Goal: Transaction & Acquisition: Book appointment/travel/reservation

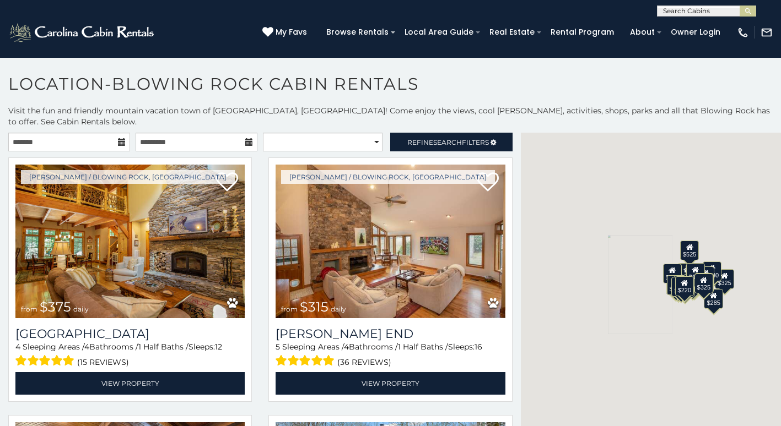
click at [120, 138] on icon at bounding box center [122, 142] width 8 height 8
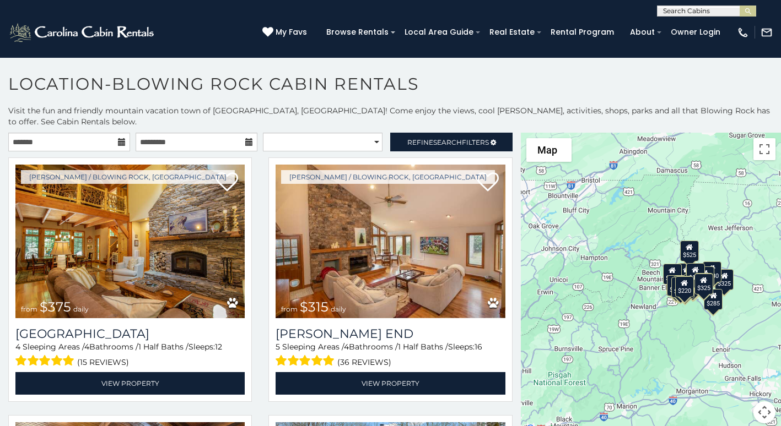
click at [118, 138] on icon at bounding box center [122, 142] width 8 height 8
drag, startPoint x: 75, startPoint y: 122, endPoint x: 38, endPoint y: 134, distance: 39.4
click at [72, 133] on input "text" at bounding box center [69, 142] width 122 height 19
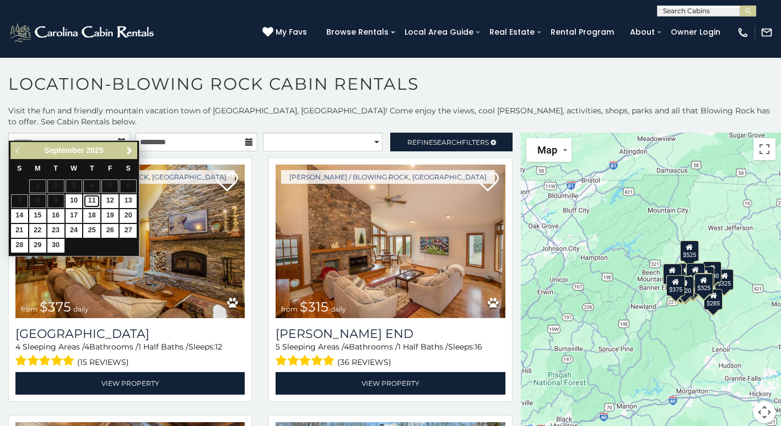
click at [94, 198] on link "11" at bounding box center [91, 201] width 17 height 14
type input "**********"
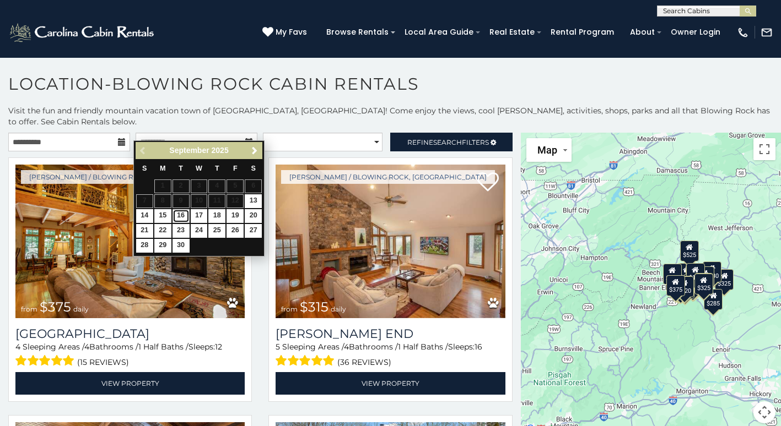
click at [182, 217] on link "16" at bounding box center [180, 216] width 17 height 14
type input "**********"
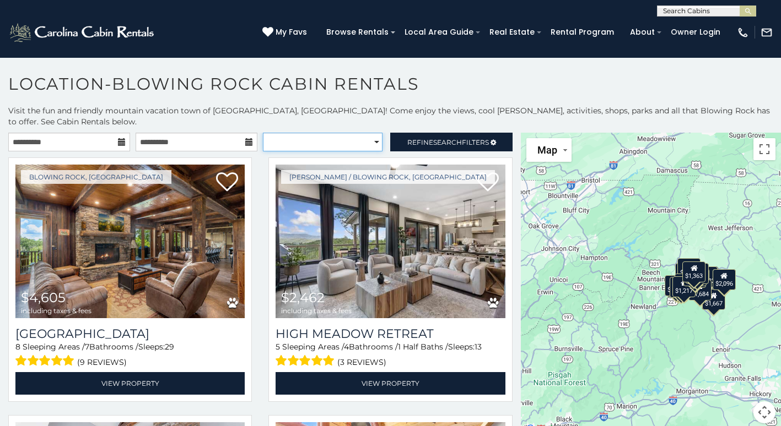
click at [301, 133] on select "**********" at bounding box center [323, 142] width 120 height 19
click at [461, 138] on span "Refine Search Filters" at bounding box center [448, 142] width 82 height 8
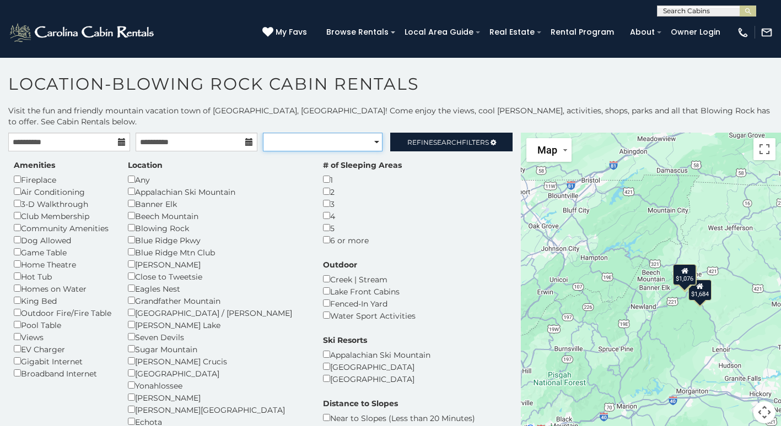
click at [372, 133] on select "**********" at bounding box center [323, 142] width 120 height 19
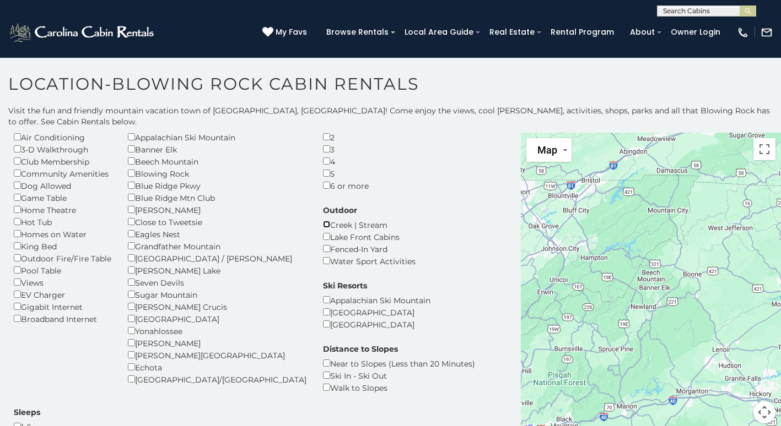
scroll to position [55, 0]
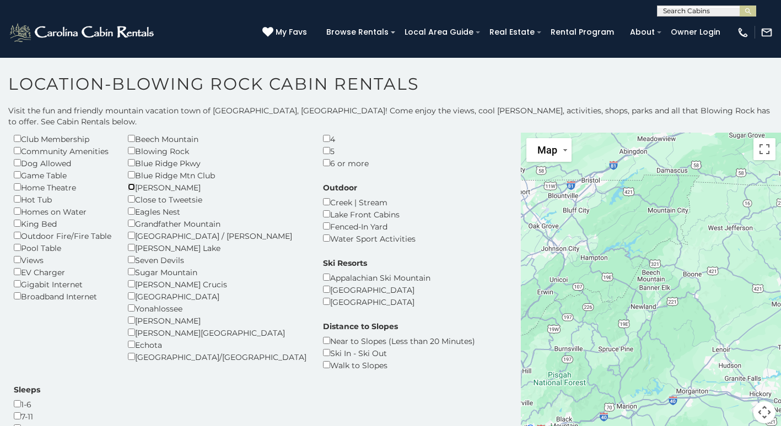
scroll to position [79, 0]
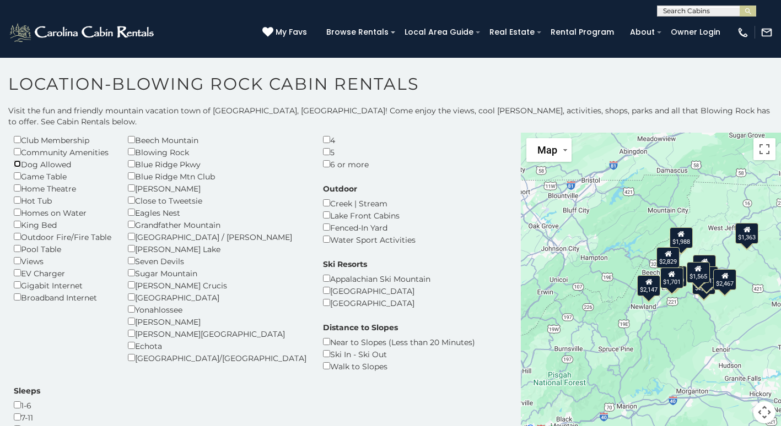
scroll to position [110, 0]
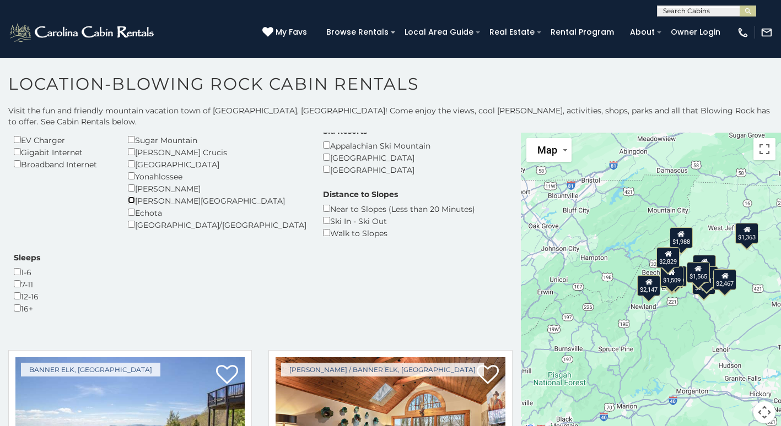
scroll to position [220, 0]
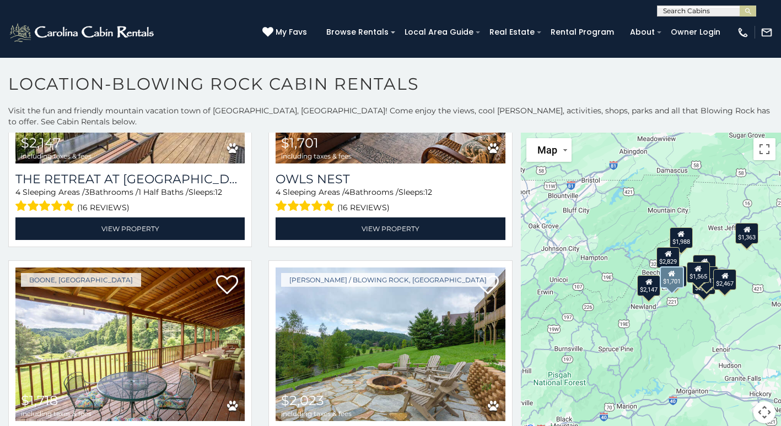
scroll to position [606, 0]
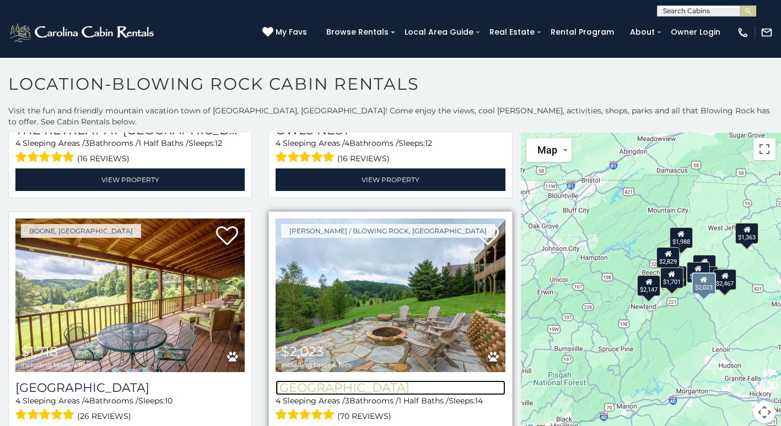
click at [371, 381] on h3 "Blackberry Lodge" at bounding box center [389, 388] width 229 height 15
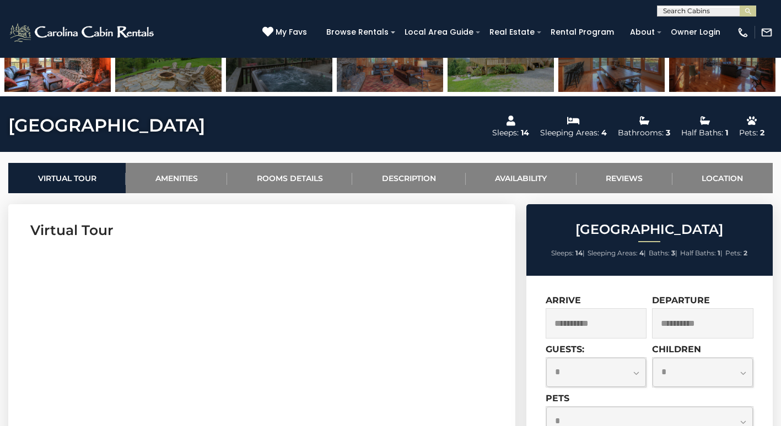
scroll to position [331, 0]
click at [294, 183] on link "Rooms Details" at bounding box center [289, 178] width 125 height 30
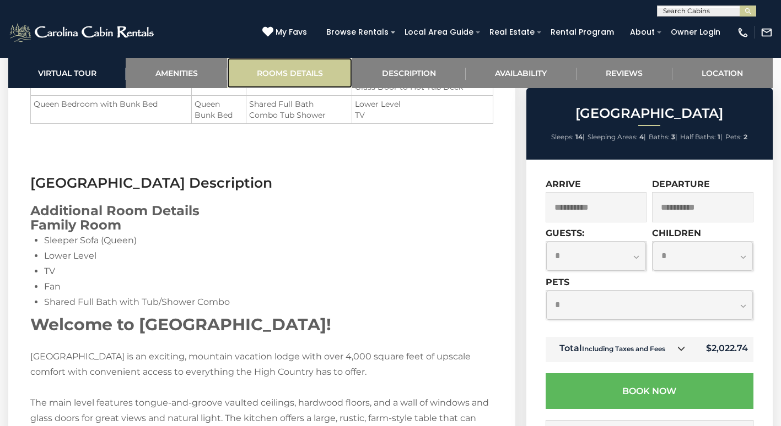
scroll to position [1537, 0]
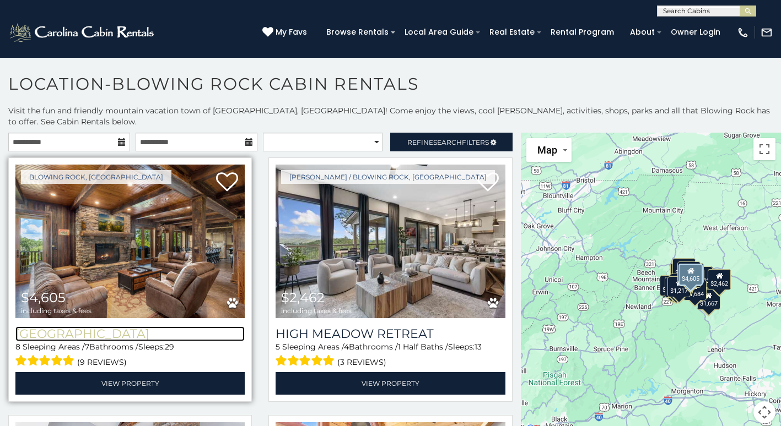
click at [144, 327] on h3 "Renaissance Lodge" at bounding box center [129, 334] width 229 height 15
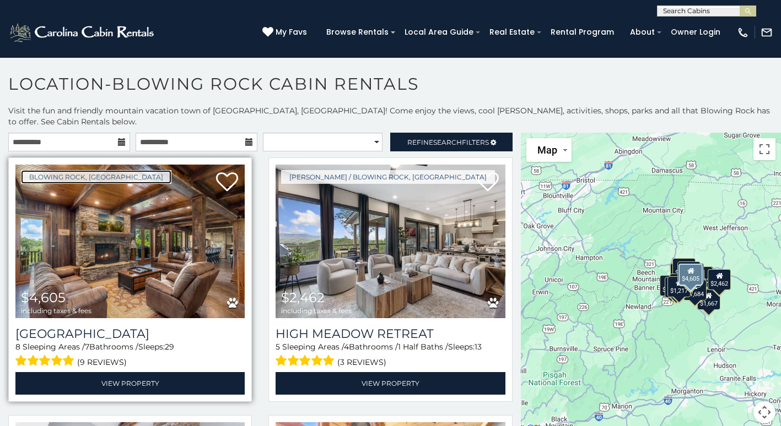
click at [94, 170] on link "Blowing Rock, NC" at bounding box center [96, 177] width 150 height 14
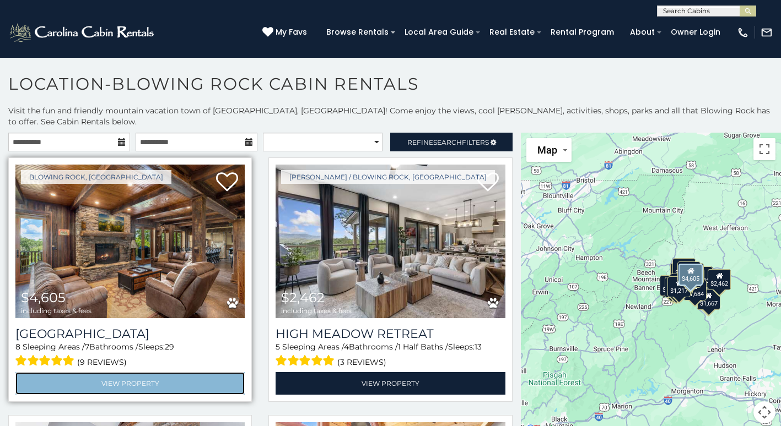
click at [137, 374] on link "View Property" at bounding box center [129, 383] width 229 height 23
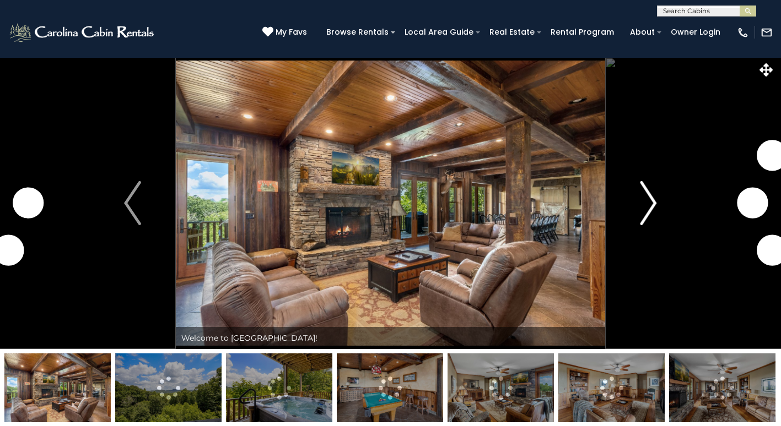
click at [654, 203] on img "Next" at bounding box center [648, 203] width 17 height 44
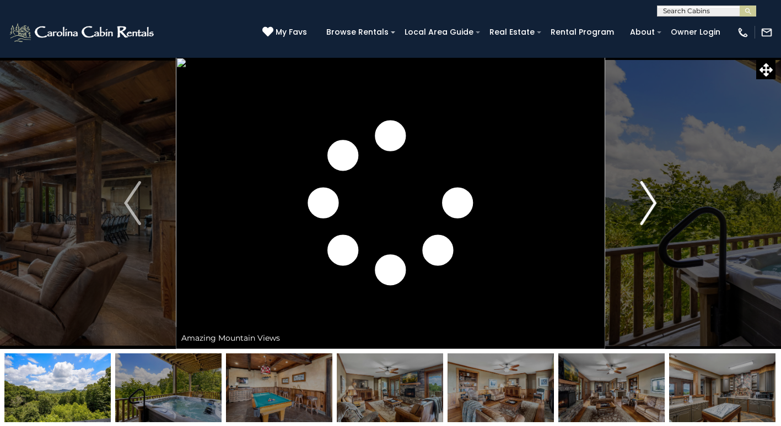
click at [649, 203] on img "Next" at bounding box center [648, 203] width 17 height 44
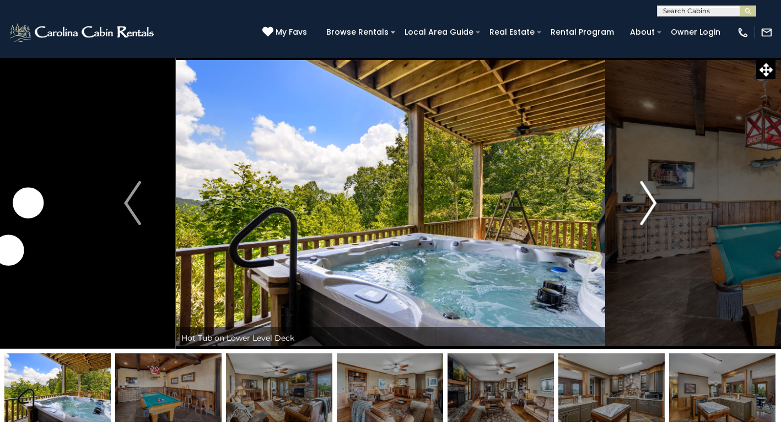
click at [649, 203] on img "Next" at bounding box center [648, 203] width 17 height 44
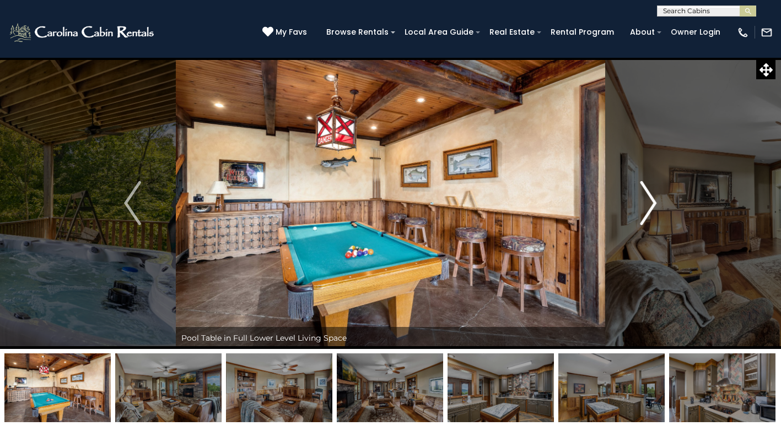
click at [652, 210] on img "Next" at bounding box center [648, 203] width 17 height 44
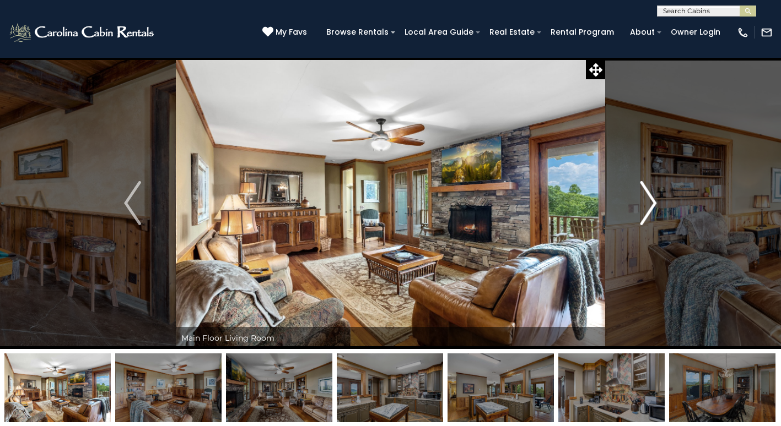
click at [652, 210] on img "Next" at bounding box center [648, 203] width 17 height 44
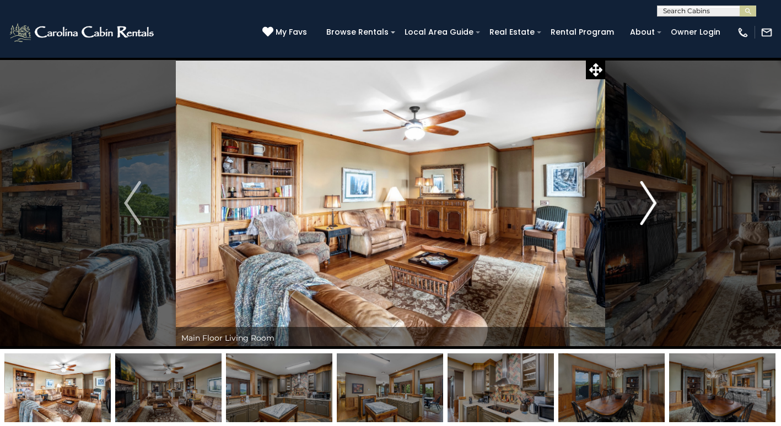
click at [652, 210] on img "Next" at bounding box center [648, 203] width 17 height 44
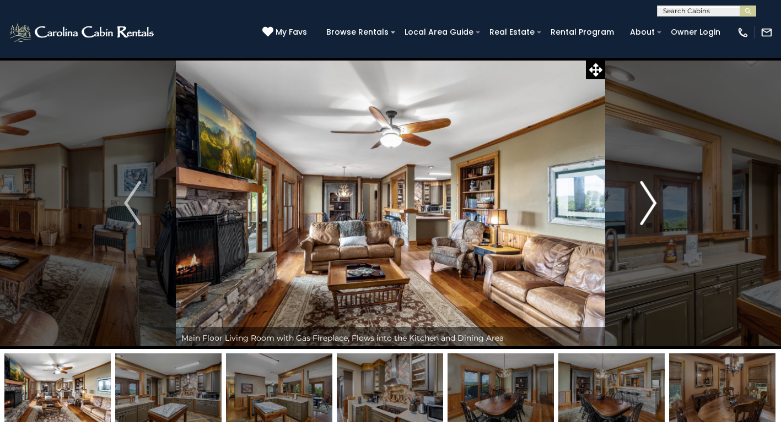
click at [652, 210] on img "Next" at bounding box center [648, 203] width 17 height 44
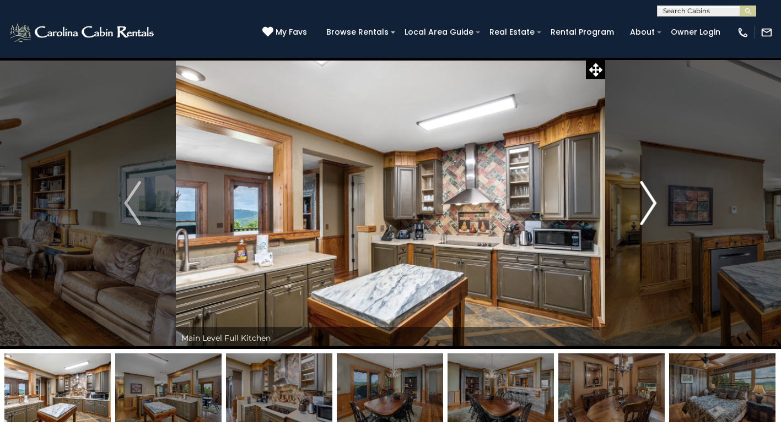
click at [657, 204] on button "Next" at bounding box center [648, 203] width 86 height 292
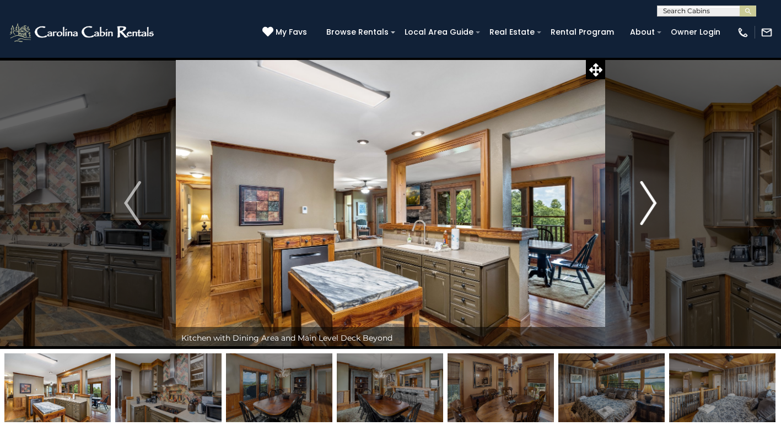
click at [653, 201] on img "Next" at bounding box center [648, 203] width 17 height 44
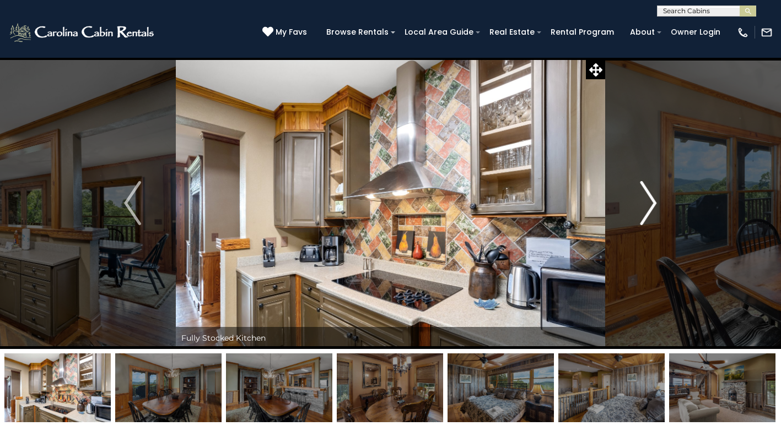
click at [653, 201] on img "Next" at bounding box center [648, 203] width 17 height 44
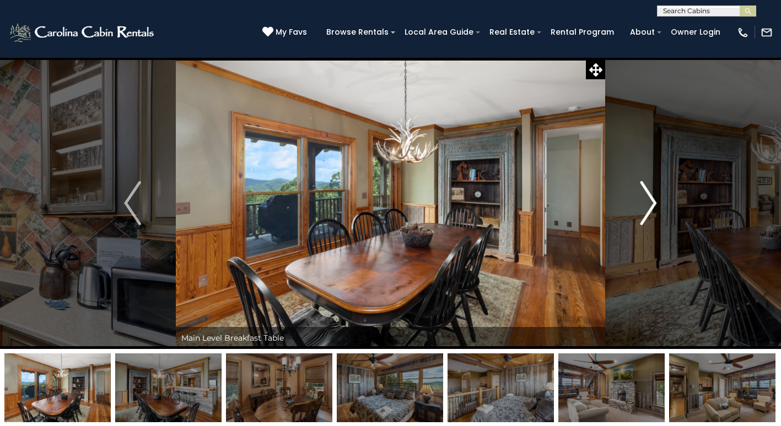
click at [653, 201] on img "Next" at bounding box center [648, 203] width 17 height 44
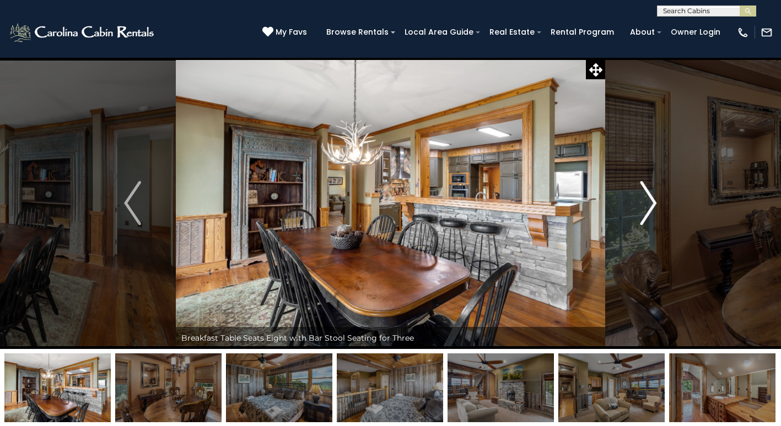
click at [653, 201] on img "Next" at bounding box center [648, 203] width 17 height 44
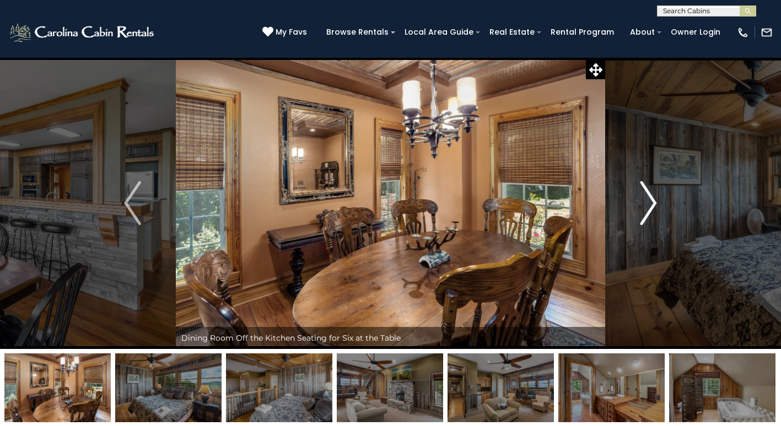
click at [653, 201] on img "Next" at bounding box center [648, 203] width 17 height 44
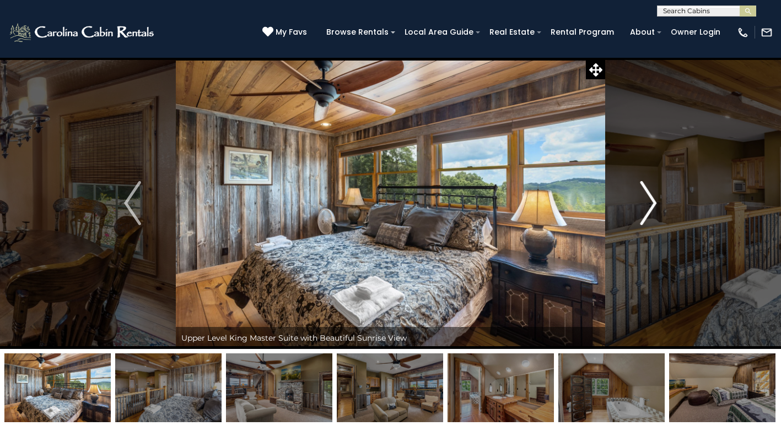
click at [653, 201] on img "Next" at bounding box center [648, 203] width 17 height 44
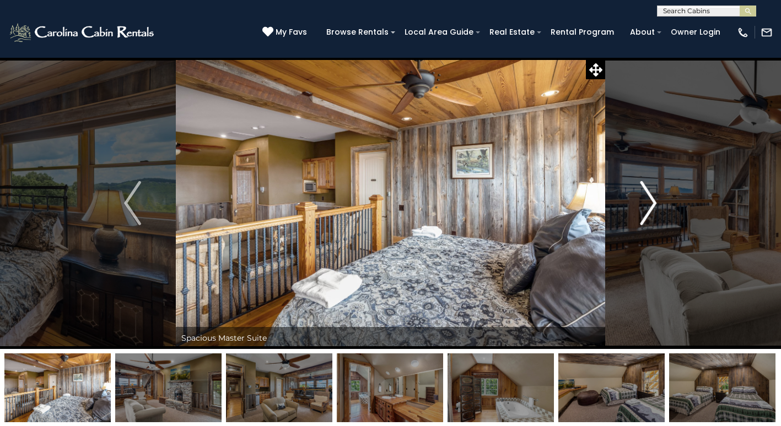
click at [653, 201] on img "Next" at bounding box center [648, 203] width 17 height 44
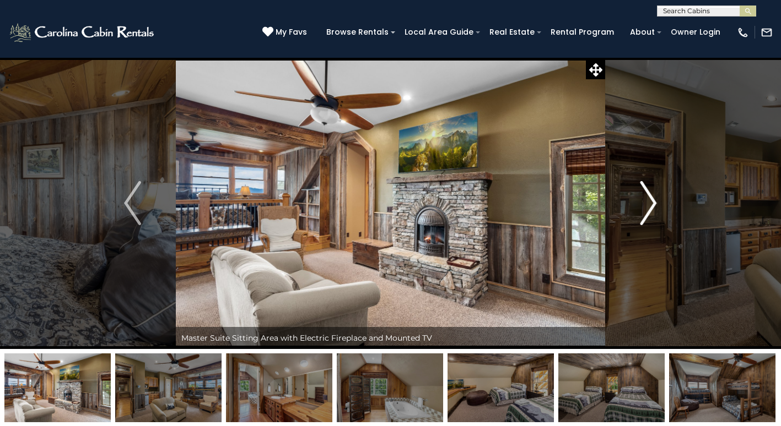
click at [653, 201] on img "Next" at bounding box center [648, 203] width 17 height 44
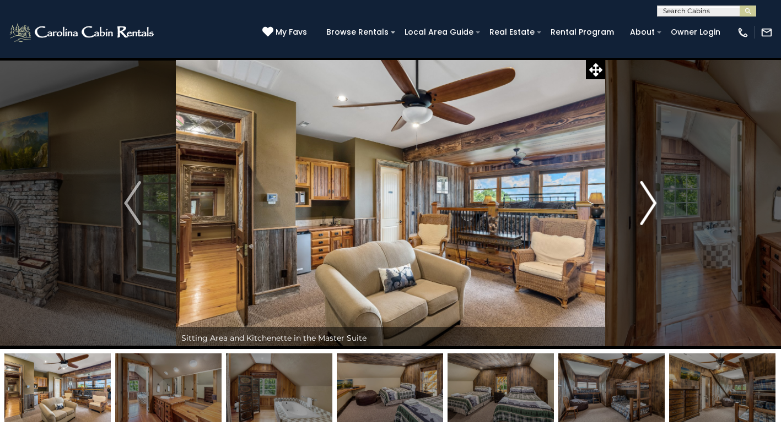
click at [653, 201] on img "Next" at bounding box center [648, 203] width 17 height 44
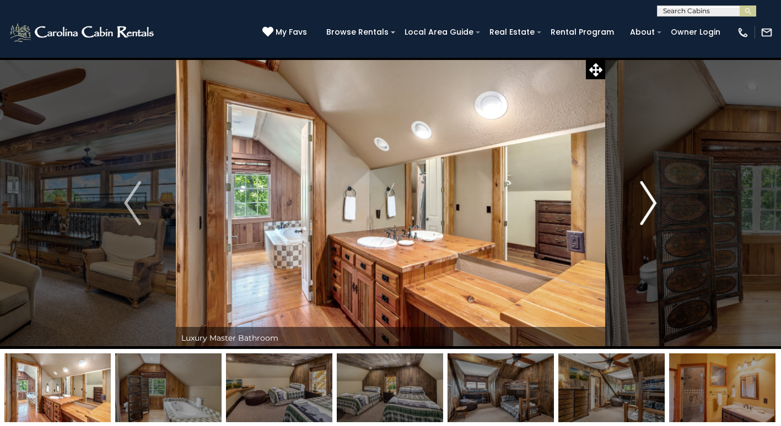
click at [653, 201] on img "Next" at bounding box center [648, 203] width 17 height 44
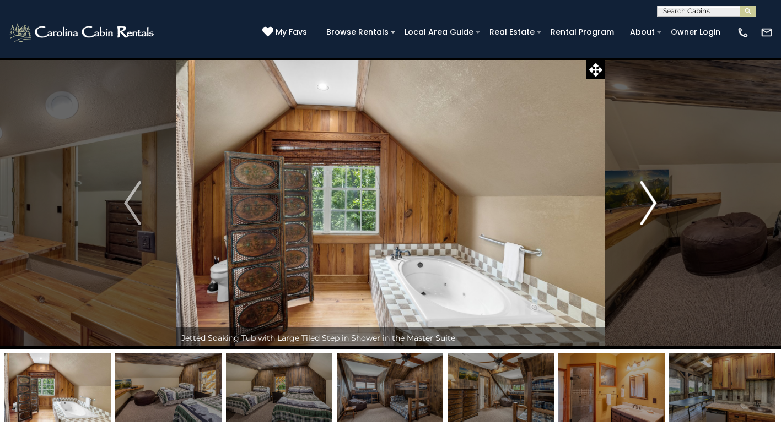
click at [653, 201] on img "Next" at bounding box center [648, 203] width 17 height 44
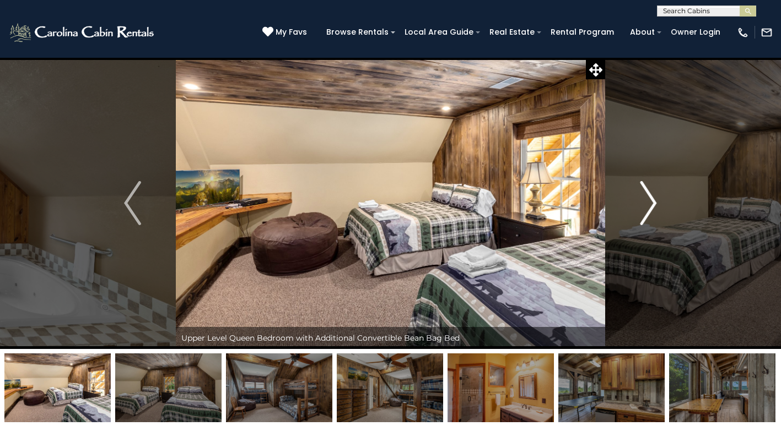
click at [653, 201] on img "Next" at bounding box center [648, 203] width 17 height 44
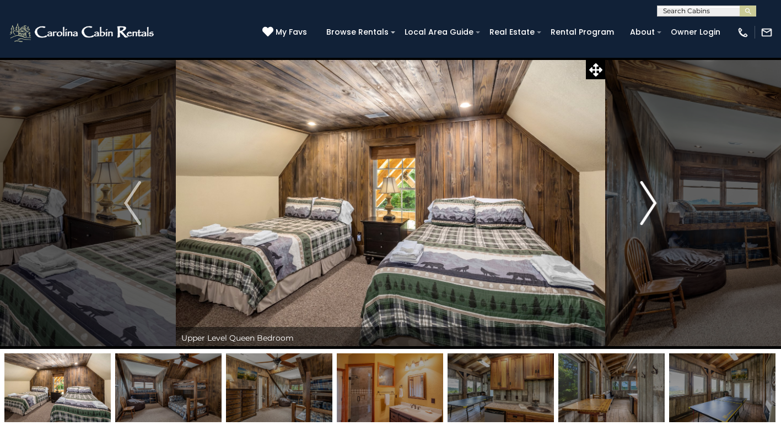
click at [653, 201] on img "Next" at bounding box center [648, 203] width 17 height 44
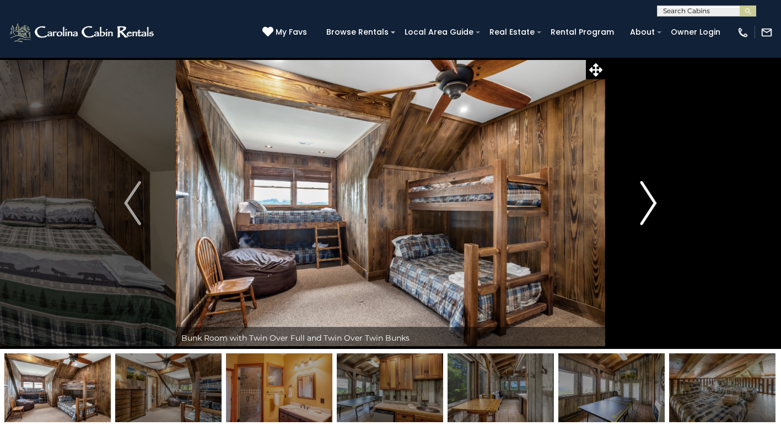
click at [648, 209] on img "Next" at bounding box center [648, 203] width 17 height 44
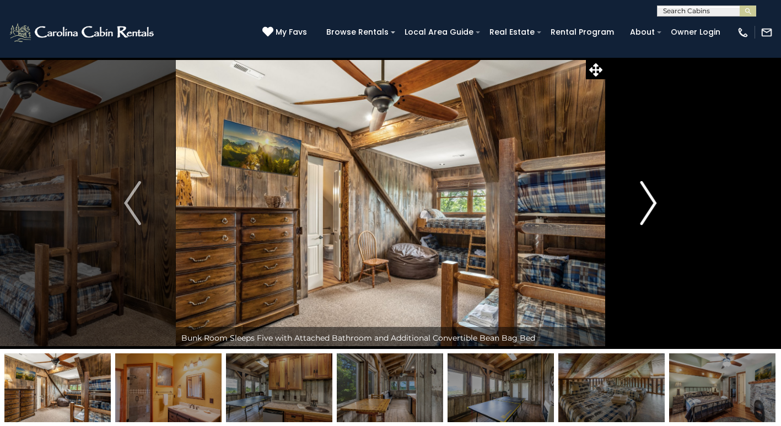
click at [648, 209] on img "Next" at bounding box center [648, 203] width 17 height 44
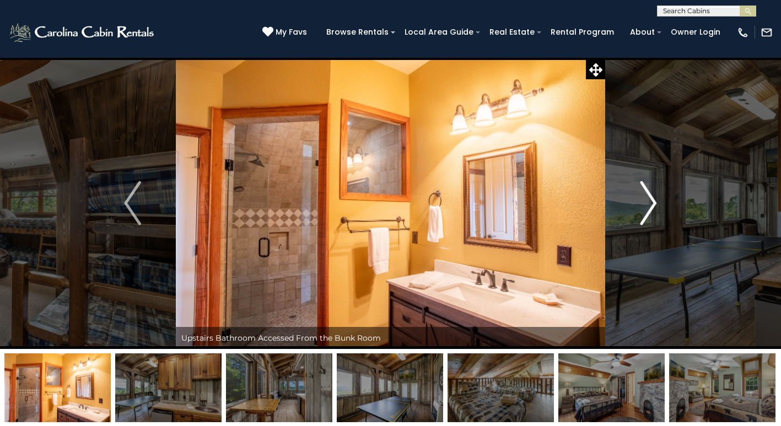
click at [648, 209] on img "Next" at bounding box center [648, 203] width 17 height 44
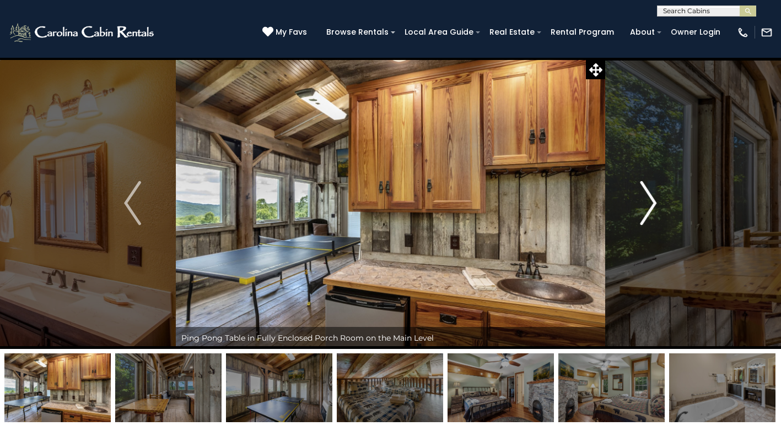
click at [648, 209] on img "Next" at bounding box center [648, 203] width 17 height 44
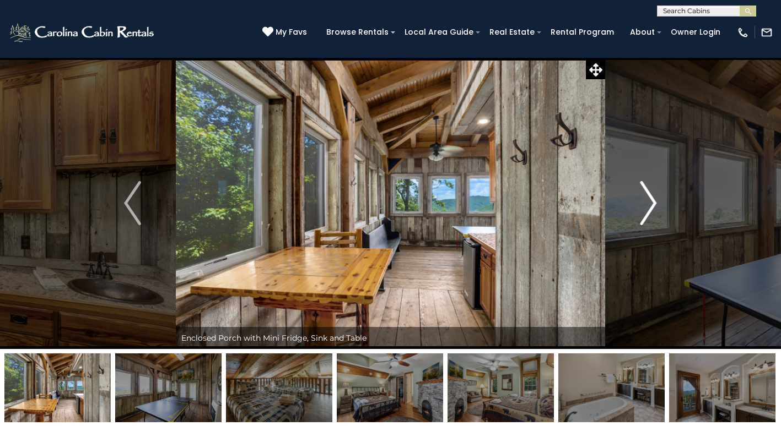
click at [648, 209] on img "Next" at bounding box center [648, 203] width 17 height 44
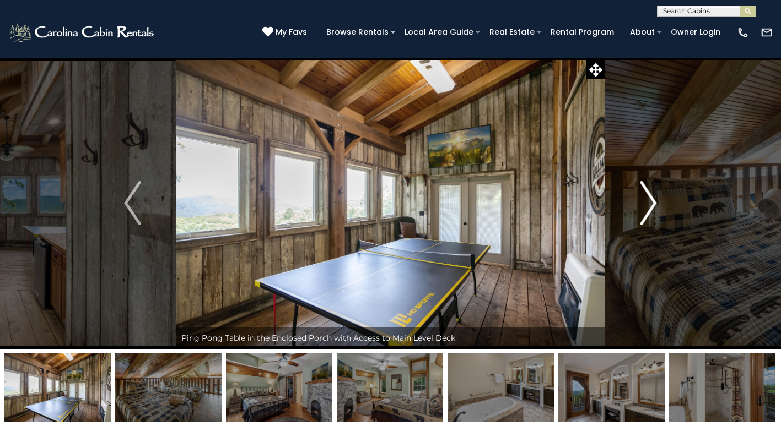
click at [648, 209] on img "Next" at bounding box center [648, 203] width 17 height 44
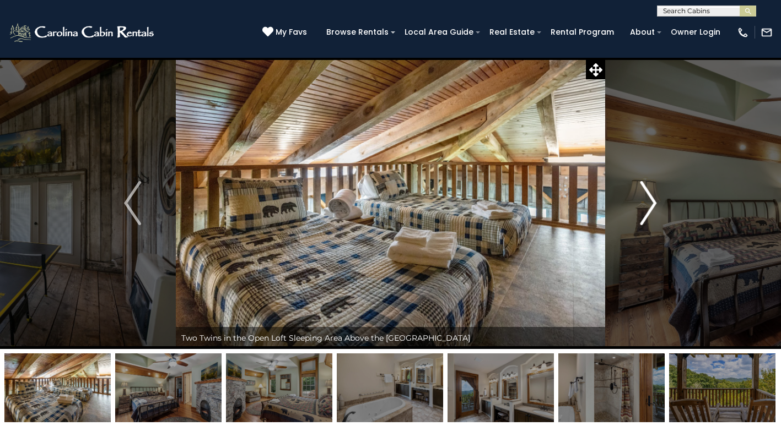
click at [648, 209] on img "Next" at bounding box center [648, 203] width 17 height 44
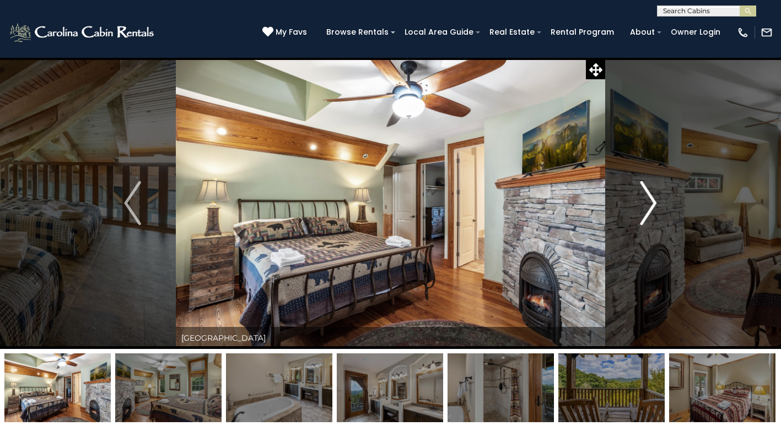
click at [648, 209] on img "Next" at bounding box center [648, 203] width 17 height 44
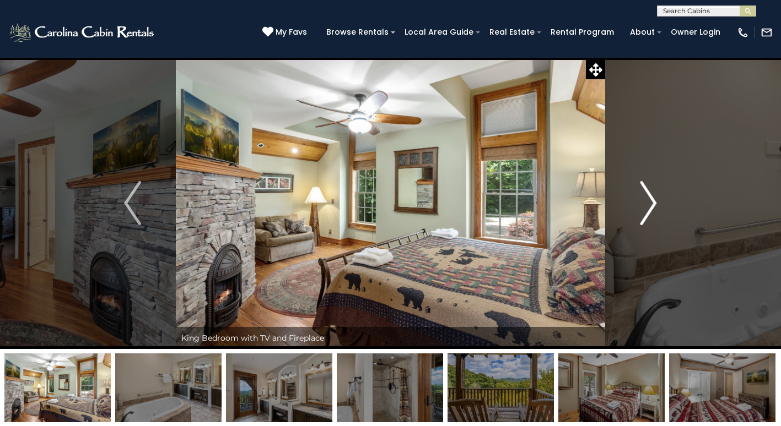
click at [648, 209] on img "Next" at bounding box center [648, 203] width 17 height 44
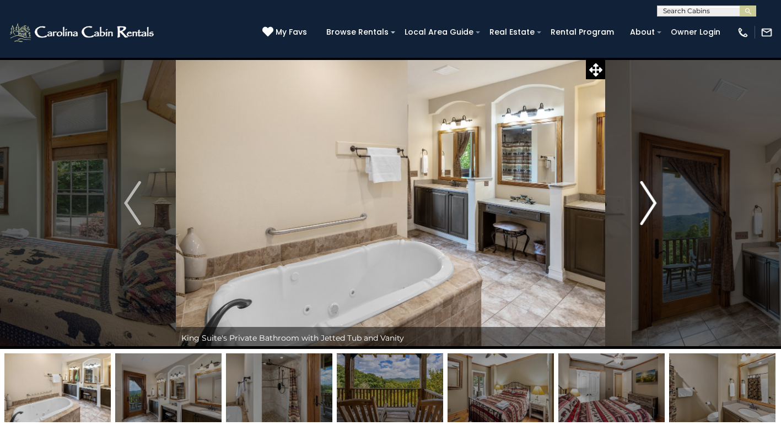
click at [648, 209] on img "Next" at bounding box center [648, 203] width 17 height 44
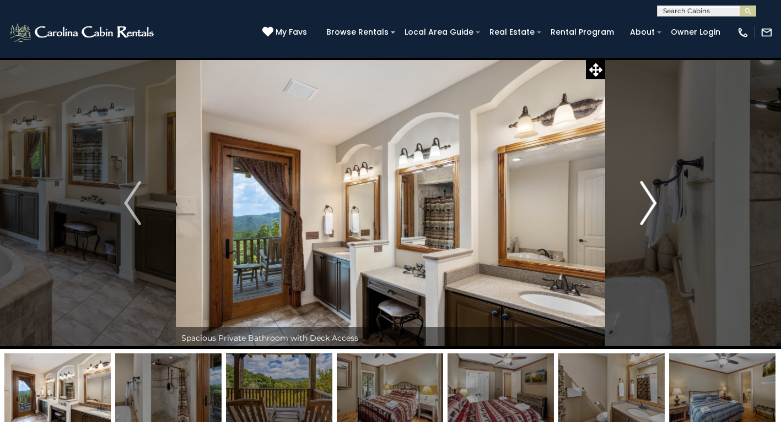
click at [648, 209] on img "Next" at bounding box center [648, 203] width 17 height 44
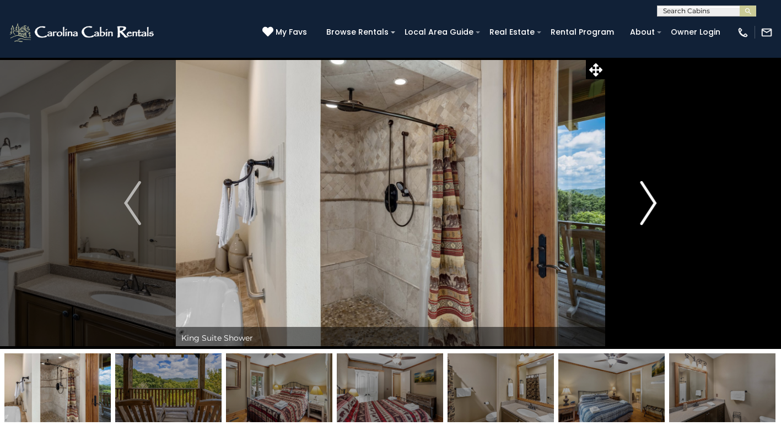
click at [648, 209] on img "Next" at bounding box center [648, 203] width 17 height 44
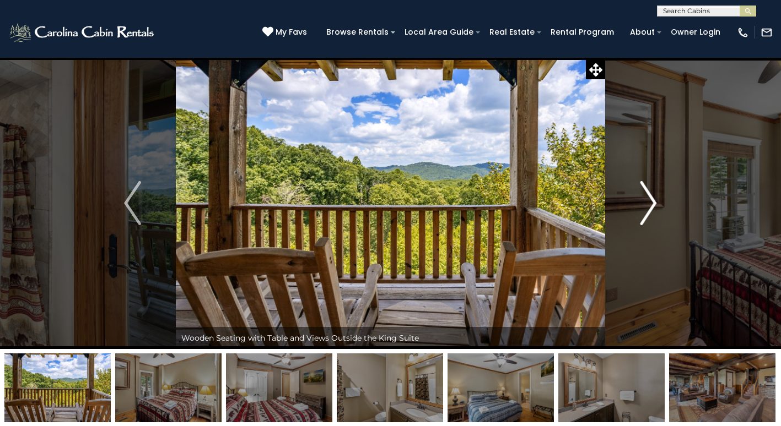
click at [648, 209] on img "Next" at bounding box center [648, 203] width 17 height 44
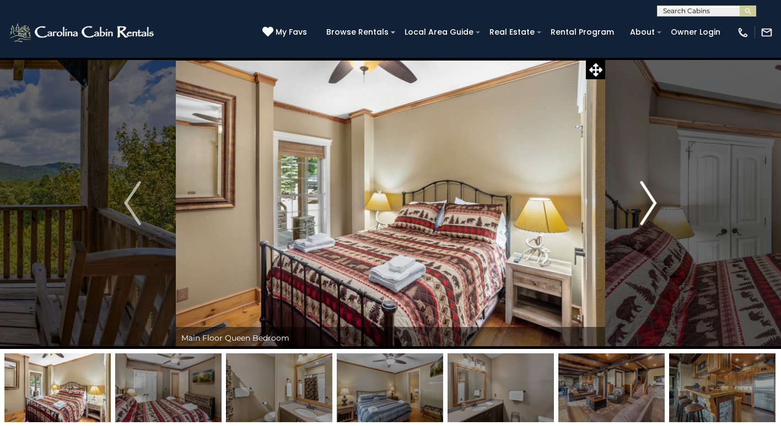
click at [648, 209] on img "Next" at bounding box center [648, 203] width 17 height 44
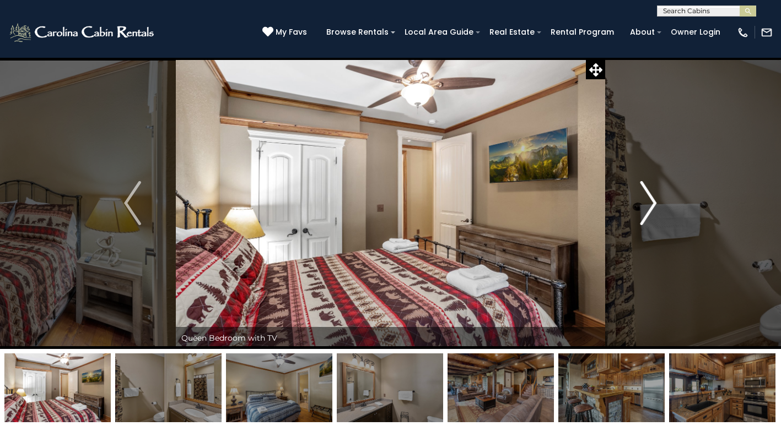
click at [648, 209] on img "Next" at bounding box center [648, 203] width 17 height 44
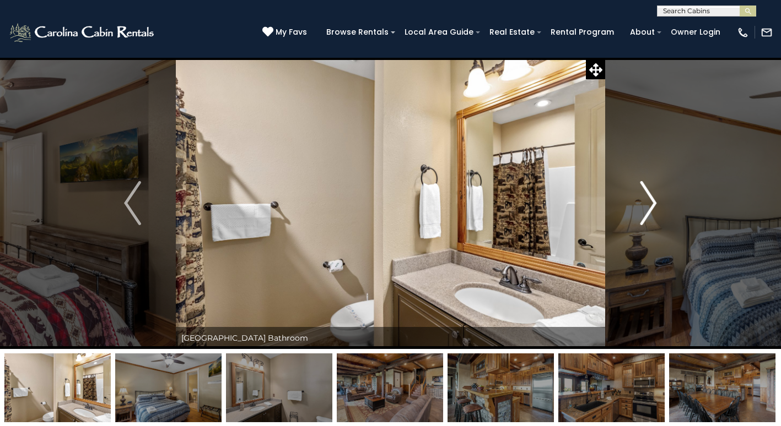
click at [648, 209] on img "Next" at bounding box center [648, 203] width 17 height 44
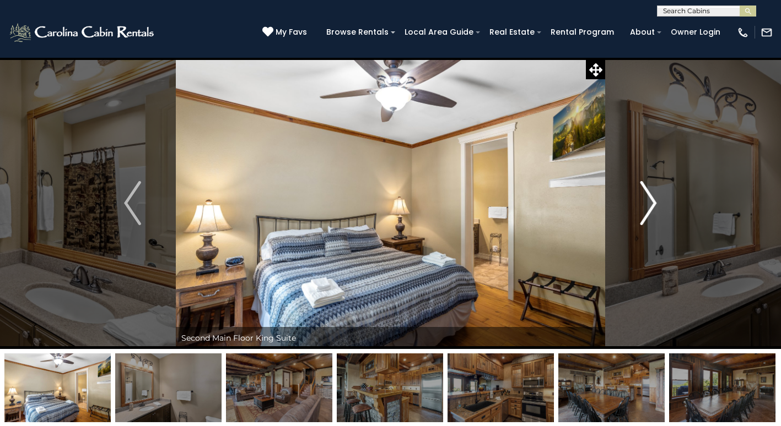
click at [648, 209] on img "Next" at bounding box center [648, 203] width 17 height 44
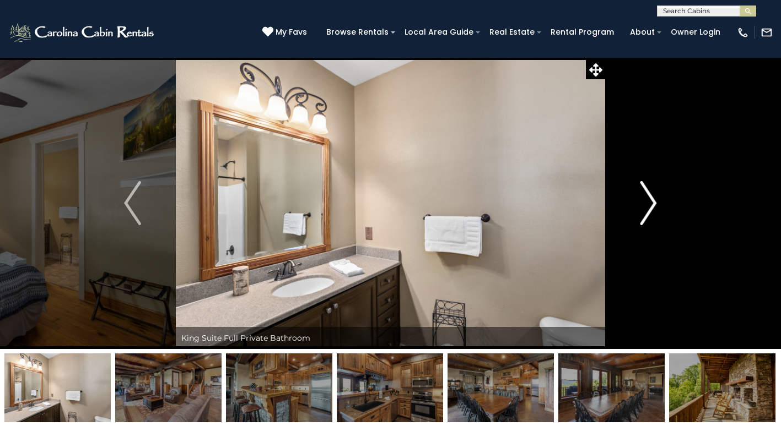
click at [648, 209] on img "Next" at bounding box center [648, 203] width 17 height 44
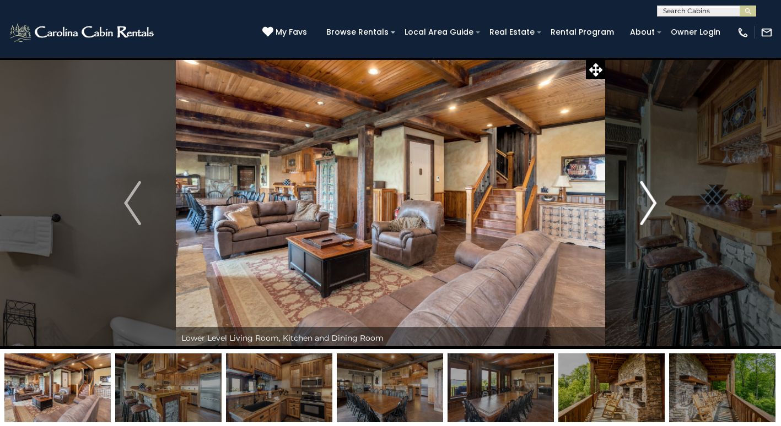
click at [650, 206] on img "Next" at bounding box center [648, 203] width 17 height 44
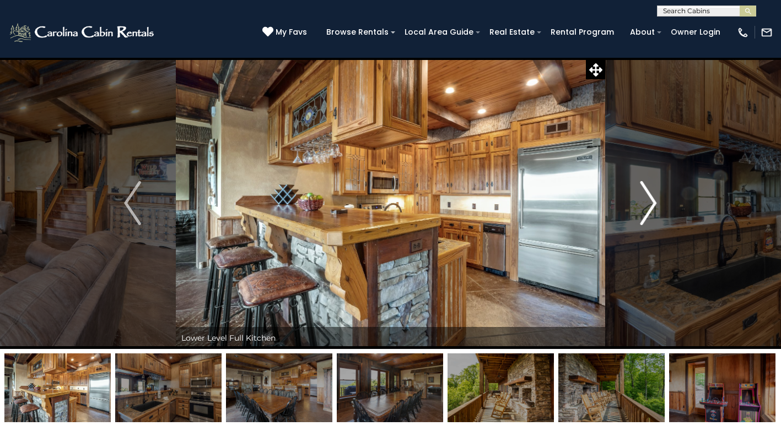
click at [650, 206] on img "Next" at bounding box center [648, 203] width 17 height 44
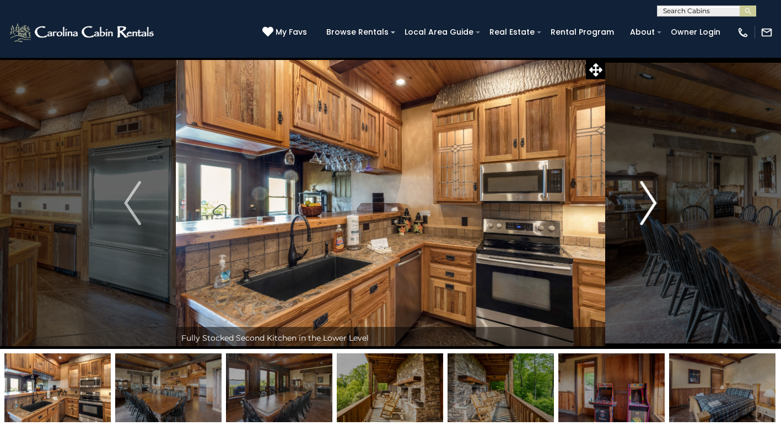
click at [650, 206] on img "Next" at bounding box center [648, 203] width 17 height 44
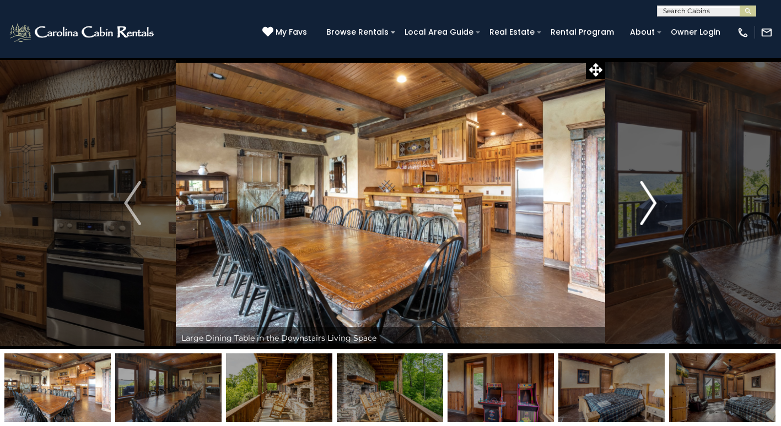
click at [650, 206] on img "Next" at bounding box center [648, 203] width 17 height 44
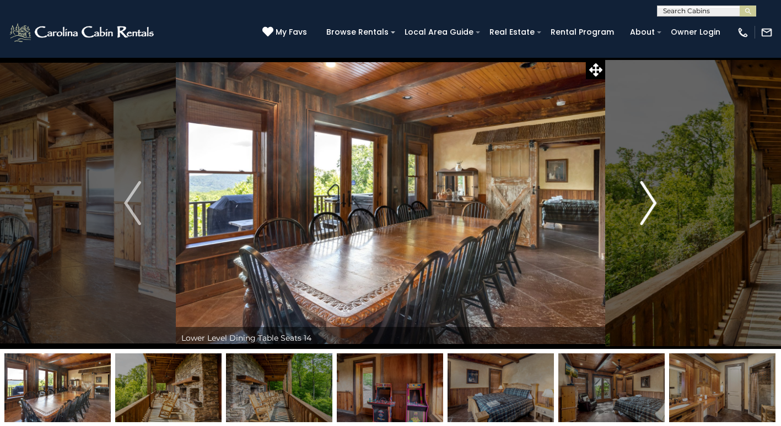
click at [650, 206] on img "Next" at bounding box center [648, 203] width 17 height 44
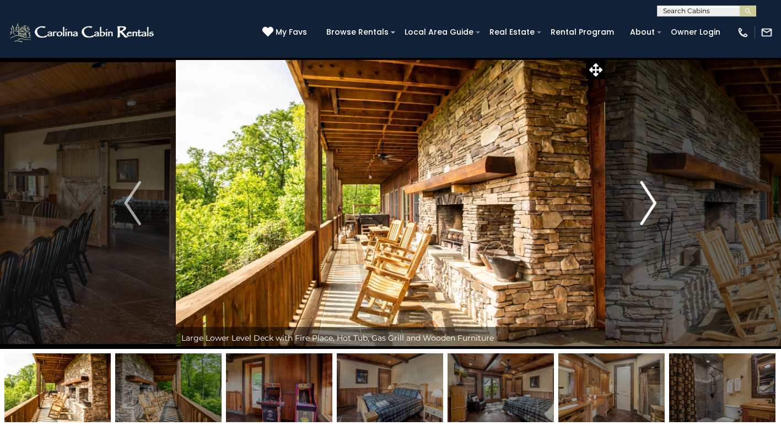
click at [650, 206] on img "Next" at bounding box center [648, 203] width 17 height 44
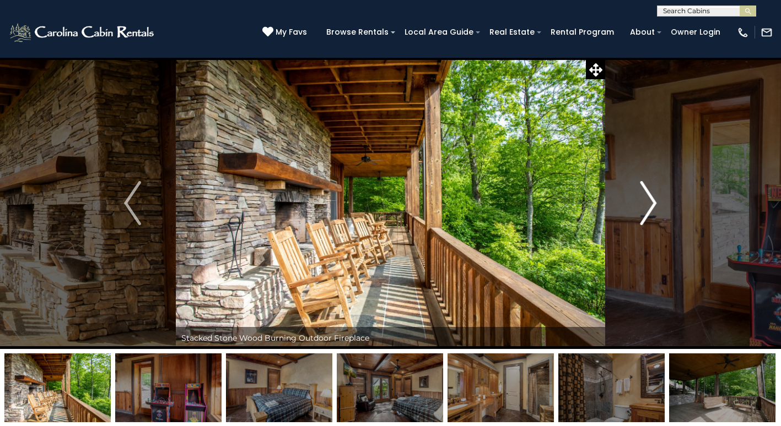
click at [650, 206] on img "Next" at bounding box center [648, 203] width 17 height 44
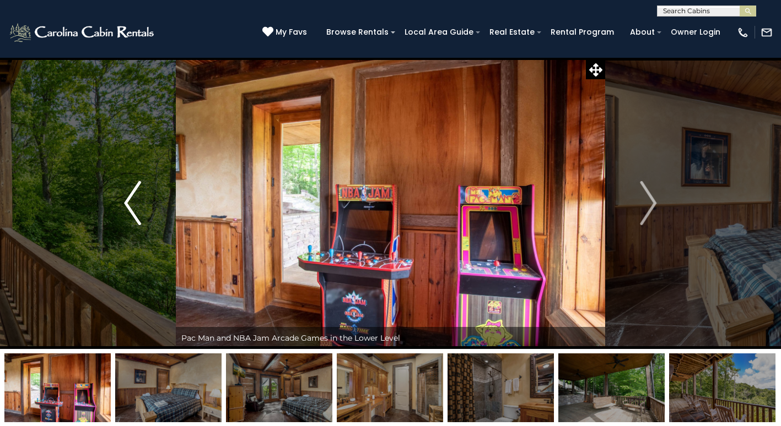
click at [134, 207] on img "Previous" at bounding box center [132, 203] width 17 height 44
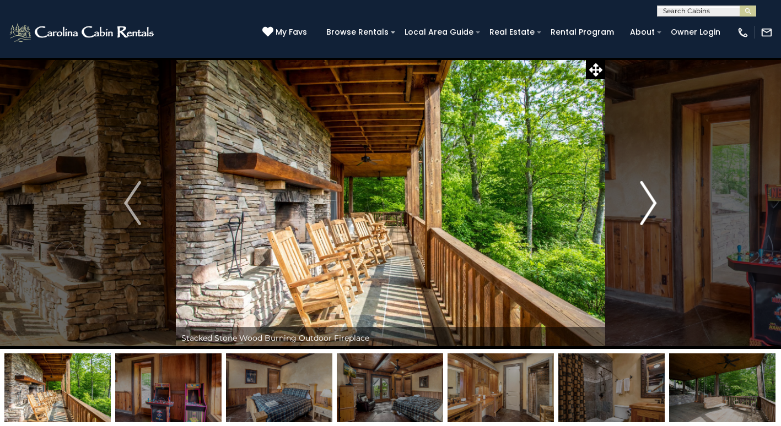
click at [651, 206] on img "Next" at bounding box center [648, 203] width 17 height 44
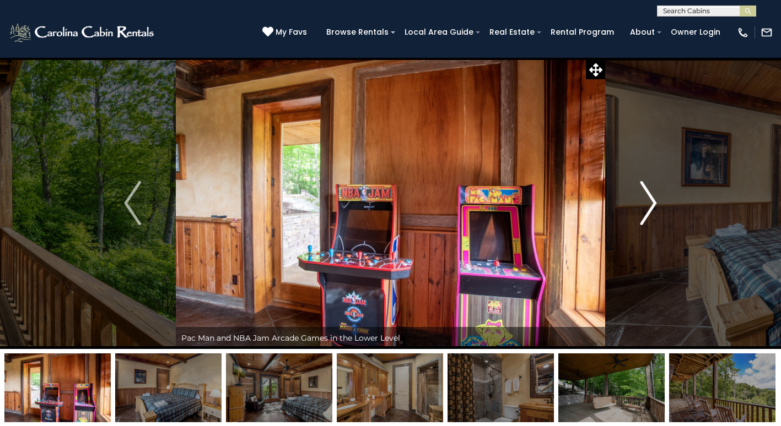
click at [651, 208] on img "Next" at bounding box center [648, 203] width 17 height 44
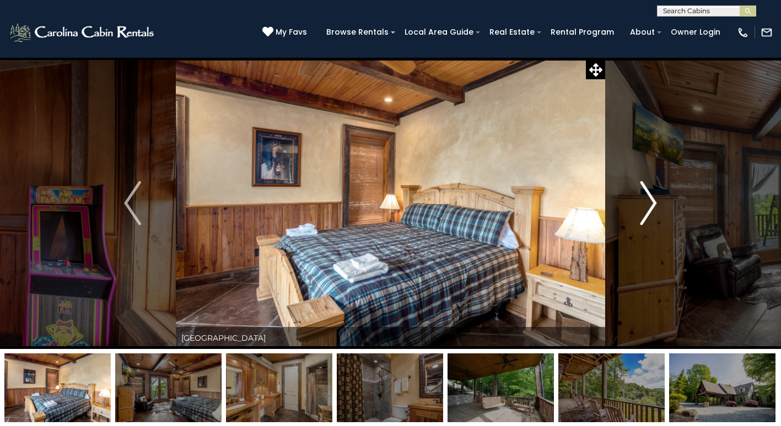
click at [651, 208] on img "Next" at bounding box center [648, 203] width 17 height 44
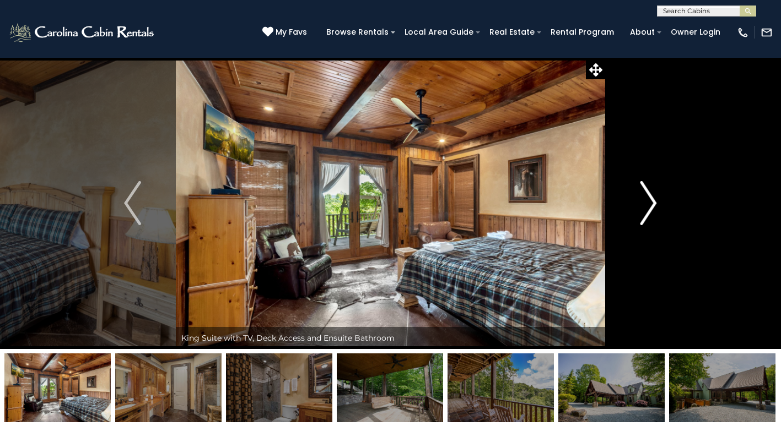
click at [654, 204] on img "Next" at bounding box center [648, 203] width 17 height 44
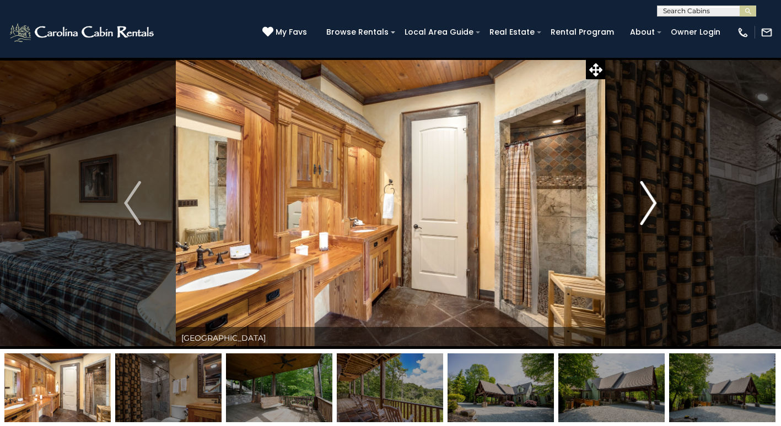
click at [654, 204] on img "Next" at bounding box center [648, 203] width 17 height 44
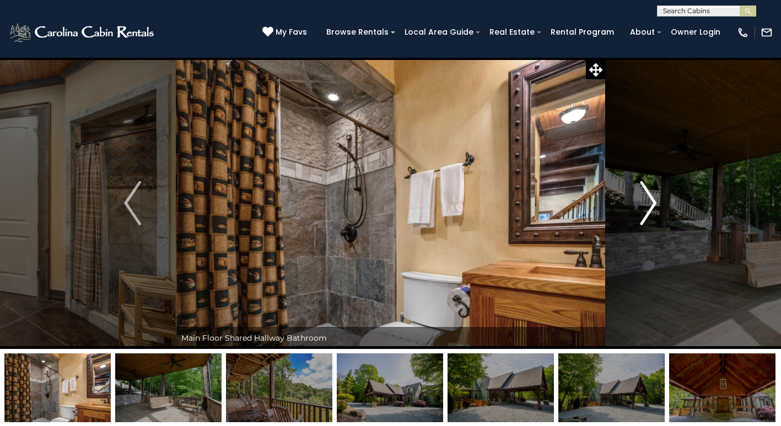
click at [654, 204] on img "Next" at bounding box center [648, 203] width 17 height 44
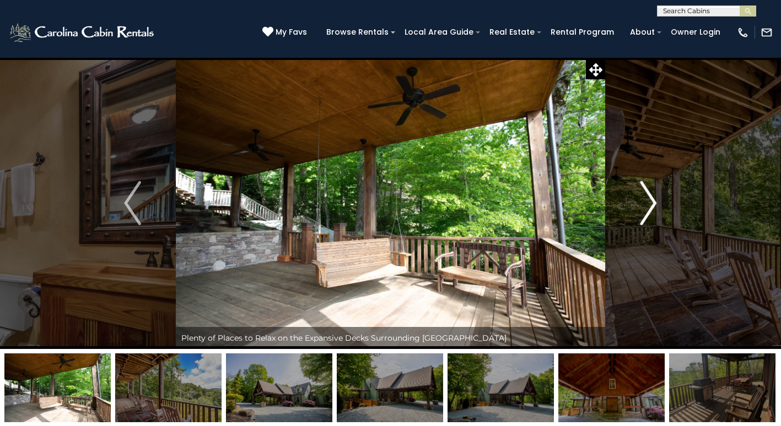
click at [654, 204] on img "Next" at bounding box center [648, 203] width 17 height 44
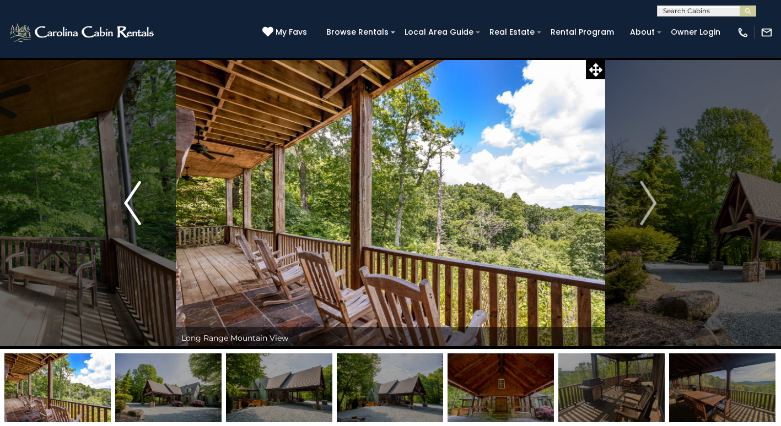
click at [130, 217] on img "Previous" at bounding box center [132, 203] width 17 height 44
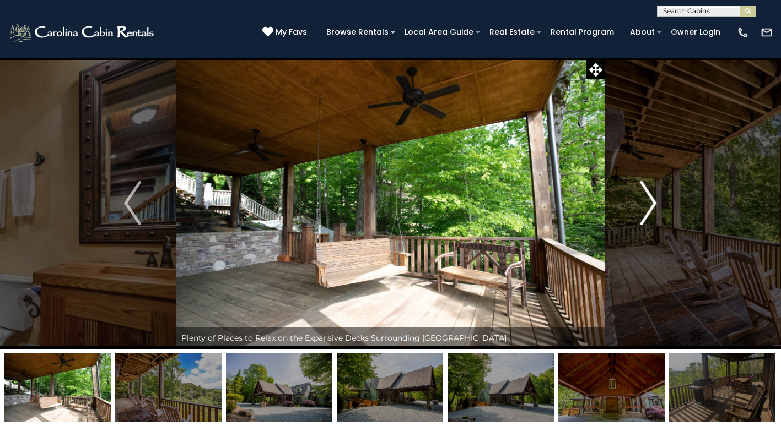
click at [644, 204] on img "Next" at bounding box center [648, 203] width 17 height 44
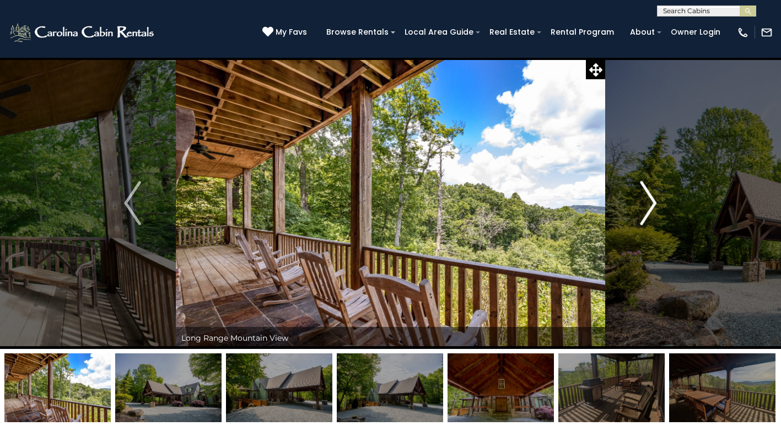
click at [644, 204] on img "Next" at bounding box center [648, 203] width 17 height 44
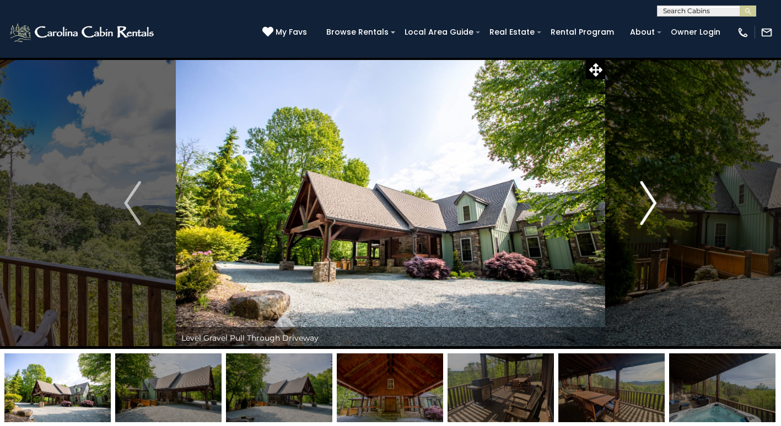
click at [644, 204] on img "Next" at bounding box center [648, 203] width 17 height 44
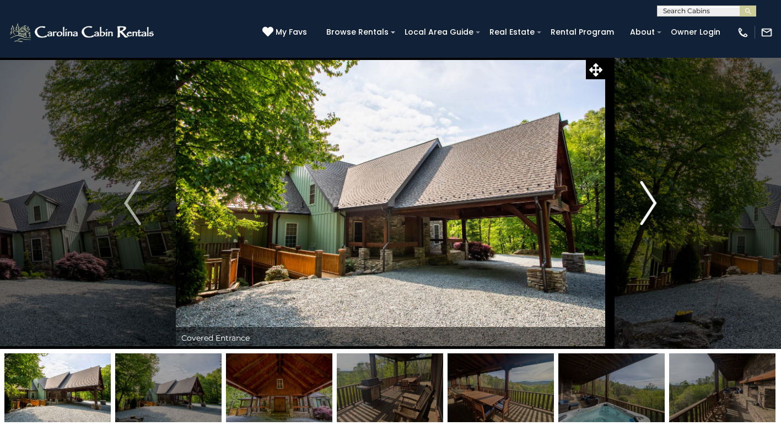
click at [644, 204] on img "Next" at bounding box center [648, 203] width 17 height 44
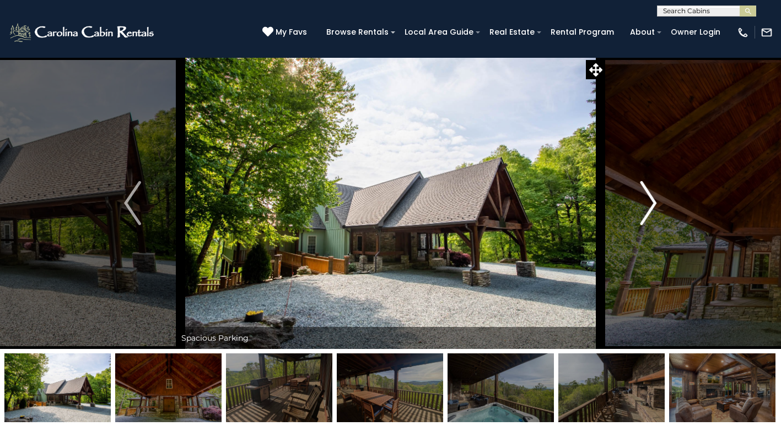
click at [644, 204] on img "Next" at bounding box center [648, 203] width 17 height 44
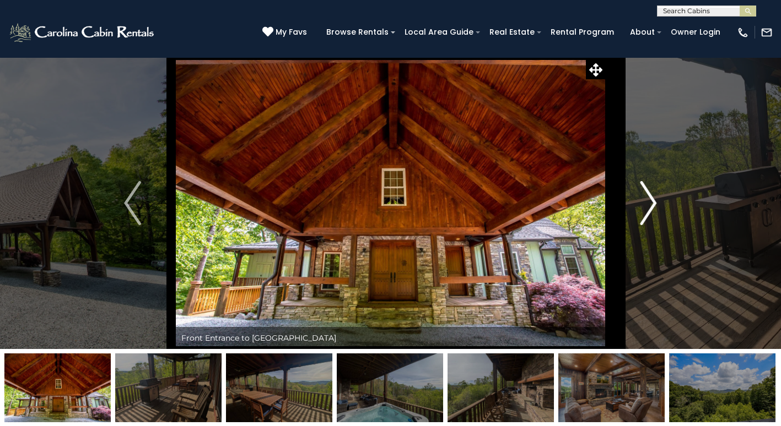
click at [644, 204] on img "Next" at bounding box center [648, 203] width 17 height 44
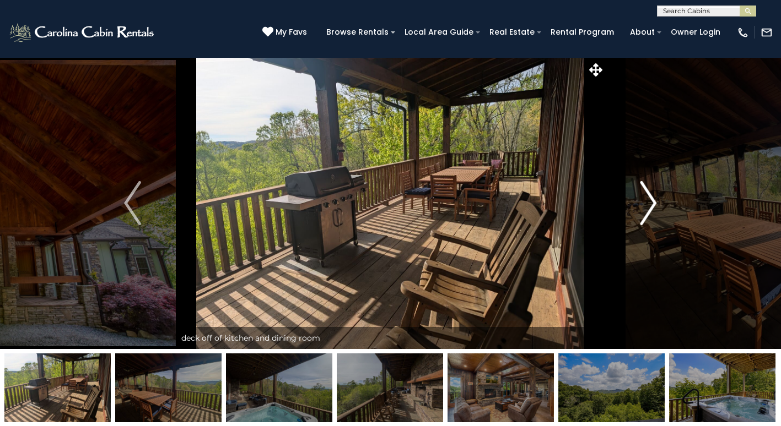
click at [649, 208] on img "Next" at bounding box center [648, 203] width 17 height 44
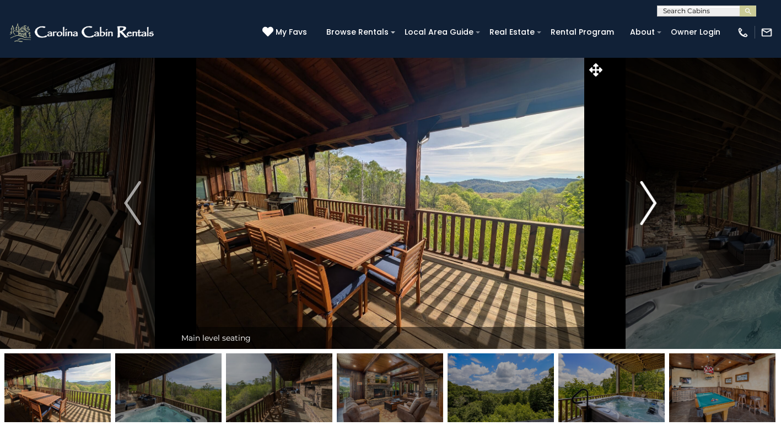
click at [648, 200] on img "Next" at bounding box center [648, 203] width 17 height 44
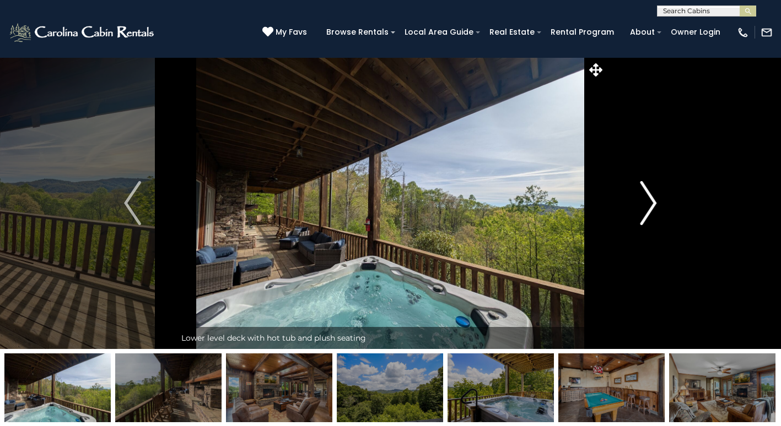
click at [646, 199] on img "Next" at bounding box center [648, 203] width 17 height 44
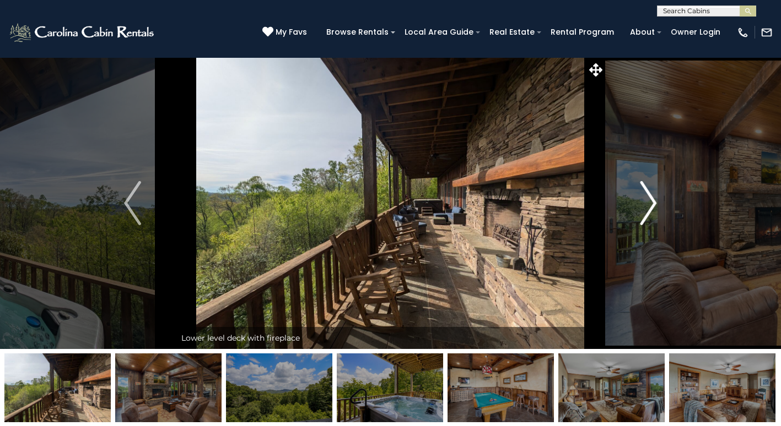
click at [646, 199] on img "Next" at bounding box center [648, 203] width 17 height 44
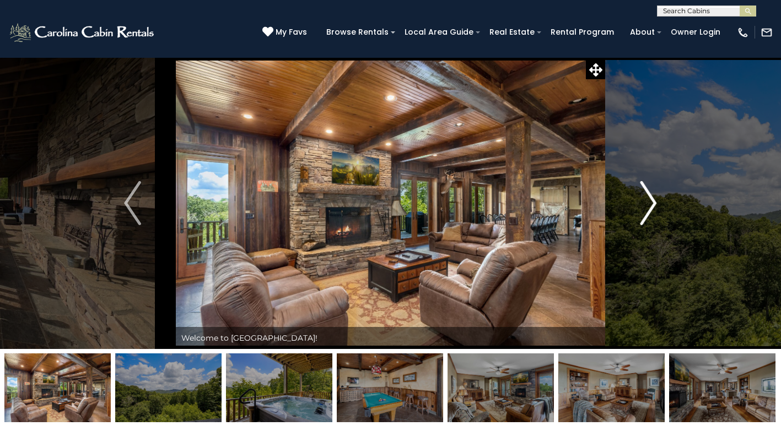
click at [646, 199] on img "Next" at bounding box center [648, 203] width 17 height 44
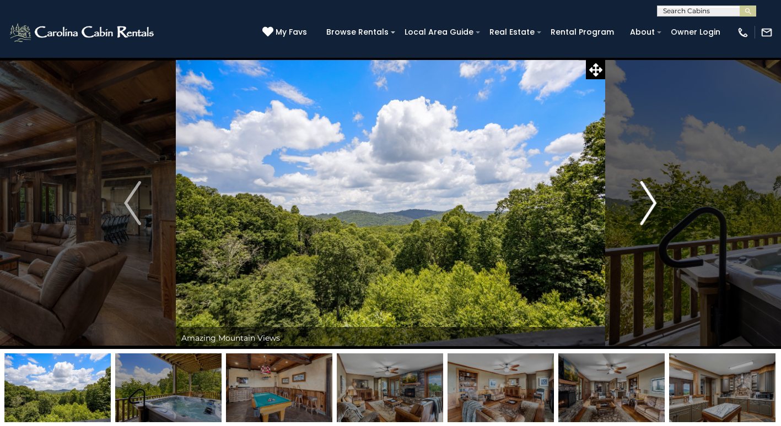
click at [646, 199] on img "Next" at bounding box center [648, 203] width 17 height 44
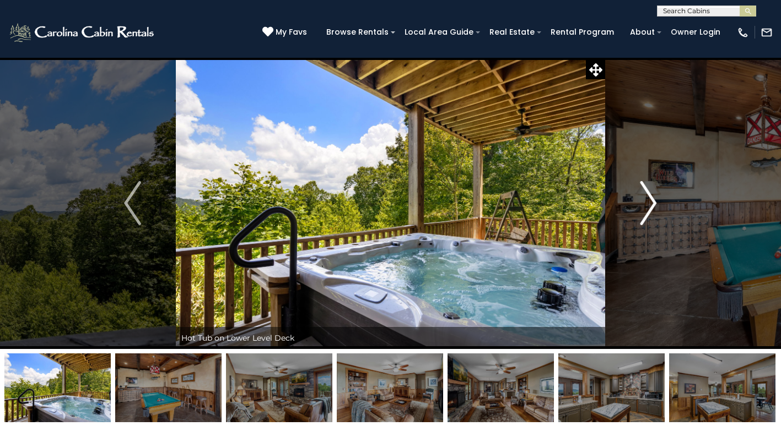
click at [646, 199] on img "Next" at bounding box center [648, 203] width 17 height 44
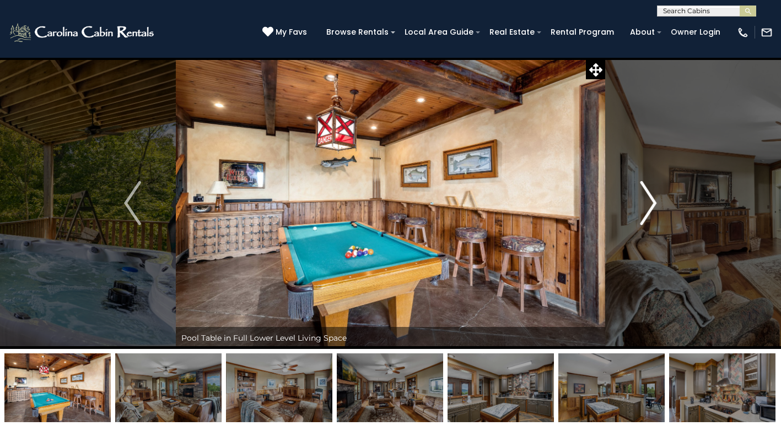
click at [646, 199] on img "Next" at bounding box center [648, 203] width 17 height 44
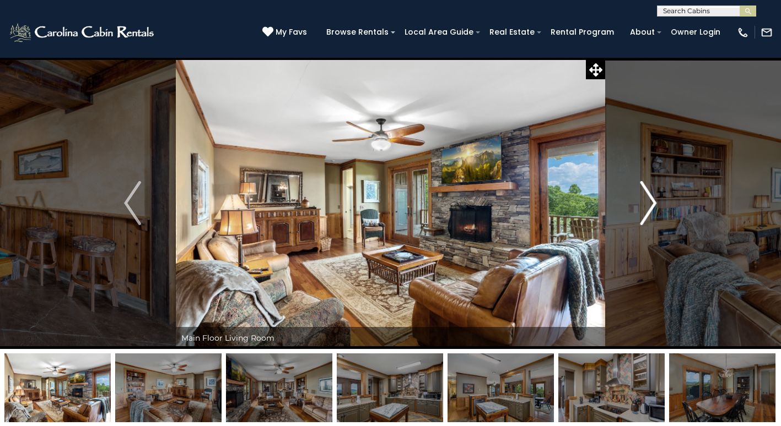
click at [646, 199] on img "Next" at bounding box center [648, 203] width 17 height 44
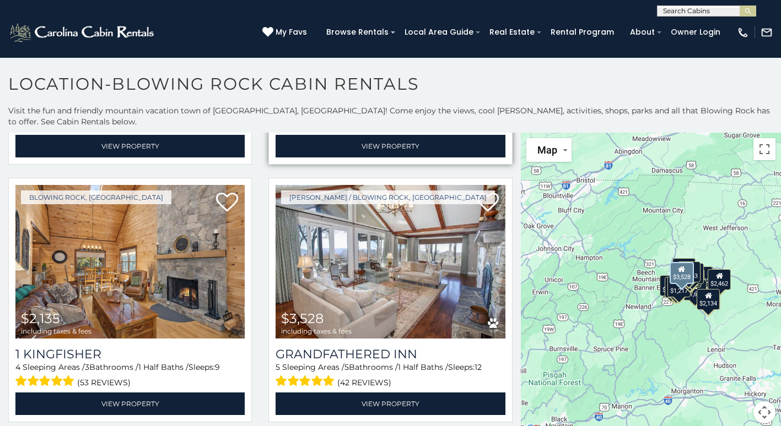
scroll to position [496, 0]
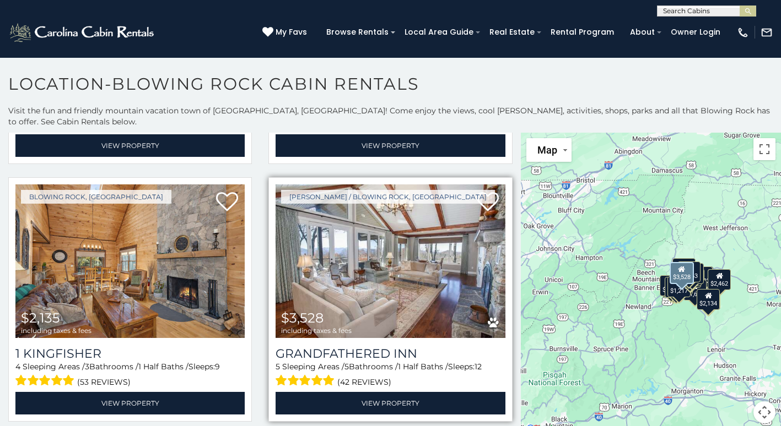
click at [376, 267] on img at bounding box center [389, 262] width 229 height 154
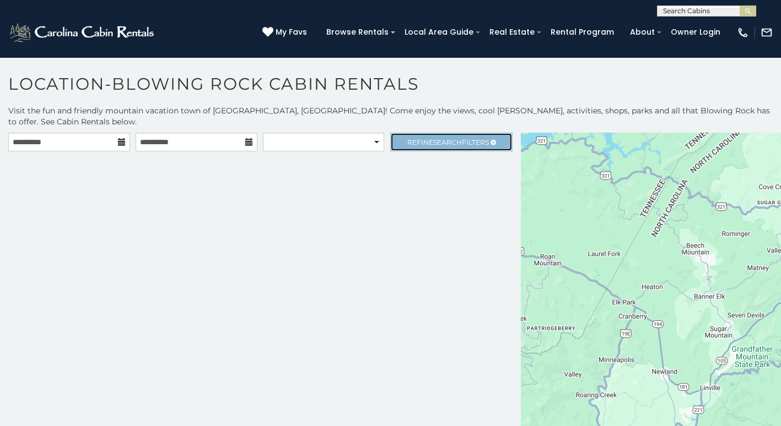
click at [468, 138] on span "Refine Search Filters" at bounding box center [448, 142] width 82 height 8
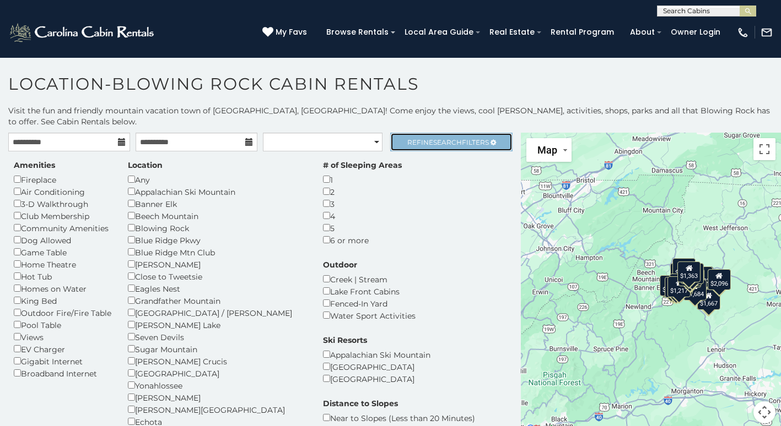
click at [468, 138] on span "Refine Search Filters" at bounding box center [448, 142] width 82 height 8
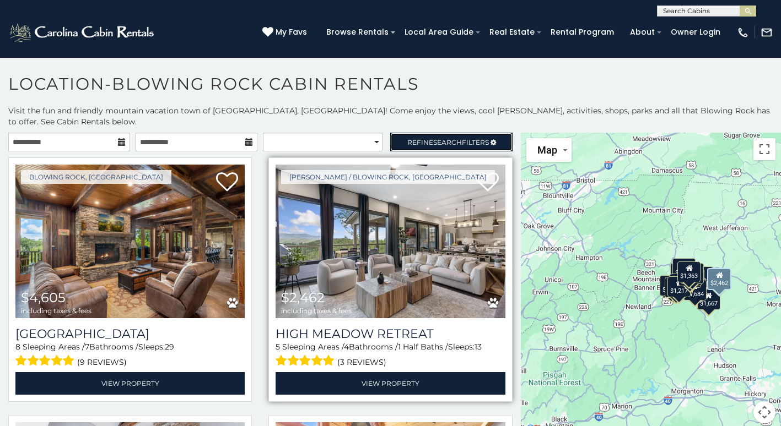
scroll to position [55, 0]
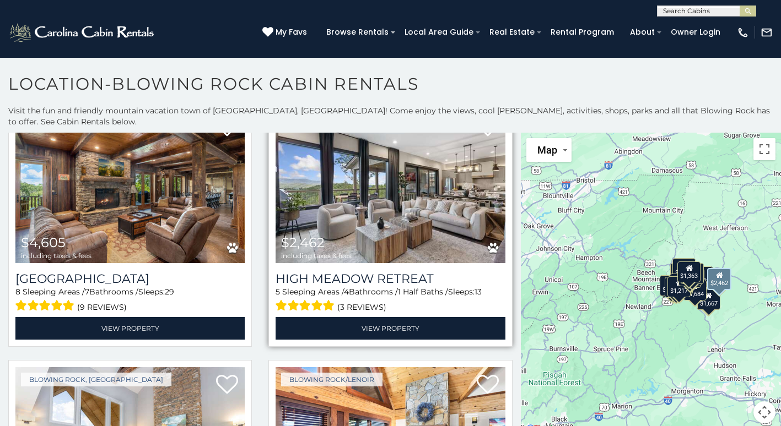
click at [417, 215] on img at bounding box center [389, 187] width 229 height 154
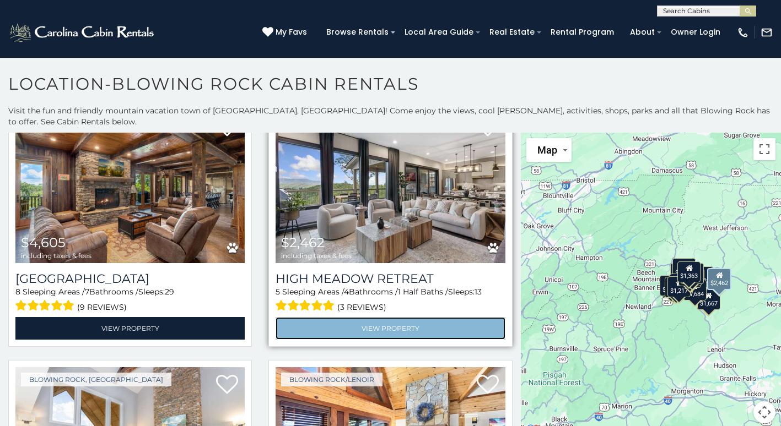
click at [406, 317] on link "View Property" at bounding box center [389, 328] width 229 height 23
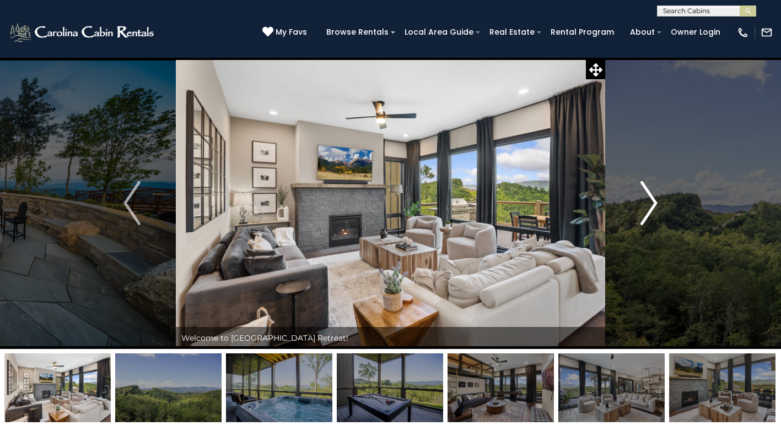
click at [650, 199] on img "Next" at bounding box center [649, 203] width 17 height 44
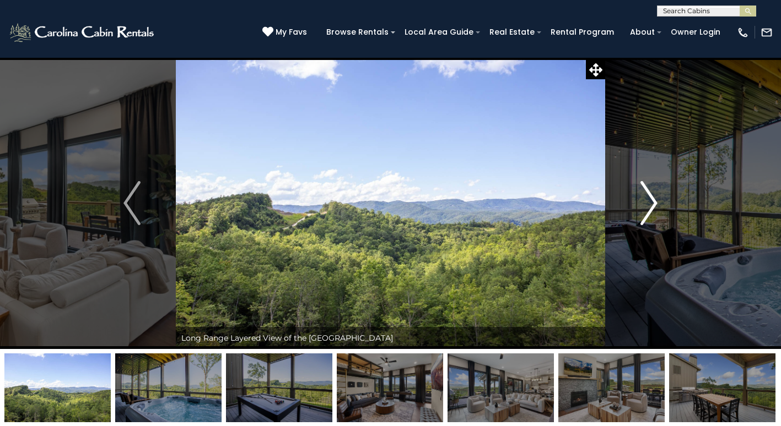
click at [650, 199] on img "Next" at bounding box center [649, 203] width 17 height 44
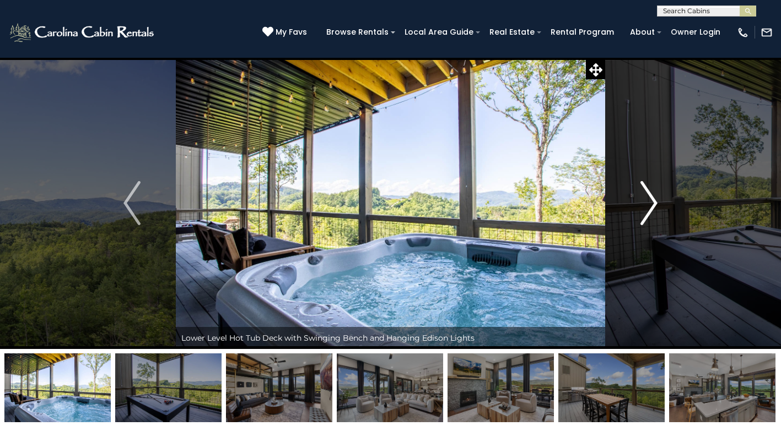
click at [650, 199] on img "Next" at bounding box center [649, 203] width 17 height 44
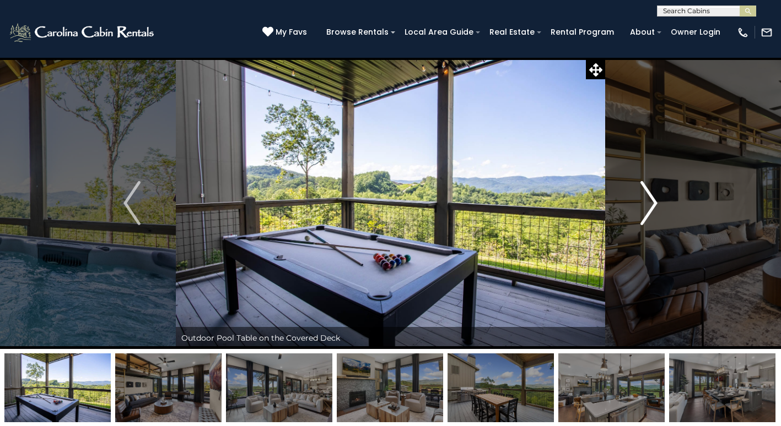
click at [650, 199] on img "Next" at bounding box center [649, 203] width 17 height 44
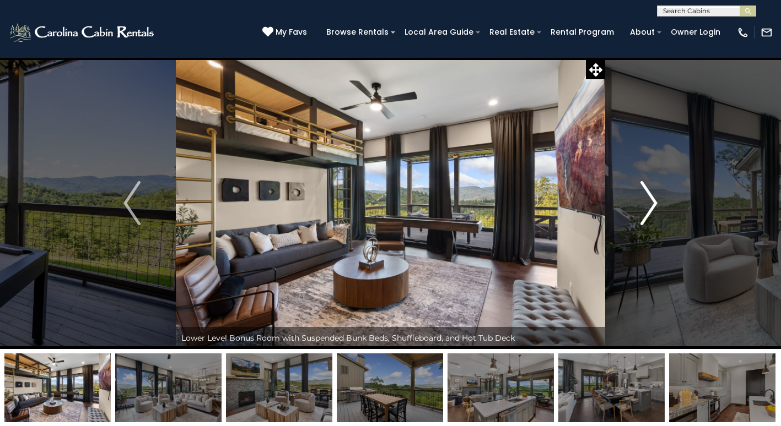
click at [650, 199] on img "Next" at bounding box center [649, 203] width 17 height 44
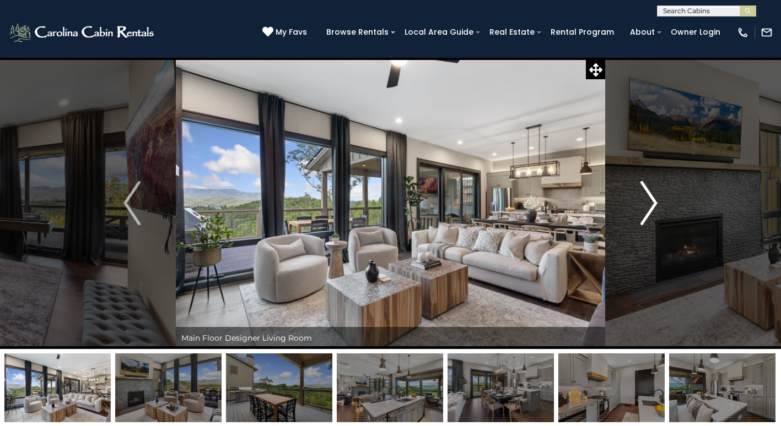
click at [650, 199] on img "Next" at bounding box center [649, 203] width 17 height 44
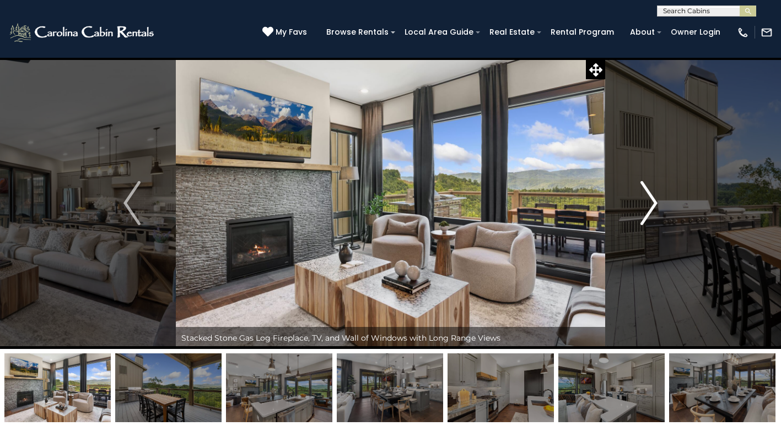
click at [650, 199] on img "Next" at bounding box center [649, 203] width 17 height 44
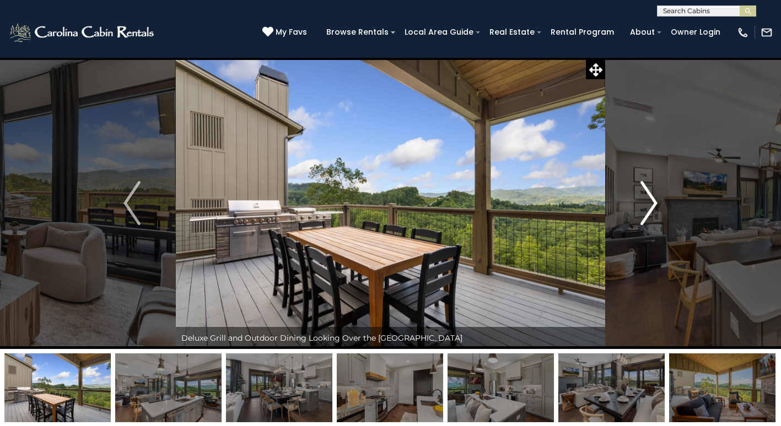
click at [650, 199] on img "Next" at bounding box center [649, 203] width 17 height 44
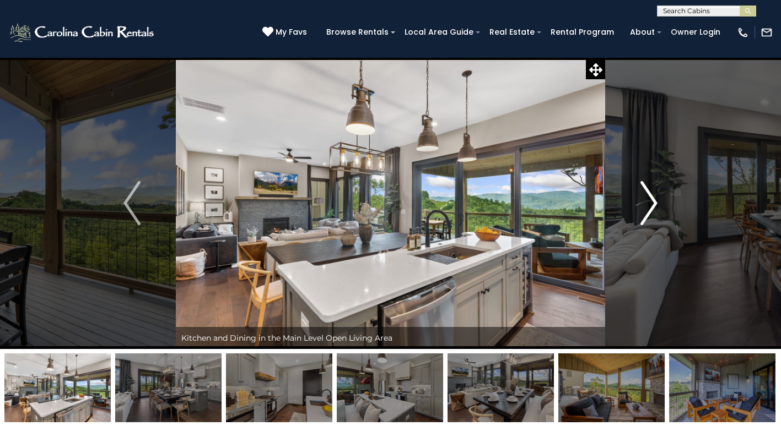
click at [650, 199] on img "Next" at bounding box center [649, 203] width 17 height 44
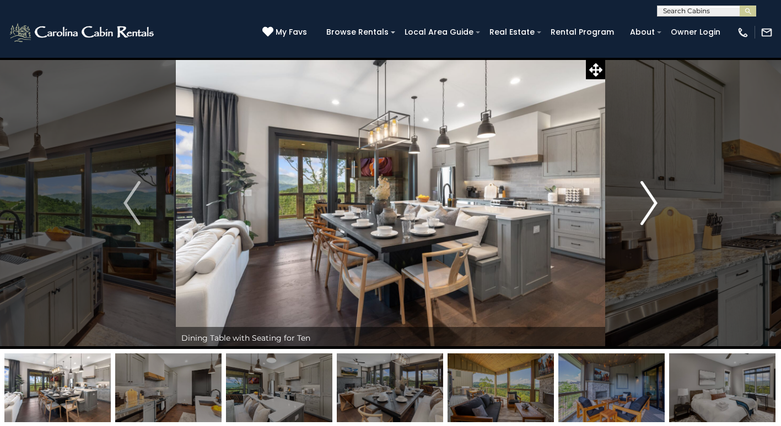
click at [650, 199] on img "Next" at bounding box center [649, 203] width 17 height 44
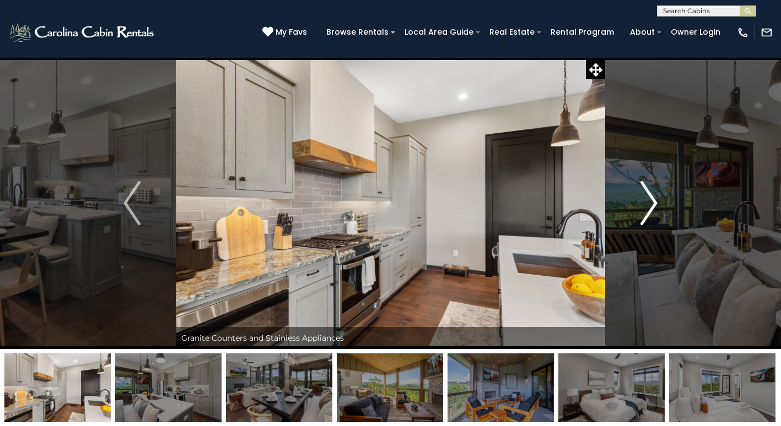
click at [650, 199] on img "Next" at bounding box center [649, 203] width 17 height 44
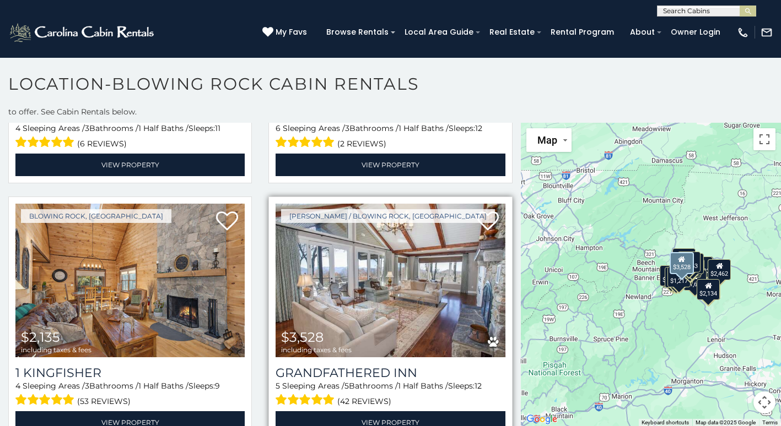
scroll to position [496, 0]
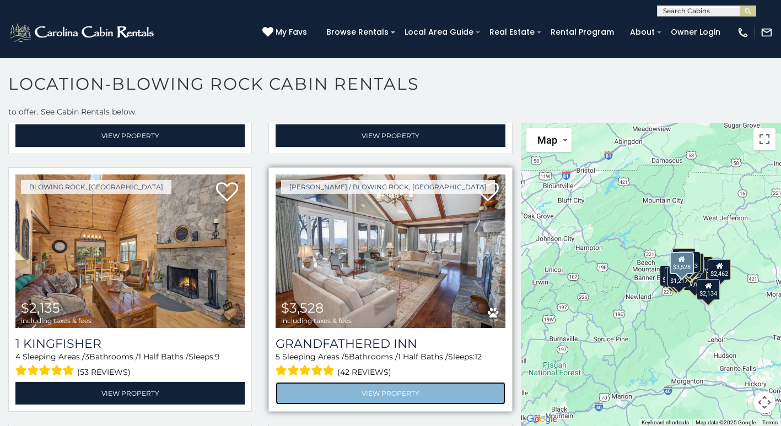
click at [385, 382] on link "View Property" at bounding box center [389, 393] width 229 height 23
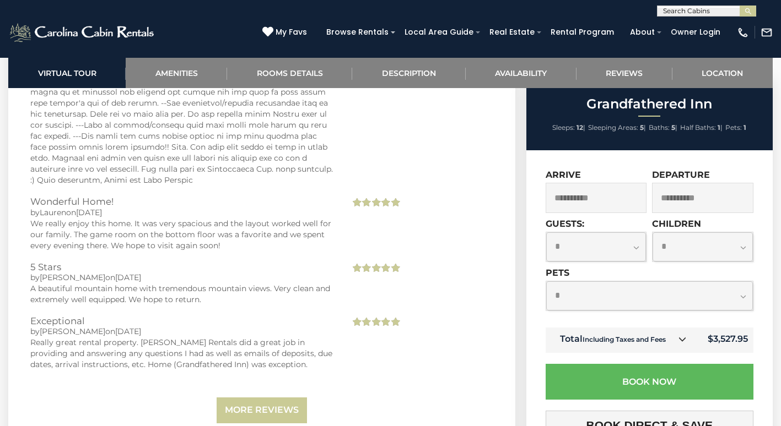
scroll to position [2920, 0]
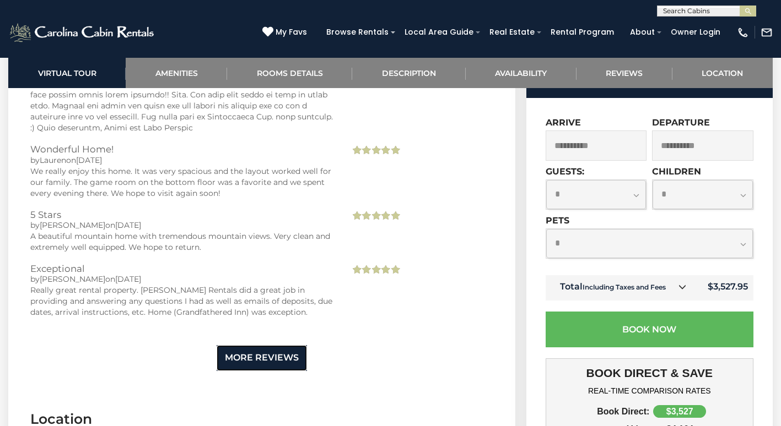
click at [276, 348] on link "More Reviews" at bounding box center [262, 358] width 90 height 26
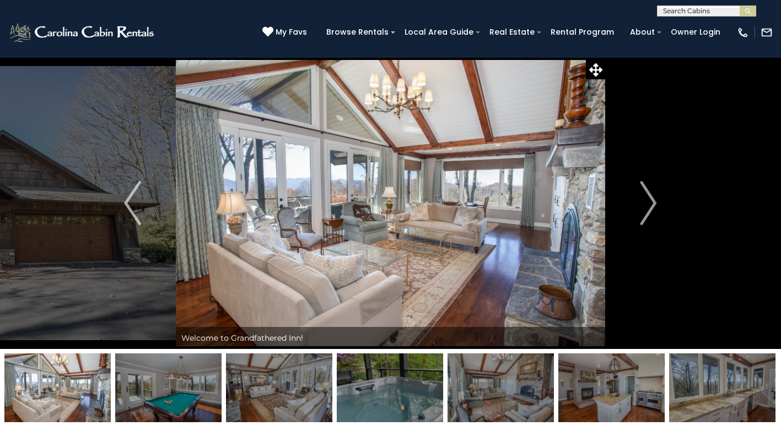
scroll to position [0, 0]
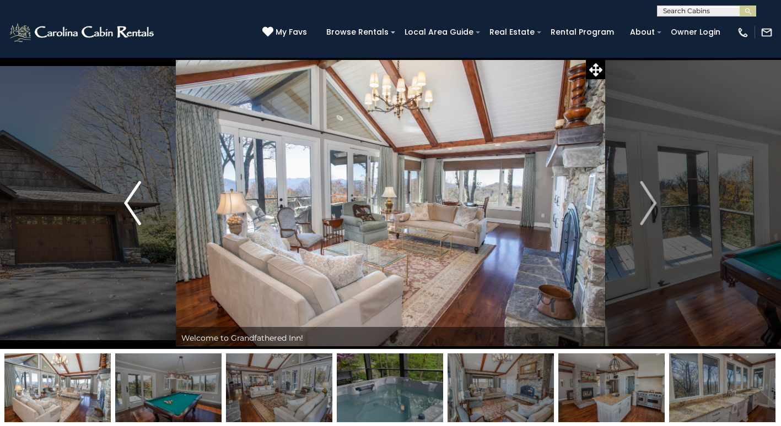
click at [129, 213] on img "Previous" at bounding box center [132, 203] width 17 height 44
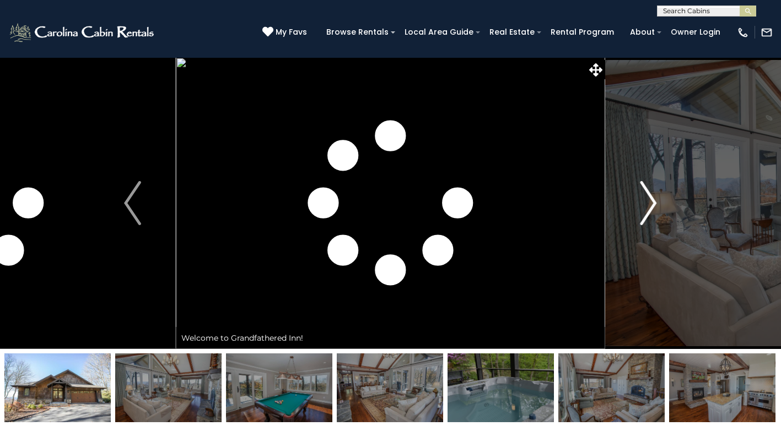
click at [651, 197] on img "Next" at bounding box center [648, 203] width 17 height 44
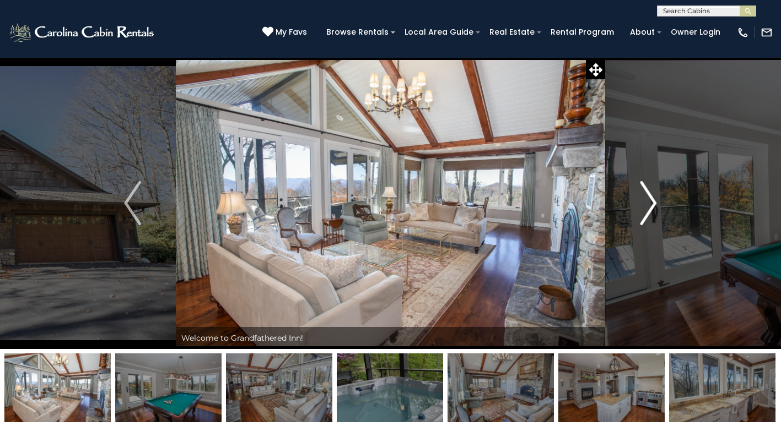
click at [648, 202] on img "Next" at bounding box center [648, 203] width 17 height 44
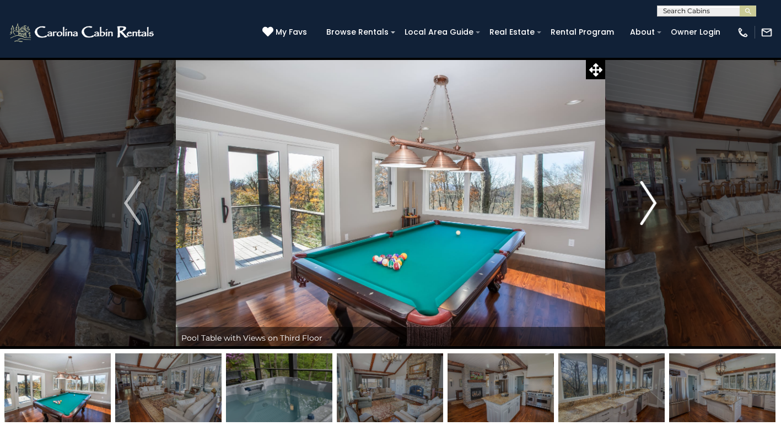
click at [648, 202] on img "Next" at bounding box center [648, 203] width 17 height 44
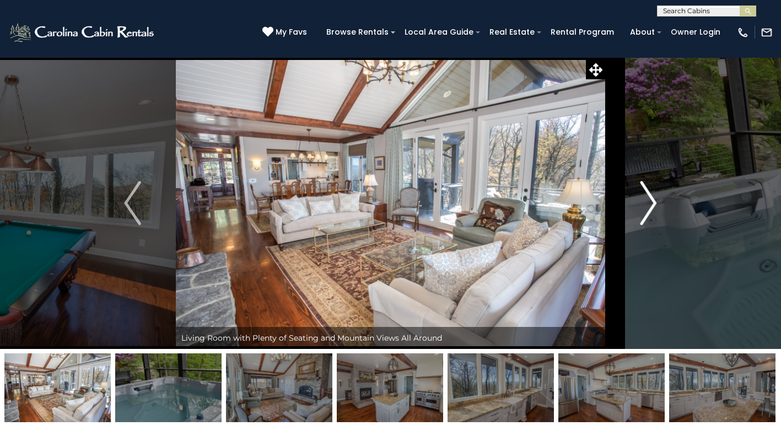
click at [651, 203] on img "Next" at bounding box center [648, 203] width 17 height 44
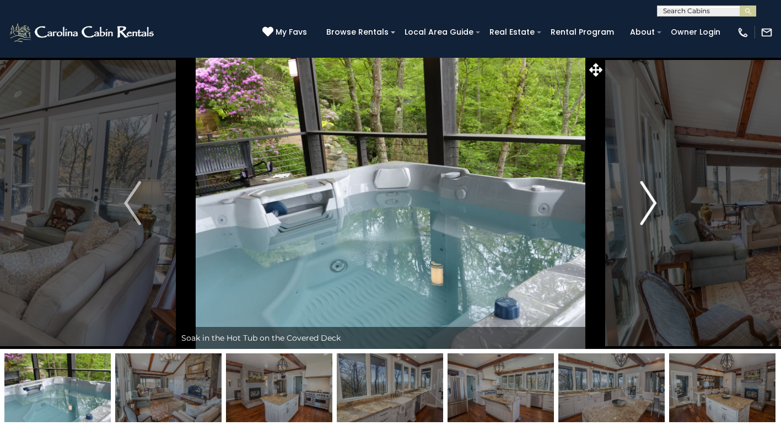
click at [651, 203] on img "Next" at bounding box center [648, 203] width 17 height 44
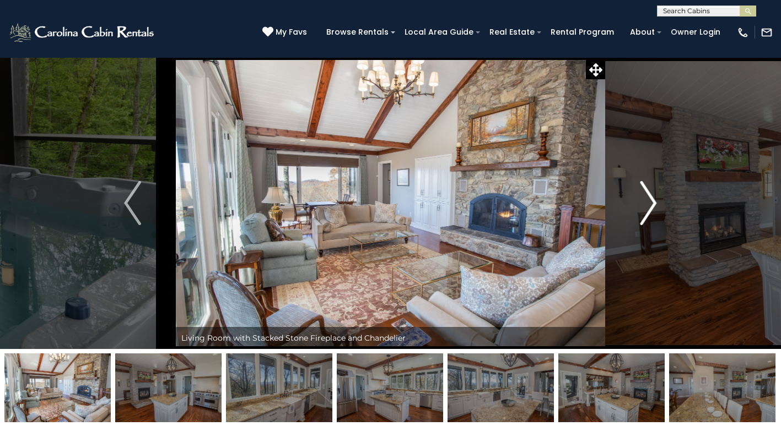
click at [651, 203] on img "Next" at bounding box center [648, 203] width 17 height 44
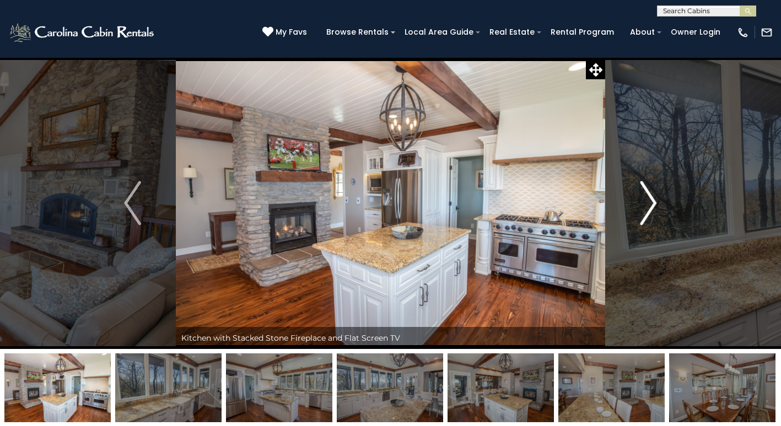
click at [651, 206] on img "Next" at bounding box center [648, 203] width 17 height 44
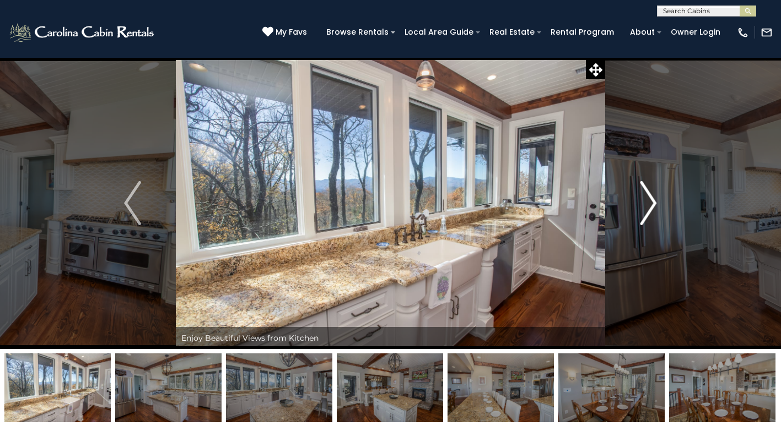
click at [651, 206] on img "Next" at bounding box center [648, 203] width 17 height 44
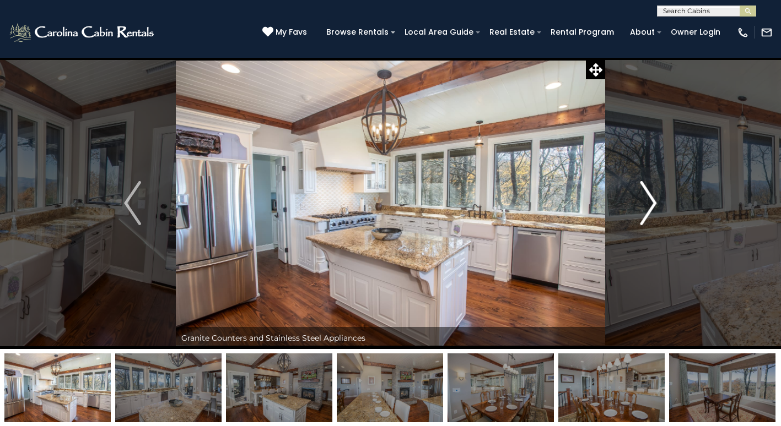
click at [651, 206] on img "Next" at bounding box center [648, 203] width 17 height 44
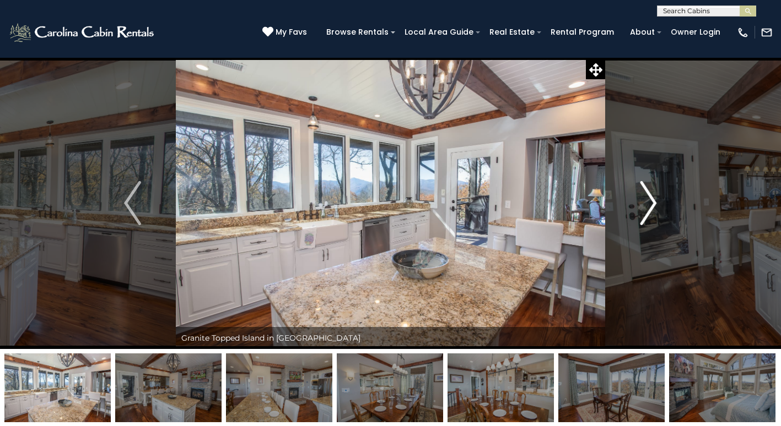
click at [650, 206] on img "Next" at bounding box center [648, 203] width 17 height 44
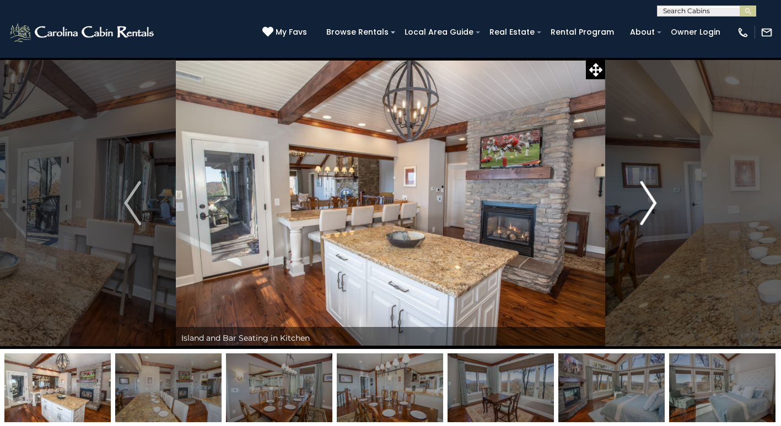
click at [644, 191] on img "Next" at bounding box center [648, 203] width 17 height 44
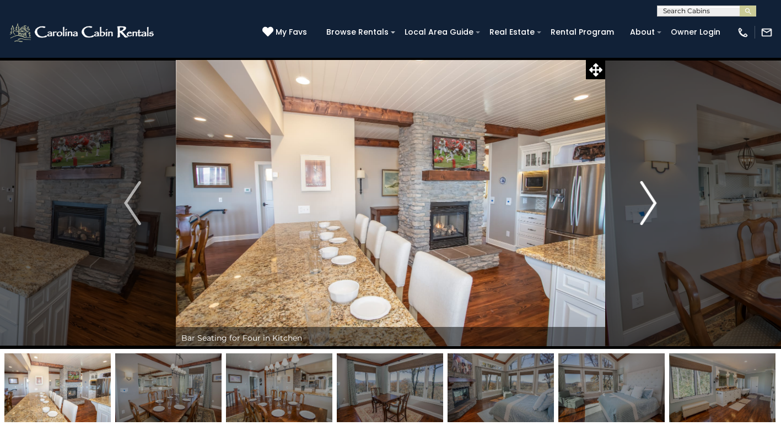
click at [653, 202] on img "Next" at bounding box center [648, 203] width 17 height 44
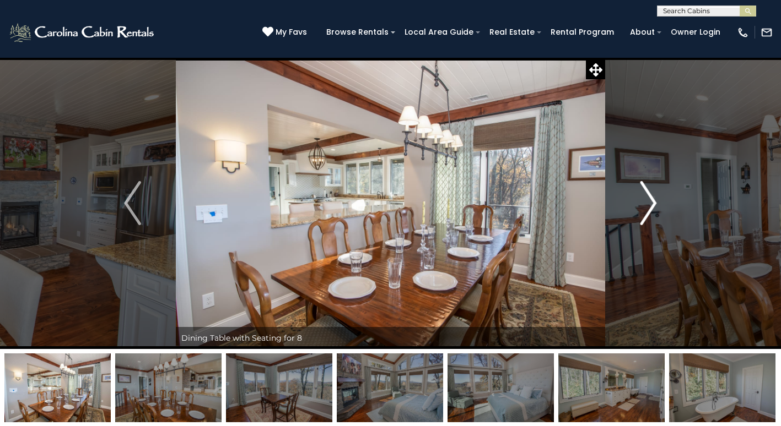
click at [653, 204] on img "Next" at bounding box center [648, 203] width 17 height 44
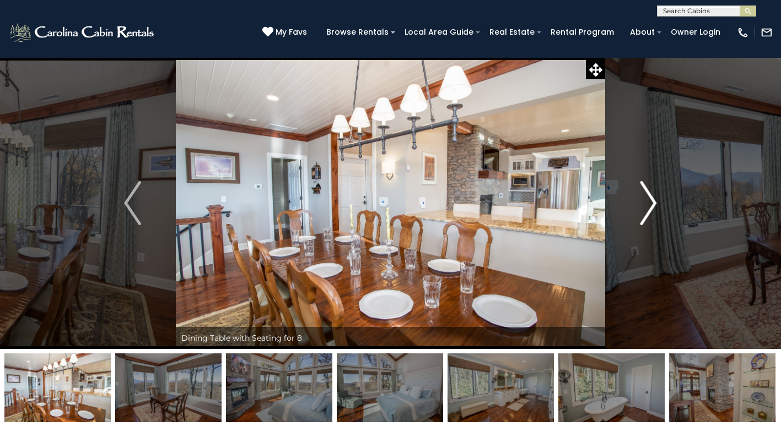
click at [651, 202] on img "Next" at bounding box center [648, 203] width 17 height 44
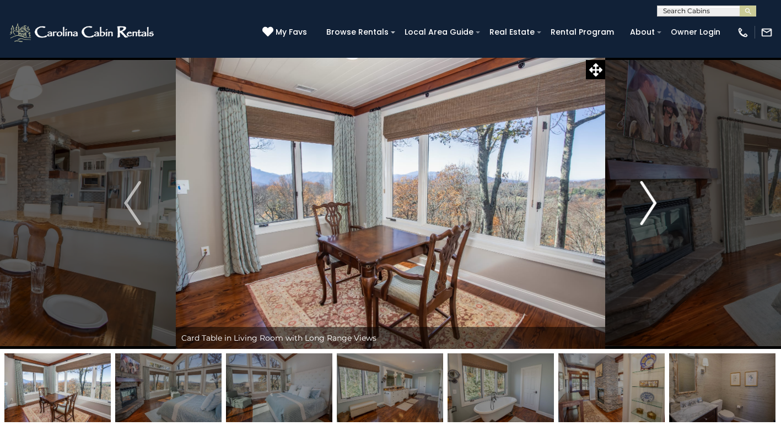
click at [651, 202] on img "Next" at bounding box center [648, 203] width 17 height 44
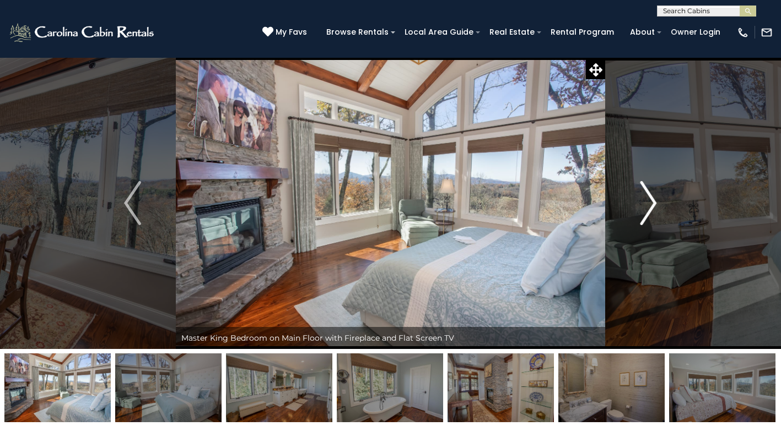
click at [651, 202] on img "Next" at bounding box center [648, 203] width 17 height 44
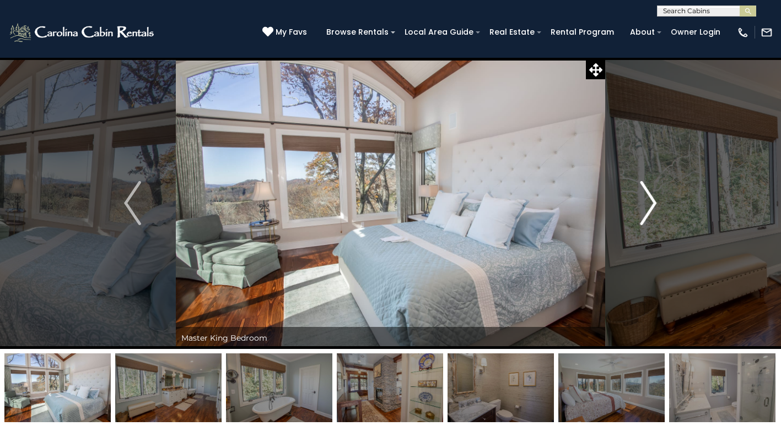
click at [651, 202] on img "Next" at bounding box center [648, 203] width 17 height 44
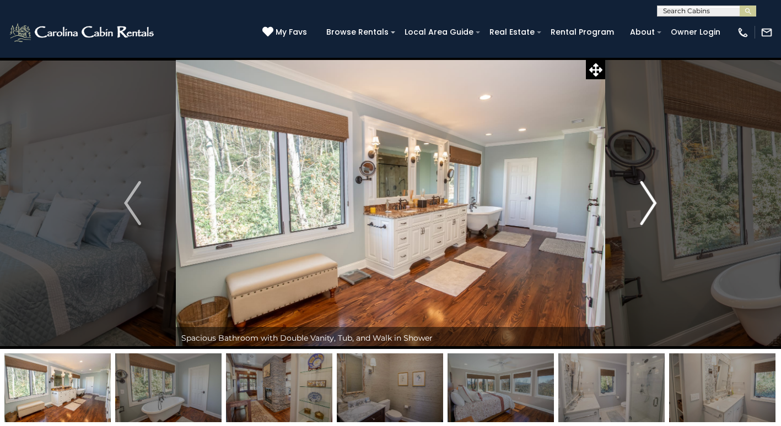
click at [658, 198] on button "Next" at bounding box center [648, 203] width 86 height 292
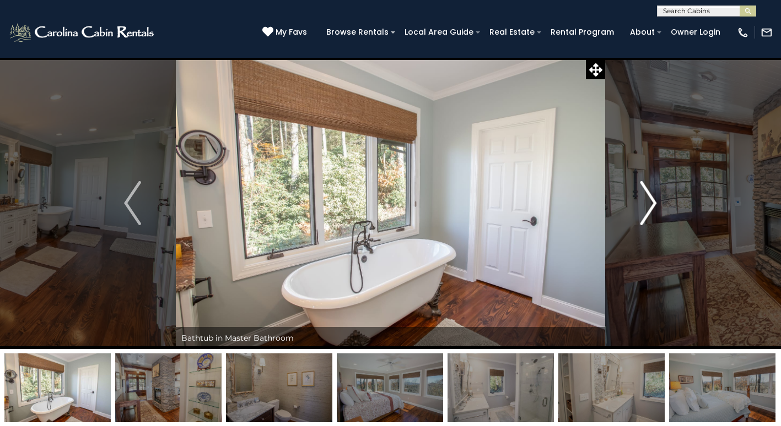
click at [656, 198] on img "Next" at bounding box center [648, 203] width 17 height 44
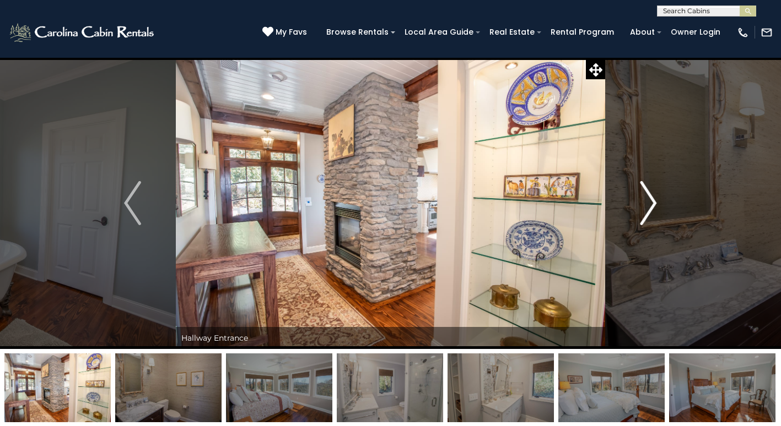
click at [647, 198] on img "Next" at bounding box center [648, 203] width 17 height 44
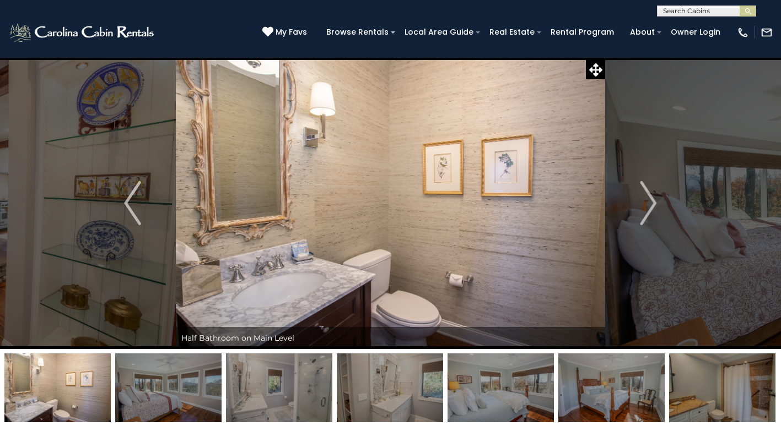
drag, startPoint x: 678, startPoint y: 393, endPoint x: 713, endPoint y: 387, distance: 35.9
click at [698, 387] on img at bounding box center [722, 388] width 106 height 69
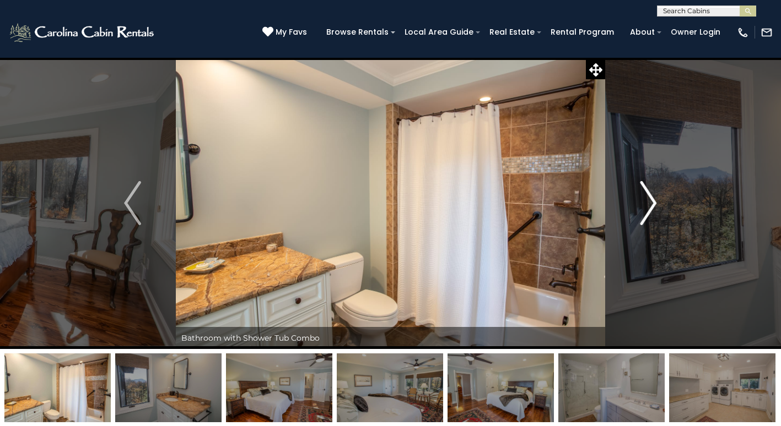
click at [641, 215] on img "Next" at bounding box center [648, 203] width 17 height 44
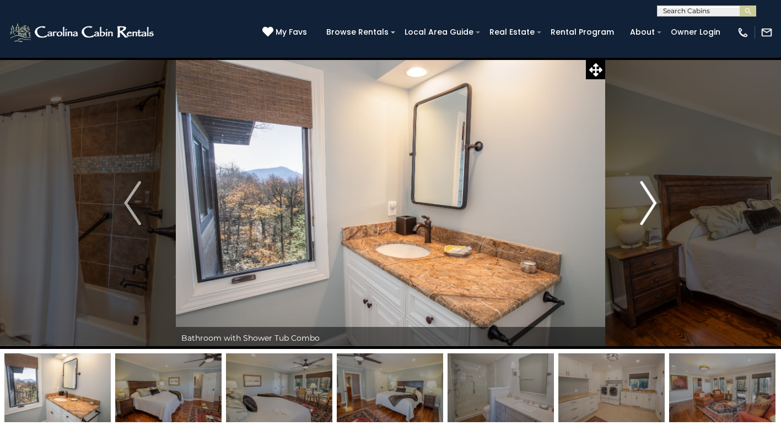
click at [641, 215] on img "Next" at bounding box center [648, 203] width 17 height 44
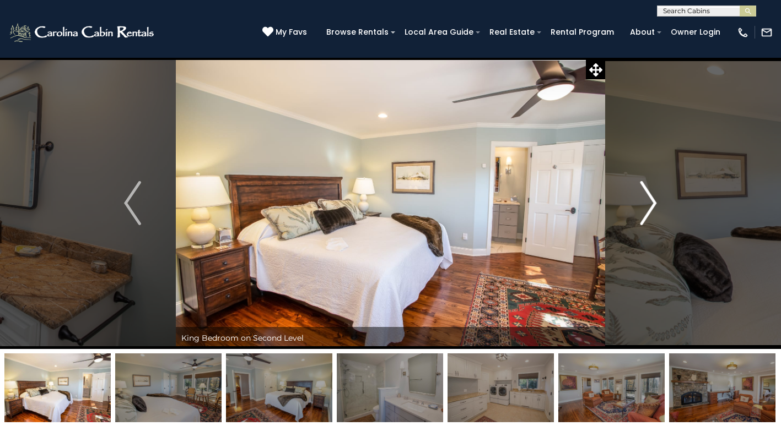
click at [643, 216] on img "Next" at bounding box center [648, 203] width 17 height 44
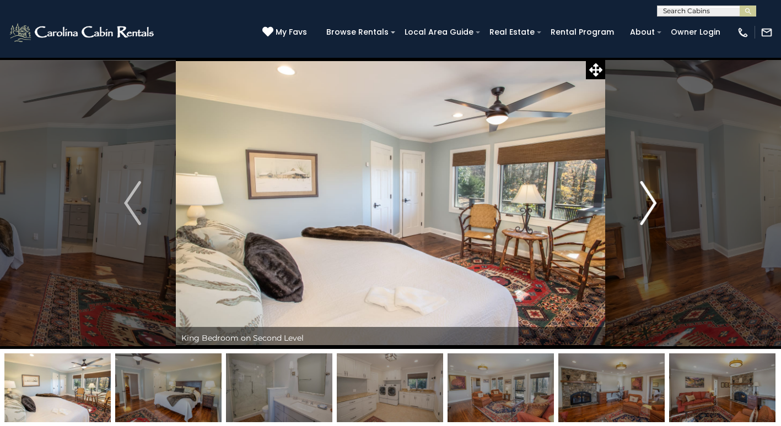
click at [643, 216] on img "Next" at bounding box center [648, 203] width 17 height 44
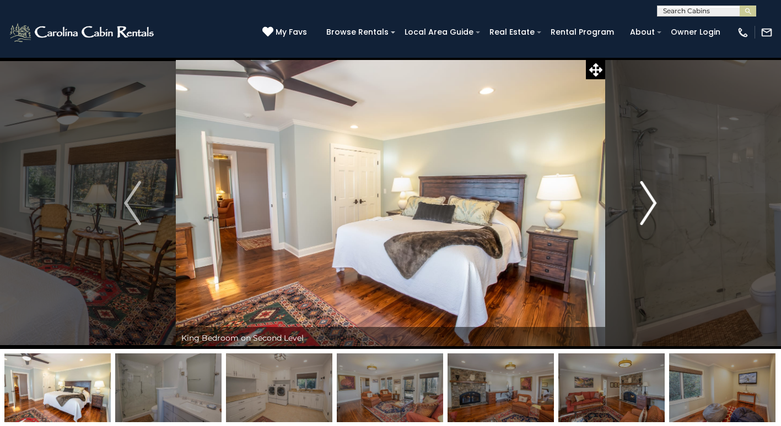
click at [643, 216] on img "Next" at bounding box center [648, 203] width 17 height 44
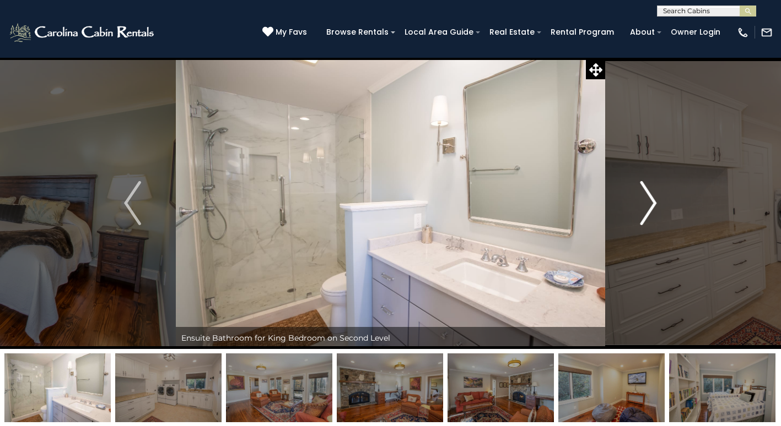
click at [643, 216] on img "Next" at bounding box center [648, 203] width 17 height 44
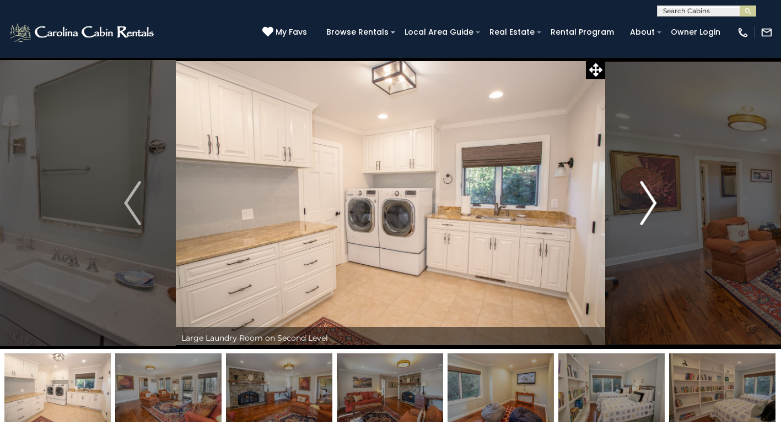
click at [643, 216] on img "Next" at bounding box center [648, 203] width 17 height 44
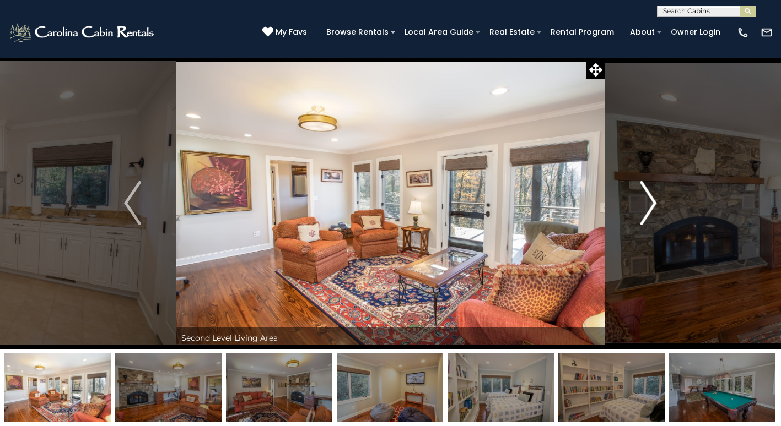
click at [643, 216] on img "Next" at bounding box center [648, 203] width 17 height 44
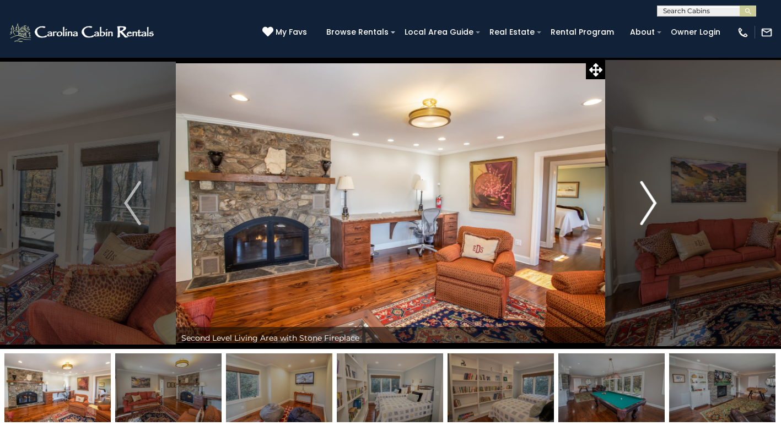
click at [643, 216] on img "Next" at bounding box center [648, 203] width 17 height 44
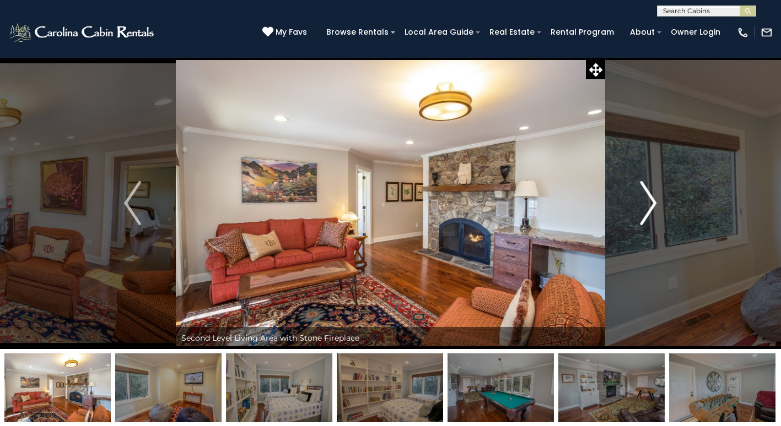
click at [643, 216] on img "Next" at bounding box center [648, 203] width 17 height 44
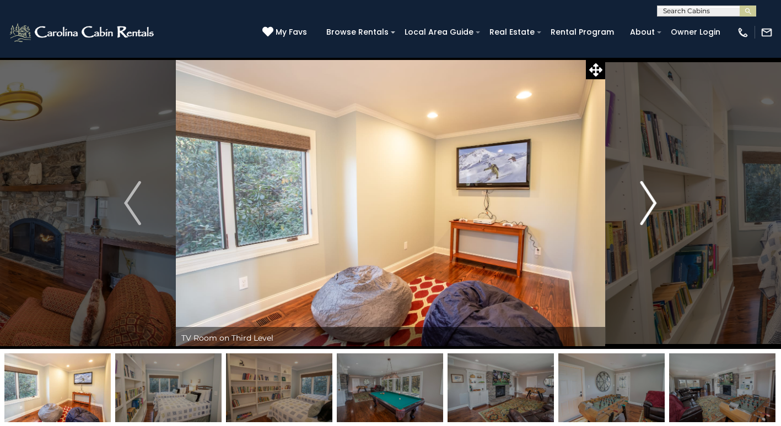
click at [643, 216] on img "Next" at bounding box center [648, 203] width 17 height 44
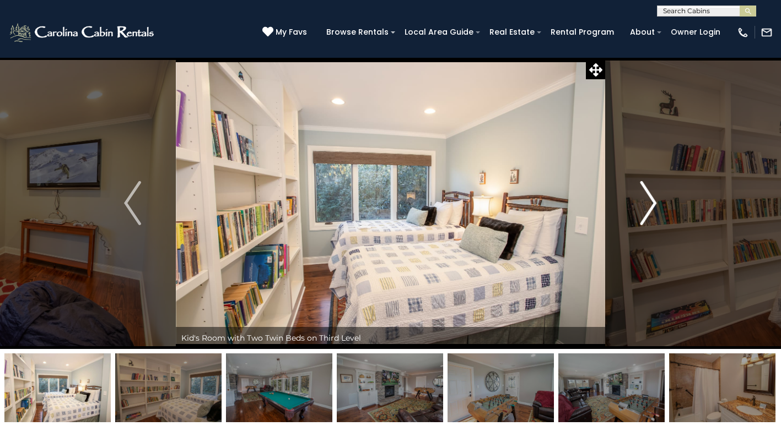
click at [643, 216] on img "Next" at bounding box center [648, 203] width 17 height 44
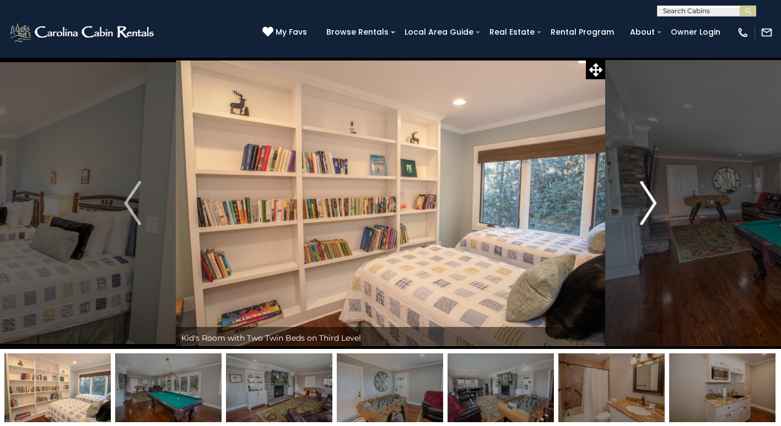
click at [643, 216] on img "Next" at bounding box center [648, 203] width 17 height 44
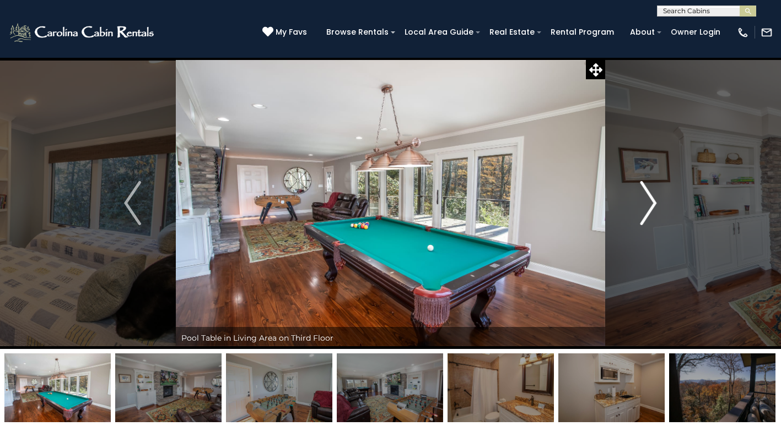
click at [643, 216] on img "Next" at bounding box center [648, 203] width 17 height 44
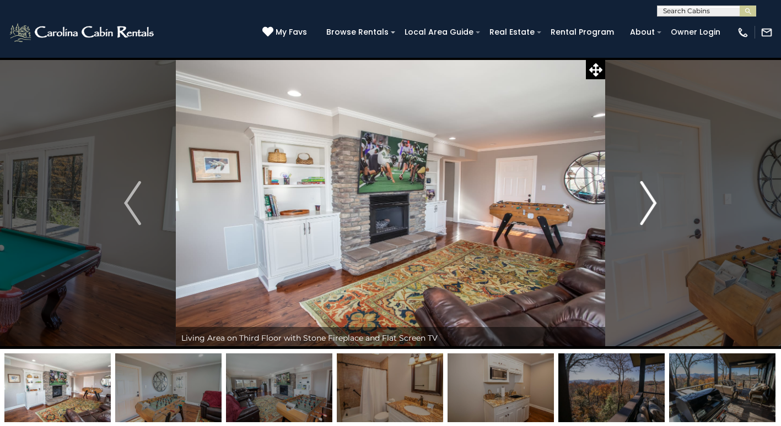
click at [643, 216] on img "Next" at bounding box center [648, 203] width 17 height 44
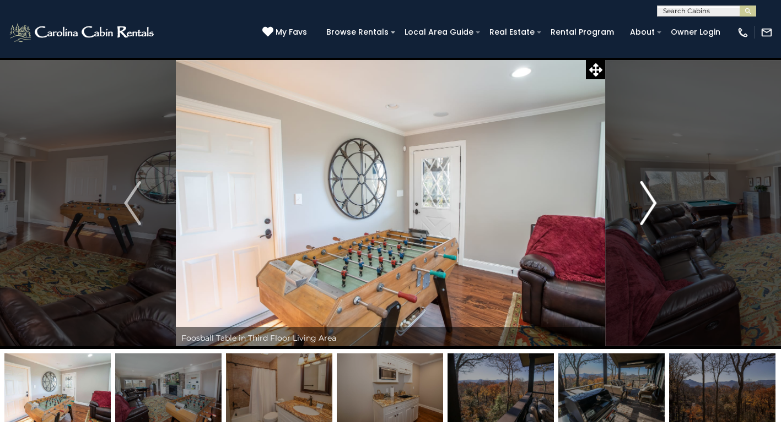
click at [643, 216] on img "Next" at bounding box center [648, 203] width 17 height 44
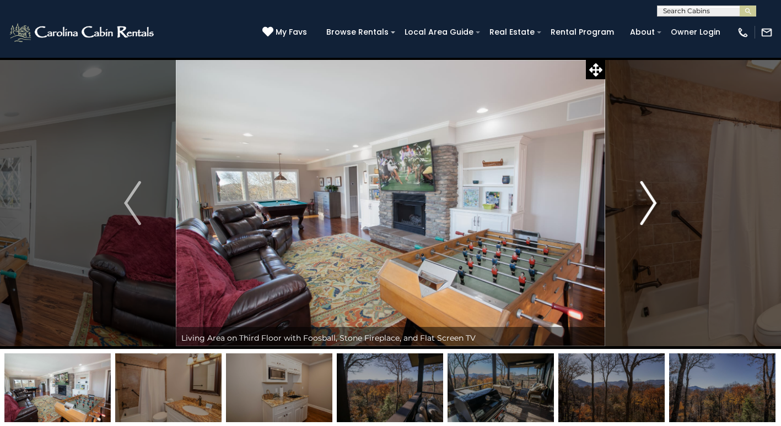
click at [643, 216] on img "Next" at bounding box center [648, 203] width 17 height 44
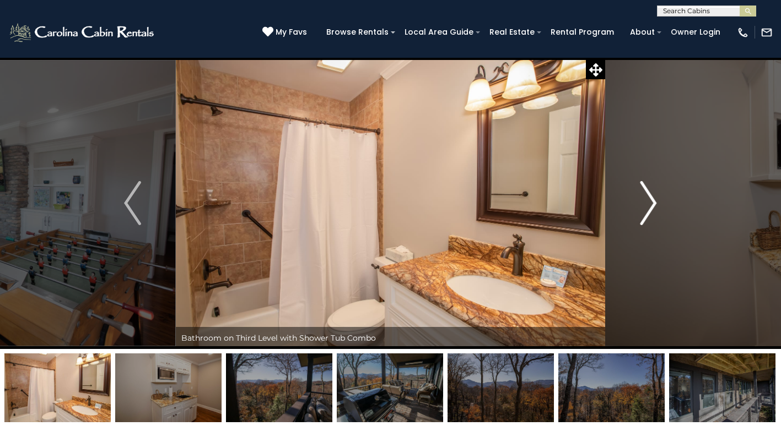
click at [643, 216] on img "Next" at bounding box center [648, 203] width 17 height 44
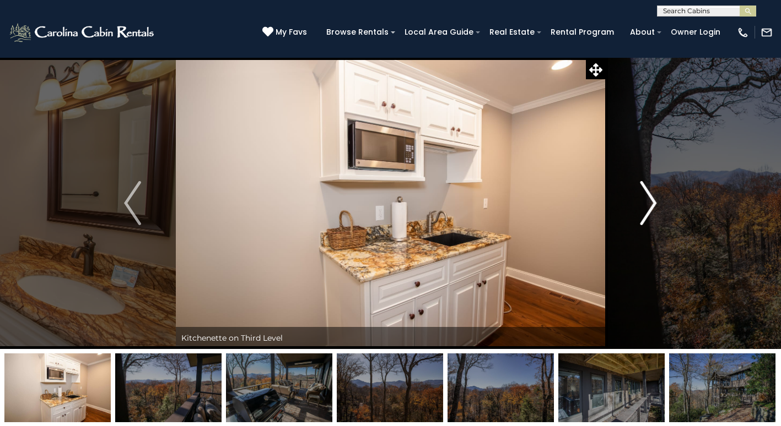
click at [643, 216] on img "Next" at bounding box center [648, 203] width 17 height 44
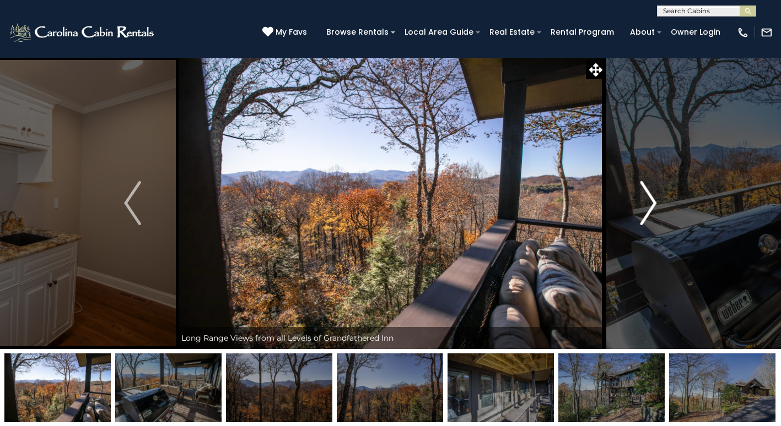
click at [643, 216] on img "Next" at bounding box center [648, 203] width 17 height 44
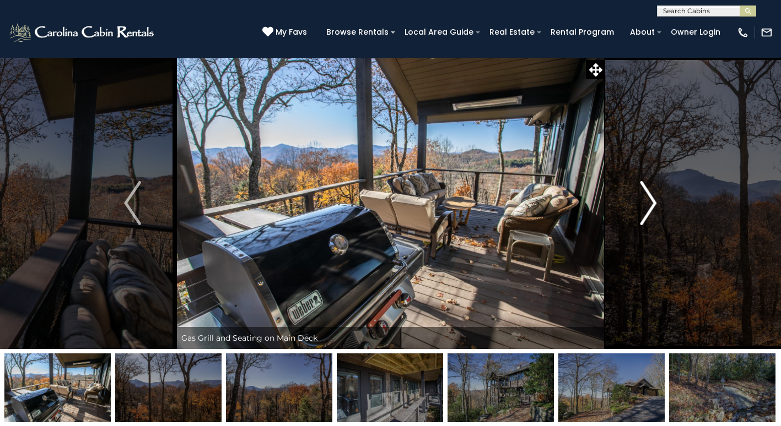
click at [643, 216] on img "Next" at bounding box center [648, 203] width 17 height 44
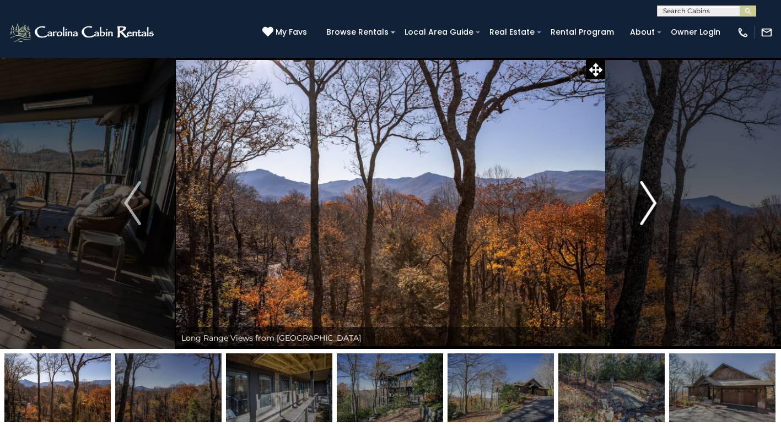
click at [643, 216] on img "Next" at bounding box center [648, 203] width 17 height 44
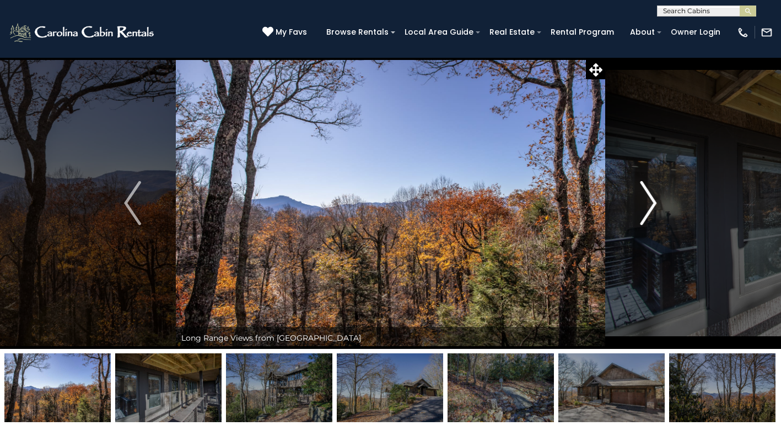
click at [643, 216] on img "Next" at bounding box center [648, 203] width 17 height 44
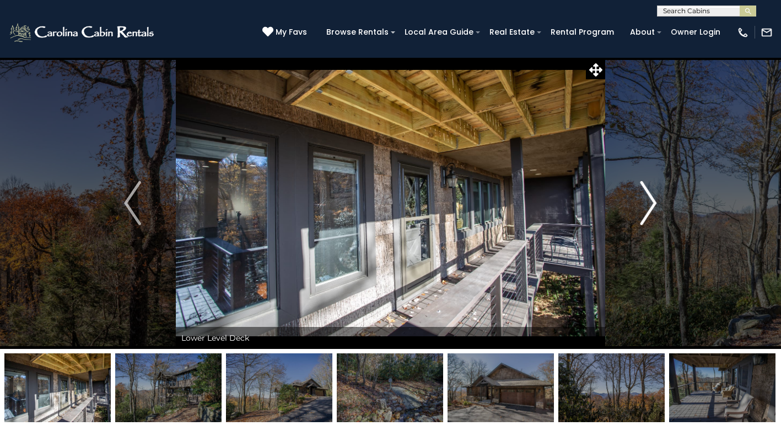
click at [643, 216] on img "Next" at bounding box center [648, 203] width 17 height 44
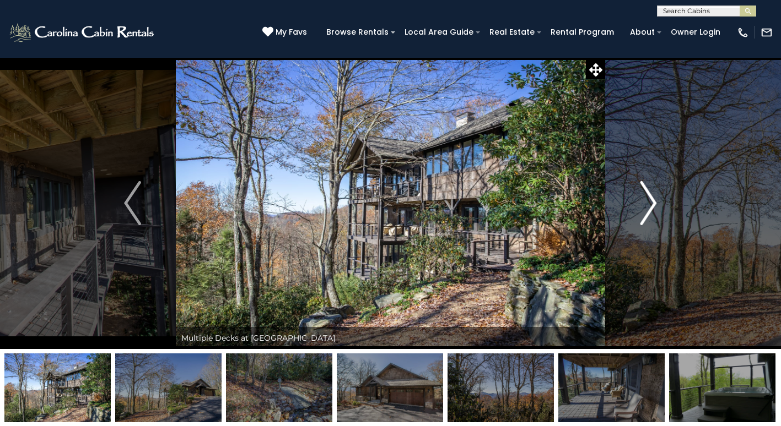
click at [643, 216] on img "Next" at bounding box center [648, 203] width 17 height 44
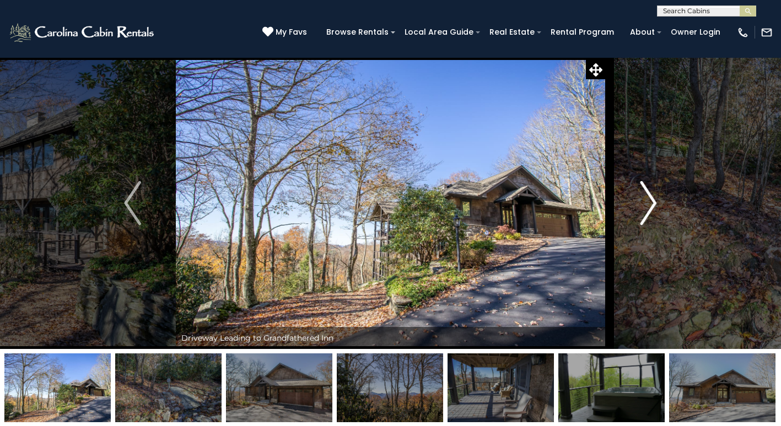
click at [643, 216] on img "Next" at bounding box center [648, 203] width 17 height 44
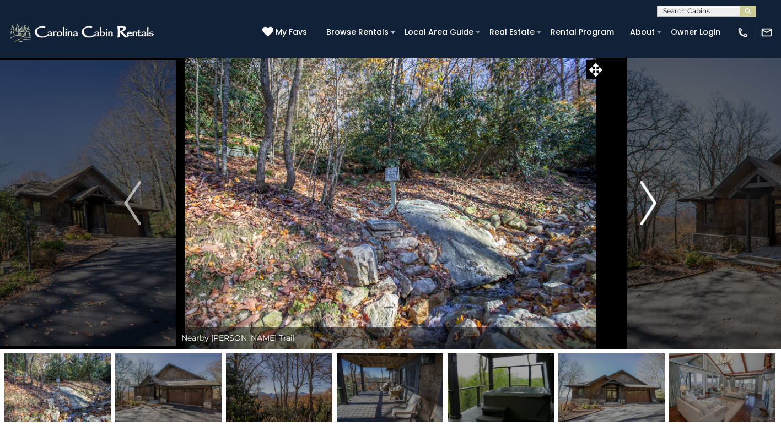
click at [643, 216] on img "Next" at bounding box center [648, 203] width 17 height 44
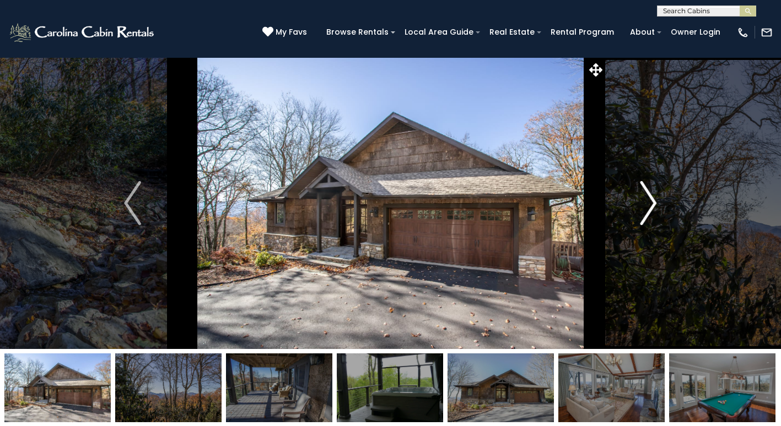
click at [643, 216] on img "Next" at bounding box center [648, 203] width 17 height 44
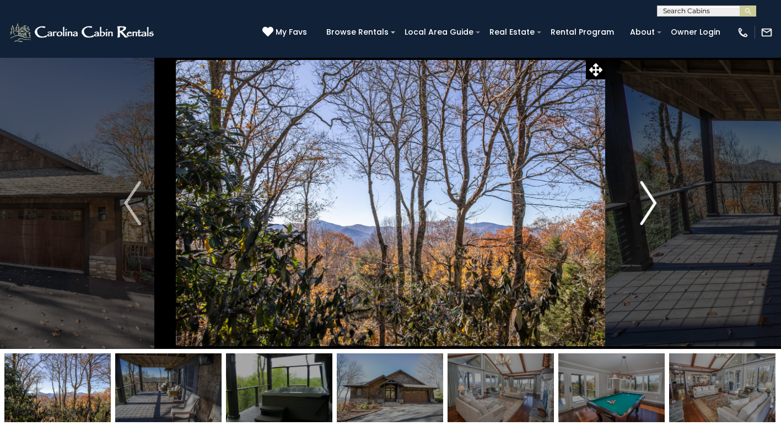
click at [643, 216] on img "Next" at bounding box center [648, 203] width 17 height 44
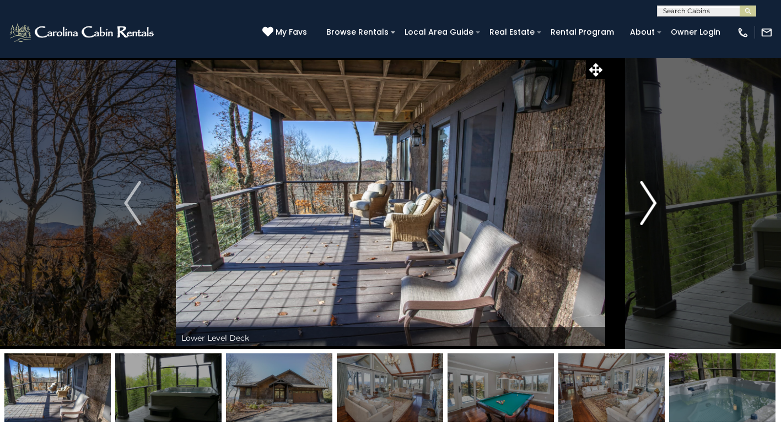
click at [643, 216] on img "Next" at bounding box center [648, 203] width 17 height 44
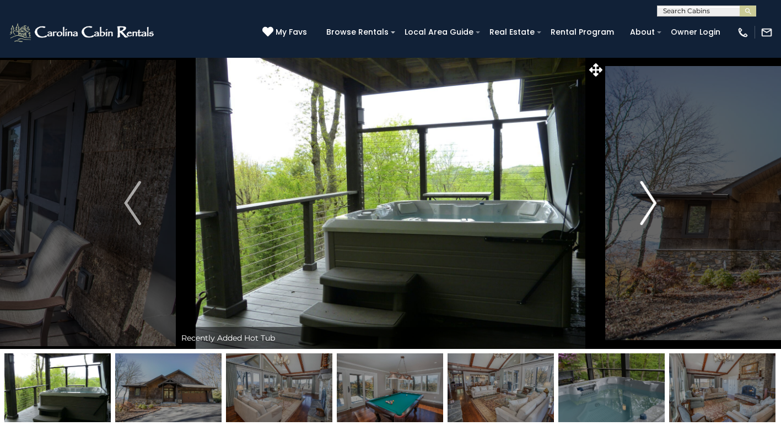
click at [643, 216] on img "Next" at bounding box center [648, 203] width 17 height 44
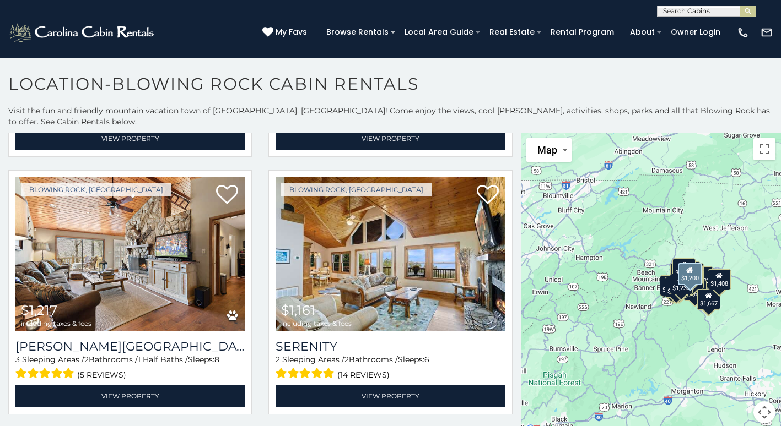
scroll to position [3361, 0]
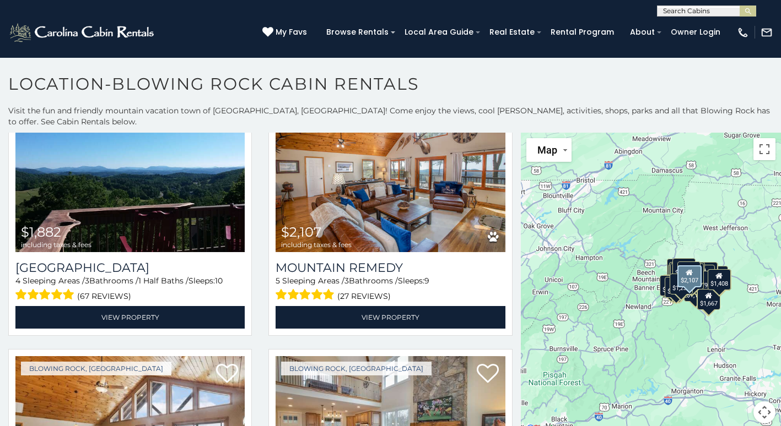
scroll to position [1284, 0]
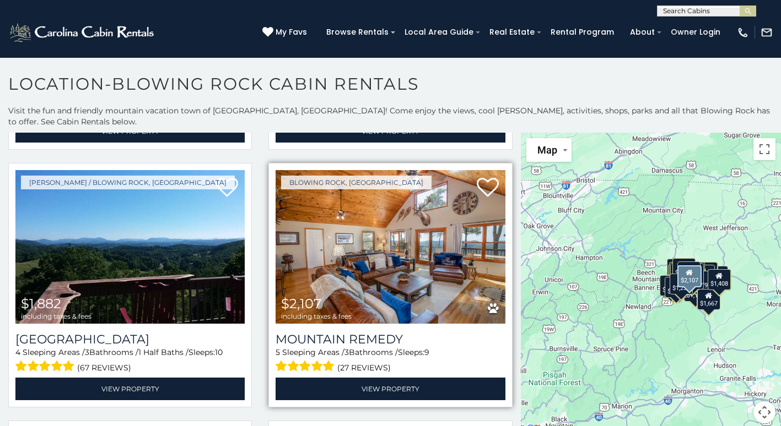
click at [437, 222] on img at bounding box center [389, 247] width 229 height 154
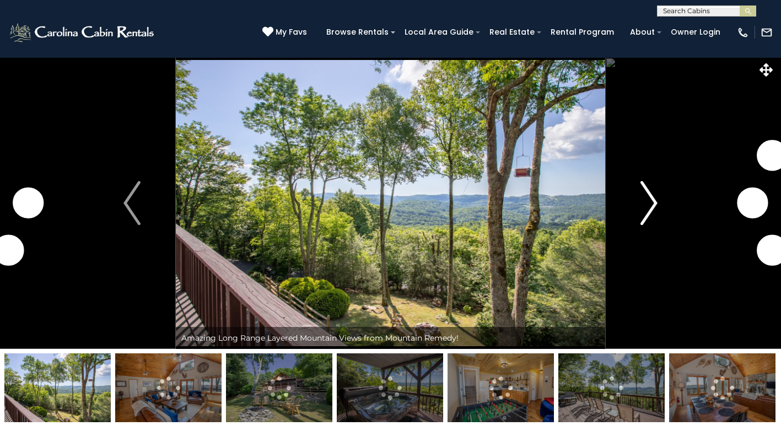
click at [650, 206] on img "Next" at bounding box center [649, 203] width 17 height 44
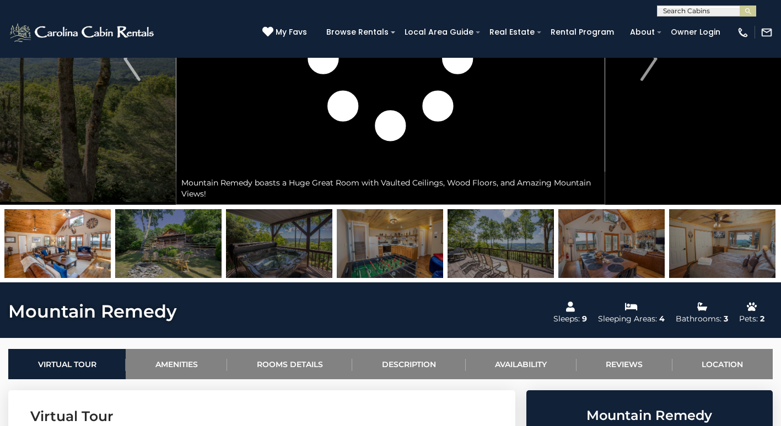
scroll to position [165, 0]
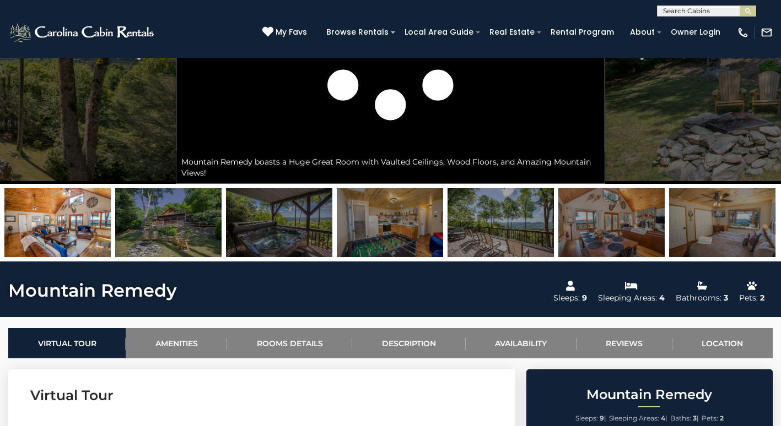
click at [612, 248] on img at bounding box center [611, 222] width 106 height 69
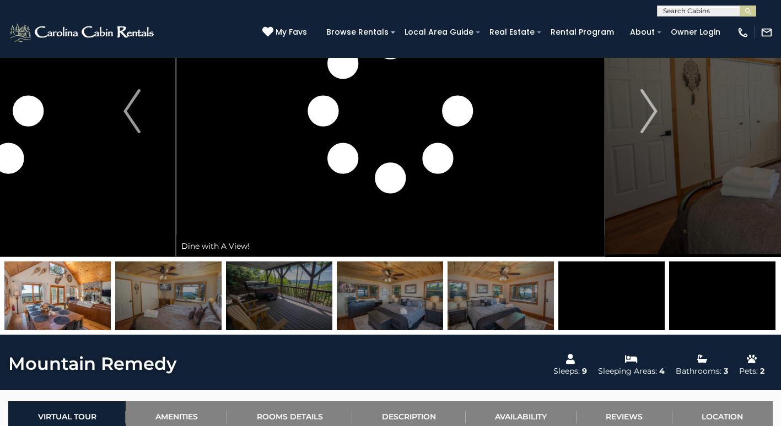
scroll to position [0, 0]
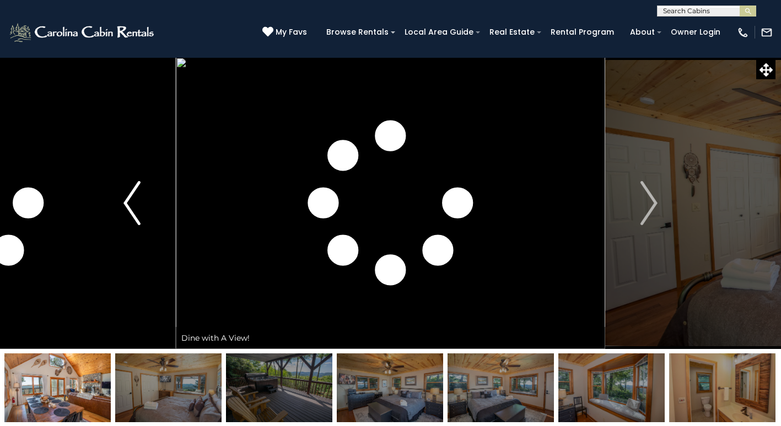
click at [136, 210] on img "Previous" at bounding box center [131, 203] width 17 height 44
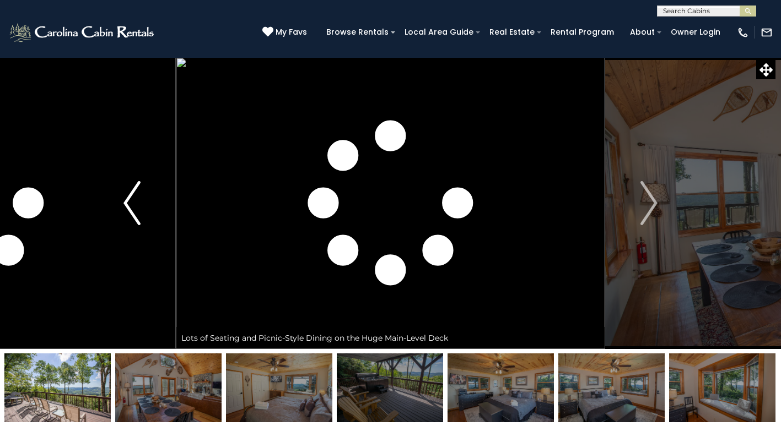
click at [136, 210] on img "Previous" at bounding box center [131, 203] width 17 height 44
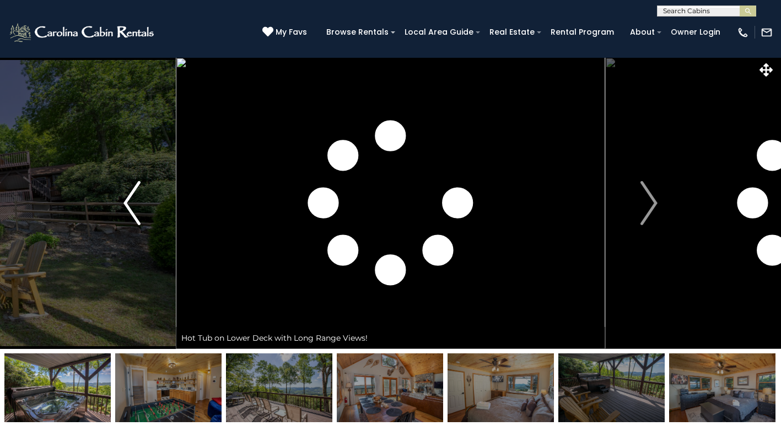
click at [136, 210] on img "Previous" at bounding box center [131, 203] width 17 height 44
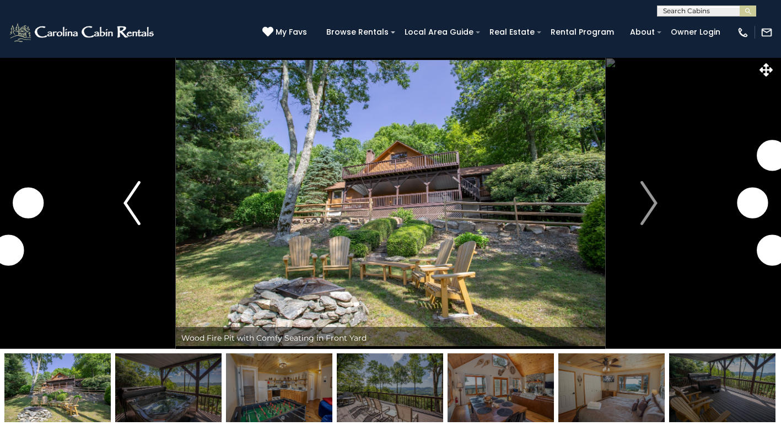
click at [136, 210] on img "Previous" at bounding box center [131, 203] width 17 height 44
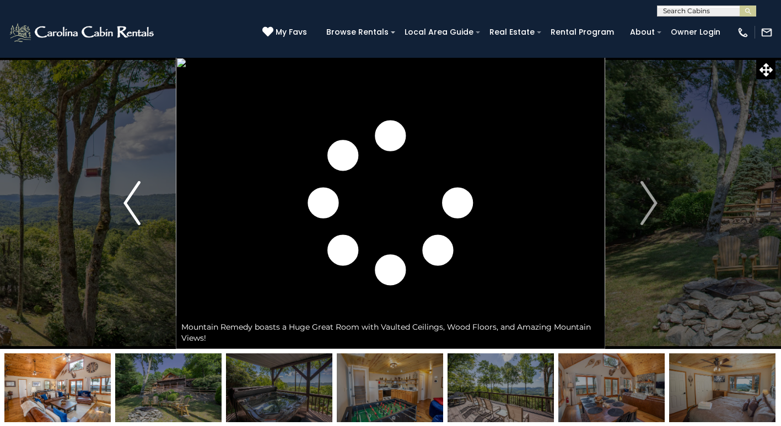
click at [136, 210] on img "Previous" at bounding box center [131, 203] width 17 height 44
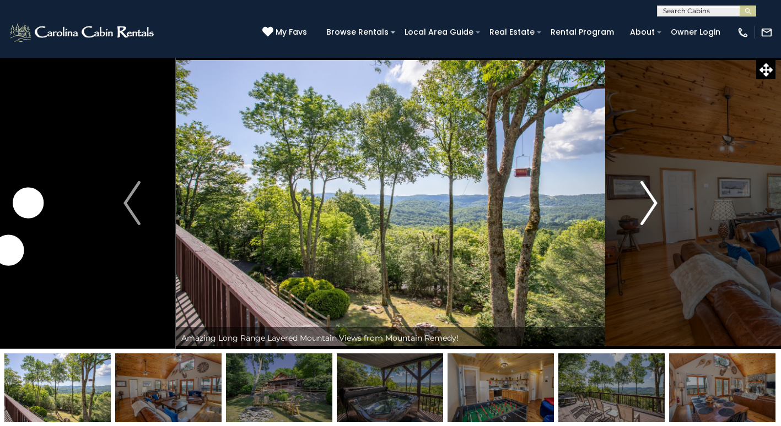
click at [646, 211] on img "Next" at bounding box center [649, 203] width 17 height 44
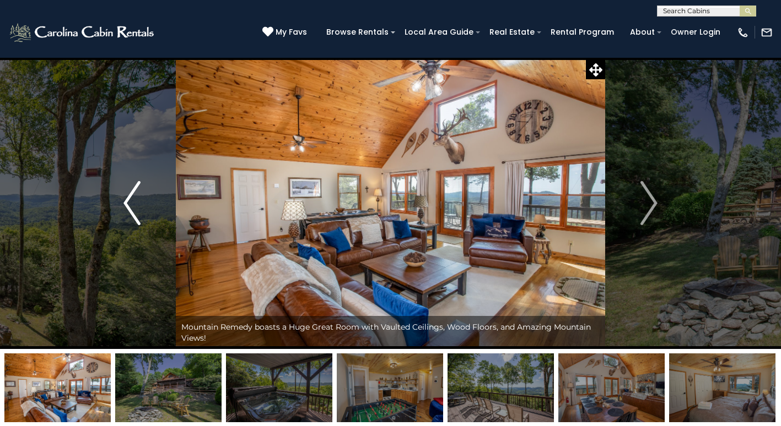
click at [134, 217] on img "Previous" at bounding box center [131, 203] width 17 height 44
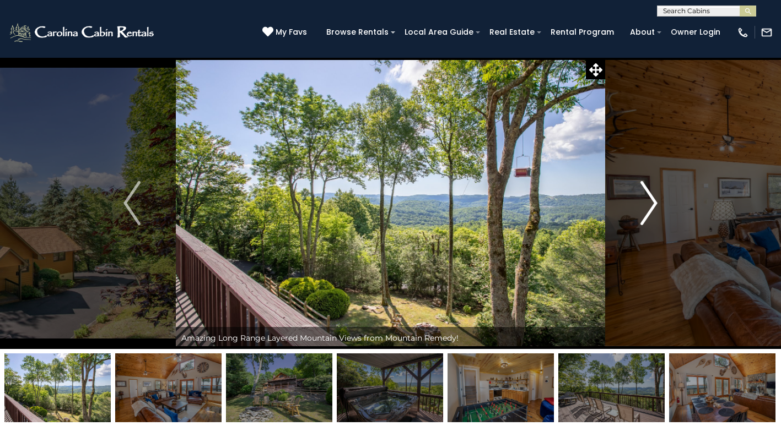
click at [660, 199] on button "Next" at bounding box center [649, 203] width 88 height 292
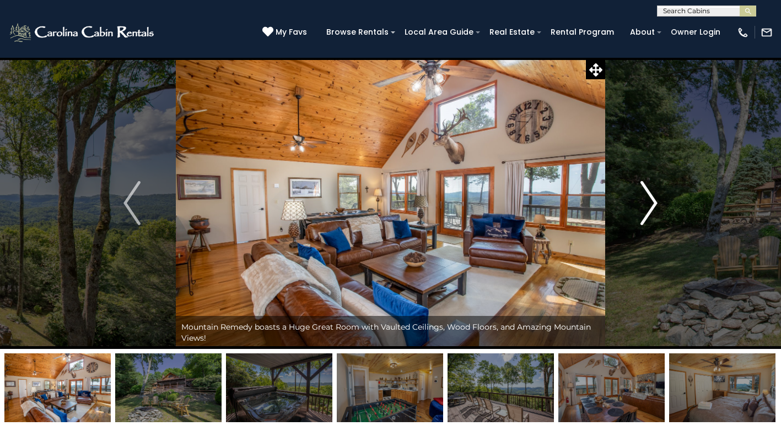
click at [647, 204] on img "Next" at bounding box center [649, 203] width 17 height 44
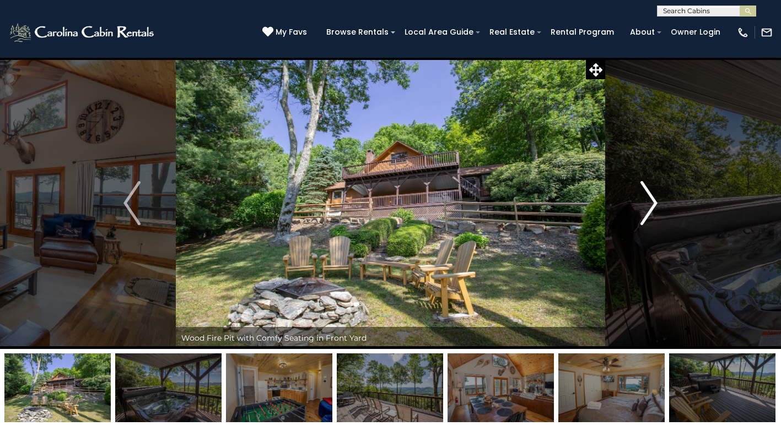
click at [647, 204] on img "Next" at bounding box center [649, 203] width 17 height 44
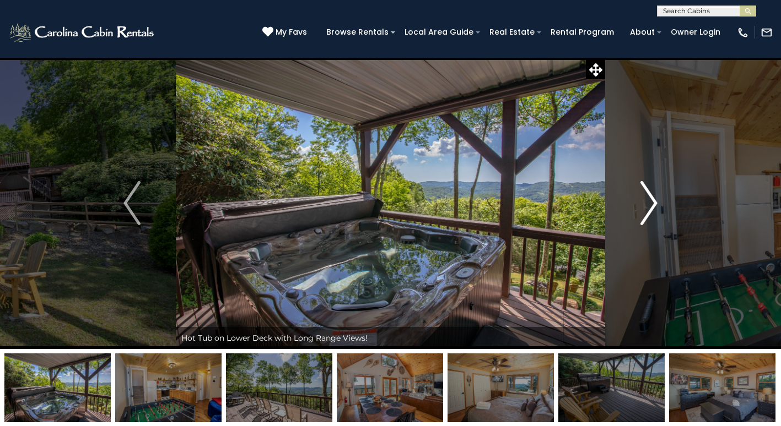
click at [647, 204] on img "Next" at bounding box center [649, 203] width 17 height 44
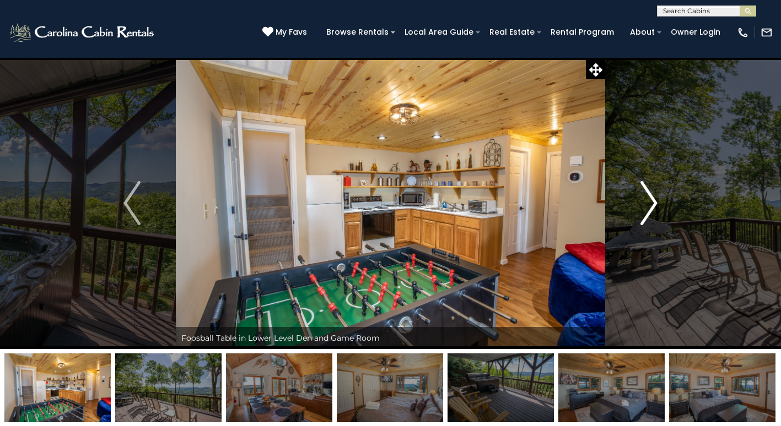
click at [651, 212] on img "Next" at bounding box center [649, 203] width 17 height 44
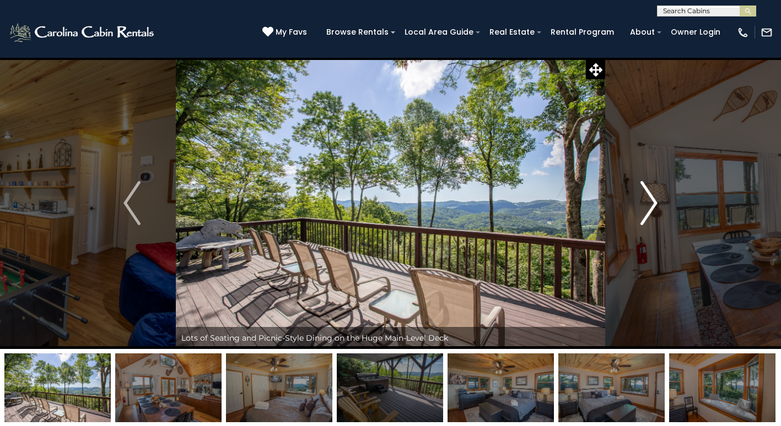
click at [651, 212] on img "Next" at bounding box center [649, 203] width 17 height 44
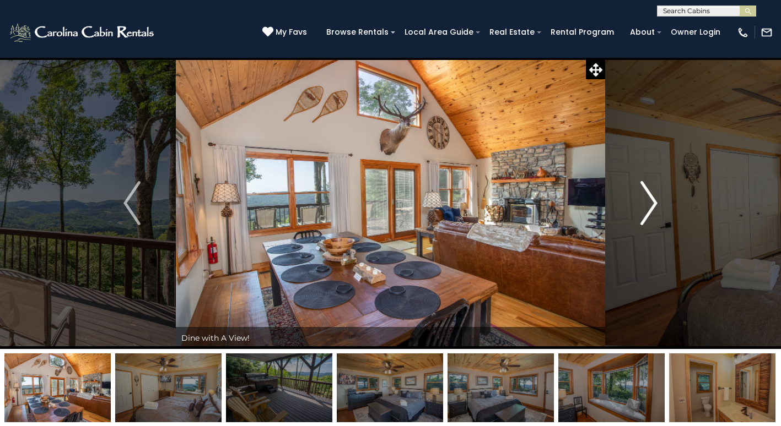
click at [651, 212] on img "Next" at bounding box center [649, 203] width 17 height 44
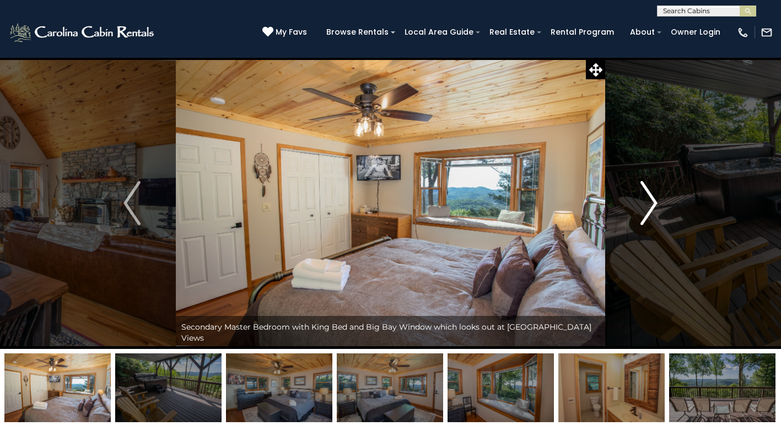
click at [651, 212] on img "Next" at bounding box center [649, 203] width 17 height 44
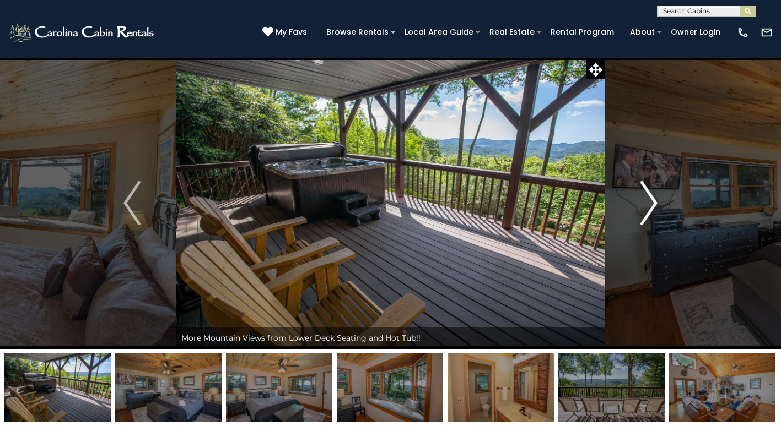
click at [651, 212] on img "Next" at bounding box center [649, 203] width 17 height 44
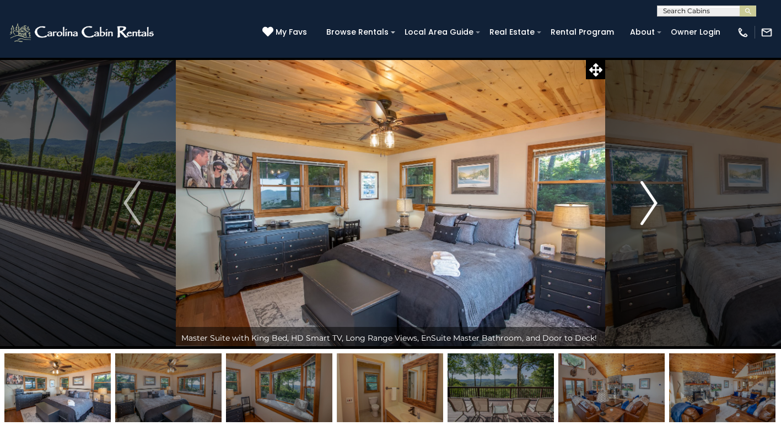
click at [651, 212] on img "Next" at bounding box center [649, 203] width 17 height 44
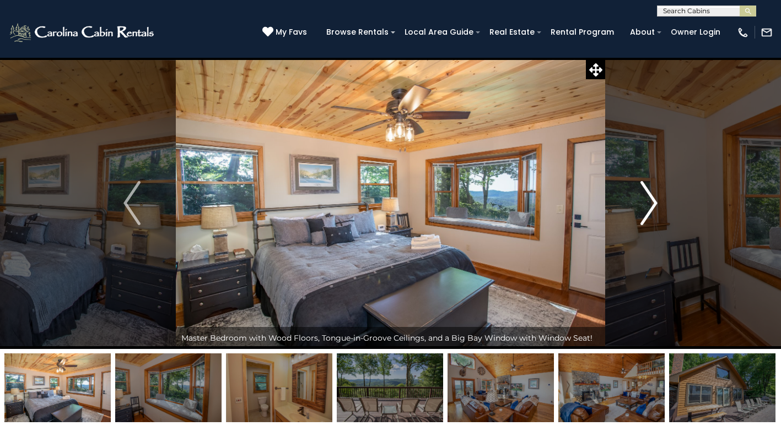
click at [651, 212] on img "Next" at bounding box center [649, 203] width 17 height 44
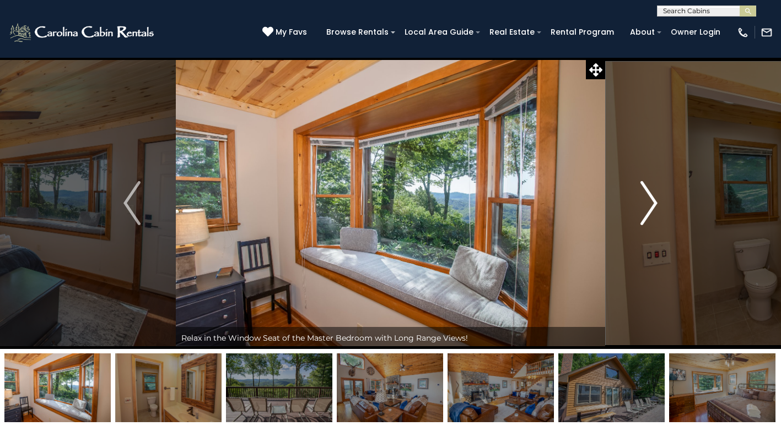
click at [651, 212] on img "Next" at bounding box center [649, 203] width 17 height 44
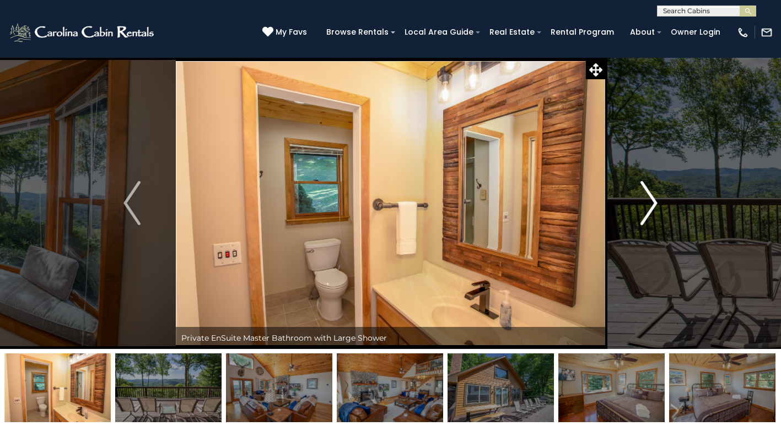
click at [651, 212] on img "Next" at bounding box center [649, 203] width 17 height 44
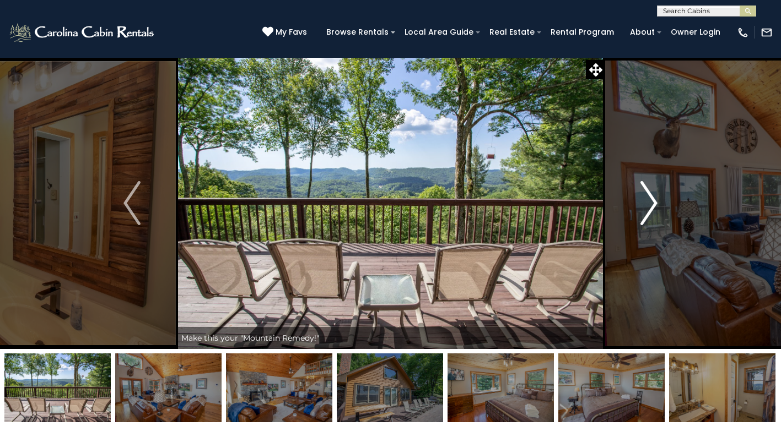
click at [651, 212] on img "Next" at bounding box center [649, 203] width 17 height 44
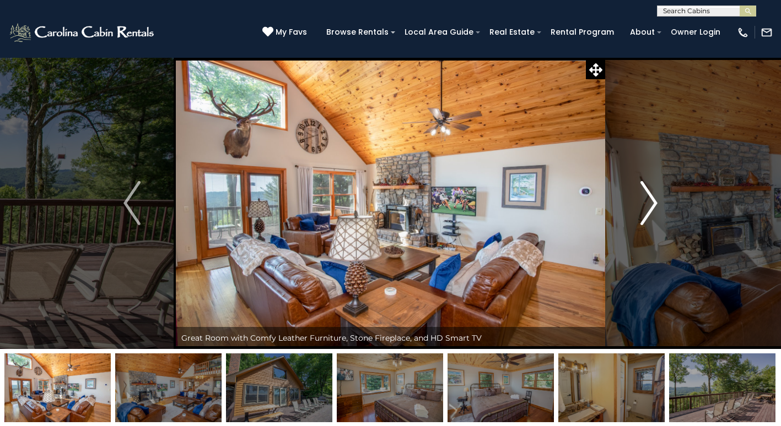
click at [651, 212] on img "Next" at bounding box center [649, 203] width 17 height 44
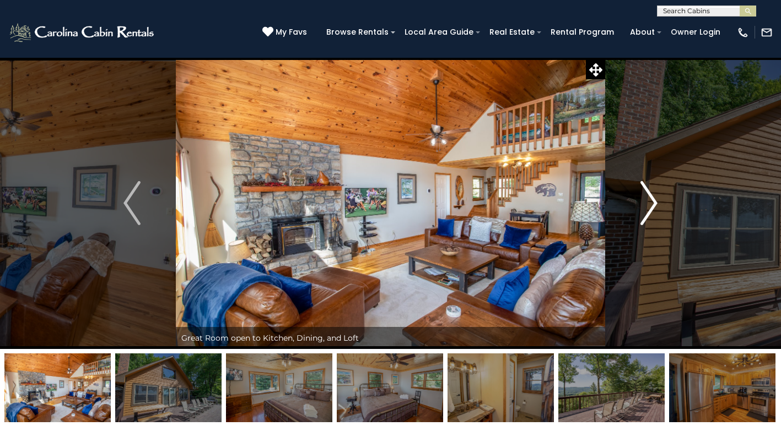
click at [651, 212] on img "Next" at bounding box center [649, 203] width 17 height 44
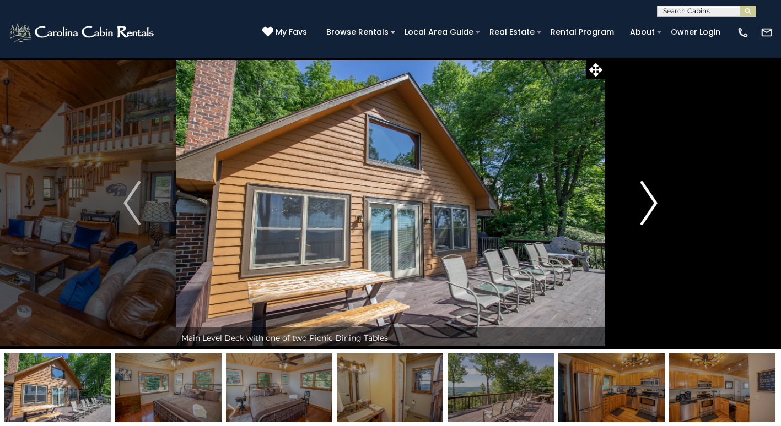
click at [651, 212] on img "Next" at bounding box center [649, 203] width 17 height 44
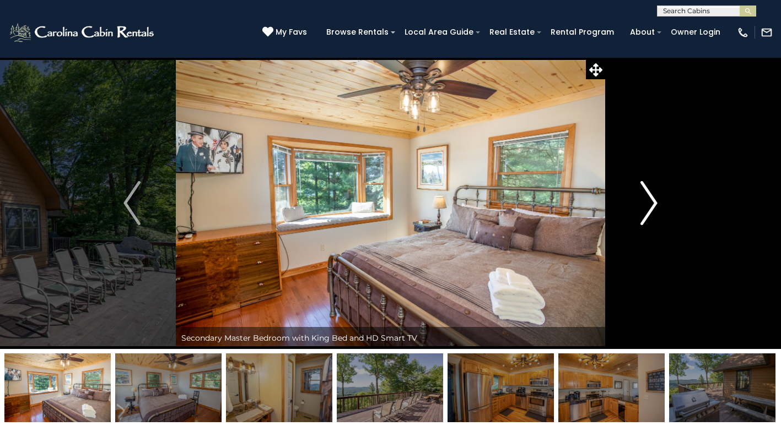
click at [651, 212] on img "Next" at bounding box center [649, 203] width 17 height 44
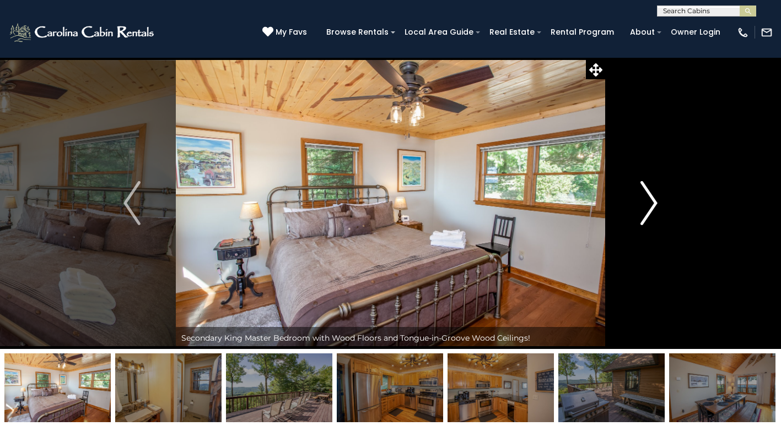
click at [651, 212] on img "Next" at bounding box center [649, 203] width 17 height 44
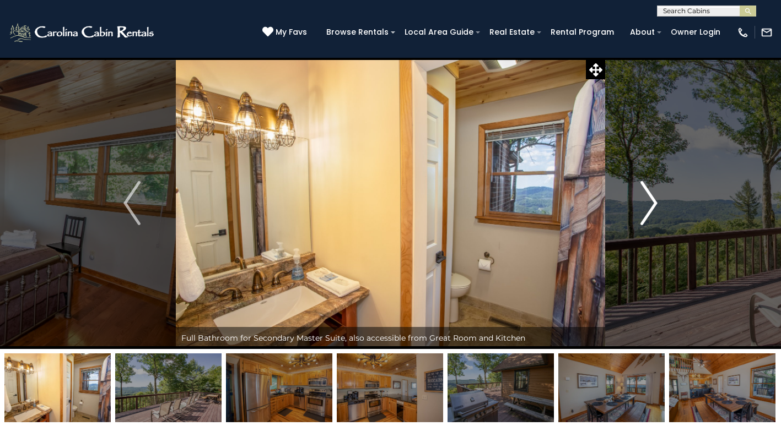
click at [651, 212] on img "Next" at bounding box center [649, 203] width 17 height 44
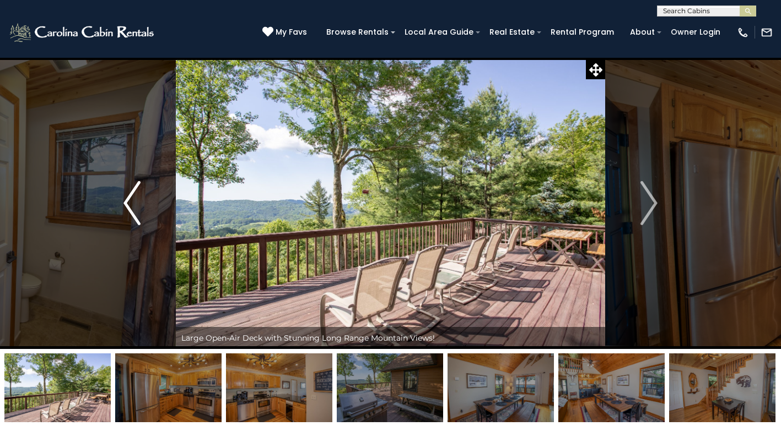
click at [131, 208] on img "Previous" at bounding box center [131, 203] width 17 height 44
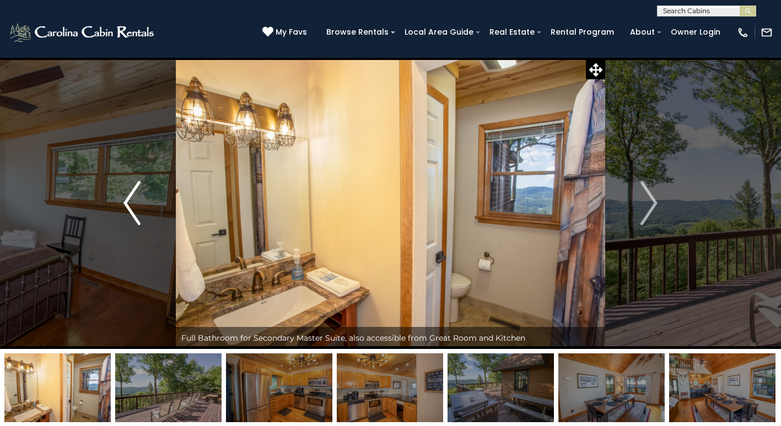
click at [131, 208] on img "Previous" at bounding box center [131, 203] width 17 height 44
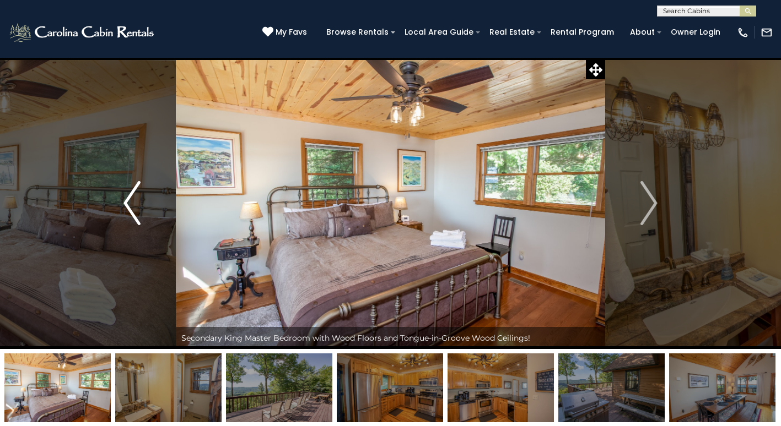
click at [131, 208] on img "Previous" at bounding box center [131, 203] width 17 height 44
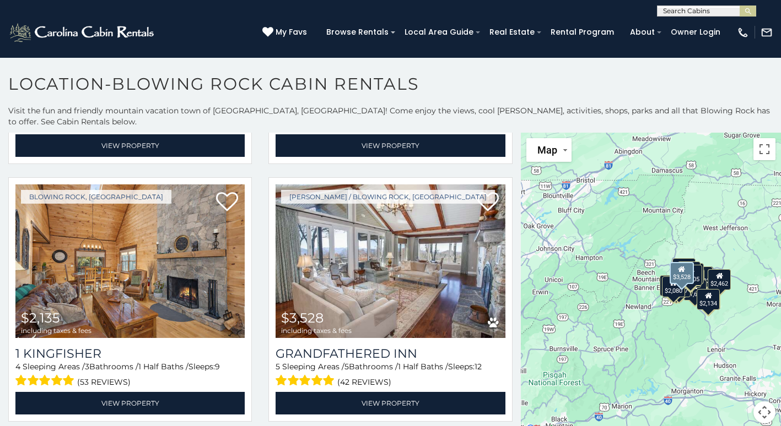
scroll to position [496, 0]
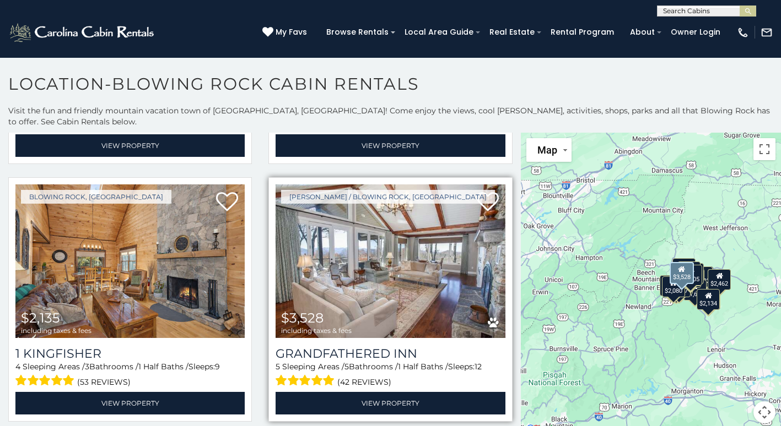
click at [358, 259] on img at bounding box center [389, 262] width 229 height 154
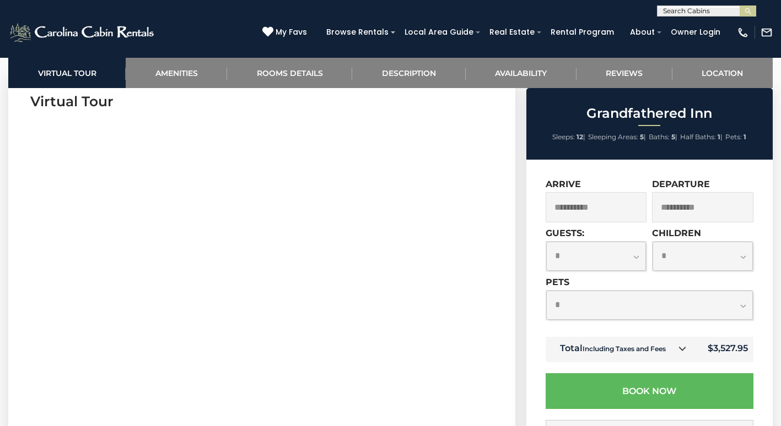
scroll to position [441, 0]
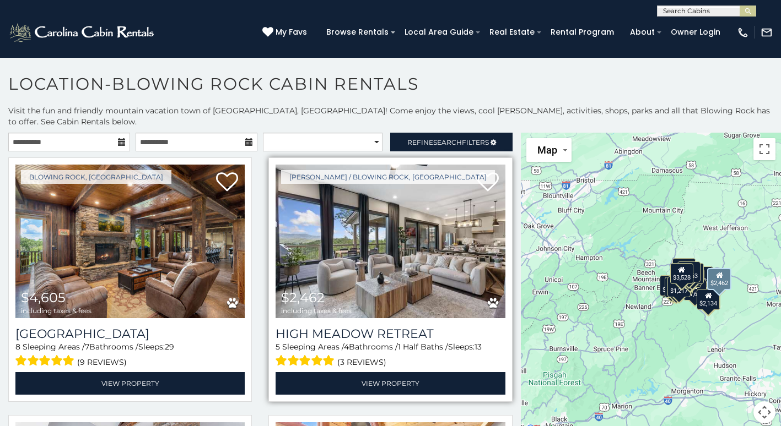
click at [378, 215] on img at bounding box center [389, 242] width 229 height 154
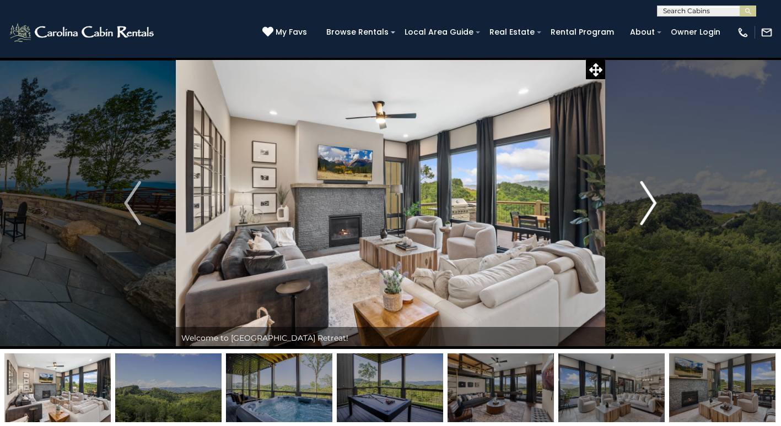
click at [655, 208] on img "Next" at bounding box center [648, 203] width 17 height 44
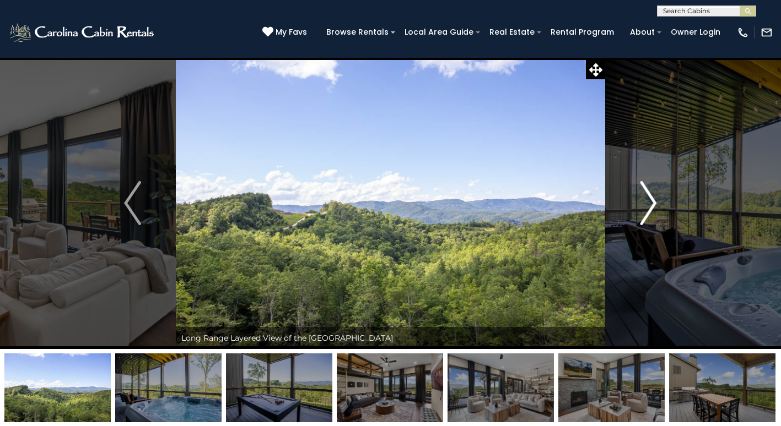
click at [655, 208] on img "Next" at bounding box center [648, 203] width 17 height 44
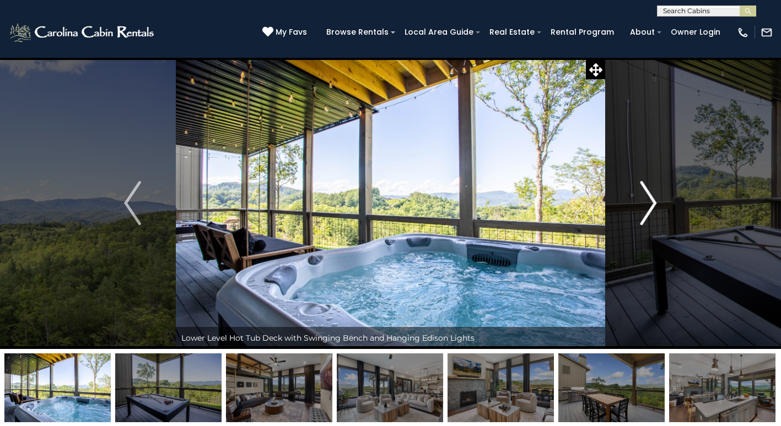
click at [655, 205] on img "Next" at bounding box center [648, 203] width 17 height 44
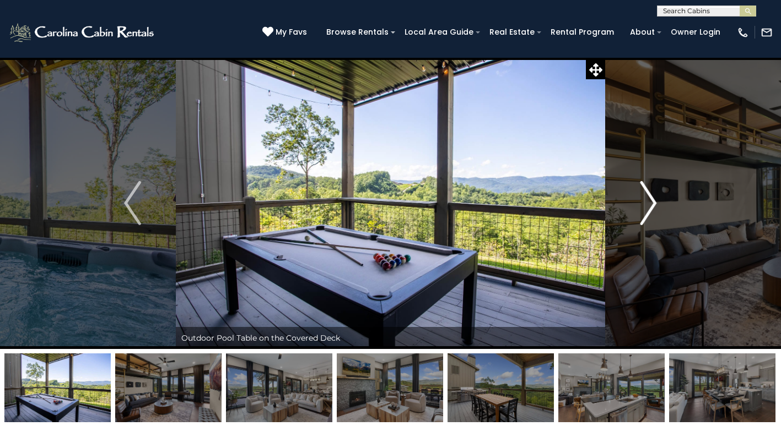
click at [655, 205] on img "Next" at bounding box center [648, 203] width 17 height 44
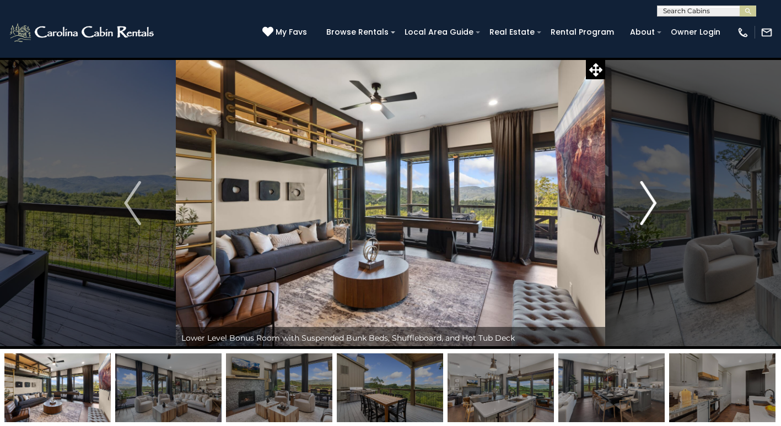
click at [652, 202] on img "Next" at bounding box center [648, 203] width 17 height 44
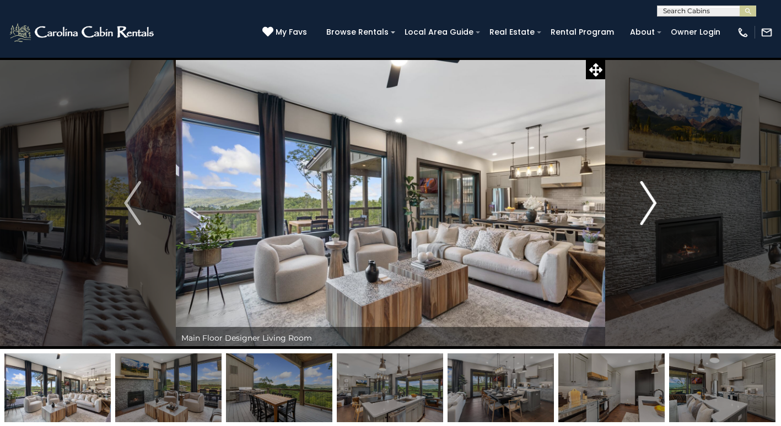
click at [652, 202] on img "Next" at bounding box center [648, 203] width 17 height 44
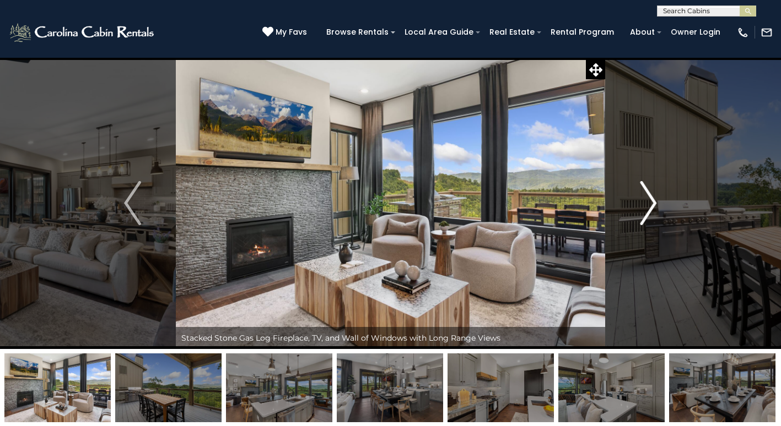
click at [652, 202] on img "Next" at bounding box center [648, 203] width 17 height 44
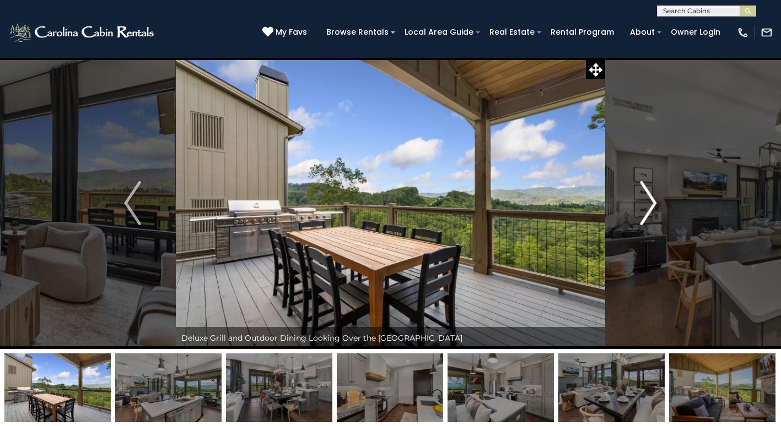
click at [651, 203] on img "Next" at bounding box center [648, 203] width 17 height 44
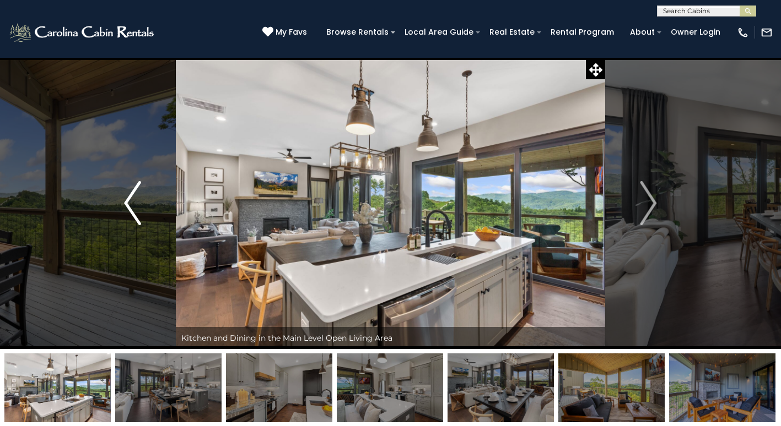
click at [139, 207] on img "Previous" at bounding box center [132, 203] width 17 height 44
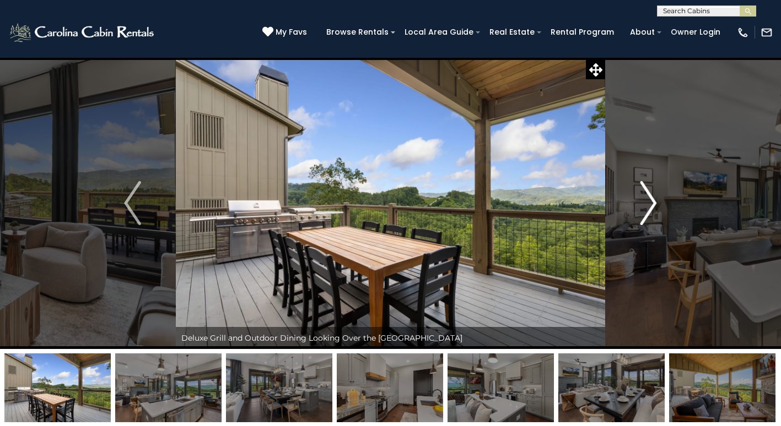
click at [648, 207] on img "Next" at bounding box center [648, 203] width 17 height 44
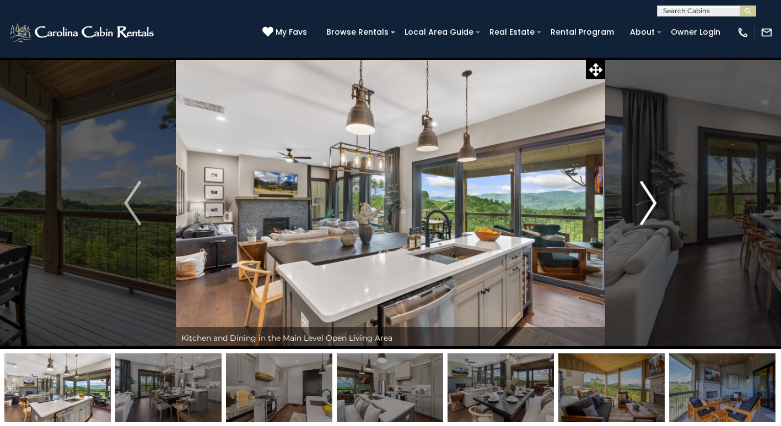
click at [648, 207] on img "Next" at bounding box center [648, 203] width 17 height 44
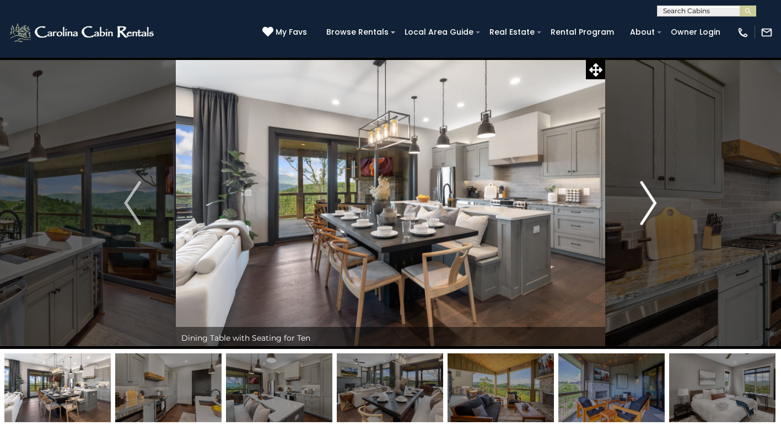
click at [651, 206] on img "Next" at bounding box center [648, 203] width 17 height 44
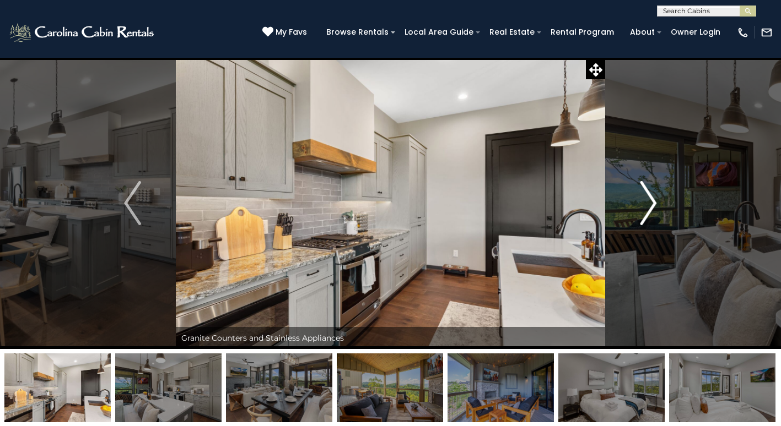
click at [651, 206] on img "Next" at bounding box center [648, 203] width 17 height 44
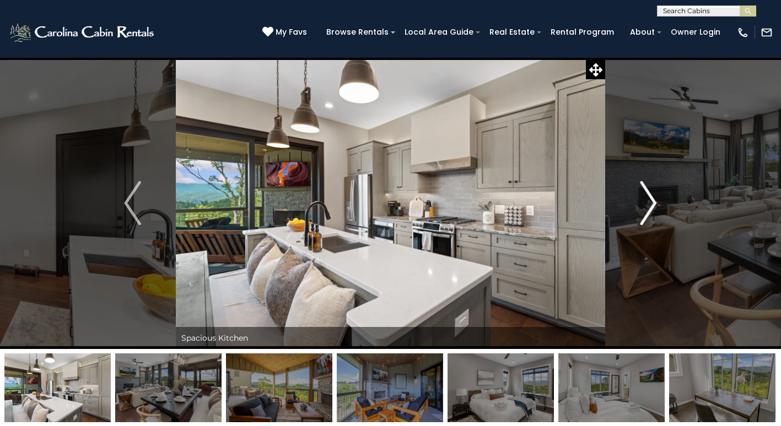
click at [651, 206] on img "Next" at bounding box center [648, 203] width 17 height 44
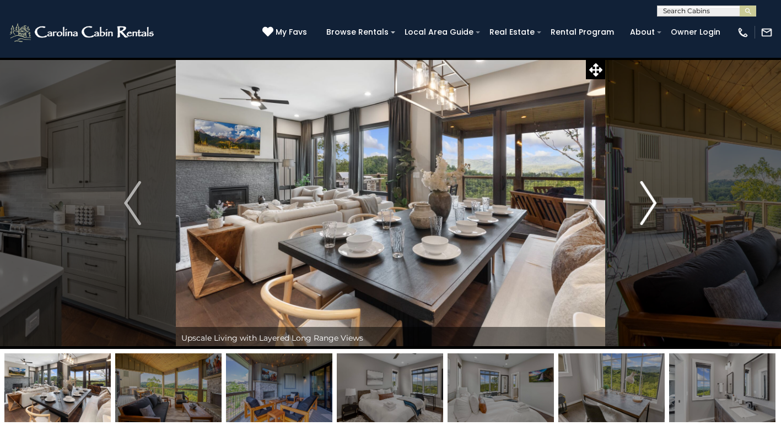
click at [651, 206] on img "Next" at bounding box center [648, 203] width 17 height 44
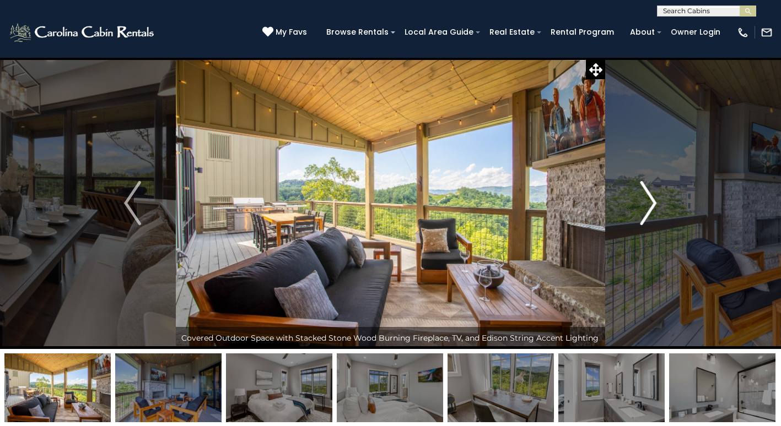
click at [651, 204] on img "Next" at bounding box center [648, 203] width 17 height 44
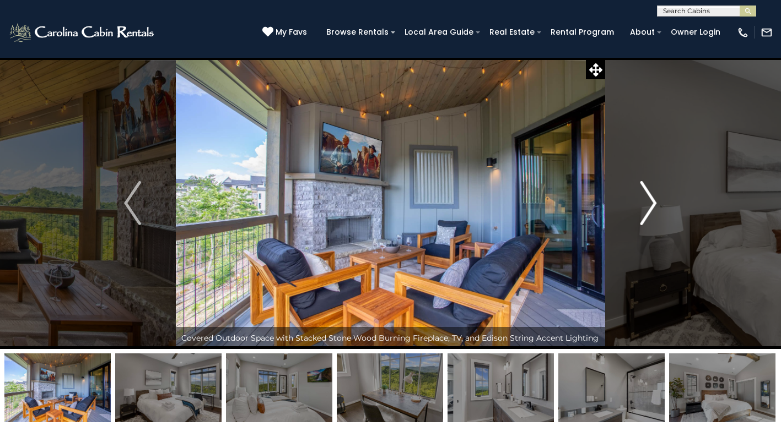
click at [651, 204] on img "Next" at bounding box center [648, 203] width 17 height 44
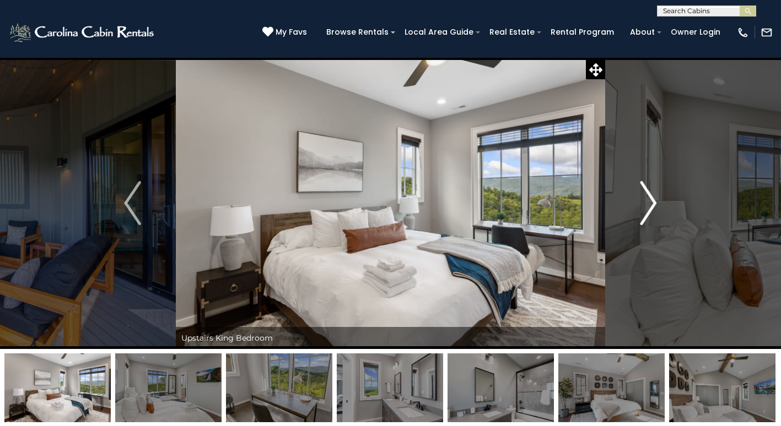
click at [651, 204] on img "Next" at bounding box center [648, 203] width 17 height 44
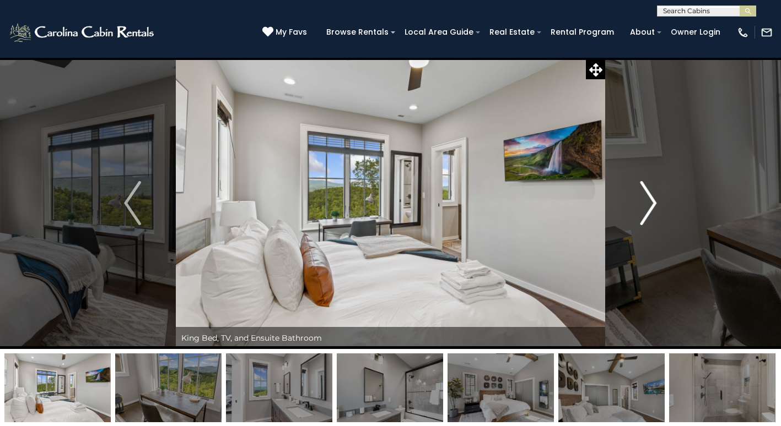
click at [651, 204] on img "Next" at bounding box center [648, 203] width 17 height 44
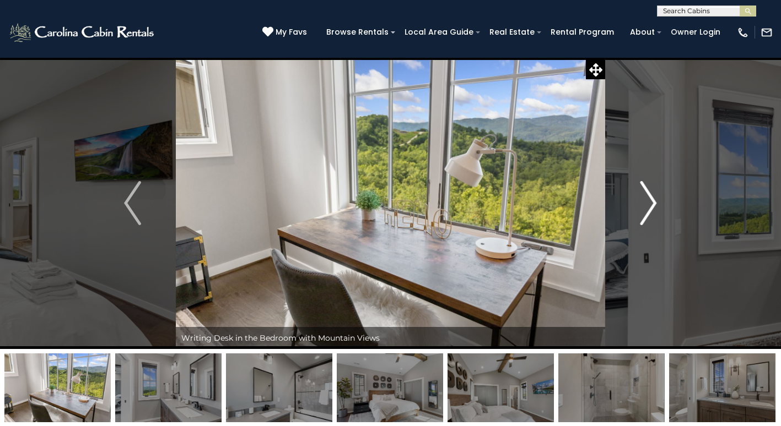
click at [651, 204] on img "Next" at bounding box center [648, 203] width 17 height 44
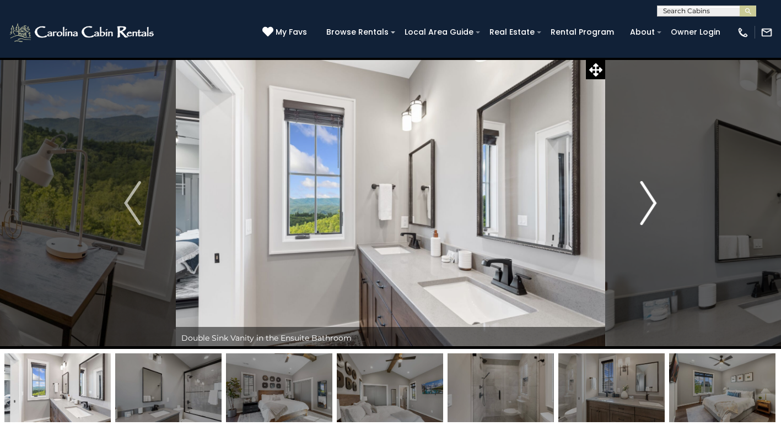
click at [651, 204] on img "Next" at bounding box center [648, 203] width 17 height 44
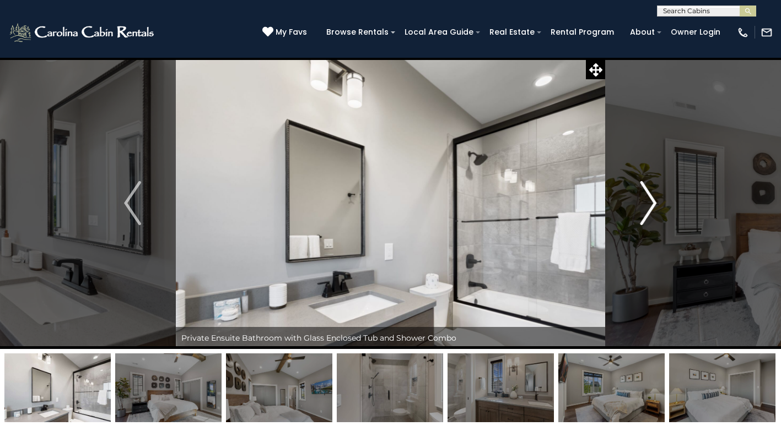
click at [651, 204] on img "Next" at bounding box center [648, 203] width 17 height 44
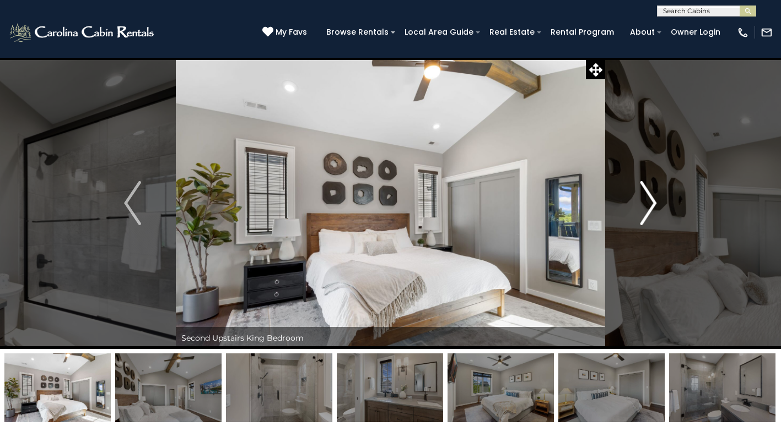
click at [651, 204] on img "Next" at bounding box center [648, 203] width 17 height 44
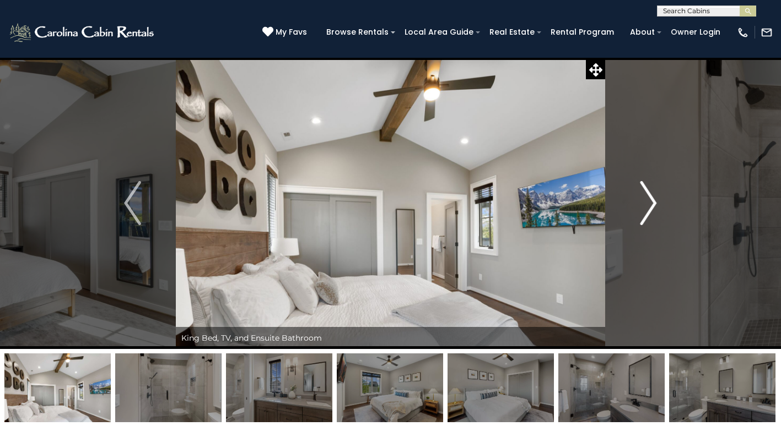
click at [651, 204] on img "Next" at bounding box center [648, 203] width 17 height 44
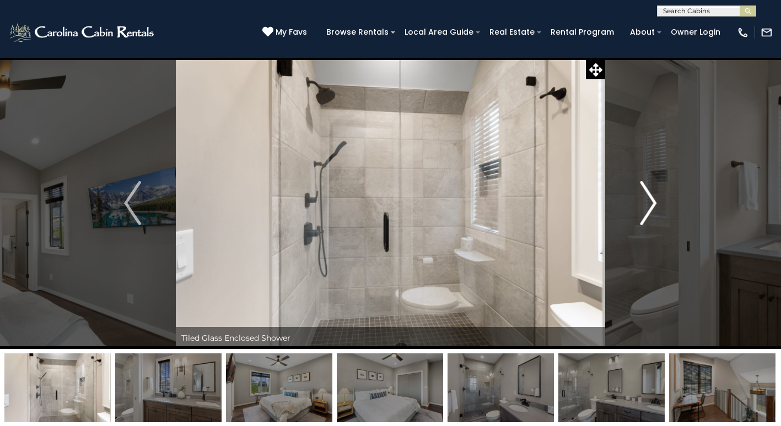
click at [651, 204] on img "Next" at bounding box center [648, 203] width 17 height 44
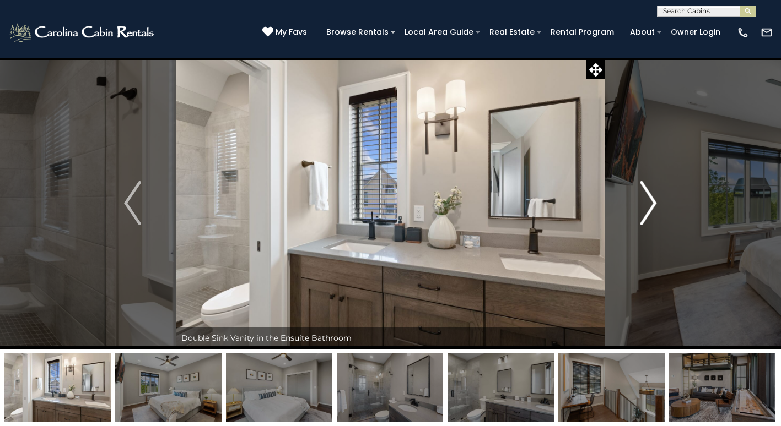
click at [651, 204] on img "Next" at bounding box center [648, 203] width 17 height 44
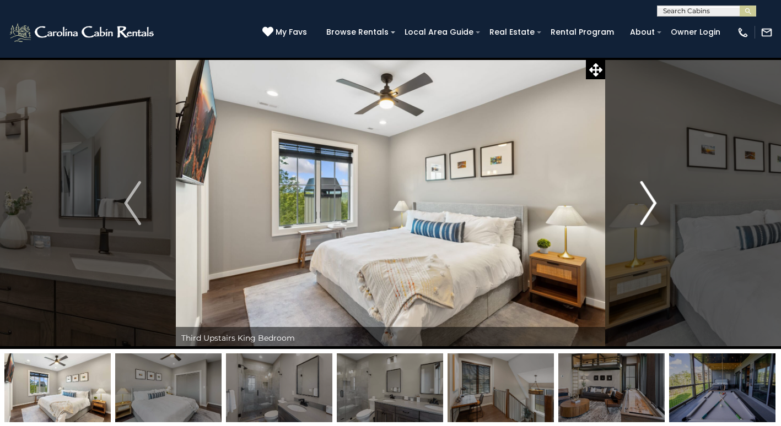
click at [651, 204] on img "Next" at bounding box center [648, 203] width 17 height 44
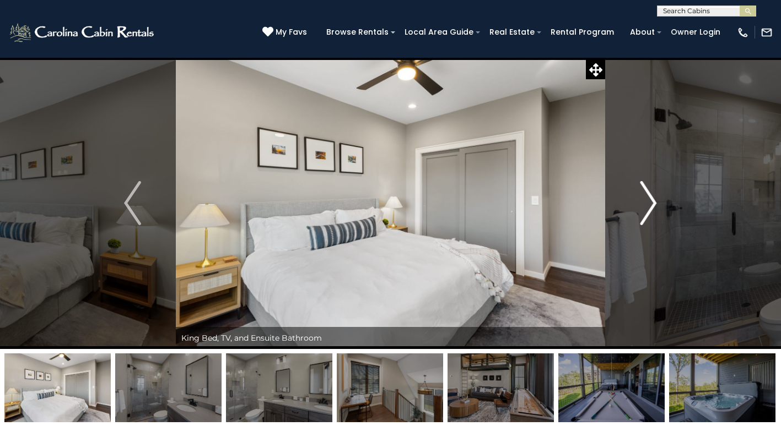
click at [651, 204] on img "Next" at bounding box center [648, 203] width 17 height 44
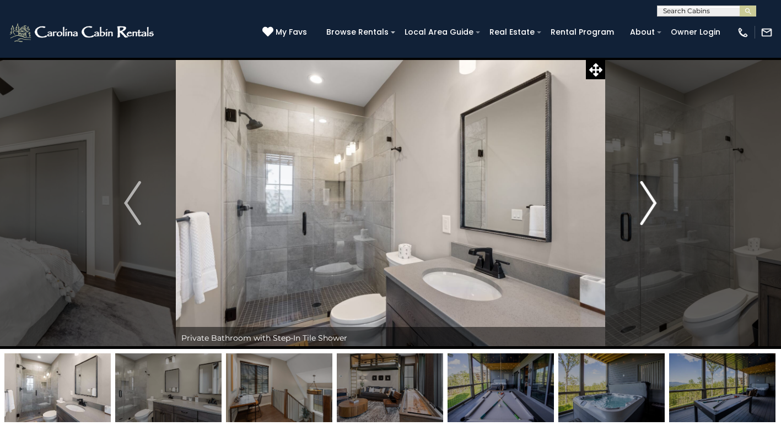
click at [651, 204] on img "Next" at bounding box center [648, 203] width 17 height 44
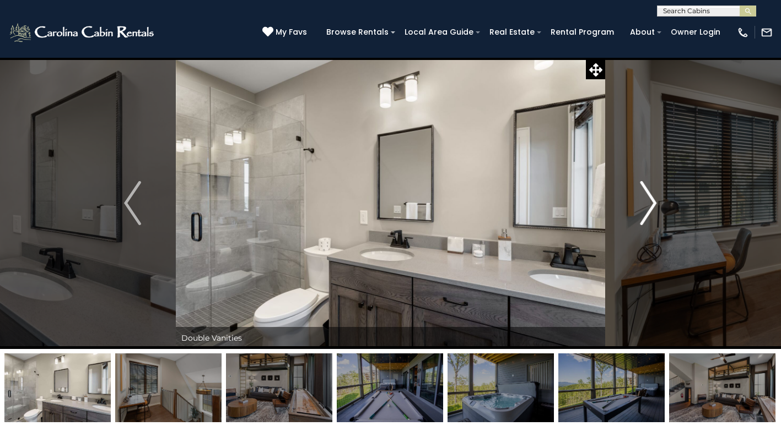
click at [651, 204] on img "Next" at bounding box center [648, 203] width 17 height 44
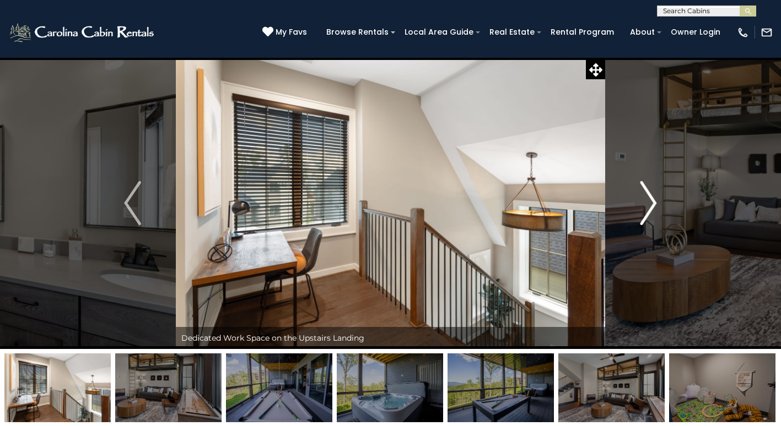
click at [651, 204] on img "Next" at bounding box center [648, 203] width 17 height 44
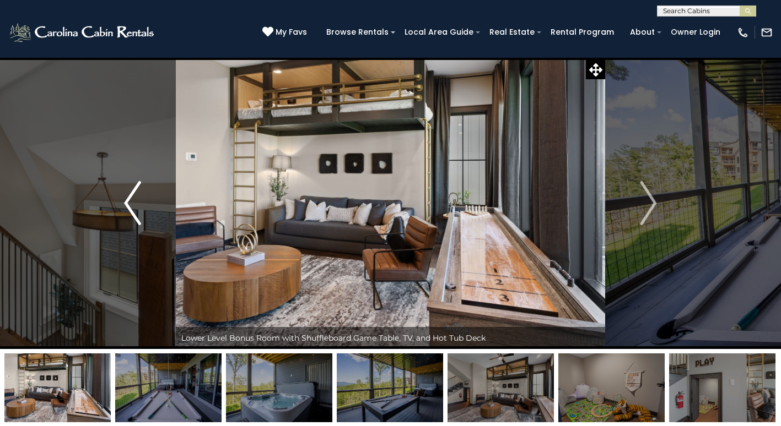
click at [134, 209] on img "Previous" at bounding box center [132, 203] width 17 height 44
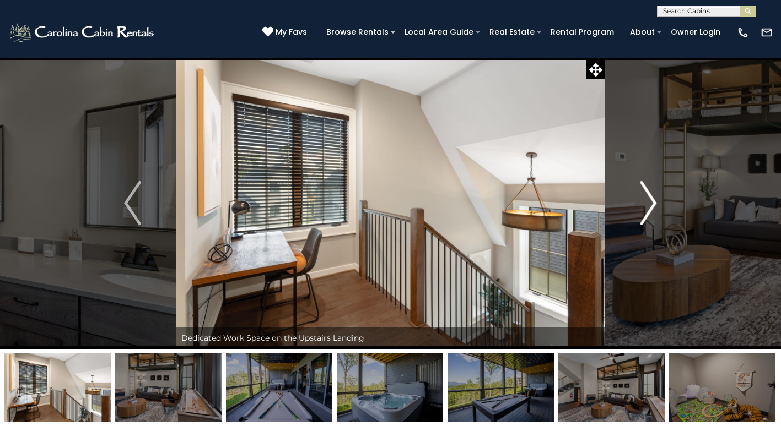
click at [654, 204] on img "Next" at bounding box center [648, 203] width 17 height 44
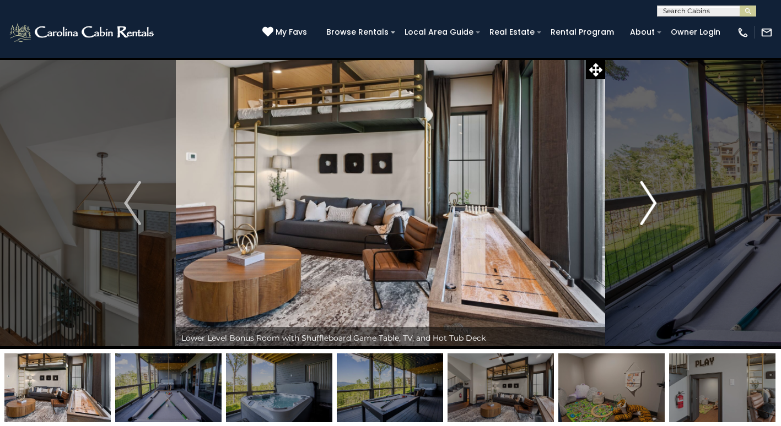
click at [647, 201] on img "Next" at bounding box center [648, 203] width 17 height 44
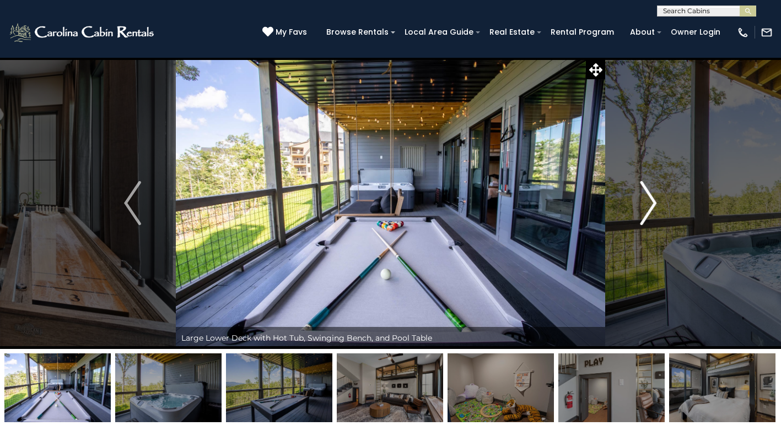
click at [653, 206] on img "Next" at bounding box center [648, 203] width 17 height 44
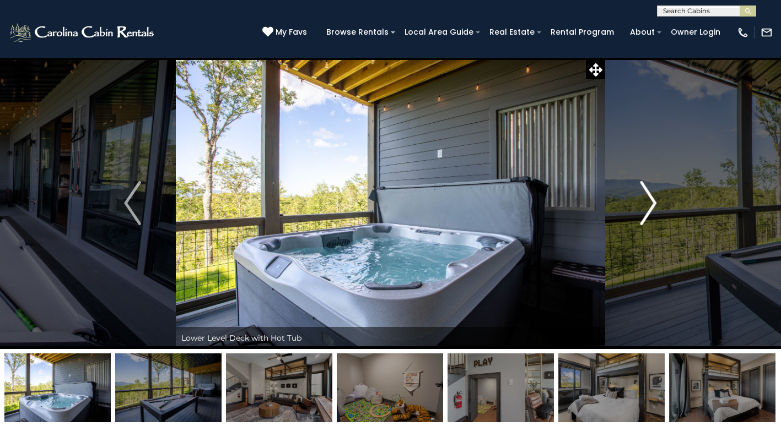
click at [653, 206] on img "Next" at bounding box center [648, 203] width 17 height 44
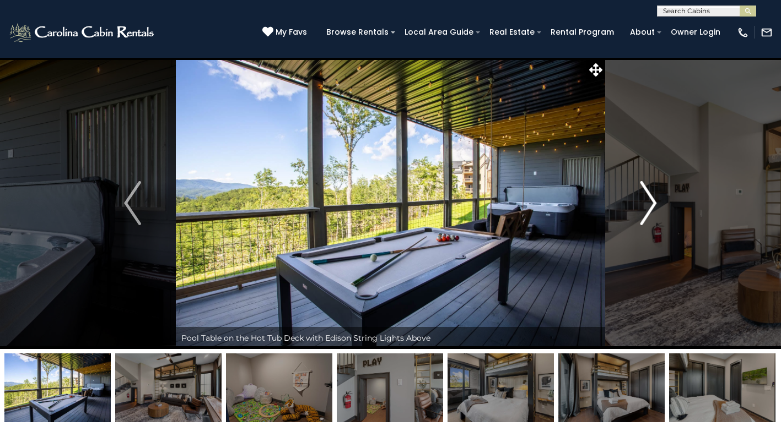
click at [653, 201] on img "Next" at bounding box center [648, 203] width 17 height 44
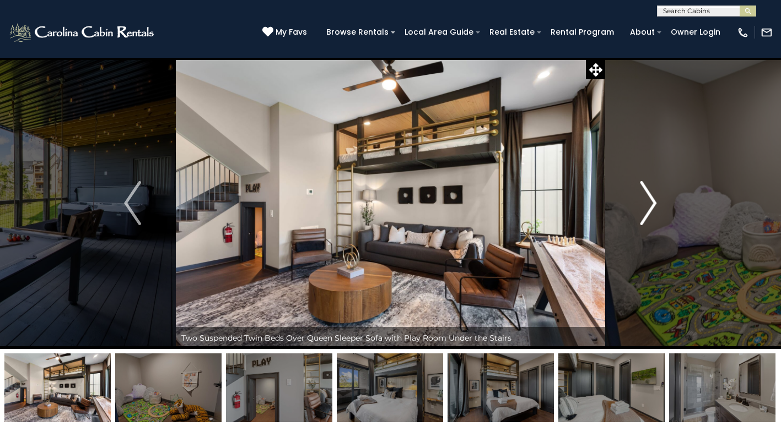
click at [653, 199] on img "Next" at bounding box center [648, 203] width 17 height 44
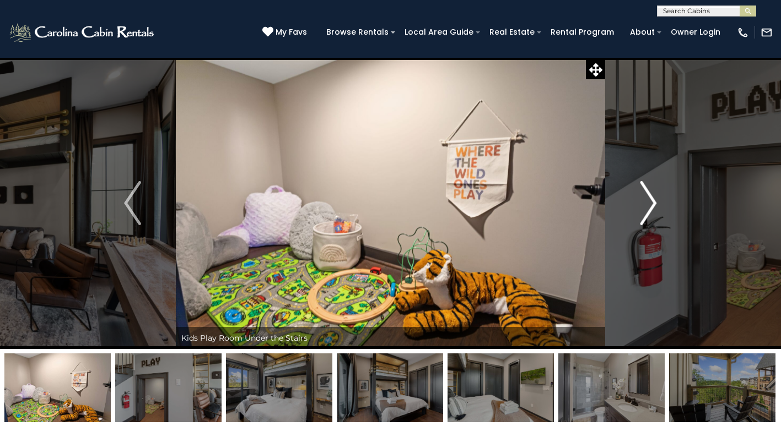
click at [650, 201] on img "Next" at bounding box center [648, 203] width 17 height 44
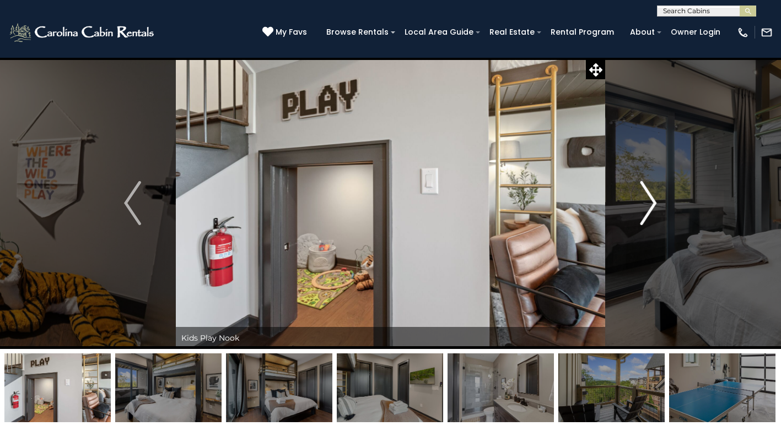
click at [650, 201] on img "Next" at bounding box center [648, 203] width 17 height 44
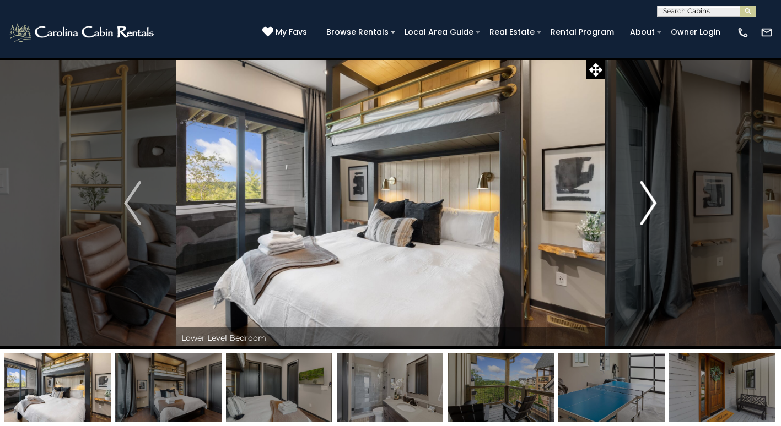
click at [648, 203] on img "Next" at bounding box center [648, 203] width 17 height 44
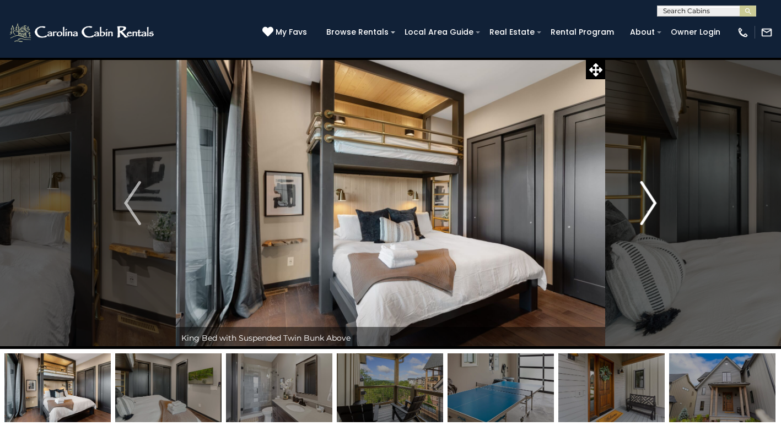
click at [648, 203] on img "Next" at bounding box center [648, 203] width 17 height 44
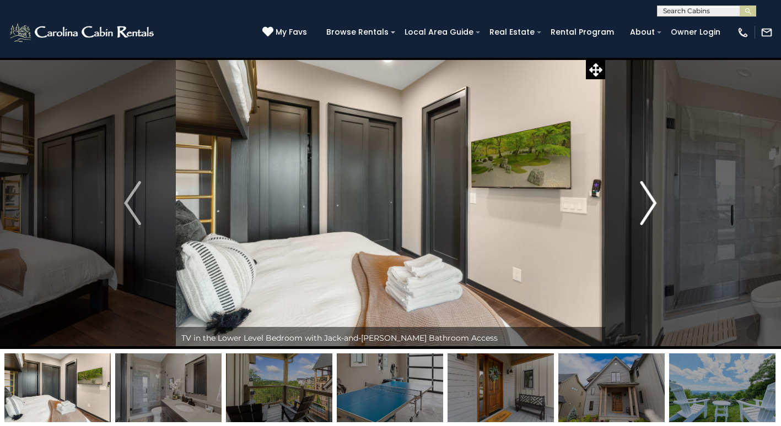
click at [648, 203] on img "Next" at bounding box center [648, 203] width 17 height 44
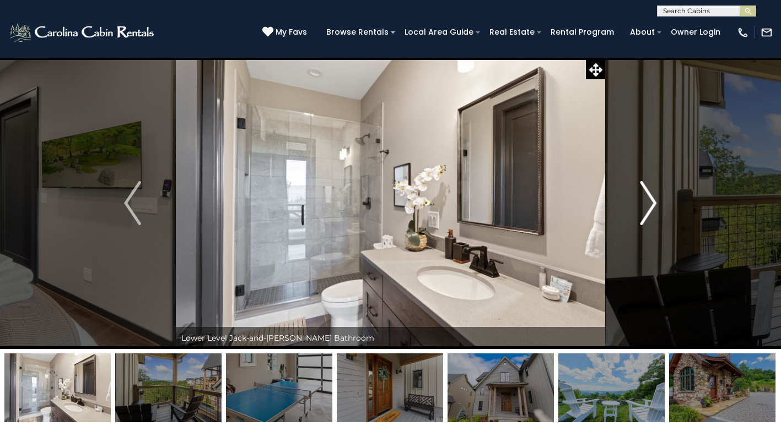
click at [648, 203] on img "Next" at bounding box center [648, 203] width 17 height 44
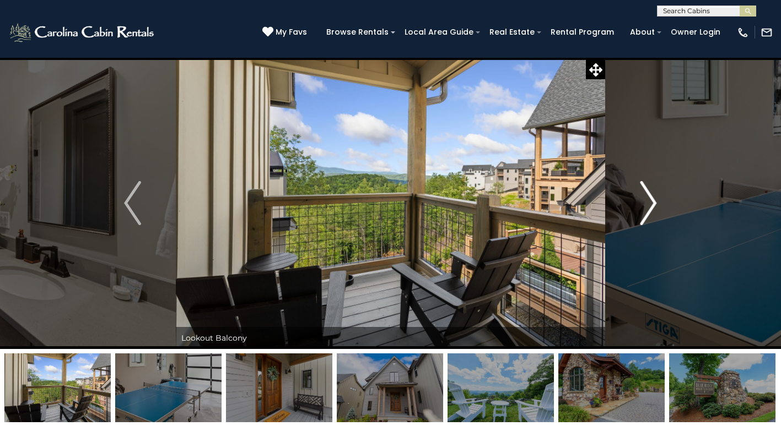
click at [648, 203] on img "Next" at bounding box center [648, 203] width 17 height 44
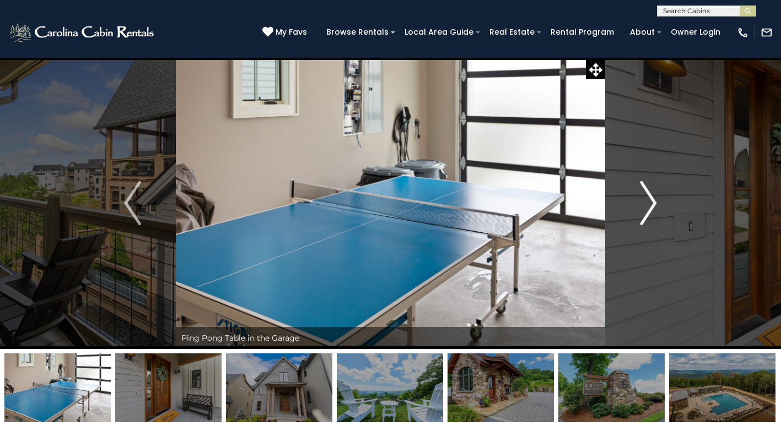
click at [651, 203] on img "Next" at bounding box center [648, 203] width 17 height 44
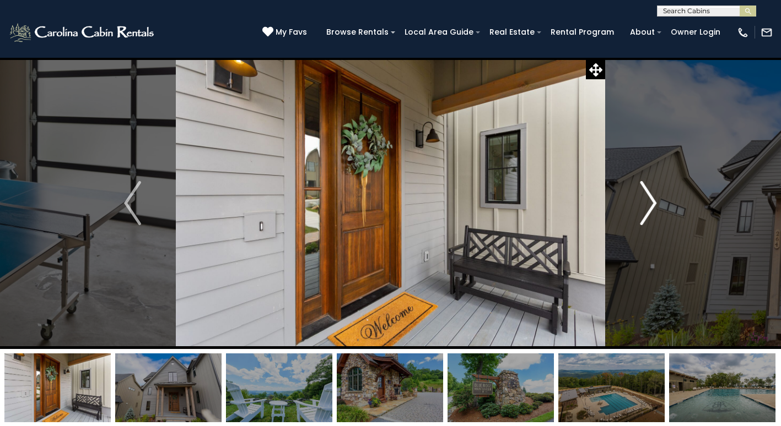
click at [651, 203] on img "Next" at bounding box center [648, 203] width 17 height 44
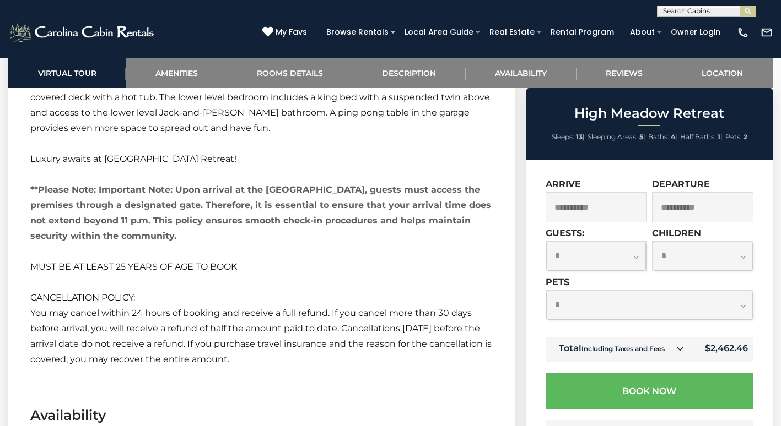
scroll to position [2369, 0]
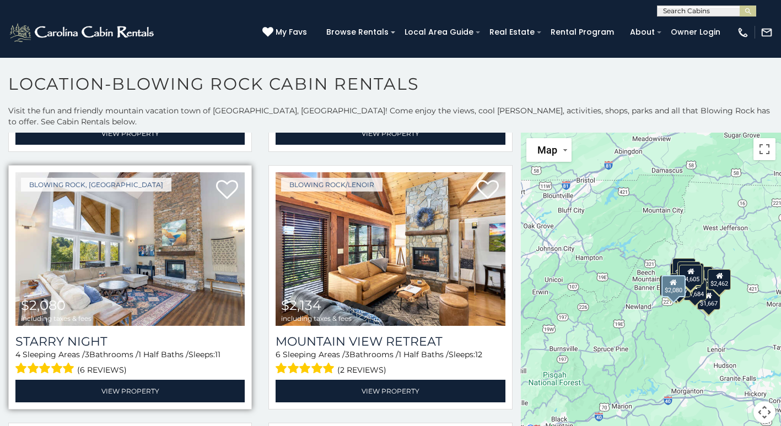
scroll to position [275, 0]
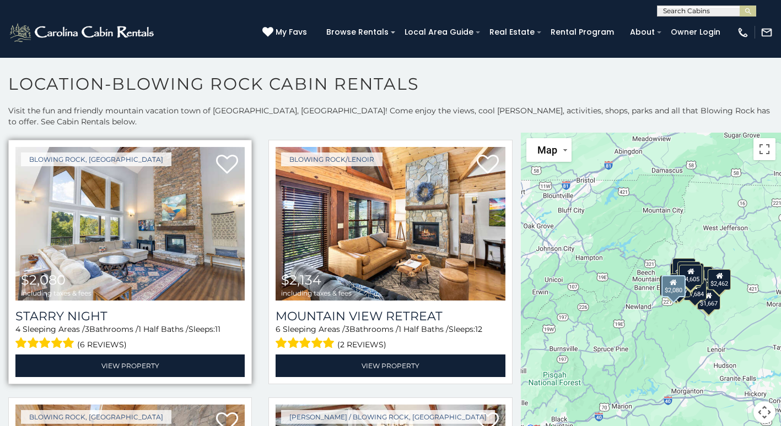
click at [113, 199] on img at bounding box center [129, 224] width 229 height 154
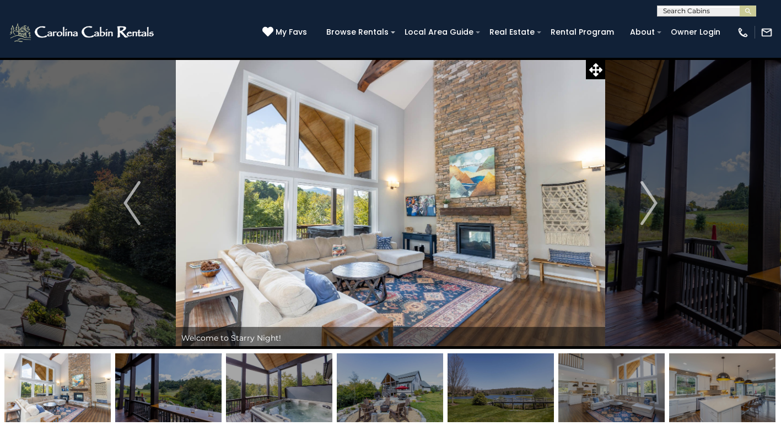
click at [356, 217] on img at bounding box center [390, 203] width 429 height 292
click at [656, 202] on button "Next" at bounding box center [649, 203] width 88 height 292
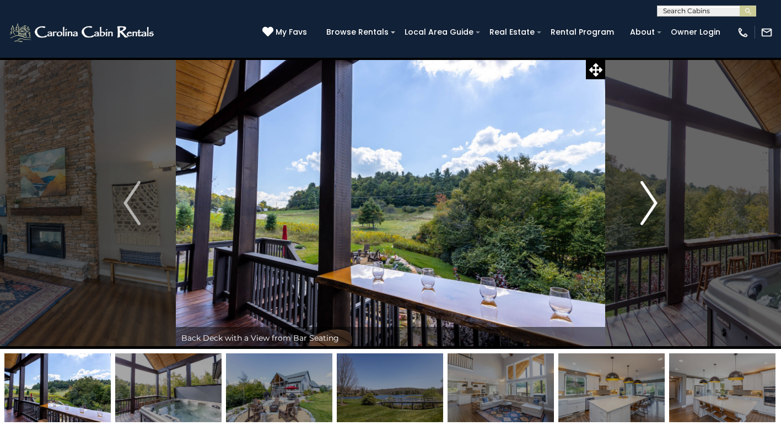
click at [648, 199] on img "Next" at bounding box center [649, 203] width 17 height 44
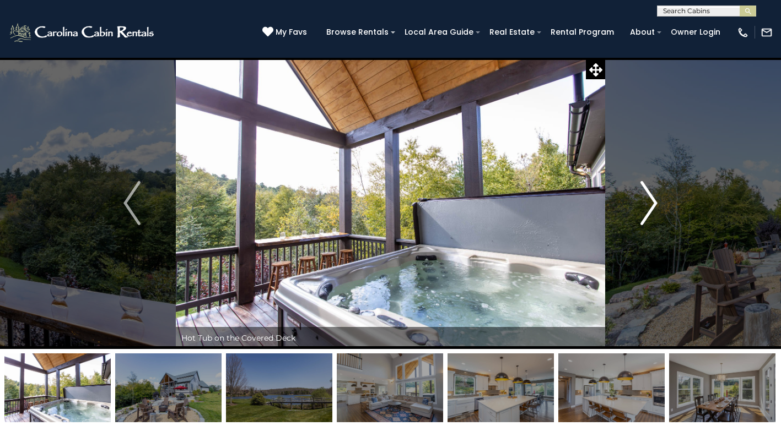
click at [648, 199] on img "Next" at bounding box center [649, 203] width 17 height 44
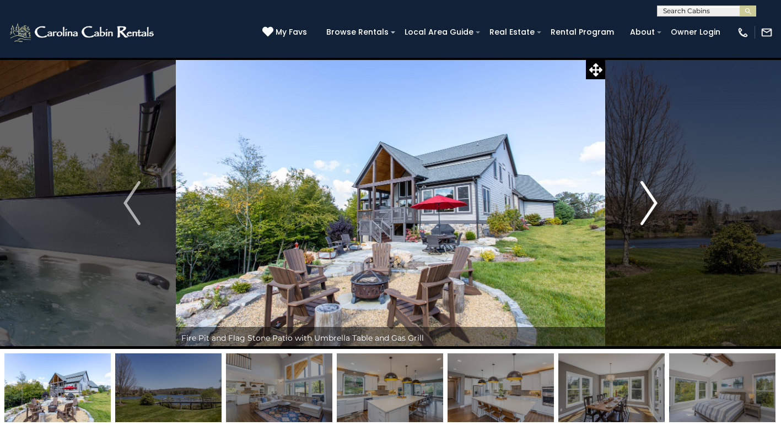
click at [648, 199] on img "Next" at bounding box center [649, 203] width 17 height 44
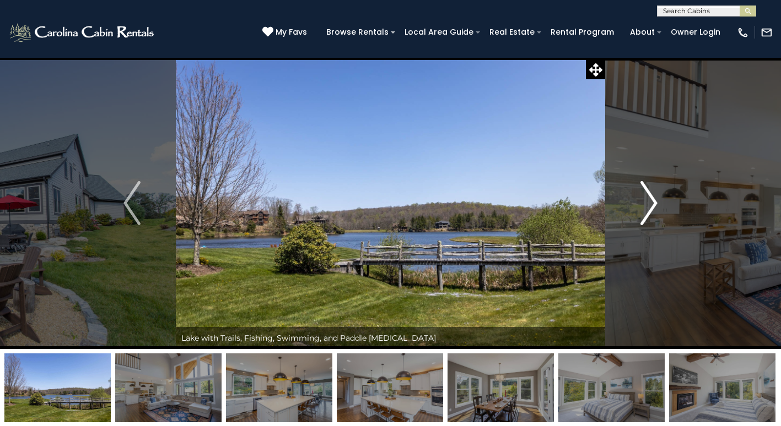
click at [648, 199] on img "Next" at bounding box center [649, 203] width 17 height 44
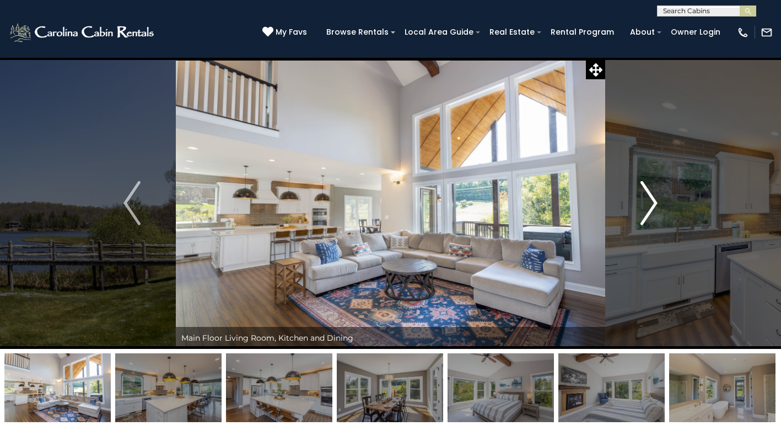
click at [657, 208] on img "Next" at bounding box center [649, 203] width 17 height 44
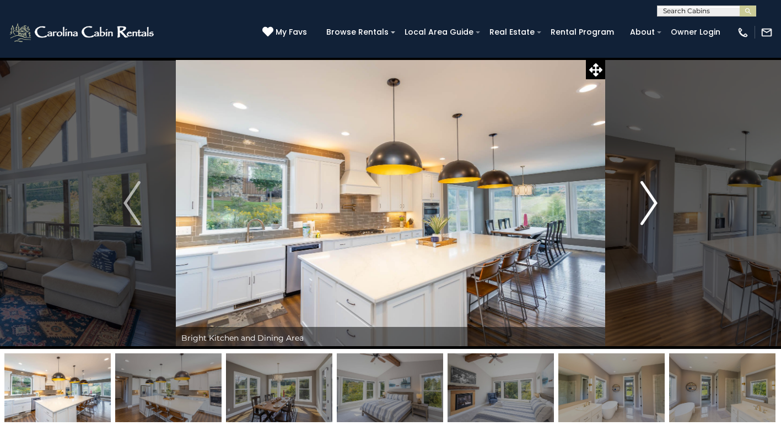
click at [657, 208] on img "Next" at bounding box center [649, 203] width 17 height 44
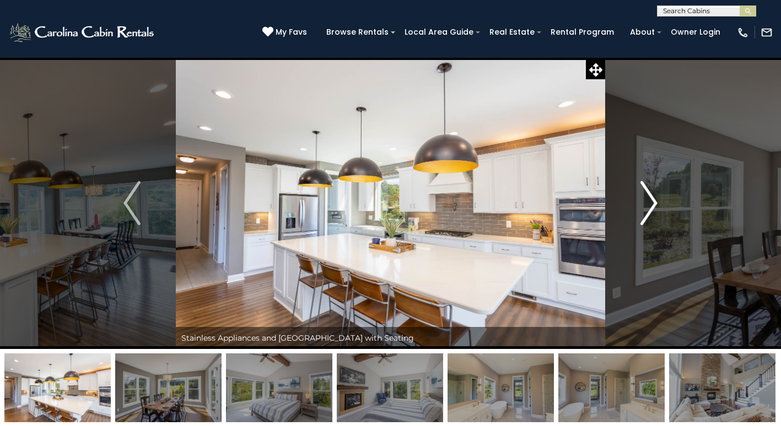
click at [650, 204] on img "Next" at bounding box center [649, 203] width 17 height 44
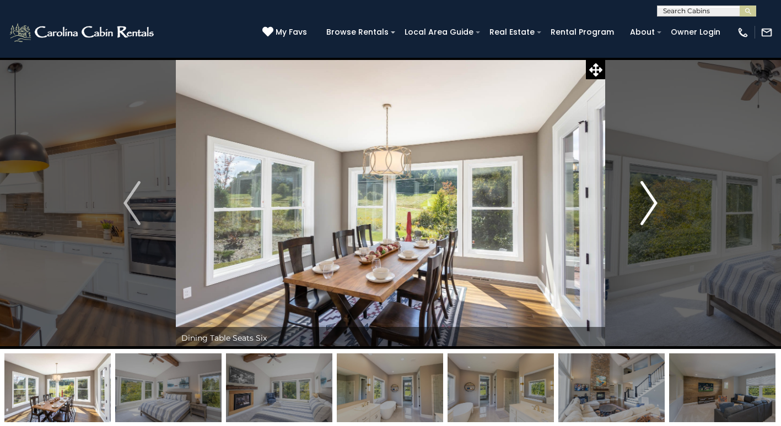
click at [651, 196] on img "Next" at bounding box center [649, 203] width 17 height 44
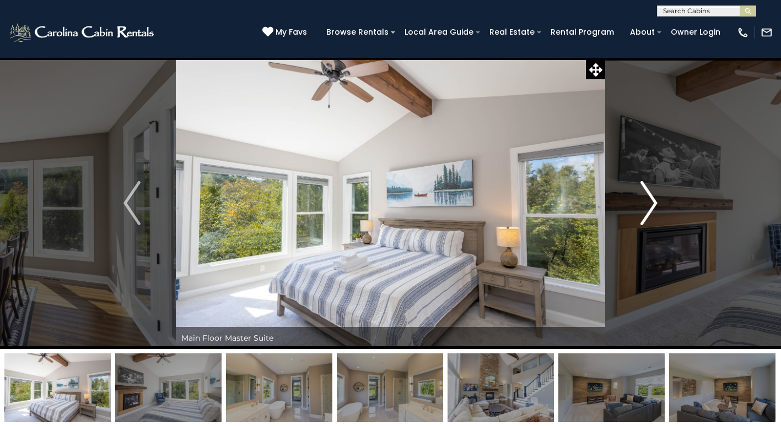
click at [651, 207] on img "Next" at bounding box center [649, 203] width 17 height 44
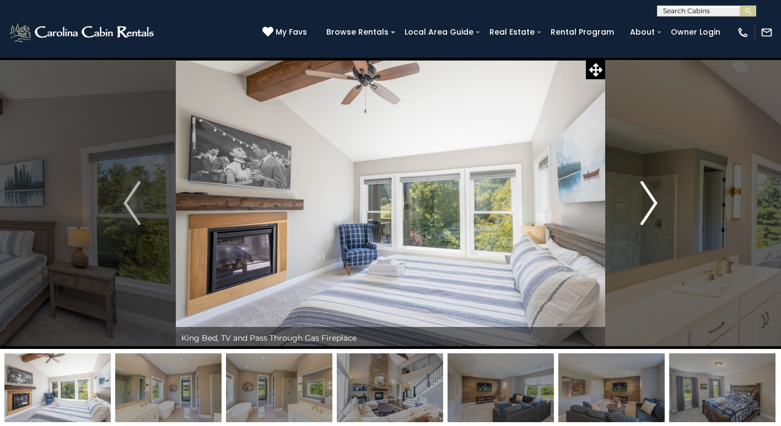
click at [652, 206] on img "Next" at bounding box center [649, 203] width 17 height 44
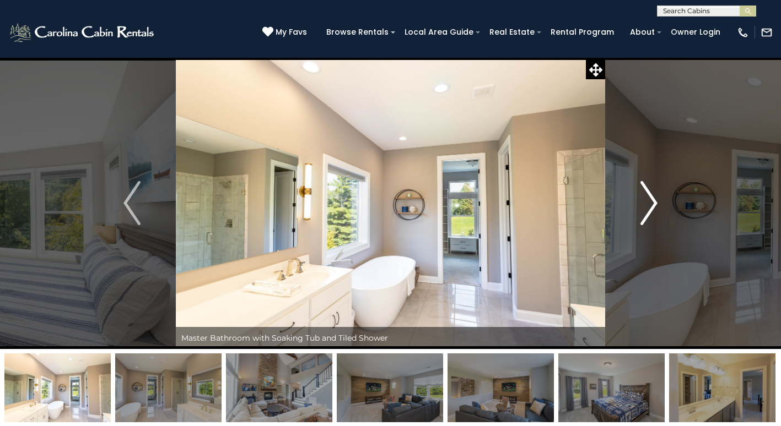
click at [652, 206] on img "Next" at bounding box center [649, 203] width 17 height 44
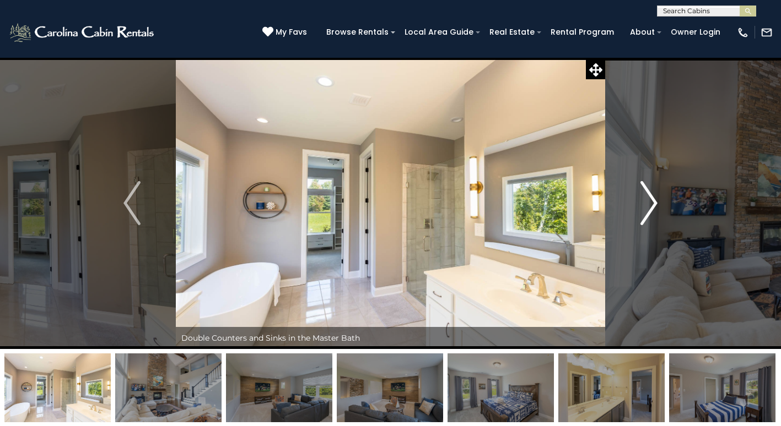
click at [652, 206] on img "Next" at bounding box center [649, 203] width 17 height 44
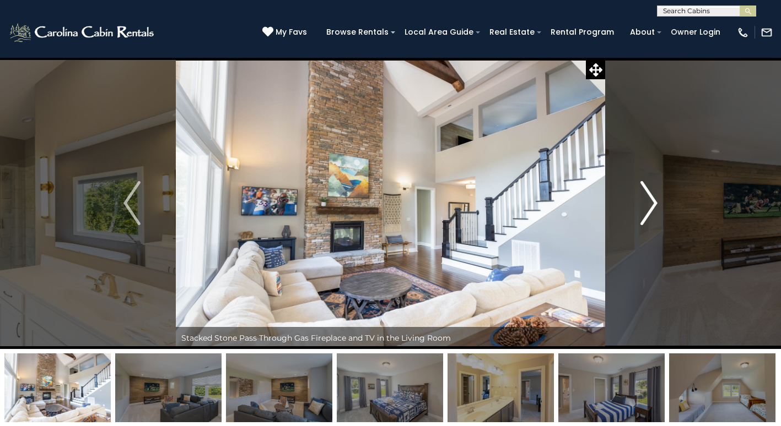
click at [653, 205] on img "Next" at bounding box center [649, 203] width 17 height 44
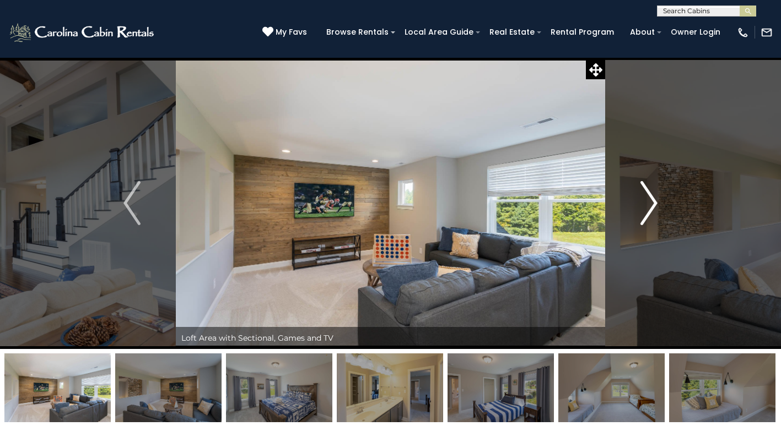
click at [651, 204] on img "Next" at bounding box center [649, 203] width 17 height 44
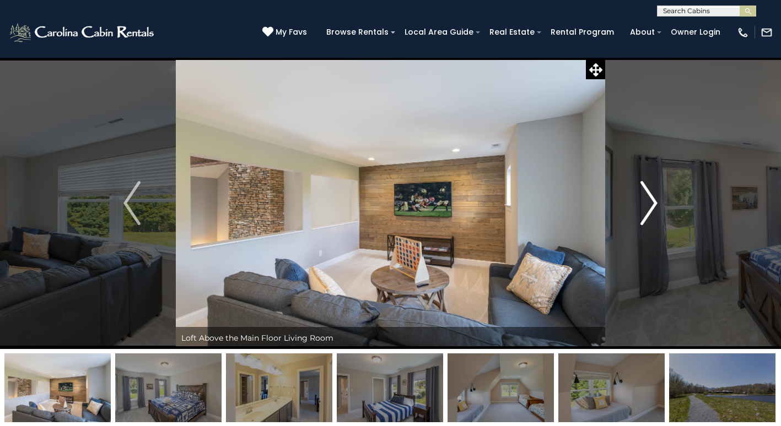
click at [651, 204] on img "Next" at bounding box center [649, 203] width 17 height 44
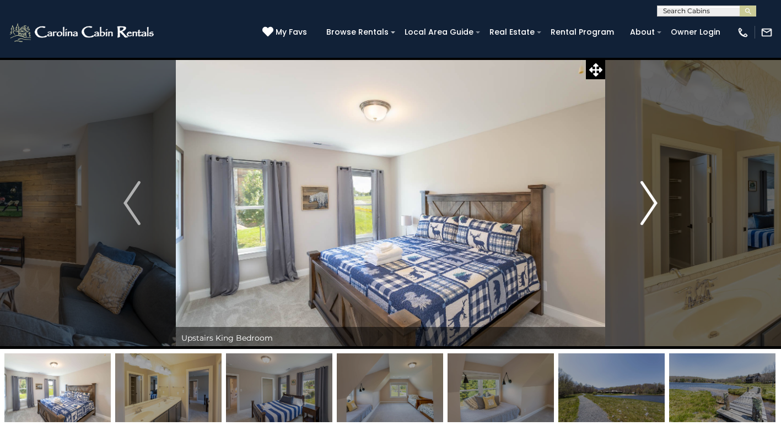
click at [651, 204] on img "Next" at bounding box center [649, 203] width 17 height 44
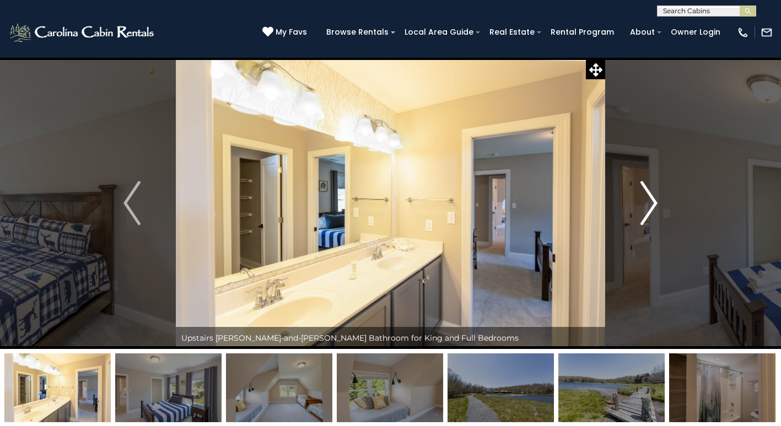
click at [651, 204] on img "Next" at bounding box center [649, 203] width 17 height 44
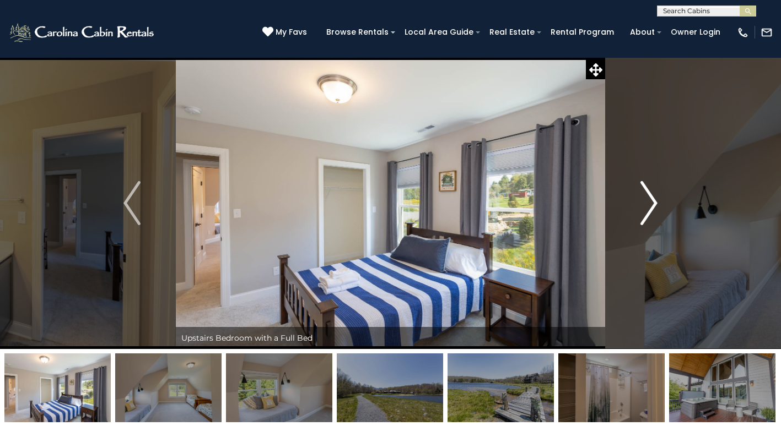
click at [651, 204] on img "Next" at bounding box center [649, 203] width 17 height 44
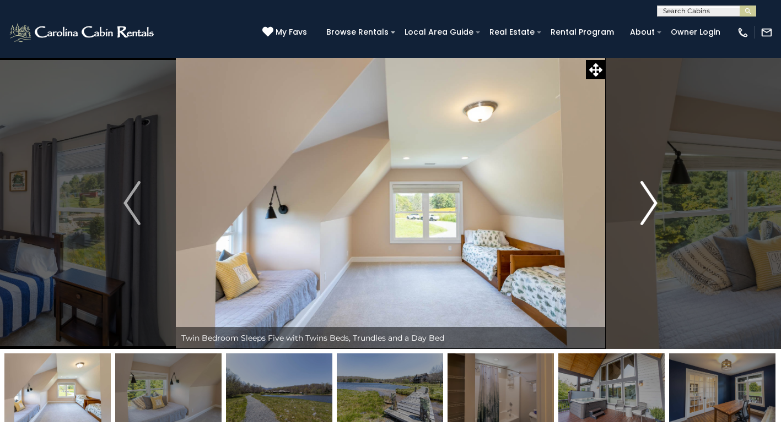
click at [655, 206] on img "Next" at bounding box center [649, 203] width 17 height 44
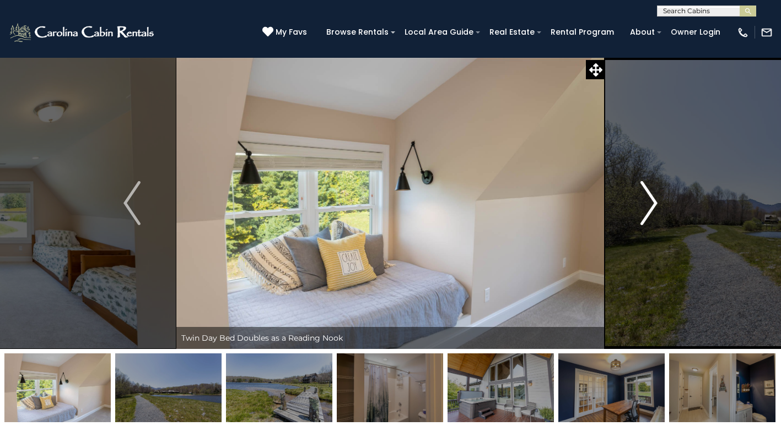
click at [653, 204] on img "Next" at bounding box center [649, 203] width 17 height 44
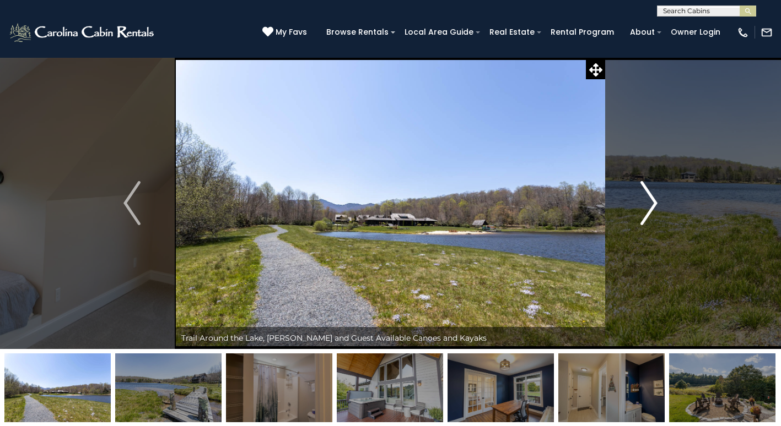
click at [648, 205] on img "Next" at bounding box center [649, 203] width 17 height 44
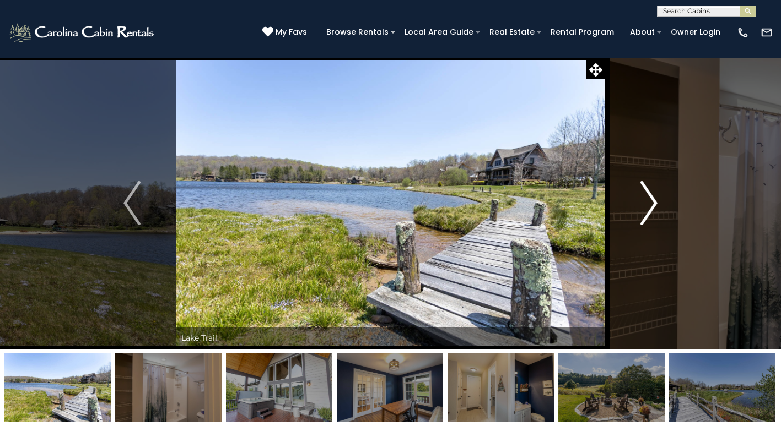
click at [654, 204] on img "Next" at bounding box center [649, 203] width 17 height 44
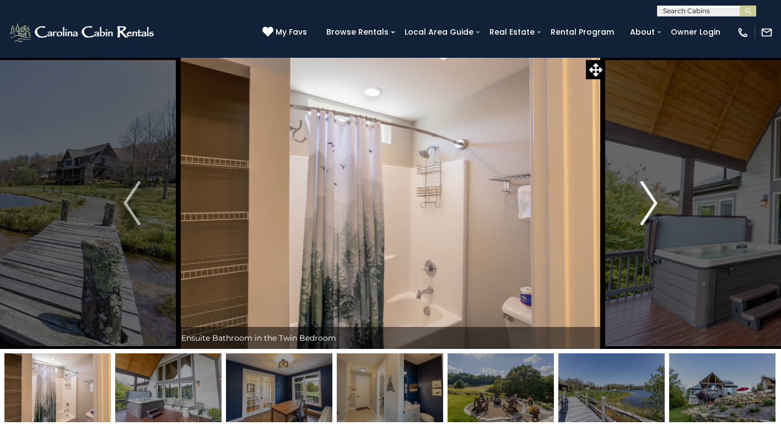
click at [654, 204] on img "Next" at bounding box center [649, 203] width 17 height 44
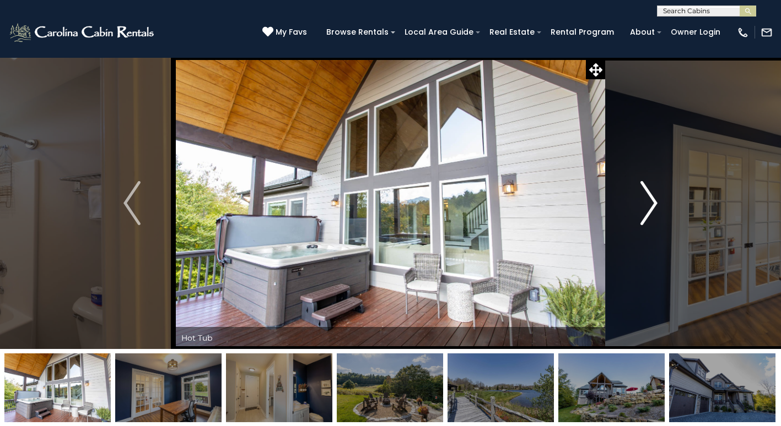
click at [654, 204] on img "Next" at bounding box center [649, 203] width 17 height 44
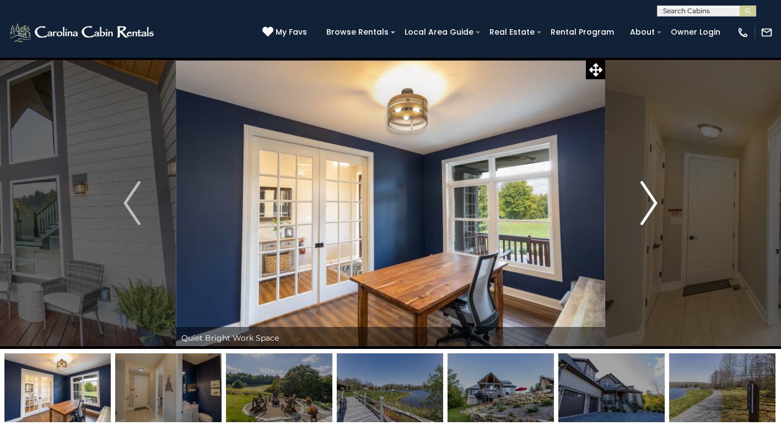
click at [654, 204] on img "Next" at bounding box center [649, 203] width 17 height 44
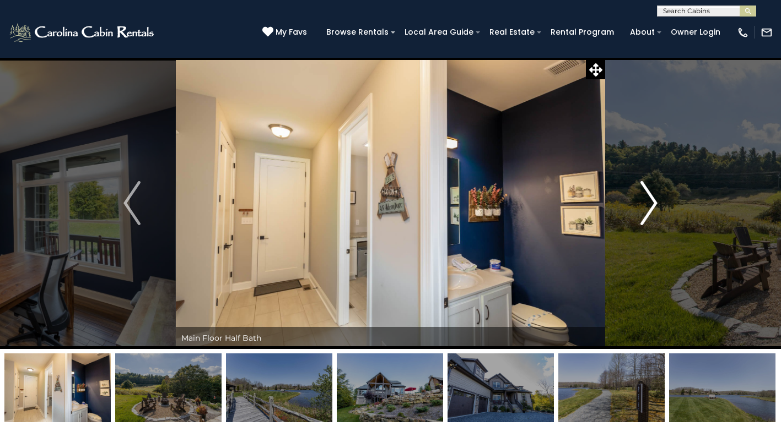
click at [655, 204] on img "Next" at bounding box center [649, 203] width 17 height 44
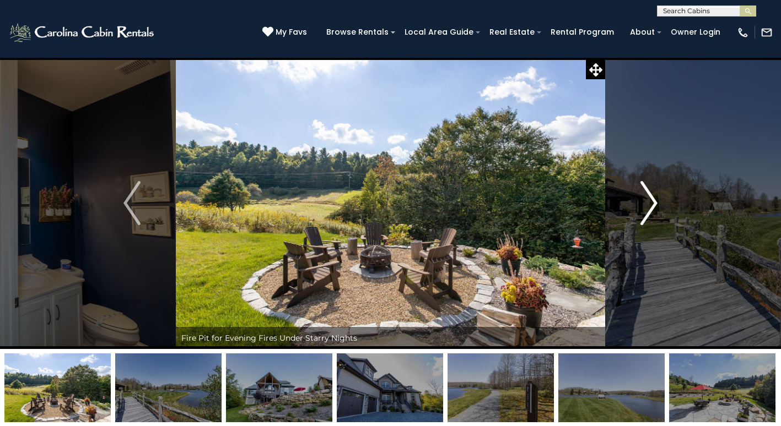
click at [651, 204] on img "Next" at bounding box center [649, 203] width 17 height 44
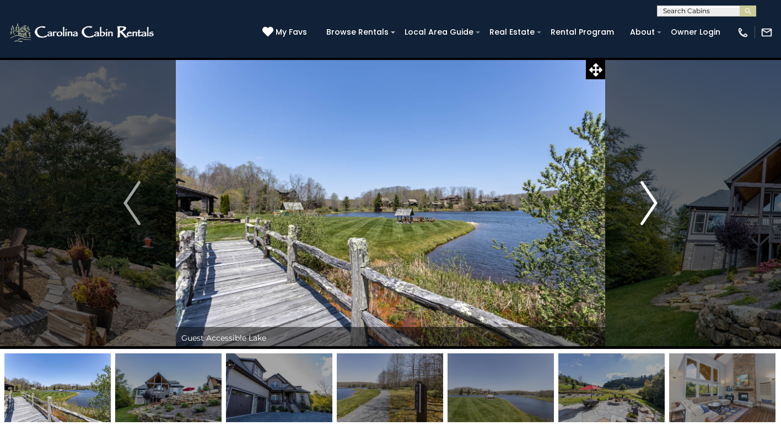
click at [651, 204] on img "Next" at bounding box center [649, 203] width 17 height 44
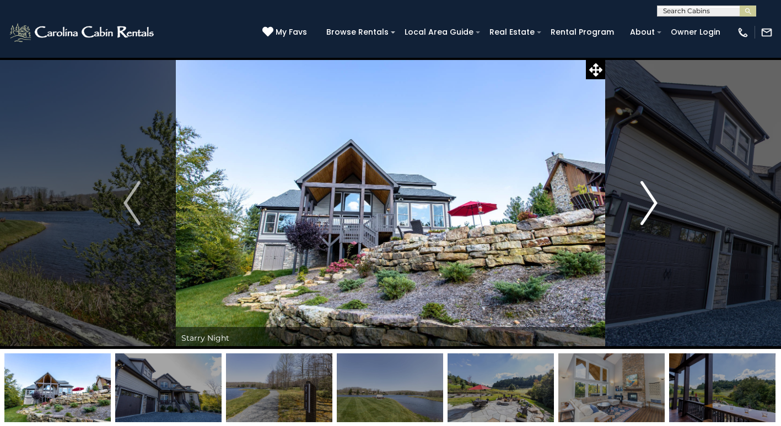
click at [653, 197] on img "Next" at bounding box center [649, 203] width 17 height 44
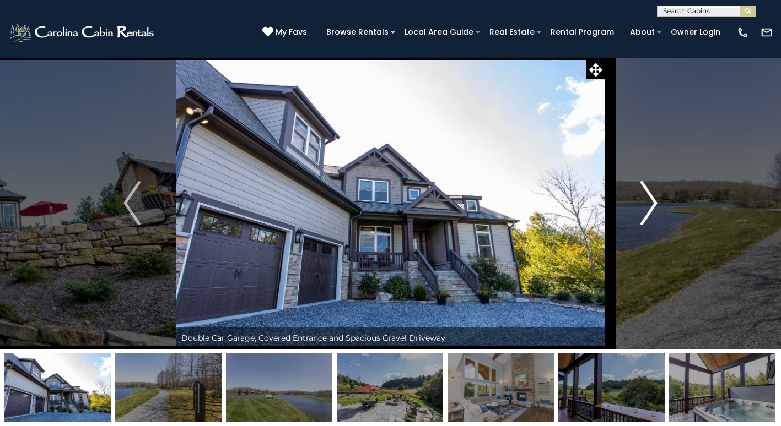
click at [653, 197] on img "Next" at bounding box center [649, 203] width 17 height 44
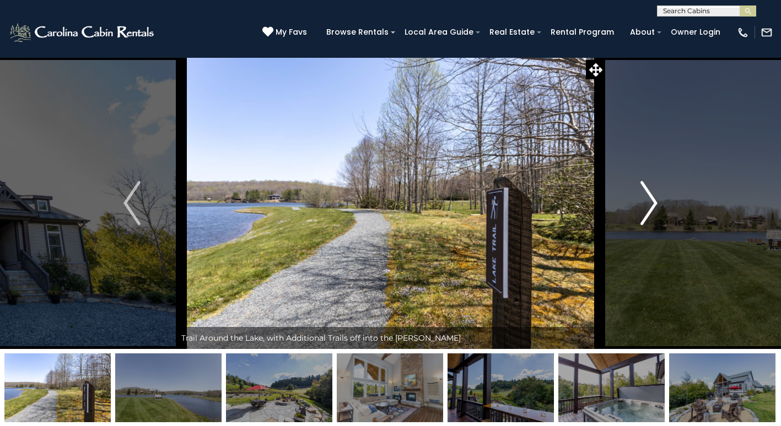
click at [650, 203] on img "Next" at bounding box center [649, 203] width 17 height 44
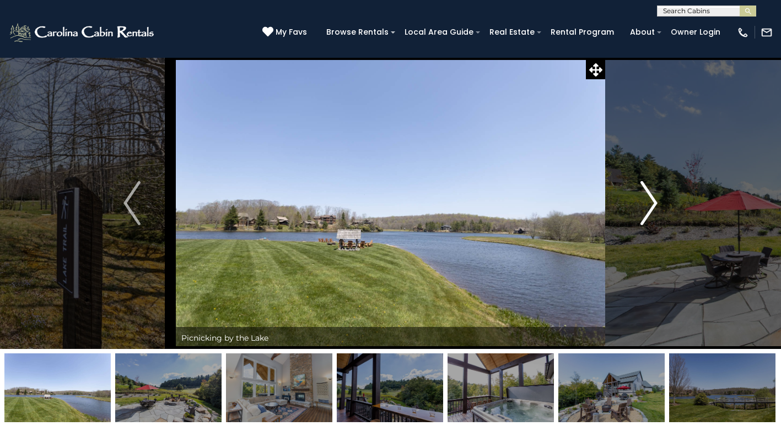
click at [650, 203] on img "Next" at bounding box center [649, 203] width 17 height 44
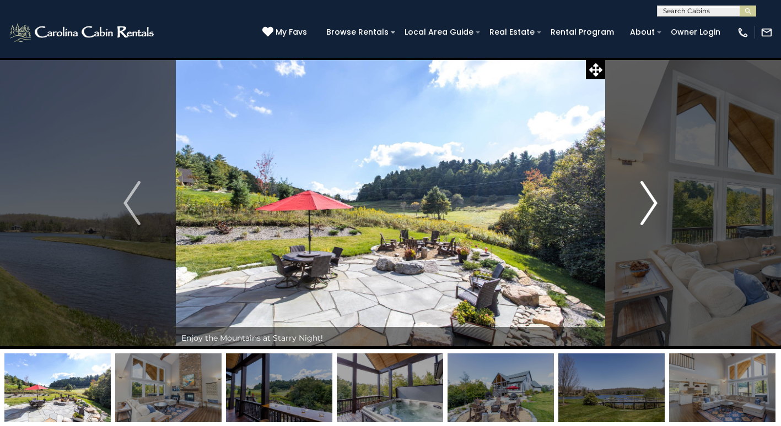
click at [650, 203] on img "Next" at bounding box center [649, 203] width 17 height 44
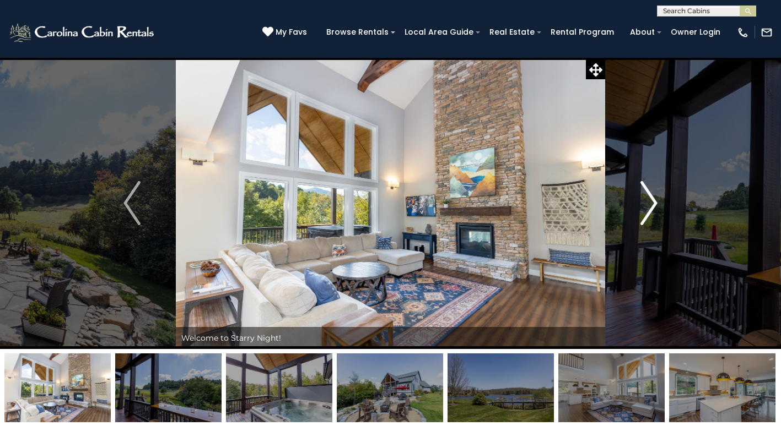
click at [650, 203] on img "Next" at bounding box center [649, 203] width 17 height 44
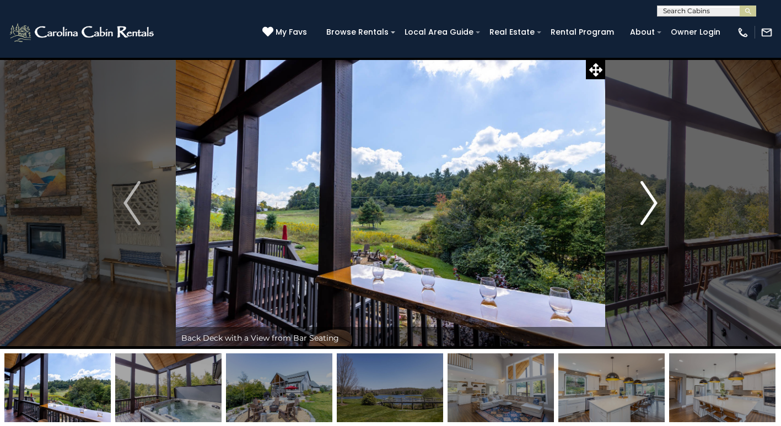
click at [650, 203] on img "Next" at bounding box center [649, 203] width 17 height 44
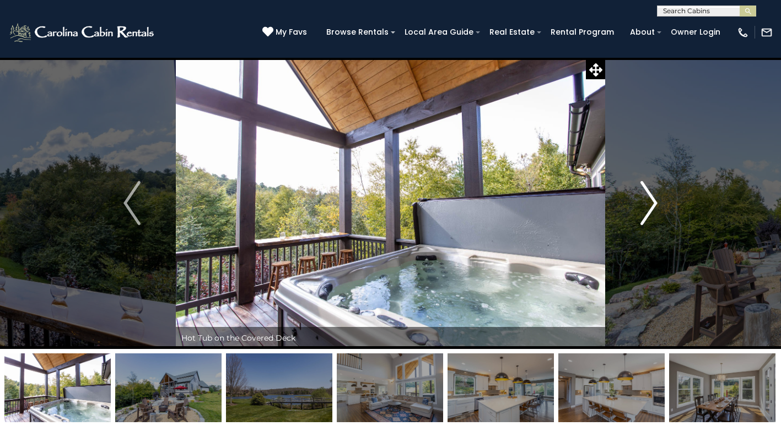
click at [650, 203] on img "Next" at bounding box center [649, 203] width 17 height 44
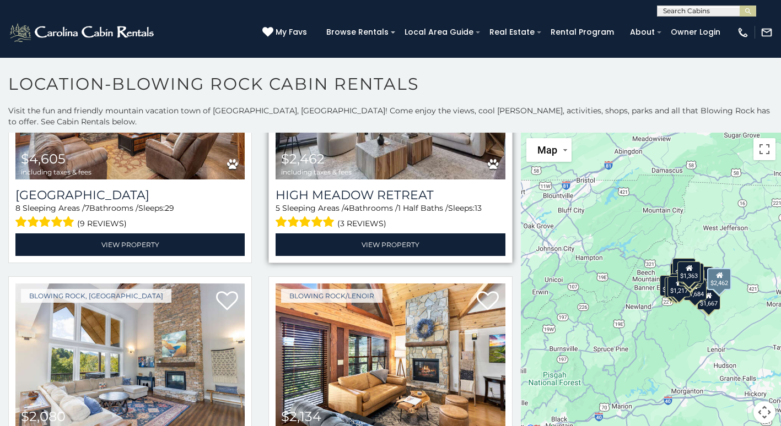
scroll to position [220, 0]
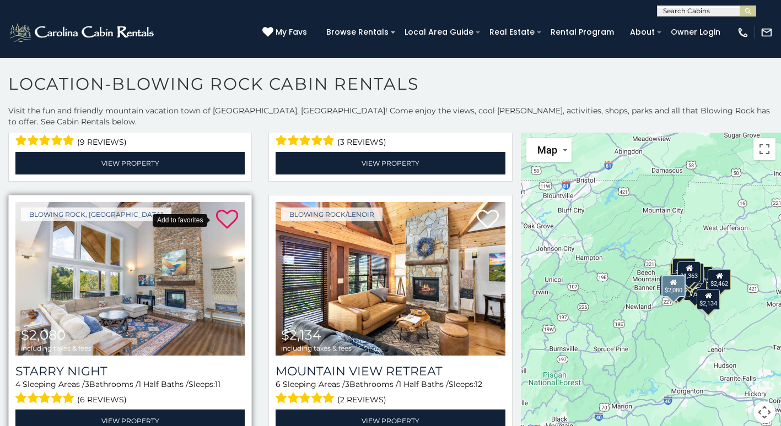
click at [223, 209] on icon at bounding box center [227, 220] width 22 height 22
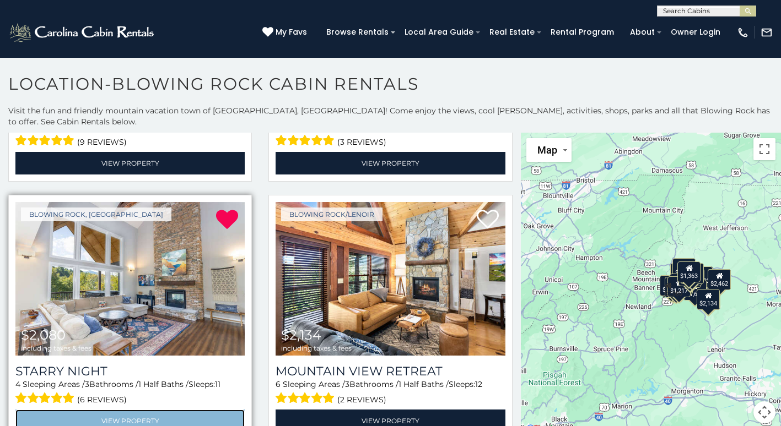
click at [115, 410] on link "View Property" at bounding box center [129, 421] width 229 height 23
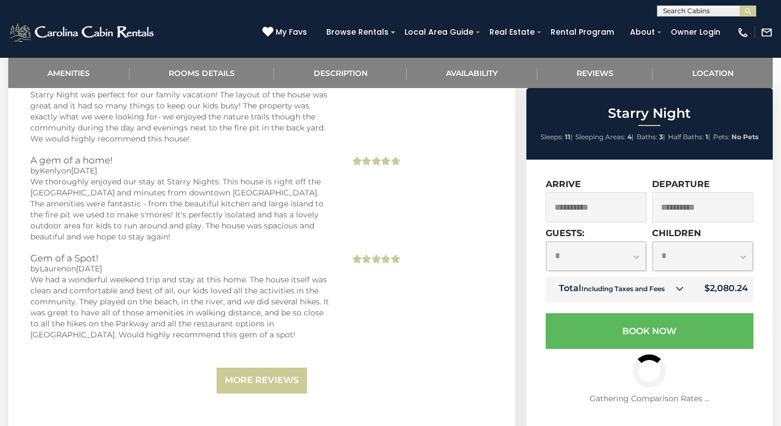
scroll to position [2149, 0]
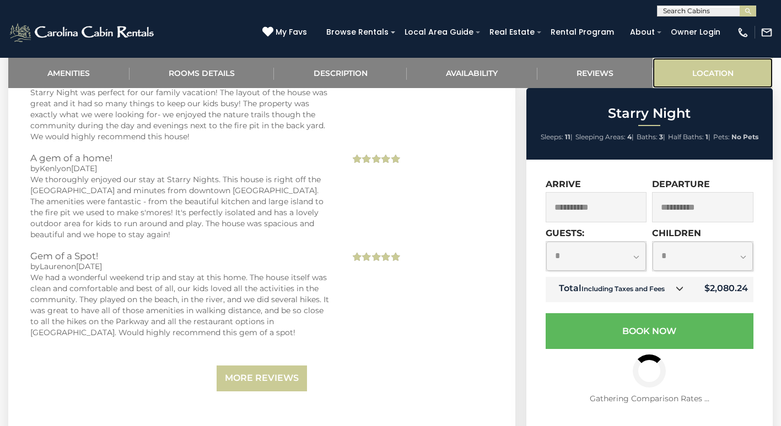
click at [723, 73] on link "Location" at bounding box center [712, 73] width 120 height 30
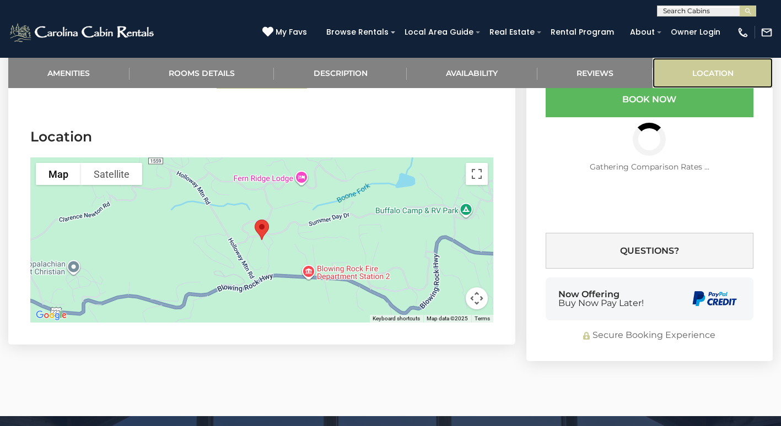
scroll to position [2458, 0]
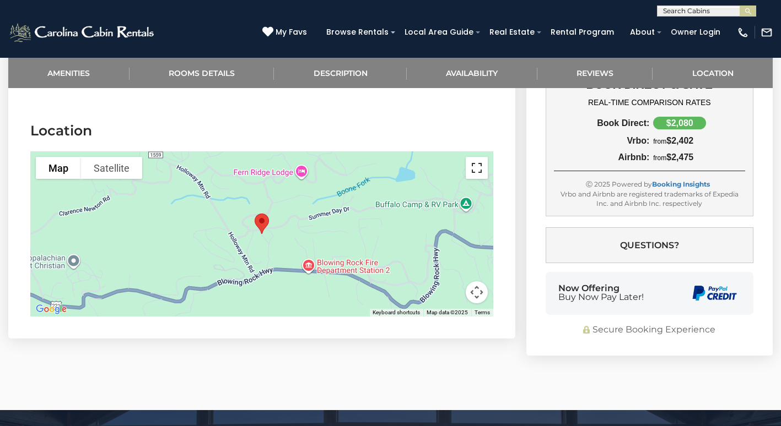
click at [476, 157] on button "Toggle fullscreen view" at bounding box center [477, 168] width 22 height 22
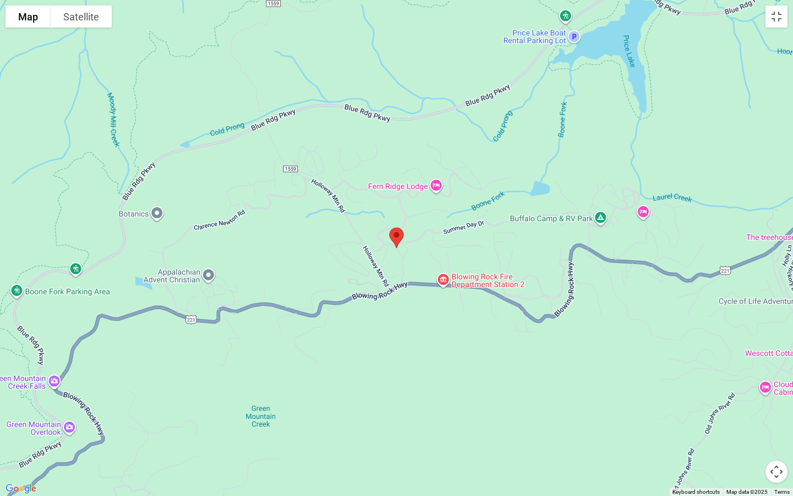
click at [395, 227] on img "Starry Night" at bounding box center [396, 237] width 23 height 29
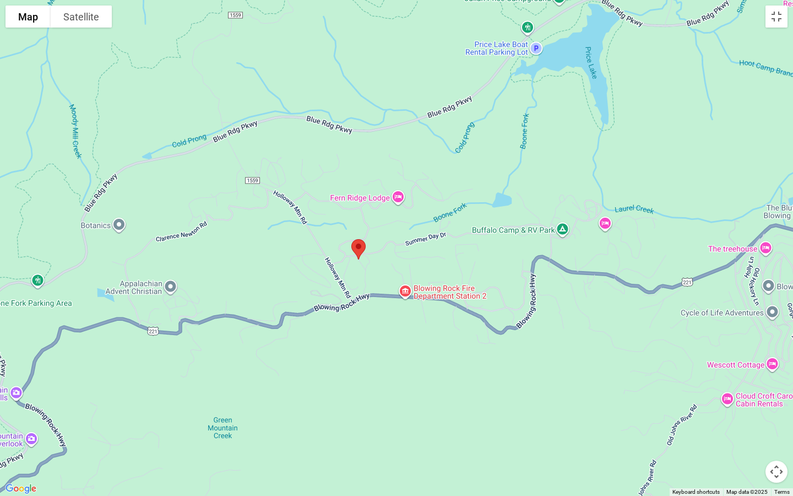
click at [420, 361] on div at bounding box center [396, 248] width 793 height 496
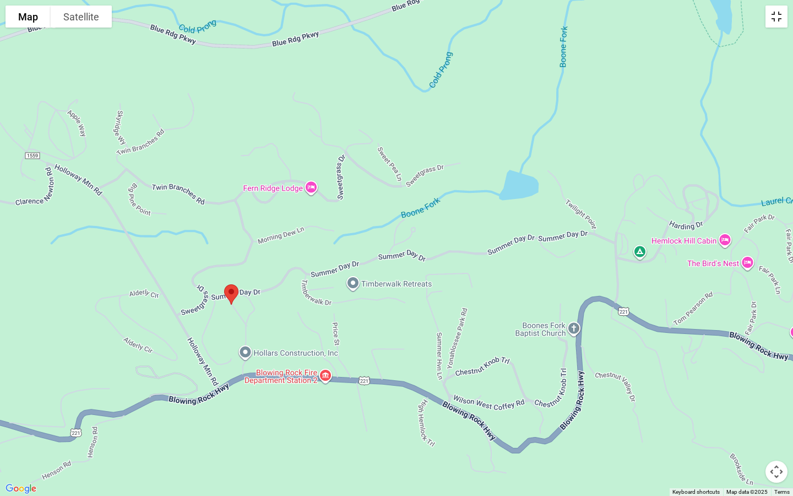
click at [779, 17] on button "Toggle fullscreen view" at bounding box center [777, 17] width 22 height 22
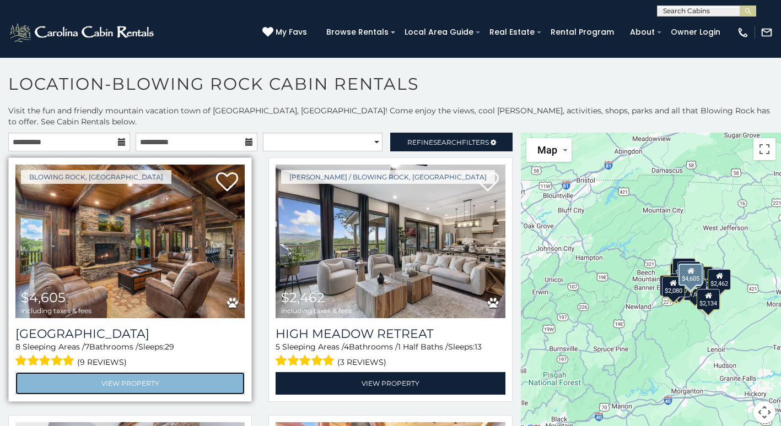
click at [114, 372] on link "View Property" at bounding box center [129, 383] width 229 height 23
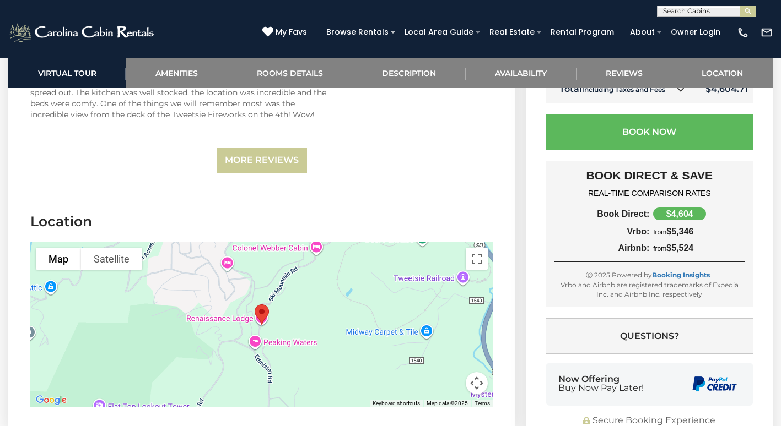
scroll to position [3802, 0]
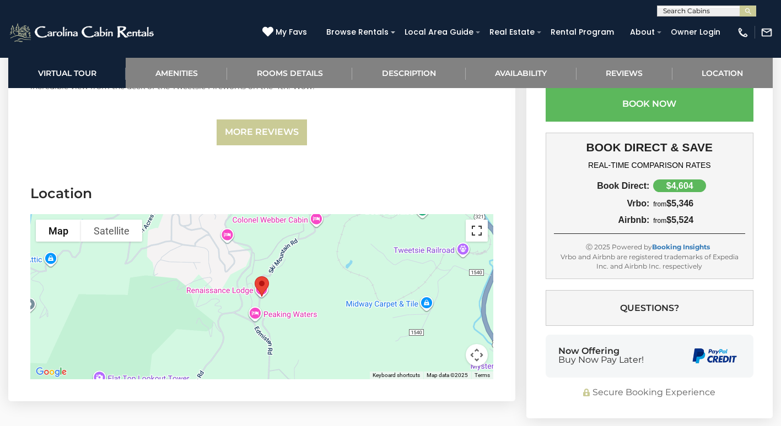
click at [475, 220] on button "Toggle fullscreen view" at bounding box center [477, 231] width 22 height 22
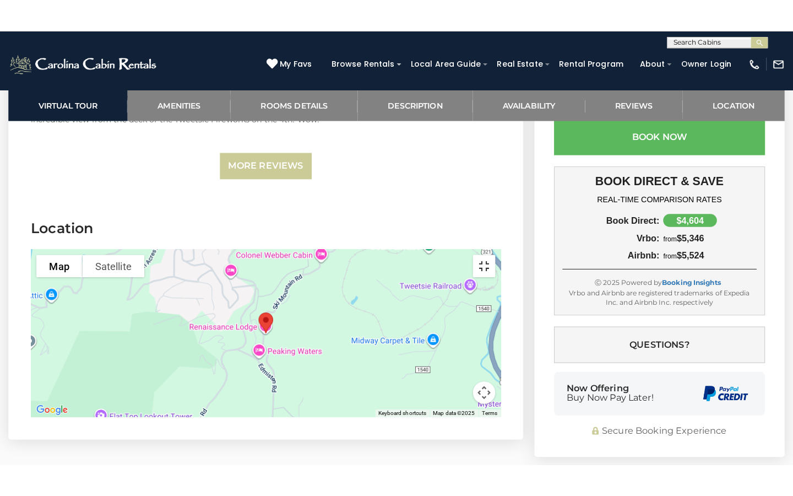
scroll to position [3760, 0]
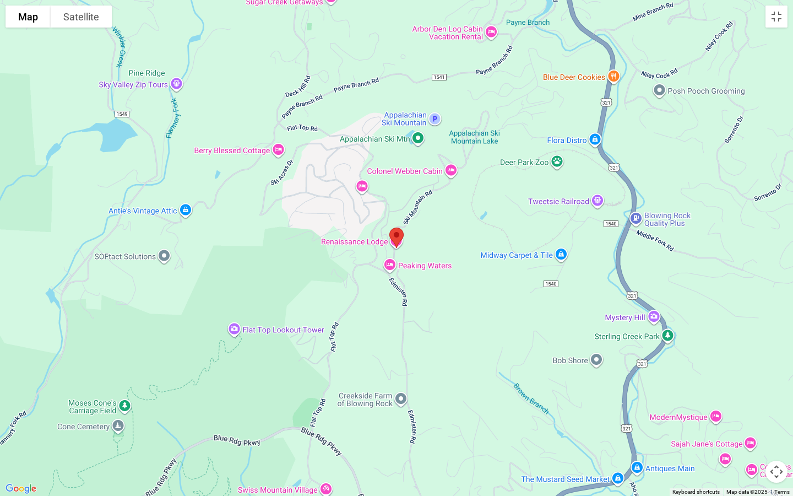
click at [777, 426] on button "Map camera controls" at bounding box center [777, 472] width 22 height 22
click at [750, 419] on button "Zoom in" at bounding box center [749, 417] width 22 height 22
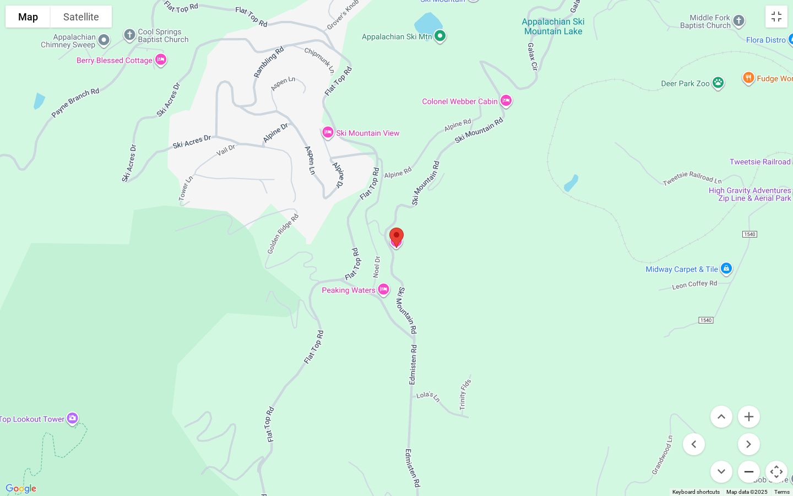
click at [747, 426] on button "Zoom out" at bounding box center [749, 472] width 22 height 22
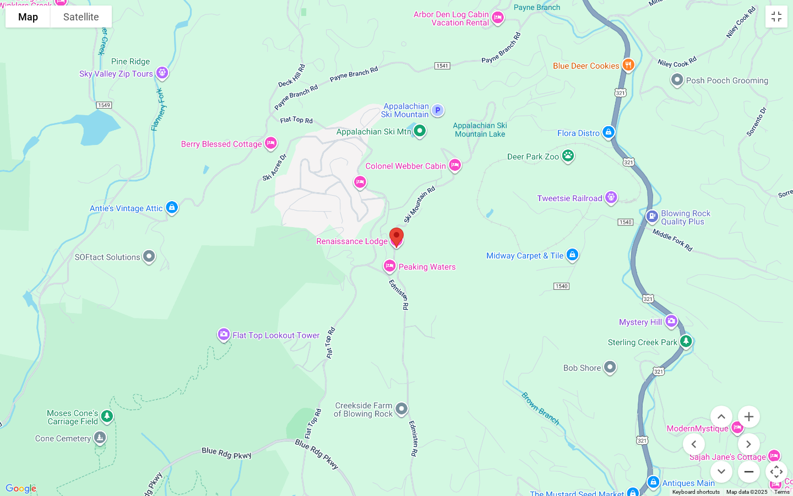
click at [747, 426] on button "Zoom out" at bounding box center [749, 472] width 22 height 22
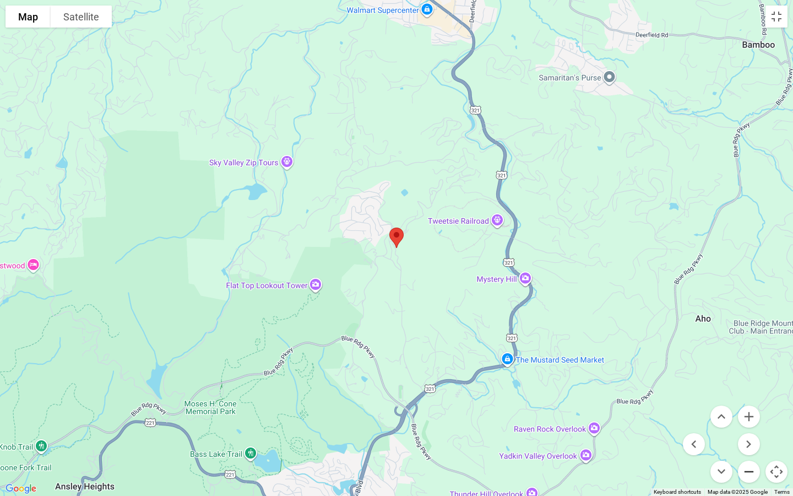
click at [747, 426] on button "Zoom out" at bounding box center [749, 472] width 22 height 22
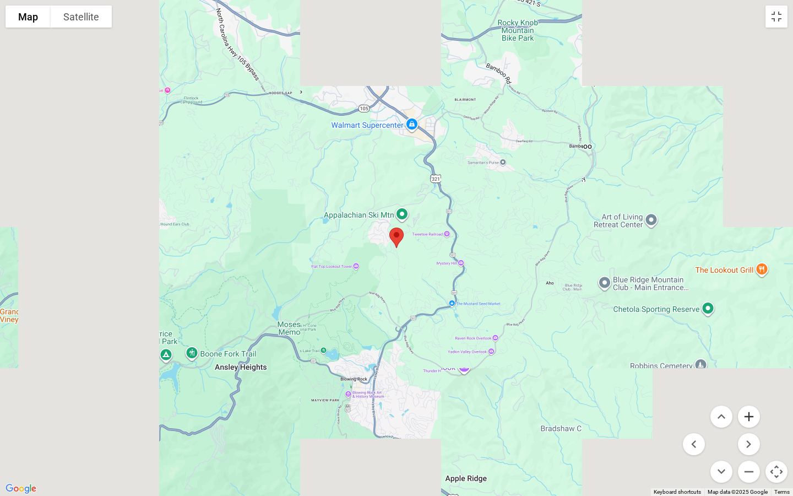
click at [750, 421] on button "Zoom in" at bounding box center [749, 417] width 22 height 22
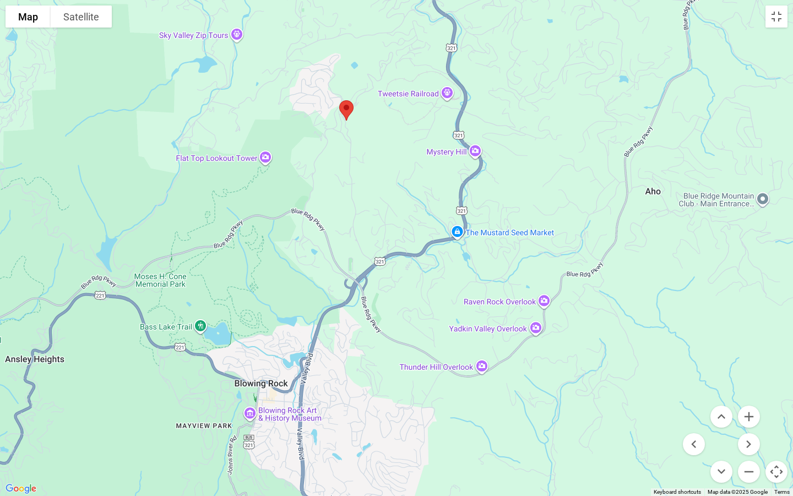
drag, startPoint x: 704, startPoint y: 367, endPoint x: 639, endPoint y: 244, distance: 139.2
click at [643, 245] on div at bounding box center [396, 248] width 793 height 496
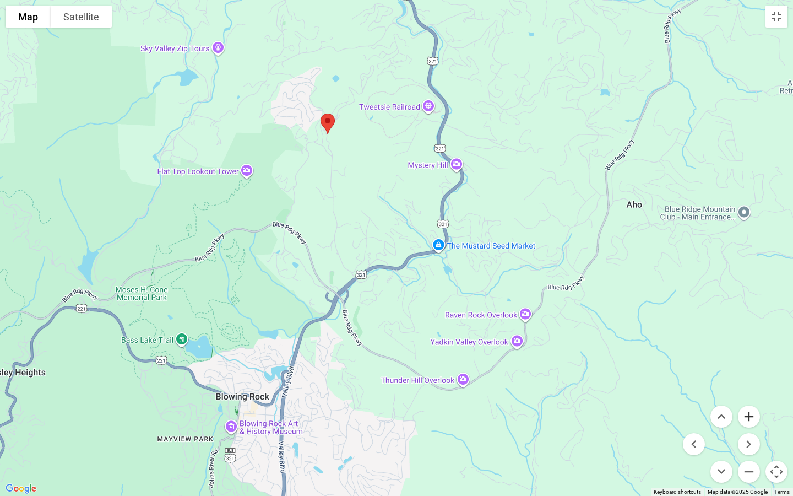
click at [750, 412] on button "Zoom in" at bounding box center [749, 417] width 22 height 22
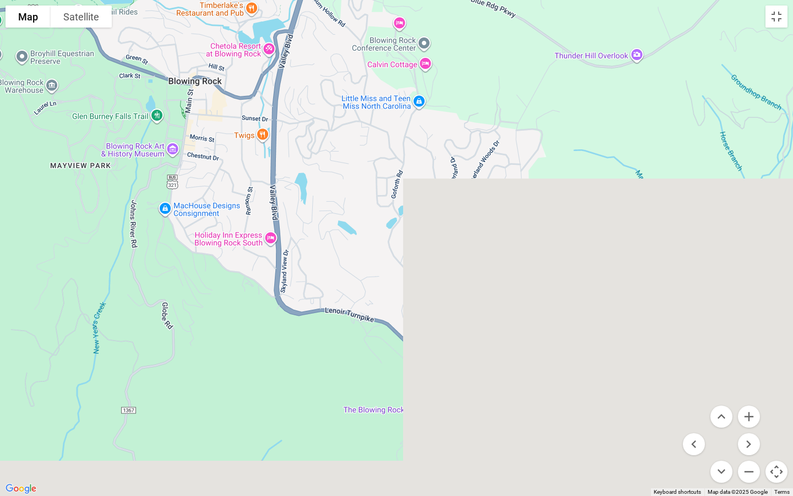
drag, startPoint x: 272, startPoint y: 464, endPoint x: 379, endPoint y: 0, distance: 476.1
click at [379, 0] on div at bounding box center [396, 248] width 793 height 496
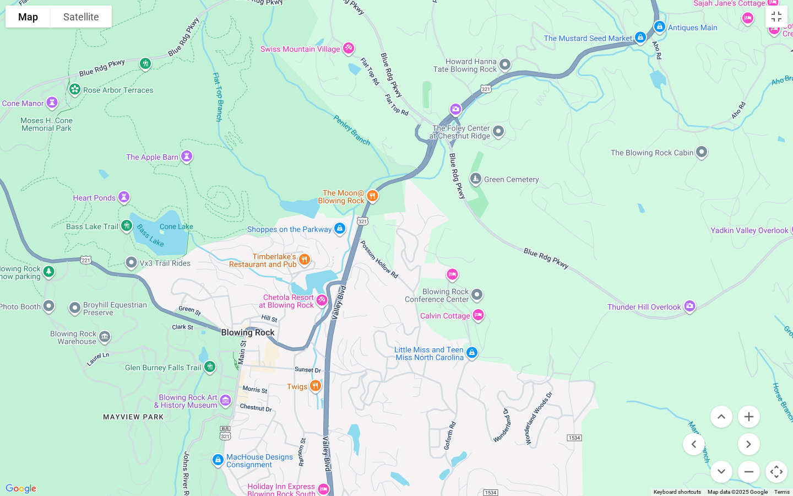
drag, startPoint x: 345, startPoint y: 177, endPoint x: 396, endPoint y: 424, distance: 251.4
click at [396, 426] on div at bounding box center [396, 248] width 793 height 496
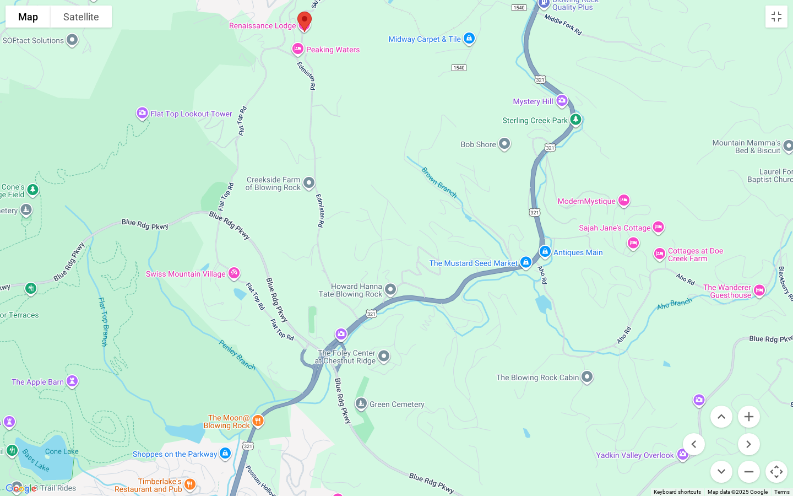
drag, startPoint x: 523, startPoint y: 262, endPoint x: 403, endPoint y: 465, distance: 236.1
click at [404, 426] on div at bounding box center [396, 248] width 793 height 496
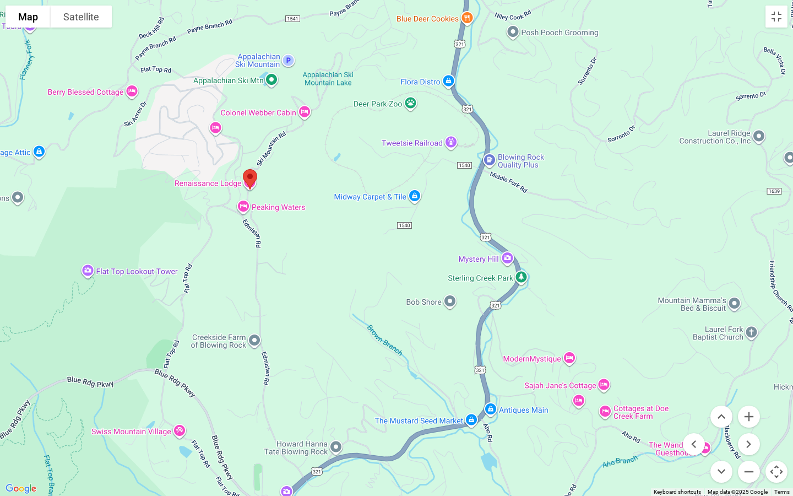
drag, startPoint x: 390, startPoint y: 161, endPoint x: 327, endPoint y: 293, distance: 145.9
click at [345, 330] on div at bounding box center [396, 248] width 793 height 496
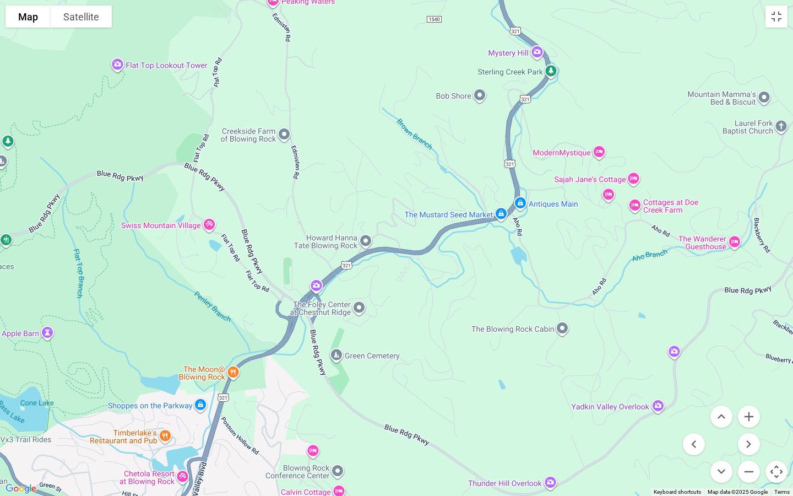
drag, startPoint x: 278, startPoint y: 376, endPoint x: 315, endPoint y: 179, distance: 200.2
click at [315, 179] on div at bounding box center [396, 248] width 793 height 496
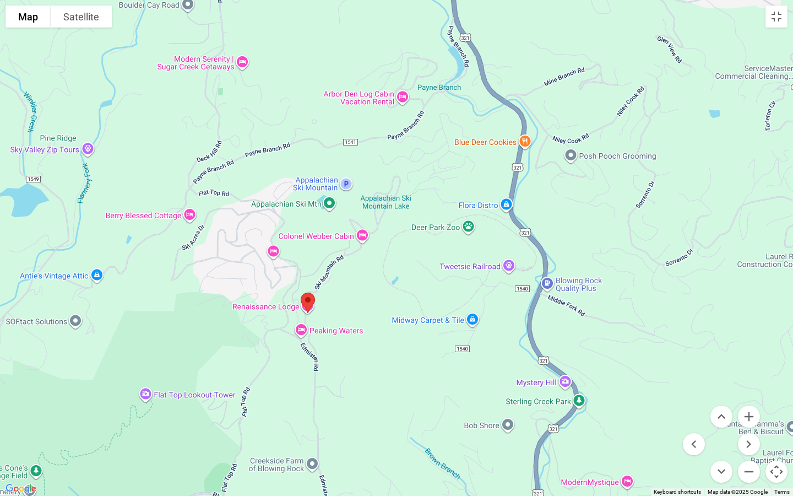
drag, startPoint x: 569, startPoint y: 116, endPoint x: 594, endPoint y: 437, distance: 322.2
click at [594, 426] on div at bounding box center [396, 248] width 793 height 496
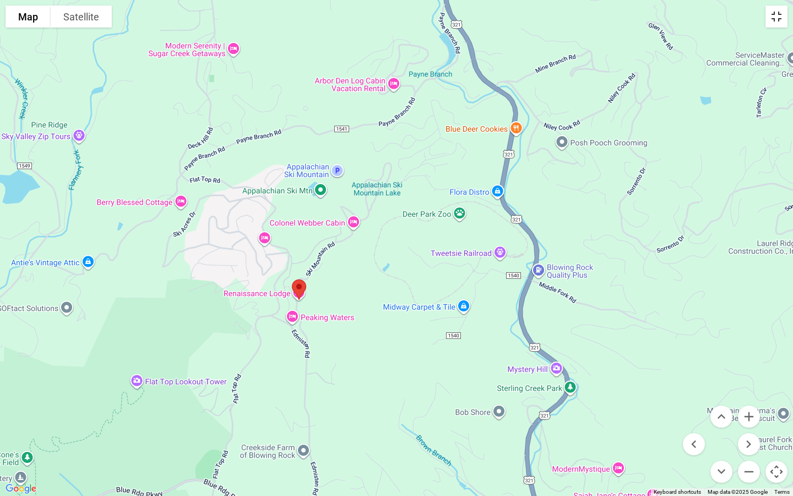
click at [780, 16] on button "Toggle fullscreen view" at bounding box center [777, 17] width 22 height 22
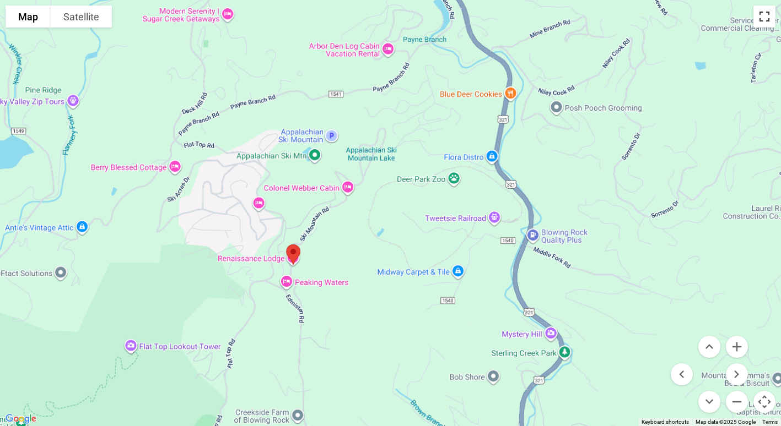
scroll to position [3416, 0]
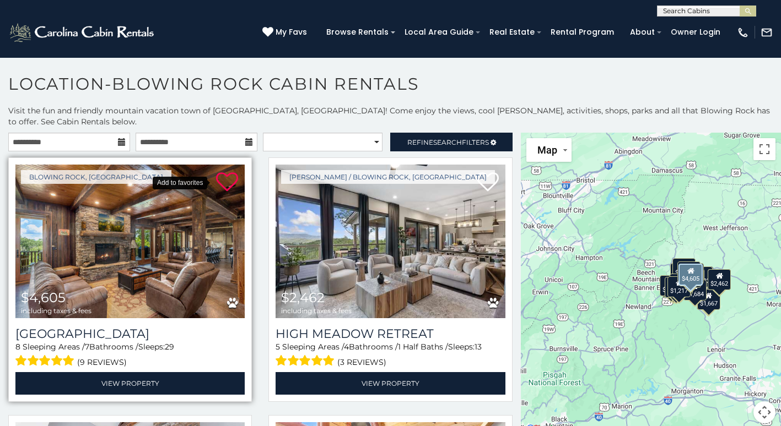
click at [224, 171] on icon at bounding box center [227, 182] width 22 height 22
click at [688, 269] on div "$4,605" at bounding box center [690, 275] width 24 height 22
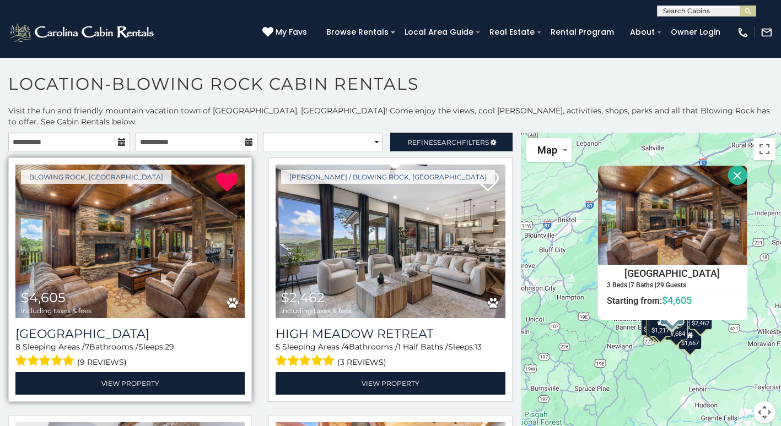
click at [764, 402] on button "Map camera controls" at bounding box center [764, 413] width 22 height 22
click at [756, 138] on button "Toggle fullscreen view" at bounding box center [764, 149] width 22 height 22
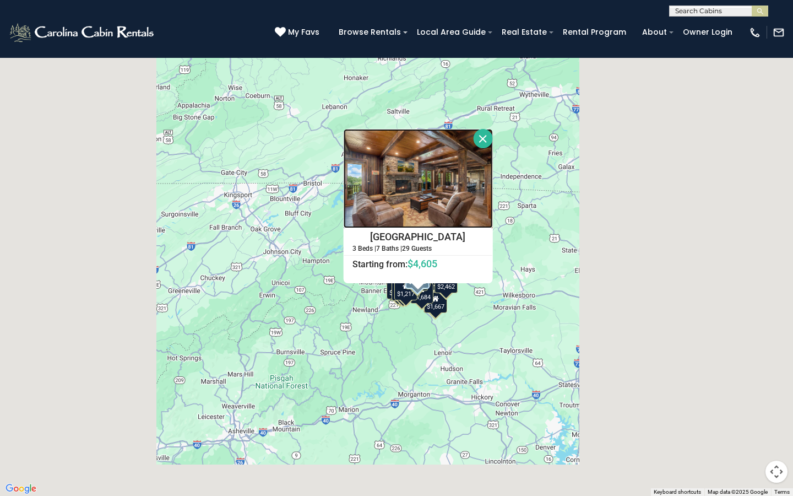
click at [483, 151] on img at bounding box center [418, 178] width 149 height 99
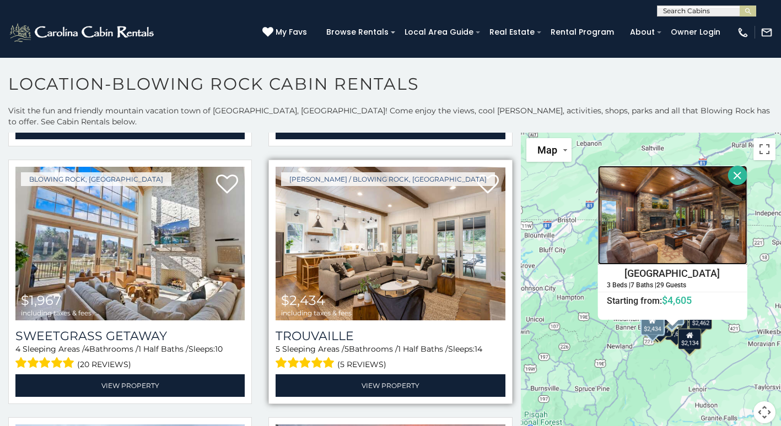
scroll to position [771, 0]
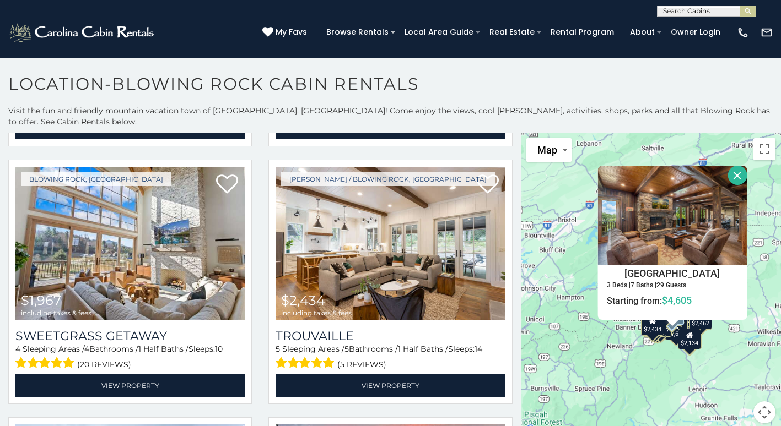
click at [729, 166] on button "Close" at bounding box center [736, 175] width 19 height 19
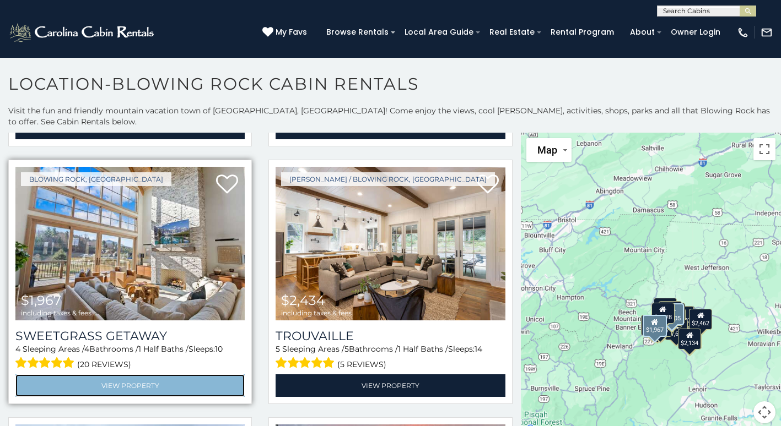
click at [123, 375] on link "View Property" at bounding box center [129, 386] width 229 height 23
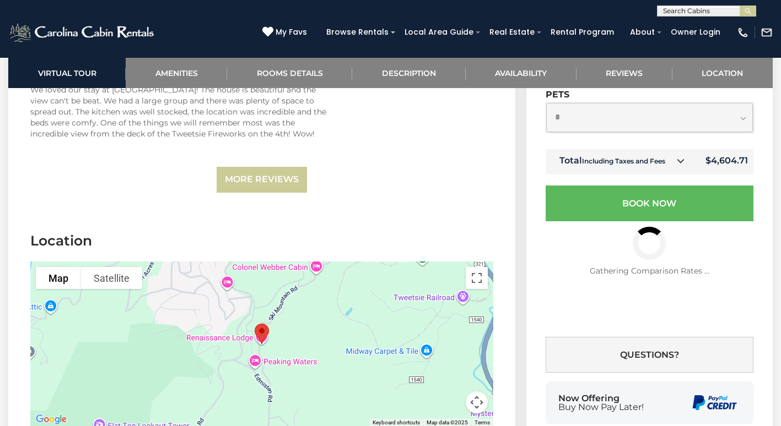
scroll to position [3802, 0]
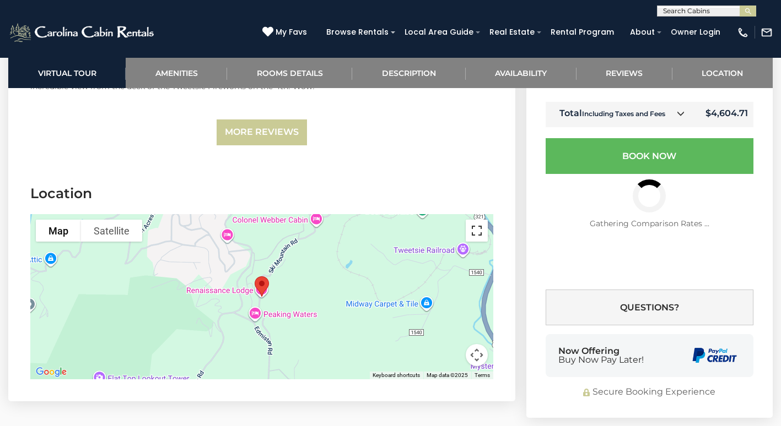
click at [477, 220] on button "Toggle fullscreen view" at bounding box center [477, 231] width 22 height 22
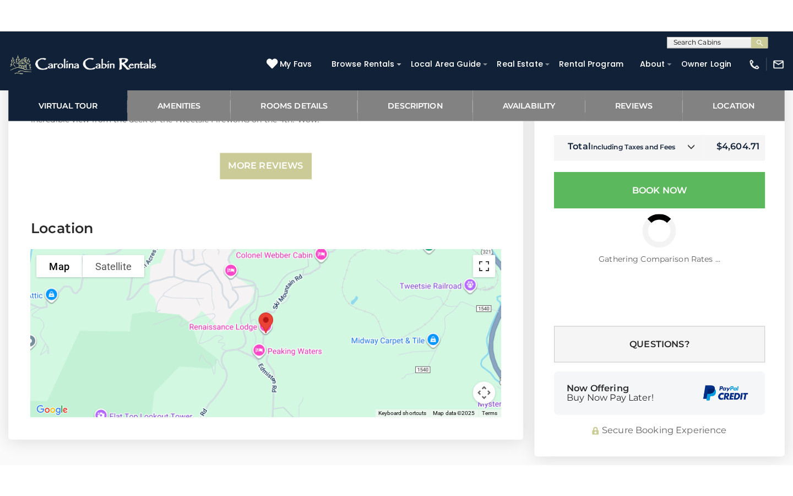
scroll to position [3760, 0]
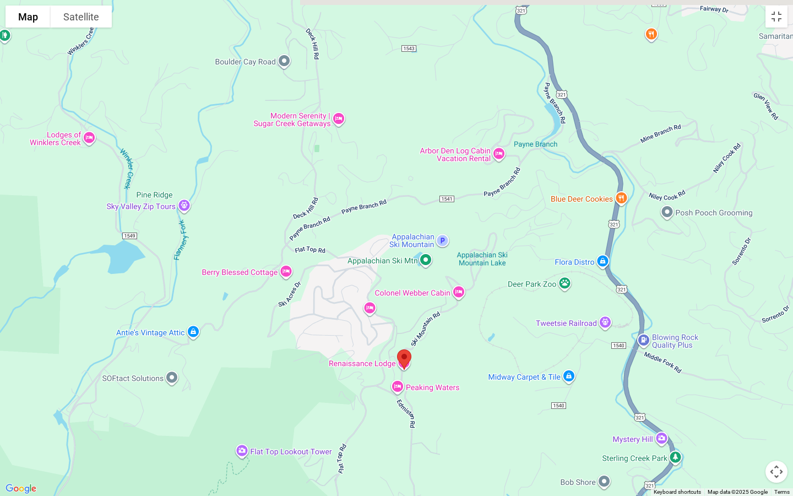
click at [415, 263] on div at bounding box center [396, 248] width 793 height 496
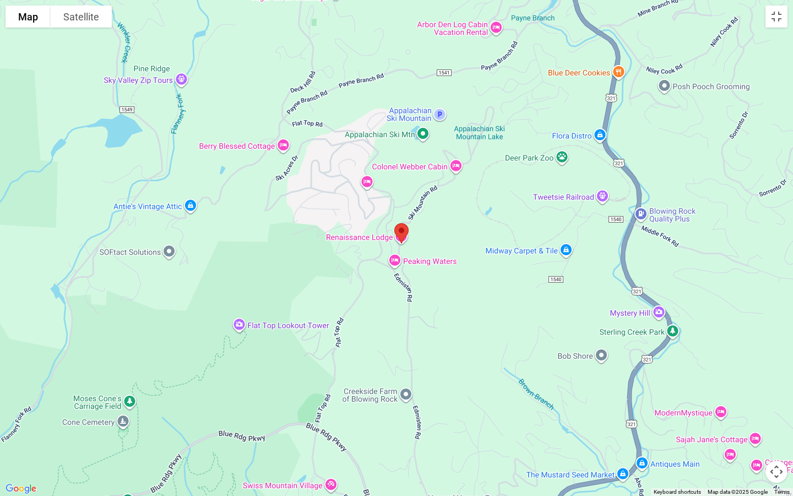
drag, startPoint x: 503, startPoint y: 423, endPoint x: 500, endPoint y: 294, distance: 129.0
click at [500, 294] on div at bounding box center [396, 248] width 793 height 496
click at [398, 257] on div at bounding box center [396, 248] width 793 height 496
click at [417, 257] on div at bounding box center [396, 248] width 793 height 496
click at [776, 18] on button "Toggle fullscreen view" at bounding box center [777, 17] width 22 height 22
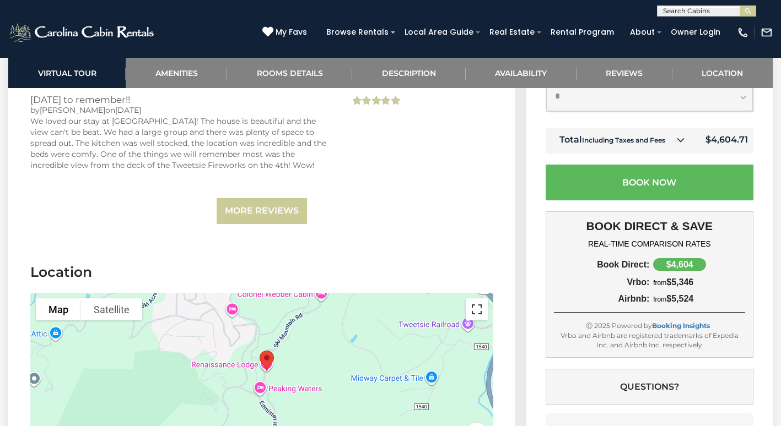
scroll to position [3558, 0]
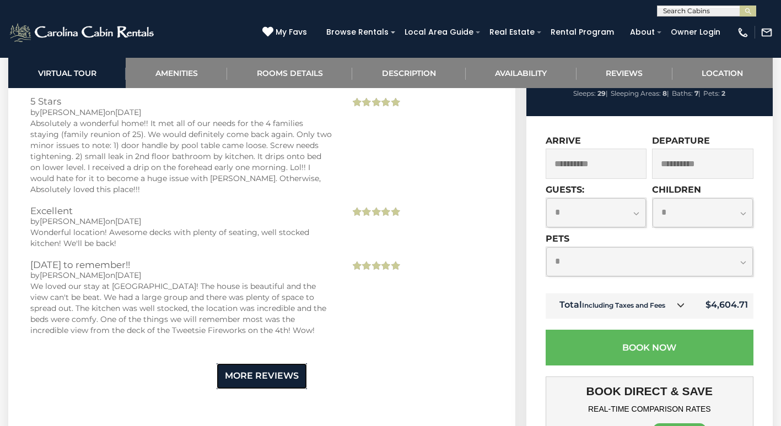
click at [282, 364] on link "More Reviews" at bounding box center [262, 377] width 90 height 26
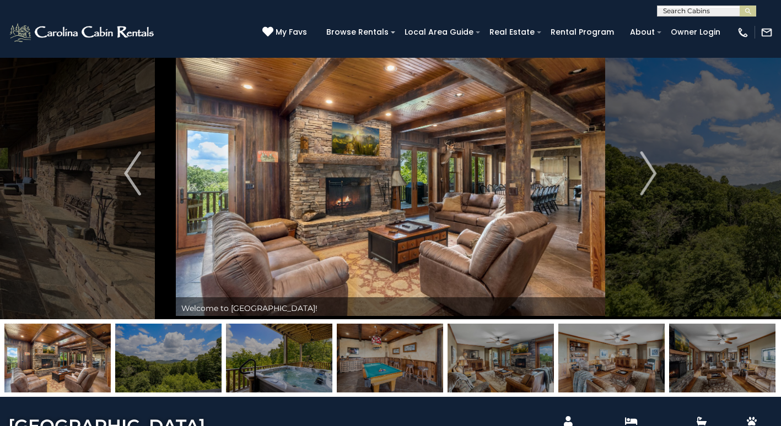
scroll to position [0, 0]
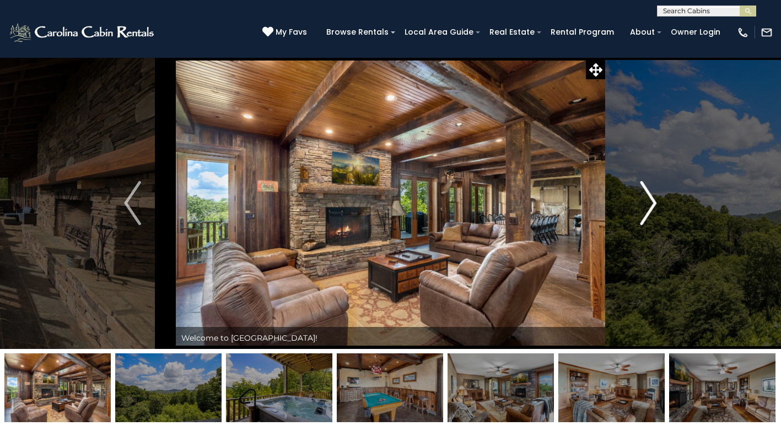
click at [654, 205] on img "Next" at bounding box center [648, 203] width 17 height 44
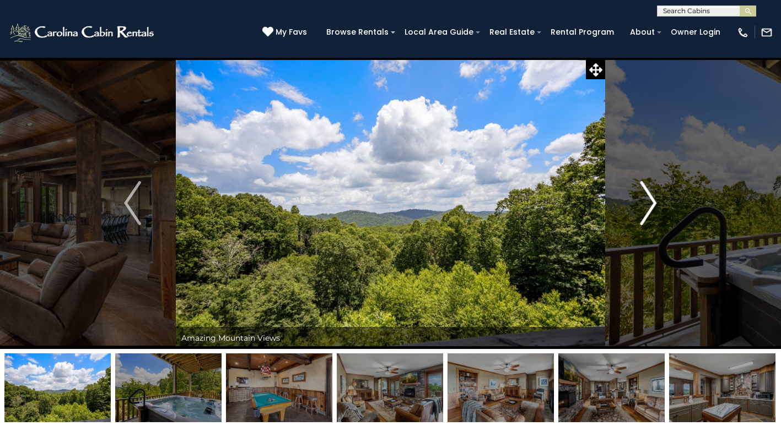
click at [654, 205] on img "Next" at bounding box center [648, 203] width 17 height 44
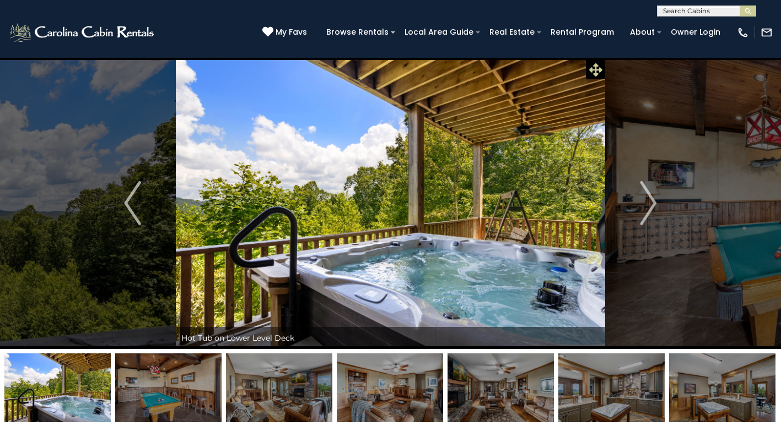
click at [595, 72] on icon at bounding box center [595, 69] width 13 height 13
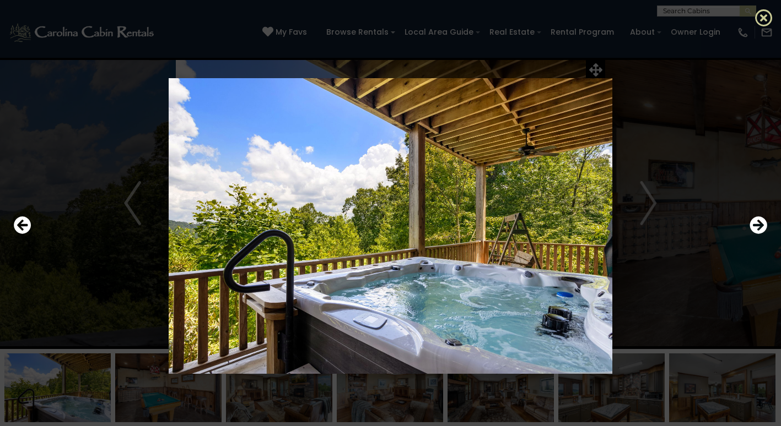
click at [762, 18] on icon at bounding box center [764, 18] width 18 height 18
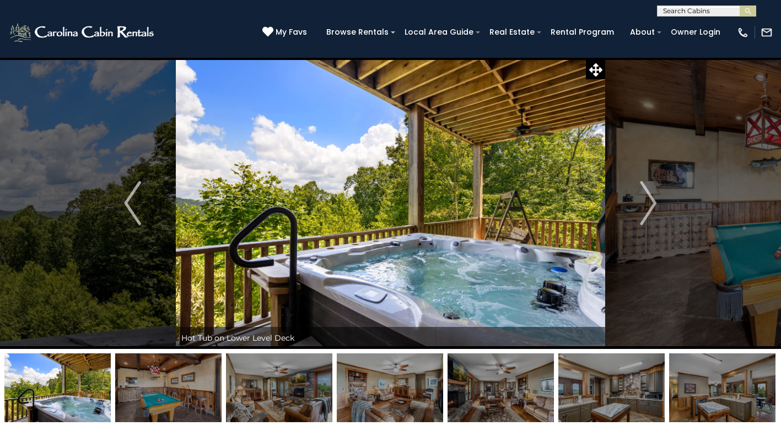
click at [599, 72] on icon at bounding box center [595, 69] width 13 height 13
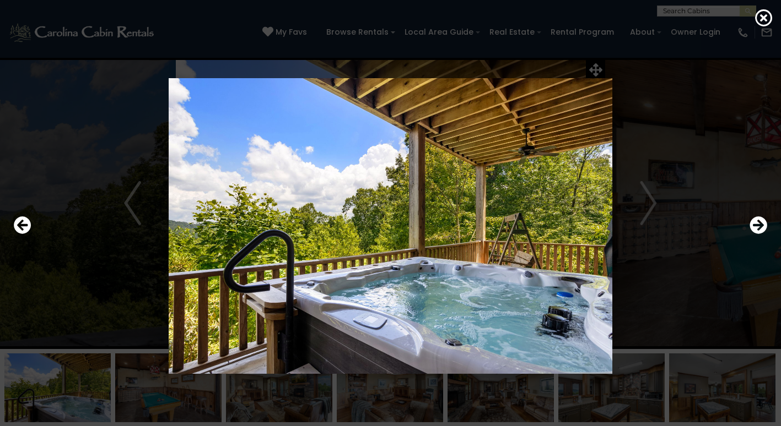
click at [599, 72] on div at bounding box center [390, 226] width 764 height 384
click at [771, 19] on icon at bounding box center [764, 18] width 18 height 18
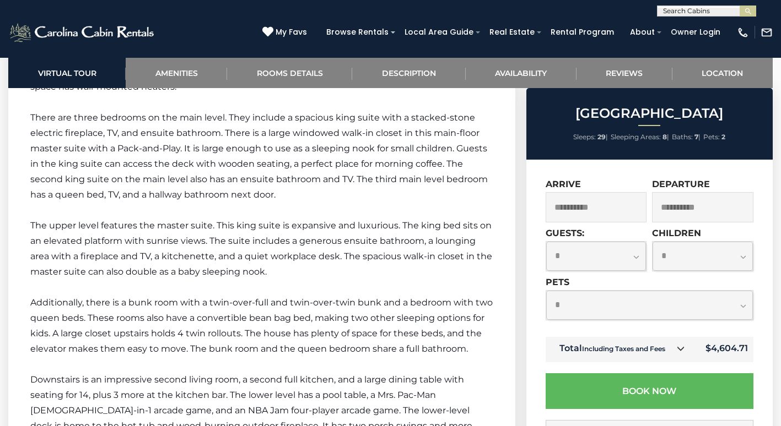
scroll to position [2204, 0]
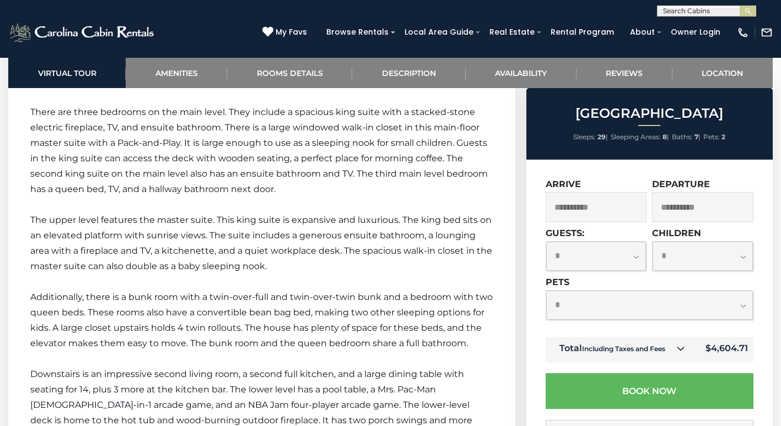
click at [579, 306] on select "**********" at bounding box center [649, 305] width 207 height 29
click at [546, 291] on select "**********" at bounding box center [649, 305] width 207 height 29
click at [583, 307] on select "**********" at bounding box center [649, 305] width 207 height 29
select select "*"
click at [546, 291] on select "**********" at bounding box center [649, 305] width 207 height 29
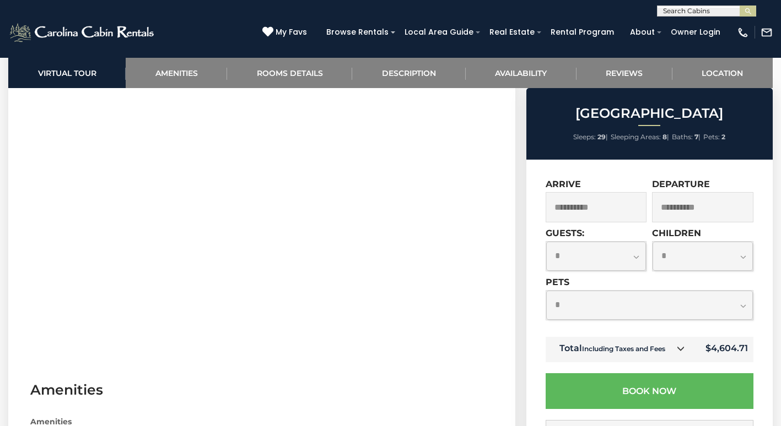
scroll to position [551, 0]
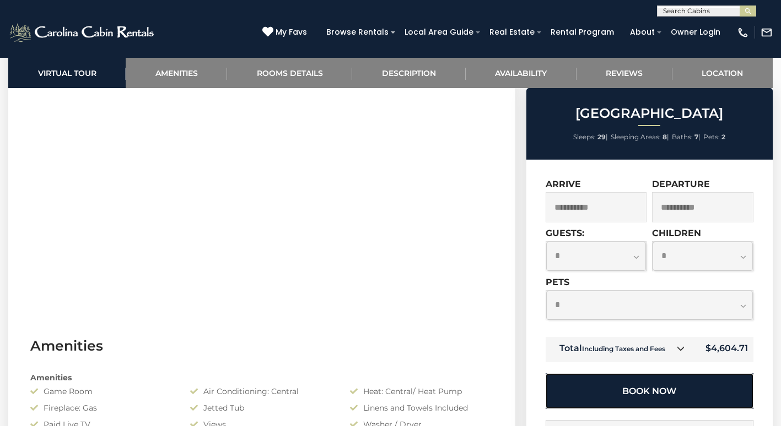
click at [653, 392] on button "Book Now" at bounding box center [649, 392] width 208 height 36
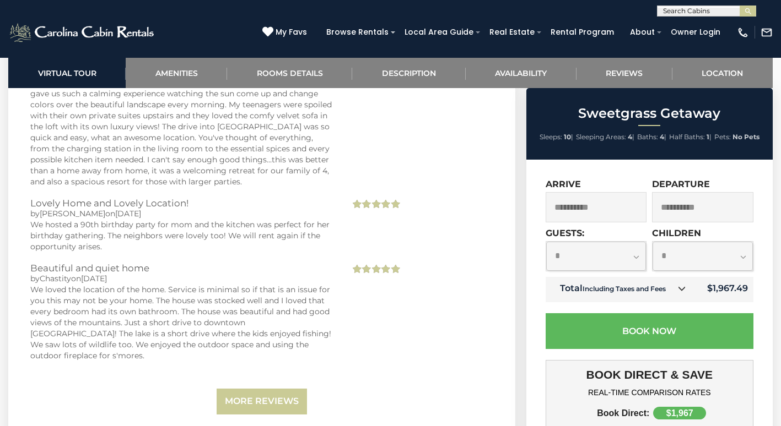
scroll to position [2755, 0]
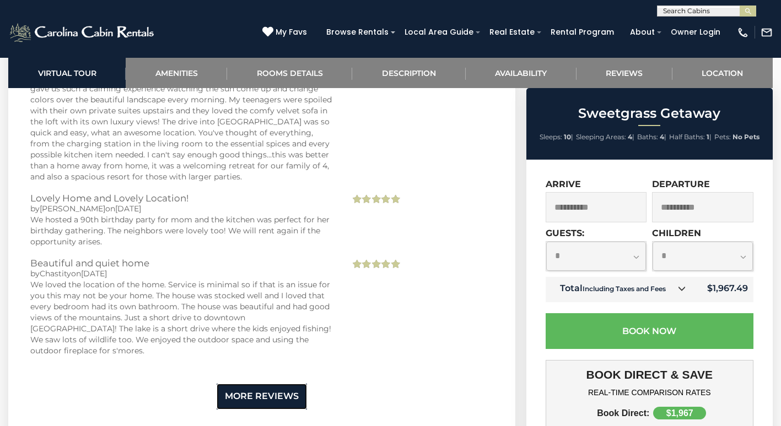
click at [263, 386] on link "More Reviews" at bounding box center [262, 397] width 90 height 26
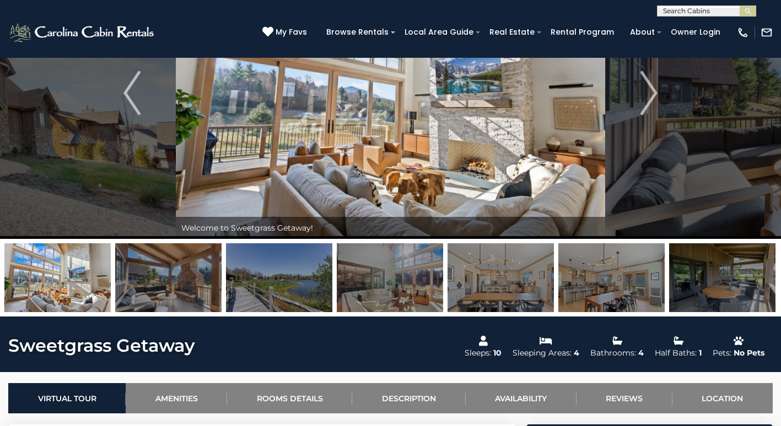
scroll to position [0, 0]
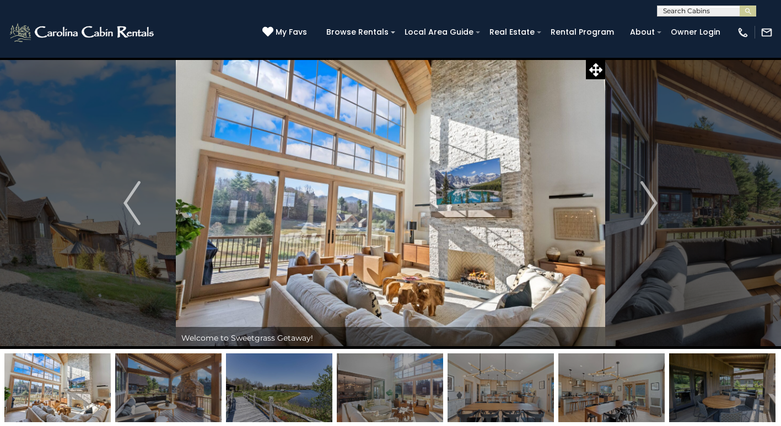
click at [314, 223] on img at bounding box center [390, 203] width 429 height 292
click at [596, 69] on icon at bounding box center [595, 69] width 13 height 13
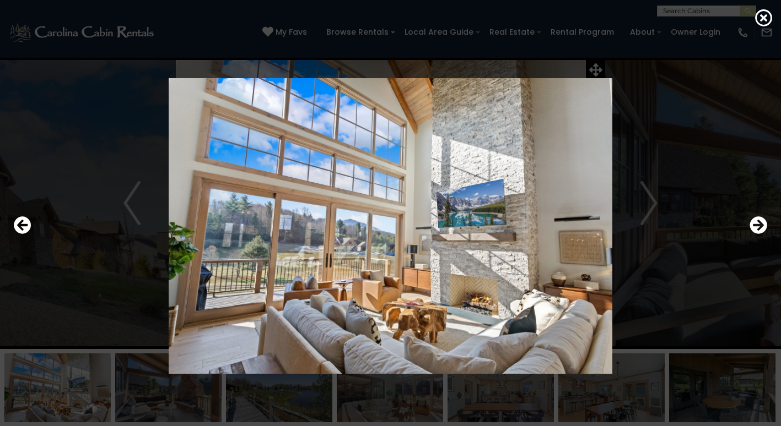
click at [652, 198] on img at bounding box center [391, 226] width 650 height 296
click at [758, 226] on icon "Next" at bounding box center [758, 226] width 18 height 18
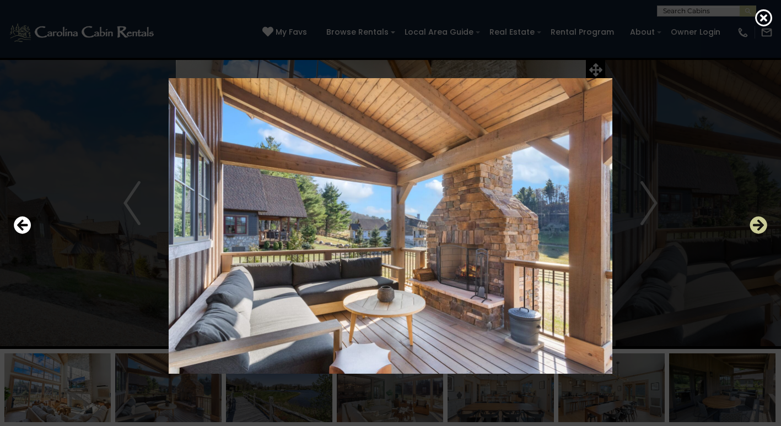
click at [756, 225] on icon "Next" at bounding box center [758, 226] width 18 height 18
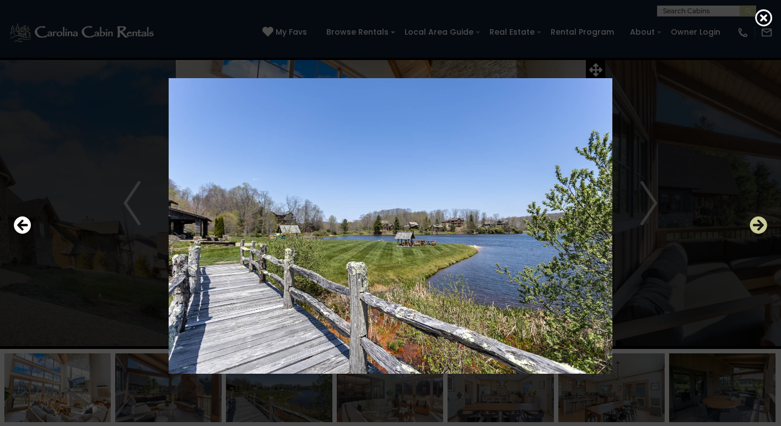
click at [756, 225] on icon "Next" at bounding box center [758, 226] width 18 height 18
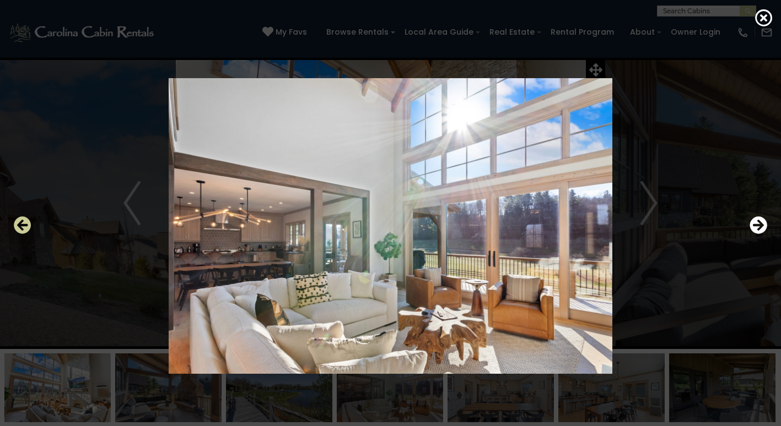
click at [28, 225] on icon "Previous" at bounding box center [23, 226] width 18 height 18
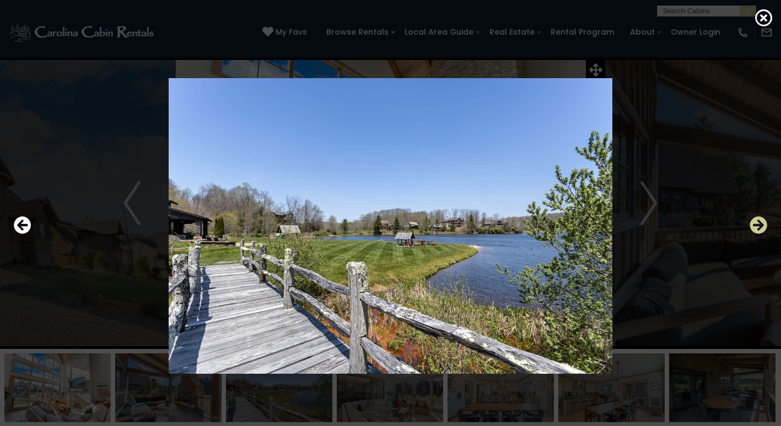
click at [760, 228] on icon "Next" at bounding box center [758, 226] width 18 height 18
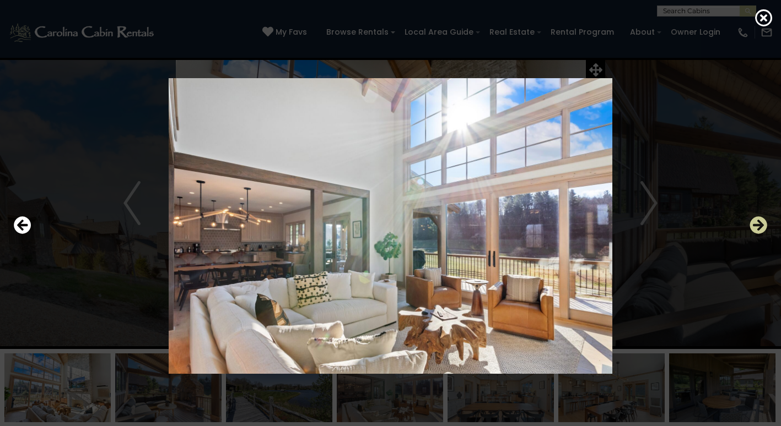
click at [760, 228] on icon "Next" at bounding box center [758, 226] width 18 height 18
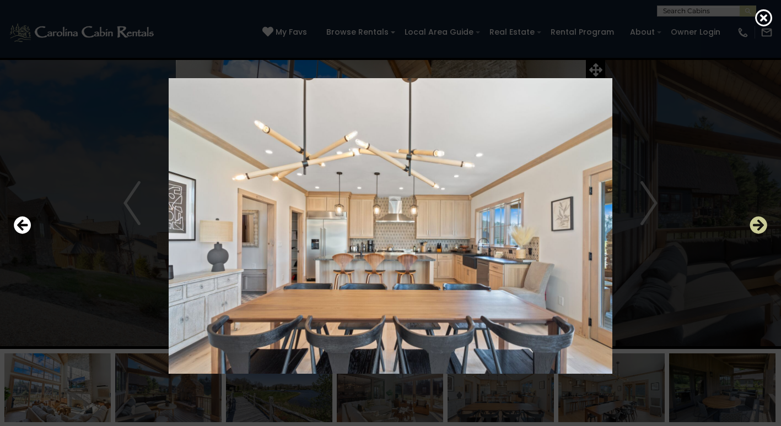
click at [760, 228] on icon "Next" at bounding box center [758, 226] width 18 height 18
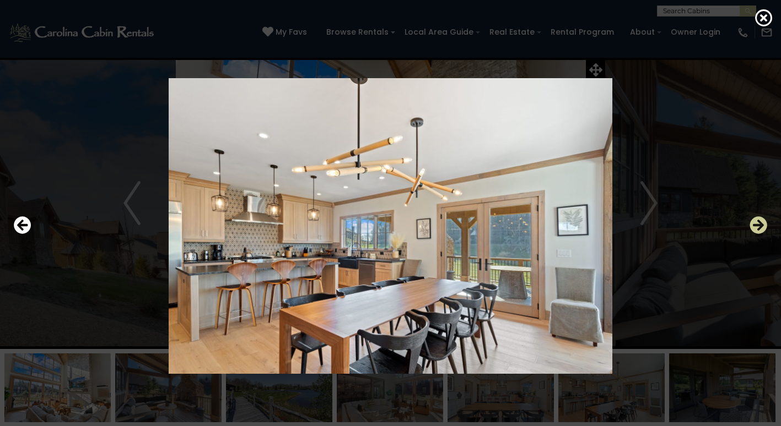
click at [758, 228] on icon "Next" at bounding box center [758, 226] width 18 height 18
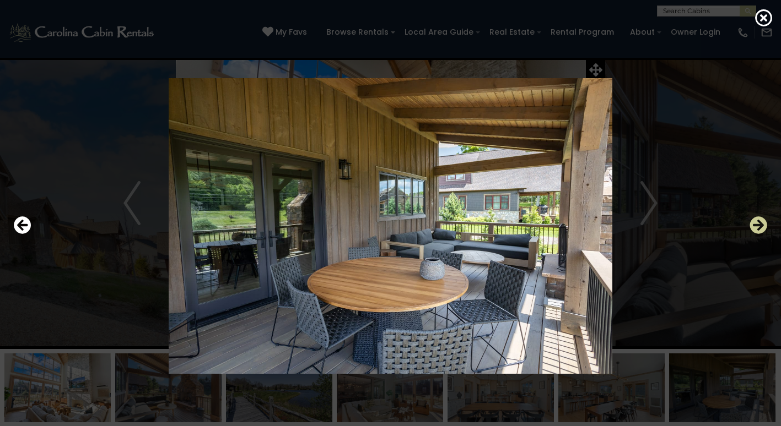
click at [754, 227] on icon "Next" at bounding box center [758, 226] width 18 height 18
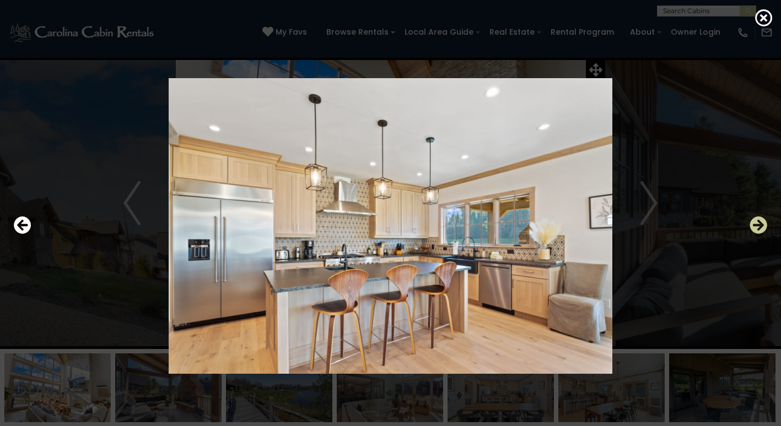
click at [760, 226] on icon "Next" at bounding box center [758, 226] width 18 height 18
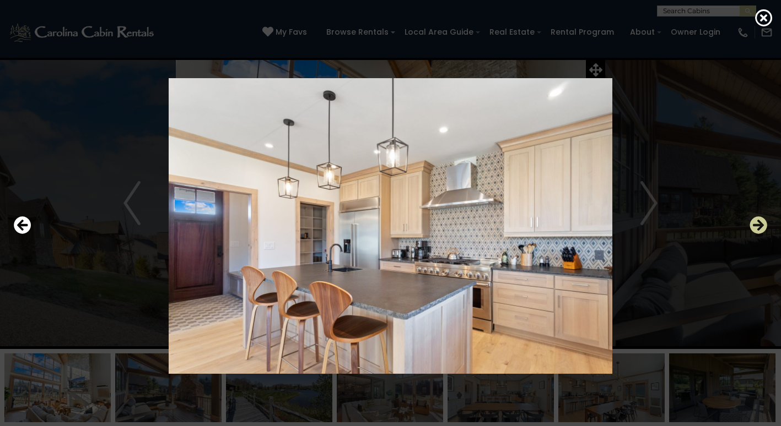
click at [760, 226] on icon "Next" at bounding box center [758, 226] width 18 height 18
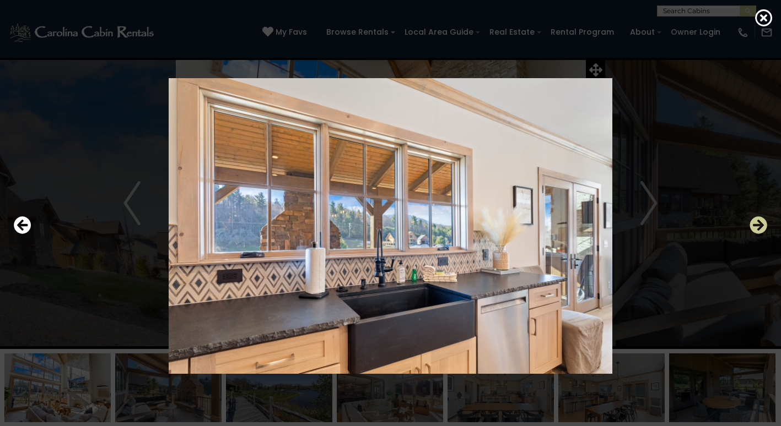
click at [760, 226] on icon "Next" at bounding box center [758, 226] width 18 height 18
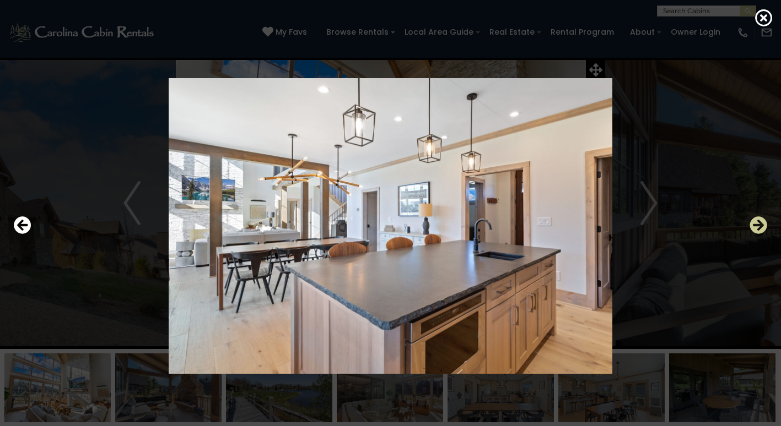
click at [760, 226] on icon "Next" at bounding box center [758, 226] width 18 height 18
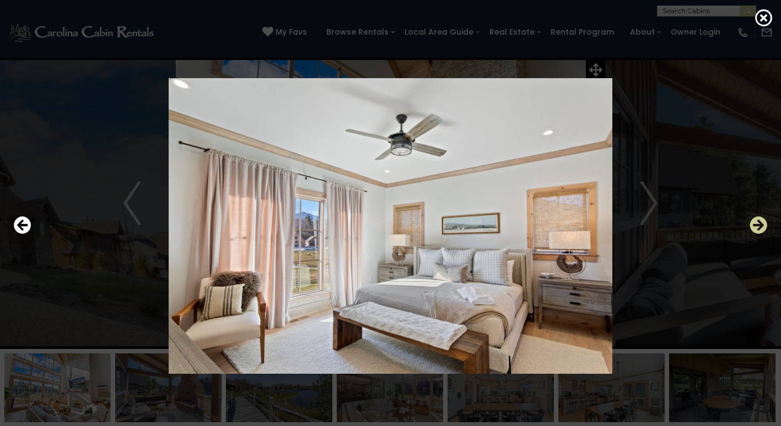
click at [760, 226] on icon "Next" at bounding box center [758, 226] width 18 height 18
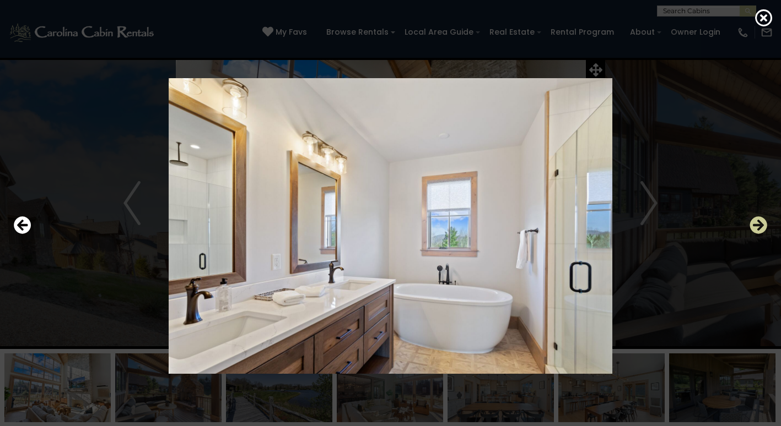
click at [760, 226] on icon "Next" at bounding box center [758, 226] width 18 height 18
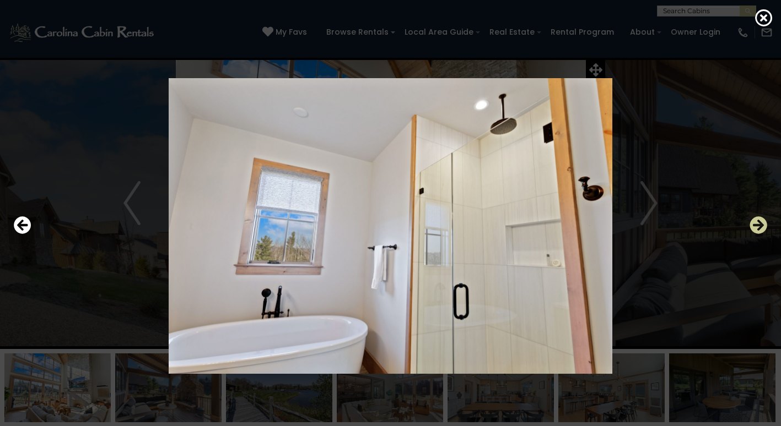
click at [760, 226] on icon "Next" at bounding box center [758, 226] width 18 height 18
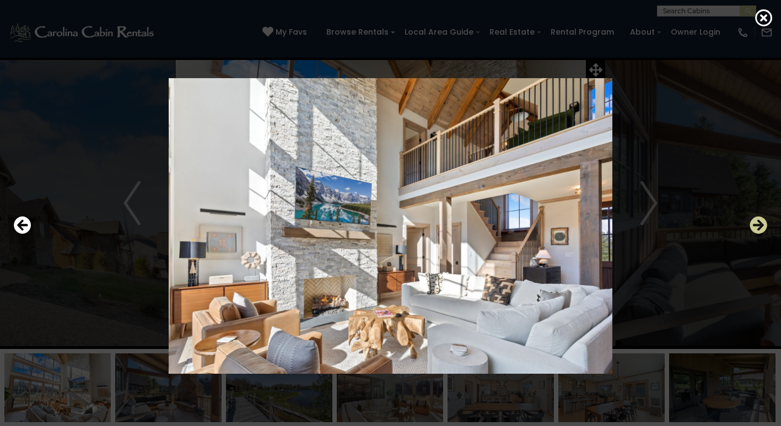
click at [760, 226] on icon "Next" at bounding box center [758, 226] width 18 height 18
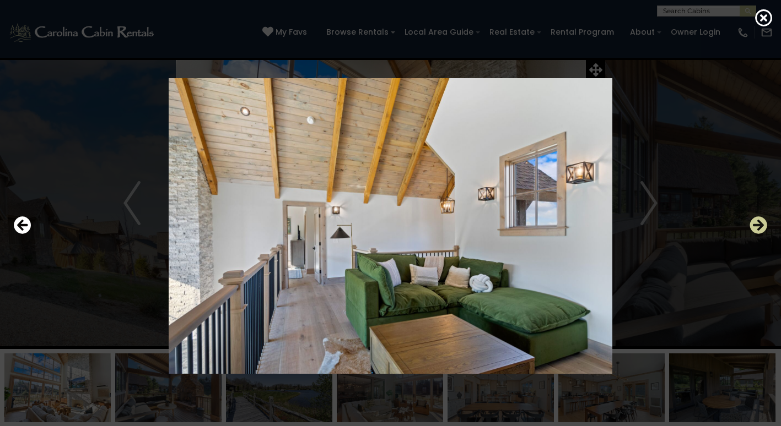
click at [760, 226] on icon "Next" at bounding box center [758, 226] width 18 height 18
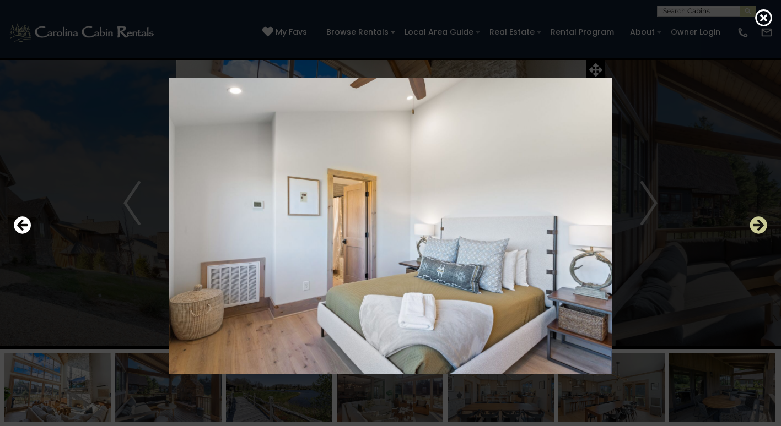
click at [760, 226] on icon "Next" at bounding box center [758, 226] width 18 height 18
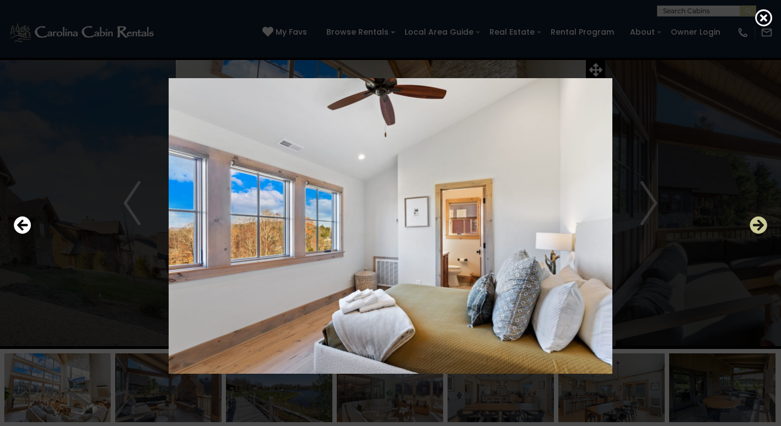
click at [760, 226] on icon "Next" at bounding box center [758, 226] width 18 height 18
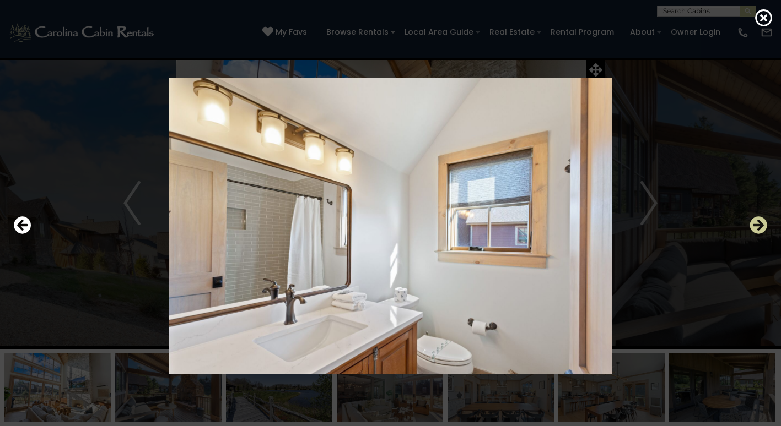
click at [760, 226] on icon "Next" at bounding box center [758, 226] width 18 height 18
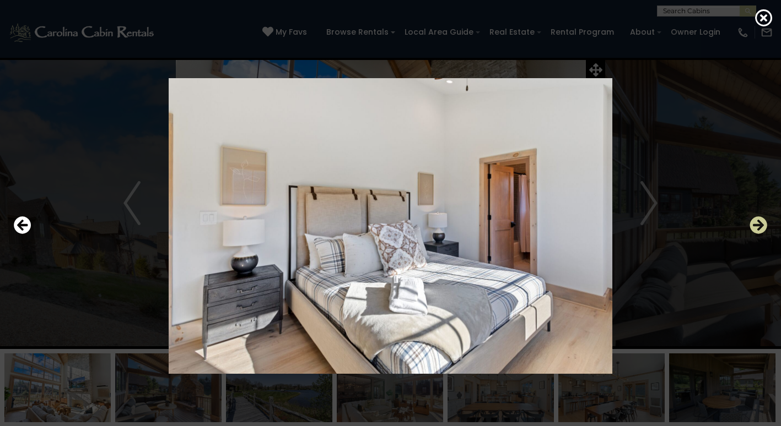
click at [760, 226] on icon "Next" at bounding box center [758, 226] width 18 height 18
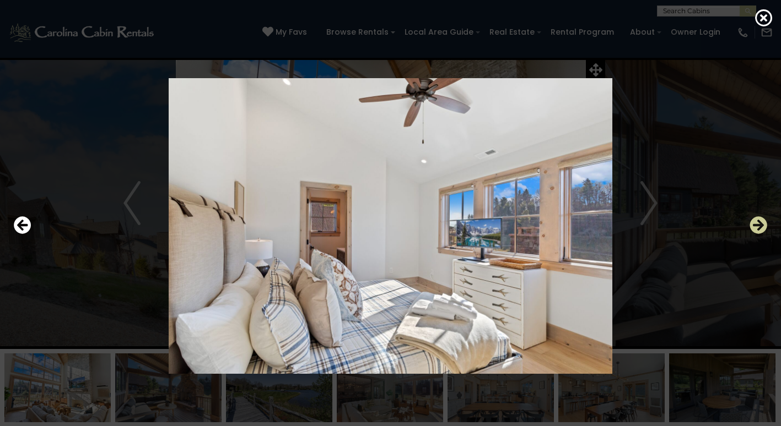
click at [760, 226] on icon "Next" at bounding box center [758, 226] width 18 height 18
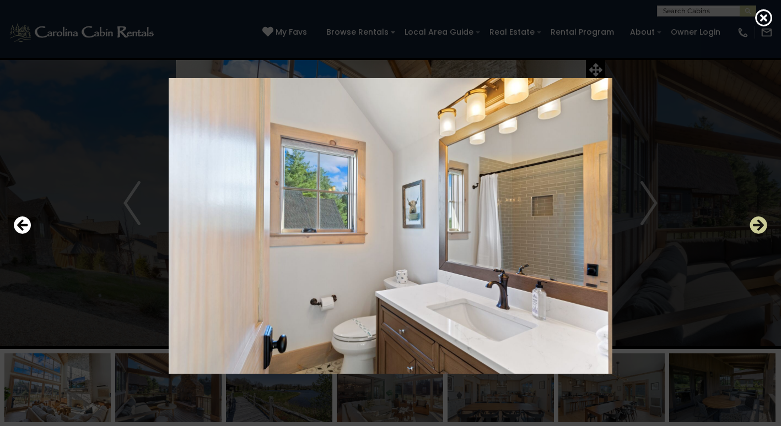
click at [760, 226] on icon "Next" at bounding box center [758, 226] width 18 height 18
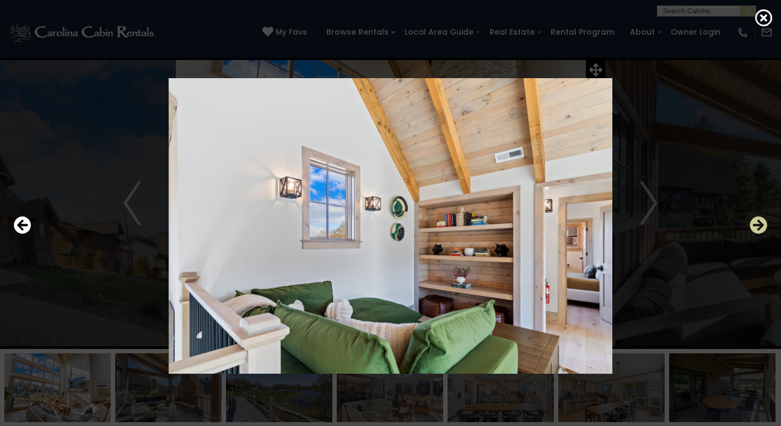
click at [760, 226] on icon "Next" at bounding box center [758, 226] width 18 height 18
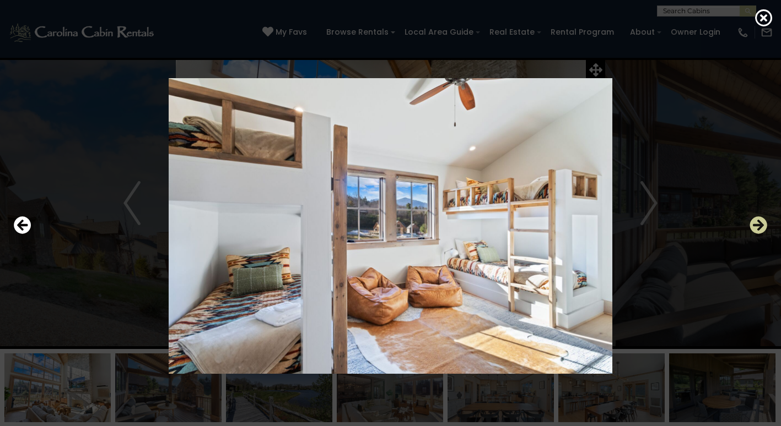
click at [759, 228] on icon "Next" at bounding box center [758, 226] width 18 height 18
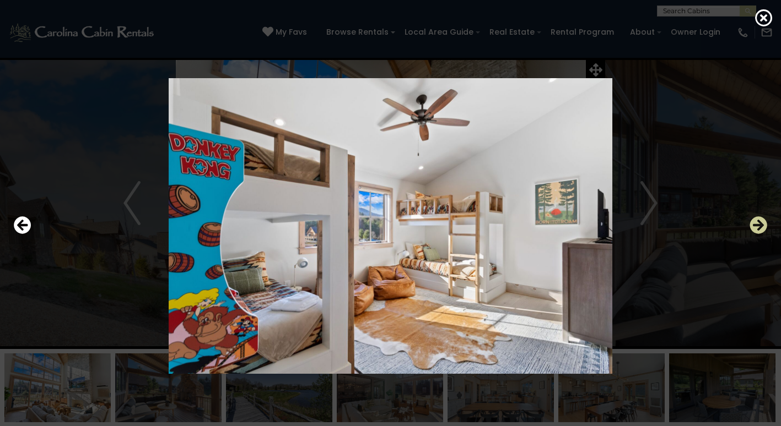
click at [760, 227] on icon "Next" at bounding box center [758, 226] width 18 height 18
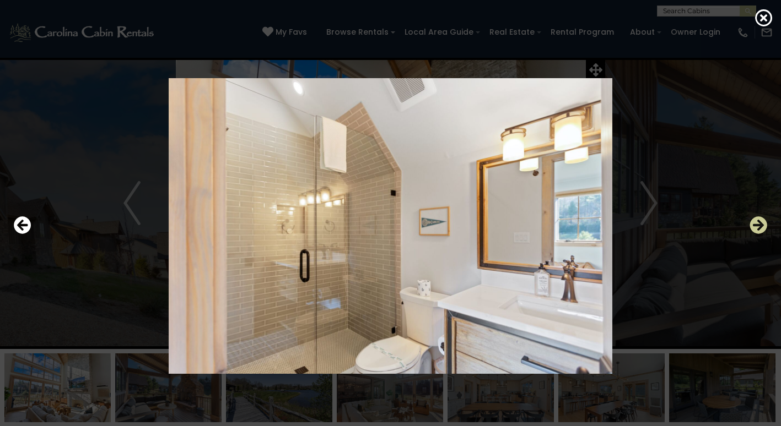
click at [760, 227] on icon "Next" at bounding box center [758, 226] width 18 height 18
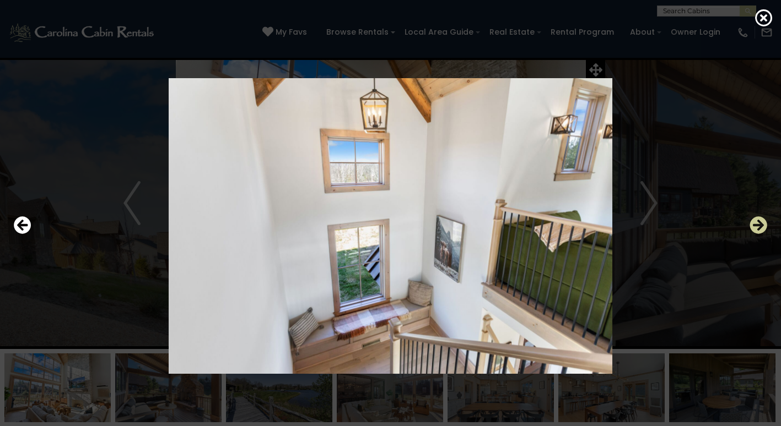
click at [760, 227] on icon "Next" at bounding box center [758, 226] width 18 height 18
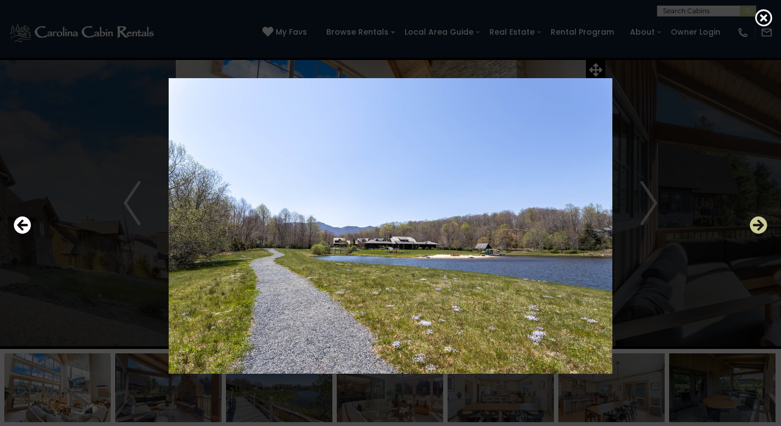
click at [760, 227] on icon "Next" at bounding box center [758, 226] width 18 height 18
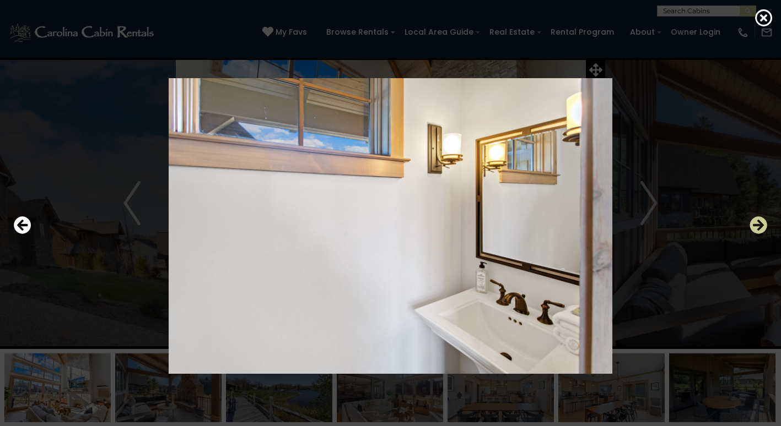
click at [760, 227] on icon "Next" at bounding box center [758, 226] width 18 height 18
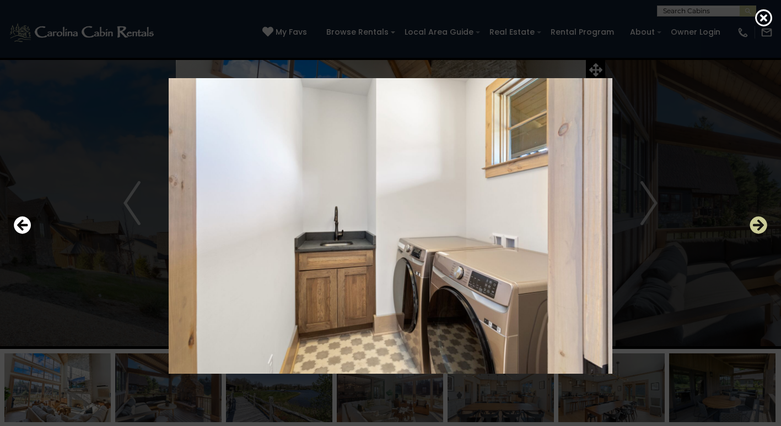
click at [760, 227] on icon "Next" at bounding box center [758, 226] width 18 height 18
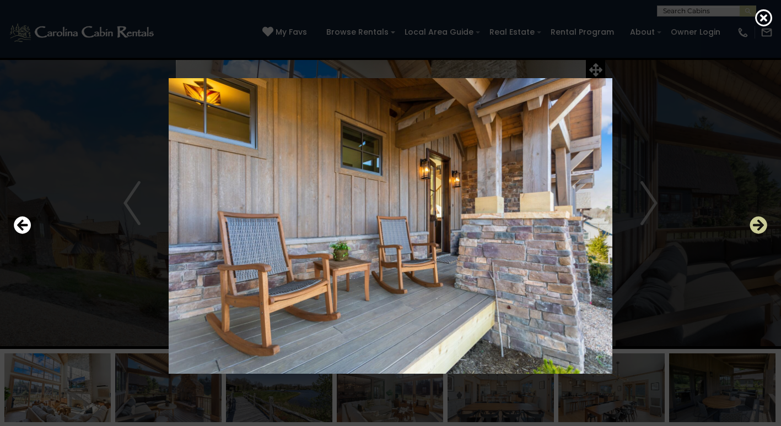
click at [760, 227] on icon "Next" at bounding box center [758, 226] width 18 height 18
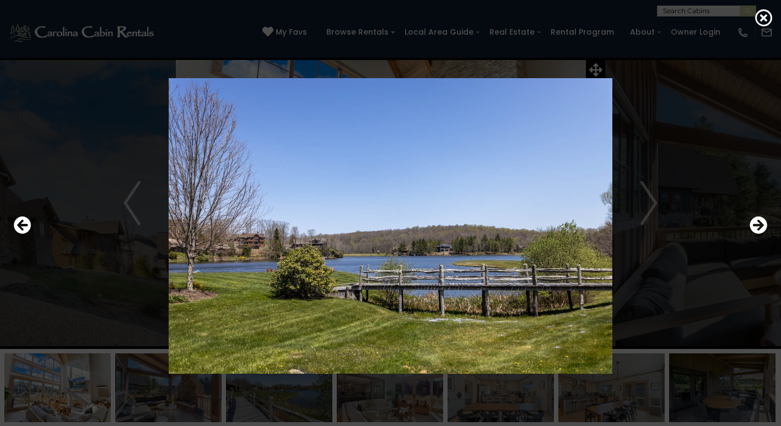
drag, startPoint x: 759, startPoint y: 226, endPoint x: 764, endPoint y: 248, distance: 23.0
click at [760, 252] on div at bounding box center [390, 226] width 764 height 384
click at [760, 227] on icon "Next" at bounding box center [758, 226] width 18 height 18
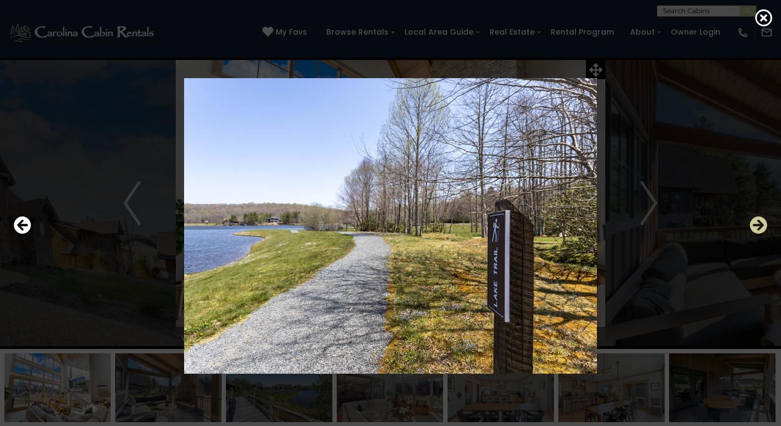
click at [759, 226] on icon "Next" at bounding box center [758, 226] width 18 height 18
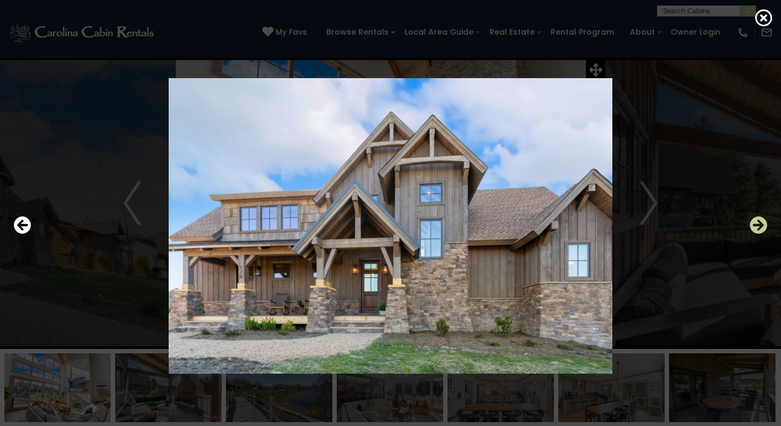
click at [759, 226] on icon "Next" at bounding box center [758, 226] width 18 height 18
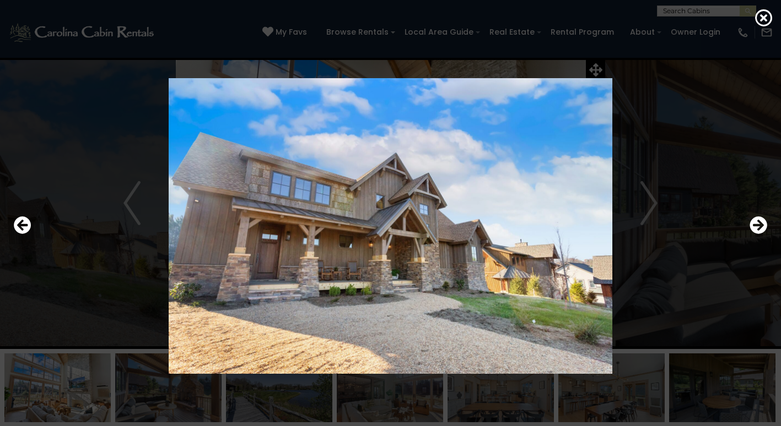
click at [699, 134] on img at bounding box center [391, 226] width 650 height 296
click at [767, 15] on icon at bounding box center [764, 18] width 18 height 18
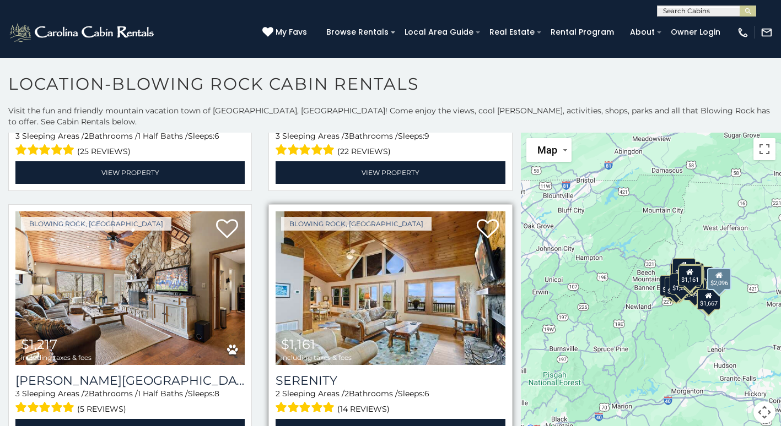
scroll to position [3306, 0]
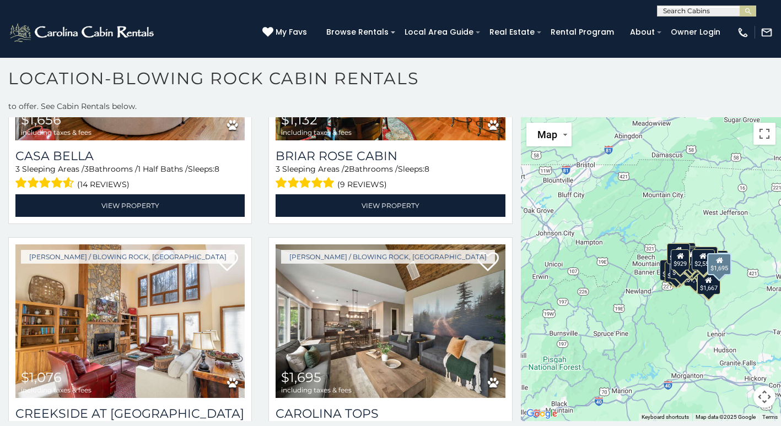
scroll to position [5581, 0]
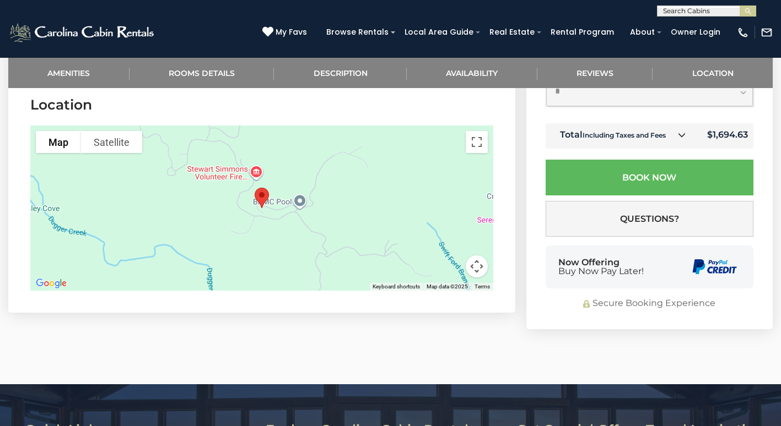
scroll to position [2369, 0]
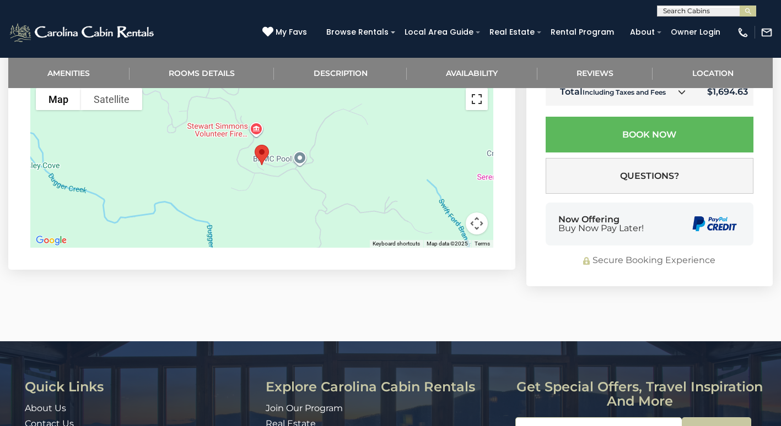
click at [476, 109] on button "Toggle fullscreen view" at bounding box center [477, 99] width 22 height 22
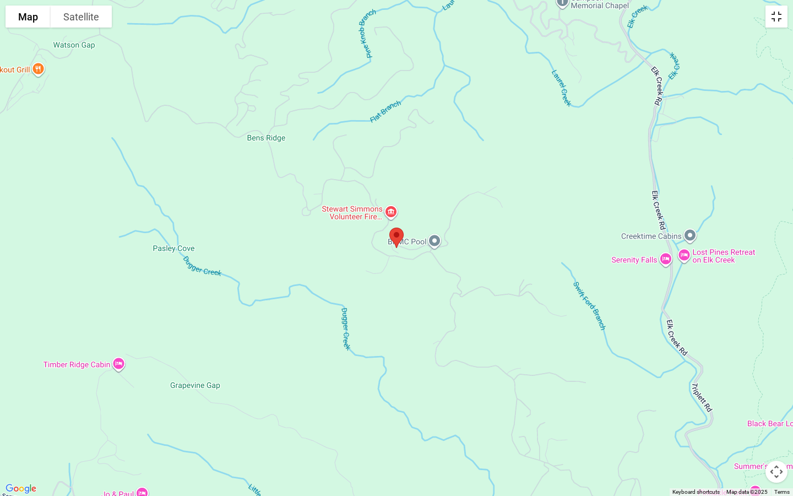
click at [779, 20] on button "Toggle fullscreen view" at bounding box center [777, 17] width 22 height 22
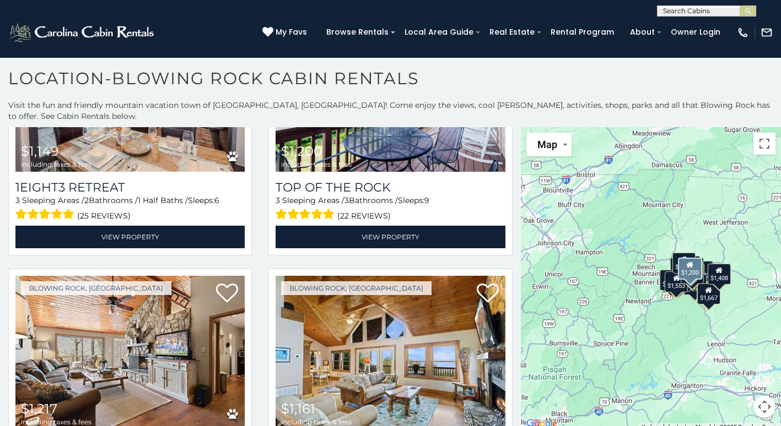
scroll to position [3306, 0]
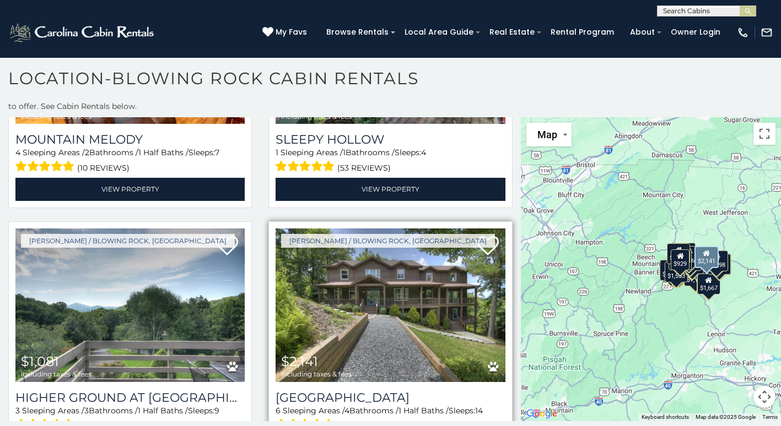
scroll to position [5085, 0]
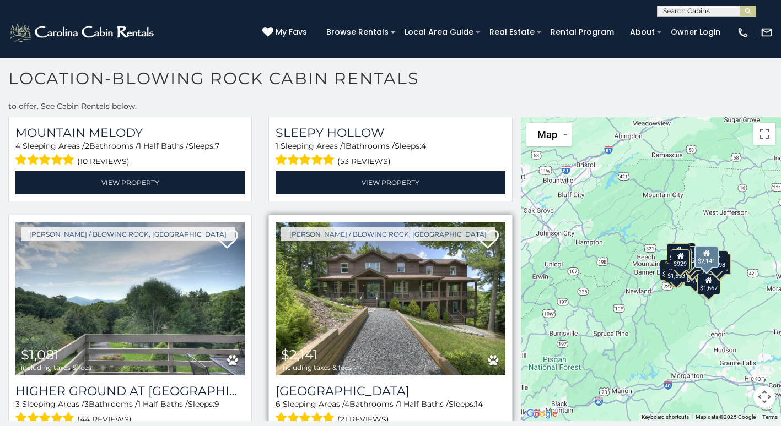
click at [432, 222] on img at bounding box center [389, 299] width 229 height 154
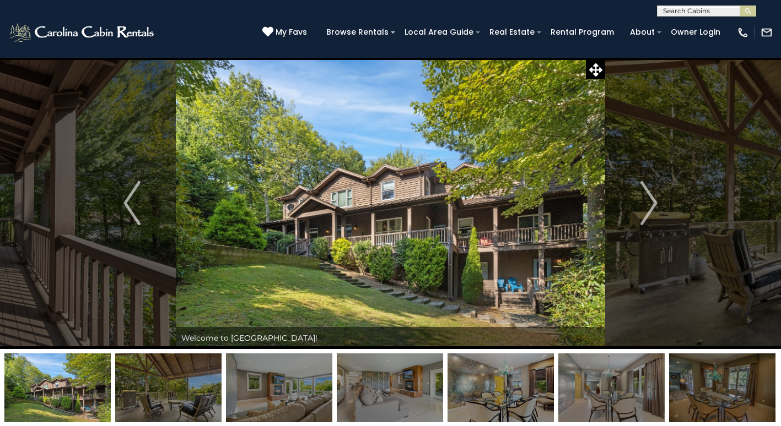
click at [340, 215] on img at bounding box center [390, 203] width 429 height 292
click at [363, 252] on img at bounding box center [390, 203] width 429 height 292
click at [580, 200] on img at bounding box center [390, 203] width 429 height 292
click at [648, 201] on img "Next" at bounding box center [649, 203] width 17 height 44
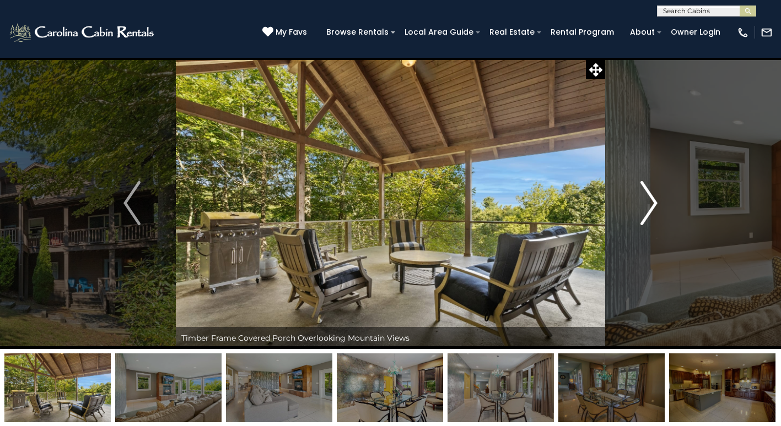
click at [648, 201] on img "Next" at bounding box center [649, 203] width 17 height 44
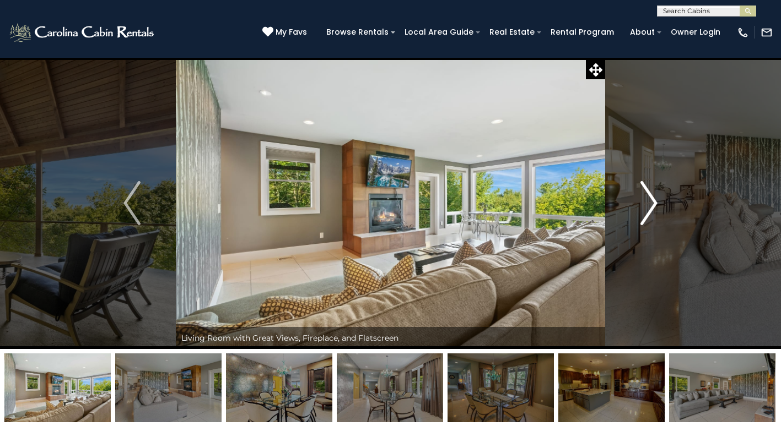
click at [648, 201] on img "Next" at bounding box center [649, 203] width 17 height 44
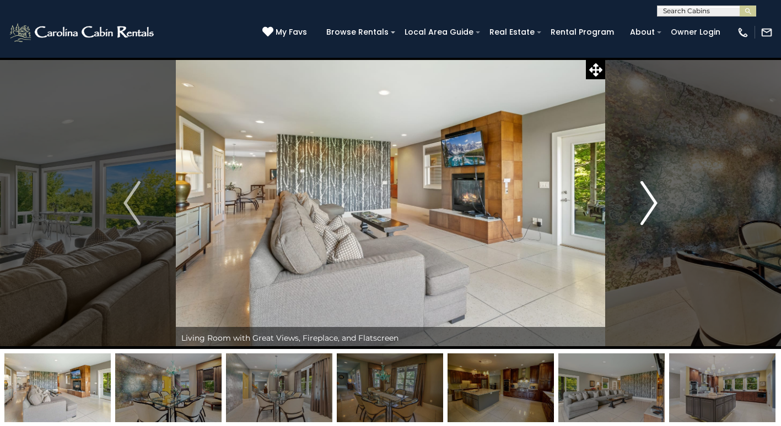
click at [648, 201] on img "Next" at bounding box center [649, 203] width 17 height 44
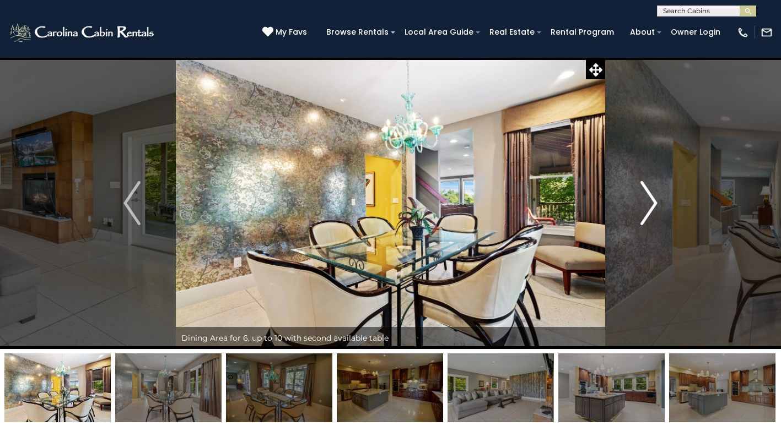
click at [648, 201] on img "Next" at bounding box center [649, 203] width 17 height 44
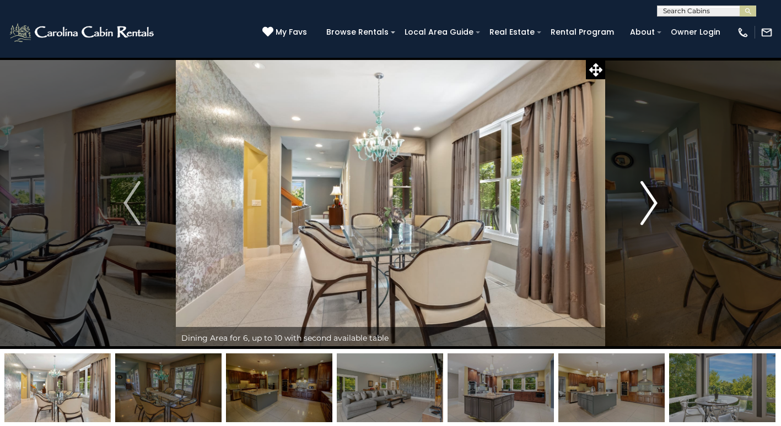
click at [648, 201] on img "Next" at bounding box center [649, 203] width 17 height 44
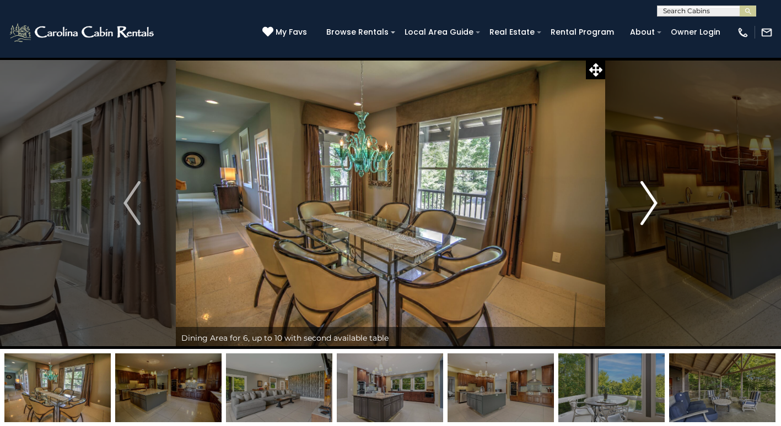
click at [648, 201] on img "Next" at bounding box center [649, 203] width 17 height 44
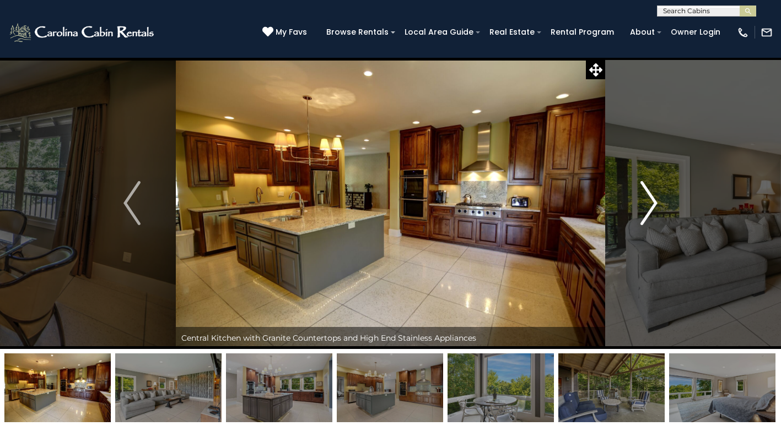
click at [648, 201] on img "Next" at bounding box center [649, 203] width 17 height 44
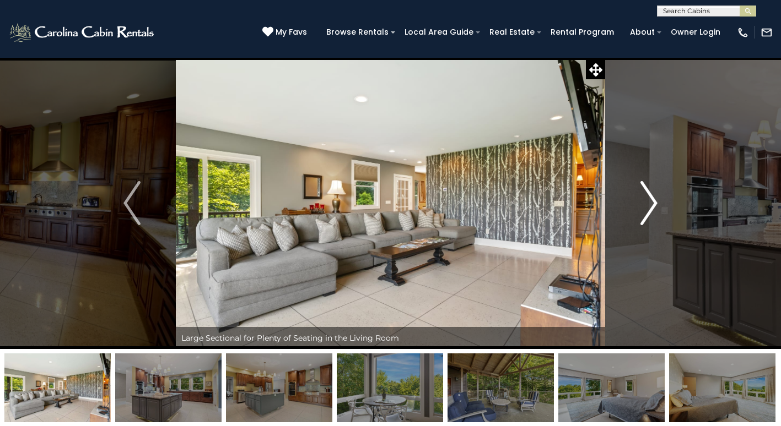
click at [648, 201] on img "Next" at bounding box center [649, 203] width 17 height 44
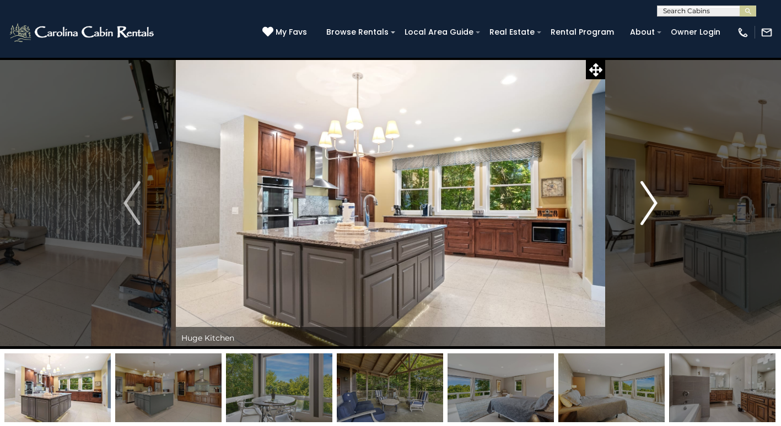
click at [648, 201] on img "Next" at bounding box center [649, 203] width 17 height 44
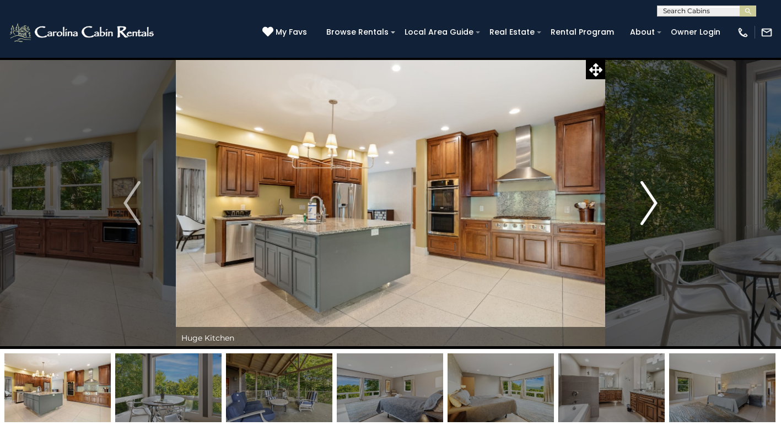
click at [648, 201] on img "Next" at bounding box center [649, 203] width 17 height 44
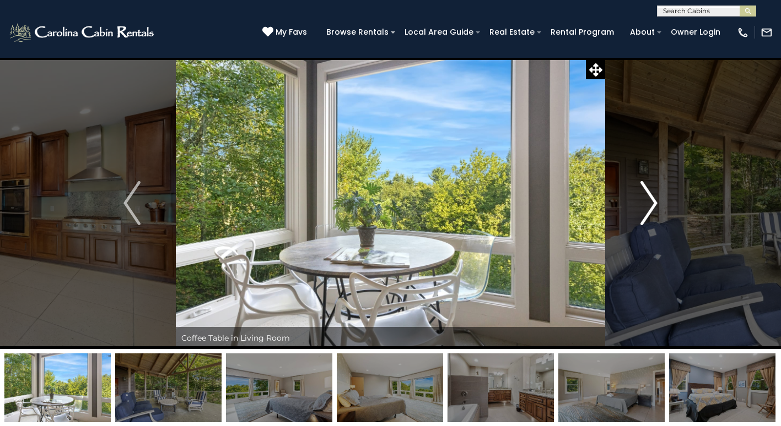
click at [648, 201] on img "Next" at bounding box center [649, 203] width 17 height 44
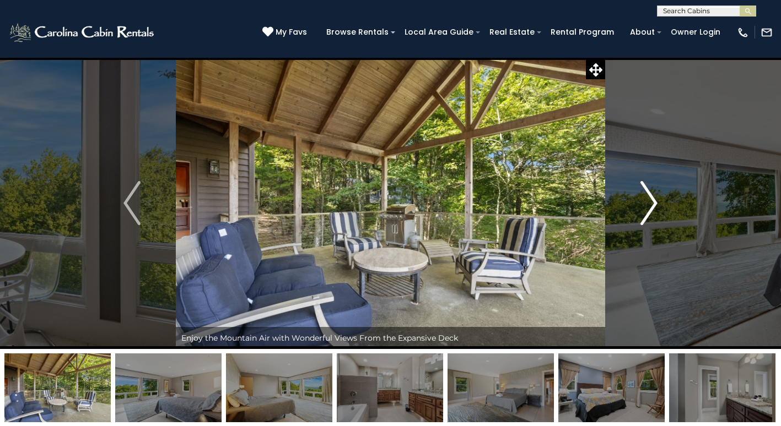
click at [648, 201] on img "Next" at bounding box center [649, 203] width 17 height 44
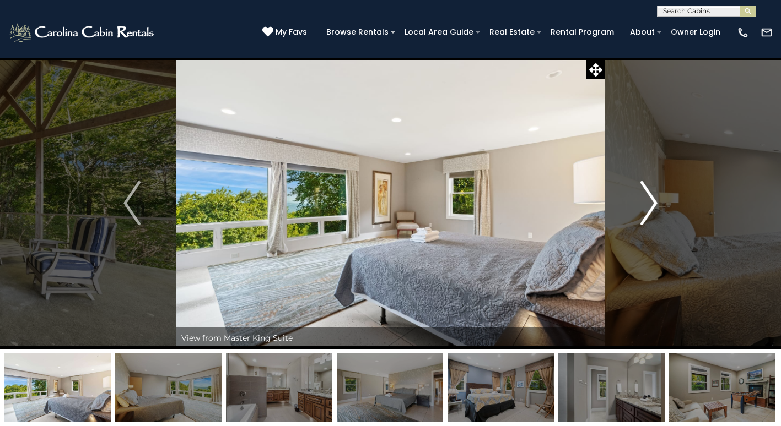
click at [648, 201] on img "Next" at bounding box center [649, 203] width 17 height 44
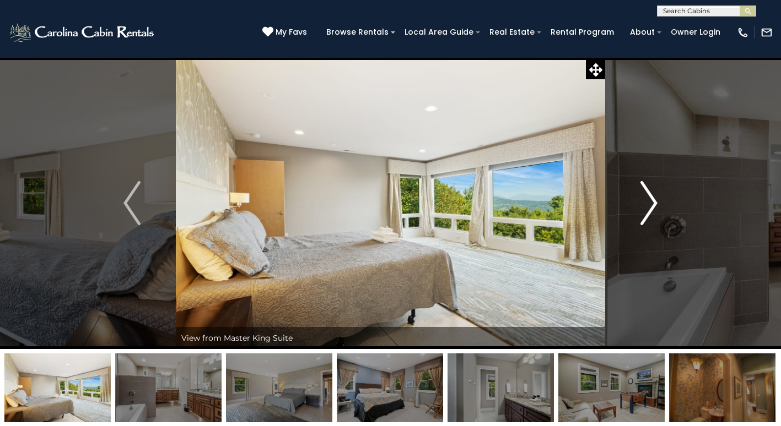
click at [648, 201] on img "Next" at bounding box center [649, 203] width 17 height 44
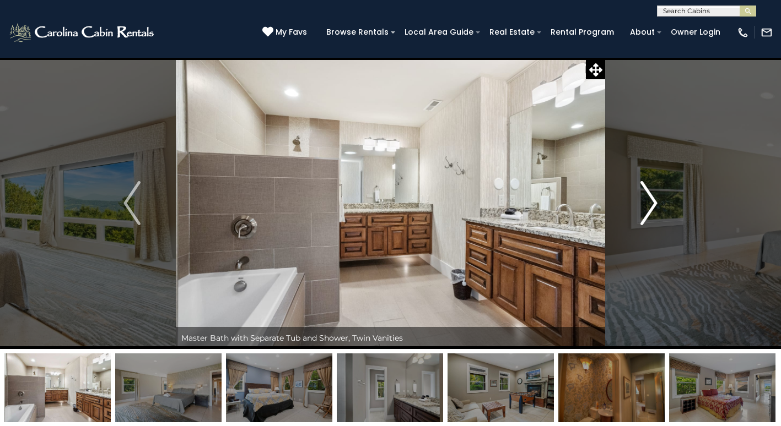
click at [648, 201] on img "Next" at bounding box center [649, 203] width 17 height 44
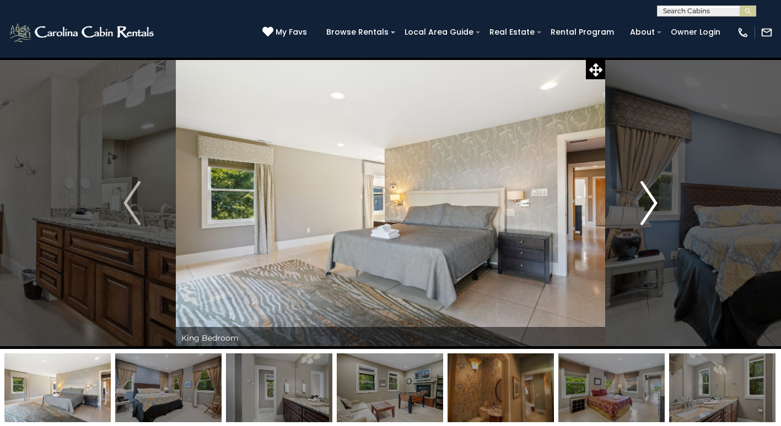
click at [648, 201] on img "Next" at bounding box center [649, 203] width 17 height 44
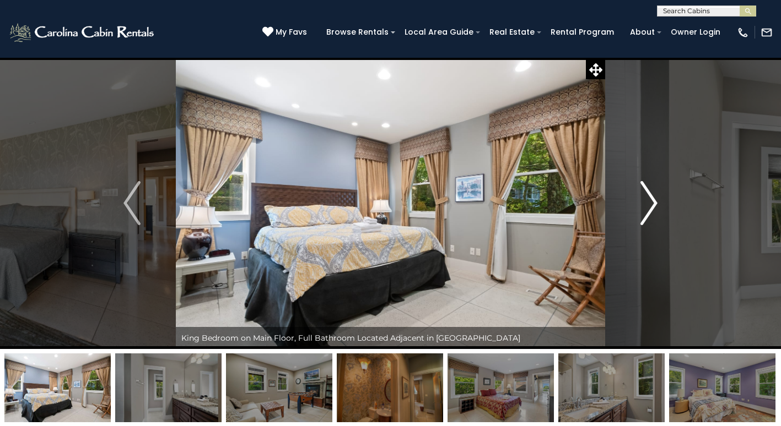
click at [648, 201] on img "Next" at bounding box center [649, 203] width 17 height 44
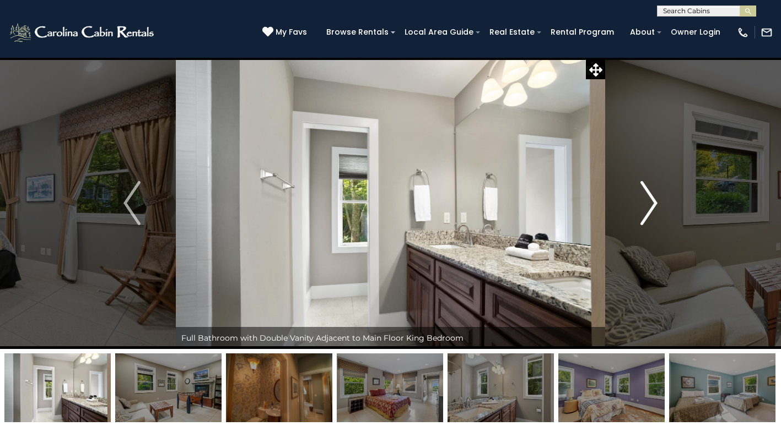
click at [648, 201] on img "Next" at bounding box center [649, 203] width 17 height 44
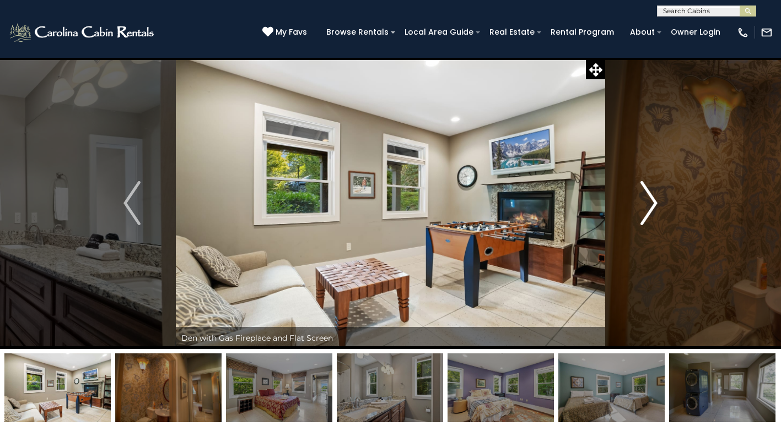
click at [655, 208] on img "Next" at bounding box center [649, 203] width 17 height 44
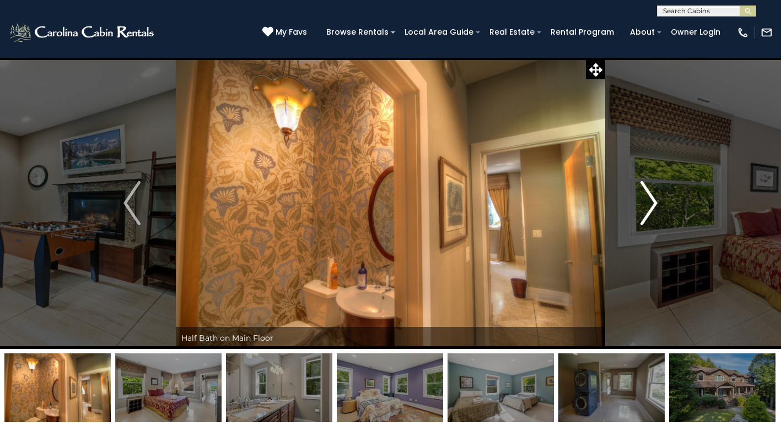
click at [648, 193] on img "Next" at bounding box center [649, 203] width 17 height 44
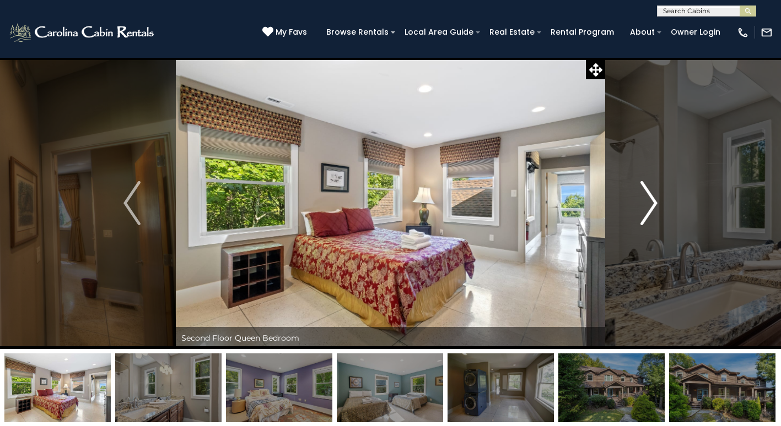
click at [644, 201] on img "Next" at bounding box center [649, 203] width 17 height 44
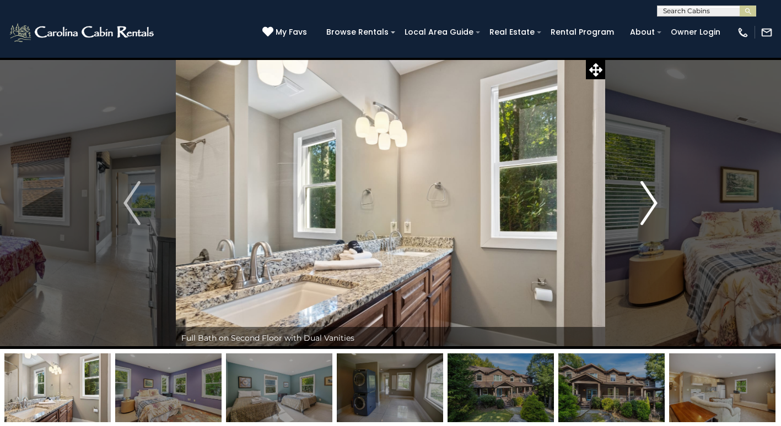
click at [644, 201] on img "Next" at bounding box center [649, 203] width 17 height 44
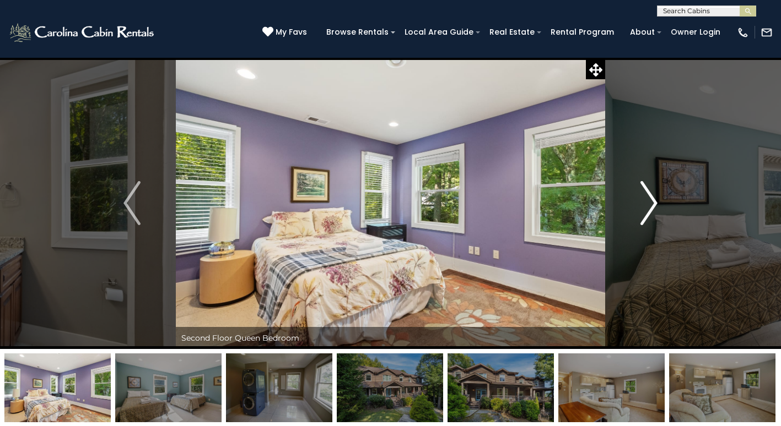
click at [644, 201] on img "Next" at bounding box center [649, 203] width 17 height 44
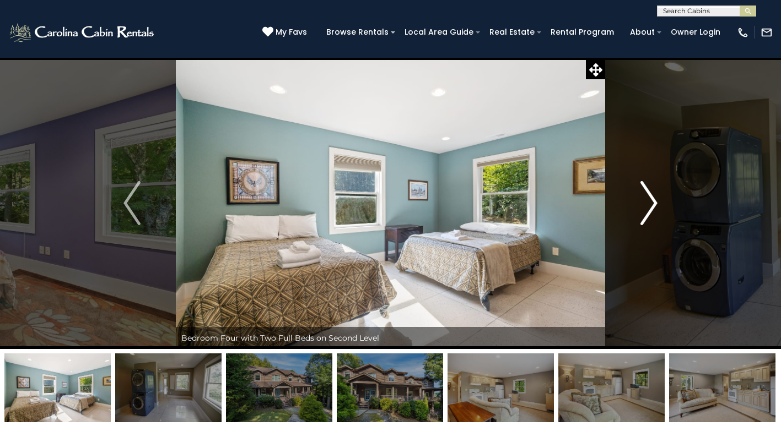
click at [644, 201] on img "Next" at bounding box center [649, 203] width 17 height 44
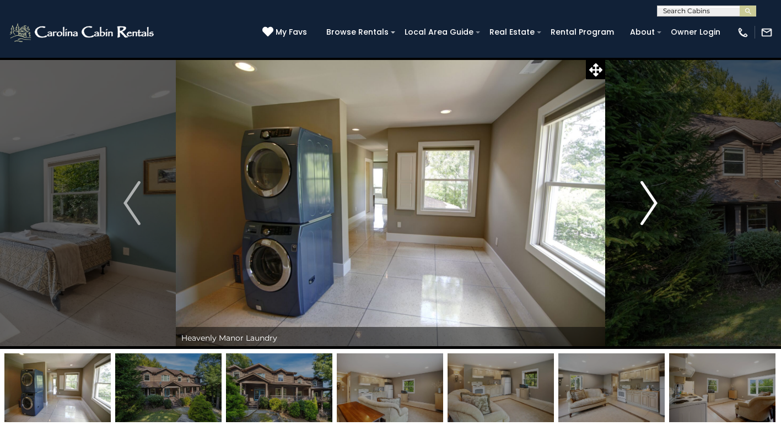
click at [644, 201] on img "Next" at bounding box center [649, 203] width 17 height 44
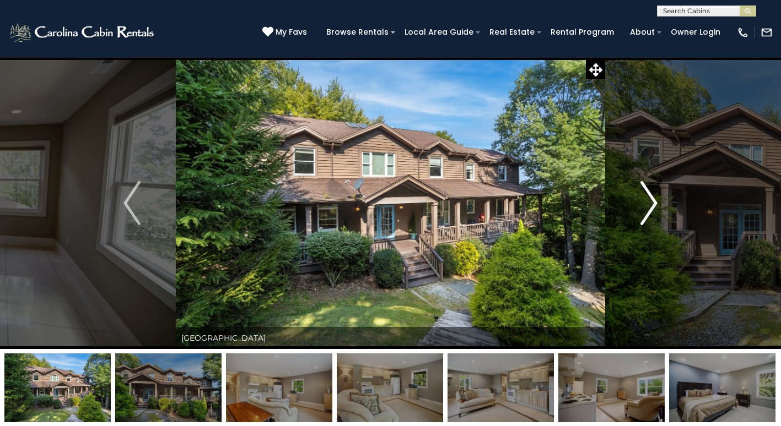
click at [644, 201] on img "Next" at bounding box center [649, 203] width 17 height 44
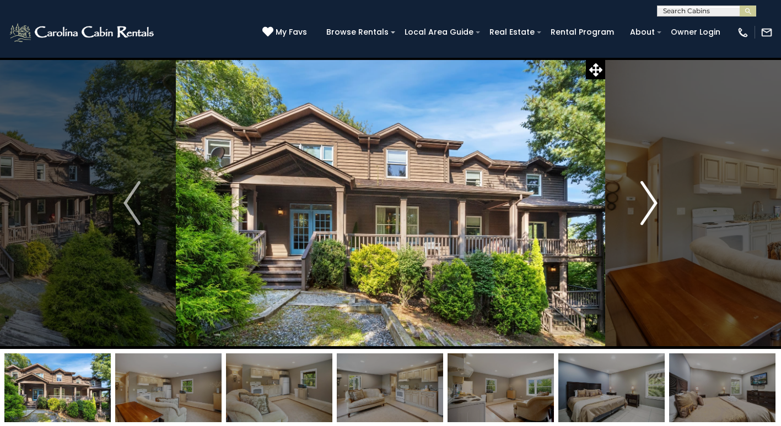
click at [644, 201] on img "Next" at bounding box center [649, 203] width 17 height 44
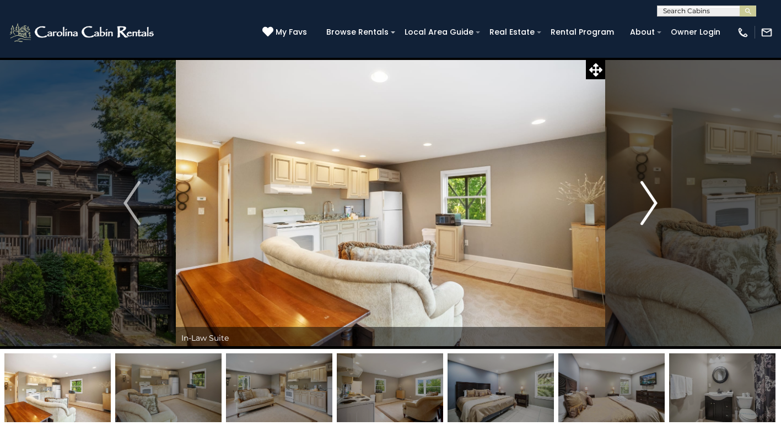
click at [644, 201] on img "Next" at bounding box center [649, 203] width 17 height 44
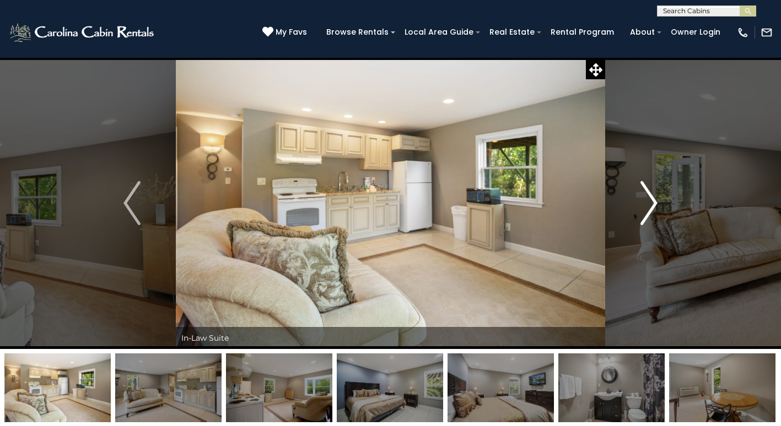
click at [644, 201] on img "Next" at bounding box center [649, 203] width 17 height 44
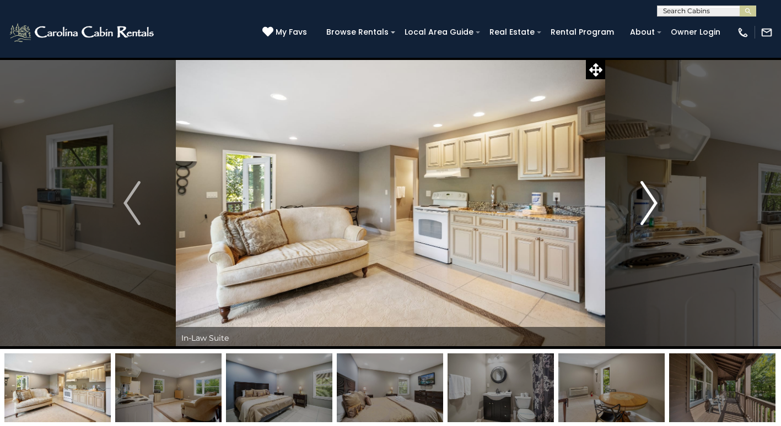
click at [644, 201] on img "Next" at bounding box center [649, 203] width 17 height 44
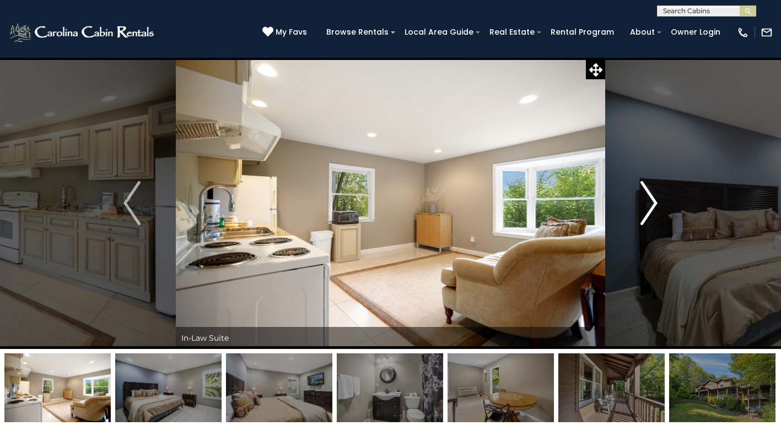
click at [644, 201] on img "Next" at bounding box center [649, 203] width 17 height 44
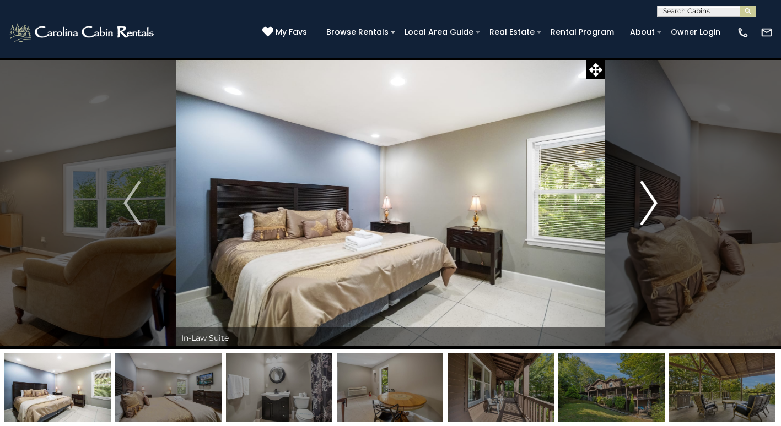
click at [644, 201] on img "Next" at bounding box center [649, 203] width 17 height 44
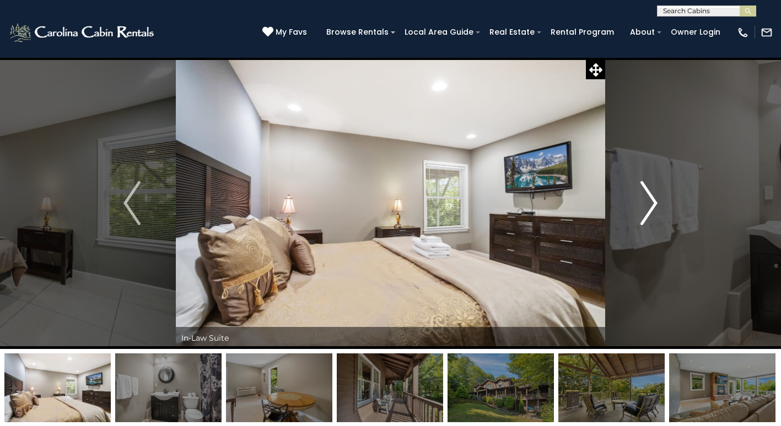
click at [644, 201] on img "Next" at bounding box center [649, 203] width 17 height 44
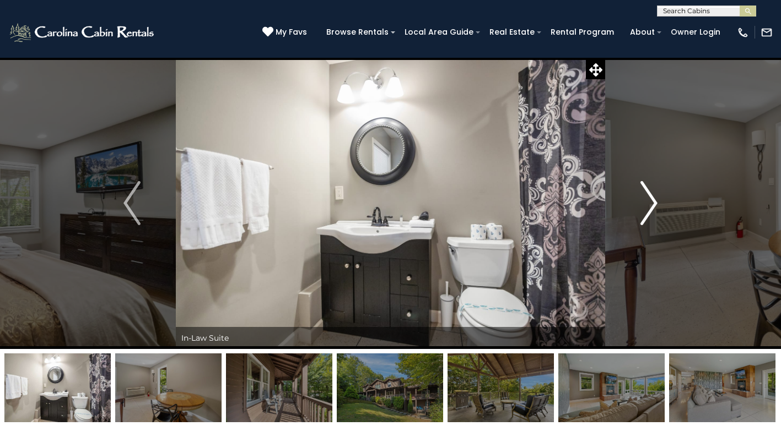
click at [644, 201] on img "Next" at bounding box center [649, 203] width 17 height 44
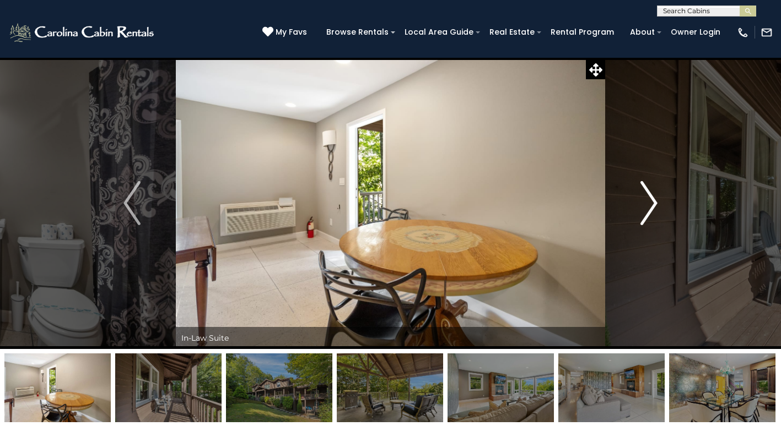
click at [644, 201] on img "Next" at bounding box center [649, 203] width 17 height 44
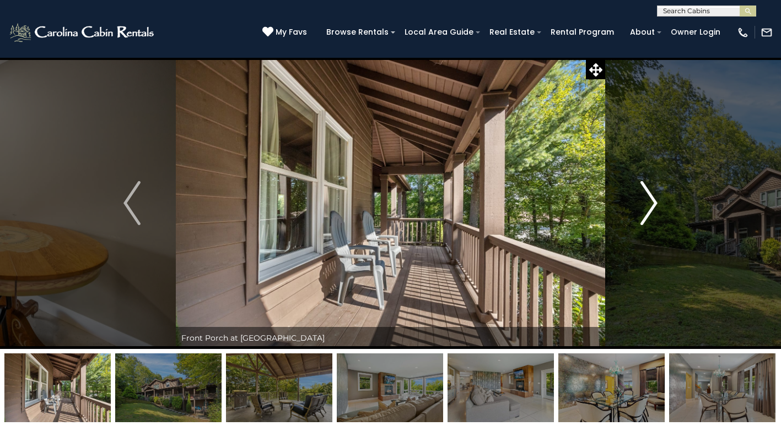
click at [644, 201] on img "Next" at bounding box center [649, 203] width 17 height 44
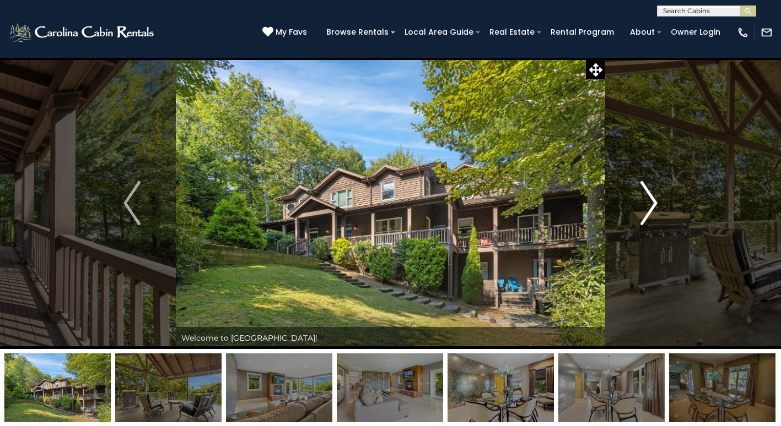
click at [644, 201] on img "Next" at bounding box center [649, 203] width 17 height 44
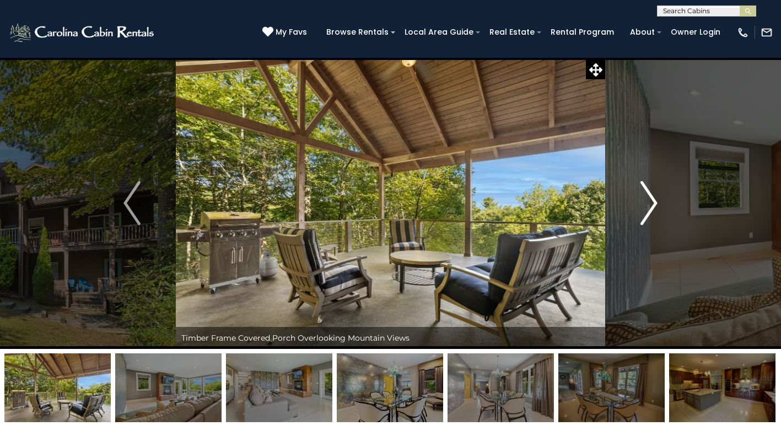
click at [644, 201] on img "Next" at bounding box center [649, 203] width 17 height 44
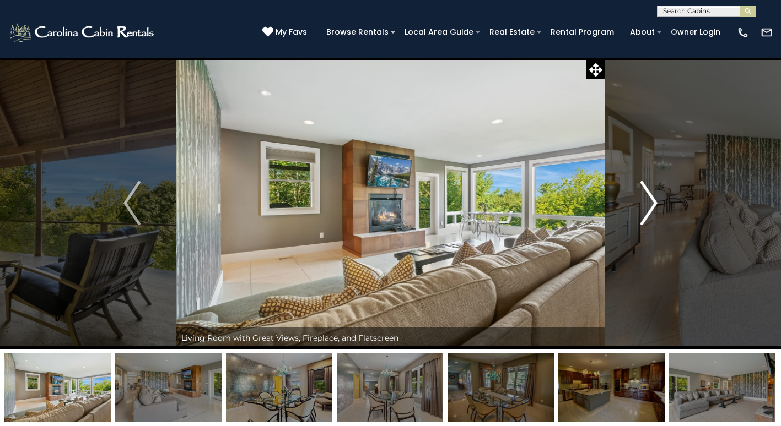
click at [644, 201] on img "Next" at bounding box center [649, 203] width 17 height 44
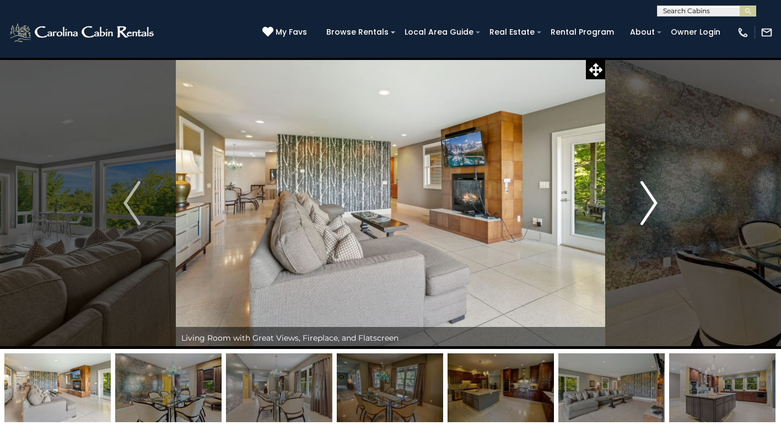
click at [644, 201] on img "Next" at bounding box center [649, 203] width 17 height 44
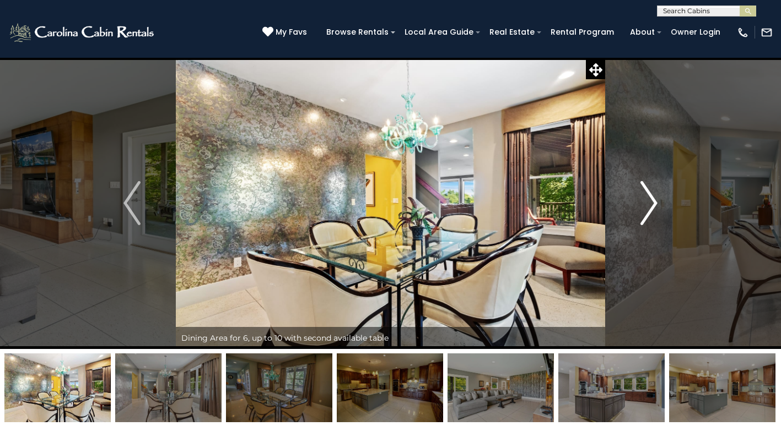
click at [644, 201] on img "Next" at bounding box center [649, 203] width 17 height 44
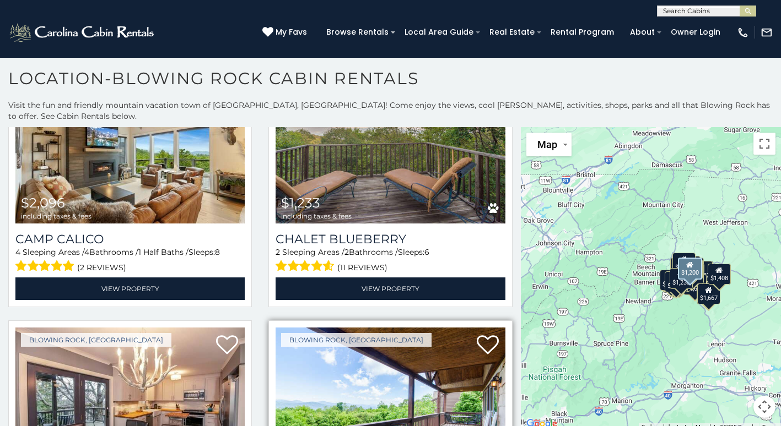
scroll to position [3030, 0]
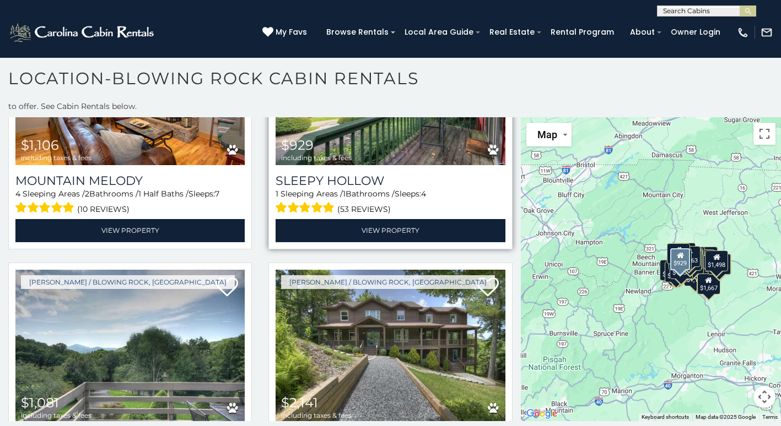
scroll to position [5085, 0]
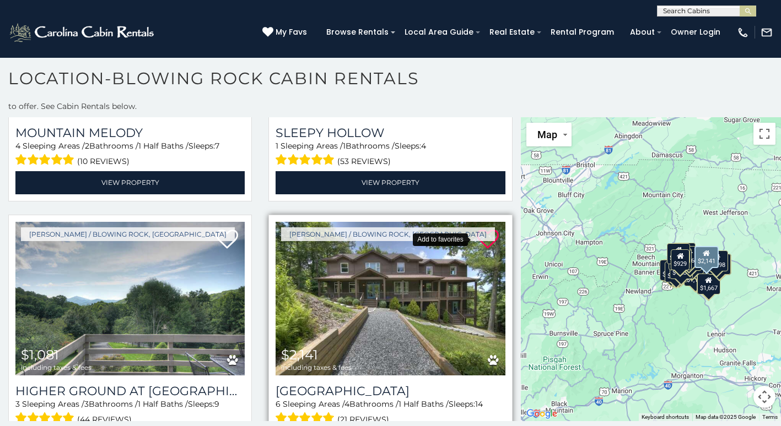
click at [477, 229] on icon at bounding box center [488, 240] width 22 height 22
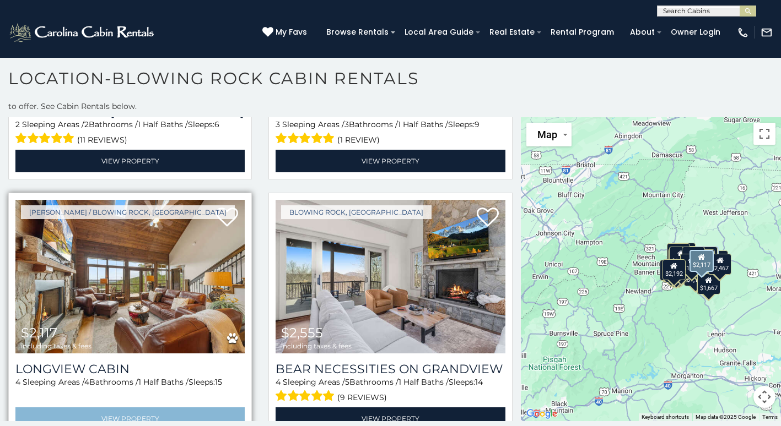
scroll to position [5919, 0]
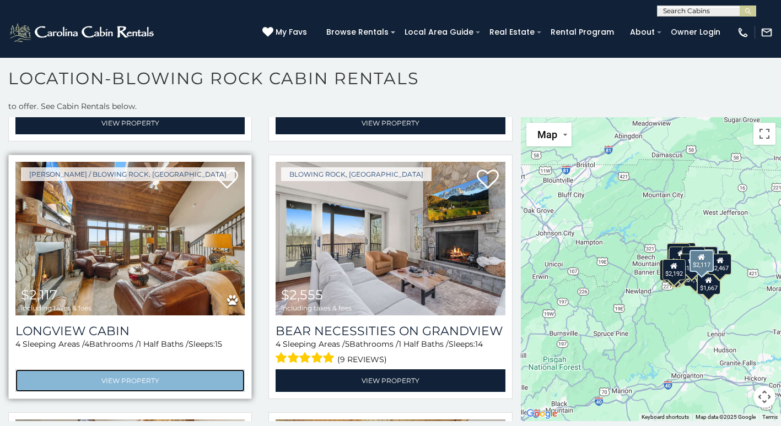
click at [190, 370] on link "View Property" at bounding box center [129, 381] width 229 height 23
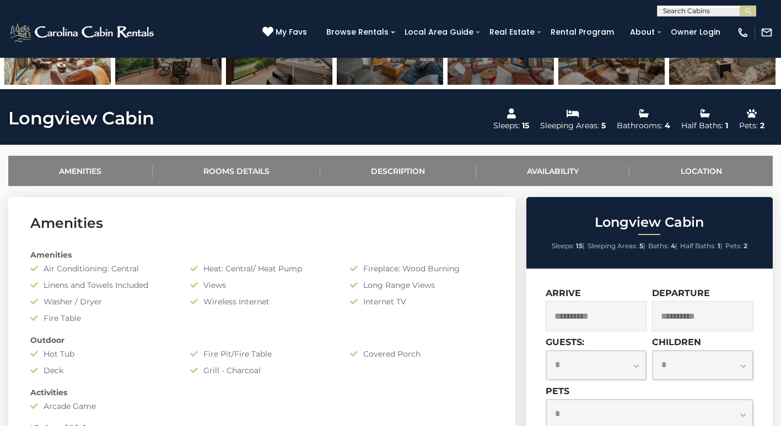
scroll to position [331, 0]
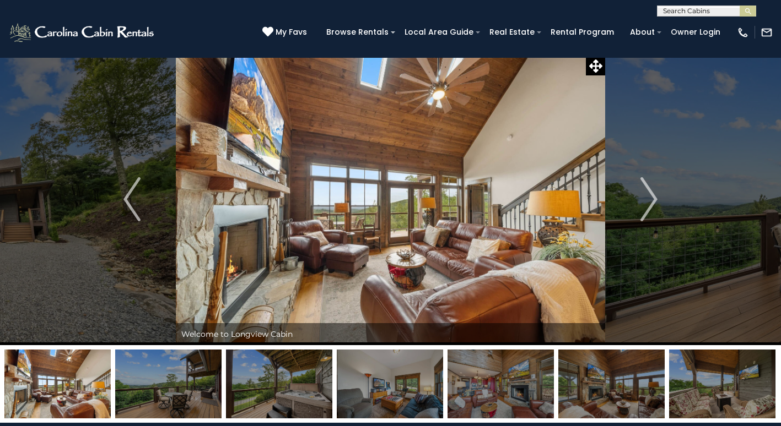
scroll to position [0, 0]
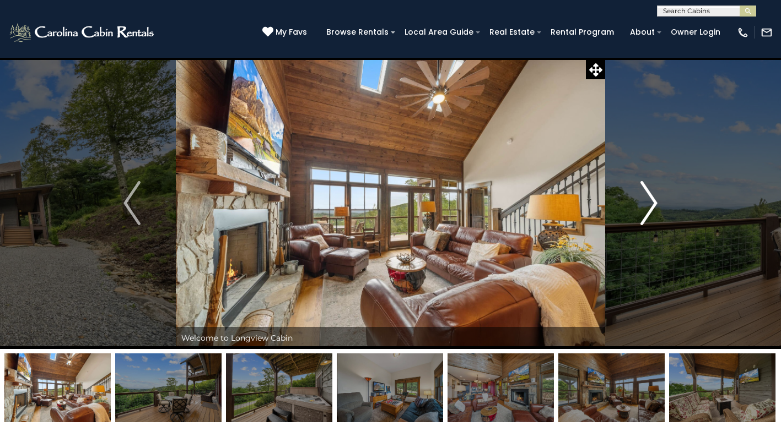
click at [651, 205] on img "Next" at bounding box center [649, 203] width 17 height 44
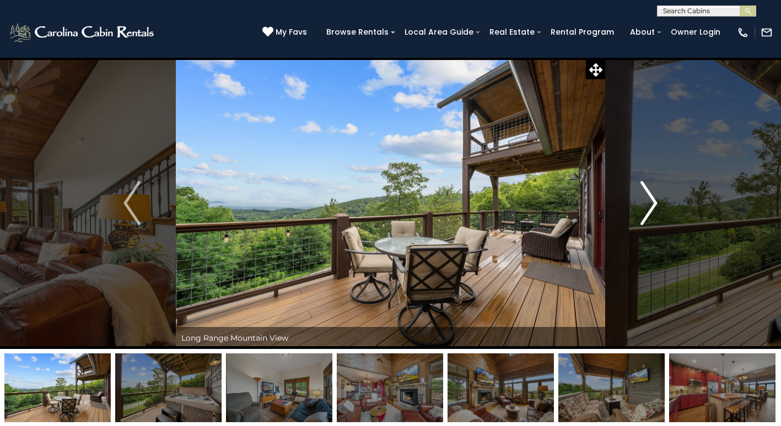
click at [651, 205] on img "Next" at bounding box center [649, 203] width 17 height 44
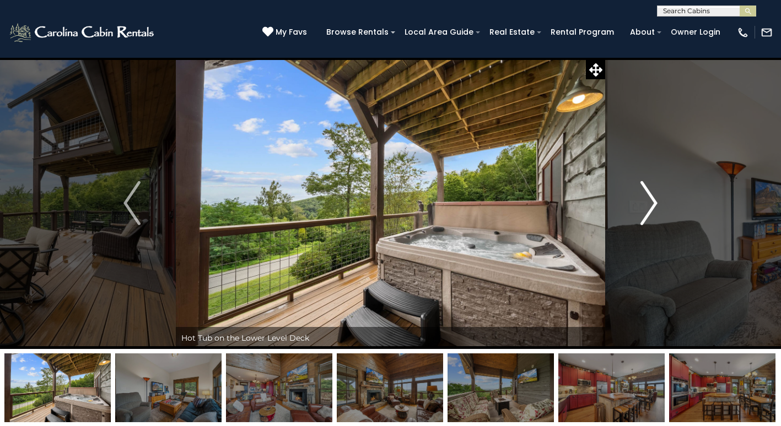
click at [651, 205] on img "Next" at bounding box center [649, 203] width 17 height 44
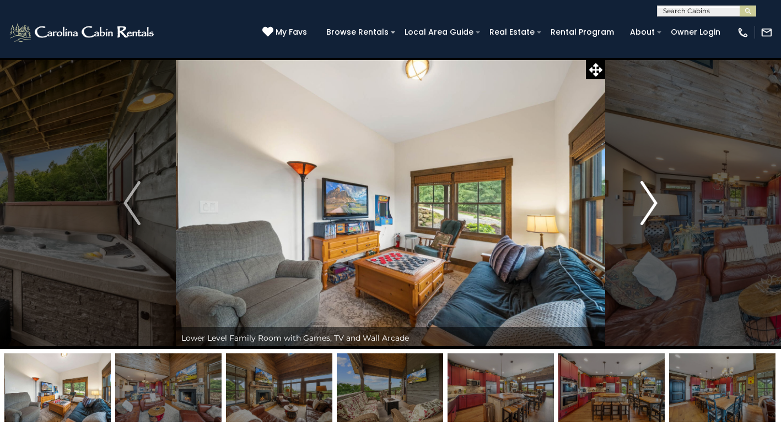
click at [651, 205] on img "Next" at bounding box center [649, 203] width 17 height 44
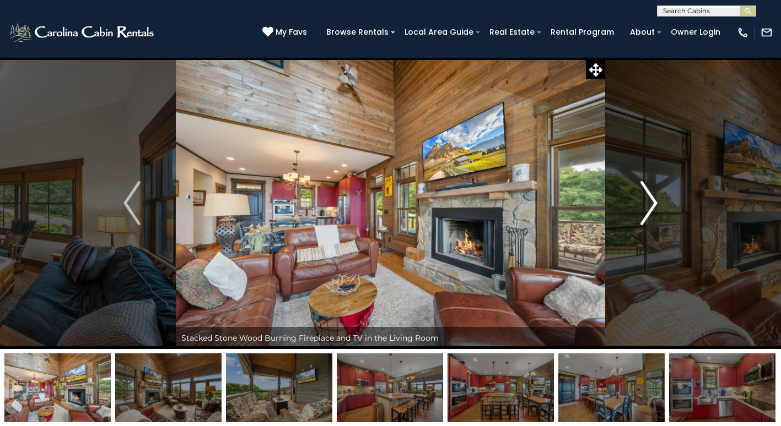
click at [651, 205] on img "Next" at bounding box center [649, 203] width 17 height 44
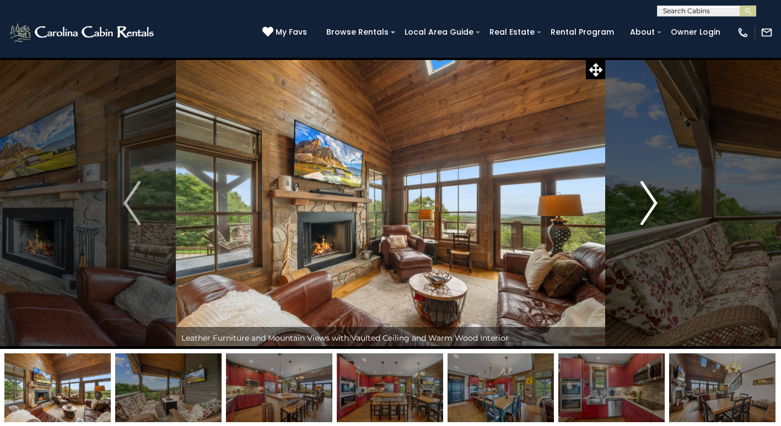
click at [651, 205] on img "Next" at bounding box center [649, 203] width 17 height 44
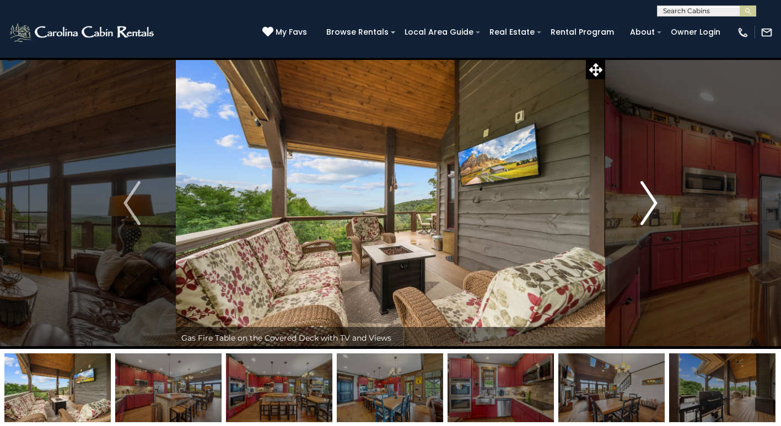
click at [651, 205] on img "Next" at bounding box center [649, 203] width 17 height 44
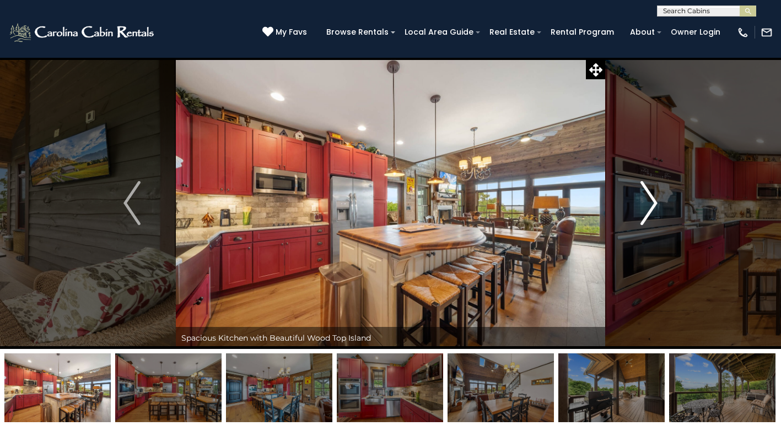
click at [651, 205] on img "Next" at bounding box center [649, 203] width 17 height 44
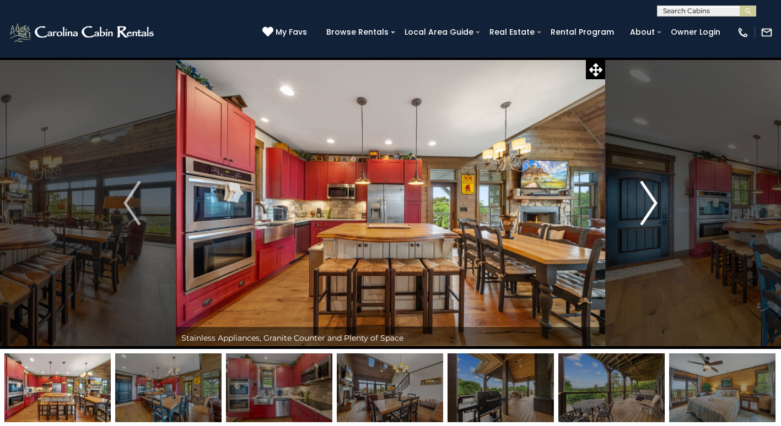
click at [651, 205] on img "Next" at bounding box center [649, 203] width 17 height 44
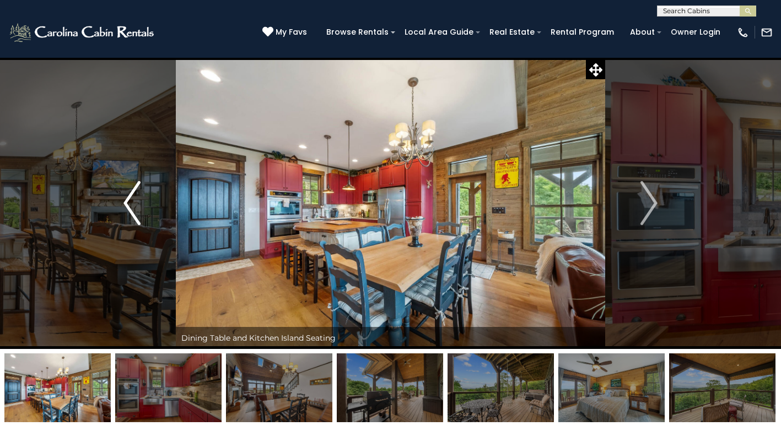
click at [129, 217] on img "Previous" at bounding box center [131, 203] width 17 height 44
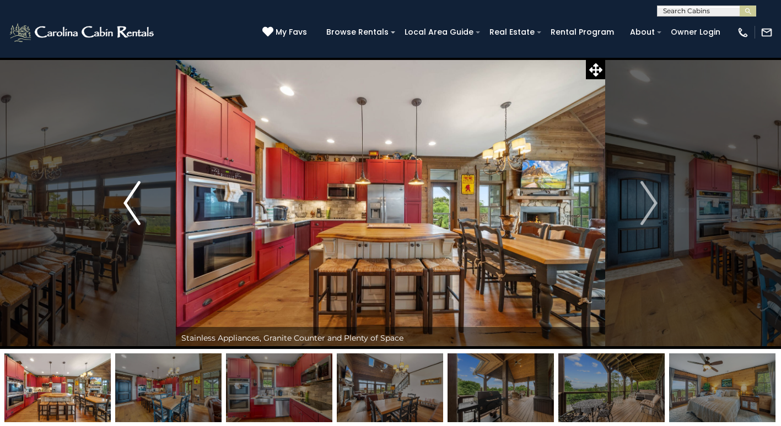
click at [129, 217] on img "Previous" at bounding box center [131, 203] width 17 height 44
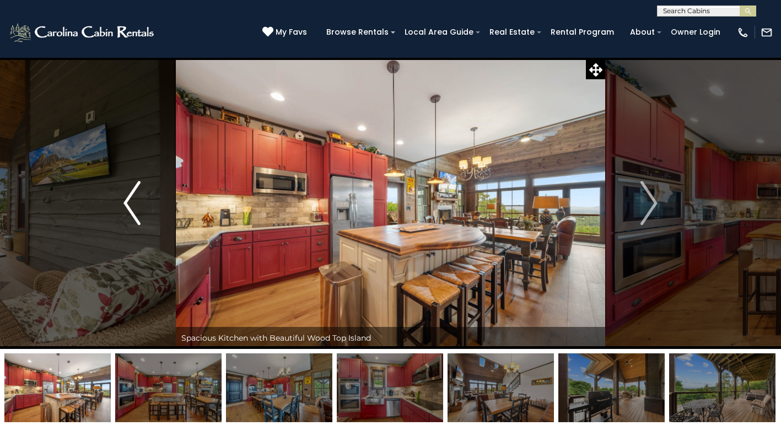
click at [129, 217] on img "Previous" at bounding box center [131, 203] width 17 height 44
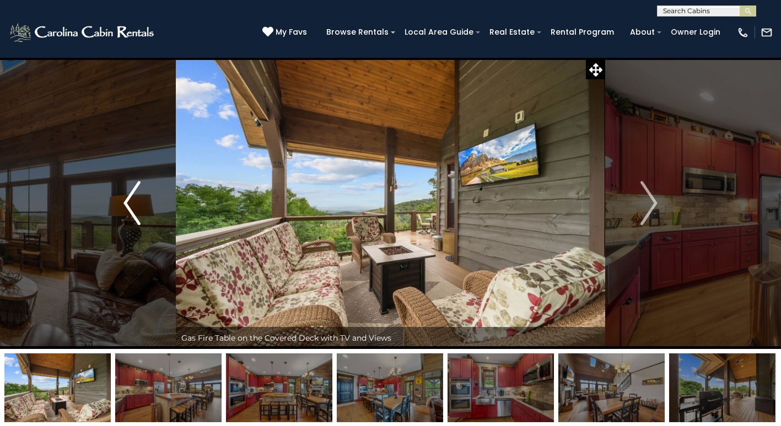
click at [129, 217] on img "Previous" at bounding box center [131, 203] width 17 height 44
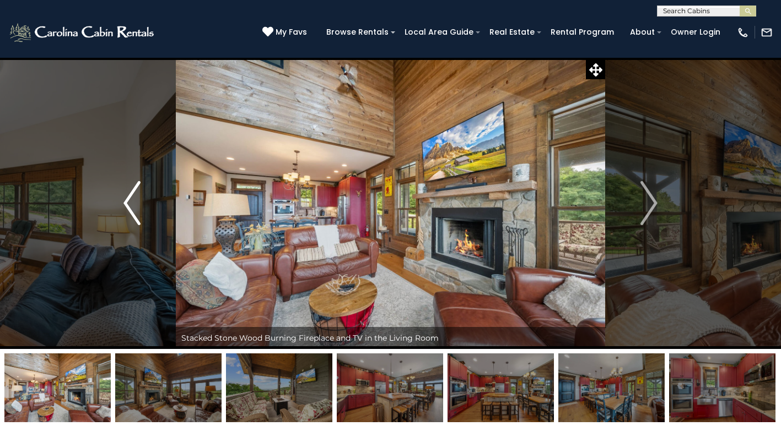
click at [129, 217] on img "Previous" at bounding box center [131, 203] width 17 height 44
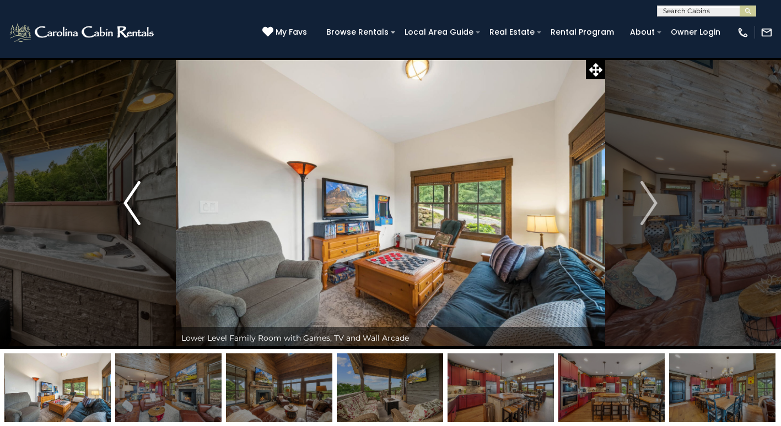
click at [129, 217] on img "Previous" at bounding box center [131, 203] width 17 height 44
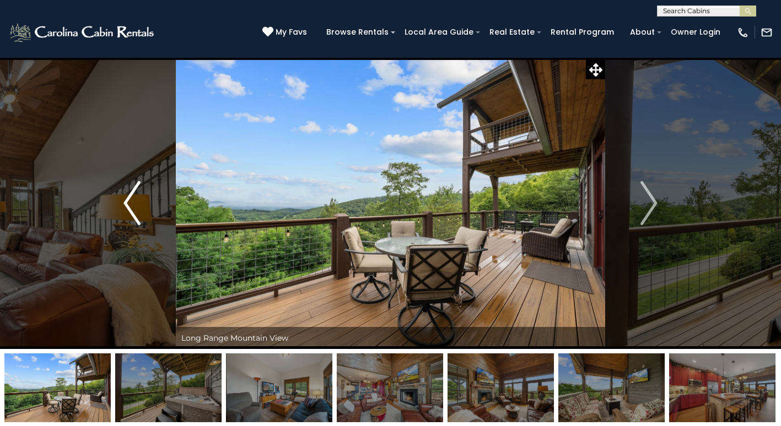
click at [129, 217] on img "Previous" at bounding box center [131, 203] width 17 height 44
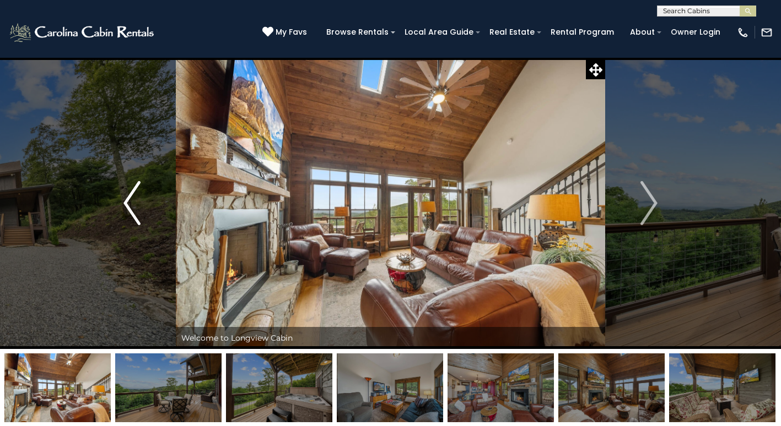
click at [129, 217] on img "Previous" at bounding box center [131, 203] width 17 height 44
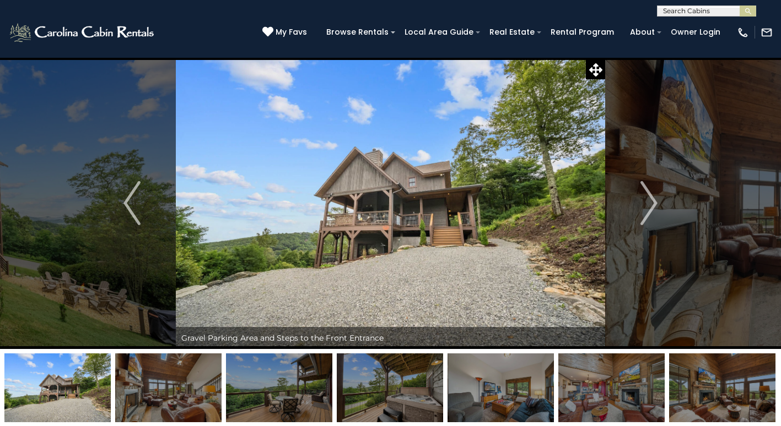
click at [509, 231] on img at bounding box center [390, 203] width 429 height 292
click at [512, 231] on img at bounding box center [390, 203] width 429 height 292
drag, startPoint x: 469, startPoint y: 45, endPoint x: 460, endPoint y: 44, distance: 8.9
drag, startPoint x: 460, startPoint y: 44, endPoint x: 321, endPoint y: 131, distance: 164.3
click at [255, 167] on img at bounding box center [390, 203] width 429 height 292
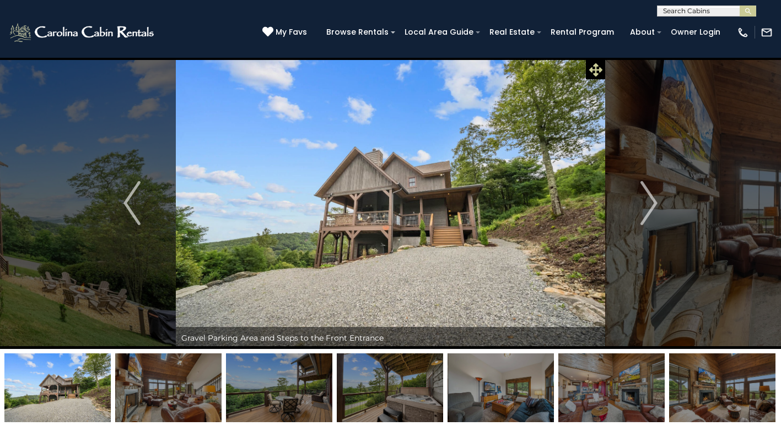
click at [596, 66] on icon at bounding box center [595, 69] width 13 height 13
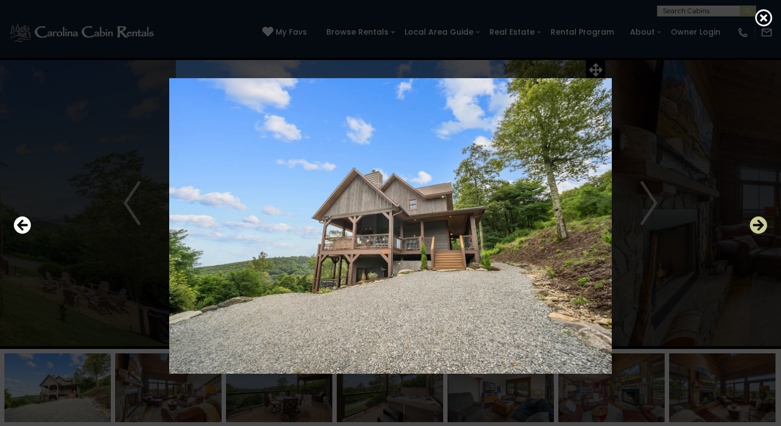
click at [758, 226] on icon "Next" at bounding box center [758, 226] width 18 height 18
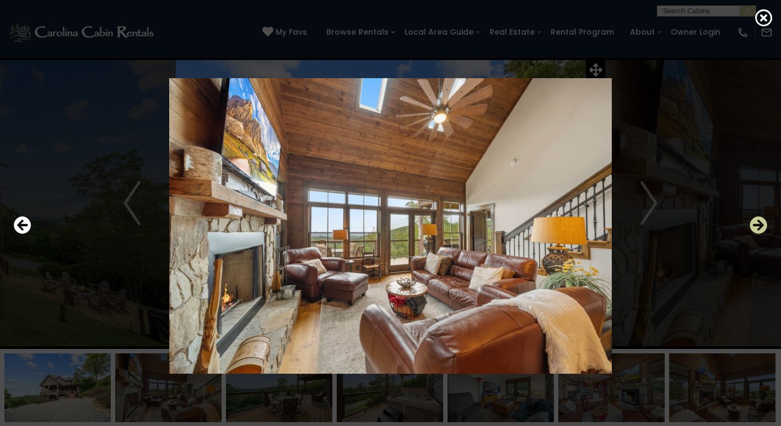
click at [764, 226] on icon "Next" at bounding box center [758, 226] width 18 height 18
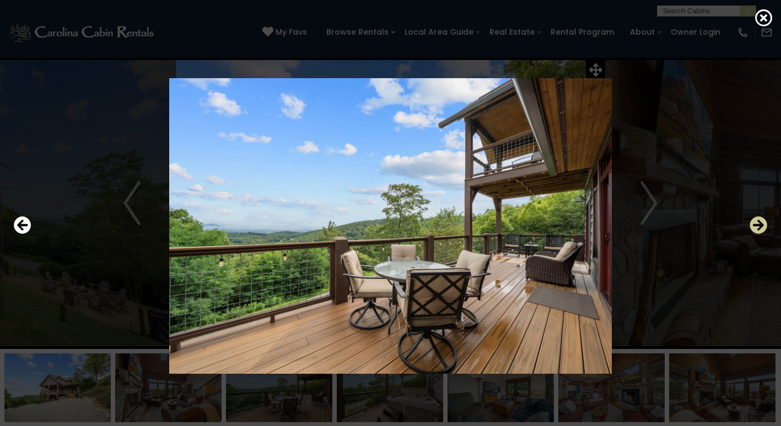
click at [762, 226] on icon "Next" at bounding box center [758, 226] width 18 height 18
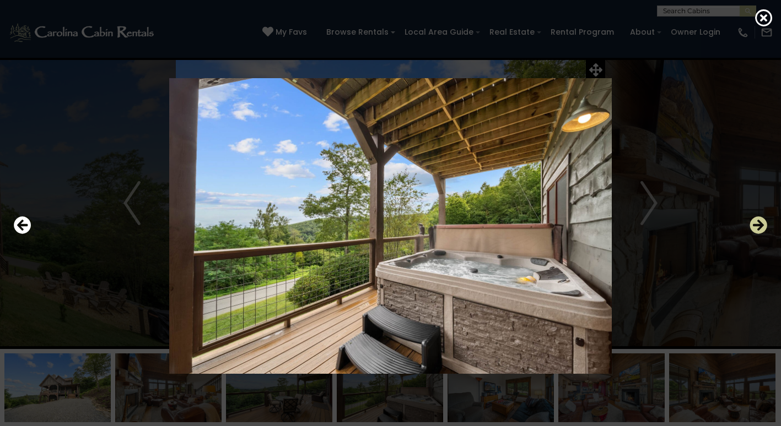
click at [762, 226] on icon "Next" at bounding box center [758, 226] width 18 height 18
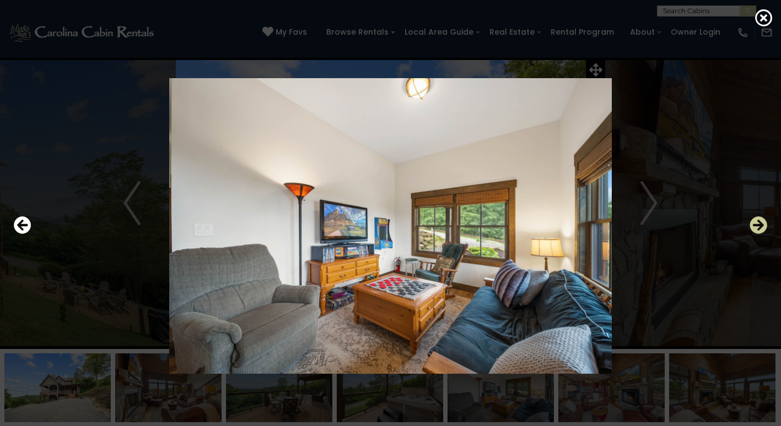
click at [762, 226] on icon "Next" at bounding box center [758, 226] width 18 height 18
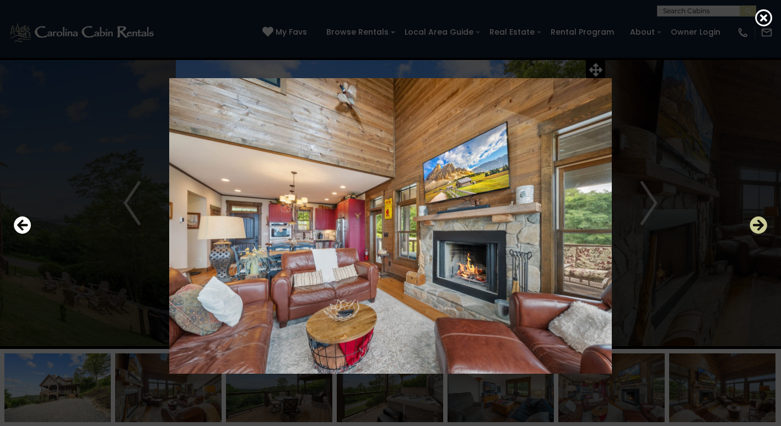
click at [762, 226] on icon "Next" at bounding box center [758, 226] width 18 height 18
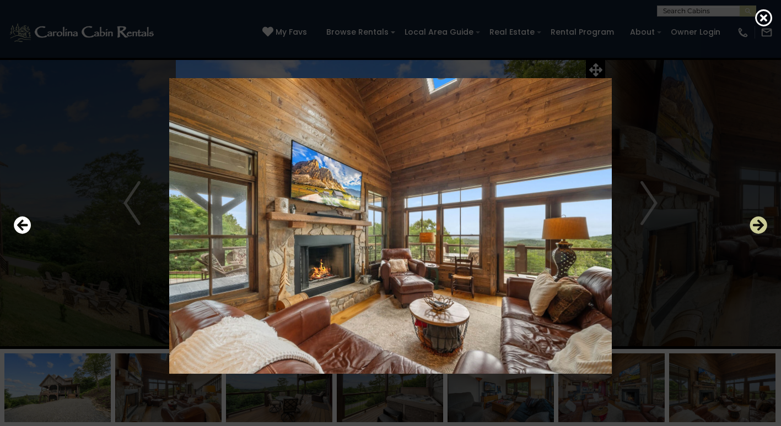
click at [762, 226] on icon "Next" at bounding box center [758, 226] width 18 height 18
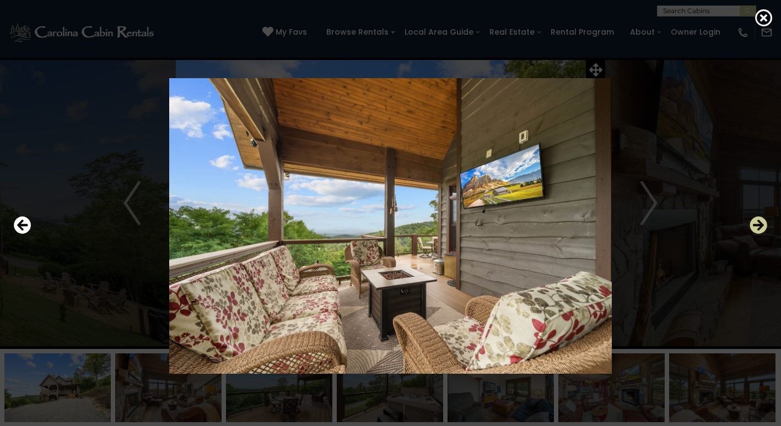
click at [762, 226] on icon "Next" at bounding box center [758, 226] width 18 height 18
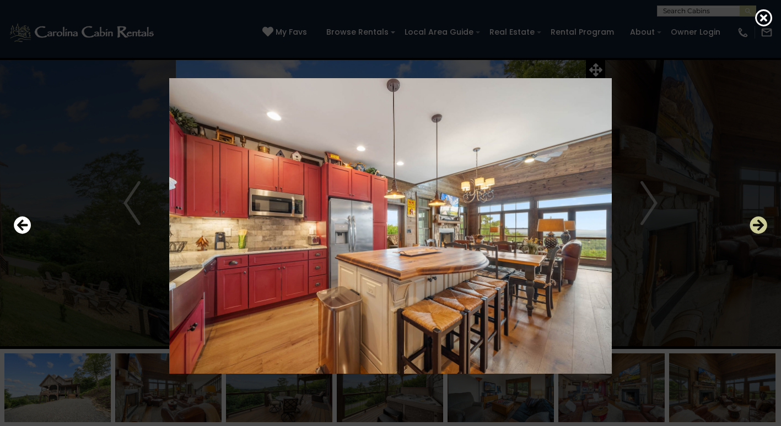
click at [762, 226] on icon "Next" at bounding box center [758, 226] width 18 height 18
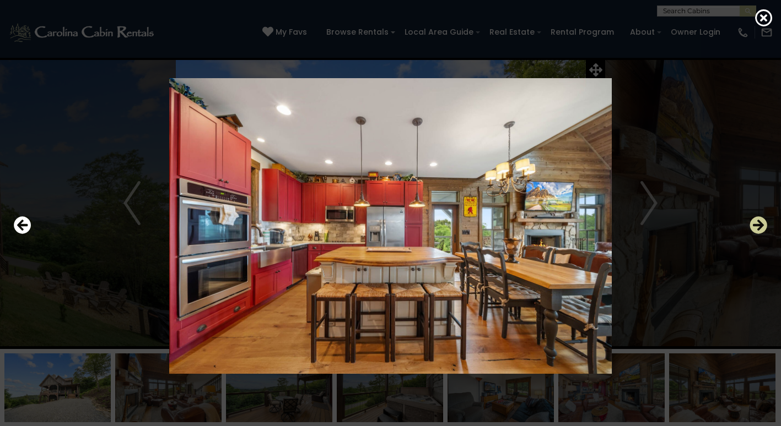
click at [758, 223] on icon "Next" at bounding box center [758, 226] width 18 height 18
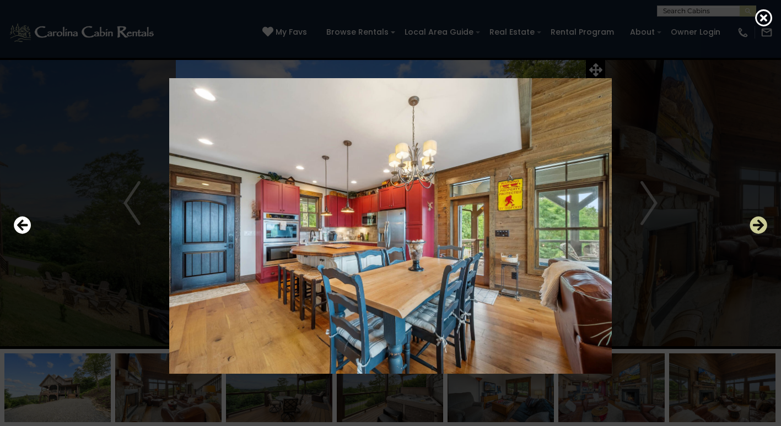
click at [758, 223] on icon "Next" at bounding box center [758, 226] width 18 height 18
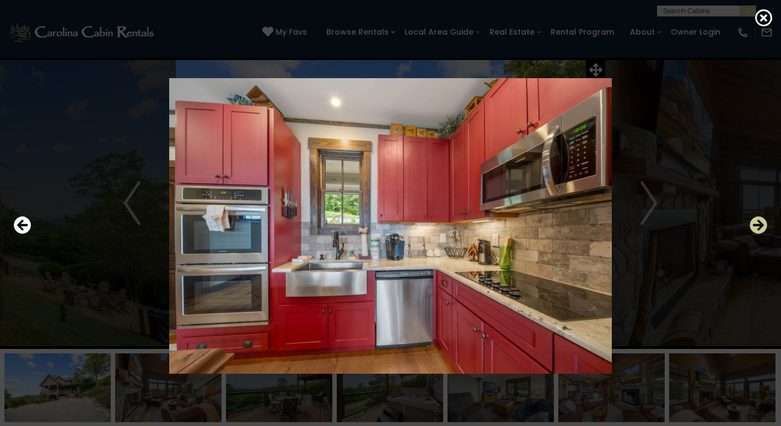
click at [758, 223] on icon "Next" at bounding box center [758, 226] width 18 height 18
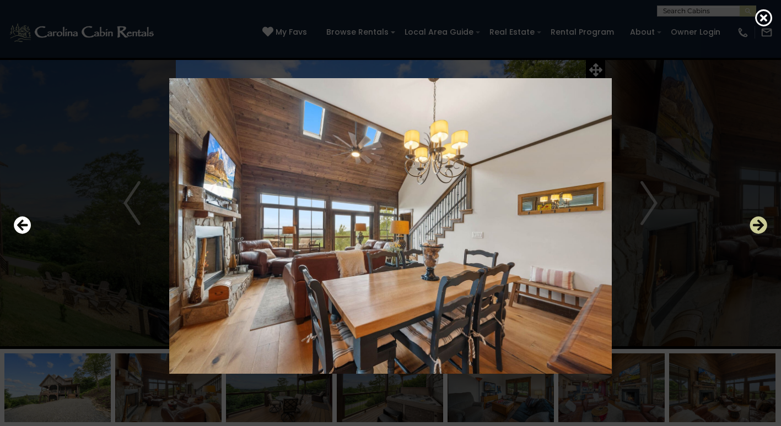
click at [758, 223] on icon "Next" at bounding box center [758, 226] width 18 height 18
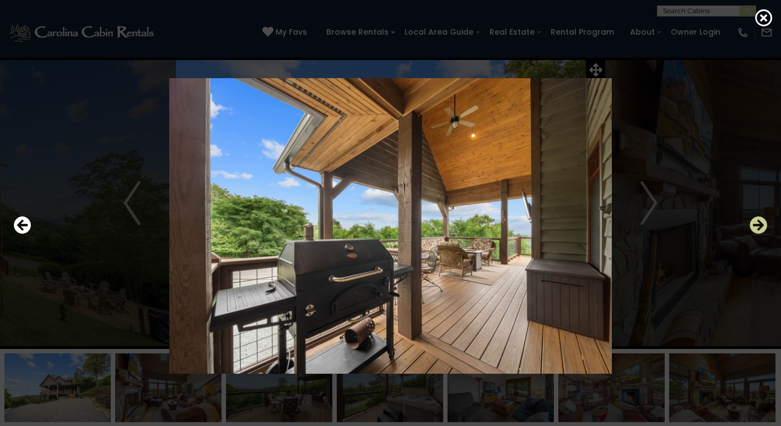
click at [758, 224] on icon "Next" at bounding box center [758, 226] width 18 height 18
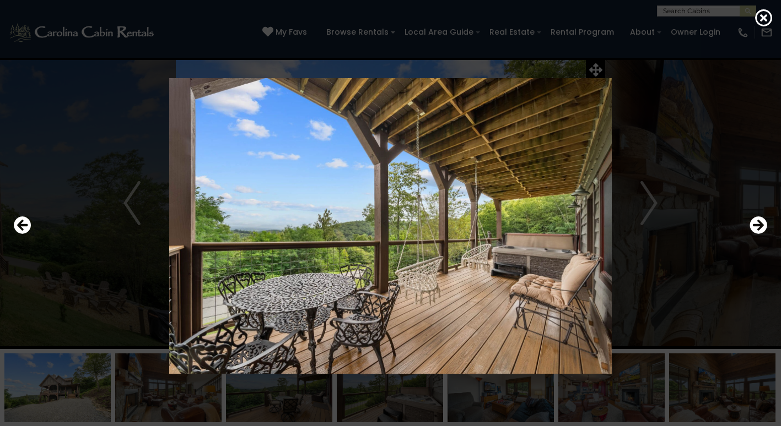
drag, startPoint x: 758, startPoint y: 224, endPoint x: 789, endPoint y: 315, distance: 96.5
click at [758, 223] on icon "Next" at bounding box center [758, 226] width 18 height 18
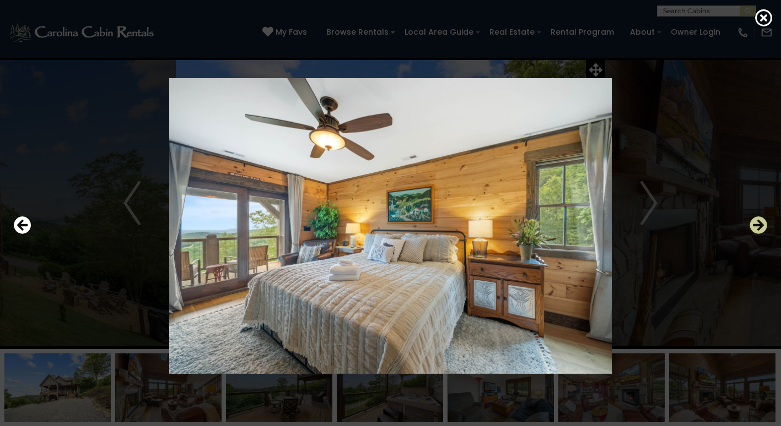
click at [758, 223] on icon "Next" at bounding box center [758, 226] width 18 height 18
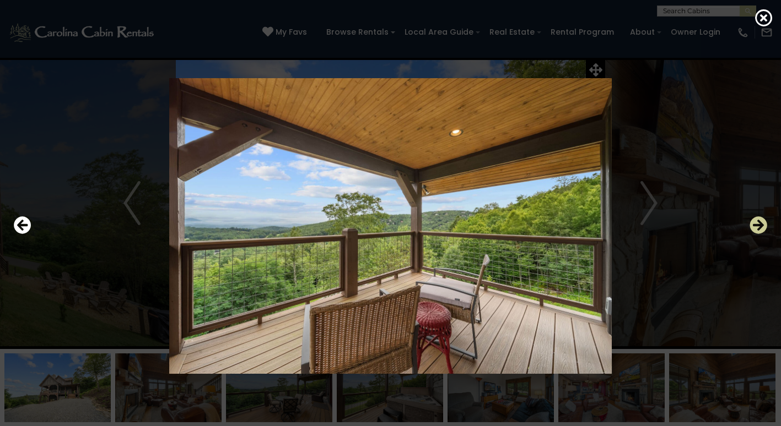
click at [758, 223] on icon "Next" at bounding box center [758, 226] width 18 height 18
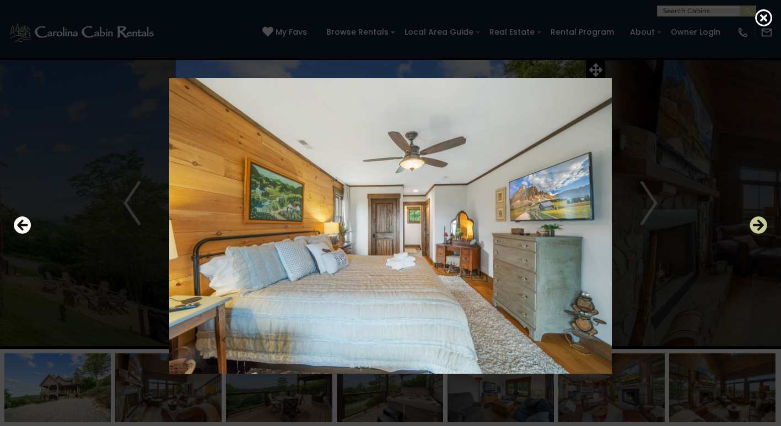
click at [758, 223] on icon "Next" at bounding box center [758, 226] width 18 height 18
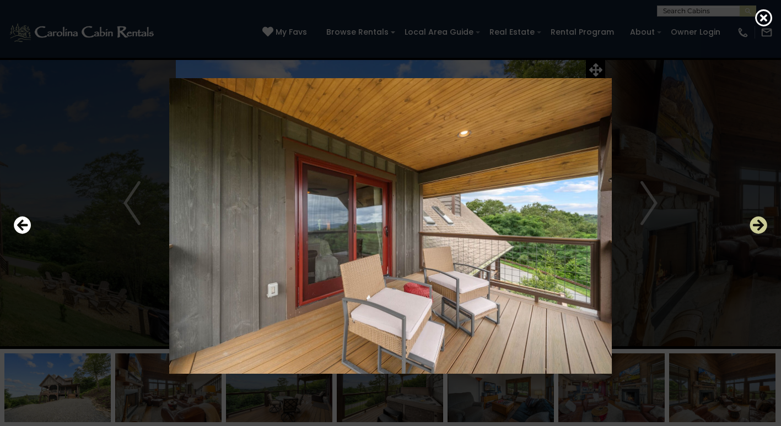
click at [758, 223] on icon "Next" at bounding box center [758, 226] width 18 height 18
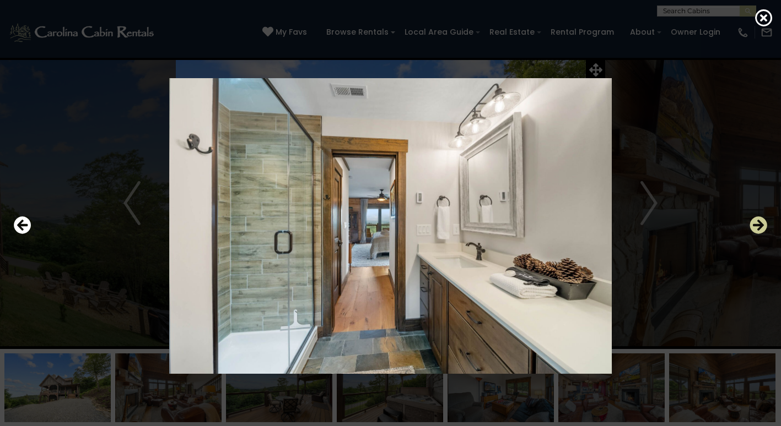
click at [758, 223] on icon "Next" at bounding box center [758, 226] width 18 height 18
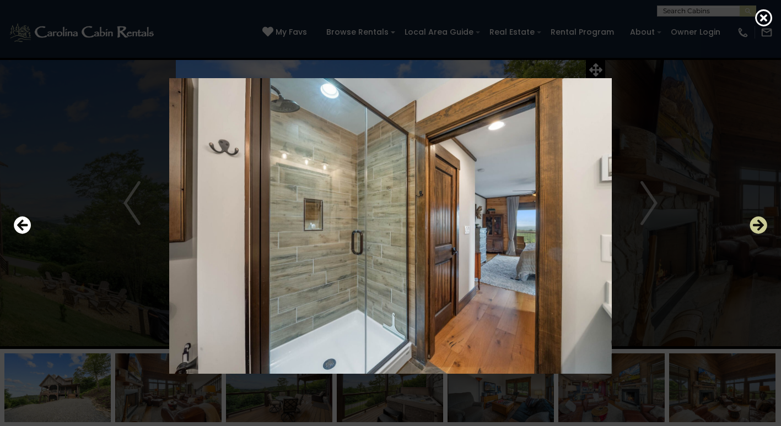
click at [758, 223] on icon "Next" at bounding box center [758, 226] width 18 height 18
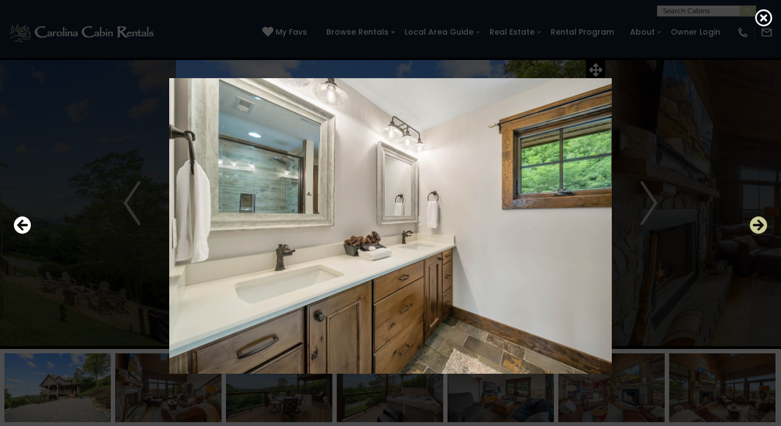
click at [758, 223] on icon "Next" at bounding box center [758, 226] width 18 height 18
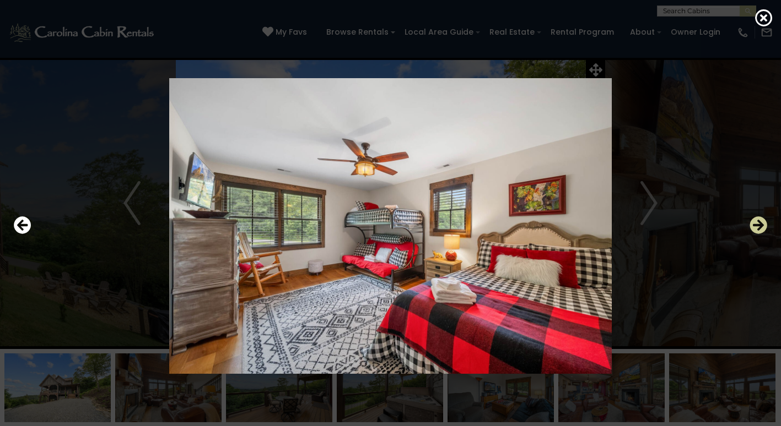
click at [758, 223] on icon "Next" at bounding box center [758, 226] width 18 height 18
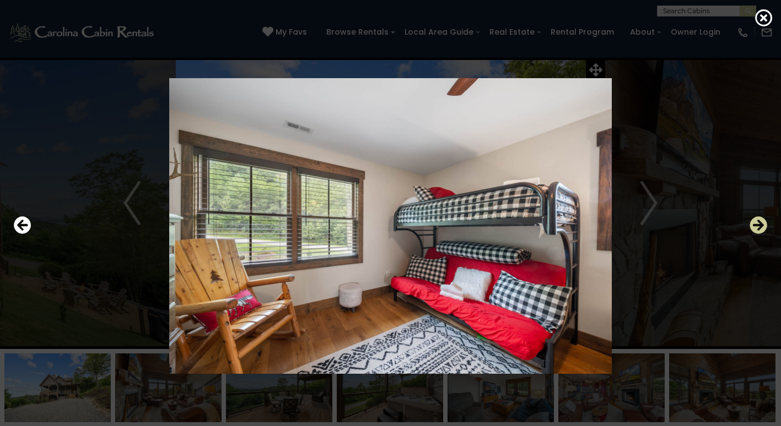
click at [759, 225] on icon "Next" at bounding box center [758, 226] width 18 height 18
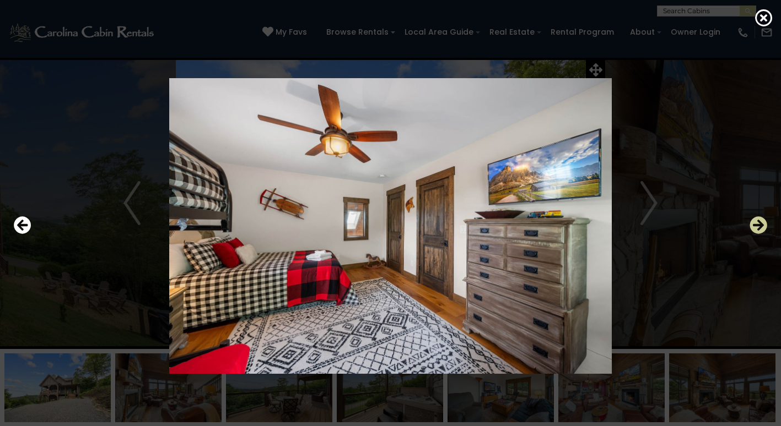
click at [759, 225] on icon "Next" at bounding box center [758, 226] width 18 height 18
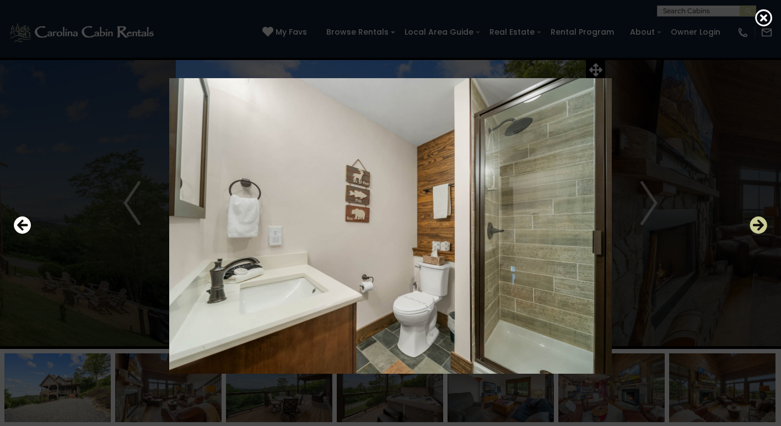
click at [759, 225] on icon "Next" at bounding box center [758, 226] width 18 height 18
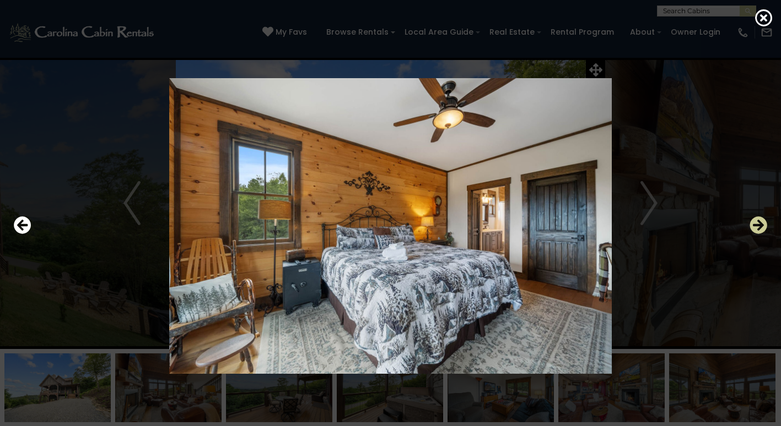
click at [759, 225] on icon "Next" at bounding box center [758, 226] width 18 height 18
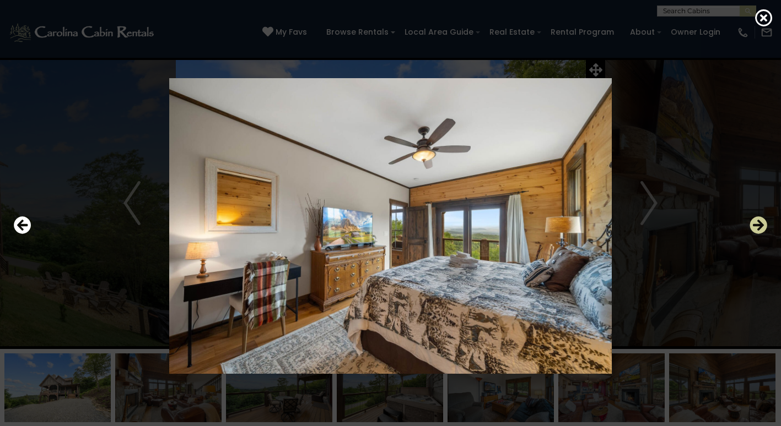
click at [759, 225] on icon "Next" at bounding box center [758, 226] width 18 height 18
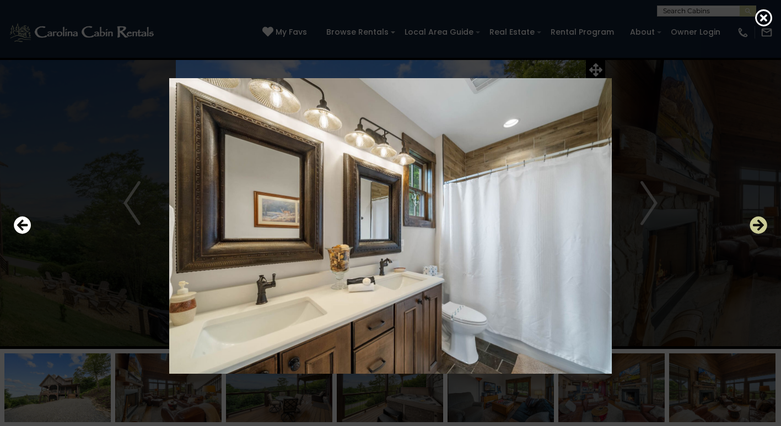
click at [759, 225] on icon "Next" at bounding box center [758, 226] width 18 height 18
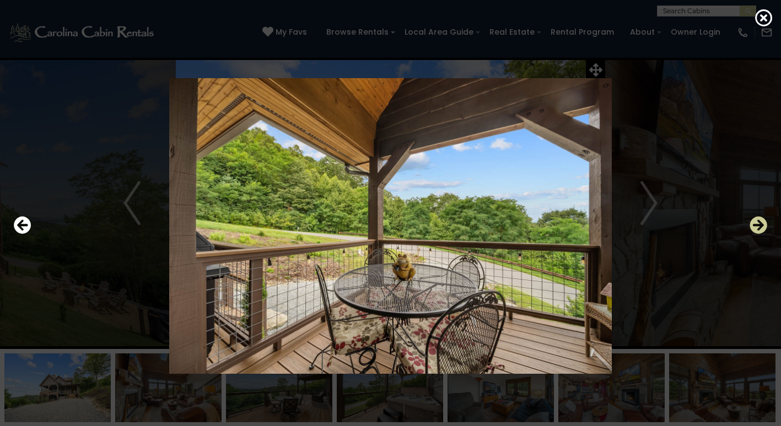
click at [759, 225] on icon "Next" at bounding box center [758, 226] width 18 height 18
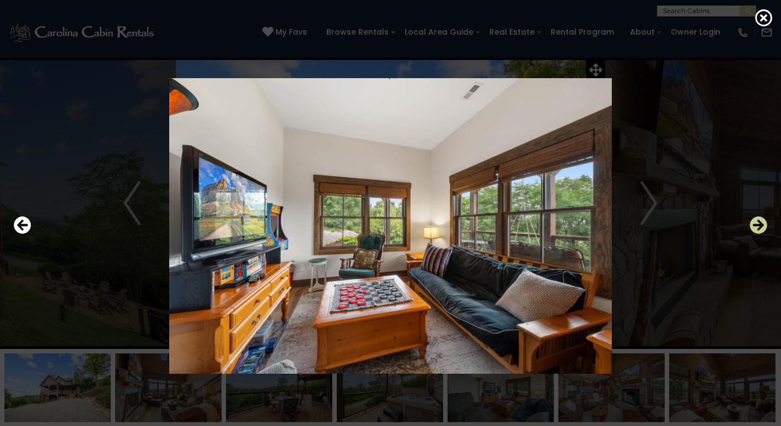
click at [759, 225] on icon "Next" at bounding box center [758, 226] width 18 height 18
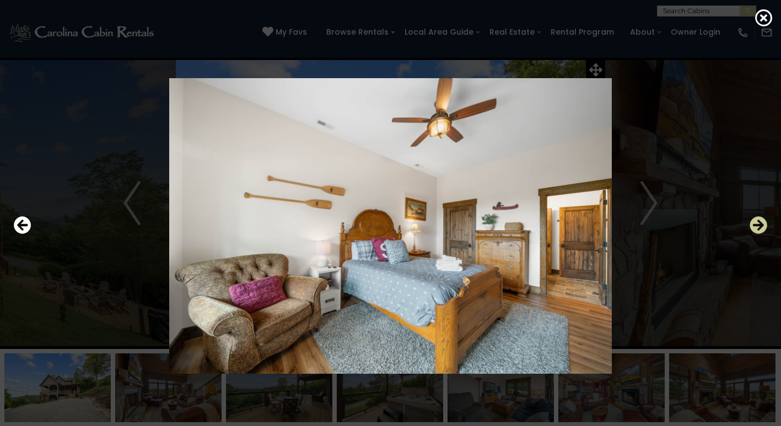
click at [759, 225] on icon "Next" at bounding box center [758, 226] width 18 height 18
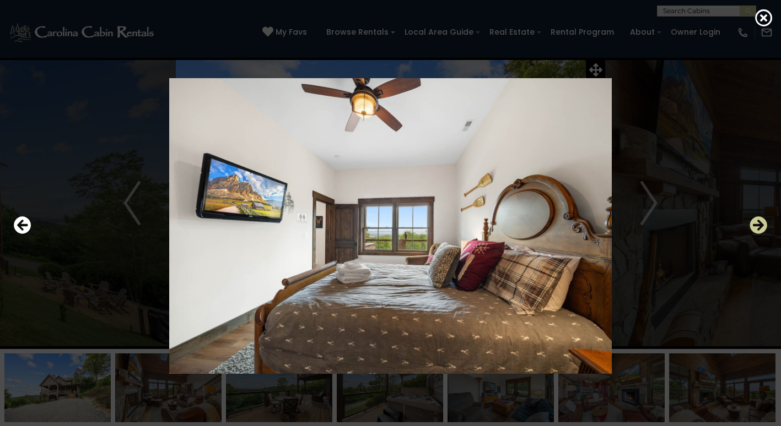
click at [759, 225] on icon "Next" at bounding box center [758, 226] width 18 height 18
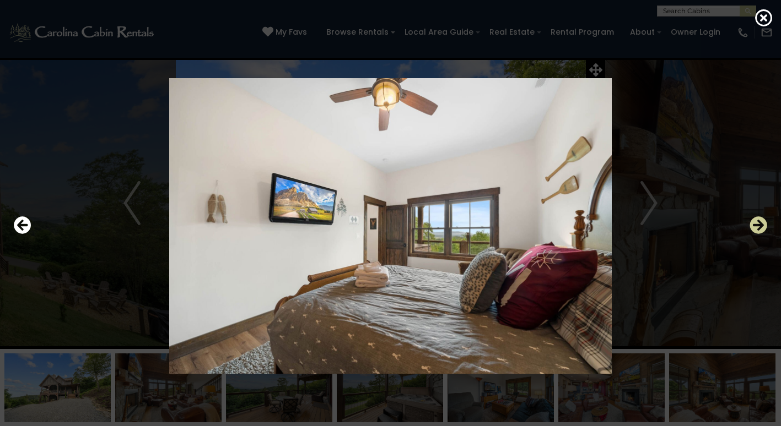
click at [759, 225] on icon "Next" at bounding box center [758, 226] width 18 height 18
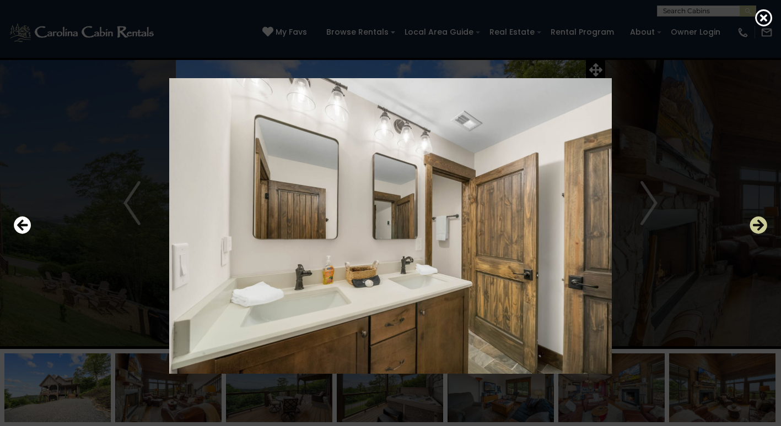
click at [759, 225] on icon "Next" at bounding box center [758, 226] width 18 height 18
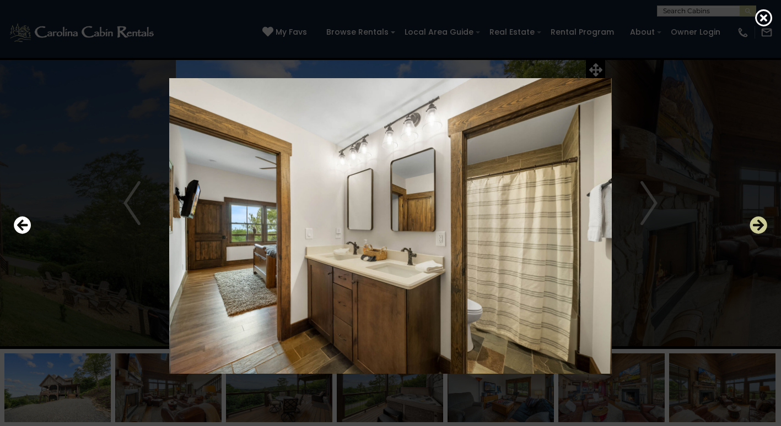
click at [759, 225] on icon "Next" at bounding box center [758, 226] width 18 height 18
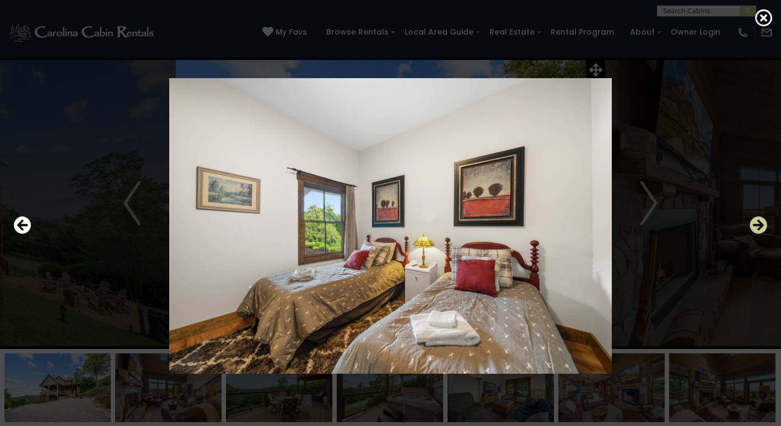
click at [759, 225] on icon "Next" at bounding box center [758, 226] width 18 height 18
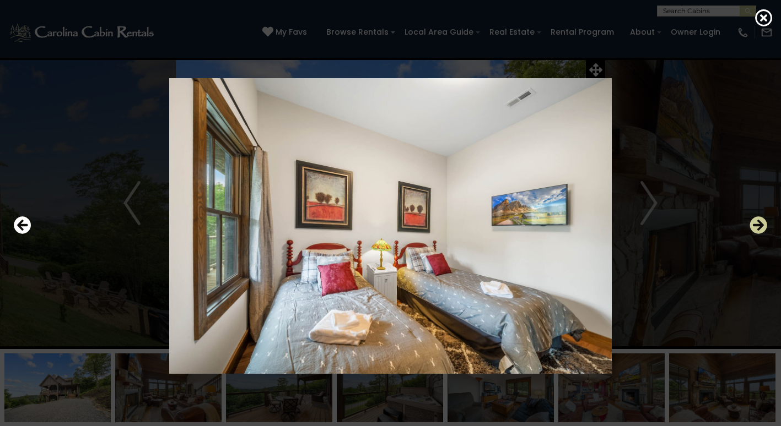
click at [759, 225] on icon "Next" at bounding box center [758, 226] width 18 height 18
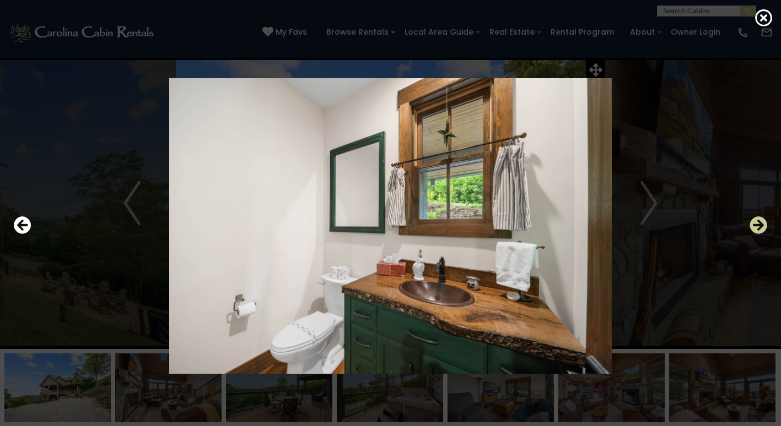
click at [759, 225] on icon "Next" at bounding box center [758, 226] width 18 height 18
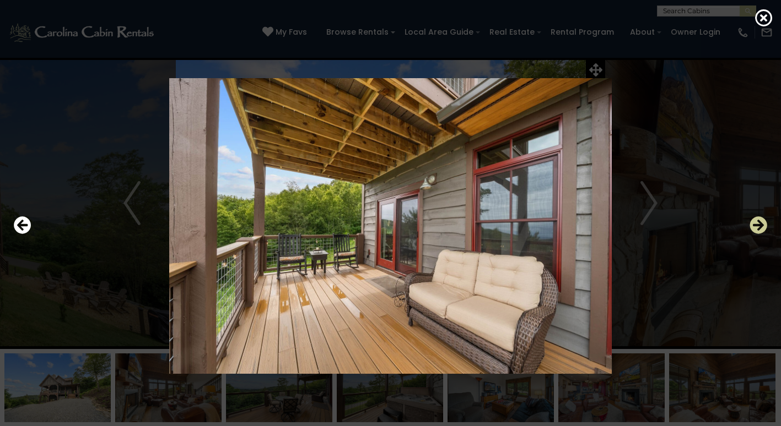
click at [759, 225] on icon "Next" at bounding box center [758, 226] width 18 height 18
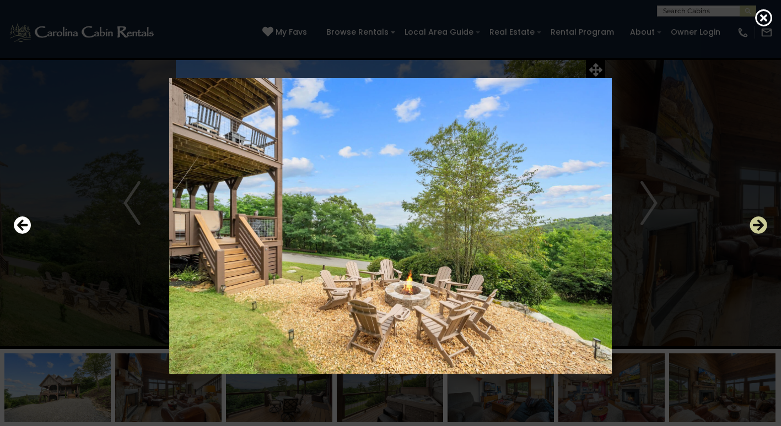
click at [759, 225] on icon "Next" at bounding box center [758, 226] width 18 height 18
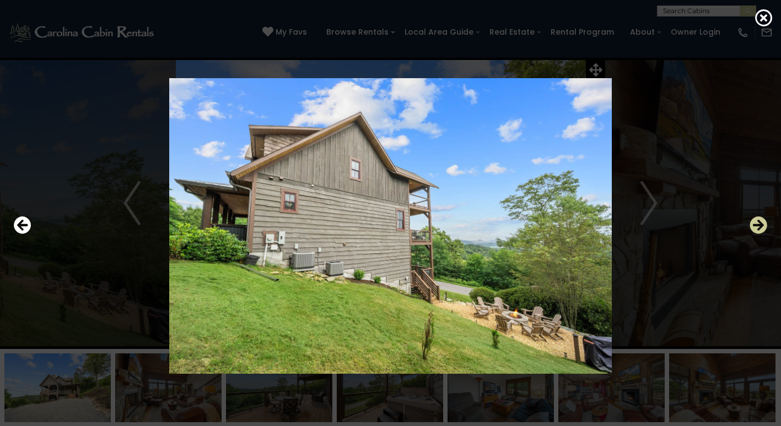
click at [759, 225] on icon "Next" at bounding box center [758, 226] width 18 height 18
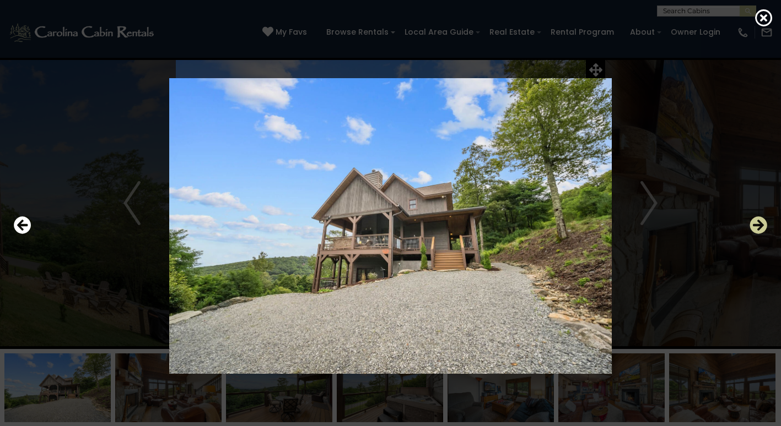
click at [759, 225] on icon "Next" at bounding box center [758, 226] width 18 height 18
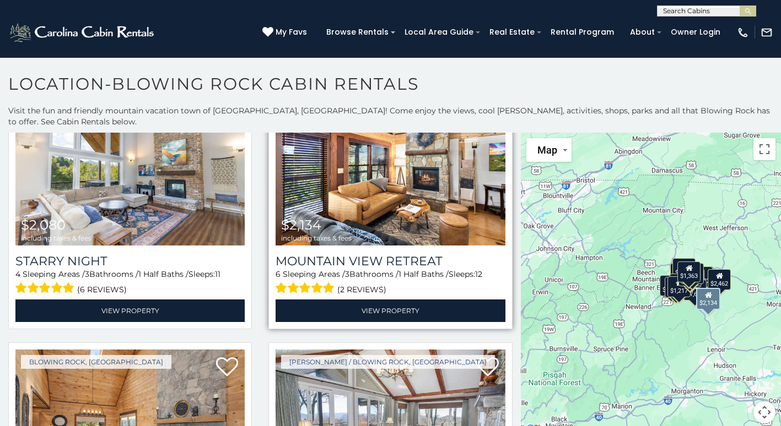
scroll to position [6, 0]
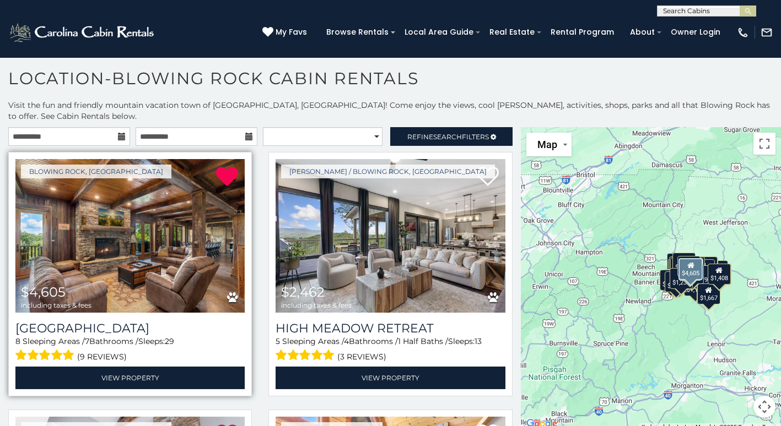
click at [155, 240] on img at bounding box center [129, 236] width 229 height 154
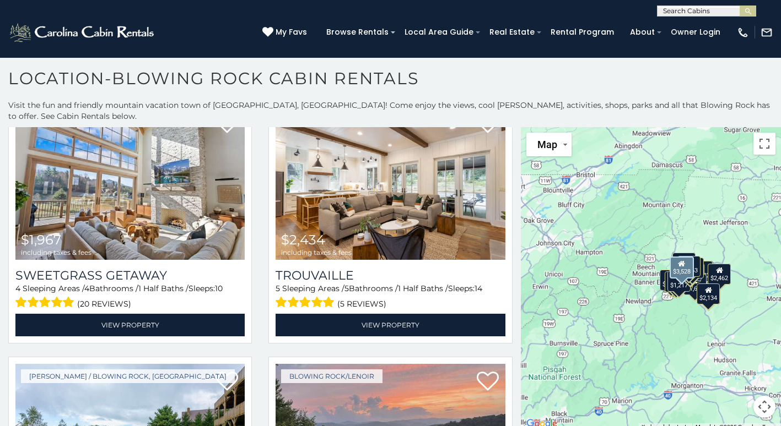
scroll to position [771, 0]
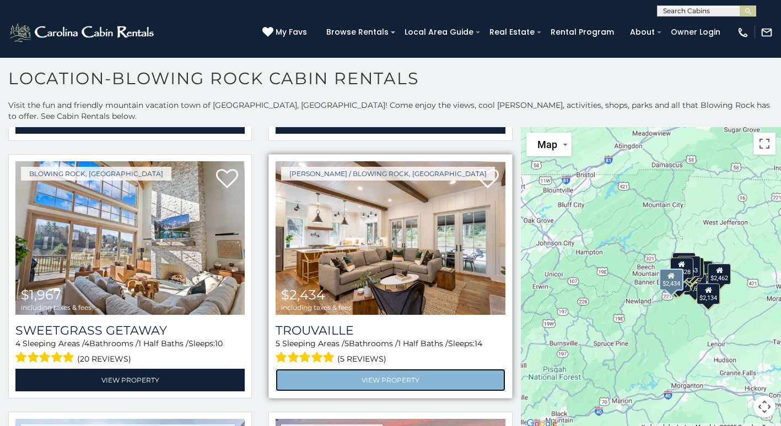
click at [388, 369] on link "View Property" at bounding box center [389, 380] width 229 height 23
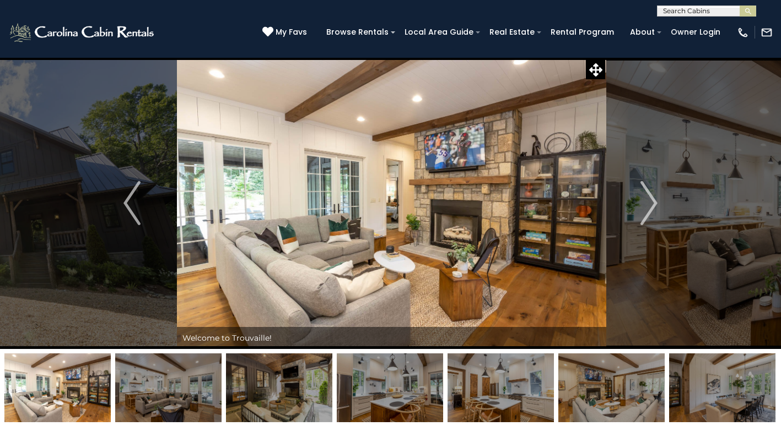
click at [360, 212] on img at bounding box center [391, 203] width 429 height 292
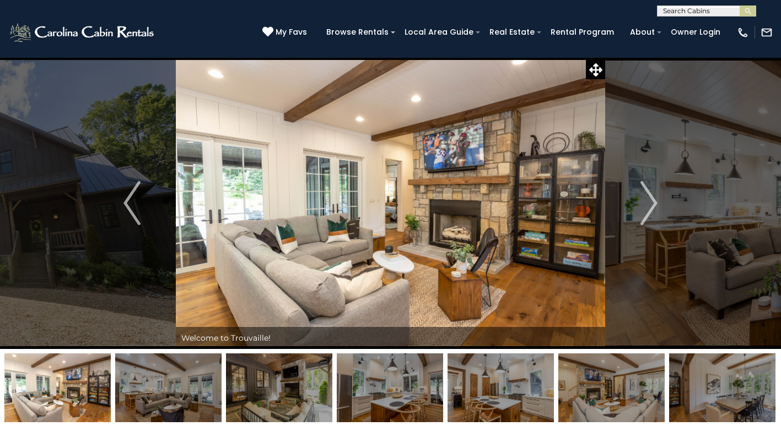
click at [362, 210] on img at bounding box center [390, 203] width 429 height 292
click at [360, 209] on img at bounding box center [390, 203] width 429 height 292
click at [332, 261] on img at bounding box center [390, 203] width 429 height 292
click at [331, 261] on img at bounding box center [390, 203] width 429 height 292
click at [257, 212] on img at bounding box center [390, 203] width 429 height 292
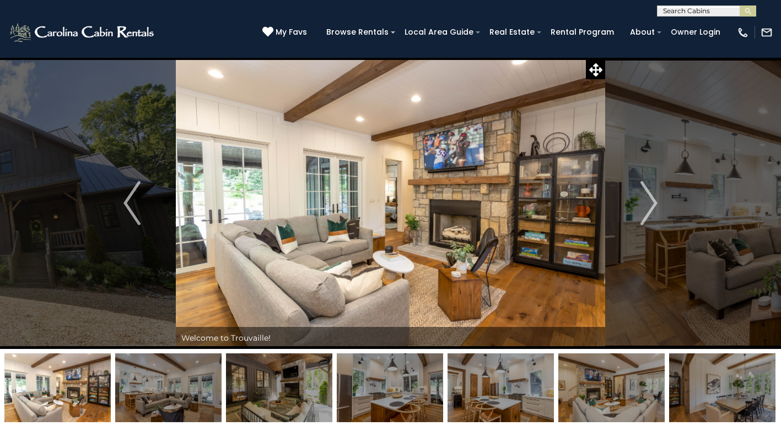
drag, startPoint x: 588, startPoint y: 153, endPoint x: 587, endPoint y: 124, distance: 28.7
click at [582, 154] on img at bounding box center [390, 203] width 429 height 292
click at [595, 72] on icon at bounding box center [595, 69] width 13 height 13
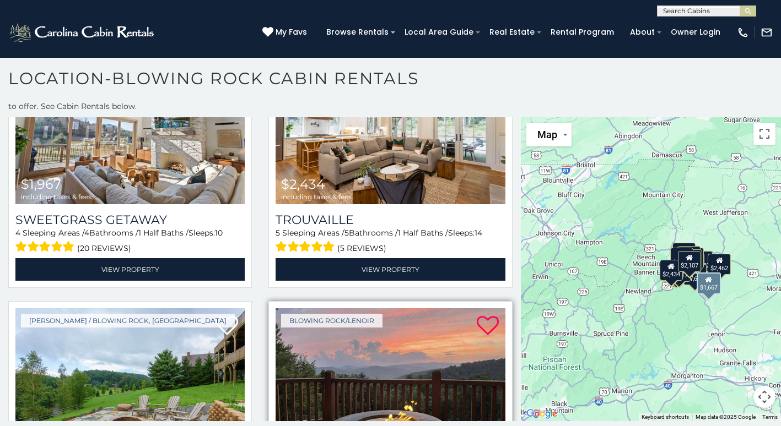
scroll to position [882, 0]
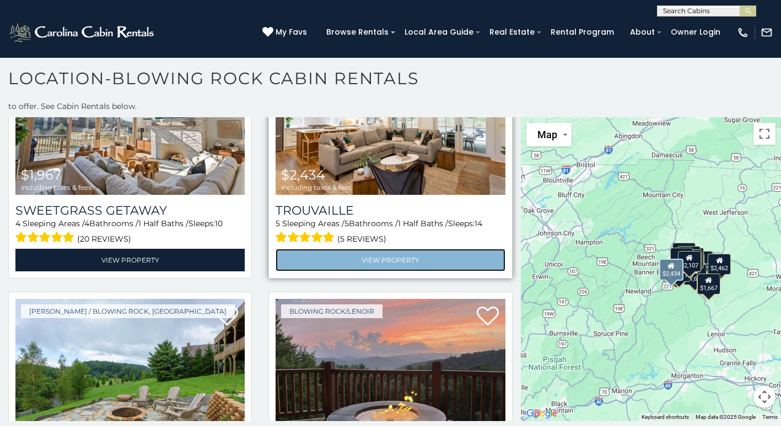
click at [388, 249] on link "View Property" at bounding box center [389, 260] width 229 height 23
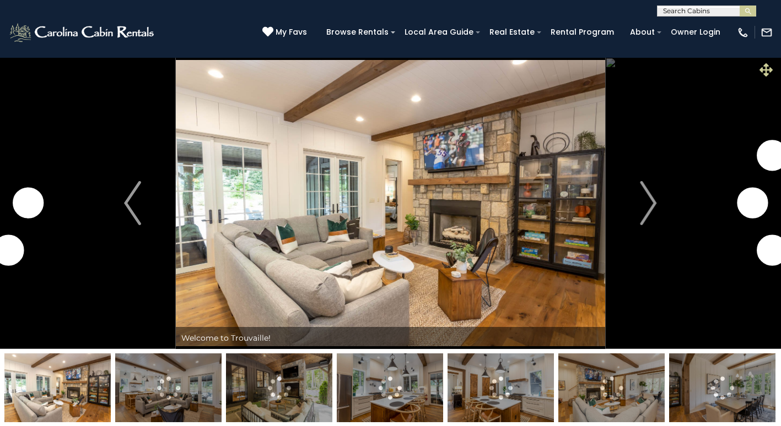
click at [768, 70] on icon at bounding box center [765, 69] width 13 height 13
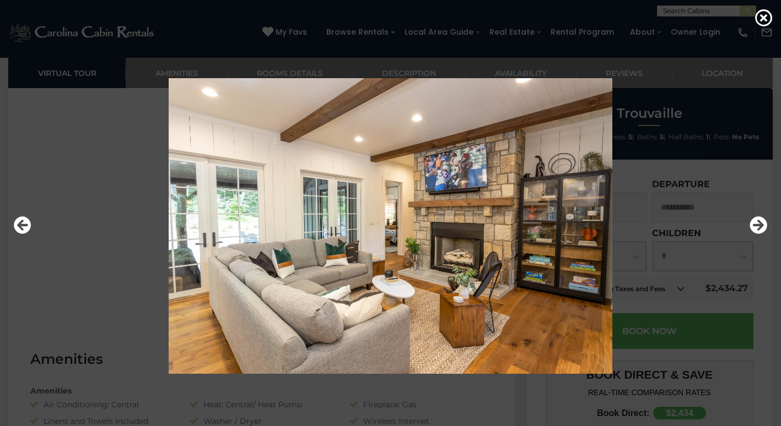
scroll to position [826, 0]
click at [767, 18] on icon at bounding box center [764, 18] width 18 height 18
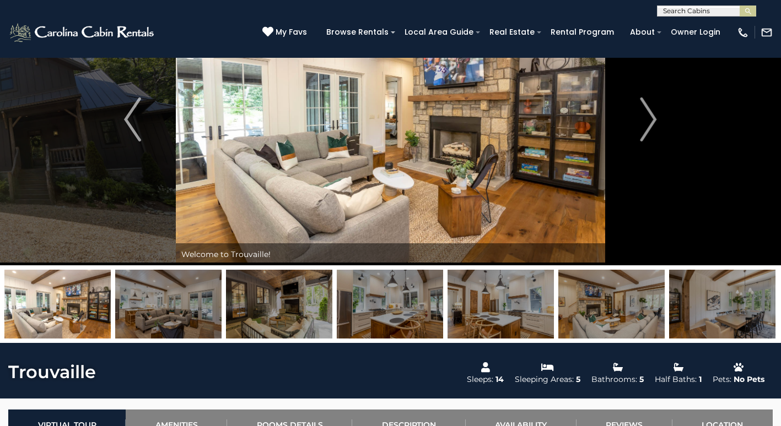
scroll to position [0, 0]
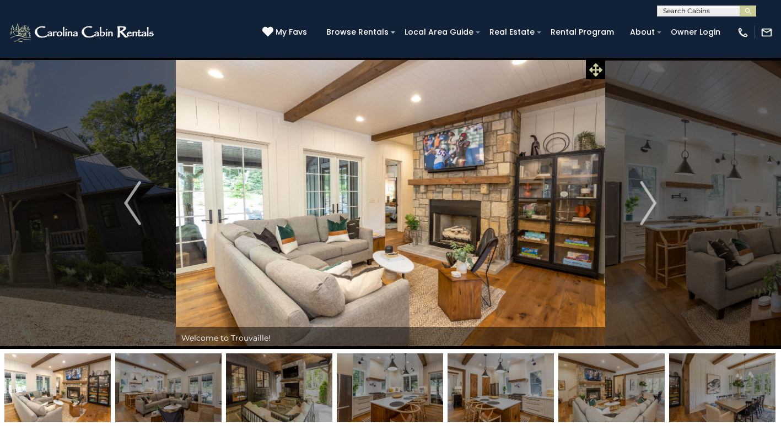
click at [592, 73] on icon at bounding box center [595, 69] width 13 height 13
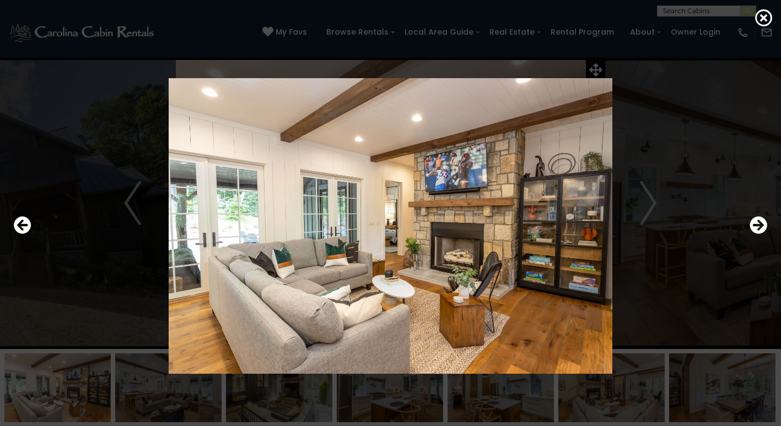
click at [653, 208] on img at bounding box center [391, 226] width 650 height 296
click at [755, 231] on icon "Next" at bounding box center [758, 226] width 18 height 18
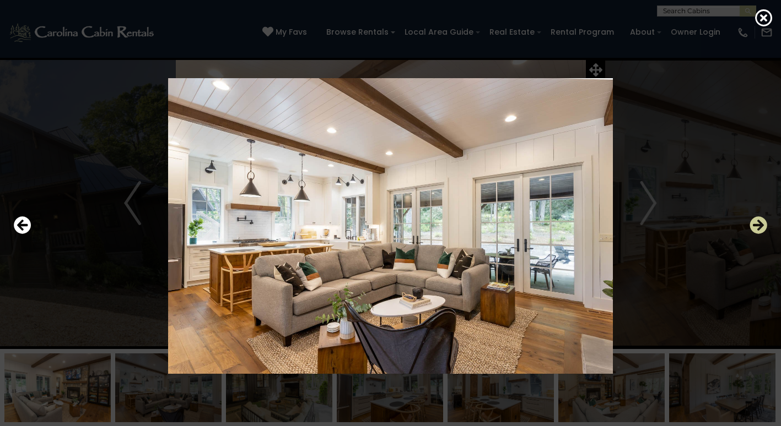
click at [755, 231] on icon "Next" at bounding box center [758, 226] width 18 height 18
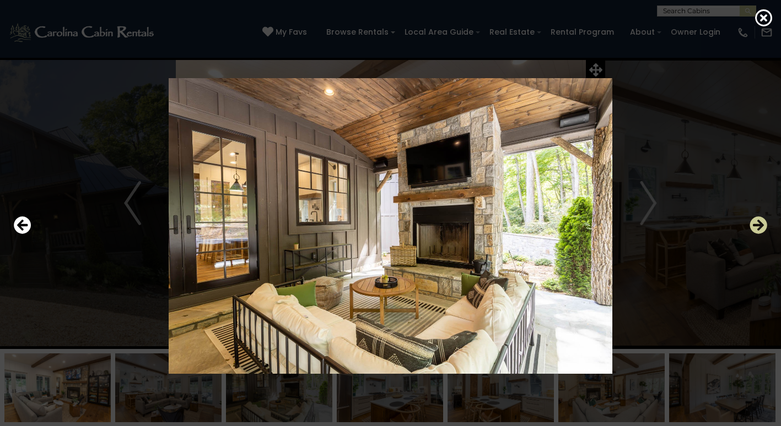
click at [755, 230] on icon "Next" at bounding box center [758, 226] width 18 height 18
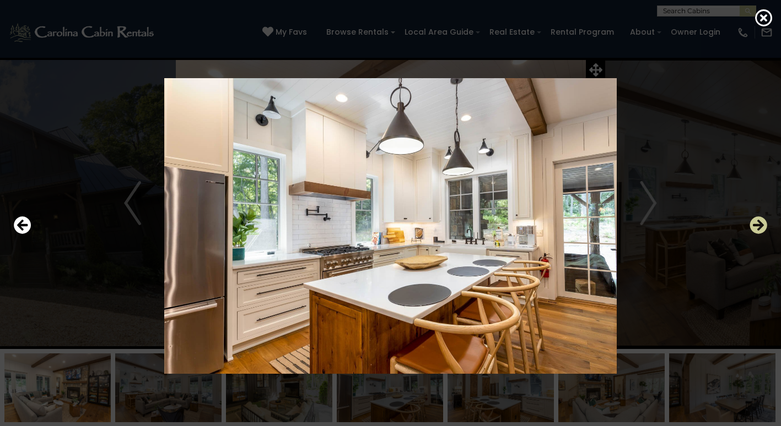
click at [755, 230] on icon "Next" at bounding box center [758, 226] width 18 height 18
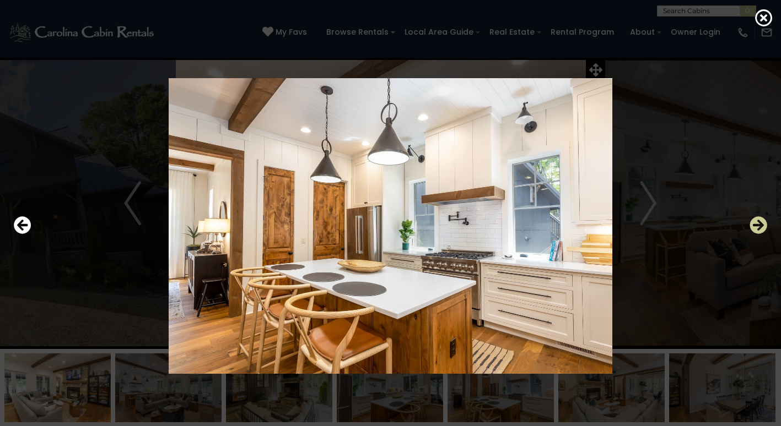
click at [755, 230] on icon "Next" at bounding box center [758, 226] width 18 height 18
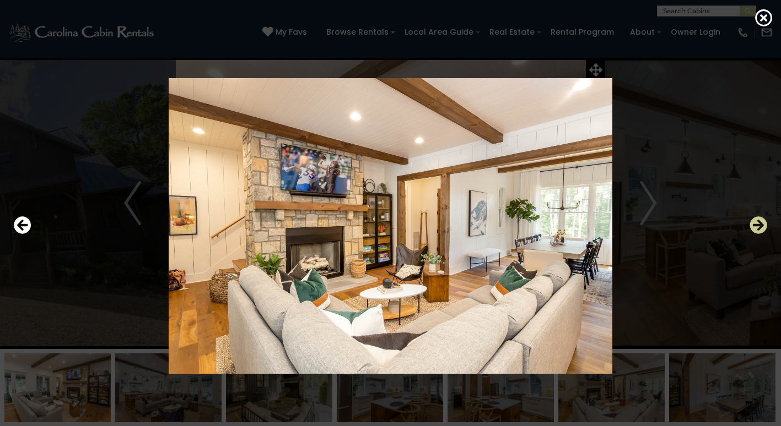
click at [760, 225] on icon "Next" at bounding box center [758, 226] width 18 height 18
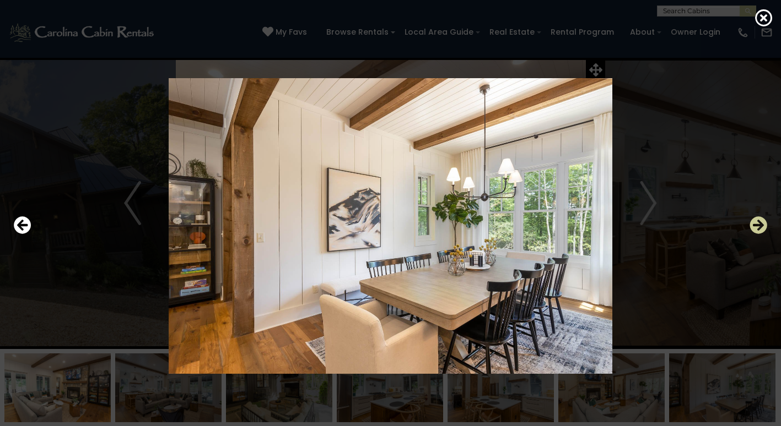
click at [760, 225] on icon "Next" at bounding box center [758, 226] width 18 height 18
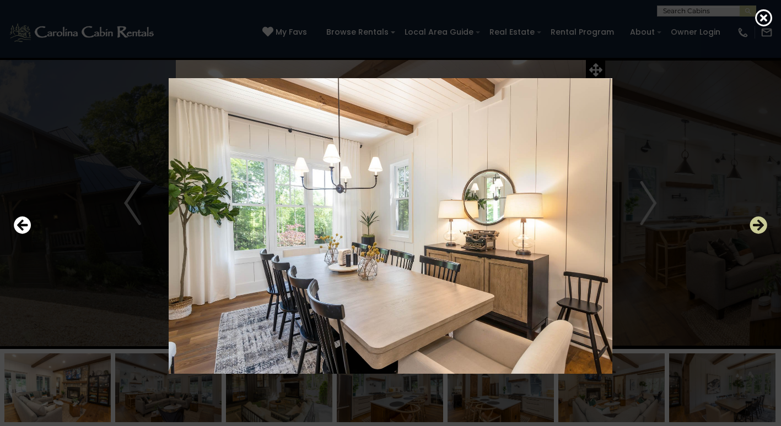
click at [760, 225] on icon "Next" at bounding box center [758, 226] width 18 height 18
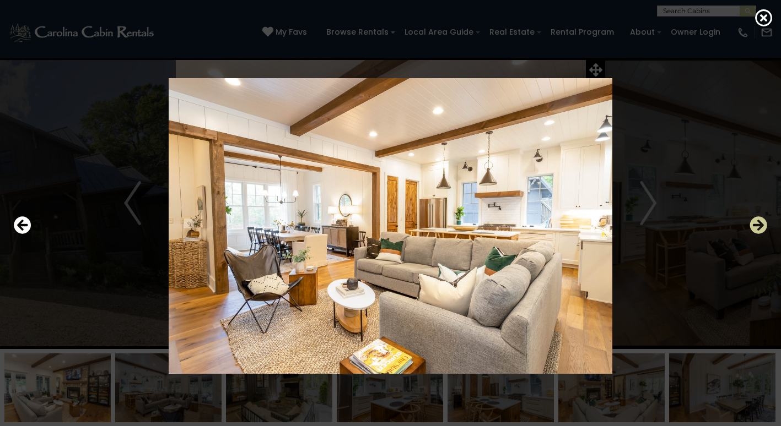
click at [760, 225] on icon "Next" at bounding box center [758, 226] width 18 height 18
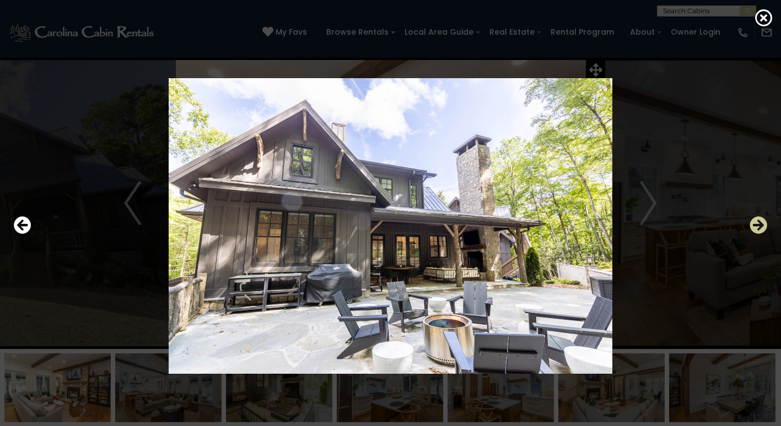
click at [760, 225] on icon "Next" at bounding box center [758, 226] width 18 height 18
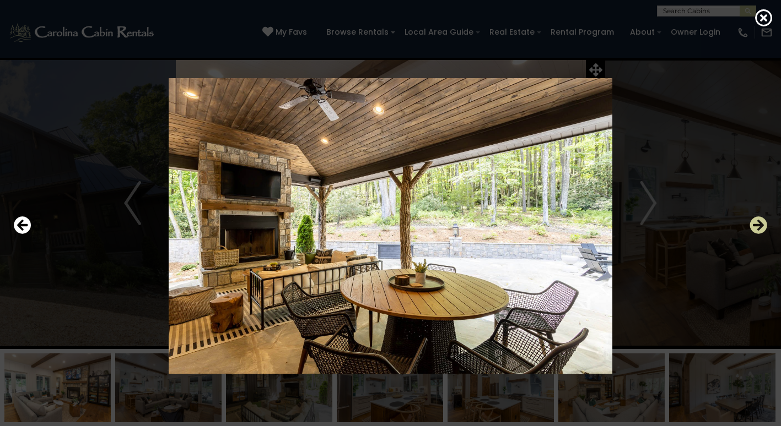
click at [759, 230] on icon "Next" at bounding box center [758, 226] width 18 height 18
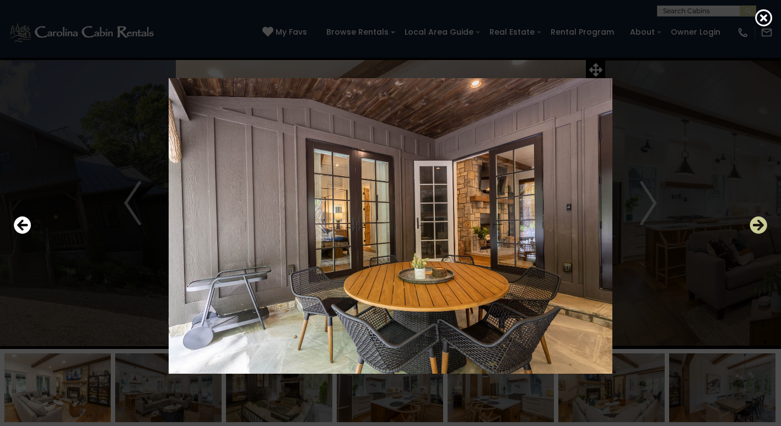
click at [759, 229] on icon "Next" at bounding box center [758, 226] width 18 height 18
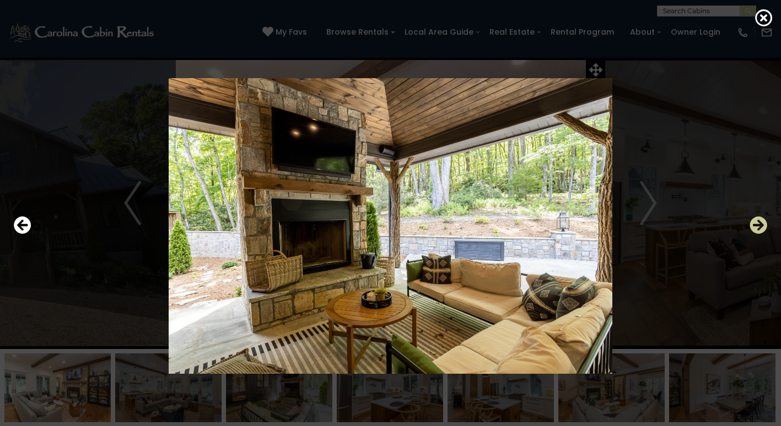
click at [759, 229] on icon "Next" at bounding box center [758, 226] width 18 height 18
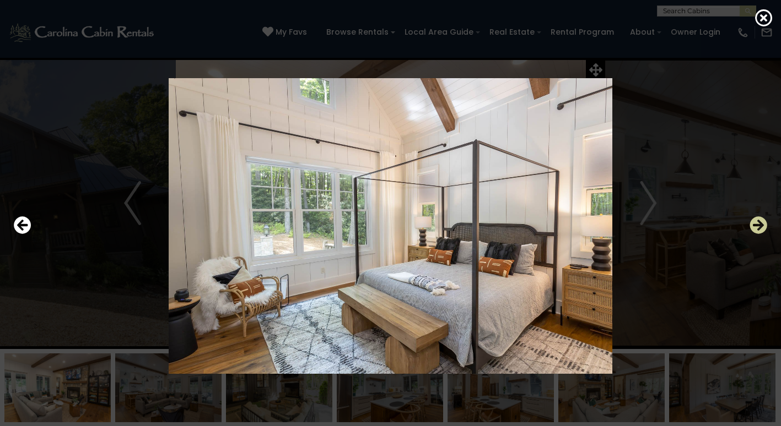
click at [761, 226] on icon "Next" at bounding box center [758, 226] width 18 height 18
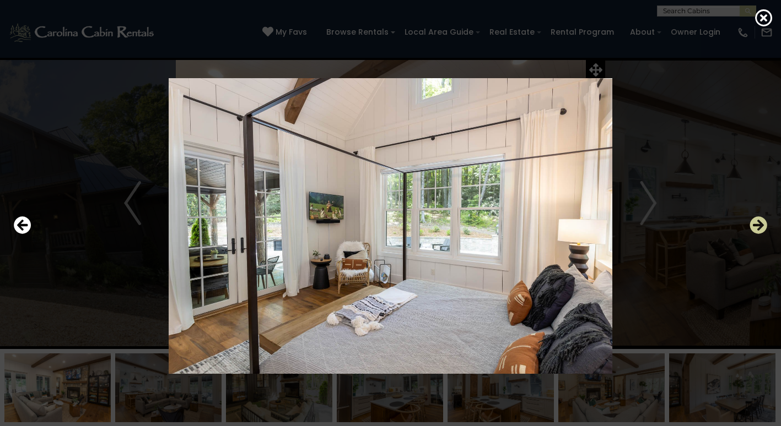
click at [761, 226] on icon "Next" at bounding box center [758, 226] width 18 height 18
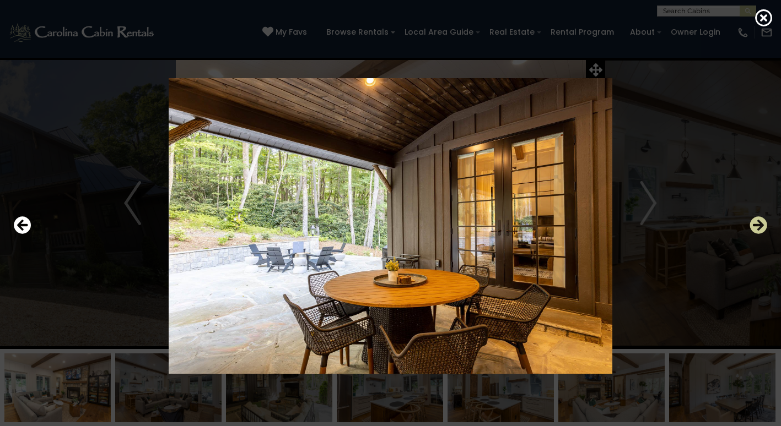
click at [761, 226] on icon "Next" at bounding box center [758, 226] width 18 height 18
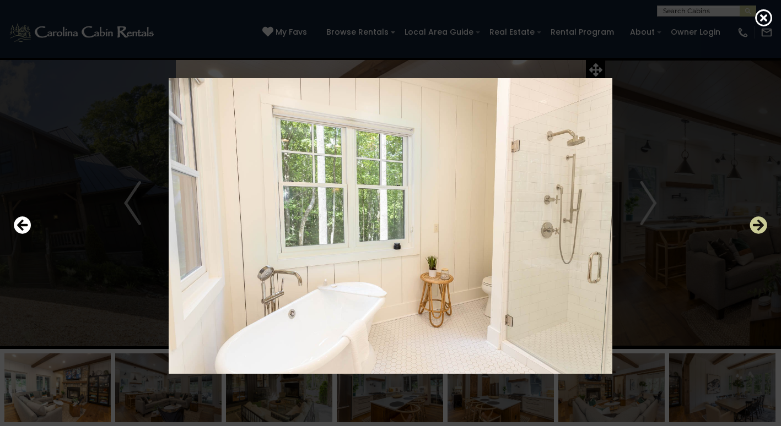
click at [761, 226] on icon "Next" at bounding box center [758, 226] width 18 height 18
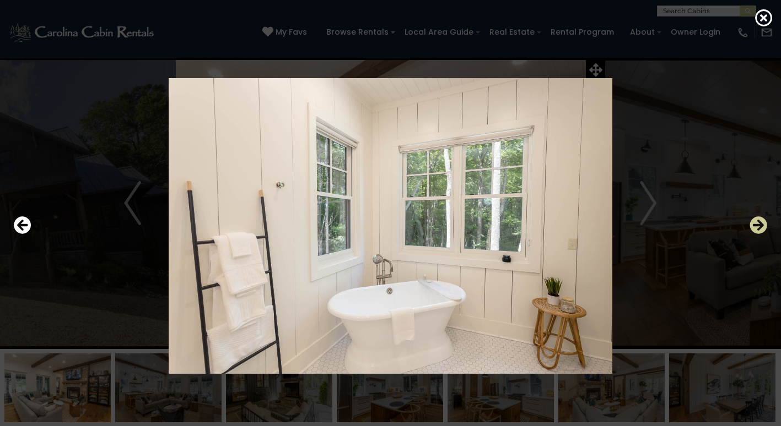
click at [761, 226] on icon "Next" at bounding box center [758, 226] width 18 height 18
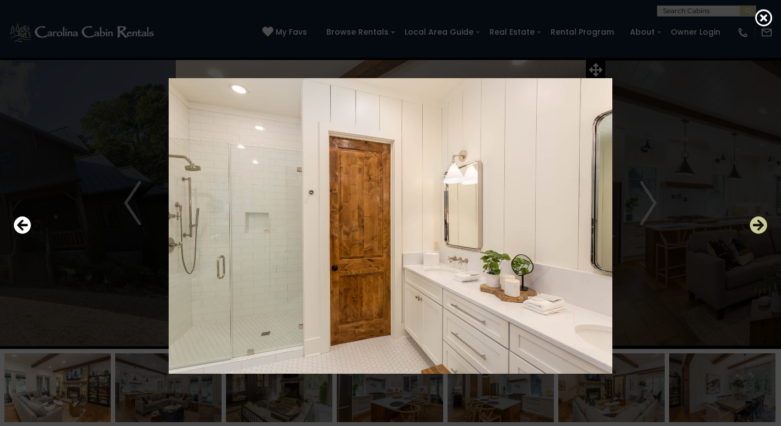
click at [761, 226] on icon "Next" at bounding box center [758, 226] width 18 height 18
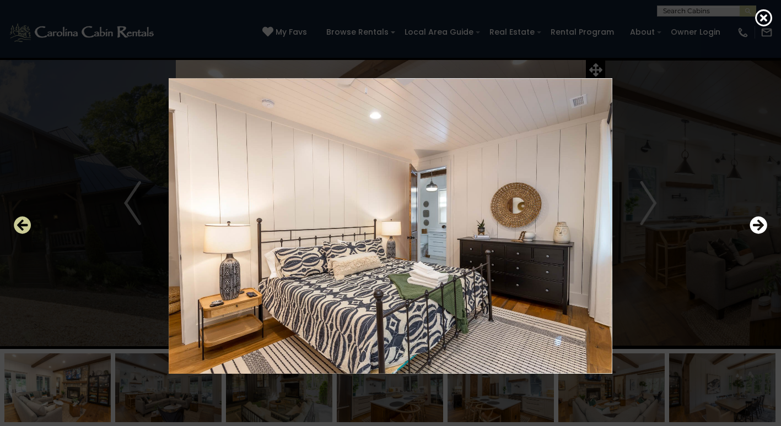
click at [29, 223] on icon "Previous" at bounding box center [23, 226] width 18 height 18
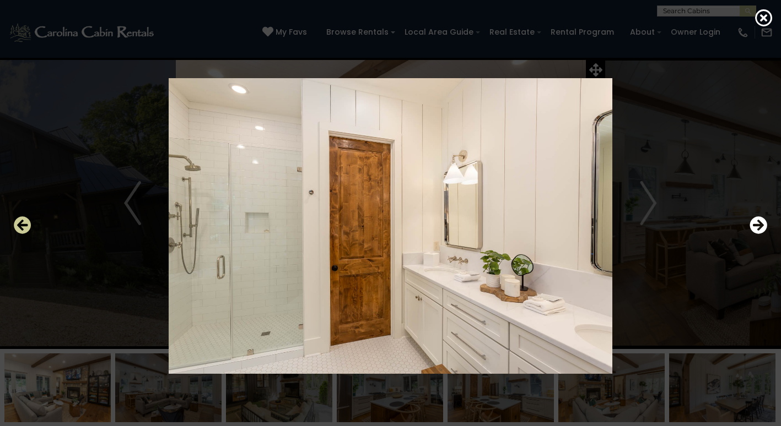
click at [29, 223] on icon "Previous" at bounding box center [23, 226] width 18 height 18
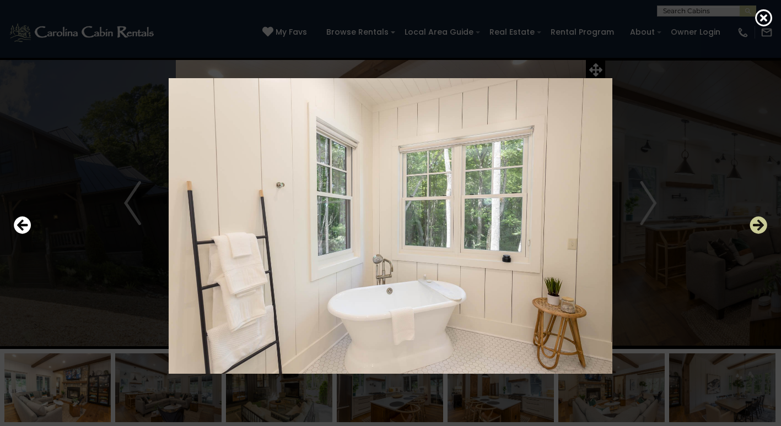
click at [763, 224] on icon "Next" at bounding box center [758, 226] width 18 height 18
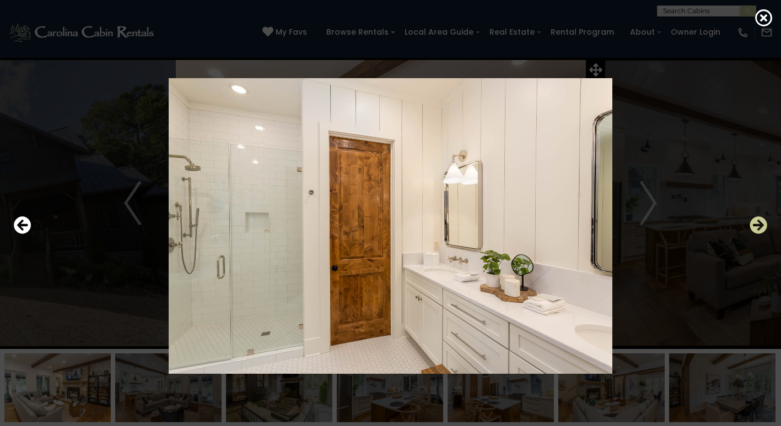
click at [763, 224] on icon "Next" at bounding box center [758, 226] width 18 height 18
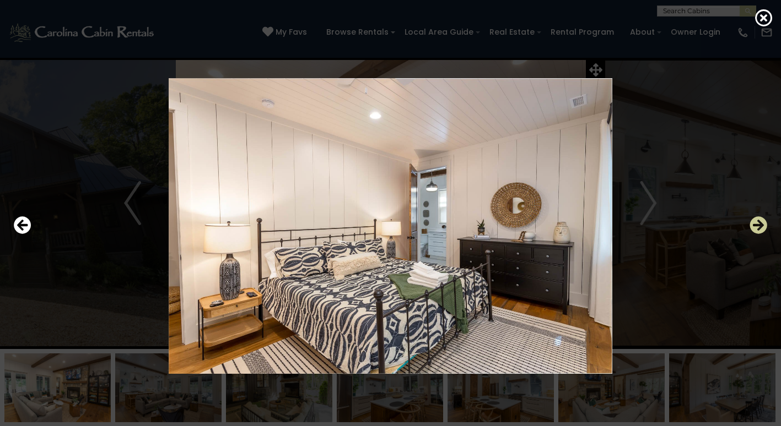
click at [763, 224] on icon "Next" at bounding box center [758, 226] width 18 height 18
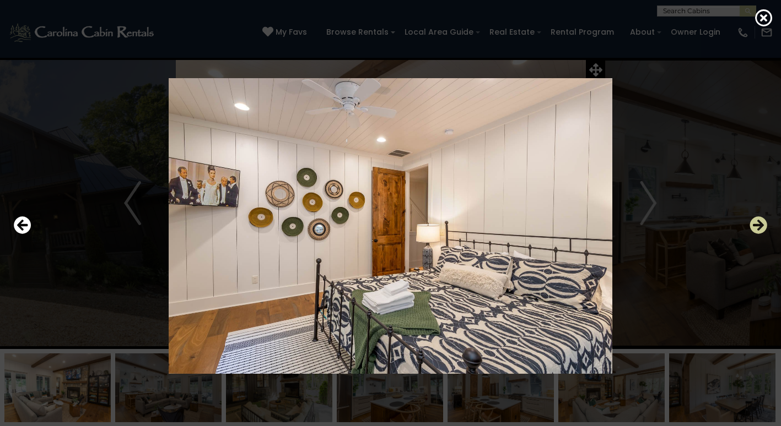
click at [763, 224] on icon "Next" at bounding box center [758, 226] width 18 height 18
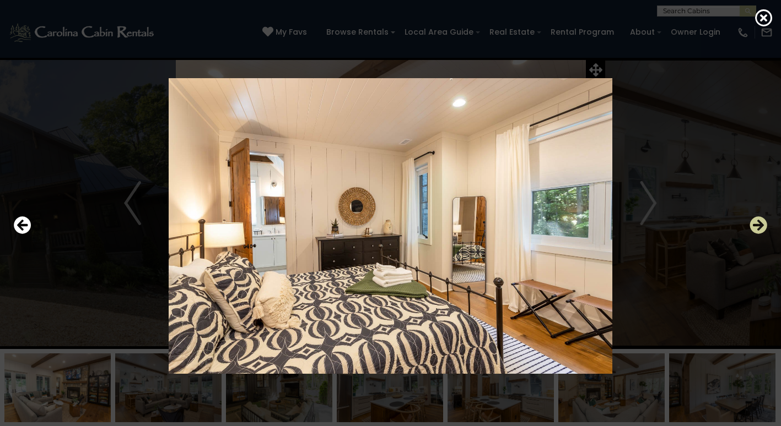
click at [763, 224] on icon "Next" at bounding box center [758, 226] width 18 height 18
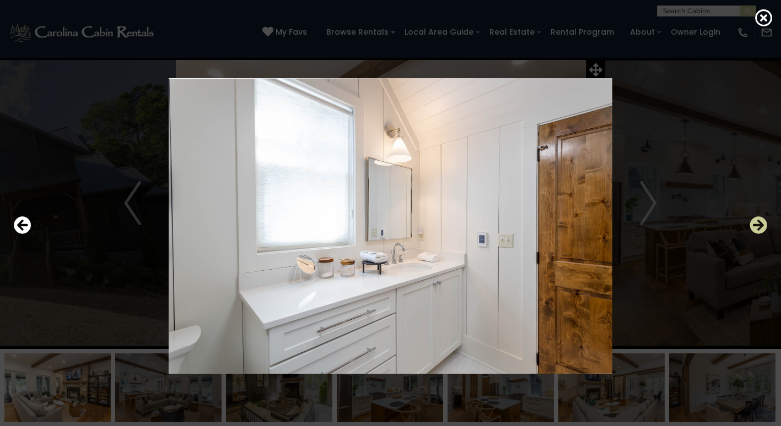
click at [763, 224] on icon "Next" at bounding box center [758, 226] width 18 height 18
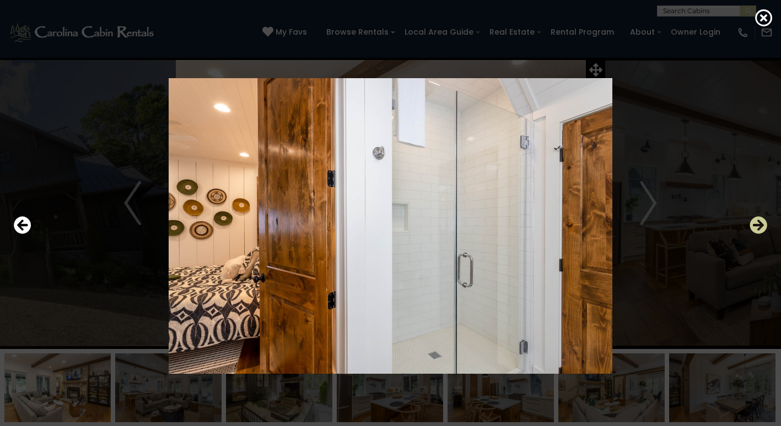
click at [763, 224] on icon "Next" at bounding box center [758, 226] width 18 height 18
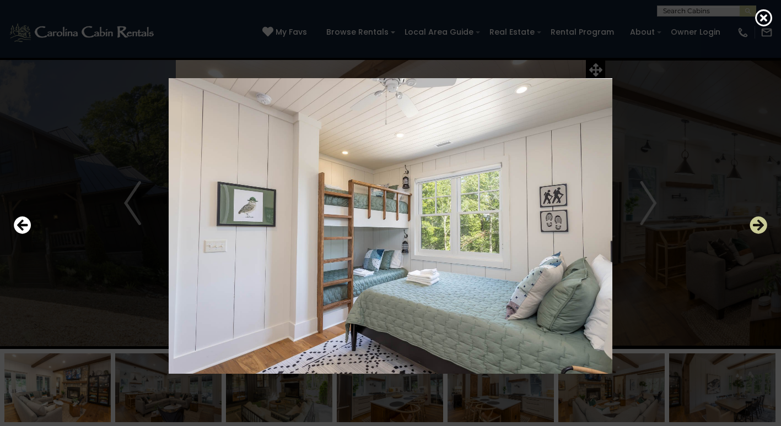
click at [758, 231] on icon "Next" at bounding box center [758, 226] width 18 height 18
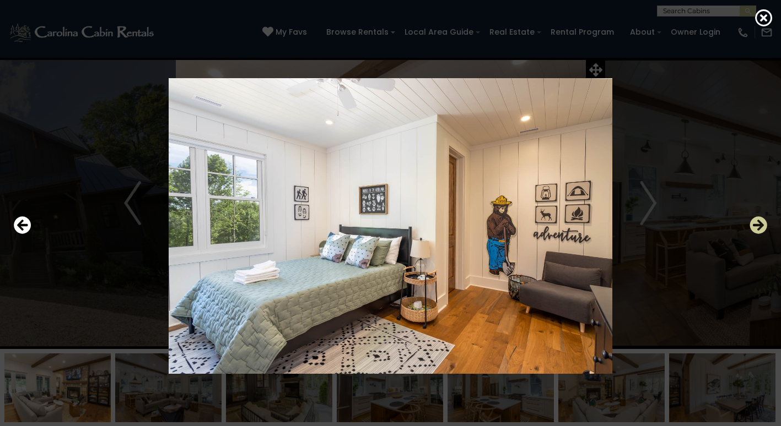
click at [760, 227] on icon "Next" at bounding box center [758, 226] width 18 height 18
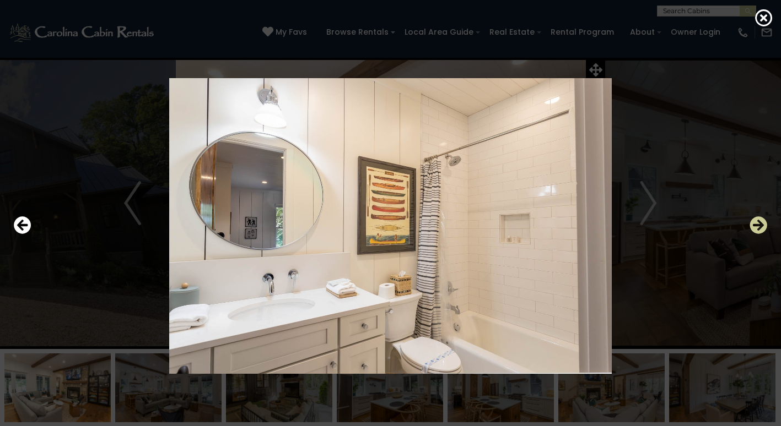
click at [760, 227] on icon "Next" at bounding box center [758, 226] width 18 height 18
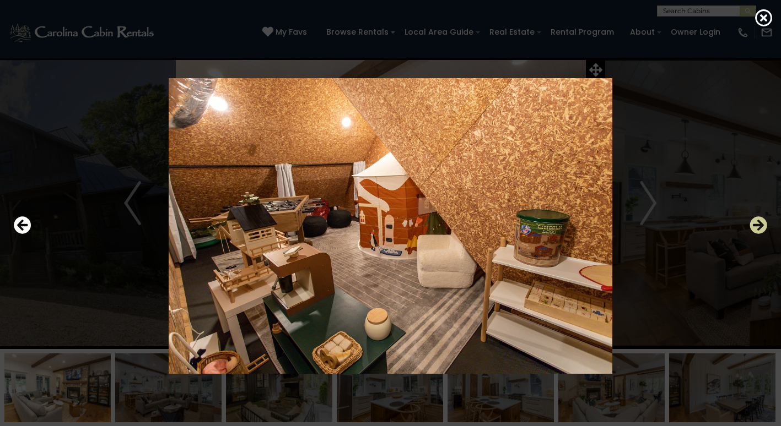
click at [759, 224] on icon "Next" at bounding box center [758, 226] width 18 height 18
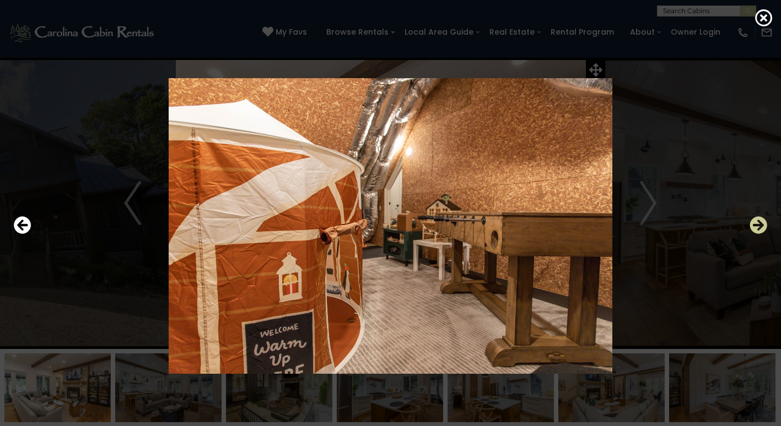
click at [758, 228] on icon "Next" at bounding box center [758, 226] width 18 height 18
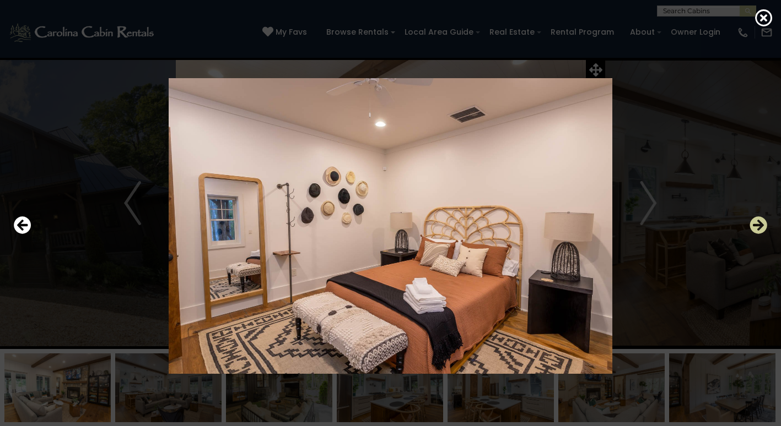
click at [758, 229] on icon "Next" at bounding box center [758, 226] width 18 height 18
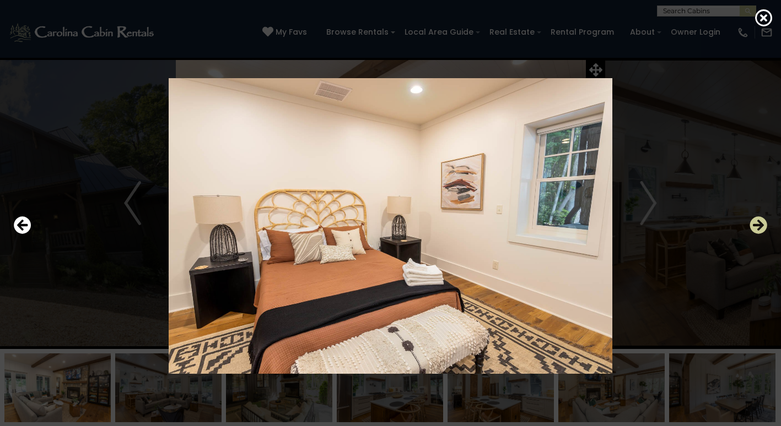
click at [758, 229] on icon "Next" at bounding box center [758, 226] width 18 height 18
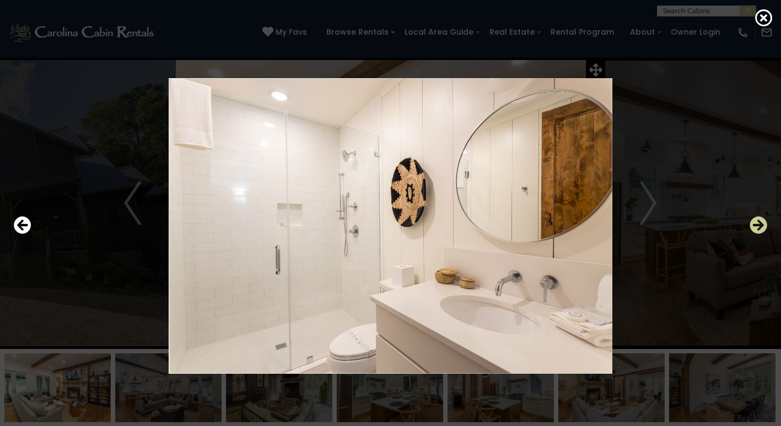
click at [758, 229] on icon "Next" at bounding box center [758, 226] width 18 height 18
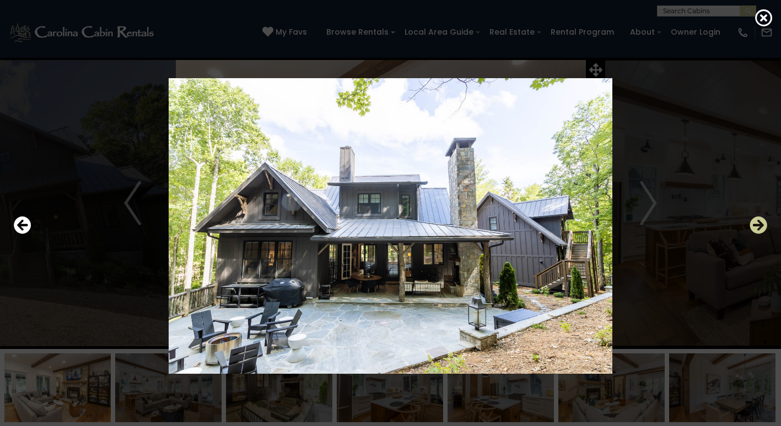
click at [760, 227] on icon "Next" at bounding box center [758, 226] width 18 height 18
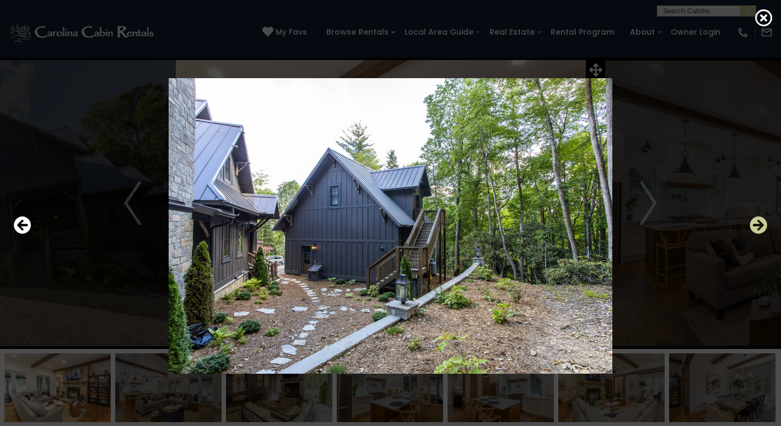
click at [760, 227] on icon "Next" at bounding box center [758, 226] width 18 height 18
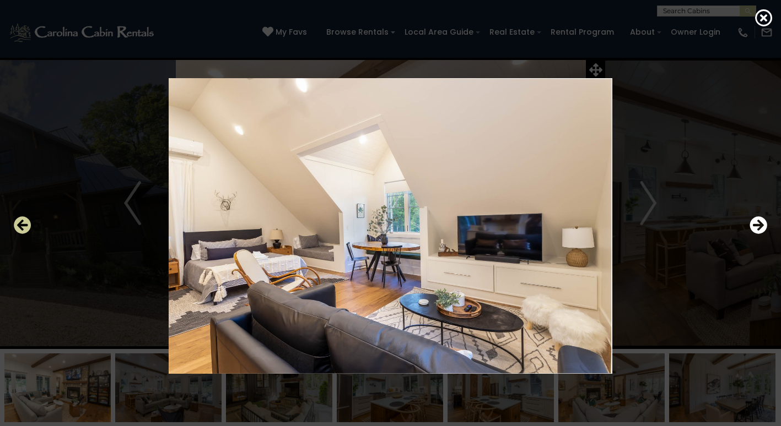
click at [23, 226] on icon "Previous" at bounding box center [23, 226] width 18 height 18
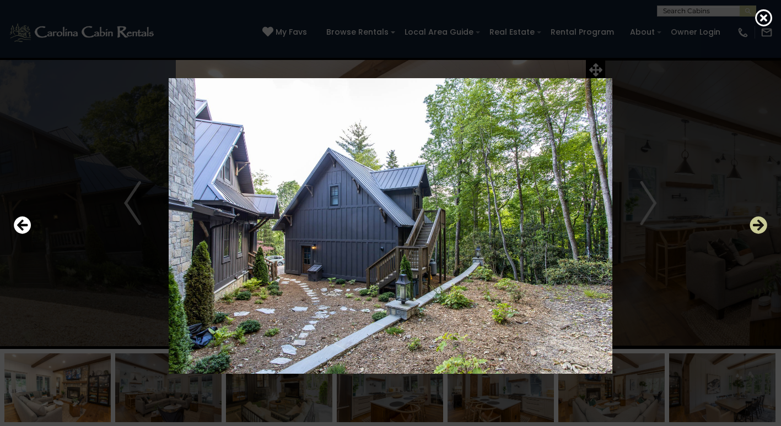
click at [764, 225] on icon "Next" at bounding box center [758, 226] width 18 height 18
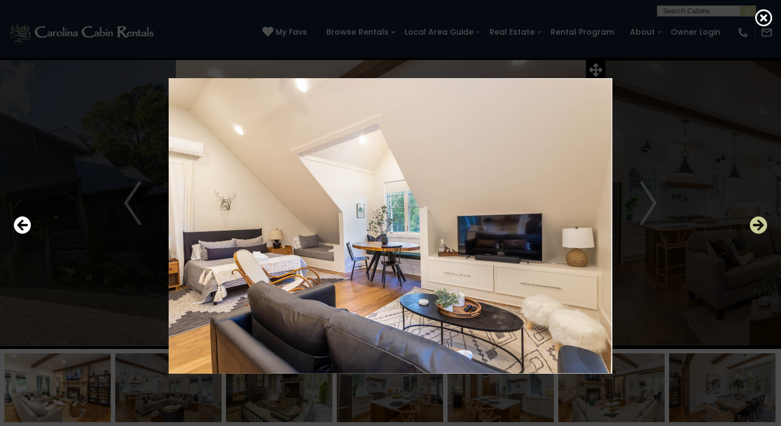
click at [764, 225] on icon "Next" at bounding box center [758, 226] width 18 height 18
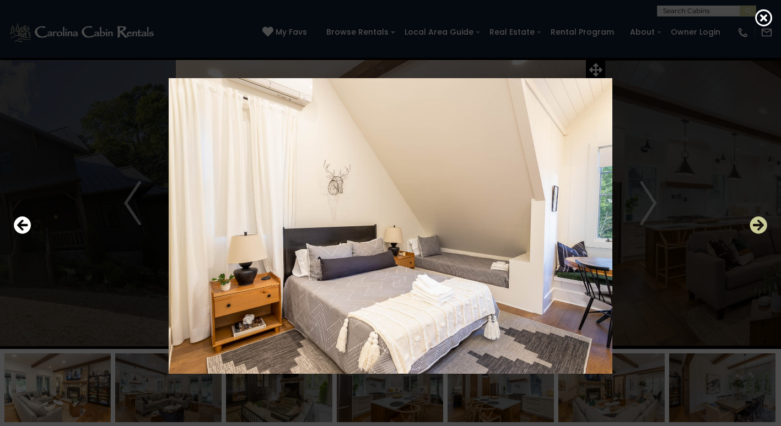
click at [764, 225] on icon "Next" at bounding box center [758, 226] width 18 height 18
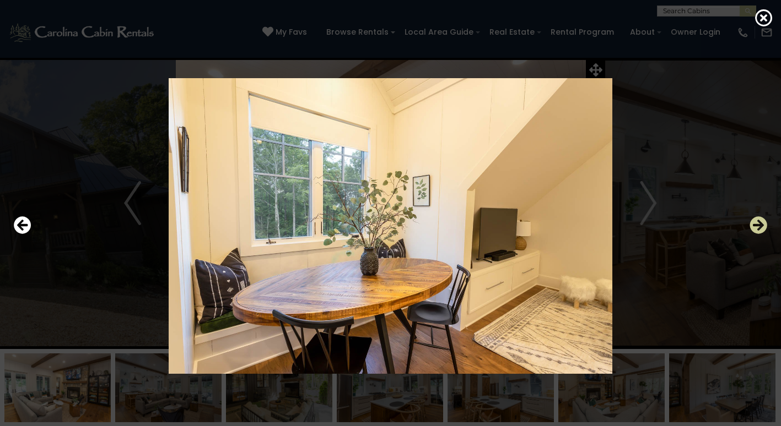
click at [764, 225] on icon "Next" at bounding box center [758, 226] width 18 height 18
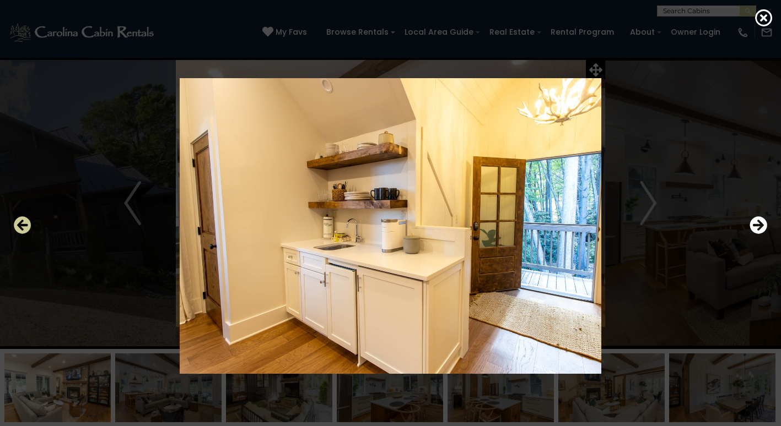
click at [26, 229] on icon "Previous" at bounding box center [23, 226] width 18 height 18
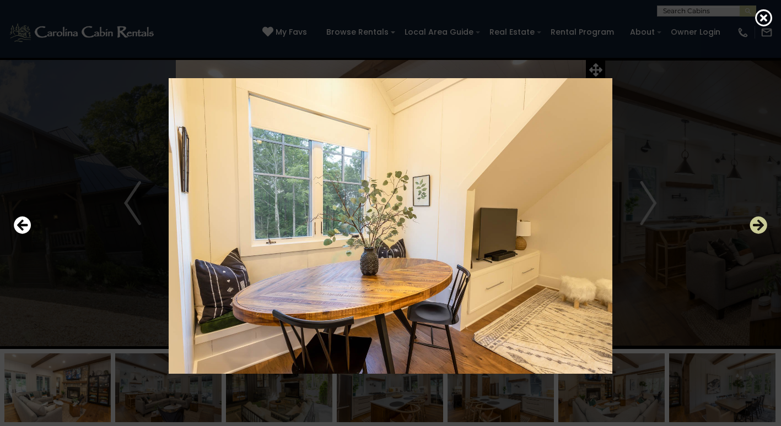
click at [759, 229] on icon "Next" at bounding box center [758, 226] width 18 height 18
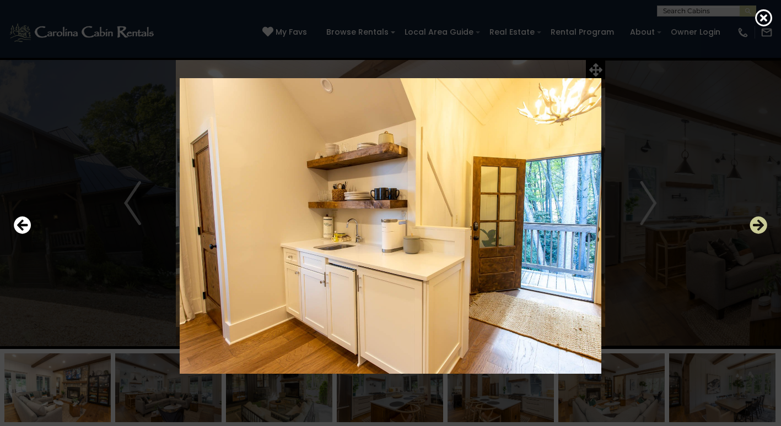
click at [759, 229] on icon "Next" at bounding box center [758, 226] width 18 height 18
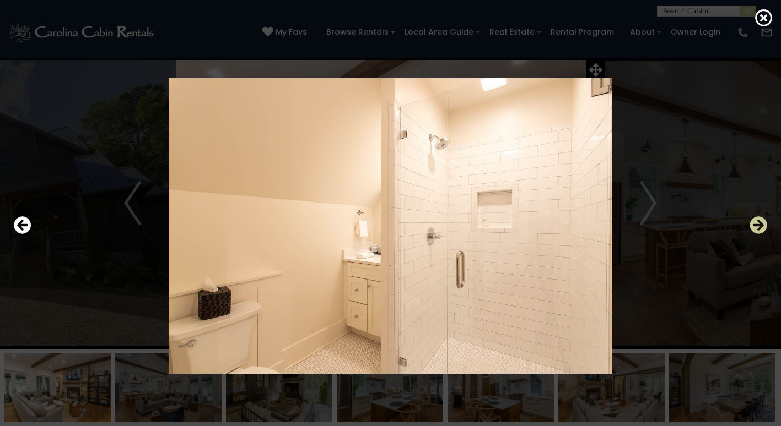
click at [759, 229] on icon "Next" at bounding box center [758, 226] width 18 height 18
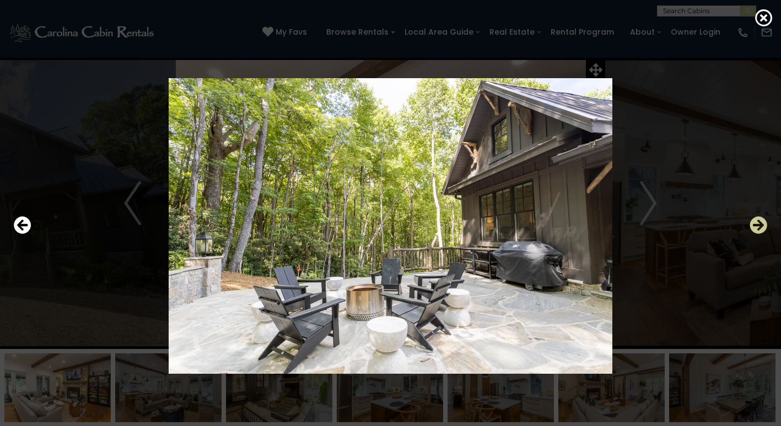
click at [759, 229] on icon "Next" at bounding box center [758, 226] width 18 height 18
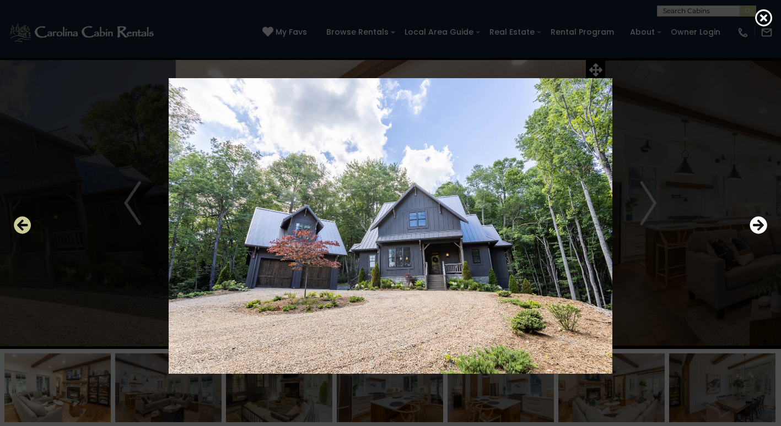
click at [29, 231] on icon "Previous" at bounding box center [23, 226] width 18 height 18
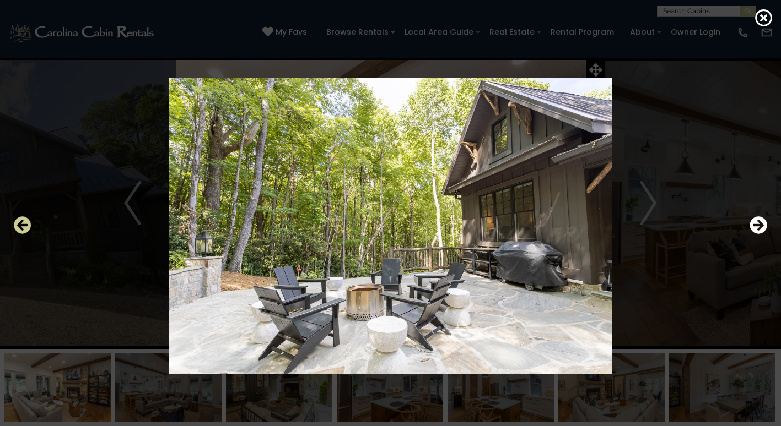
click at [29, 231] on icon "Previous" at bounding box center [23, 226] width 18 height 18
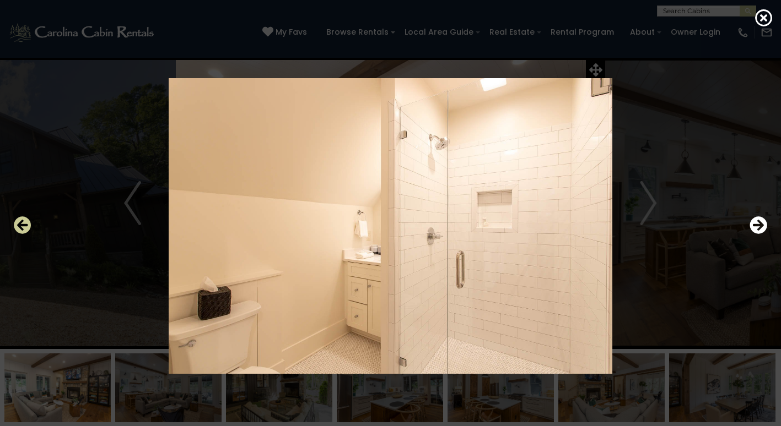
click at [29, 231] on icon "Previous" at bounding box center [23, 226] width 18 height 18
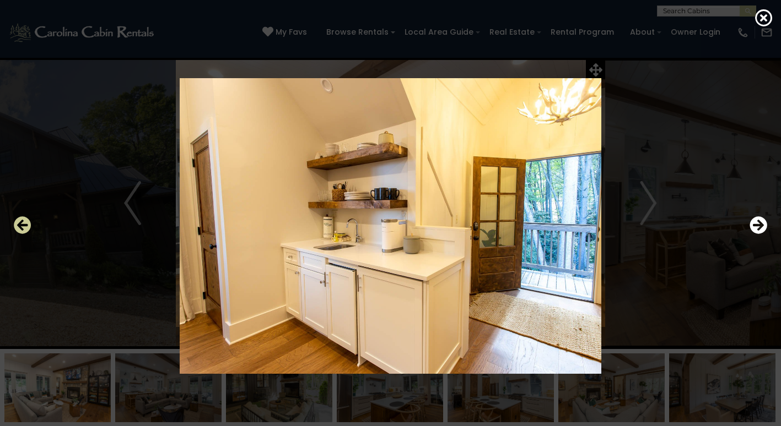
click at [30, 231] on icon "Previous" at bounding box center [23, 226] width 18 height 18
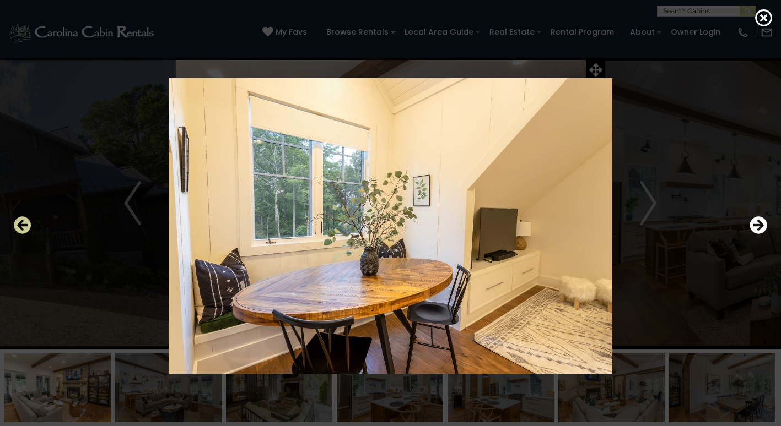
click at [30, 231] on icon "Previous" at bounding box center [23, 226] width 18 height 18
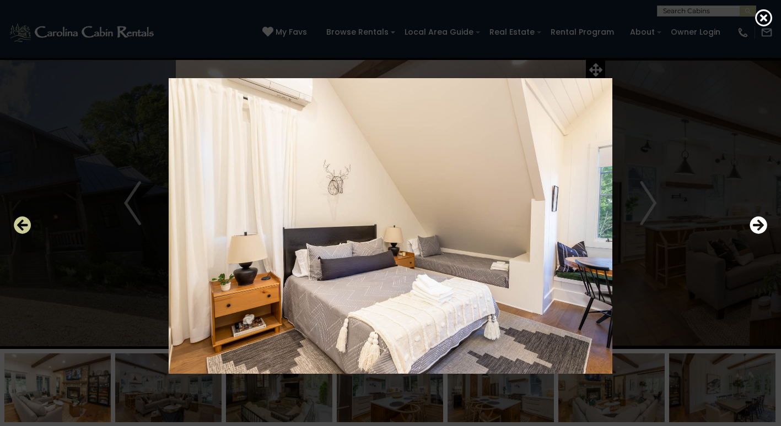
click at [30, 231] on icon "Previous" at bounding box center [23, 226] width 18 height 18
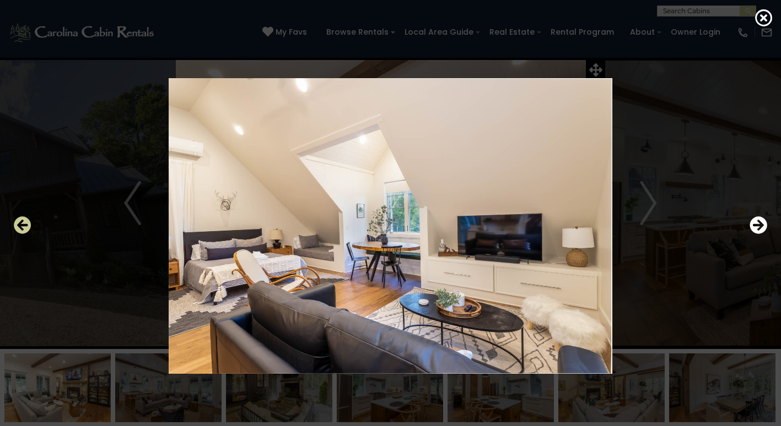
click at [30, 231] on icon "Previous" at bounding box center [23, 226] width 18 height 18
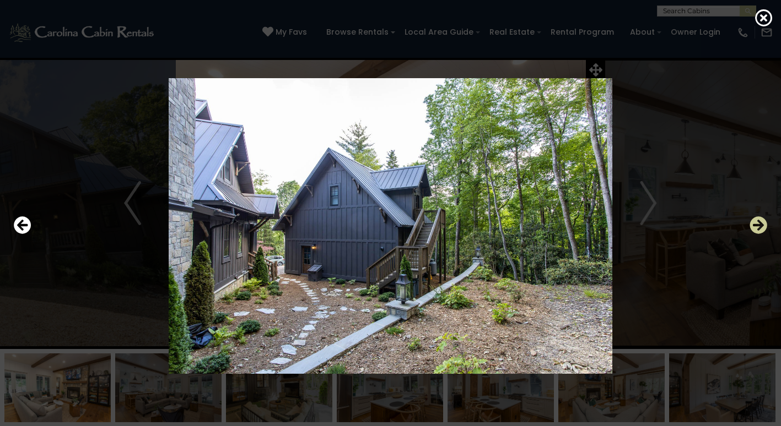
click at [761, 227] on icon "Next" at bounding box center [758, 226] width 18 height 18
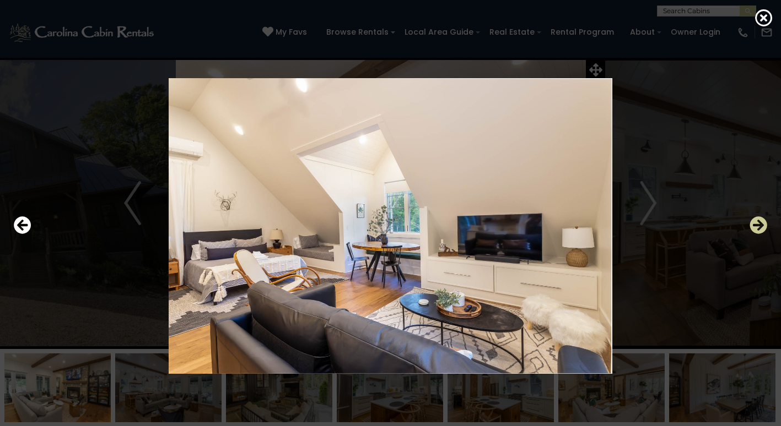
click at [759, 225] on icon "Next" at bounding box center [758, 226] width 18 height 18
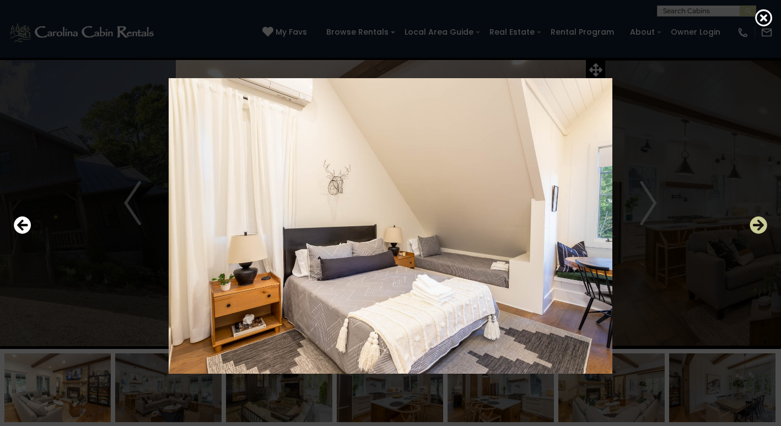
click at [756, 229] on icon "Next" at bounding box center [758, 226] width 18 height 18
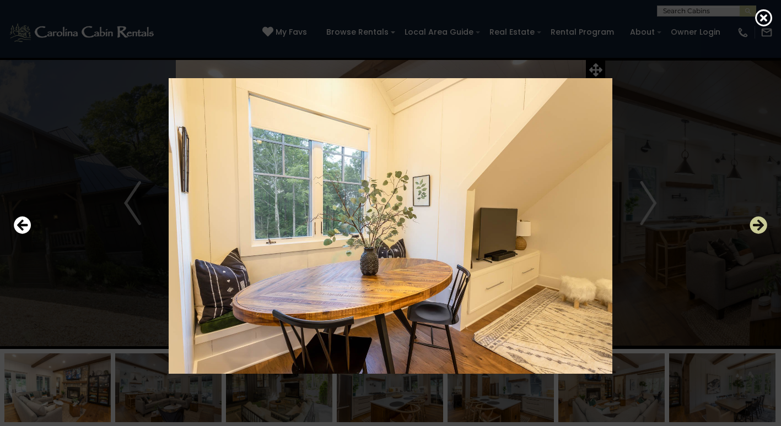
click at [756, 229] on icon "Next" at bounding box center [758, 226] width 18 height 18
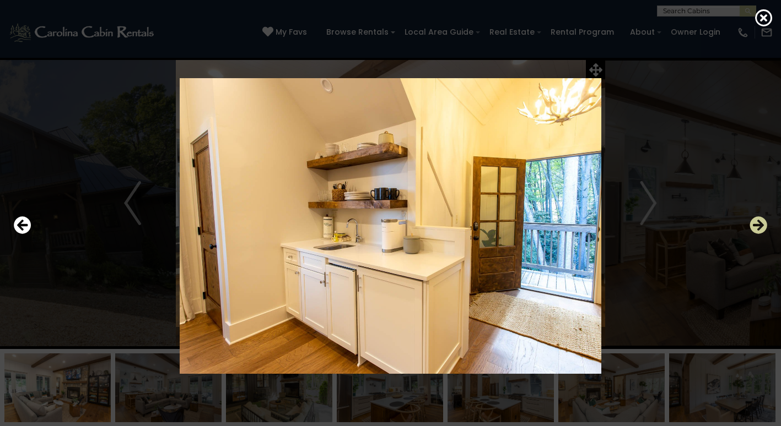
click at [756, 229] on icon "Next" at bounding box center [758, 226] width 18 height 18
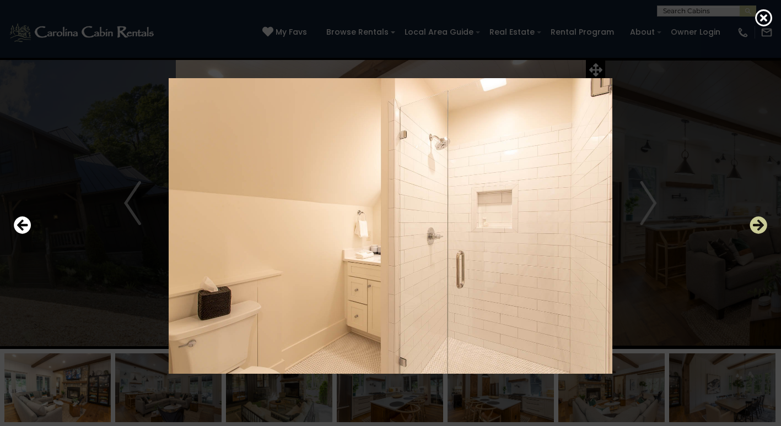
click at [756, 229] on icon "Next" at bounding box center [758, 226] width 18 height 18
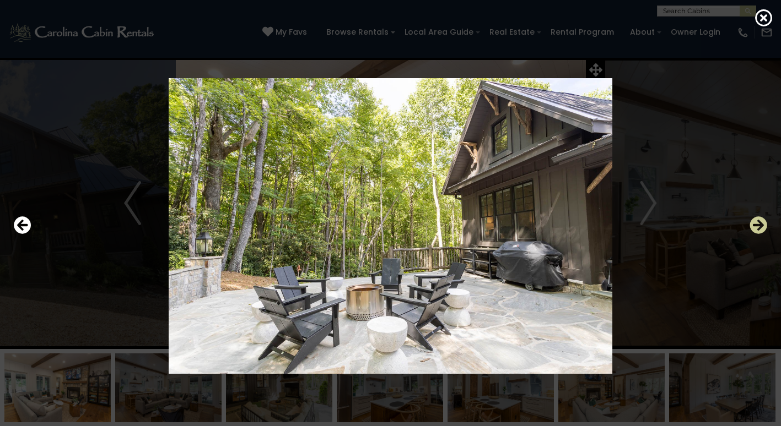
click at [756, 229] on icon "Next" at bounding box center [758, 226] width 18 height 18
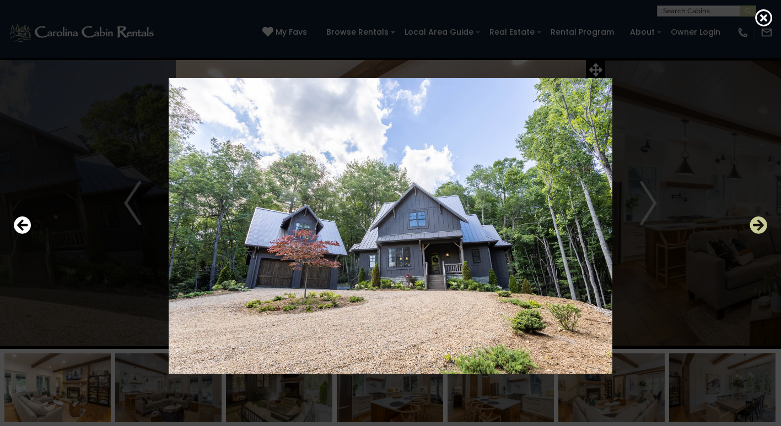
click at [758, 229] on icon "Next" at bounding box center [758, 226] width 18 height 18
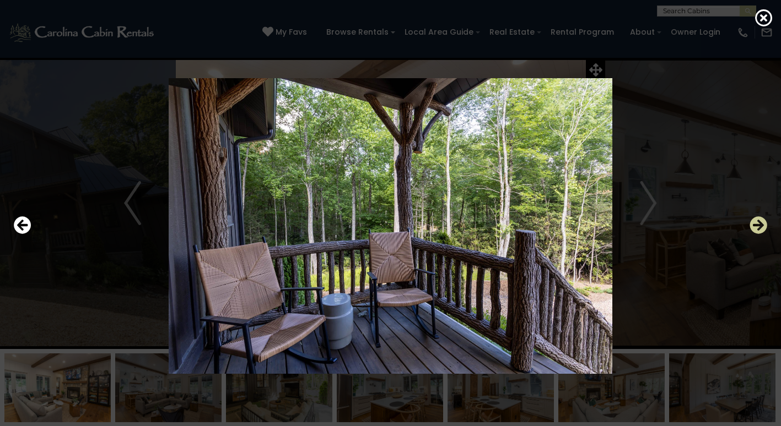
click at [758, 229] on icon "Next" at bounding box center [758, 226] width 18 height 18
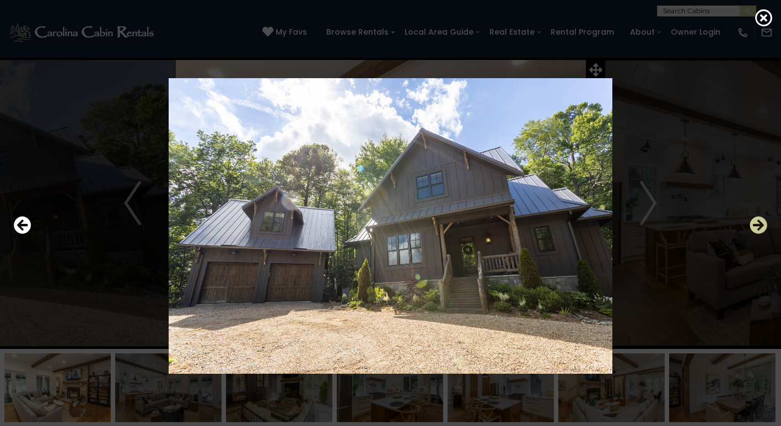
click at [758, 229] on icon "Next" at bounding box center [758, 226] width 18 height 18
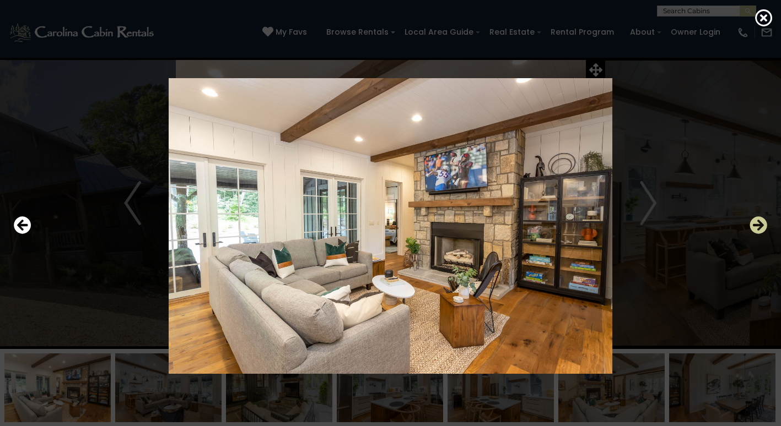
click at [758, 229] on icon "Next" at bounding box center [758, 226] width 18 height 18
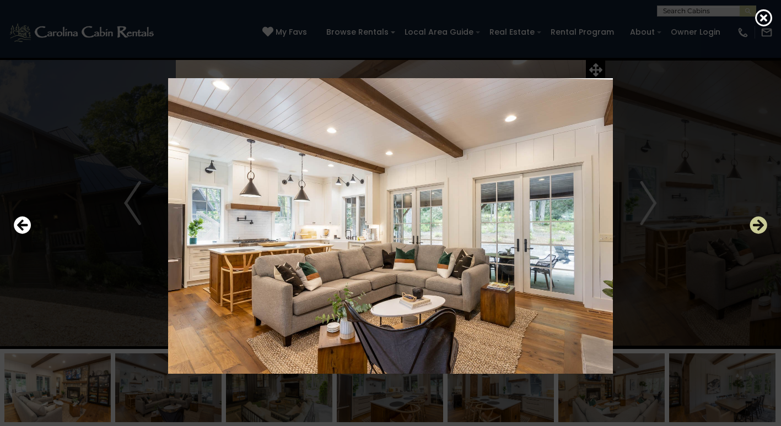
click at [758, 229] on icon "Next" at bounding box center [758, 226] width 18 height 18
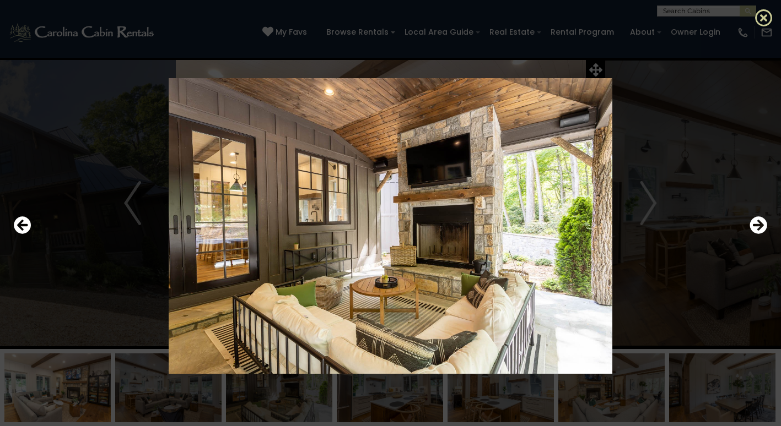
click at [764, 20] on icon at bounding box center [764, 18] width 18 height 18
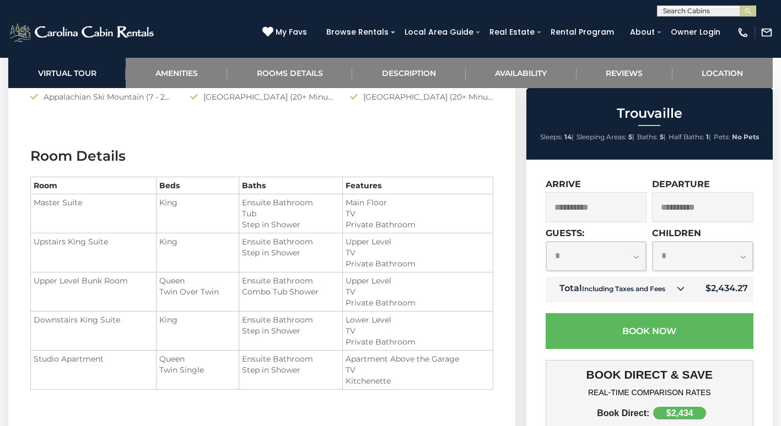
scroll to position [1322, 0]
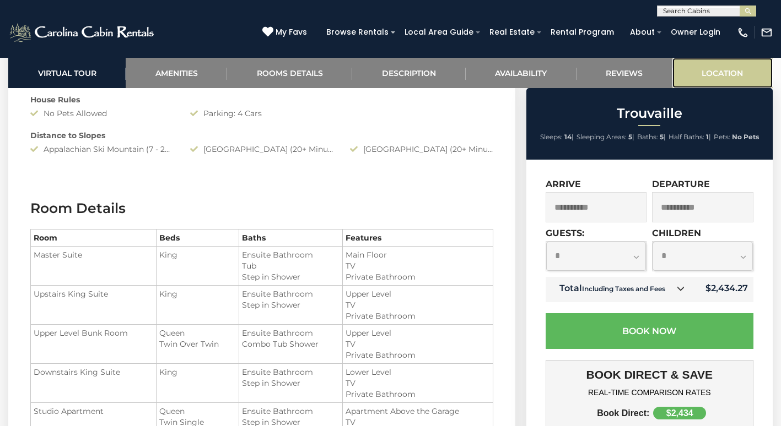
click at [735, 77] on link "Location" at bounding box center [722, 73] width 100 height 30
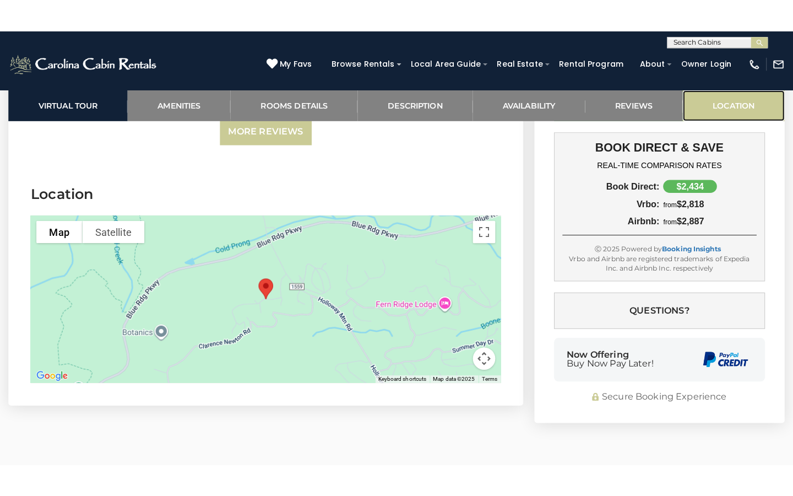
scroll to position [3284, 0]
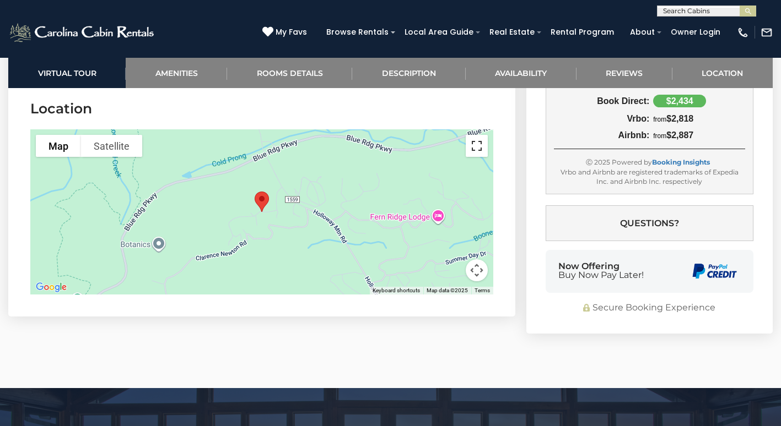
click at [480, 153] on button "Toggle fullscreen view" at bounding box center [477, 146] width 22 height 22
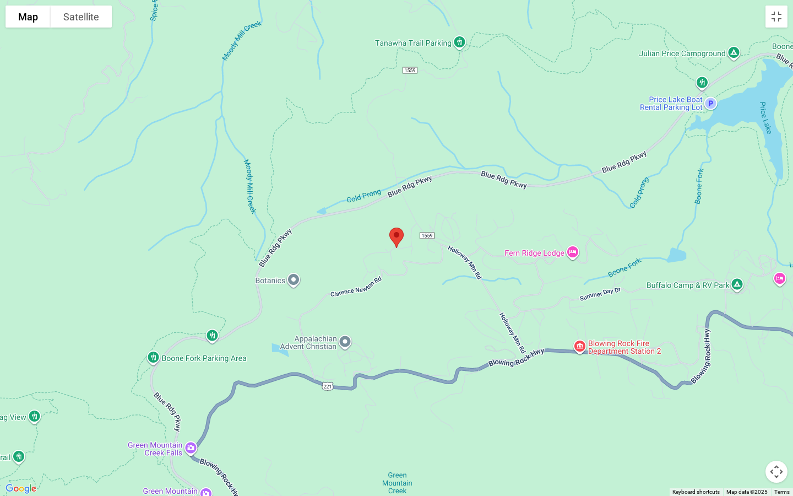
click at [779, 426] on button "Map camera controls" at bounding box center [777, 472] width 22 height 22
click at [777, 426] on button "Map camera controls" at bounding box center [777, 472] width 22 height 22
click at [776, 426] on button "Map camera controls" at bounding box center [777, 472] width 22 height 22
click at [751, 418] on button "Zoom in" at bounding box center [749, 417] width 22 height 22
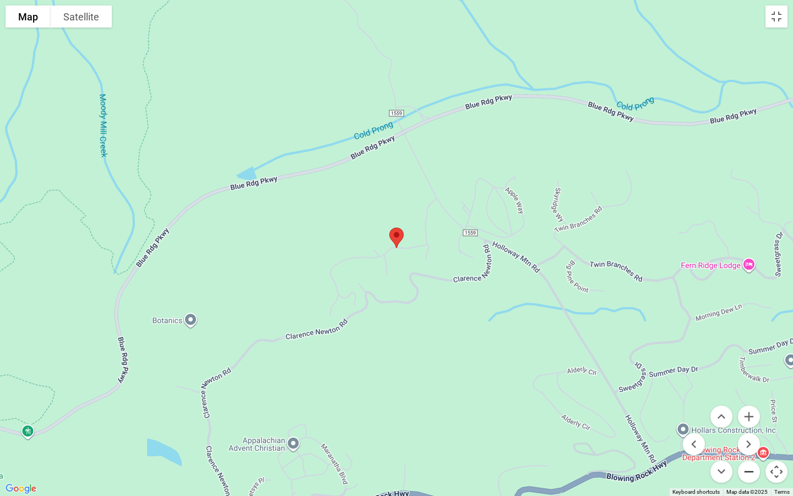
click at [748, 426] on button "Zoom out" at bounding box center [749, 472] width 22 height 22
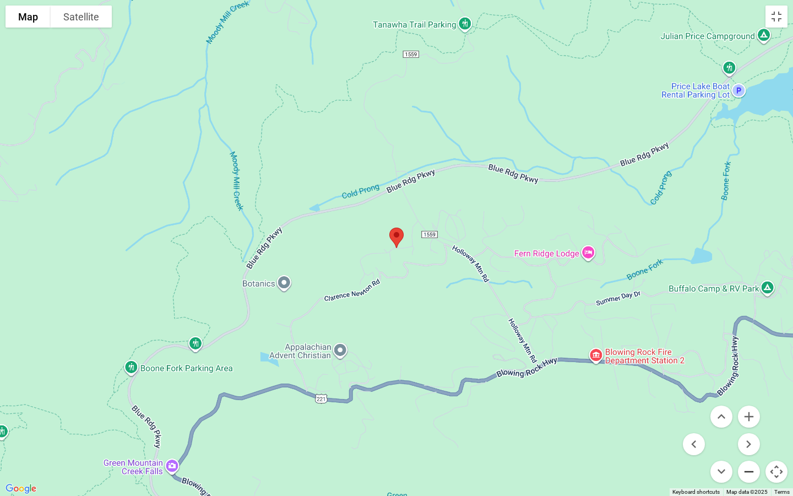
click at [748, 426] on button "Zoom out" at bounding box center [749, 472] width 22 height 22
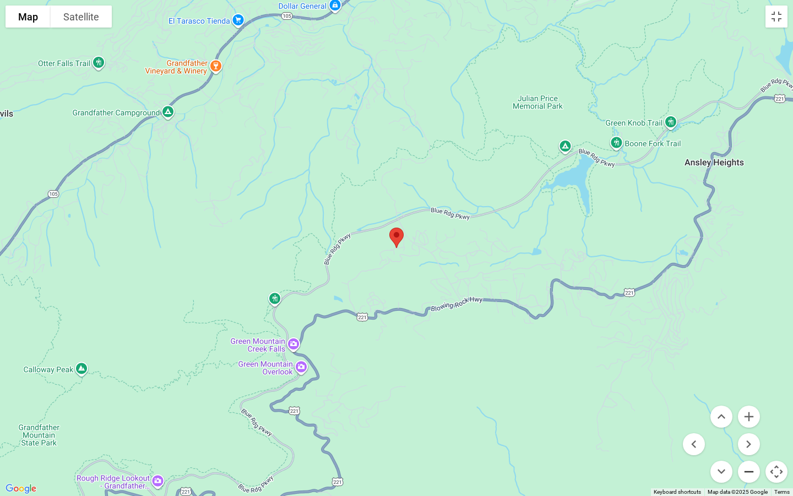
click at [748, 426] on button "Zoom out" at bounding box center [749, 472] width 22 height 22
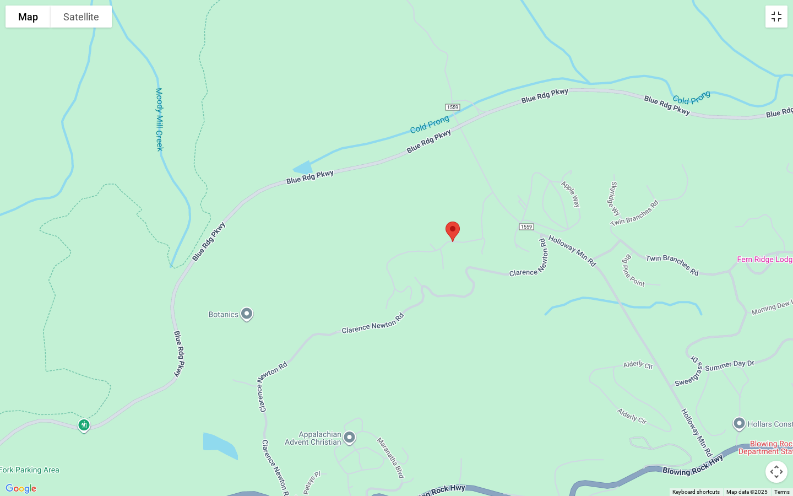
click at [775, 18] on button "Toggle fullscreen view" at bounding box center [777, 17] width 22 height 22
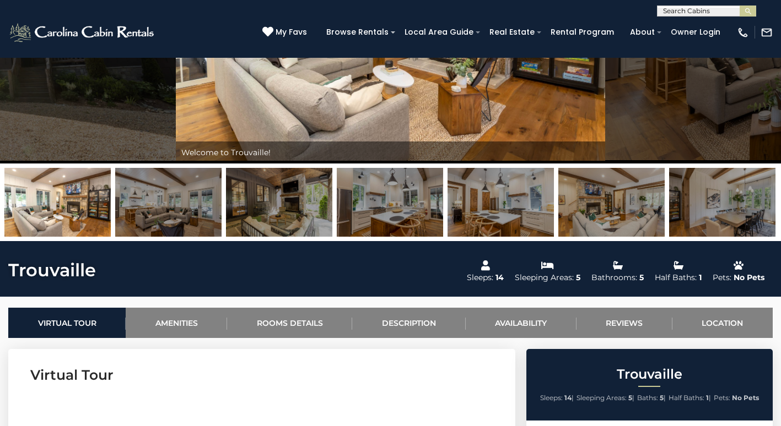
scroll to position [0, 0]
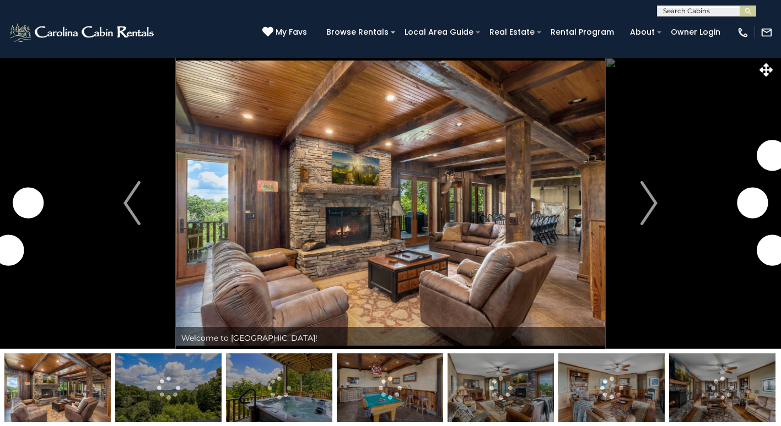
select select "*"
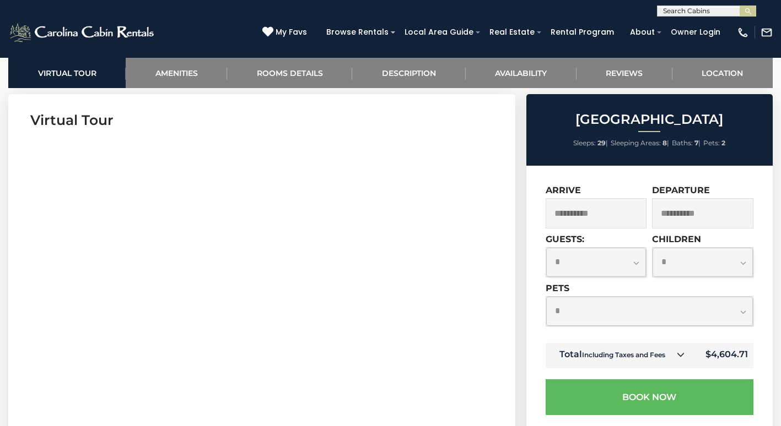
scroll to position [496, 0]
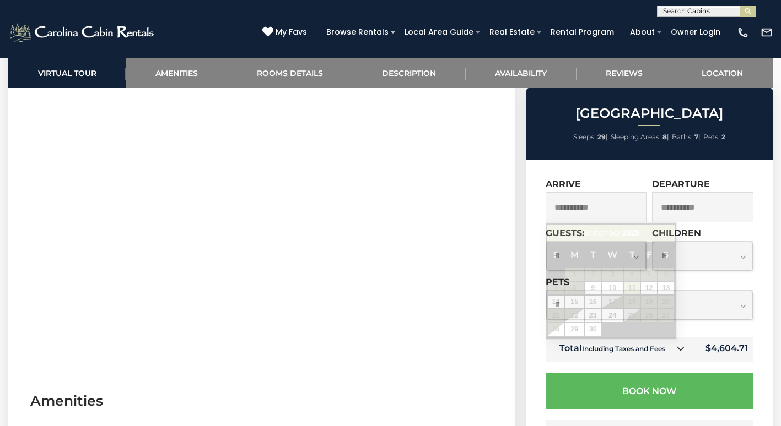
click at [621, 215] on input "**********" at bounding box center [595, 207] width 101 height 30
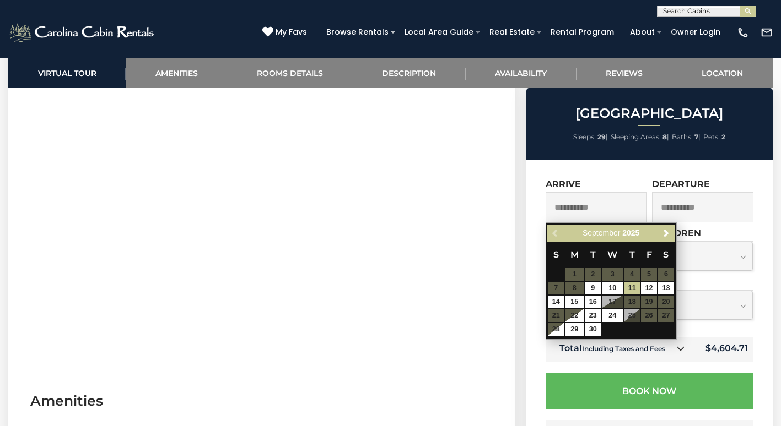
click at [608, 298] on table "S M T W T F S 1 2 3 4 5 6 7 8 9 10 11 12 13 14 15 16 17 18 19 20 21 22 23 24 25…" at bounding box center [610, 289] width 127 height 95
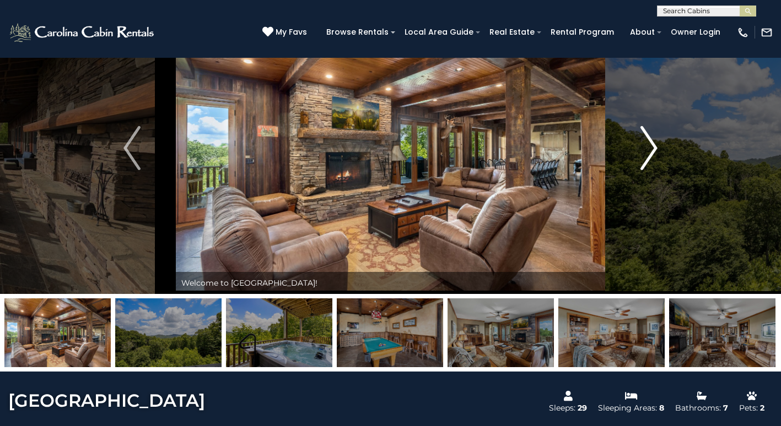
scroll to position [441, 0]
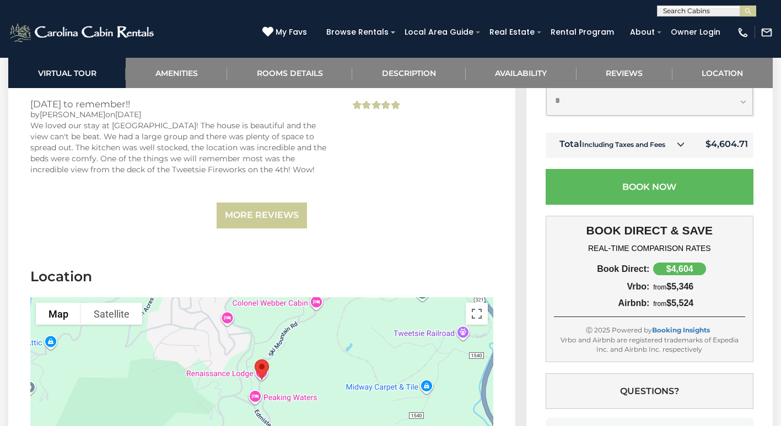
scroll to position [3723, 0]
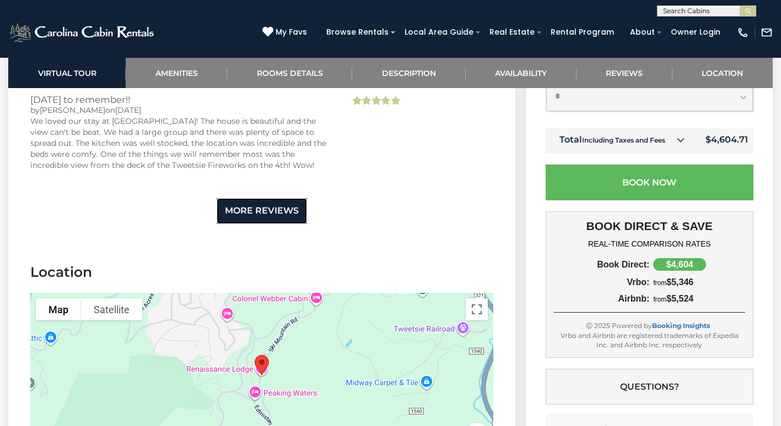
click at [289, 198] on link "More Reviews" at bounding box center [262, 211] width 90 height 26
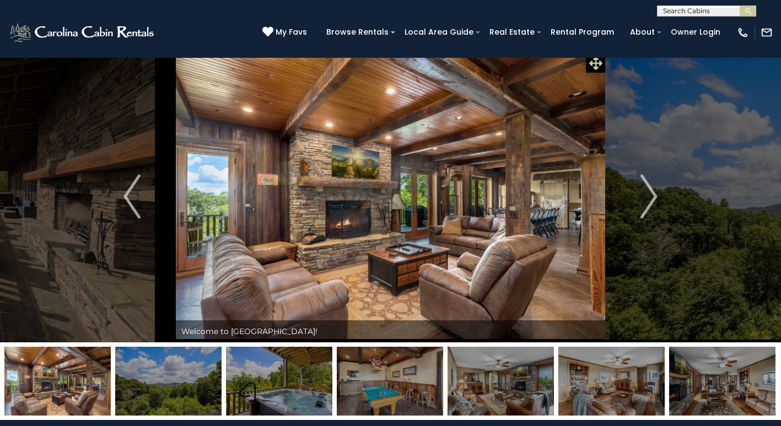
scroll to position [0, 0]
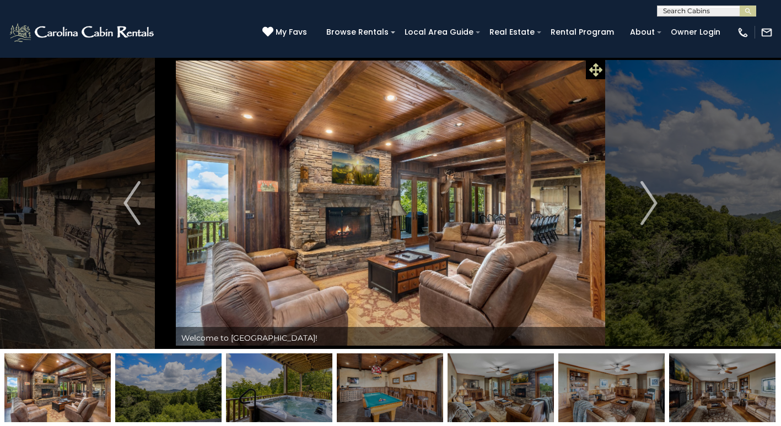
click at [597, 70] on icon at bounding box center [595, 69] width 13 height 13
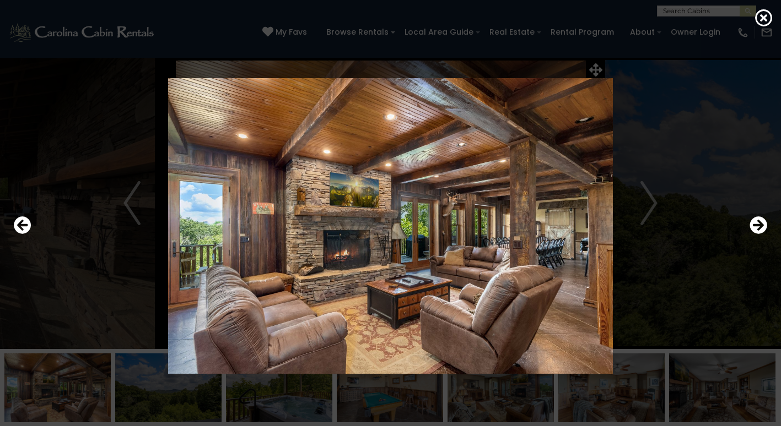
click at [597, 71] on div at bounding box center [390, 226] width 764 height 384
click at [664, 96] on img at bounding box center [391, 226] width 650 height 296
click at [764, 19] on icon at bounding box center [764, 18] width 18 height 18
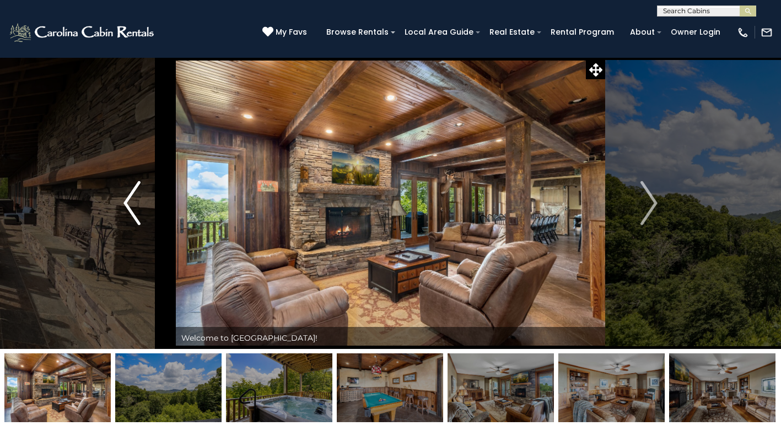
click at [142, 210] on button "Previous" at bounding box center [132, 203] width 88 height 292
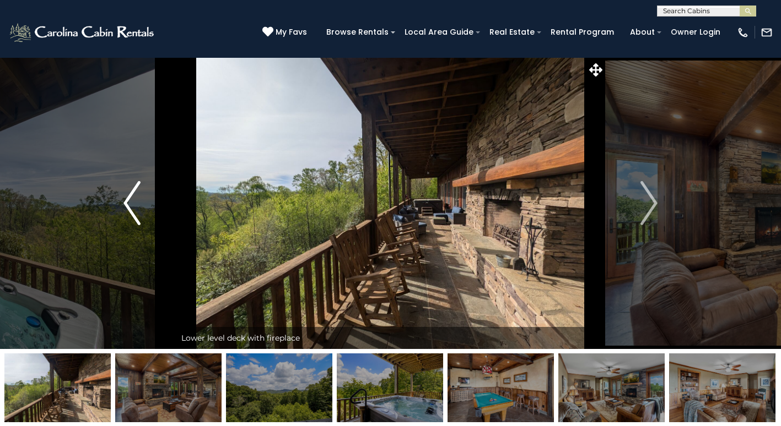
click at [142, 210] on button "Previous" at bounding box center [132, 203] width 88 height 292
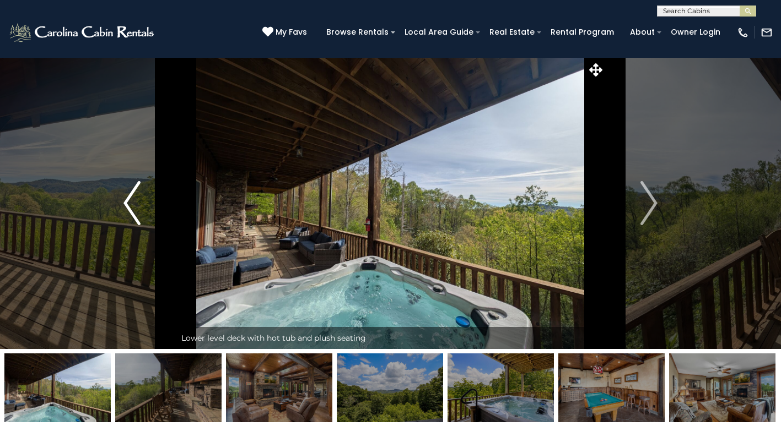
click at [142, 210] on button "Previous" at bounding box center [132, 203] width 88 height 292
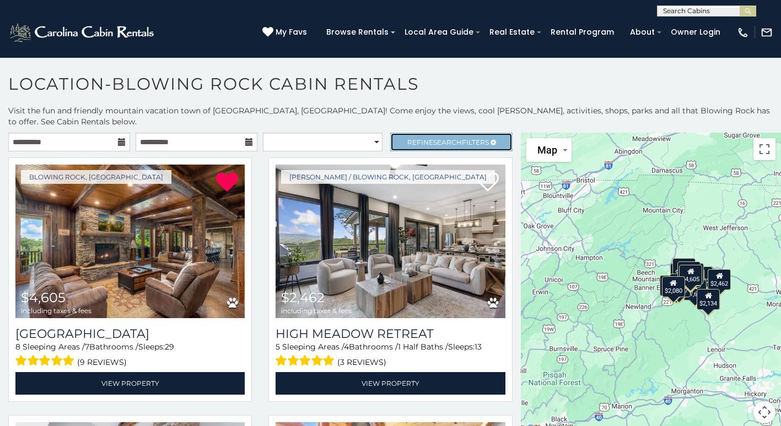
click at [420, 138] on span "Refine Search Filters" at bounding box center [448, 142] width 82 height 8
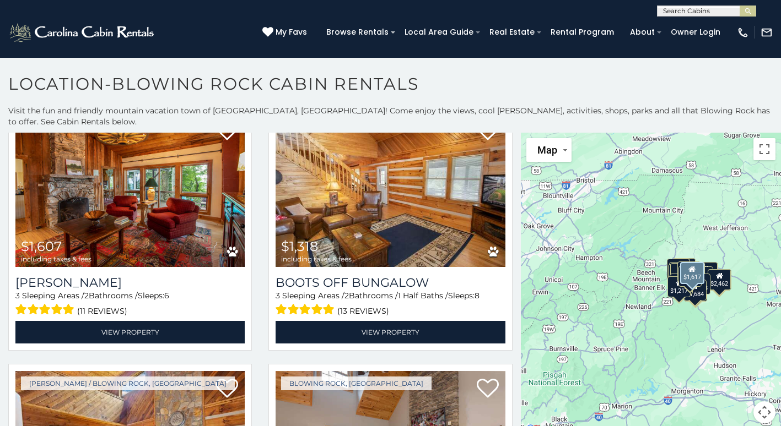
scroll to position [2534, 0]
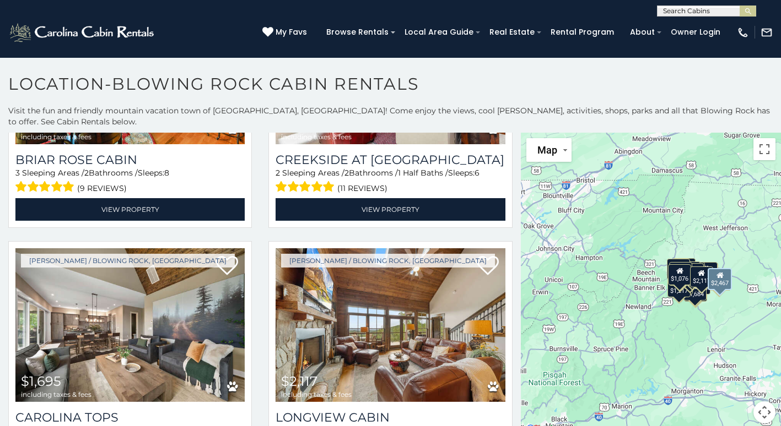
scroll to position [3636, 0]
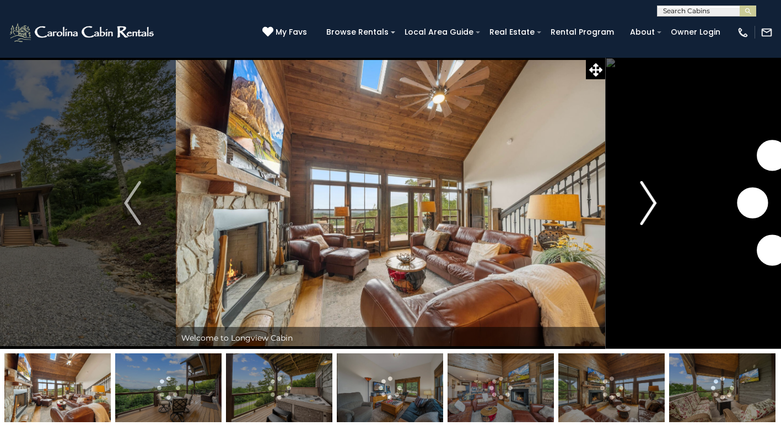
click at [648, 212] on img "Next" at bounding box center [648, 203] width 17 height 44
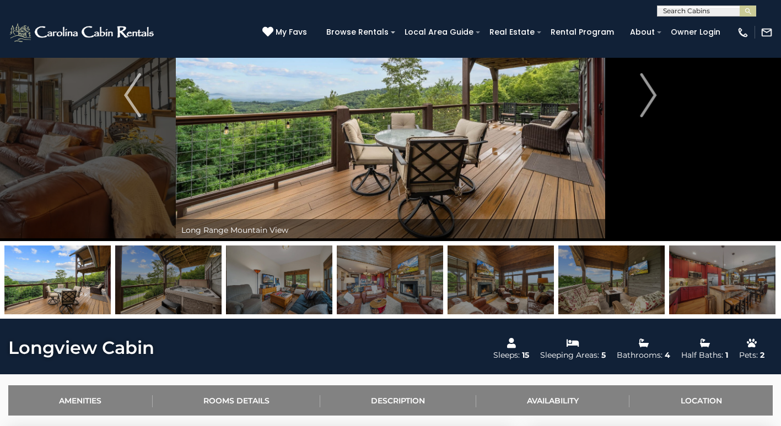
scroll to position [110, 0]
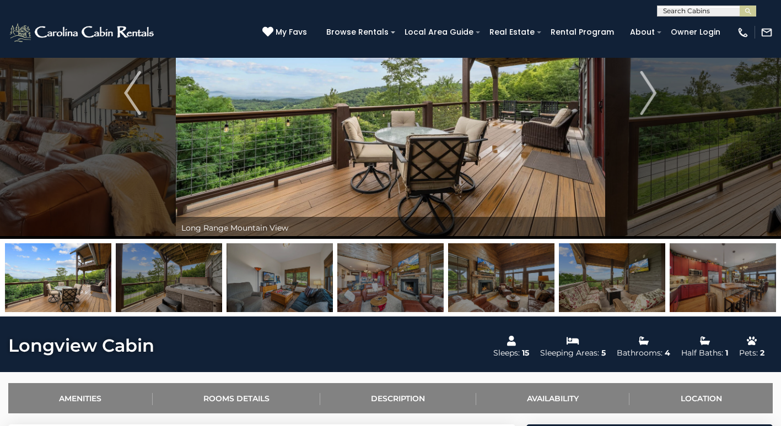
click at [275, 283] on img at bounding box center [279, 278] width 106 height 69
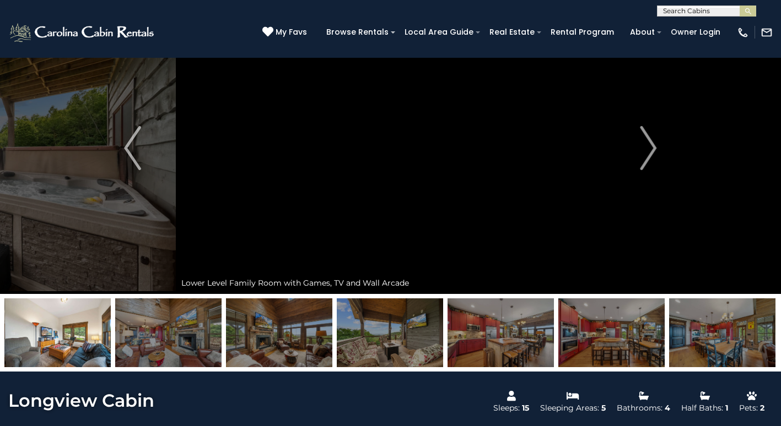
scroll to position [55, 0]
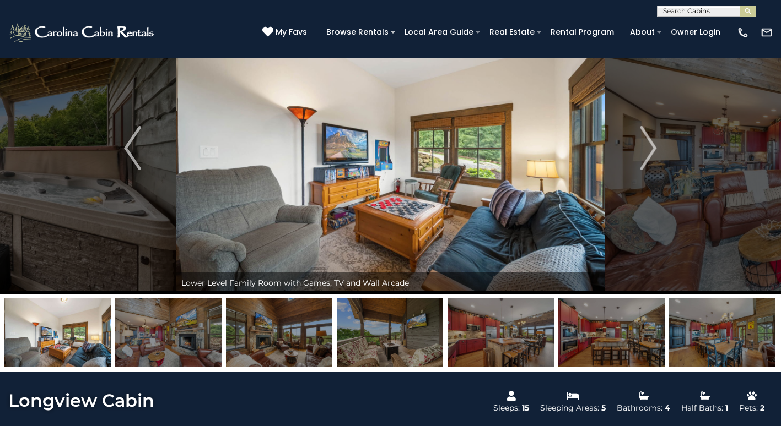
click at [299, 322] on img at bounding box center [279, 333] width 106 height 69
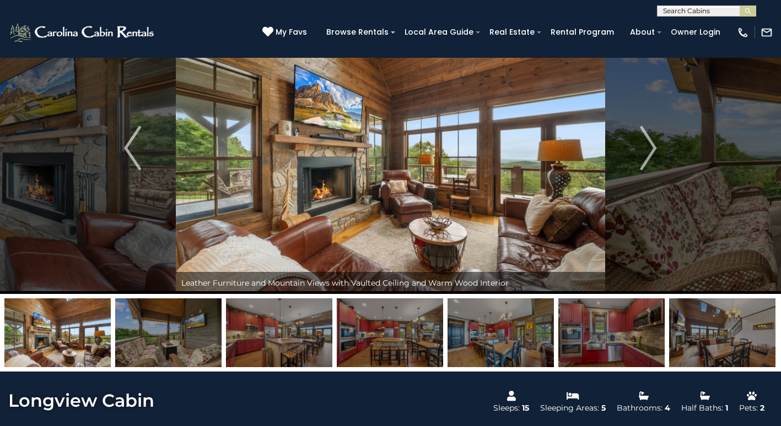
click at [165, 343] on img at bounding box center [168, 333] width 106 height 69
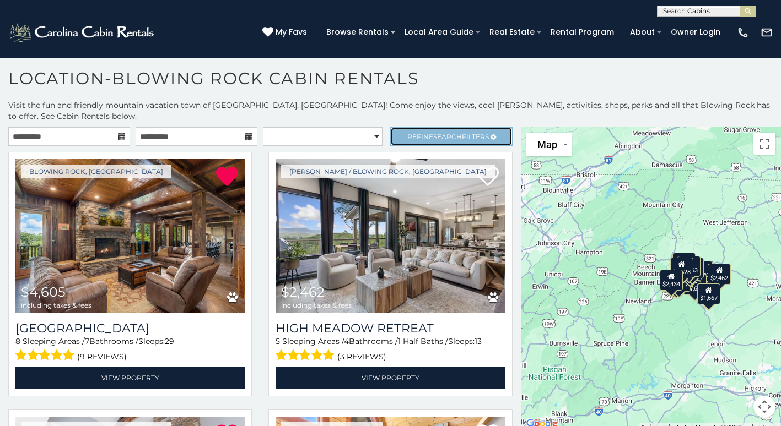
click at [433, 133] on span "Search" at bounding box center [447, 137] width 29 height 8
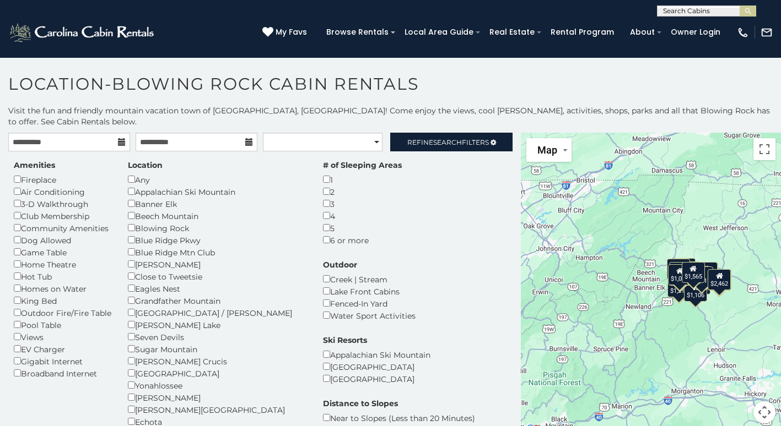
click at [479, 162] on div "Amenities Fireplace Air Conditioning 3-D Walkthrough Club Membership Community …" at bounding box center [261, 348] width 510 height 377
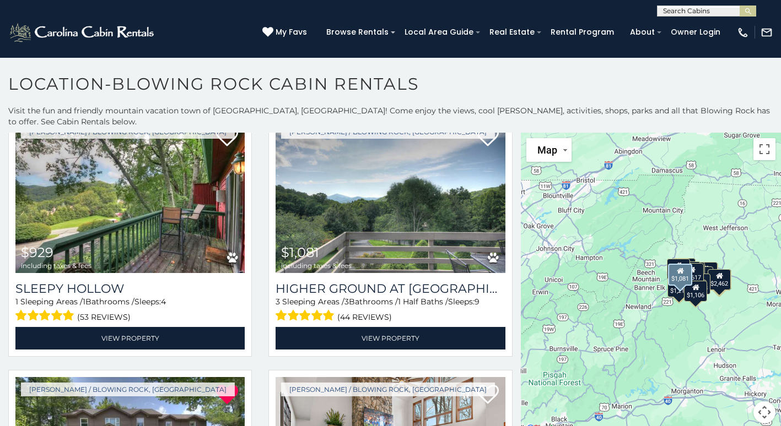
scroll to position [3085, 0]
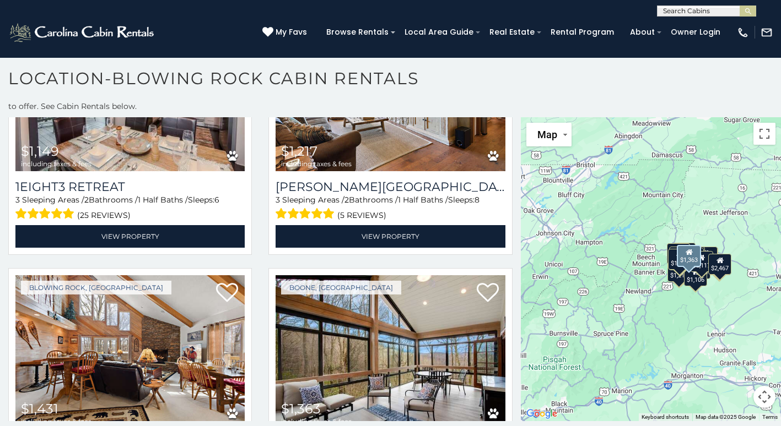
scroll to position [1823, 0]
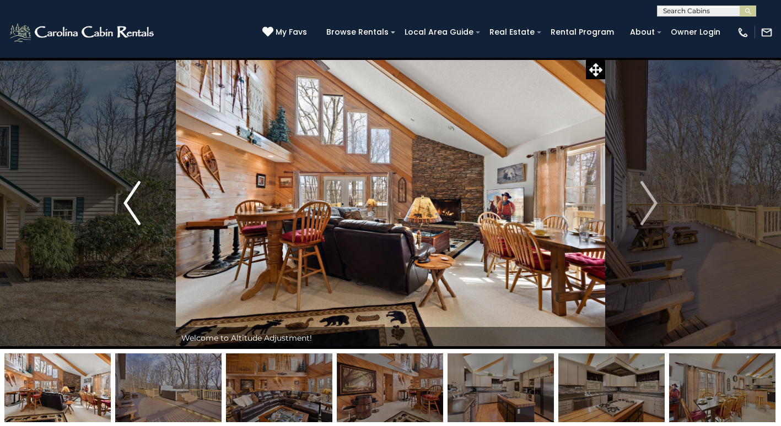
click at [134, 209] on img "Previous" at bounding box center [131, 203] width 17 height 44
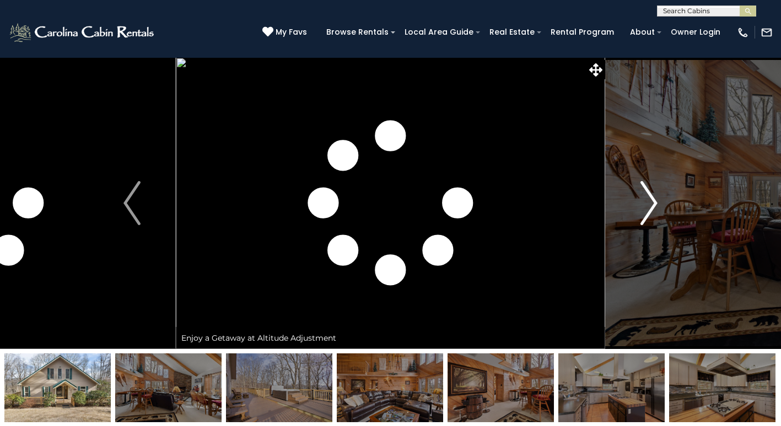
click at [647, 207] on img "Next" at bounding box center [649, 203] width 17 height 44
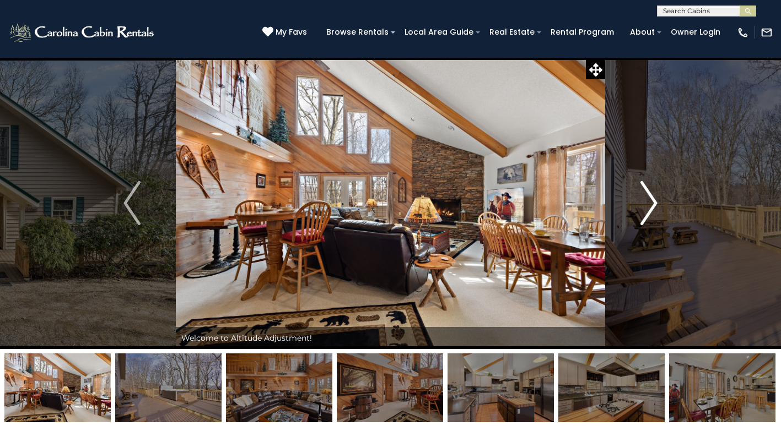
click at [647, 207] on img "Next" at bounding box center [649, 203] width 17 height 44
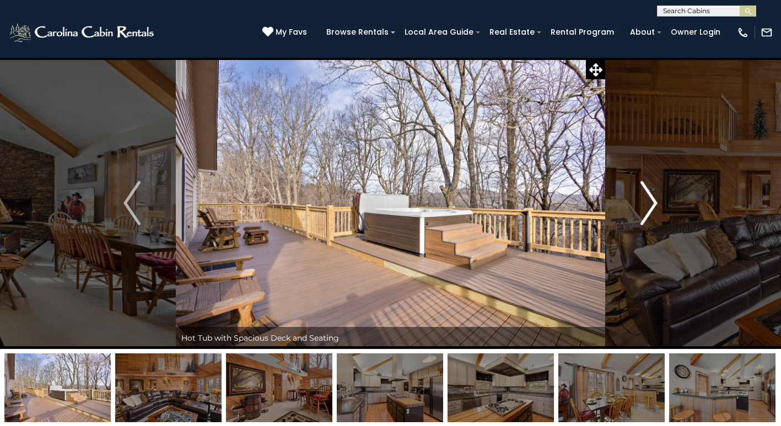
click at [647, 207] on img "Next" at bounding box center [649, 203] width 17 height 44
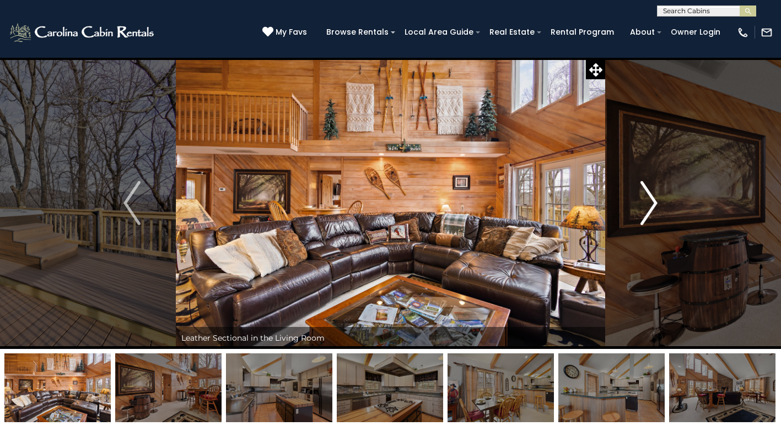
click at [647, 207] on img "Next" at bounding box center [649, 203] width 17 height 44
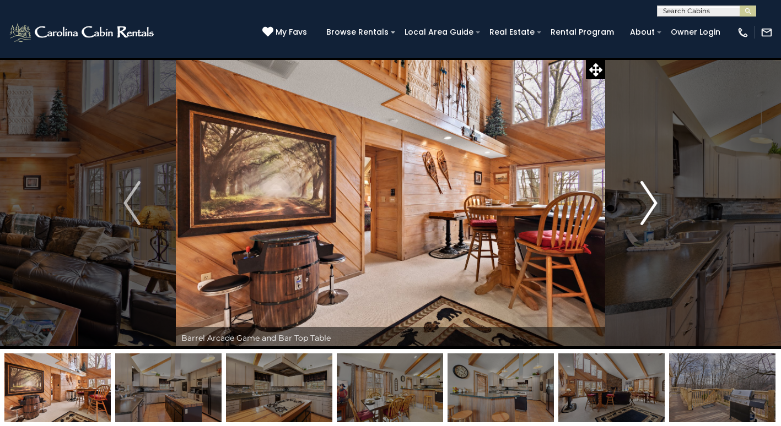
click at [647, 207] on img "Next" at bounding box center [649, 203] width 17 height 44
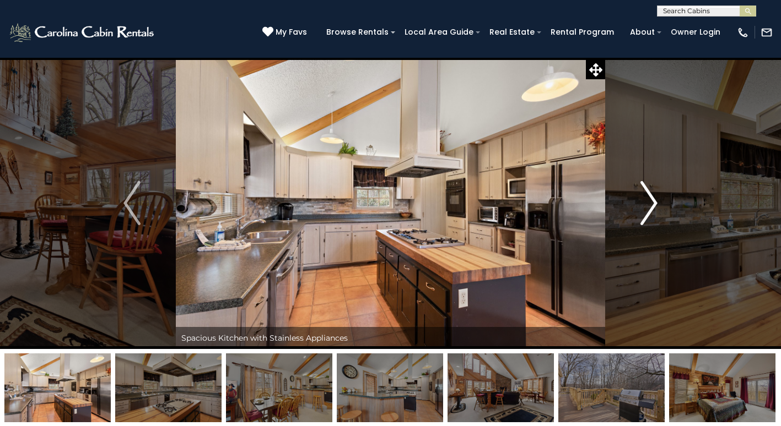
click at [647, 207] on img "Next" at bounding box center [649, 203] width 17 height 44
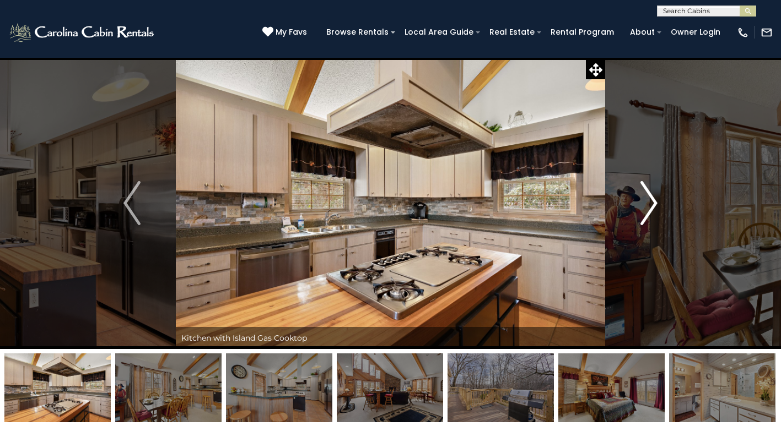
click at [647, 207] on img "Next" at bounding box center [649, 203] width 17 height 44
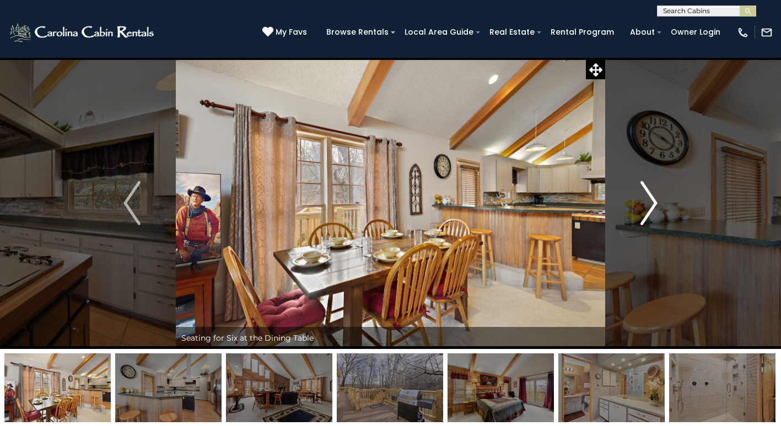
click at [647, 207] on img "Next" at bounding box center [649, 203] width 17 height 44
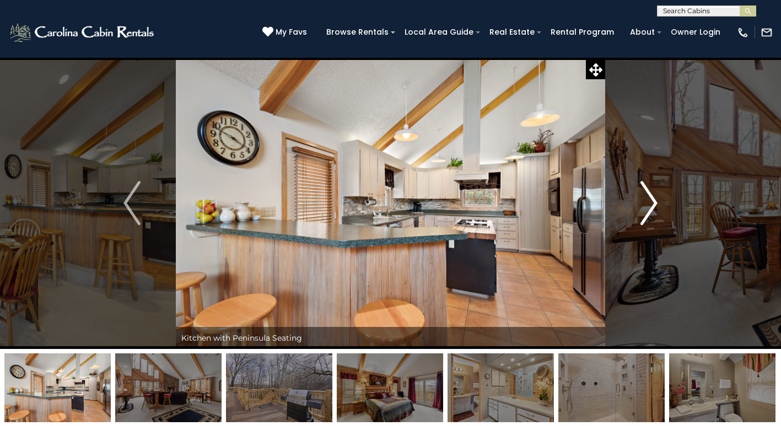
click at [646, 207] on img "Next" at bounding box center [649, 203] width 17 height 44
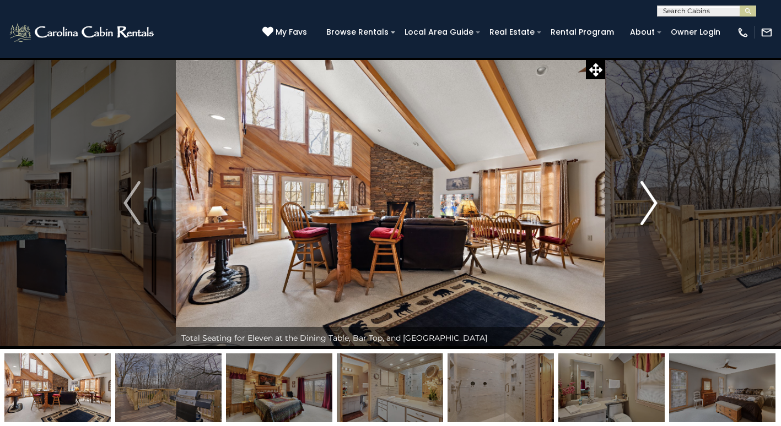
click at [646, 207] on img "Next" at bounding box center [649, 203] width 17 height 44
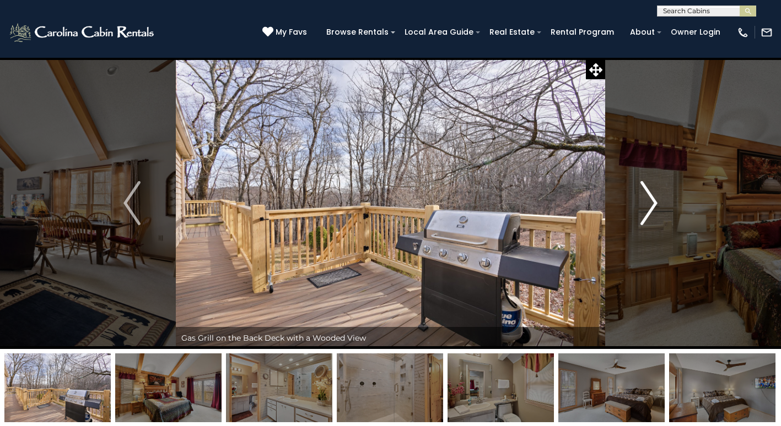
click at [646, 207] on img "Next" at bounding box center [649, 203] width 17 height 44
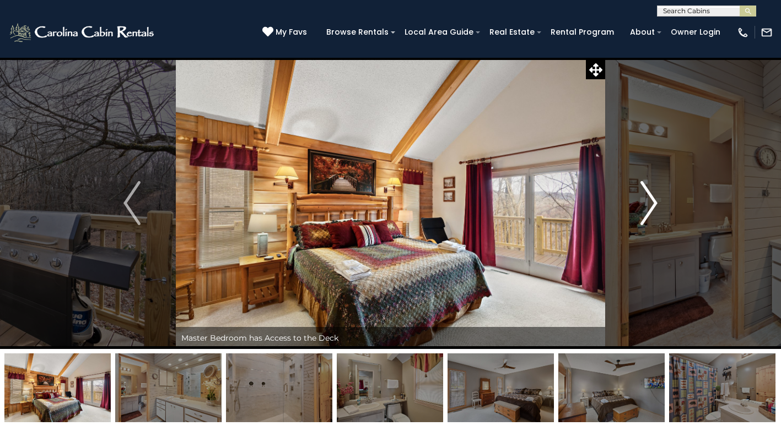
click at [646, 207] on img "Next" at bounding box center [649, 203] width 17 height 44
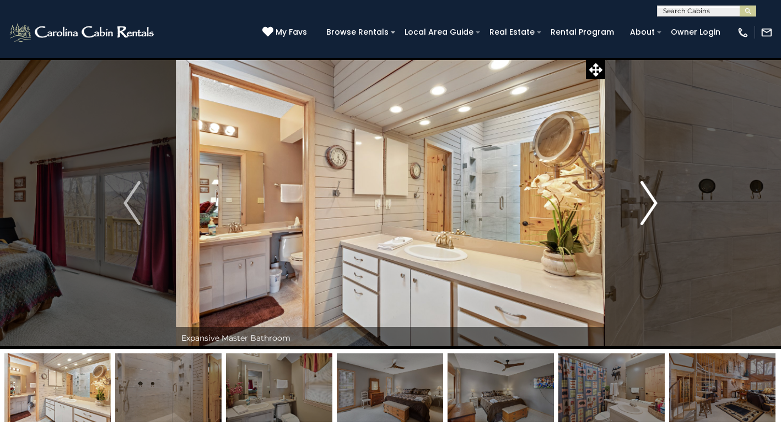
click at [646, 207] on img "Next" at bounding box center [649, 203] width 17 height 44
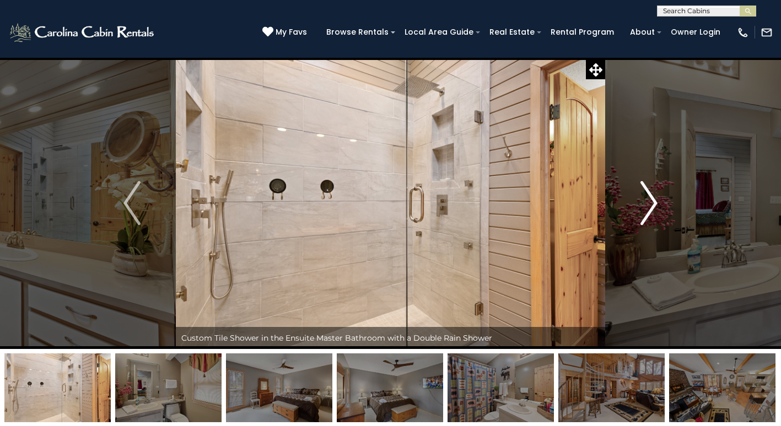
click at [646, 207] on img "Next" at bounding box center [649, 203] width 17 height 44
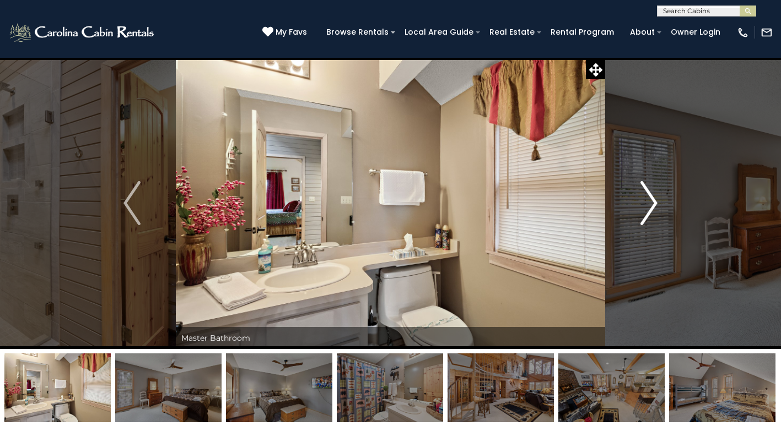
click at [646, 207] on img "Next" at bounding box center [649, 203] width 17 height 44
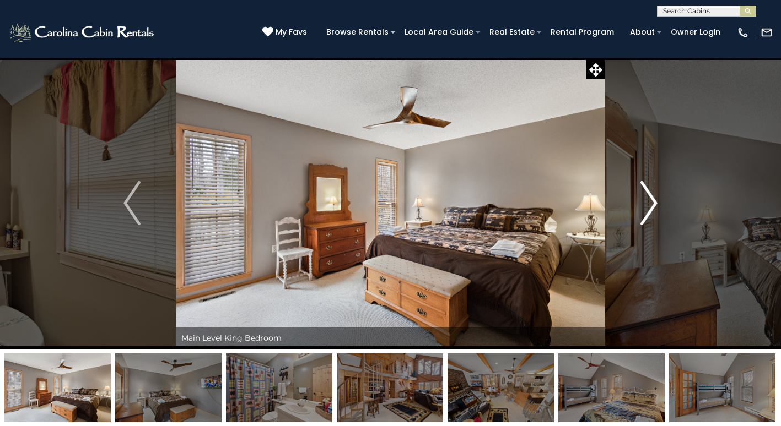
click at [646, 207] on img "Next" at bounding box center [649, 203] width 17 height 44
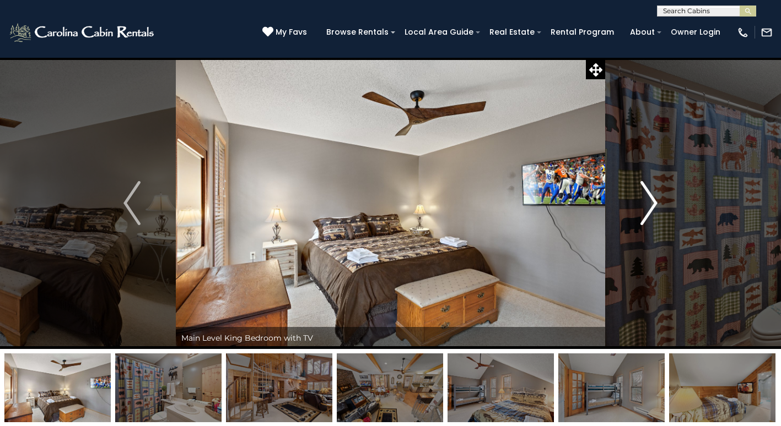
click at [646, 207] on img "Next" at bounding box center [649, 203] width 17 height 44
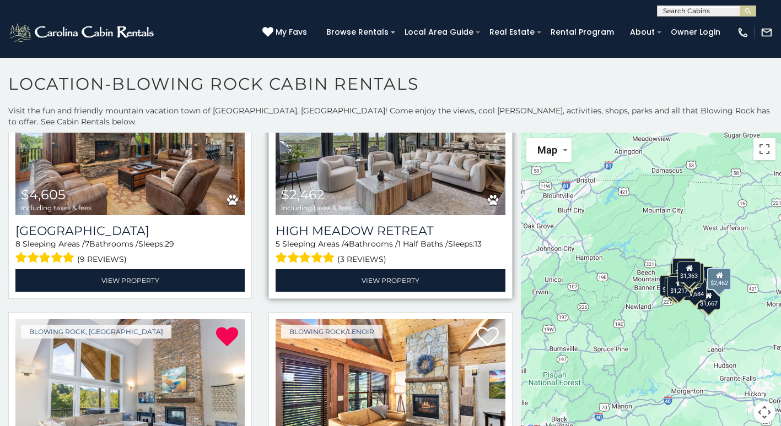
scroll to position [110, 0]
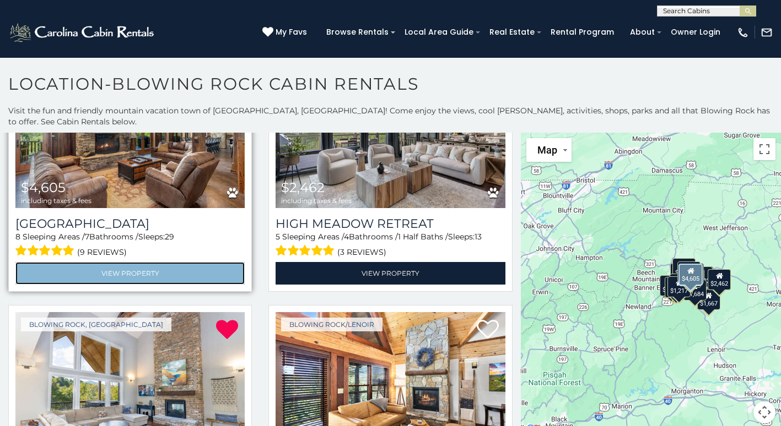
click at [158, 262] on link "View Property" at bounding box center [129, 273] width 229 height 23
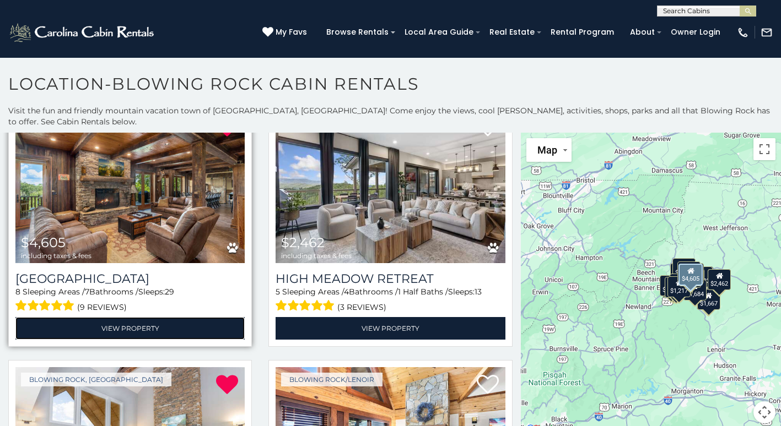
scroll to position [55, 0]
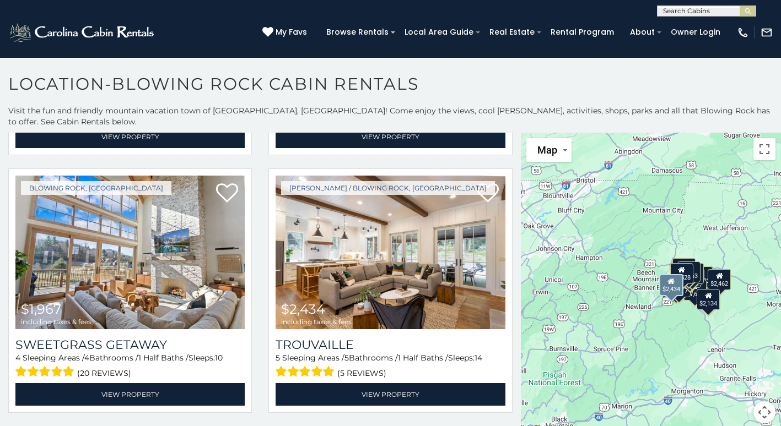
scroll to position [771, 0]
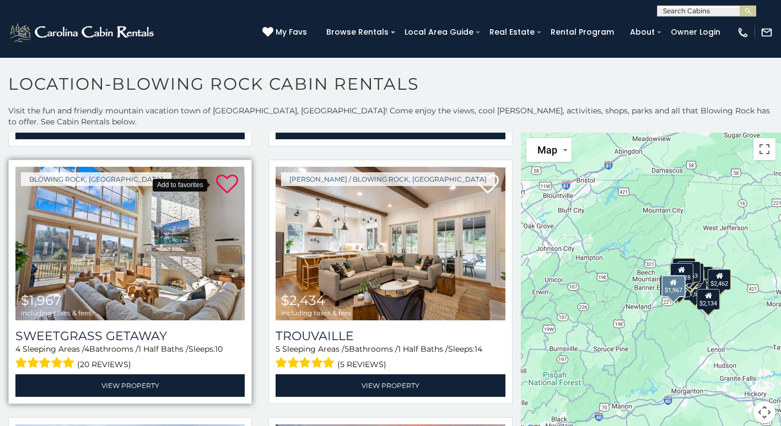
click at [229, 174] on icon at bounding box center [227, 185] width 22 height 22
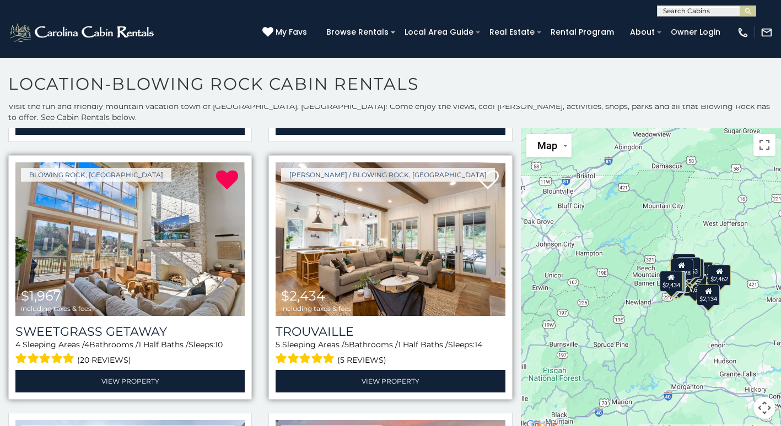
scroll to position [10, 0]
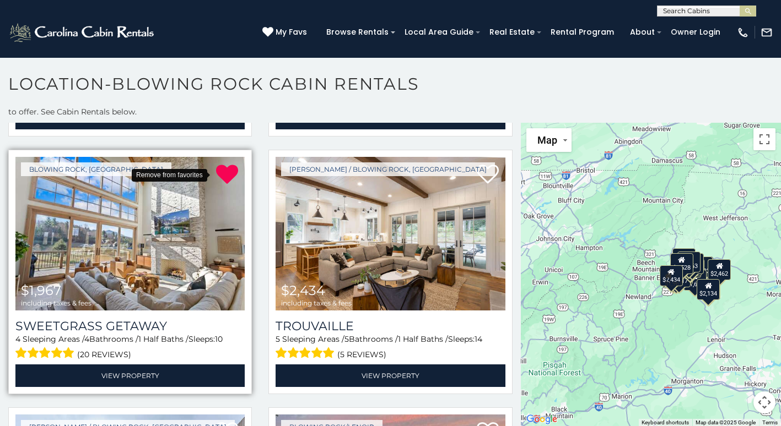
click at [225, 164] on icon at bounding box center [227, 175] width 22 height 22
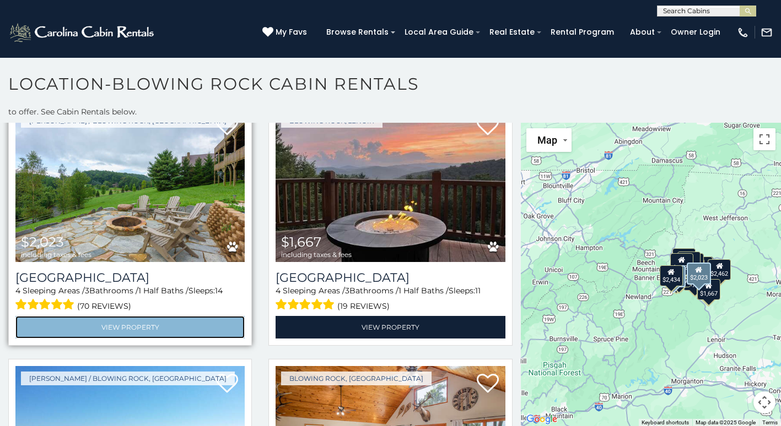
scroll to position [1047, 0]
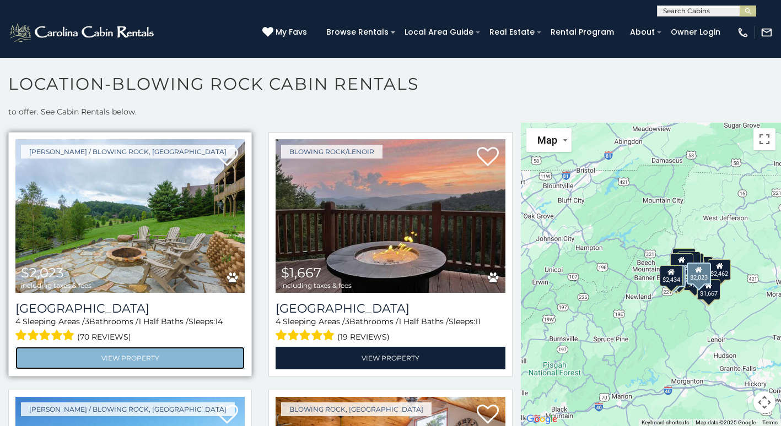
click at [160, 347] on link "View Property" at bounding box center [129, 358] width 229 height 23
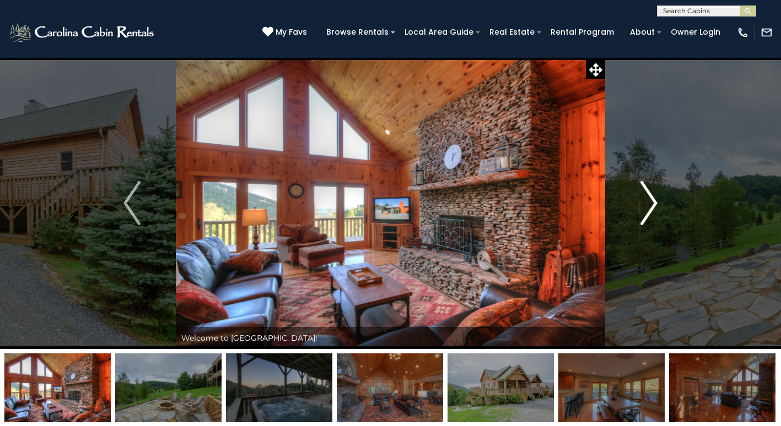
click at [654, 202] on img "Next" at bounding box center [649, 203] width 17 height 44
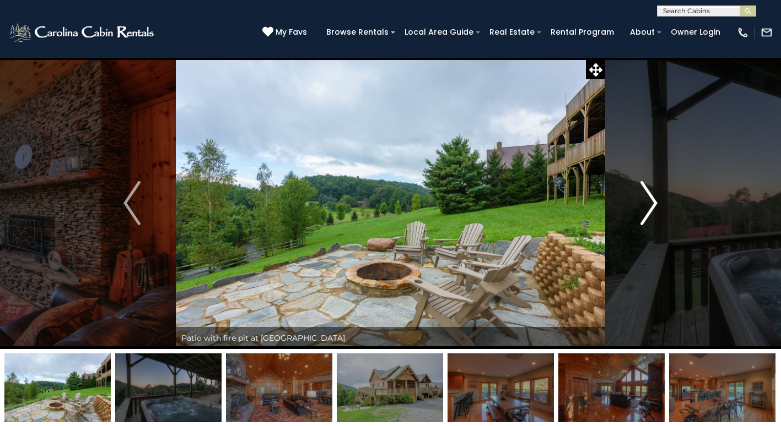
click at [651, 209] on img "Next" at bounding box center [649, 203] width 17 height 44
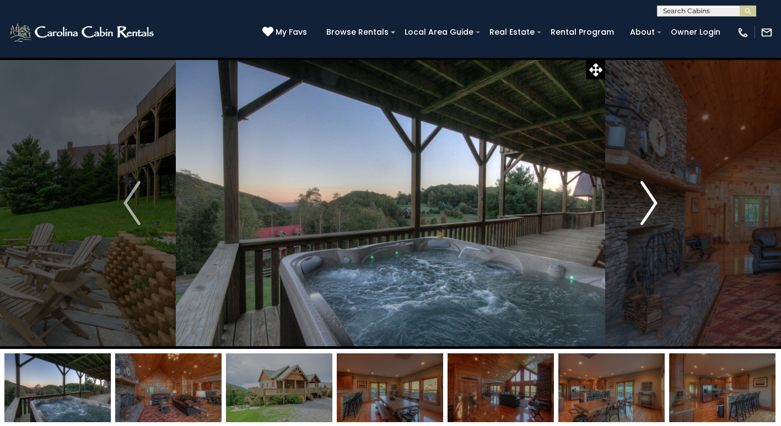
click at [651, 209] on img "Next" at bounding box center [649, 203] width 17 height 44
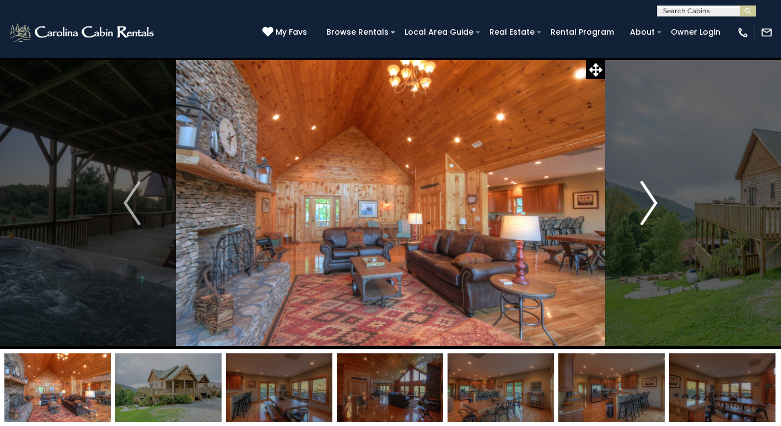
click at [651, 209] on img "Next" at bounding box center [649, 203] width 17 height 44
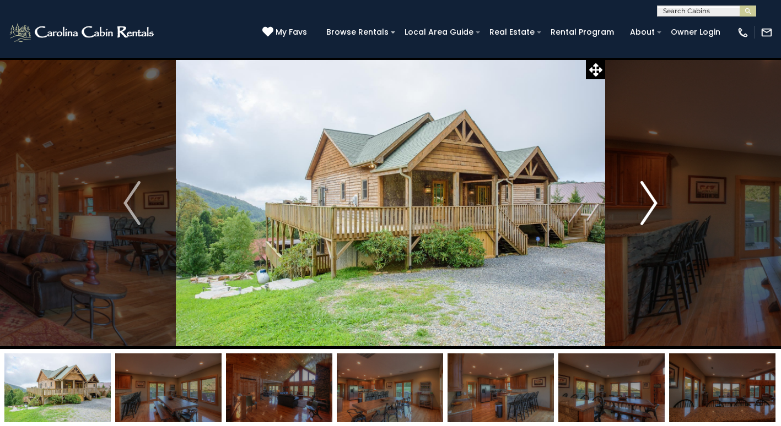
click at [651, 209] on img "Next" at bounding box center [649, 203] width 17 height 44
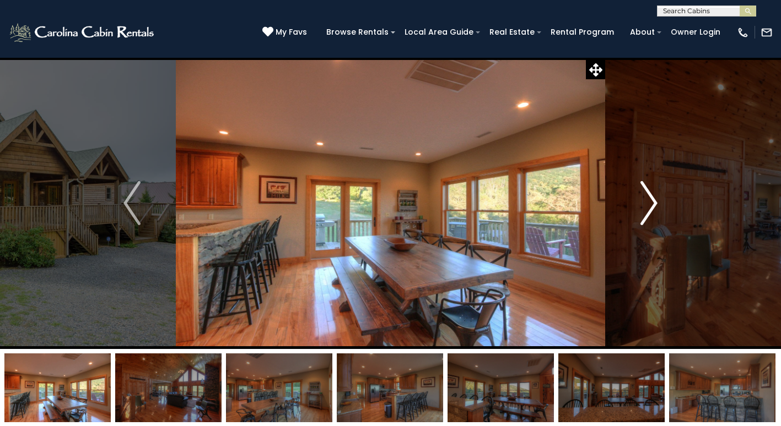
click at [651, 209] on img "Next" at bounding box center [649, 203] width 17 height 44
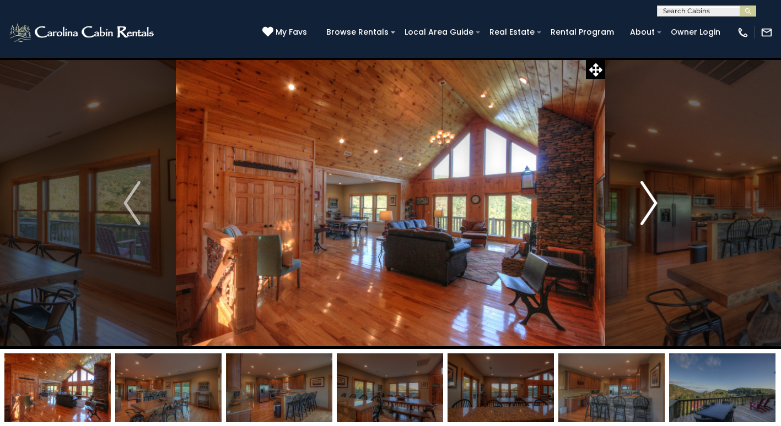
click at [651, 209] on img "Next" at bounding box center [649, 203] width 17 height 44
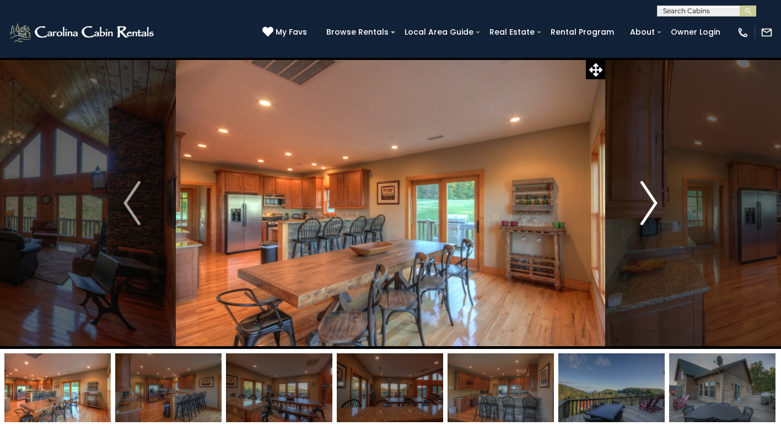
click at [651, 209] on img "Next" at bounding box center [649, 203] width 17 height 44
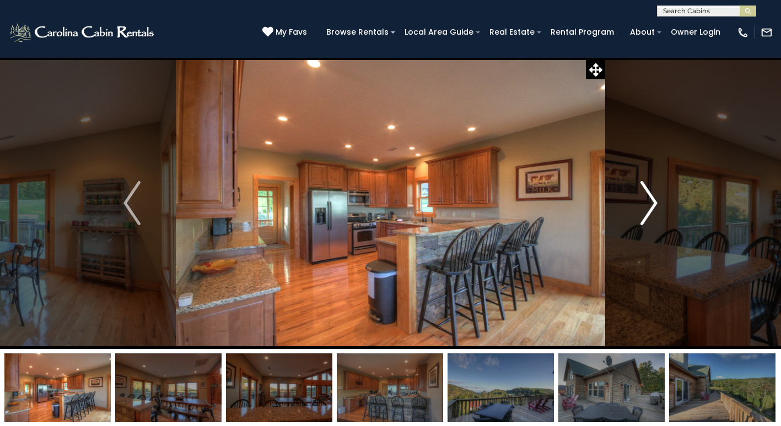
click at [651, 209] on img "Next" at bounding box center [649, 203] width 17 height 44
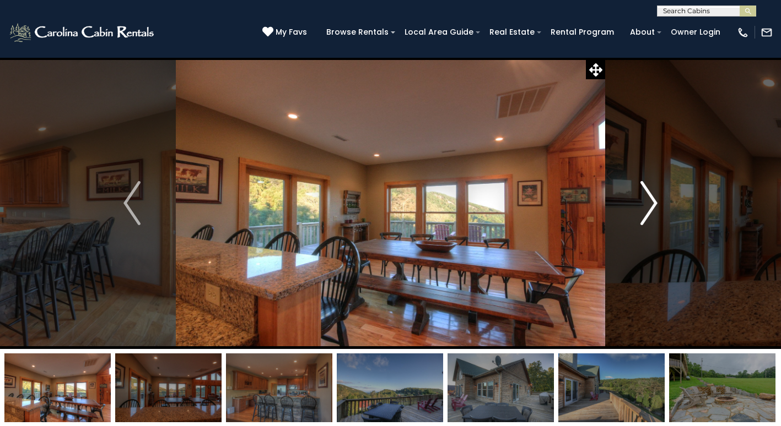
click at [651, 209] on img "Next" at bounding box center [649, 203] width 17 height 44
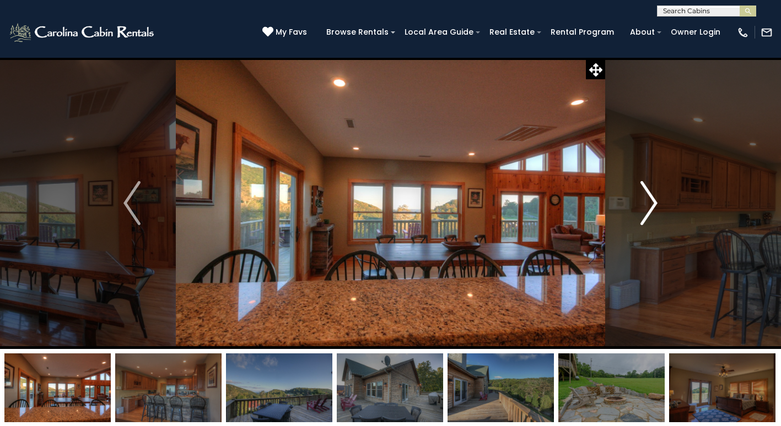
click at [651, 209] on img "Next" at bounding box center [649, 203] width 17 height 44
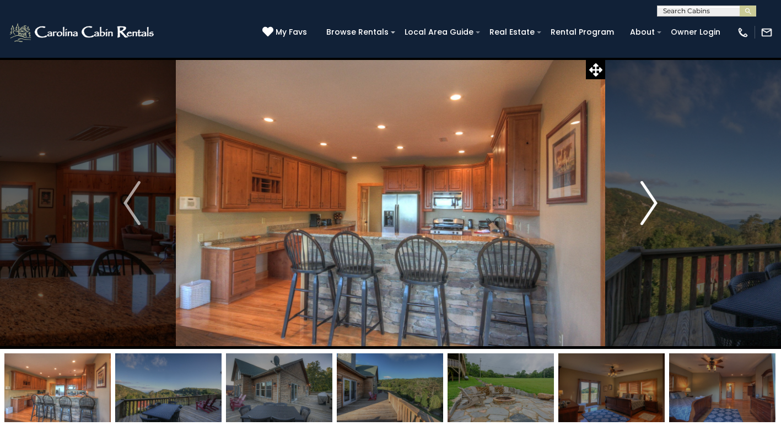
click at [651, 209] on img "Next" at bounding box center [649, 203] width 17 height 44
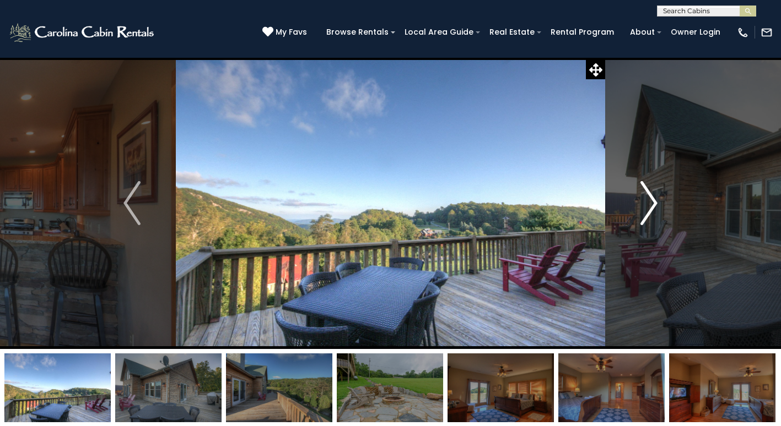
click at [651, 209] on img "Next" at bounding box center [649, 203] width 17 height 44
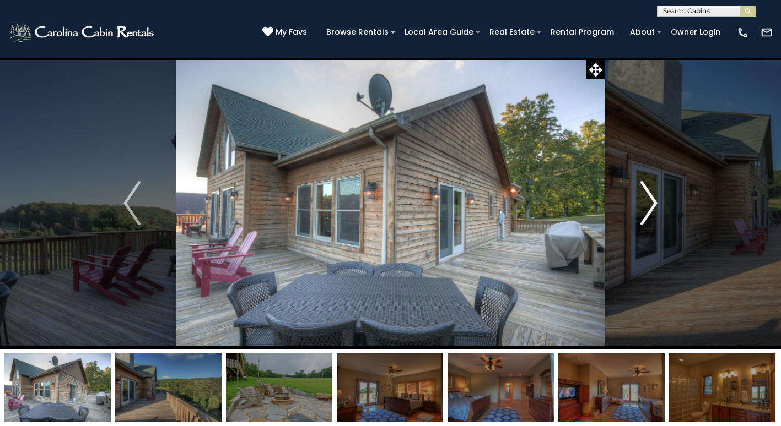
click at [651, 209] on img "Next" at bounding box center [649, 203] width 17 height 44
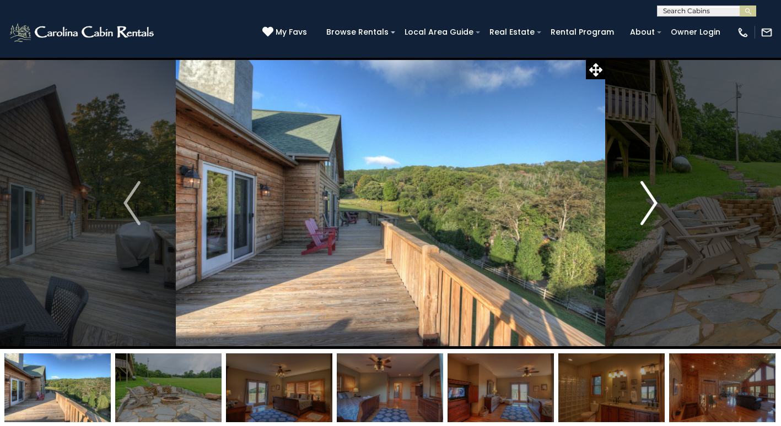
click at [651, 209] on img "Next" at bounding box center [649, 203] width 17 height 44
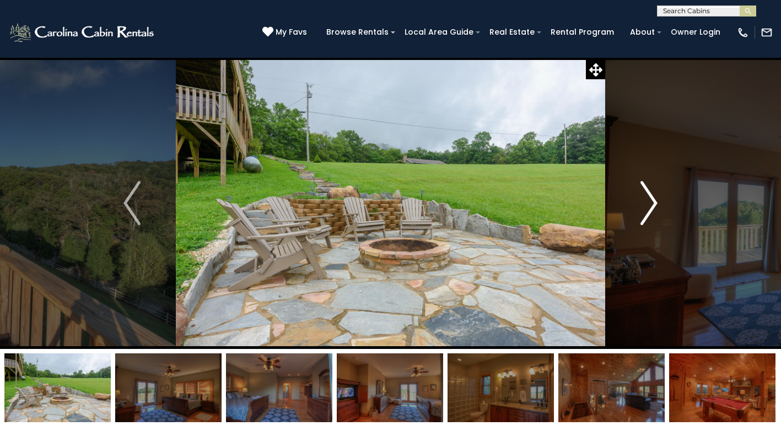
click at [651, 209] on img "Next" at bounding box center [649, 203] width 17 height 44
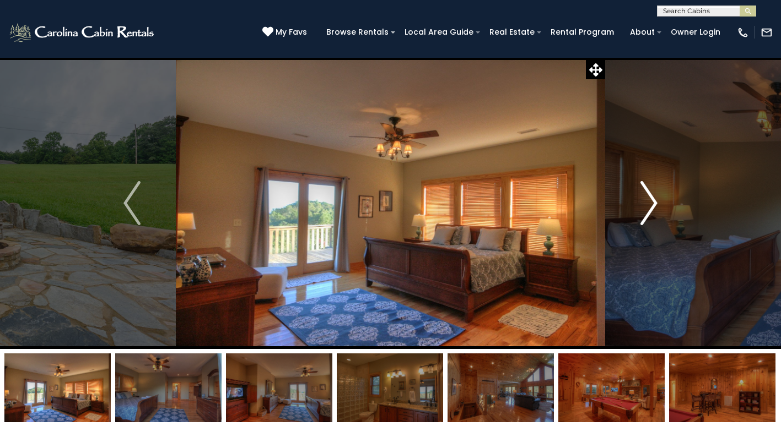
click at [651, 209] on img "Next" at bounding box center [649, 203] width 17 height 44
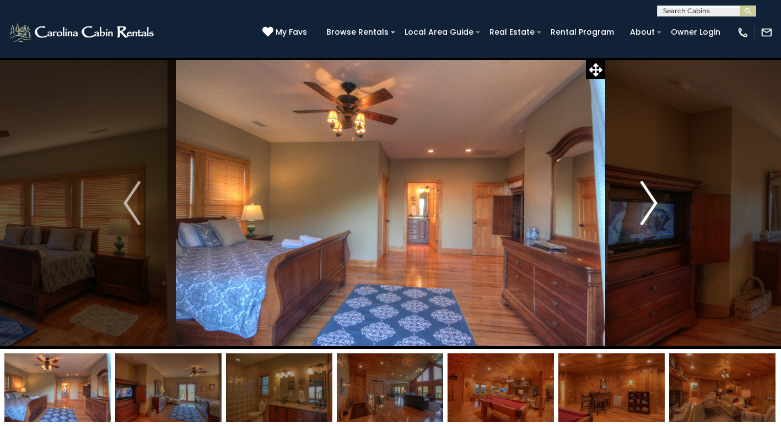
click at [651, 209] on img "Next" at bounding box center [649, 203] width 17 height 44
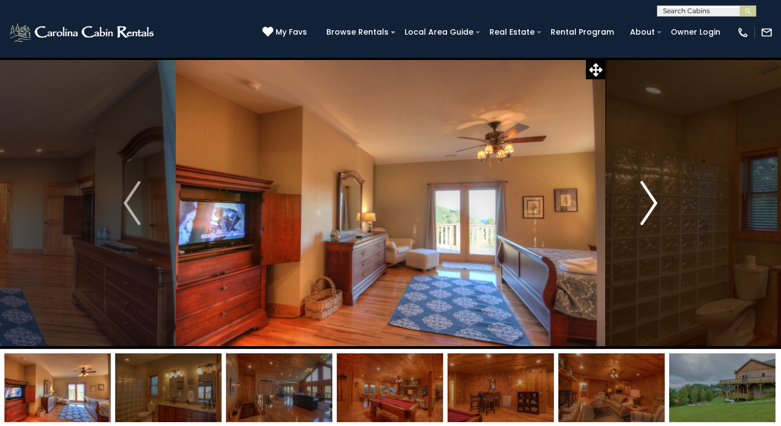
click at [651, 209] on img "Next" at bounding box center [649, 203] width 17 height 44
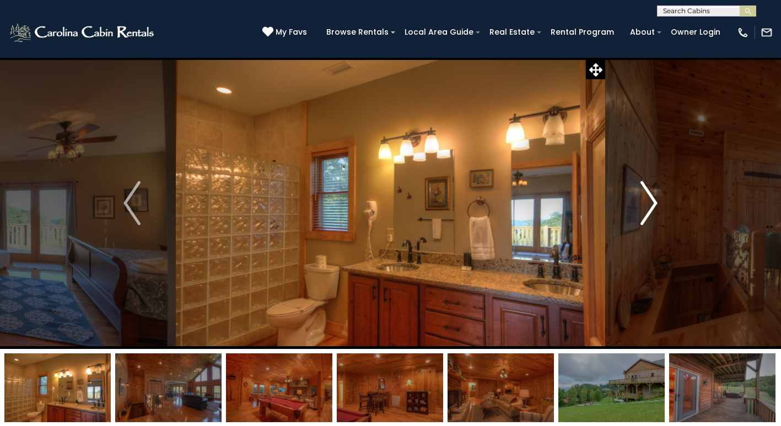
click at [651, 209] on img "Next" at bounding box center [649, 203] width 17 height 44
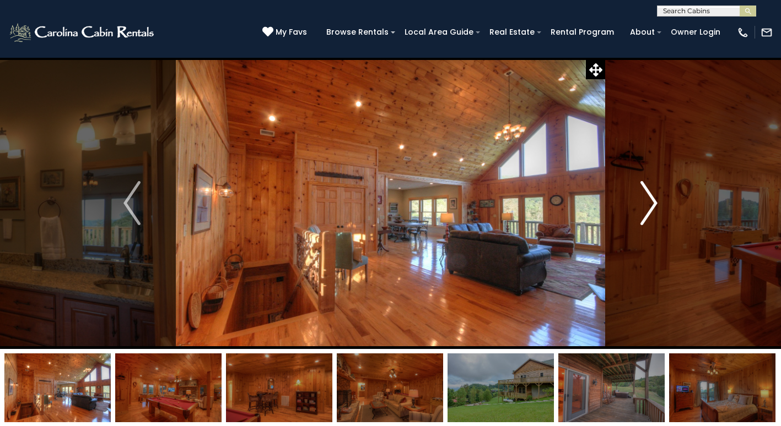
click at [651, 209] on img "Next" at bounding box center [649, 203] width 17 height 44
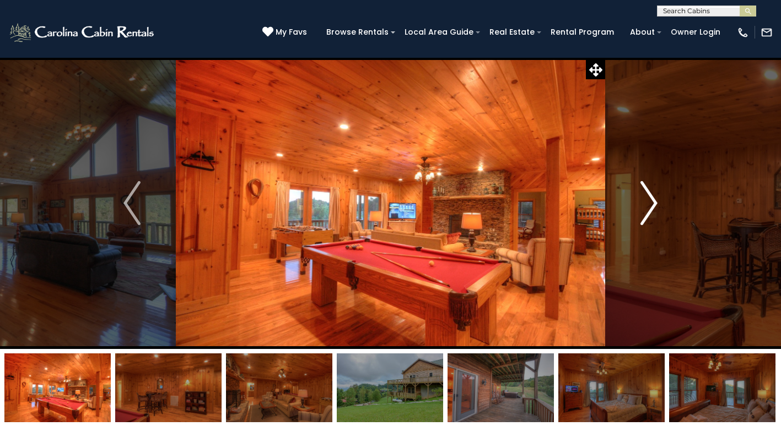
click at [651, 209] on img "Next" at bounding box center [649, 203] width 17 height 44
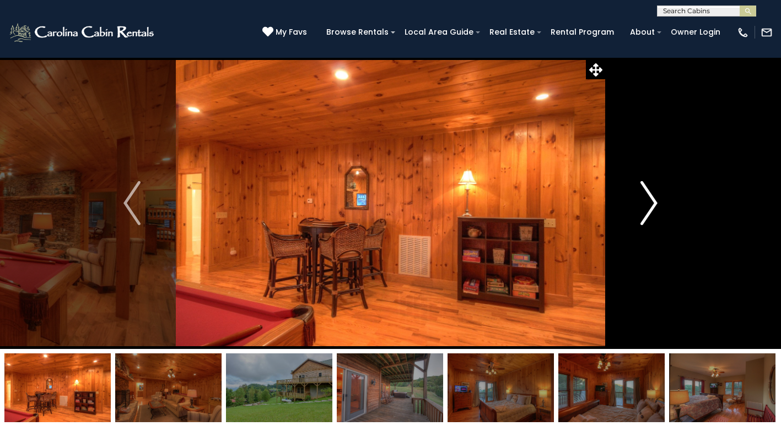
click at [651, 209] on img "Next" at bounding box center [649, 203] width 17 height 44
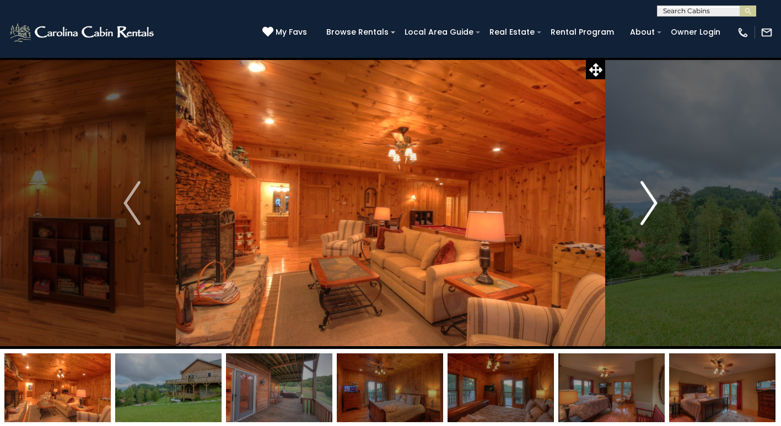
click at [651, 209] on img "Next" at bounding box center [649, 203] width 17 height 44
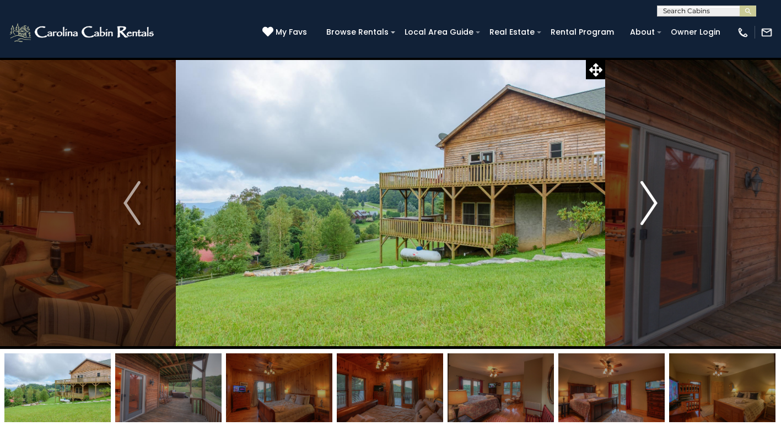
click at [651, 209] on img "Next" at bounding box center [649, 203] width 17 height 44
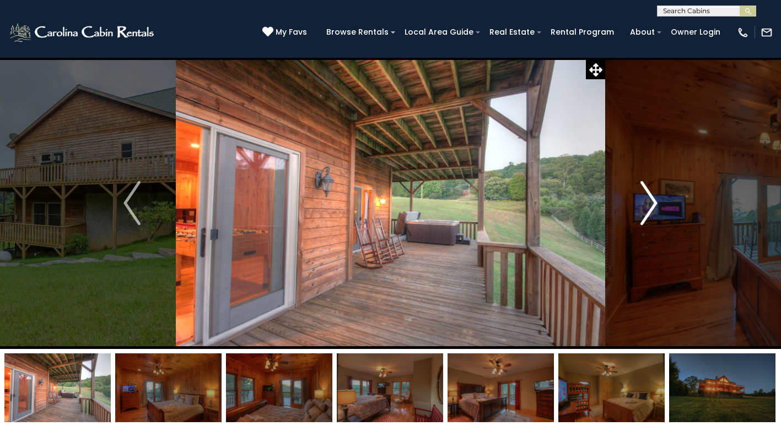
click at [651, 209] on img "Next" at bounding box center [649, 203] width 17 height 44
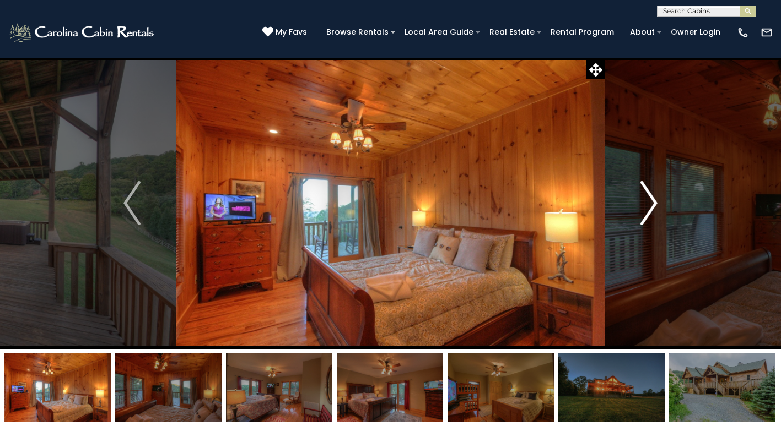
click at [651, 209] on img "Next" at bounding box center [649, 203] width 17 height 44
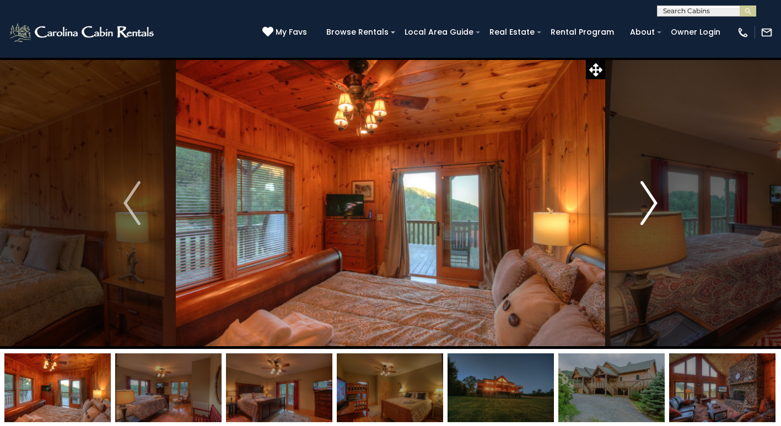
click at [651, 209] on img "Next" at bounding box center [649, 203] width 17 height 44
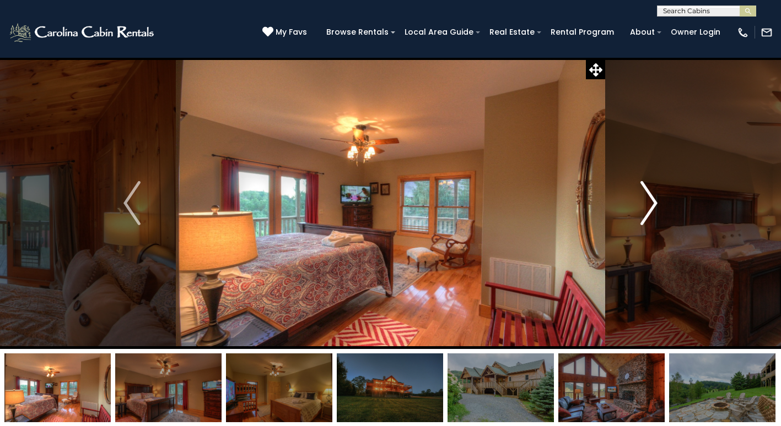
click at [651, 209] on img "Next" at bounding box center [649, 203] width 17 height 44
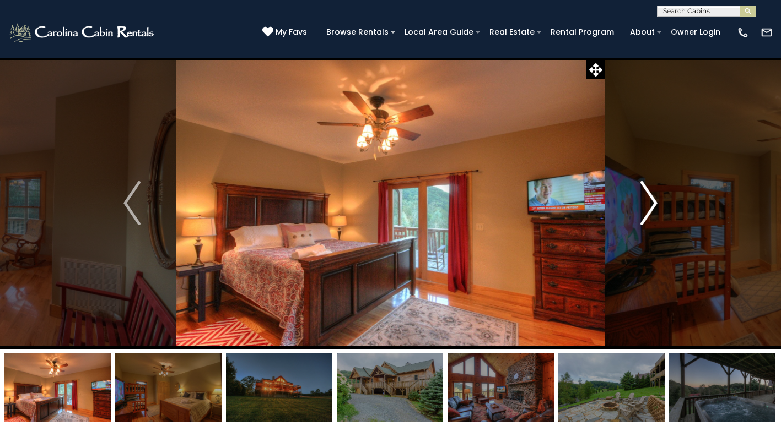
click at [651, 209] on img "Next" at bounding box center [649, 203] width 17 height 44
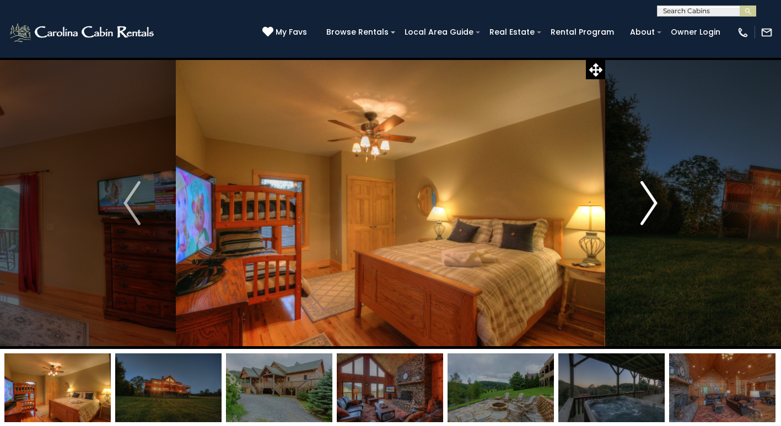
click at [651, 209] on img "Next" at bounding box center [649, 203] width 17 height 44
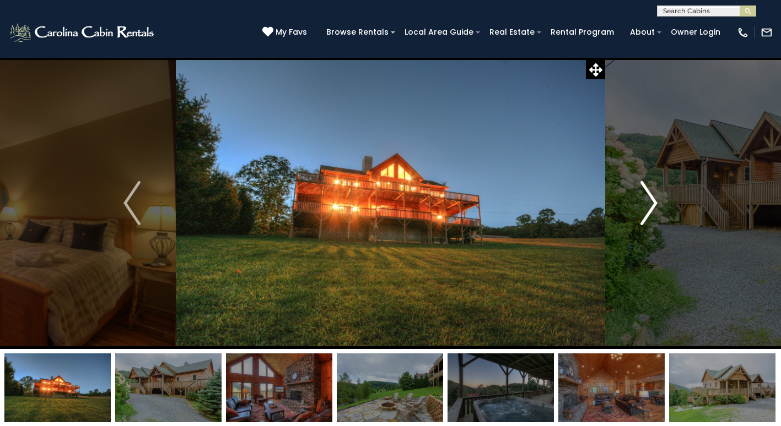
click at [651, 209] on img "Next" at bounding box center [649, 203] width 17 height 44
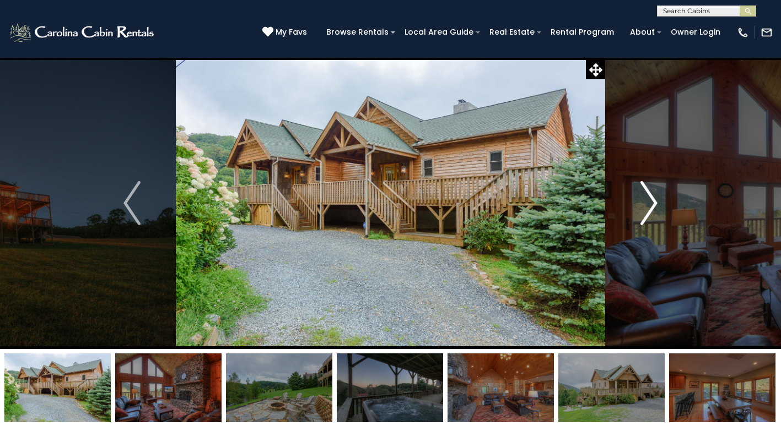
click at [651, 209] on img "Next" at bounding box center [649, 203] width 17 height 44
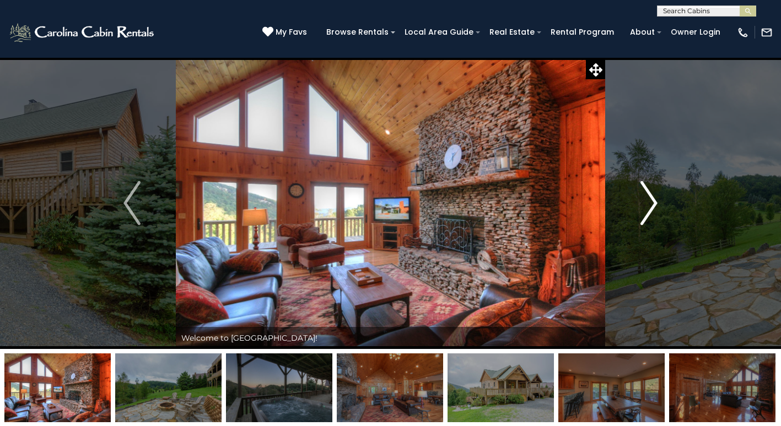
click at [652, 210] on img "Next" at bounding box center [649, 203] width 17 height 44
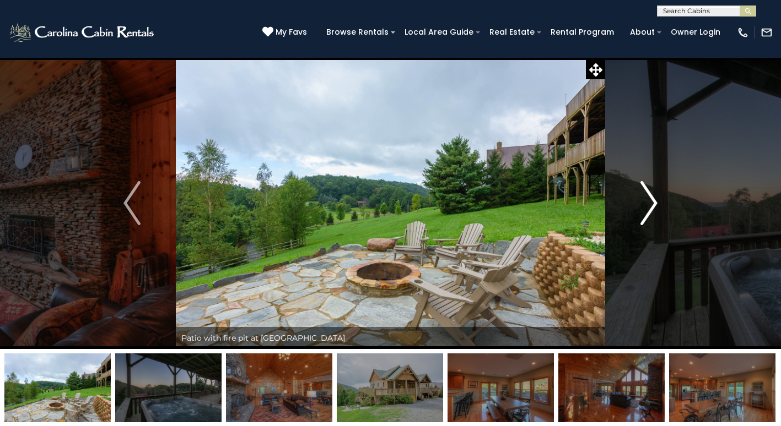
click at [652, 210] on img "Next" at bounding box center [649, 203] width 17 height 44
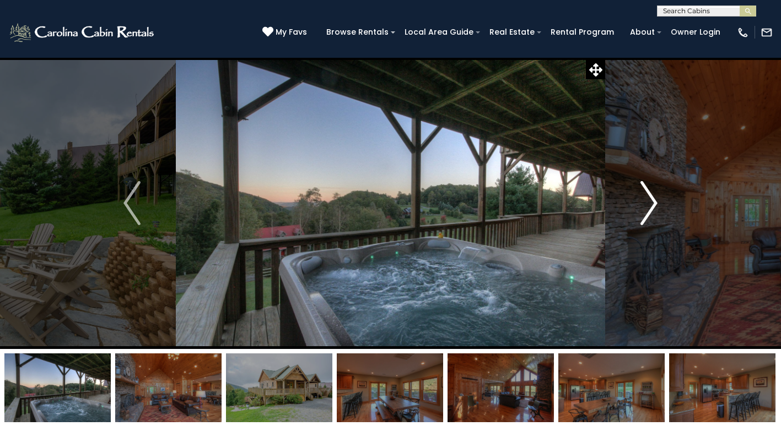
click at [652, 210] on img "Next" at bounding box center [649, 203] width 17 height 44
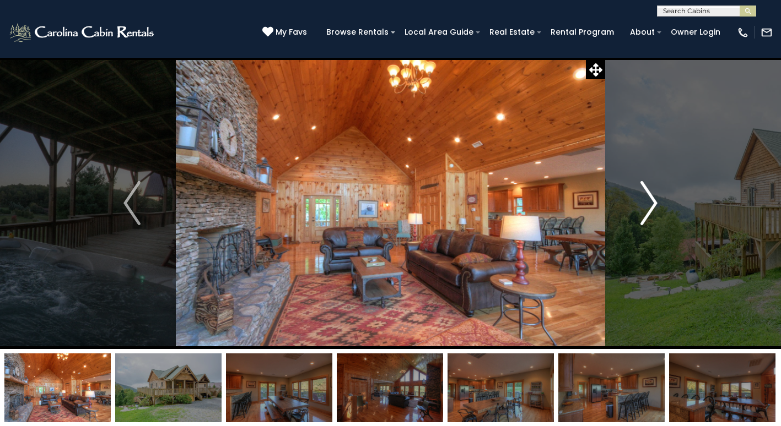
click at [652, 210] on img "Next" at bounding box center [649, 203] width 17 height 44
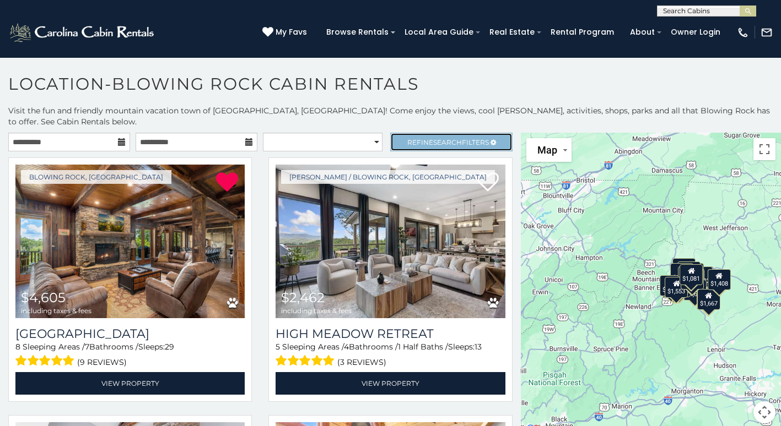
click at [433, 138] on span "Search" at bounding box center [447, 142] width 29 height 8
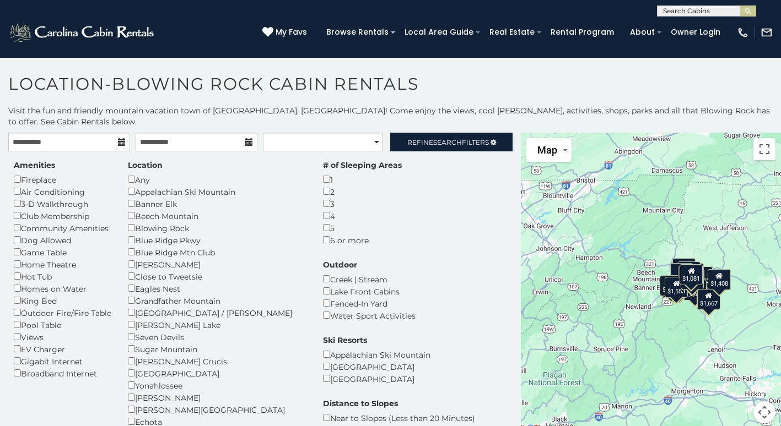
click at [16, 234] on div "Dog Allowed" at bounding box center [63, 240] width 98 height 12
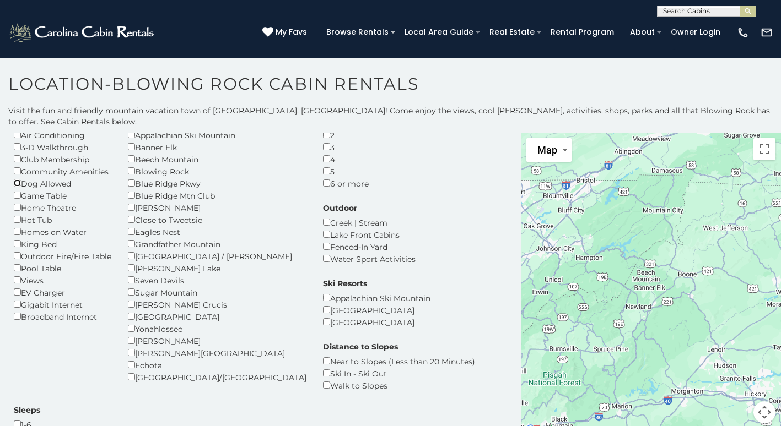
scroll to position [55, 0]
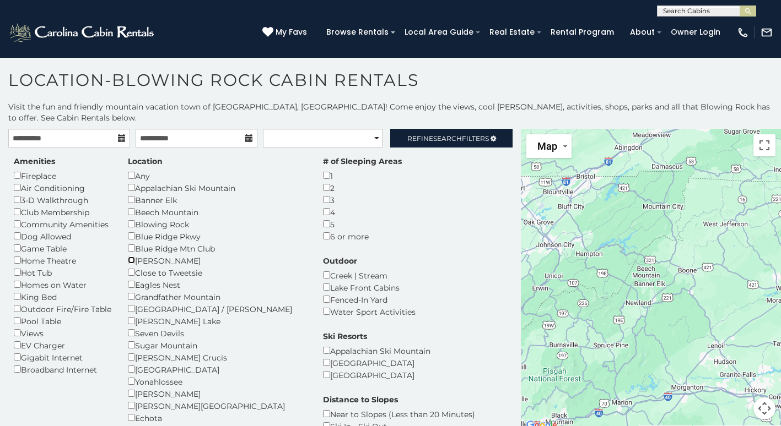
scroll to position [6, 0]
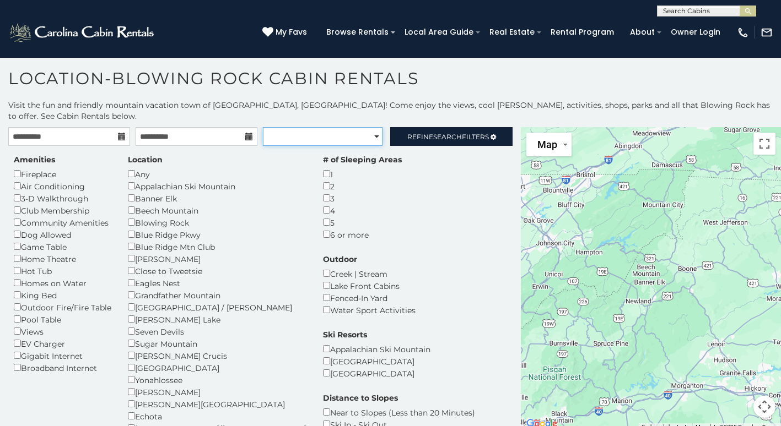
click at [369, 127] on select "**********" at bounding box center [323, 136] width 120 height 19
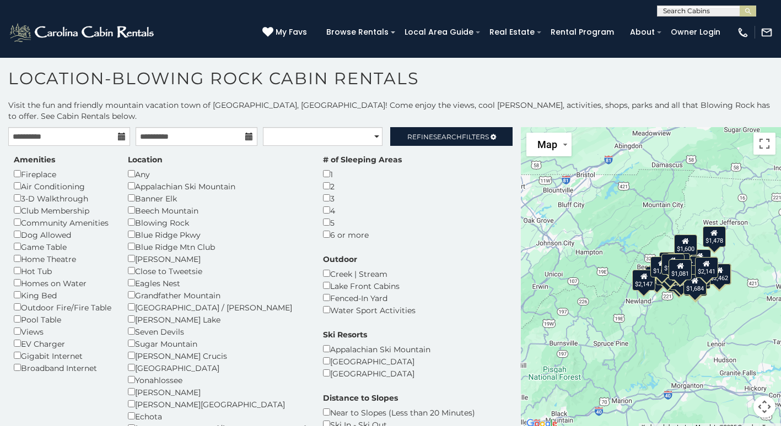
click at [491, 205] on div "Amenities Fireplace Air Conditioning 3-D Walkthrough Club Membership Community …" at bounding box center [261, 342] width 510 height 377
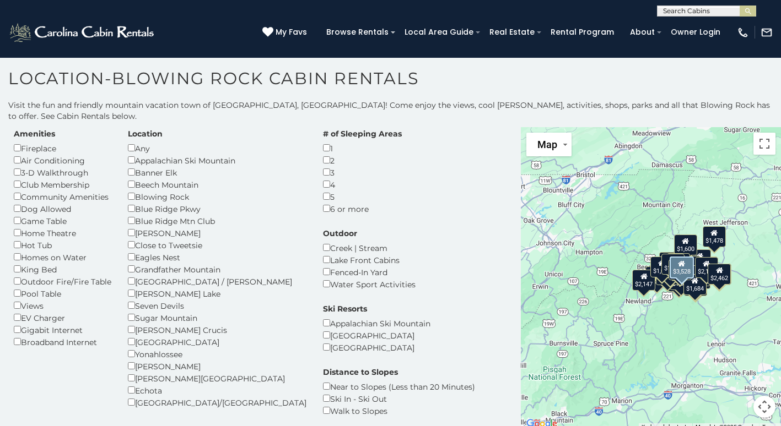
scroll to position [0, 0]
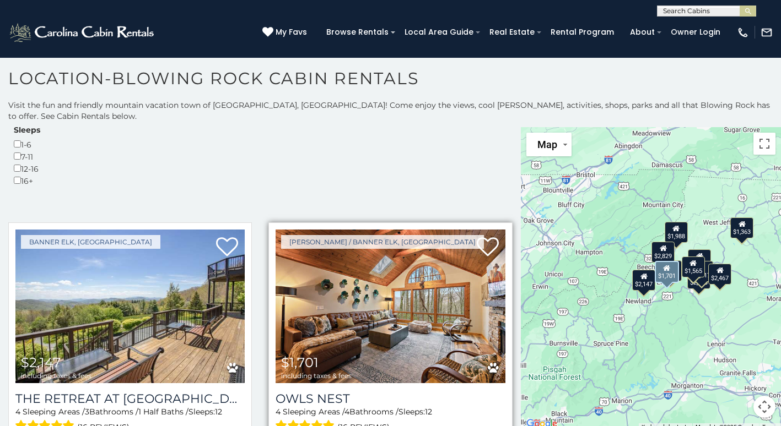
scroll to position [331, 0]
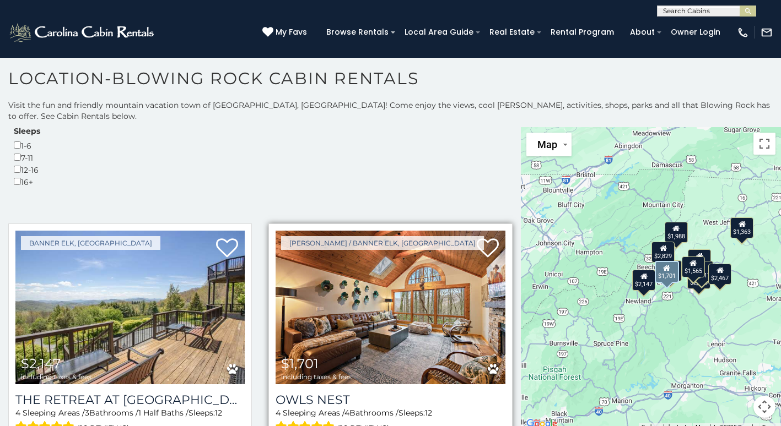
click at [456, 231] on img at bounding box center [389, 308] width 229 height 154
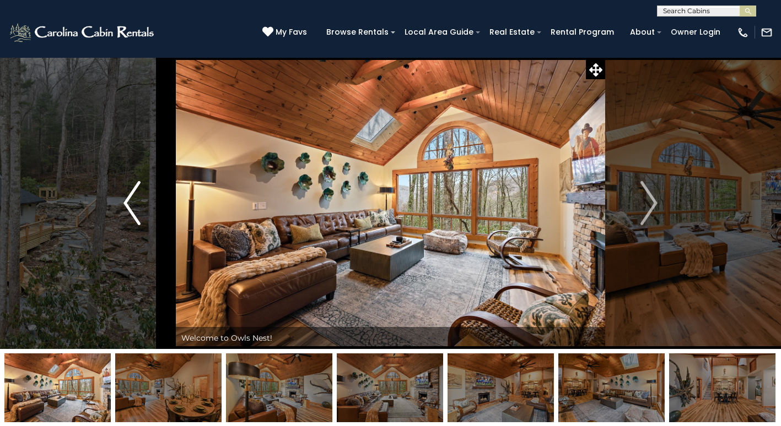
click at [131, 214] on img "Previous" at bounding box center [131, 203] width 17 height 44
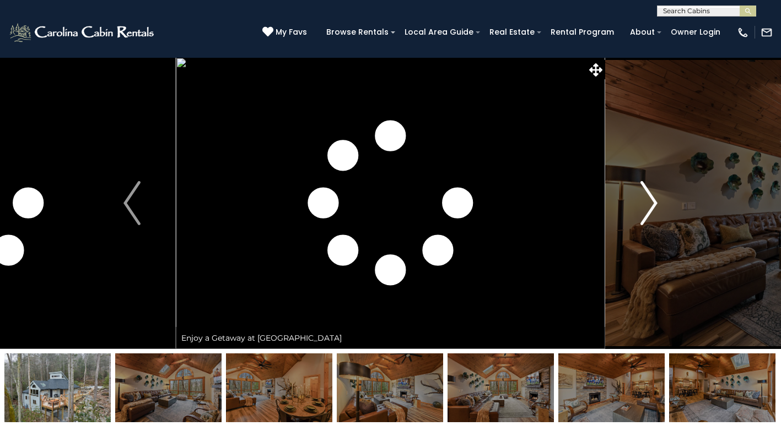
click at [650, 204] on img "Next" at bounding box center [649, 203] width 17 height 44
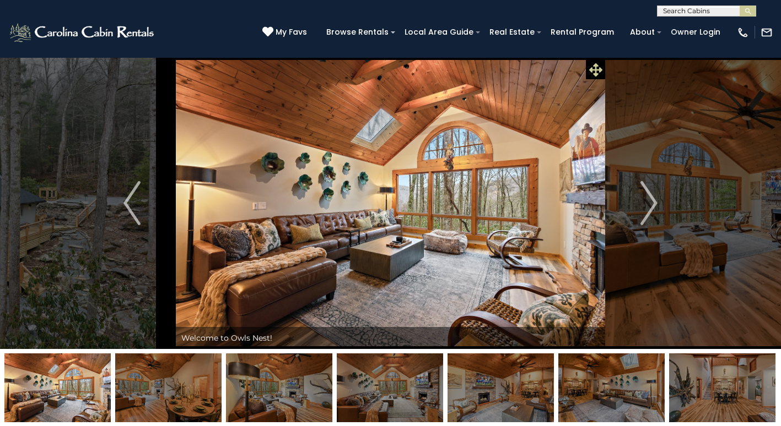
click at [597, 70] on icon at bounding box center [595, 69] width 13 height 13
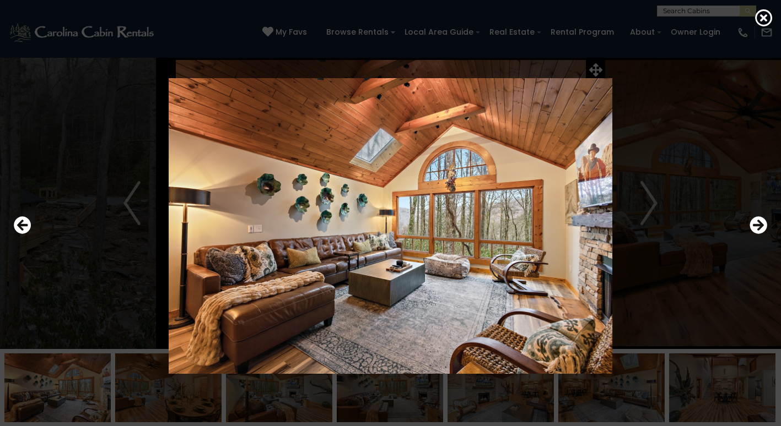
click at [653, 207] on img at bounding box center [391, 226] width 650 height 296
click at [759, 227] on icon "Next" at bounding box center [758, 226] width 18 height 18
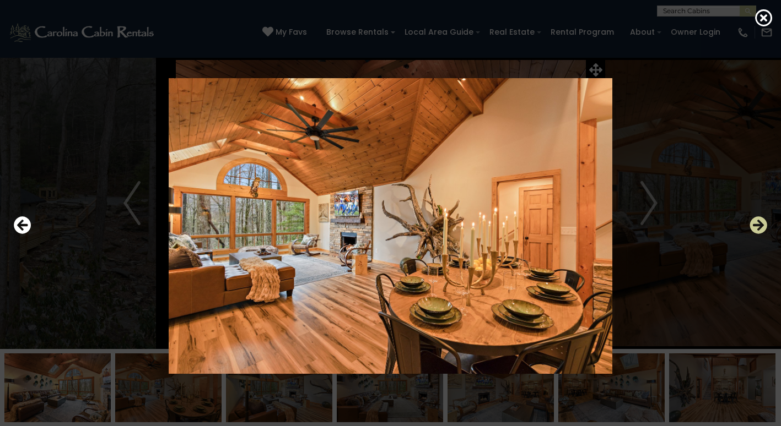
click at [760, 228] on icon "Next" at bounding box center [758, 226] width 18 height 18
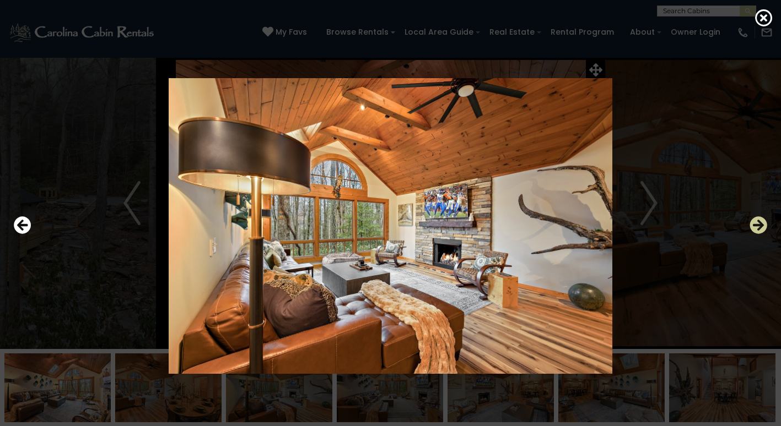
click at [758, 228] on icon "Next" at bounding box center [758, 226] width 18 height 18
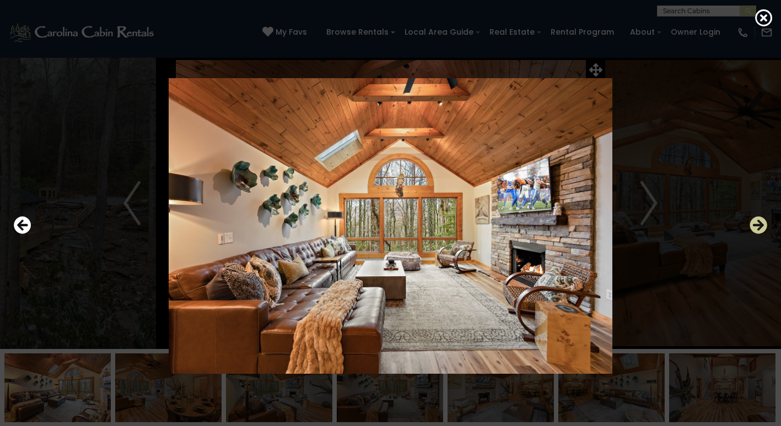
click at [758, 228] on icon "Next" at bounding box center [758, 226] width 18 height 18
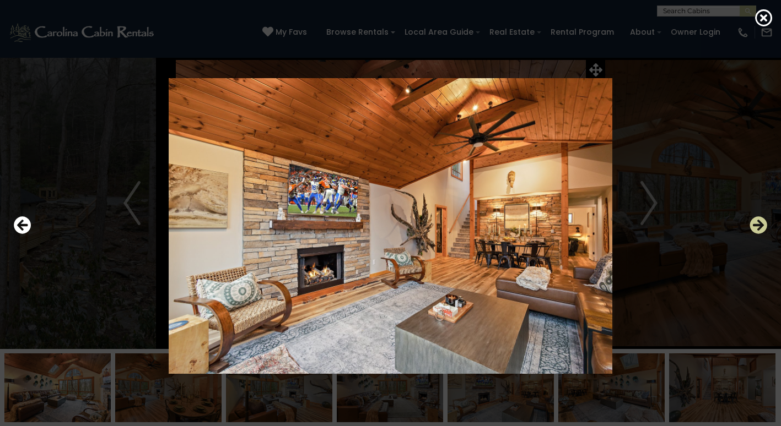
click at [756, 228] on icon "Next" at bounding box center [758, 226] width 18 height 18
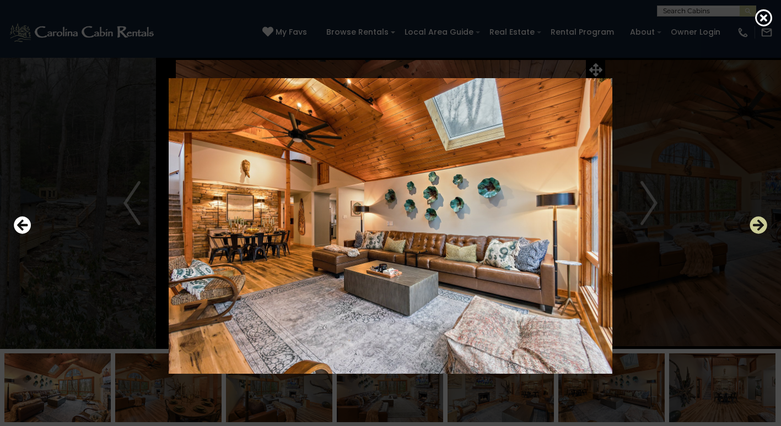
click at [756, 228] on icon "Next" at bounding box center [758, 226] width 18 height 18
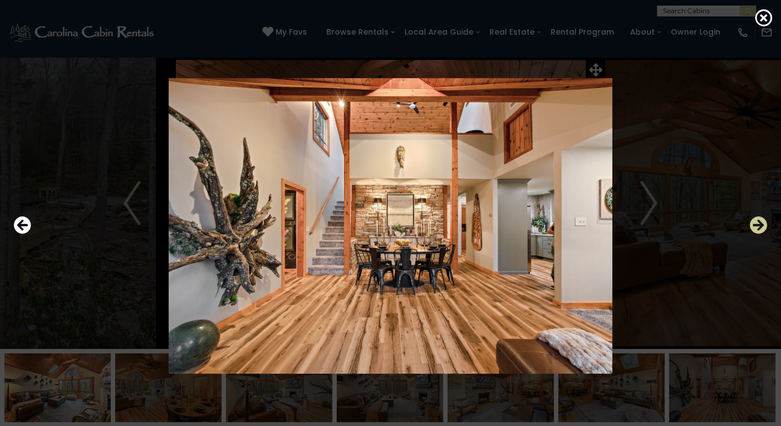
click at [752, 224] on icon "Next" at bounding box center [758, 226] width 18 height 18
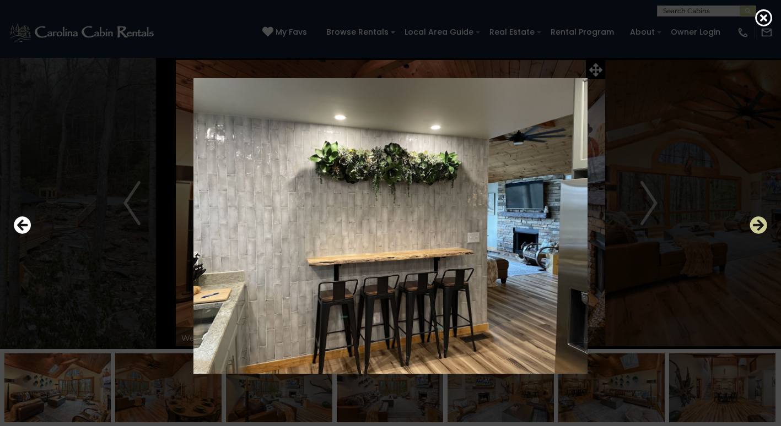
click at [752, 224] on icon "Next" at bounding box center [758, 226] width 18 height 18
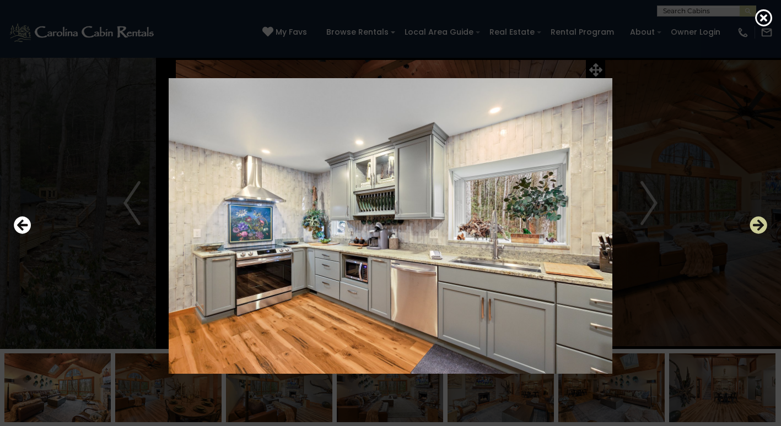
click at [752, 224] on icon "Next" at bounding box center [758, 226] width 18 height 18
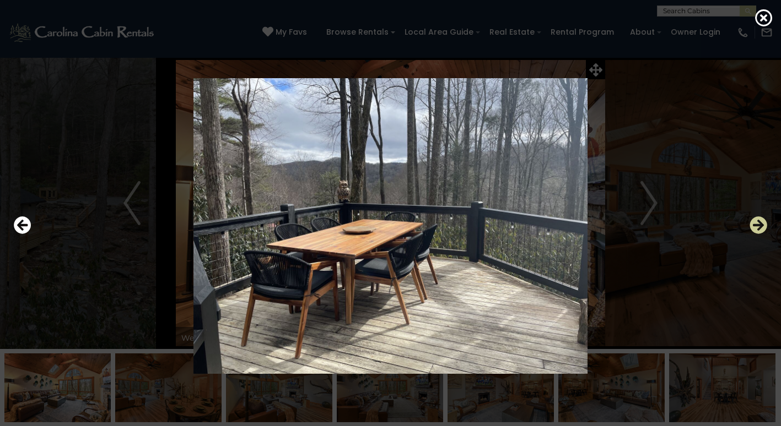
click at [752, 224] on icon "Next" at bounding box center [758, 226] width 18 height 18
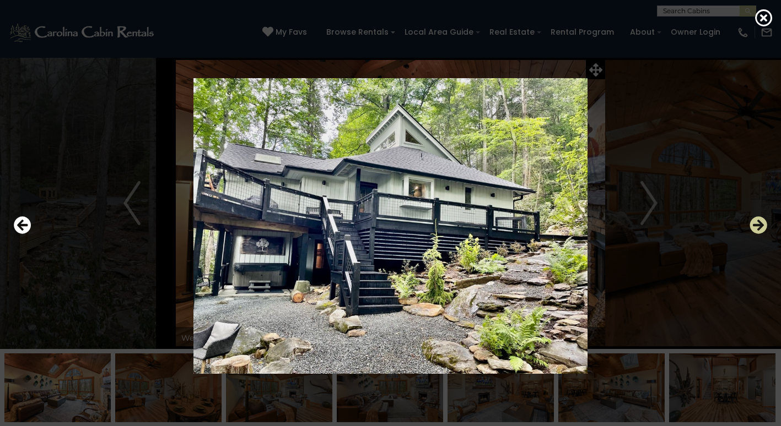
click at [752, 224] on icon "Next" at bounding box center [758, 226] width 18 height 18
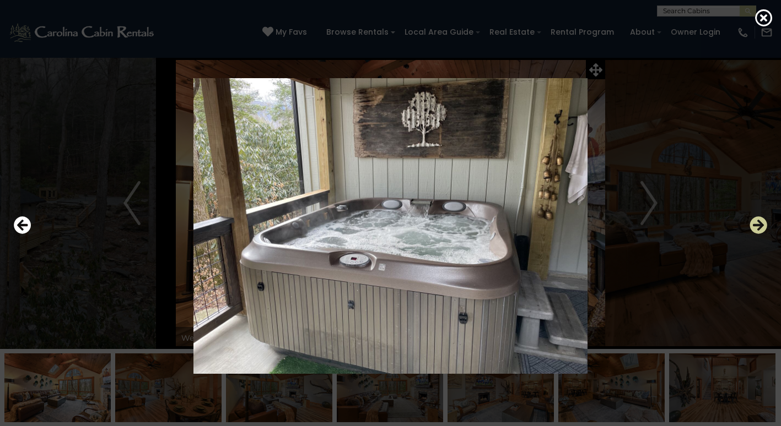
click at [752, 224] on icon "Next" at bounding box center [758, 226] width 18 height 18
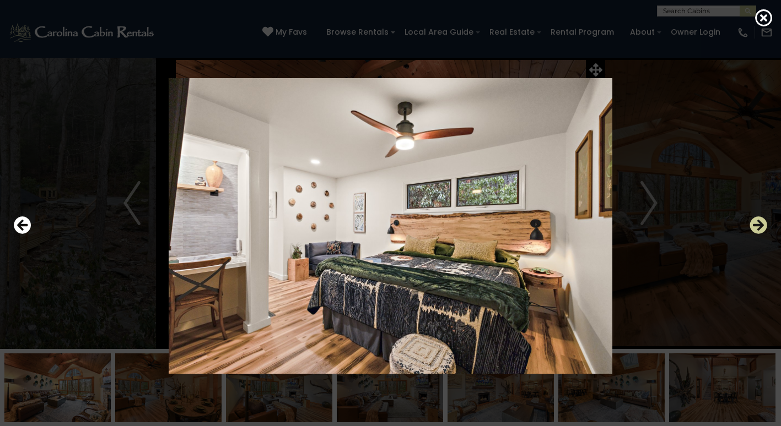
click at [752, 224] on icon "Next" at bounding box center [758, 226] width 18 height 18
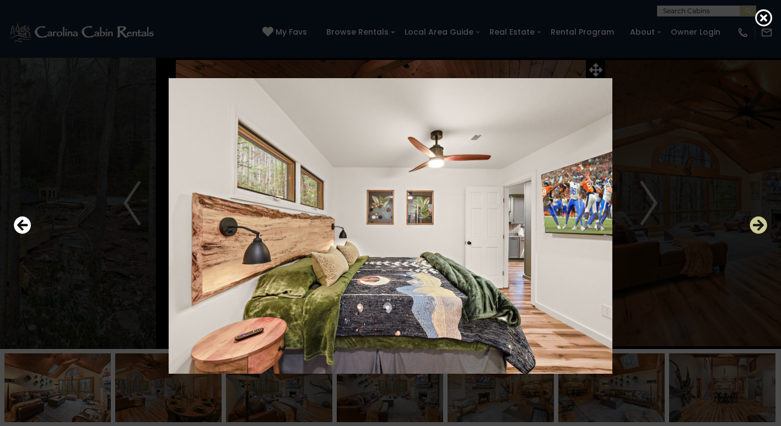
click at [752, 224] on icon "Next" at bounding box center [758, 226] width 18 height 18
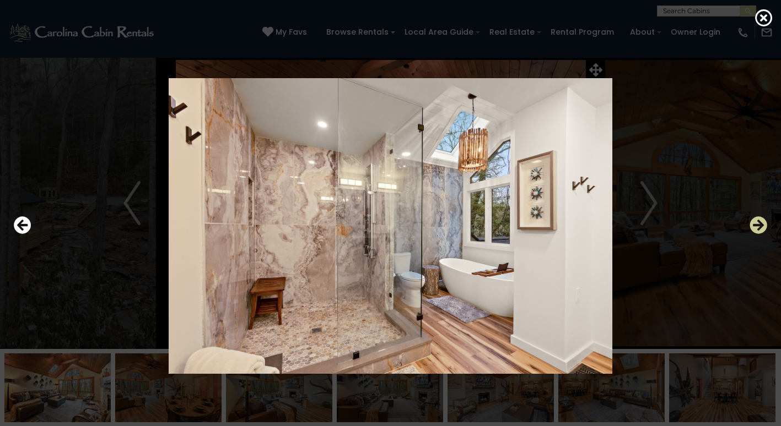
click at [761, 224] on icon "Next" at bounding box center [758, 226] width 18 height 18
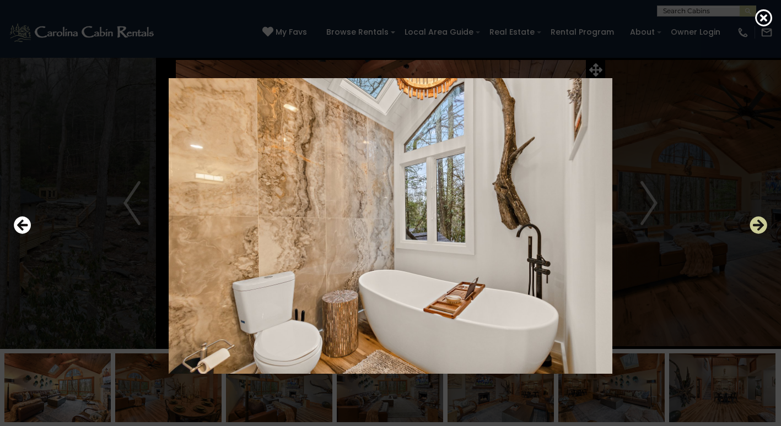
click at [761, 224] on icon "Next" at bounding box center [758, 226] width 18 height 18
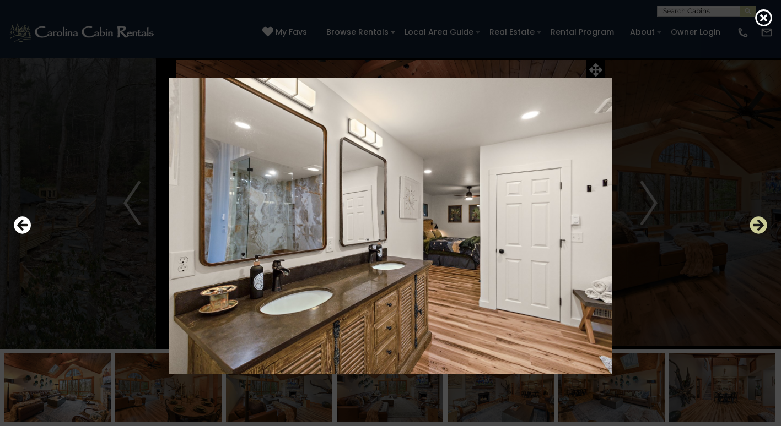
click at [761, 224] on icon "Next" at bounding box center [758, 226] width 18 height 18
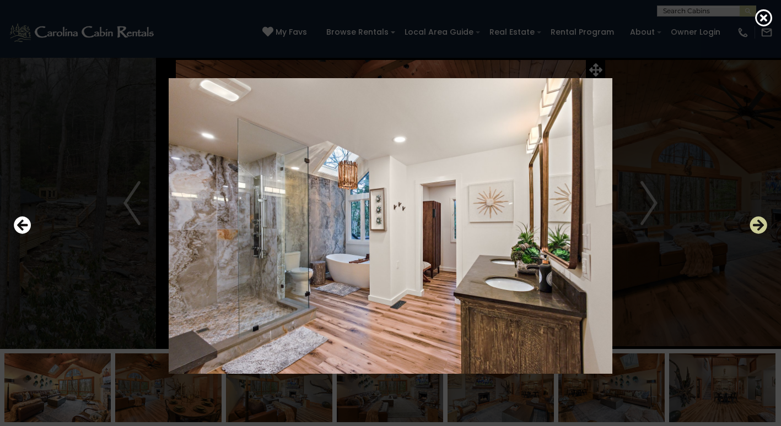
click at [761, 224] on icon "Next" at bounding box center [758, 226] width 18 height 18
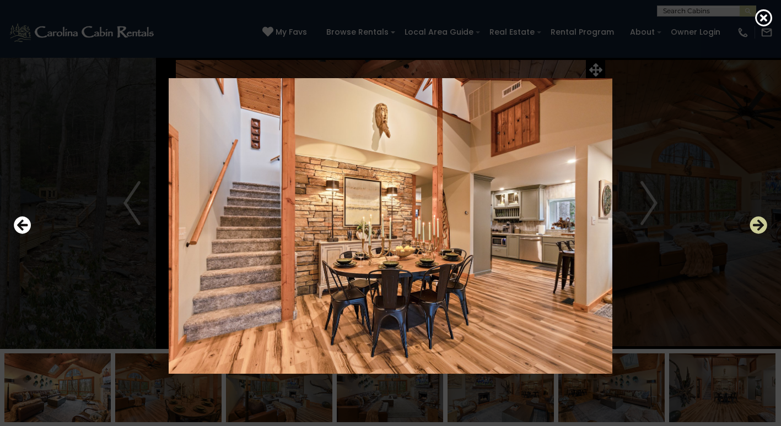
click at [761, 224] on icon "Next" at bounding box center [758, 226] width 18 height 18
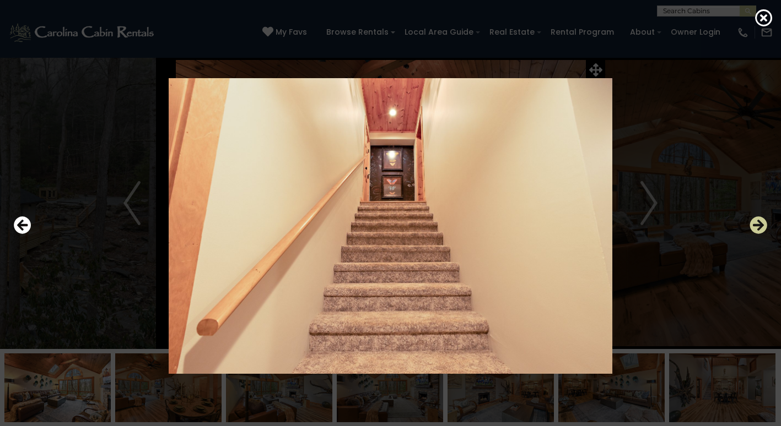
click at [760, 224] on icon "Next" at bounding box center [758, 226] width 18 height 18
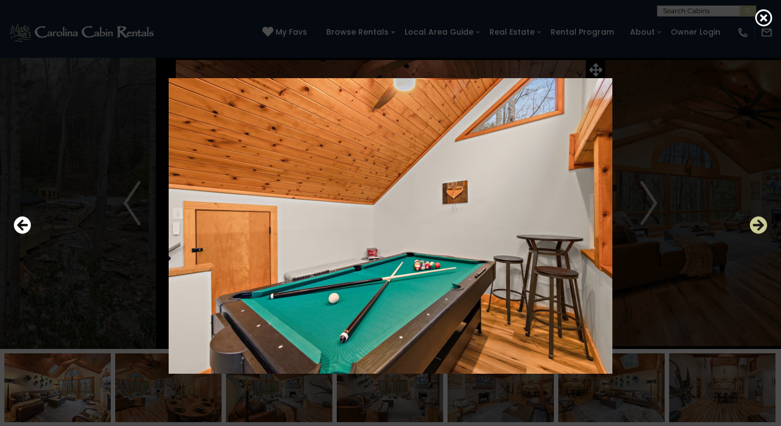
click at [760, 224] on icon "Next" at bounding box center [758, 226] width 18 height 18
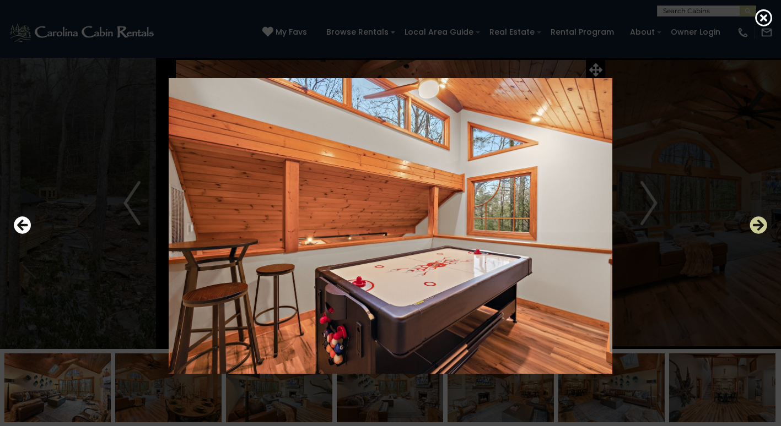
click at [760, 224] on icon "Next" at bounding box center [758, 226] width 18 height 18
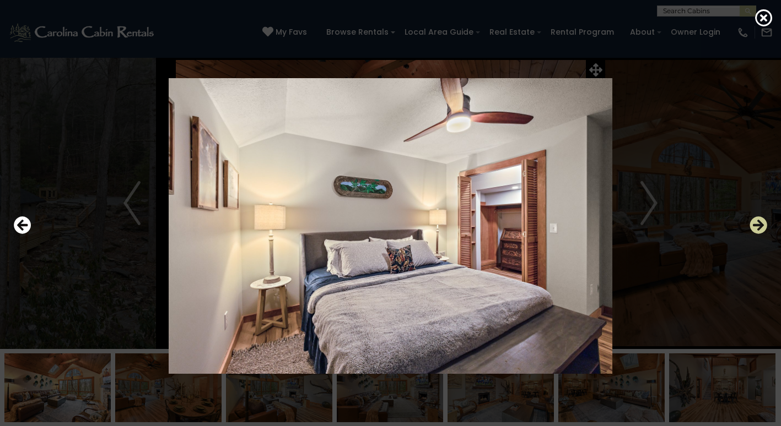
click at [760, 224] on icon "Next" at bounding box center [758, 226] width 18 height 18
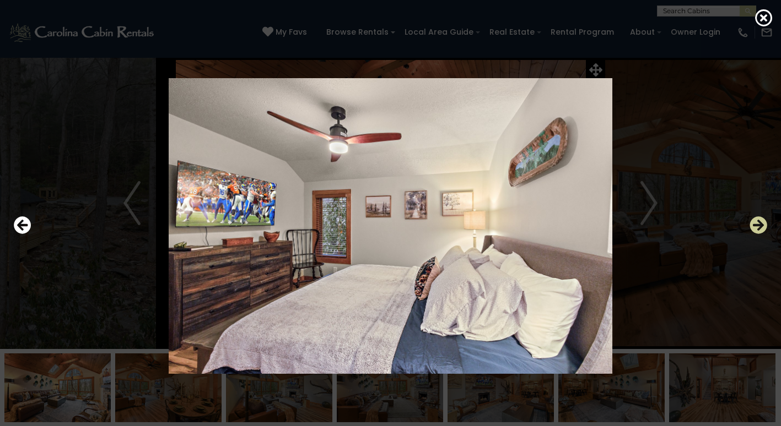
click at [760, 224] on icon "Next" at bounding box center [758, 226] width 18 height 18
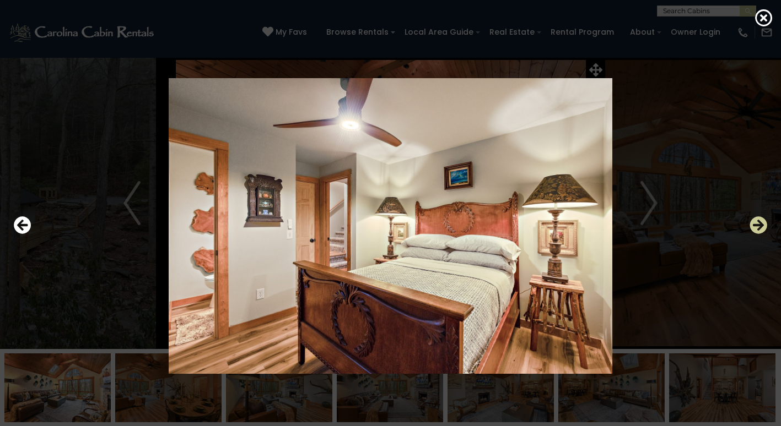
click at [760, 224] on icon "Next" at bounding box center [758, 226] width 18 height 18
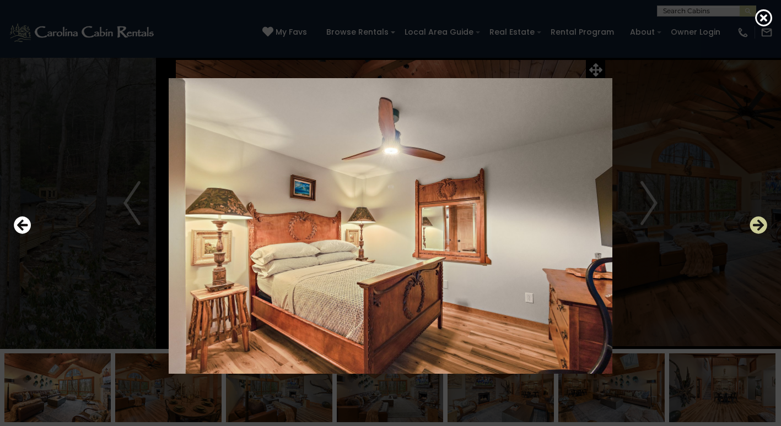
click at [760, 224] on icon "Next" at bounding box center [758, 226] width 18 height 18
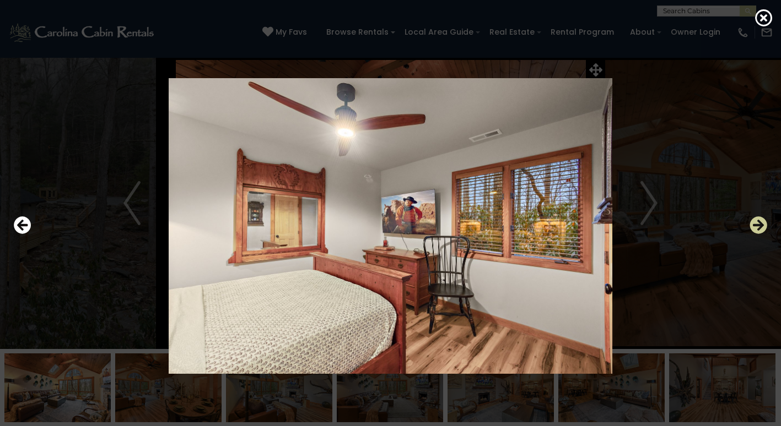
click at [760, 224] on icon "Next" at bounding box center [758, 226] width 18 height 18
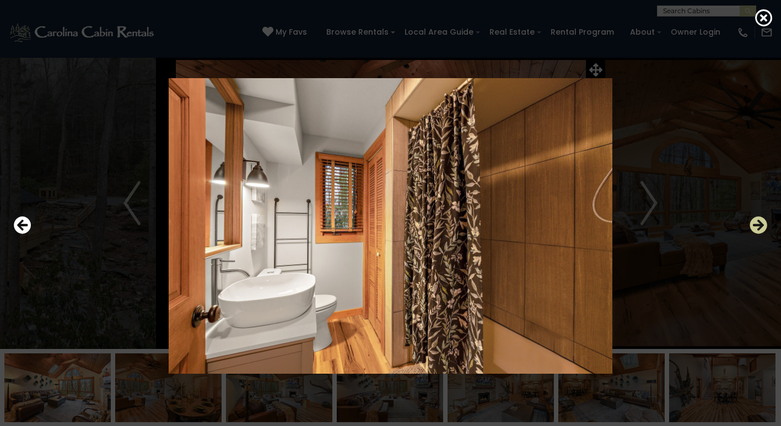
click at [758, 224] on icon "Next" at bounding box center [758, 226] width 18 height 18
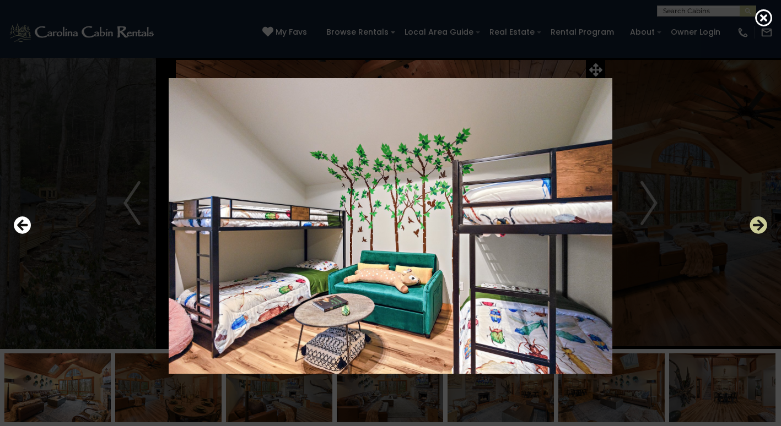
click at [759, 225] on icon "Next" at bounding box center [758, 226] width 18 height 18
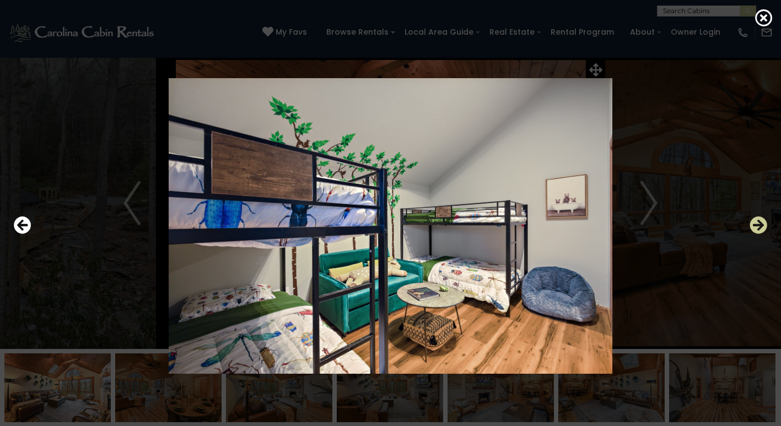
click at [757, 226] on icon "Next" at bounding box center [758, 226] width 18 height 18
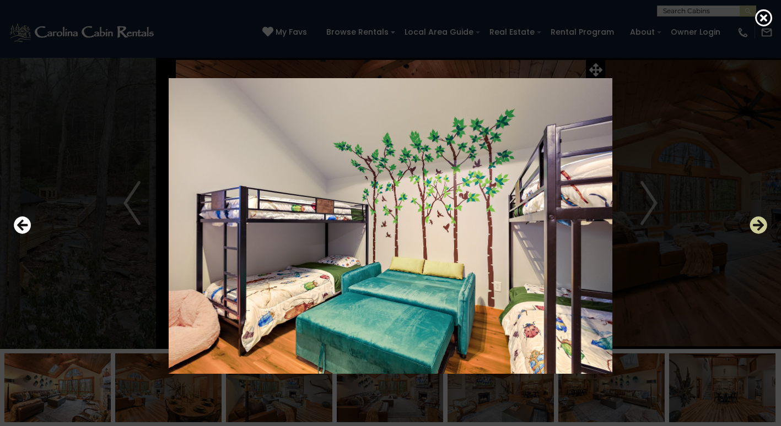
click at [757, 226] on icon "Next" at bounding box center [758, 226] width 18 height 18
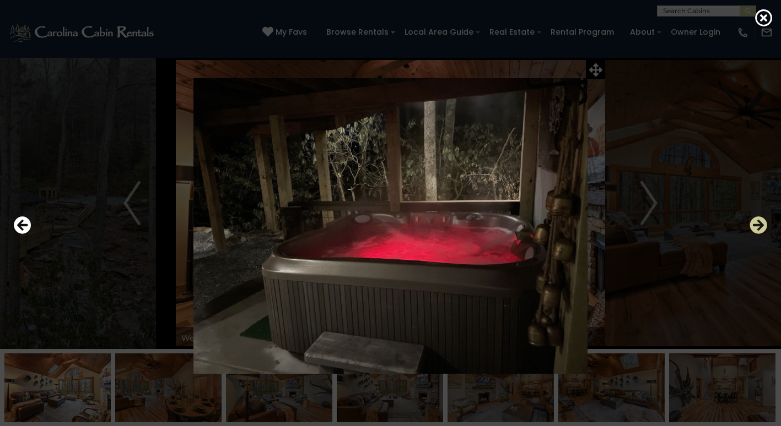
click at [757, 226] on icon "Next" at bounding box center [758, 226] width 18 height 18
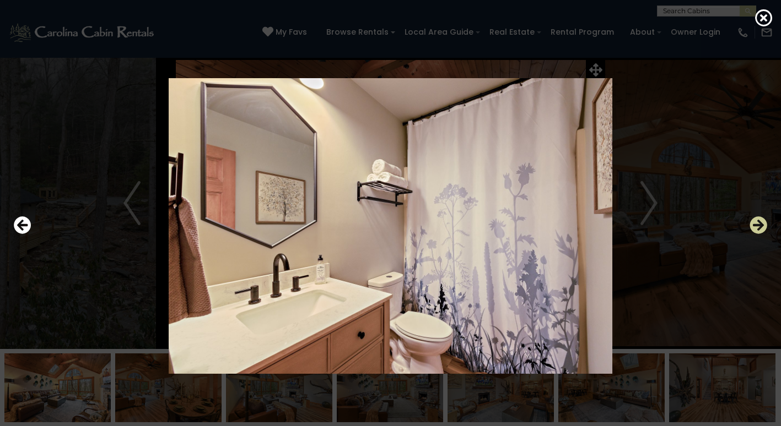
click at [757, 226] on icon "Next" at bounding box center [758, 226] width 18 height 18
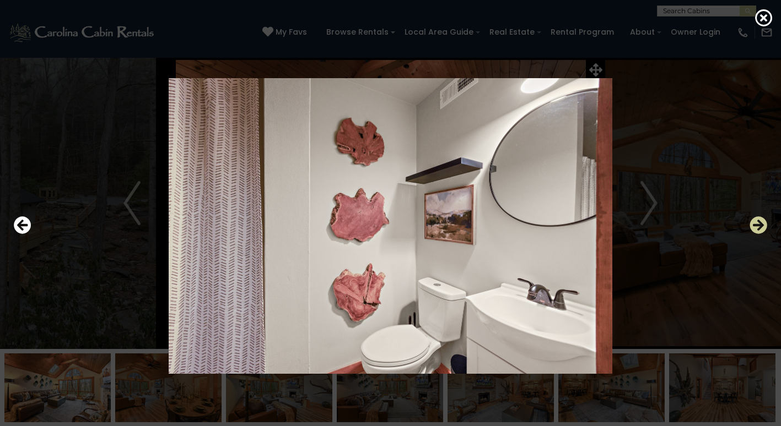
click at [757, 226] on icon "Next" at bounding box center [758, 226] width 18 height 18
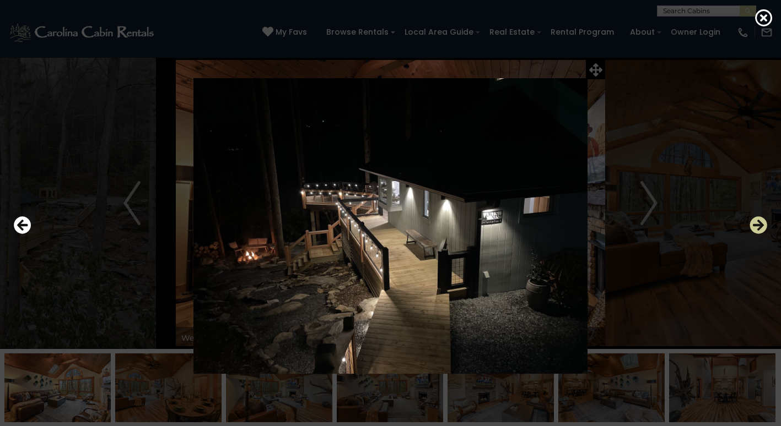
click at [757, 226] on icon "Next" at bounding box center [758, 226] width 18 height 18
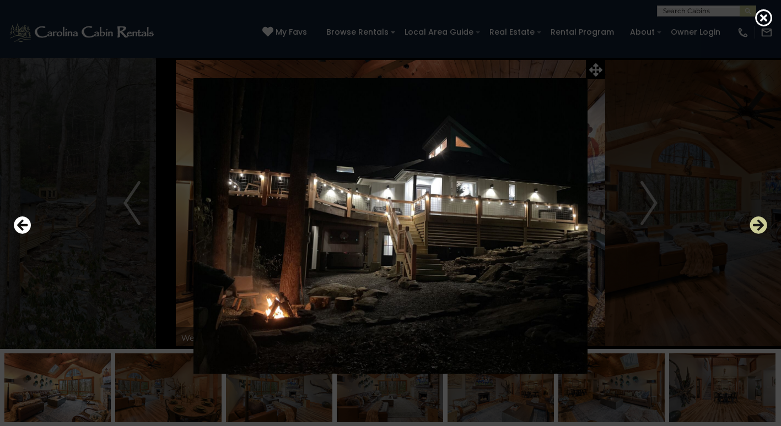
click at [757, 226] on icon "Next" at bounding box center [758, 226] width 18 height 18
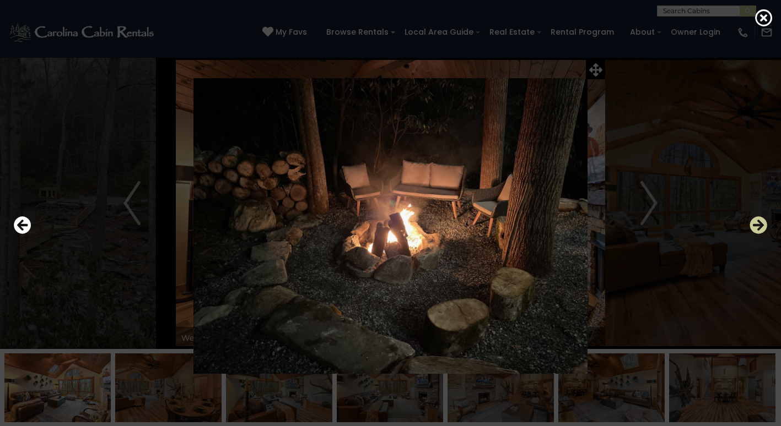
click at [757, 226] on icon "Next" at bounding box center [758, 226] width 18 height 18
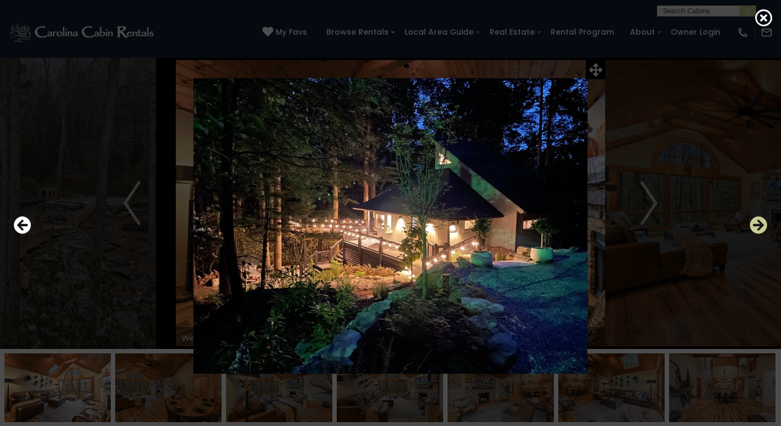
click at [757, 226] on icon "Next" at bounding box center [758, 226] width 18 height 18
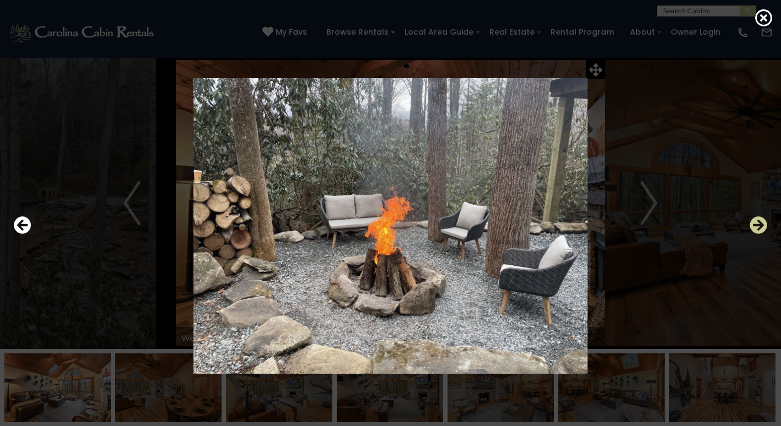
click at [756, 226] on icon "Next" at bounding box center [758, 226] width 18 height 18
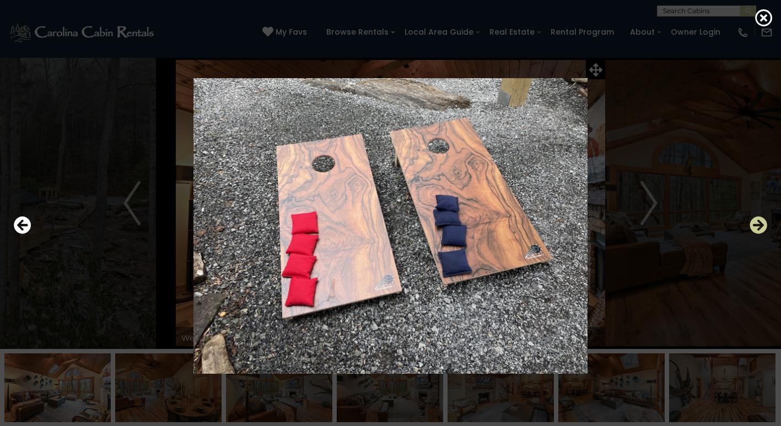
click at [756, 226] on icon "Next" at bounding box center [758, 226] width 18 height 18
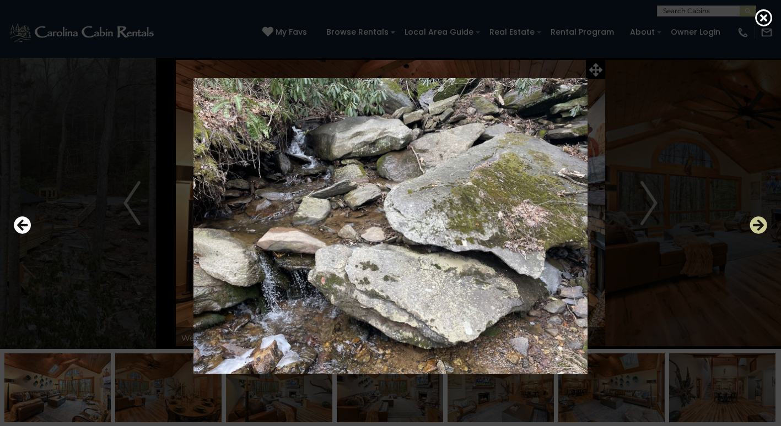
click at [755, 226] on icon "Next" at bounding box center [758, 226] width 18 height 18
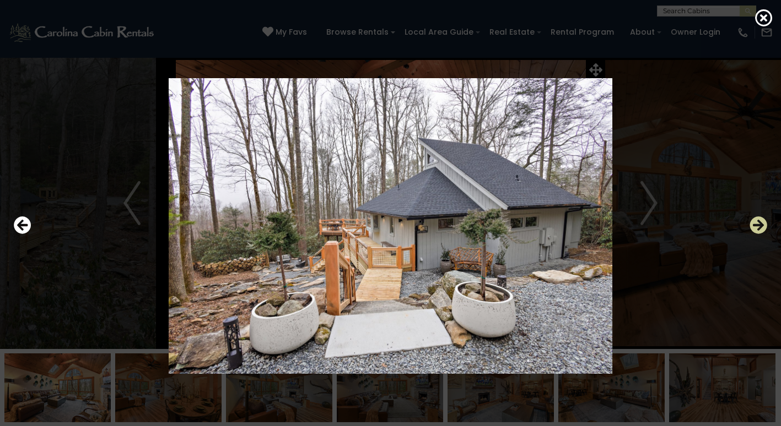
click at [755, 226] on icon "Next" at bounding box center [758, 226] width 18 height 18
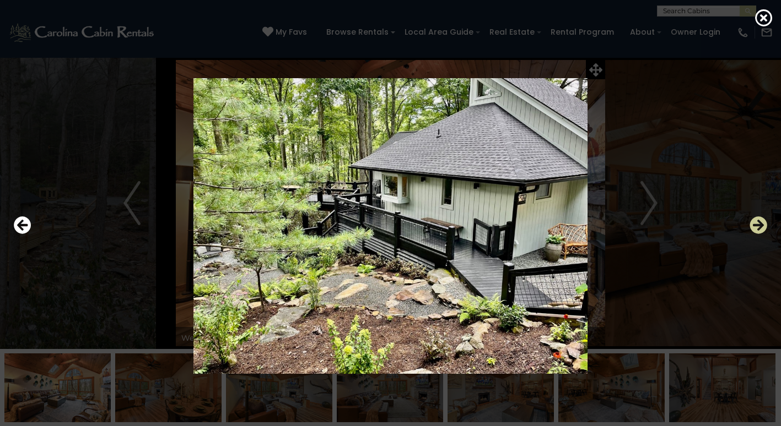
click at [754, 225] on icon "Next" at bounding box center [758, 226] width 18 height 18
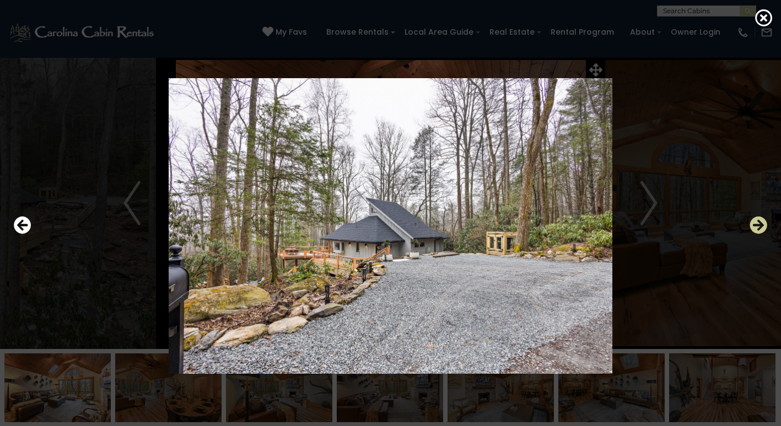
click at [754, 225] on icon "Next" at bounding box center [758, 226] width 18 height 18
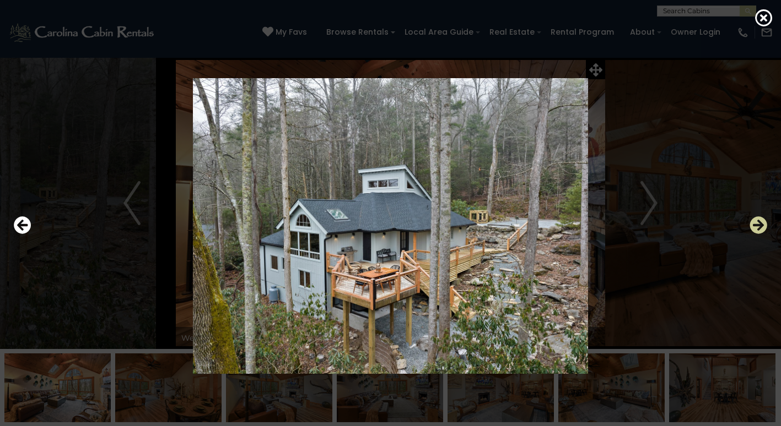
click at [754, 225] on icon "Next" at bounding box center [758, 226] width 18 height 18
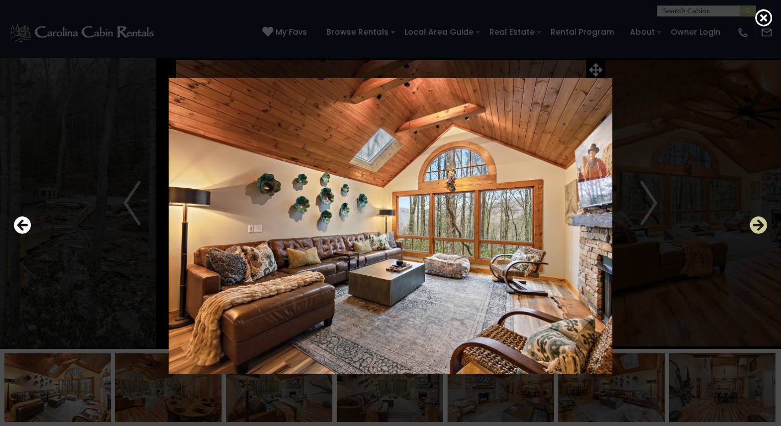
click at [754, 225] on icon "Next" at bounding box center [758, 226] width 18 height 18
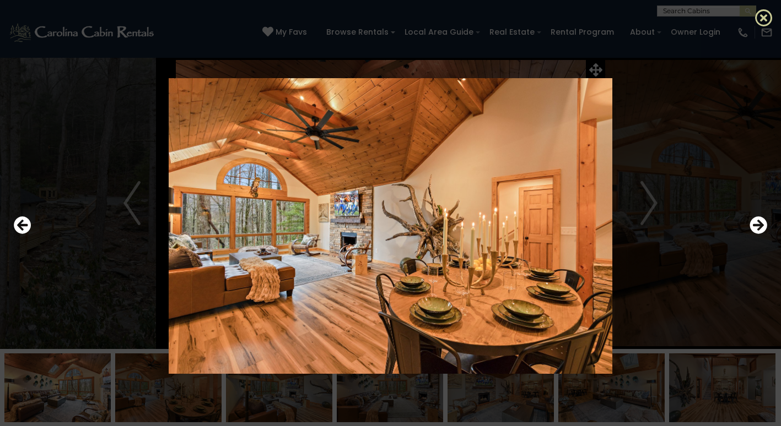
click at [766, 19] on icon at bounding box center [764, 18] width 18 height 18
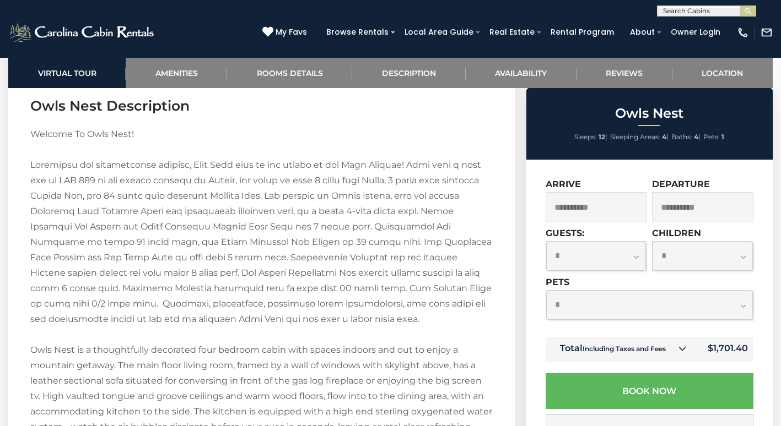
scroll to position [1432, 0]
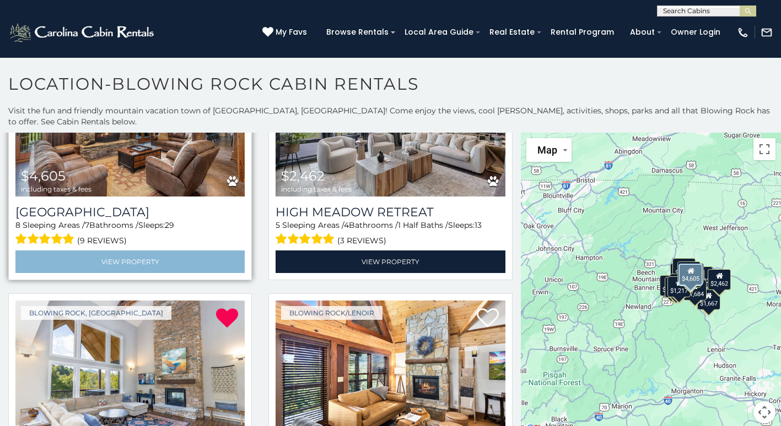
scroll to position [165, 0]
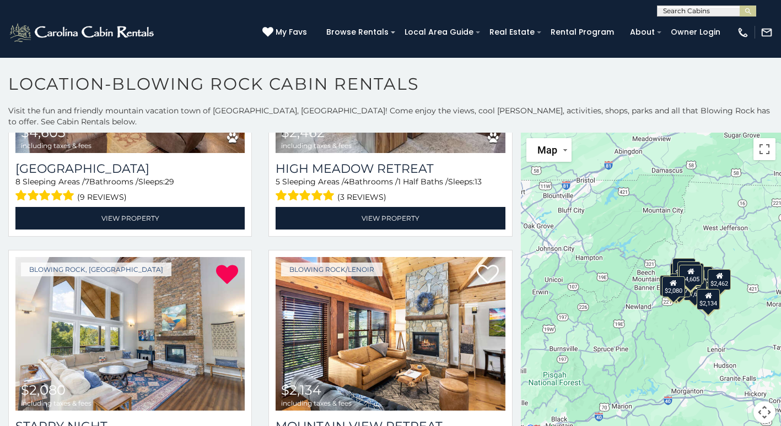
click at [577, 213] on div "$4,605 $2,462 $2,080 $2,134 $2,135 $3,528 $1,967 $2,434 $2,023 $1,667 $1,882 $2…" at bounding box center [651, 285] width 260 height 304
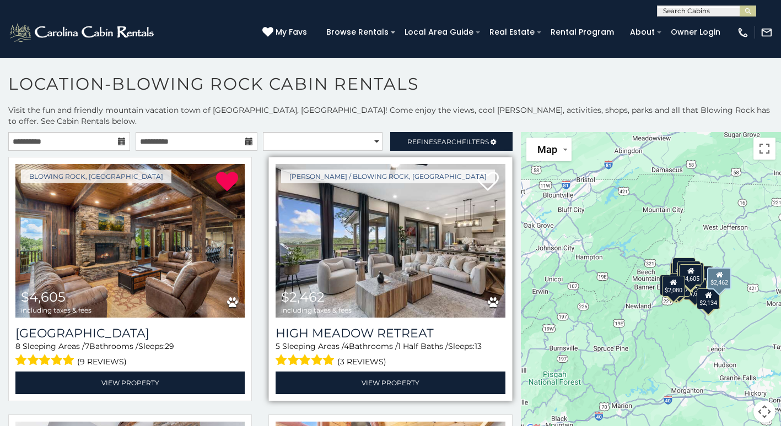
scroll to position [0, 0]
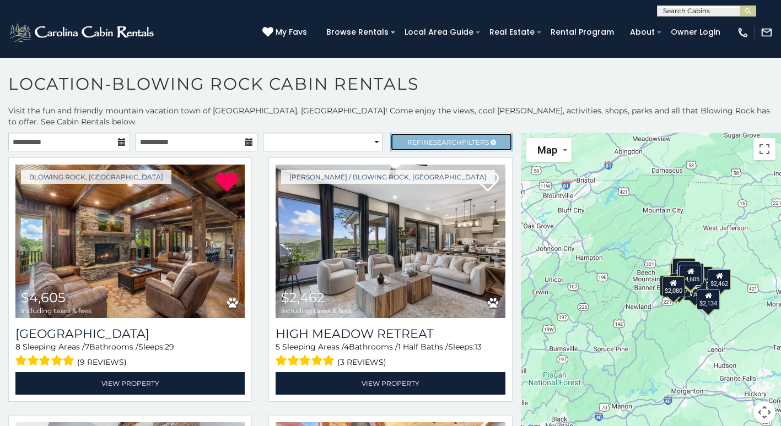
click at [413, 138] on span "Refine Search Filters" at bounding box center [448, 142] width 82 height 8
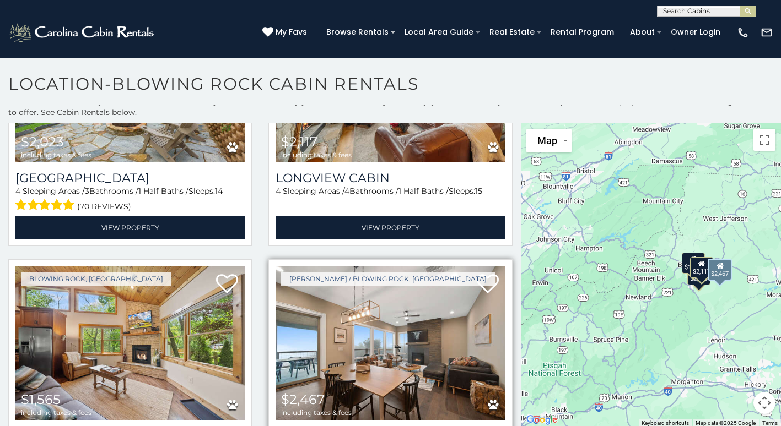
scroll to position [10, 0]
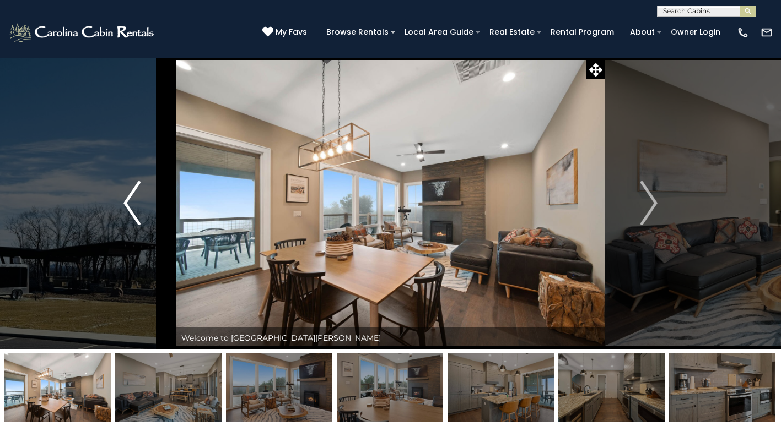
click at [140, 213] on button "Previous" at bounding box center [132, 203] width 88 height 292
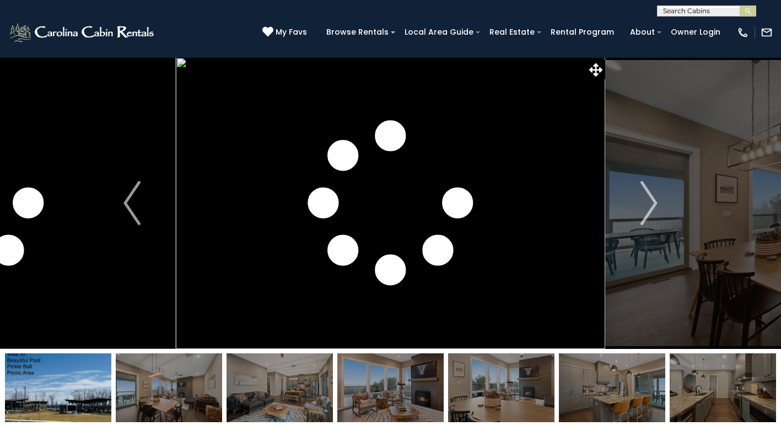
click at [34, 396] on img at bounding box center [58, 388] width 106 height 69
click at [650, 204] on img "Next" at bounding box center [649, 203] width 17 height 44
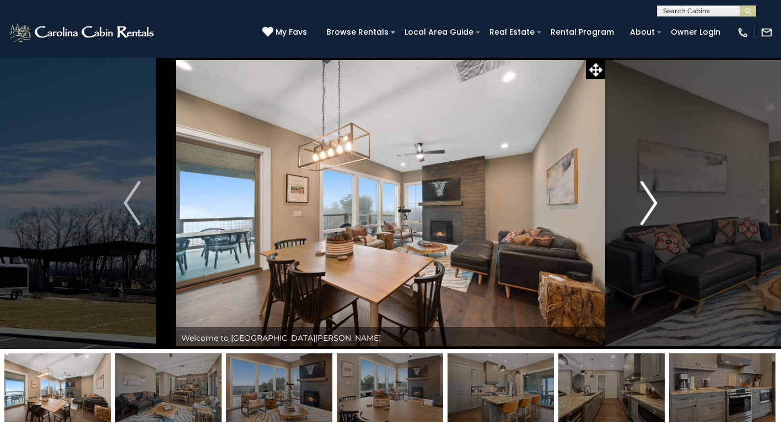
click at [650, 204] on img "Next" at bounding box center [649, 203] width 17 height 44
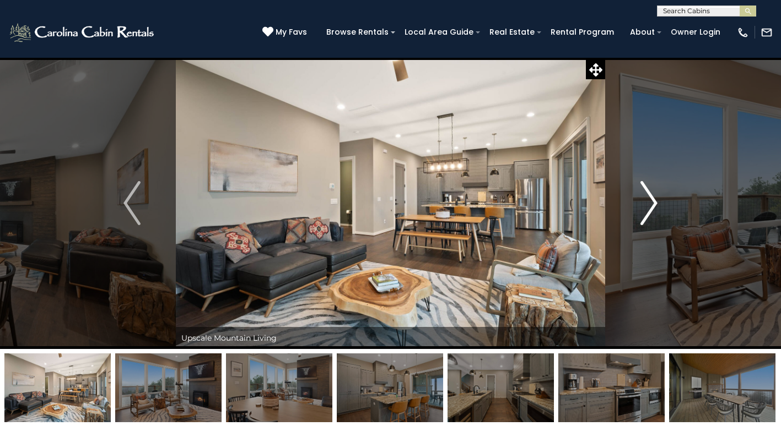
click at [650, 204] on img "Next" at bounding box center [649, 203] width 17 height 44
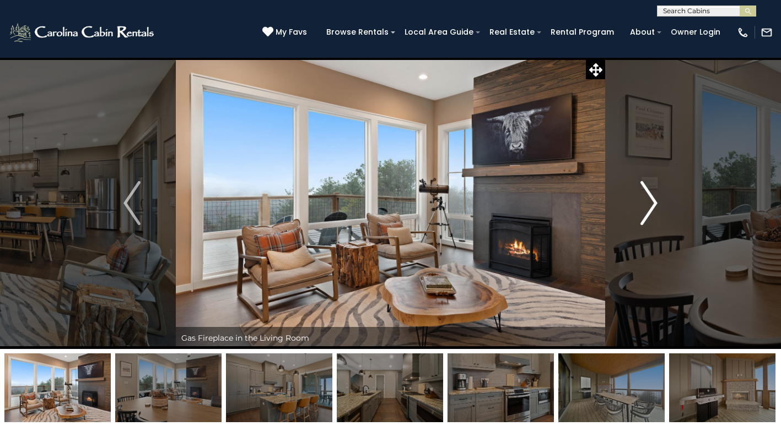
click at [650, 204] on img "Next" at bounding box center [649, 203] width 17 height 44
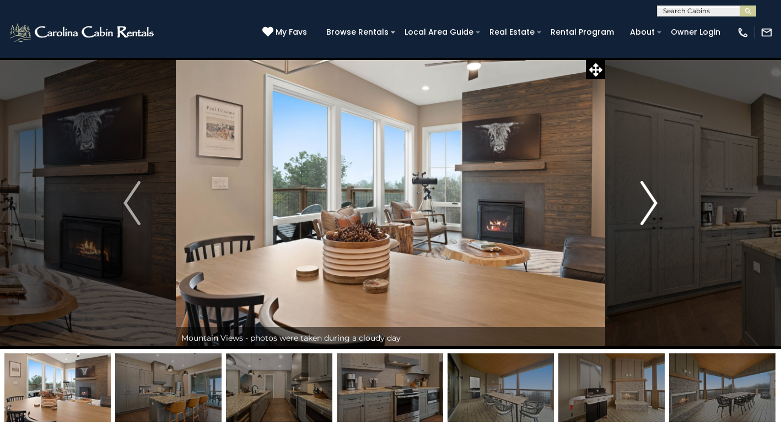
click at [650, 204] on img "Next" at bounding box center [649, 203] width 17 height 44
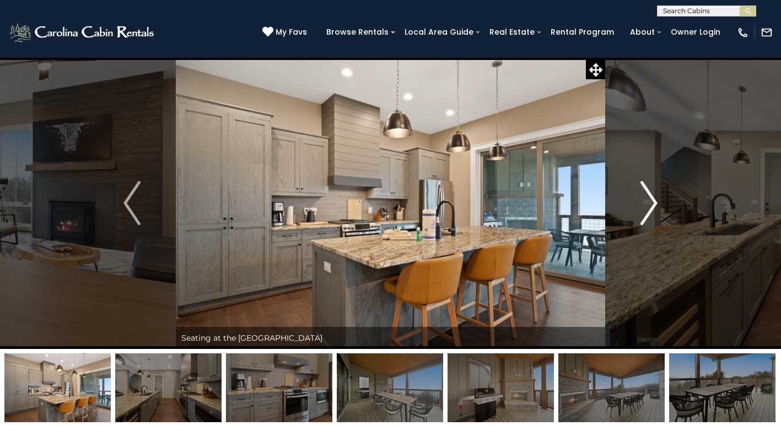
click at [650, 204] on img "Next" at bounding box center [649, 203] width 17 height 44
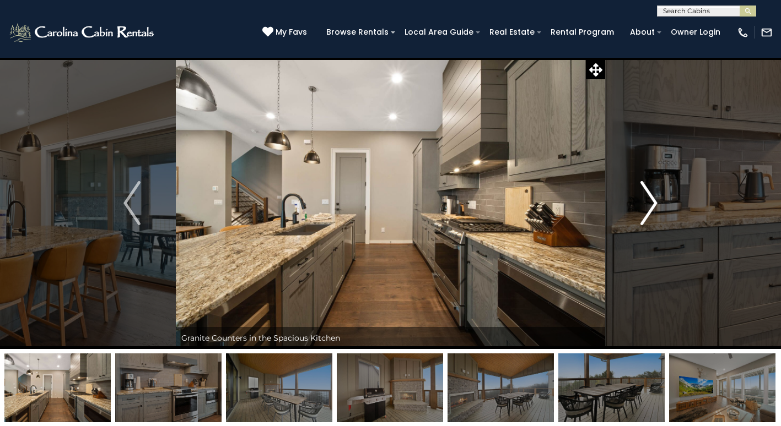
click at [650, 204] on img "Next" at bounding box center [649, 203] width 17 height 44
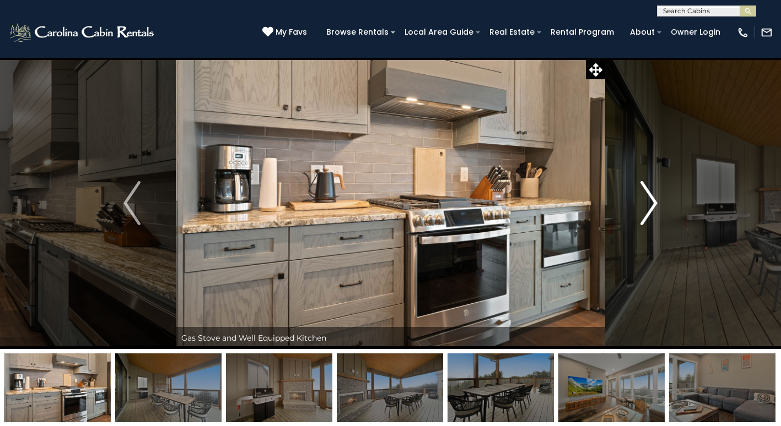
click at [650, 204] on img "Next" at bounding box center [649, 203] width 17 height 44
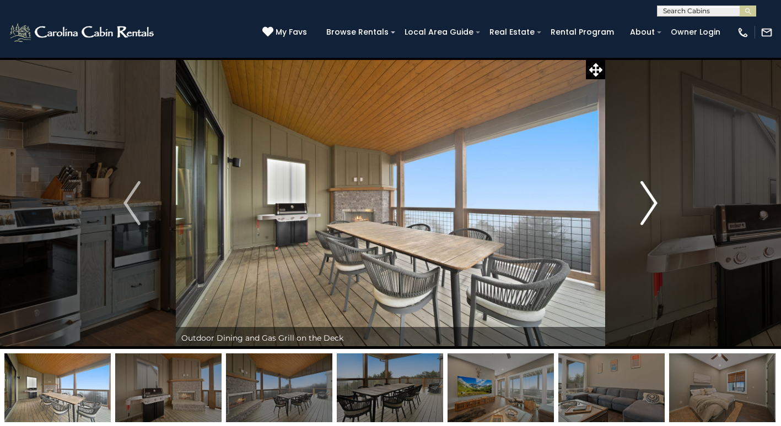
click at [650, 204] on img "Next" at bounding box center [649, 203] width 17 height 44
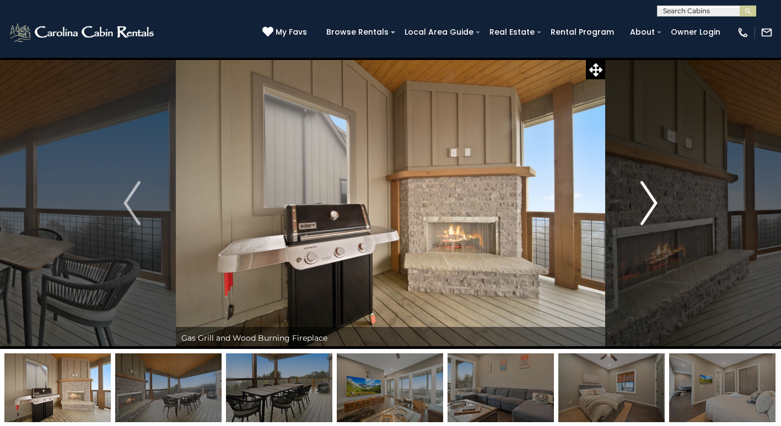
click at [650, 204] on img "Next" at bounding box center [649, 203] width 17 height 44
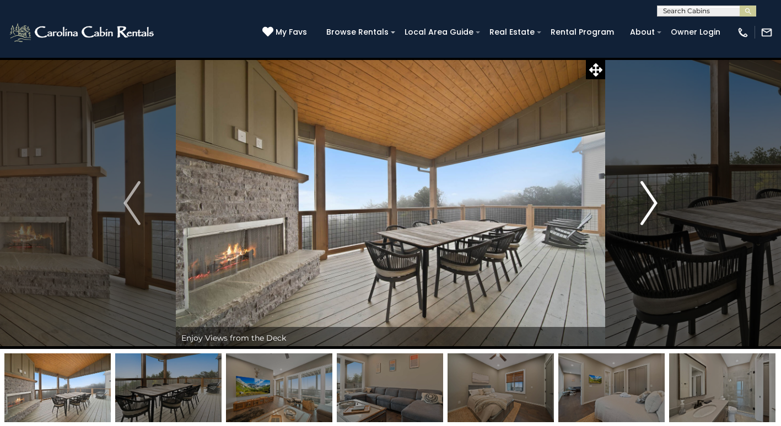
click at [649, 211] on img "Next" at bounding box center [649, 203] width 17 height 44
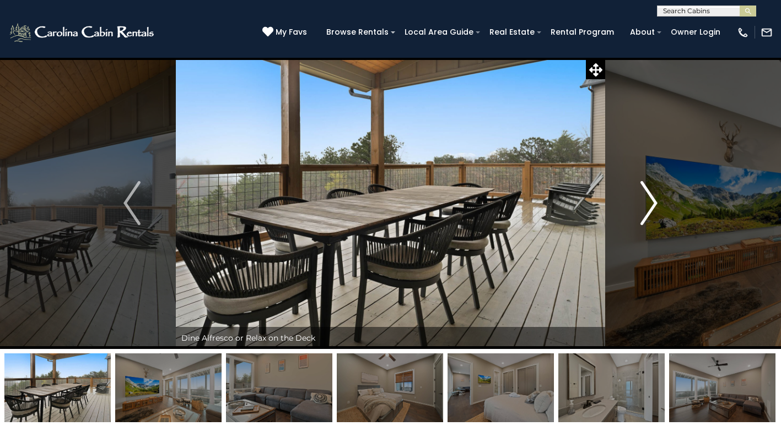
click at [649, 209] on img "Next" at bounding box center [649, 203] width 17 height 44
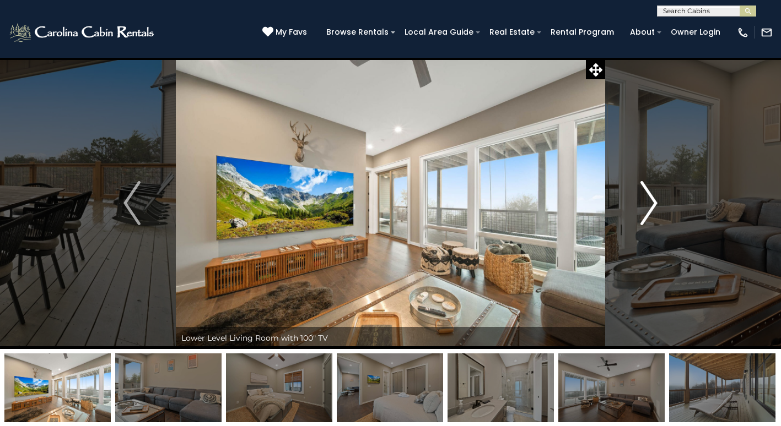
click at [651, 209] on img "Next" at bounding box center [649, 203] width 17 height 44
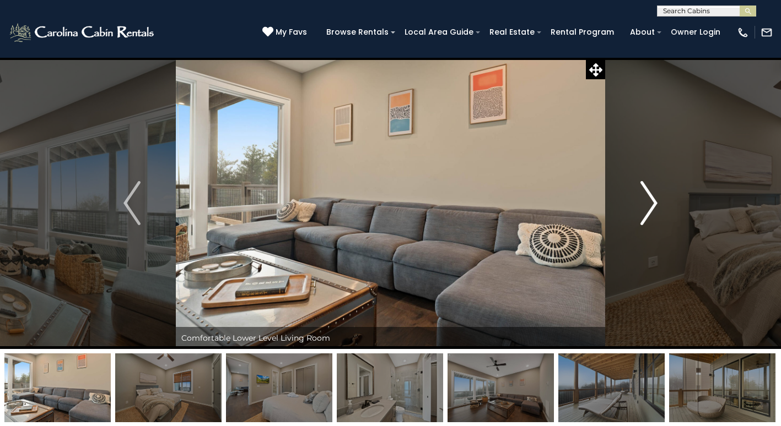
click at [651, 209] on img "Next" at bounding box center [649, 203] width 17 height 44
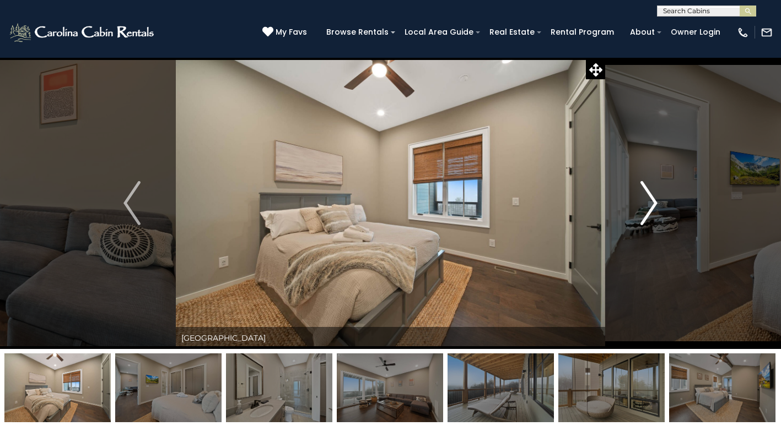
click at [646, 203] on img "Next" at bounding box center [649, 203] width 17 height 44
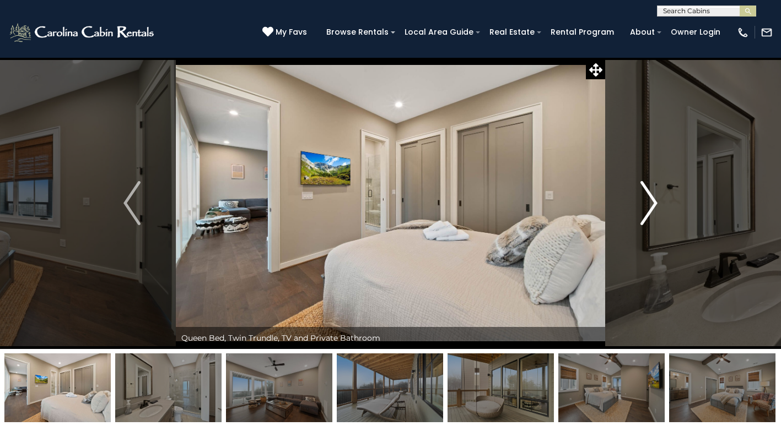
click at [657, 202] on button "Next" at bounding box center [649, 203] width 88 height 292
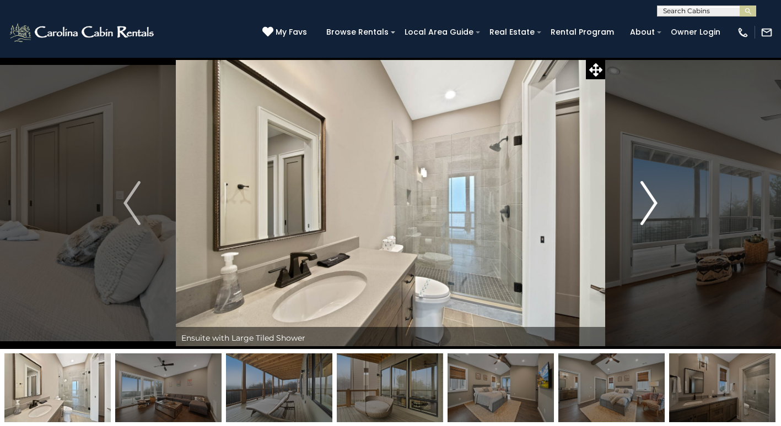
click at [649, 199] on img "Next" at bounding box center [649, 203] width 17 height 44
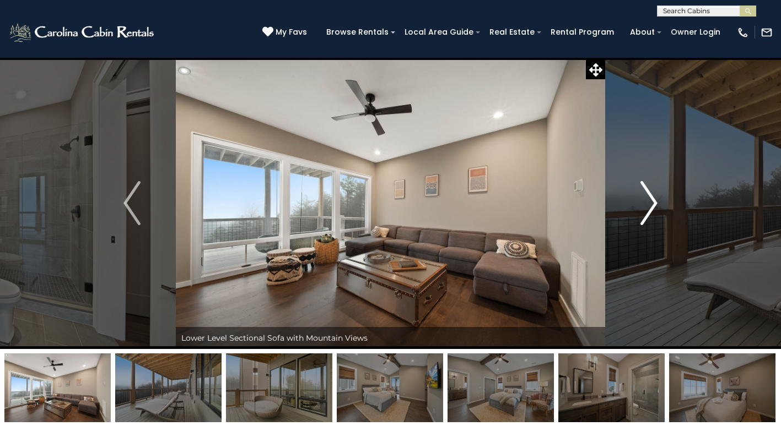
click at [649, 199] on img "Next" at bounding box center [649, 203] width 17 height 44
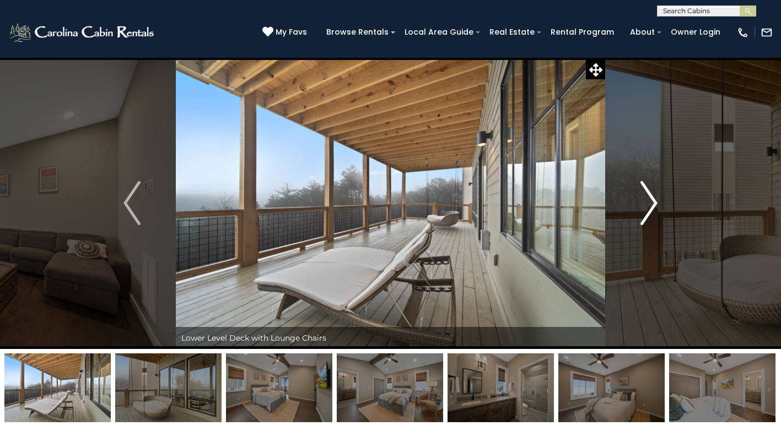
click at [649, 199] on img "Next" at bounding box center [649, 203] width 17 height 44
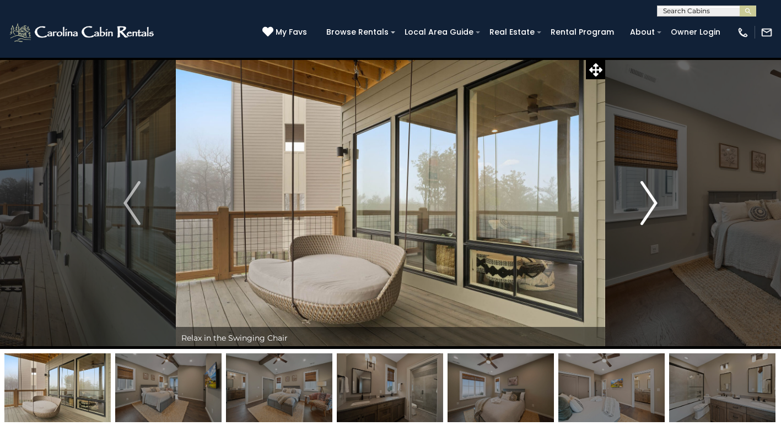
click at [649, 199] on img "Next" at bounding box center [649, 203] width 17 height 44
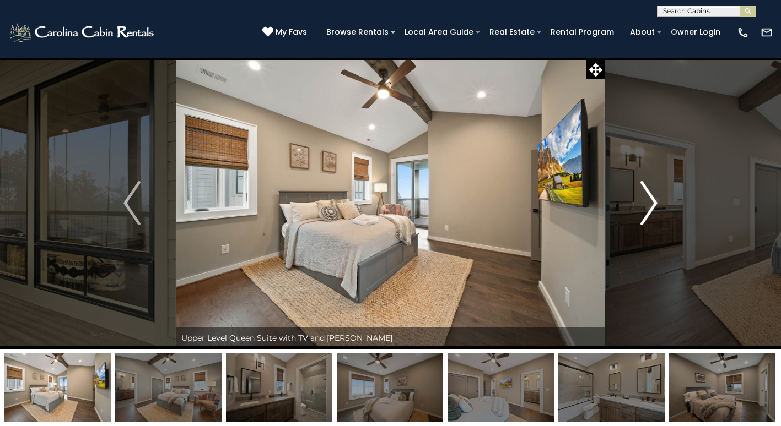
click at [649, 199] on img "Next" at bounding box center [649, 203] width 17 height 44
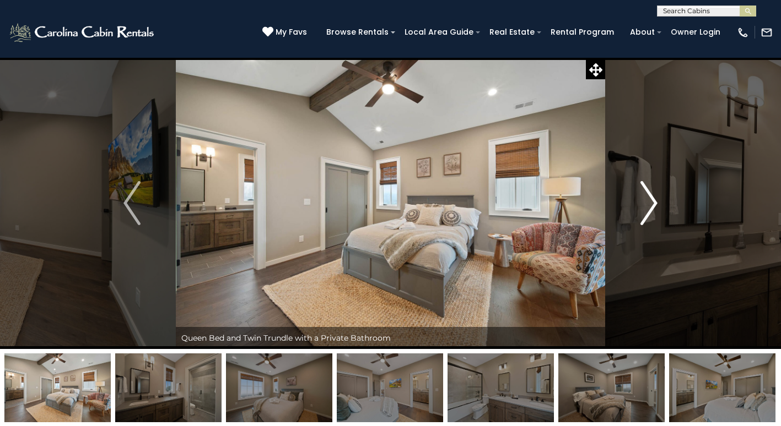
click at [649, 199] on img "Next" at bounding box center [649, 203] width 17 height 44
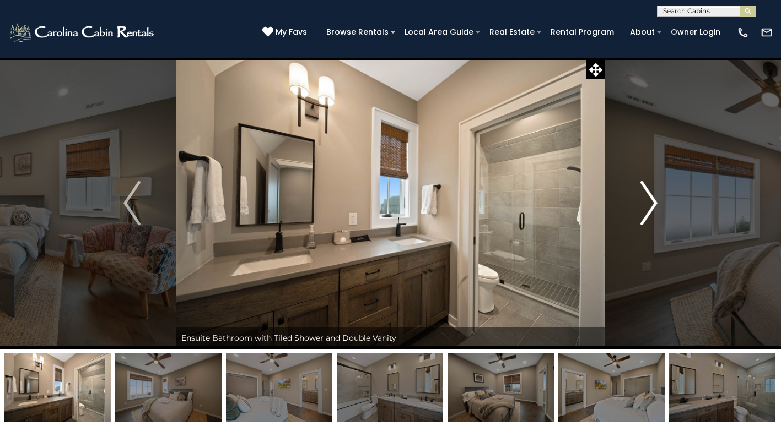
click at [649, 199] on img "Next" at bounding box center [649, 203] width 17 height 44
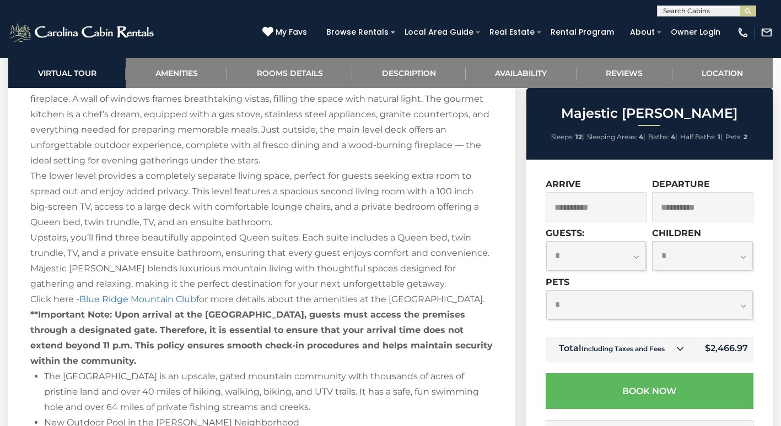
scroll to position [1488, 0]
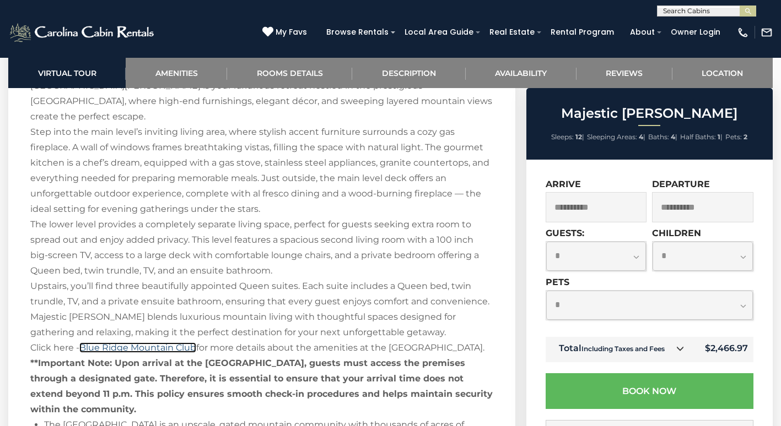
click at [186, 343] on link "Blue Ridge Mountain Club" at bounding box center [137, 348] width 117 height 10
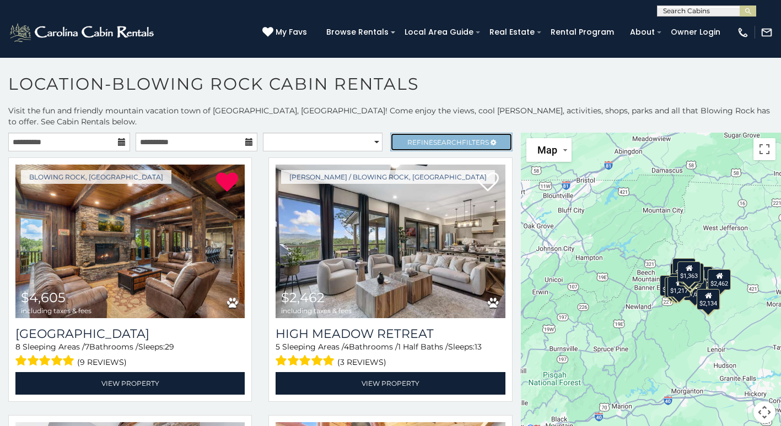
click at [447, 138] on span "Search" at bounding box center [447, 142] width 29 height 8
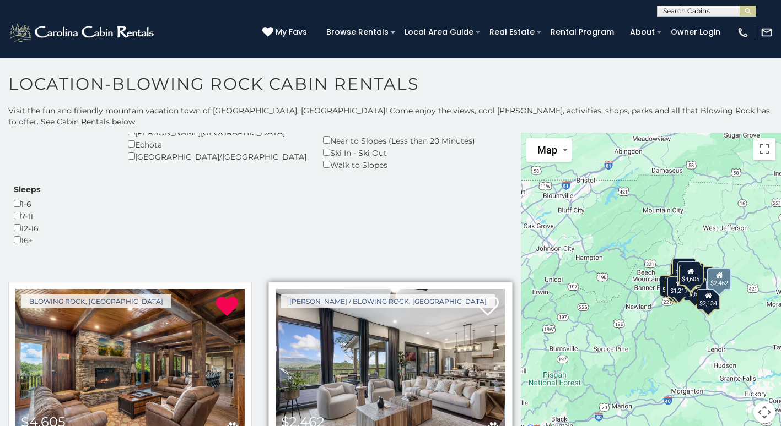
scroll to position [275, 0]
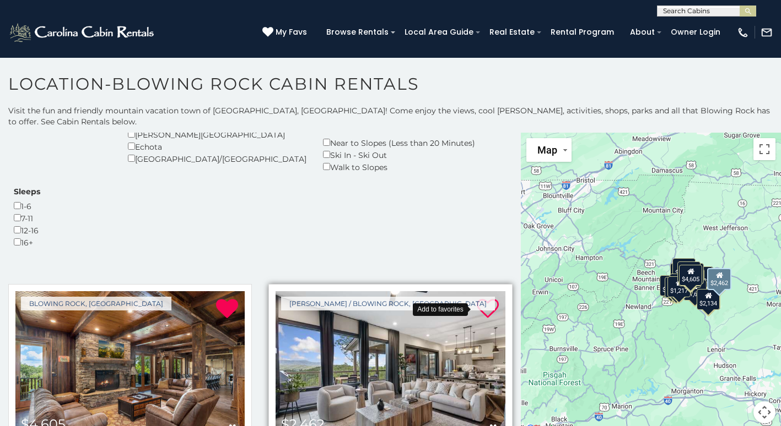
click at [480, 298] on icon at bounding box center [488, 309] width 22 height 22
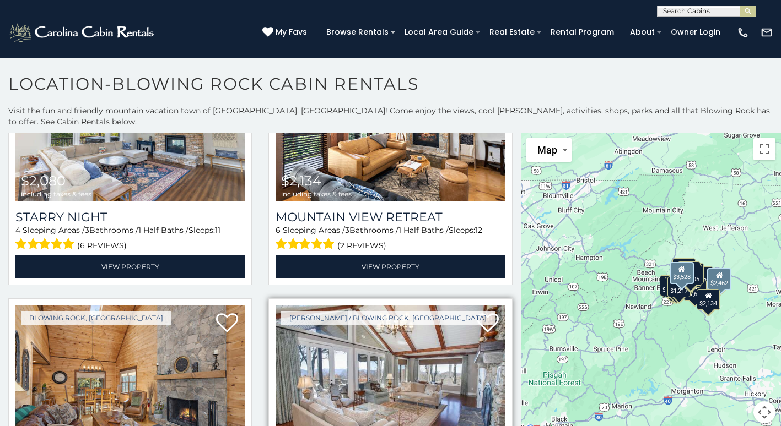
scroll to position [826, 0]
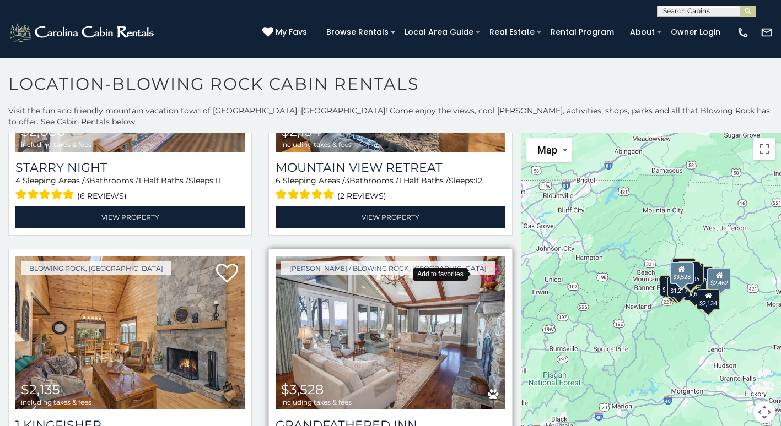
click at [477, 263] on icon at bounding box center [488, 274] width 22 height 22
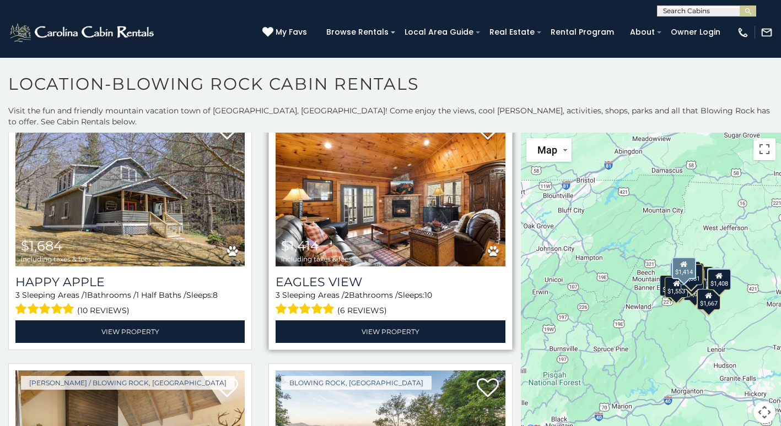
scroll to position [3085, 0]
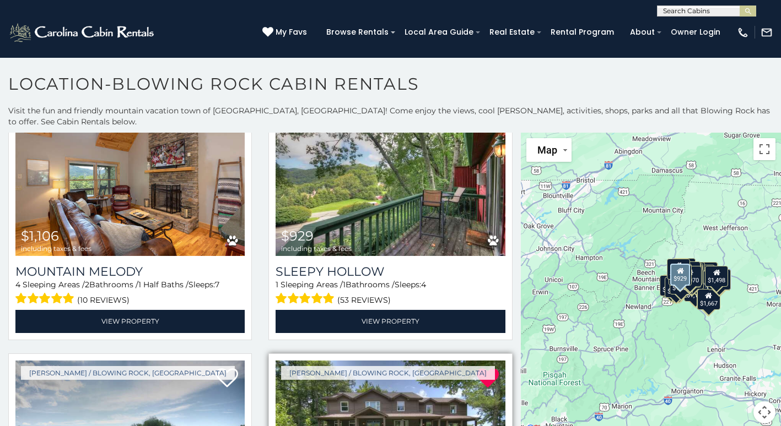
scroll to position [5399, 0]
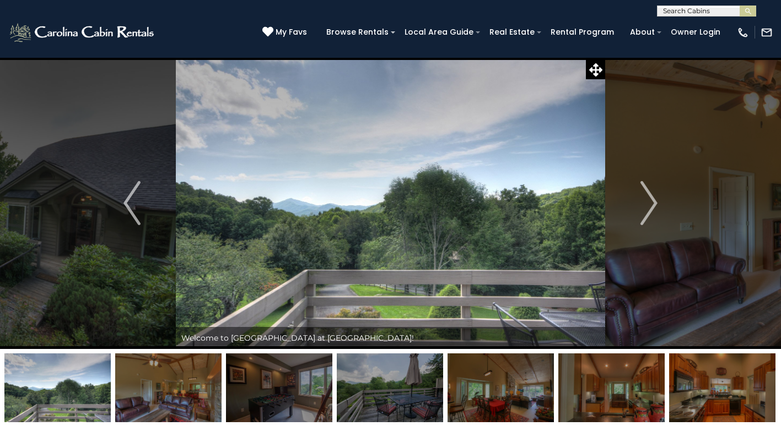
click at [135, 210] on img "Previous" at bounding box center [131, 203] width 17 height 44
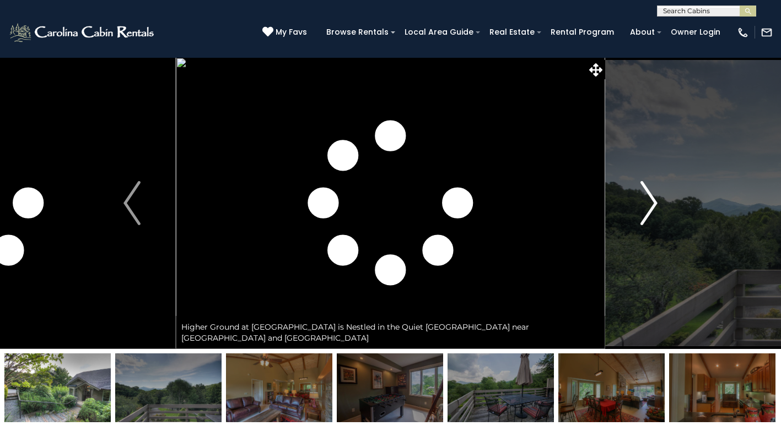
click at [659, 203] on button "Next" at bounding box center [649, 203] width 88 height 292
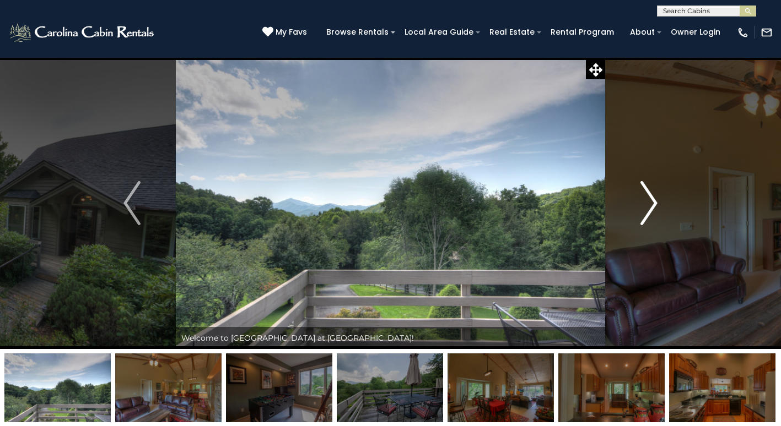
click at [660, 210] on button "Next" at bounding box center [649, 203] width 88 height 292
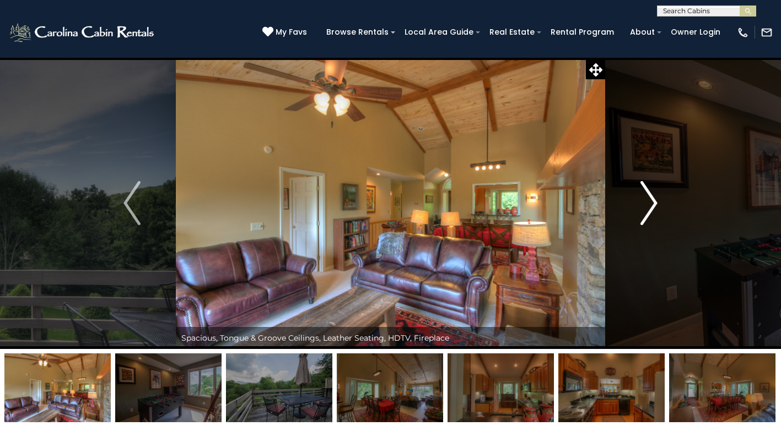
click at [660, 210] on button "Next" at bounding box center [649, 203] width 88 height 292
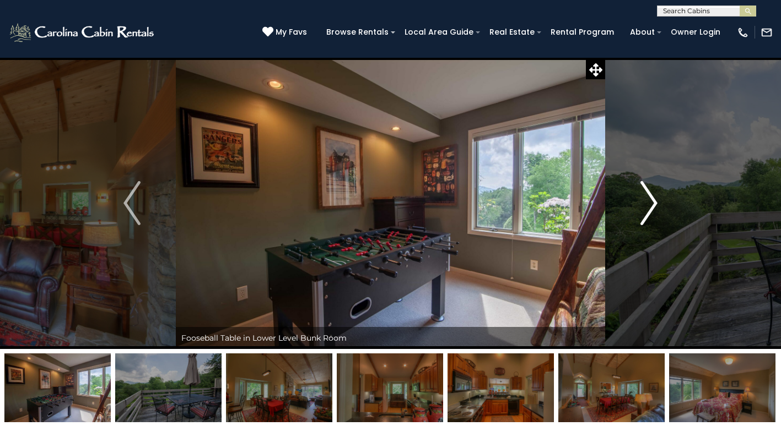
click at [660, 210] on button "Next" at bounding box center [649, 203] width 88 height 292
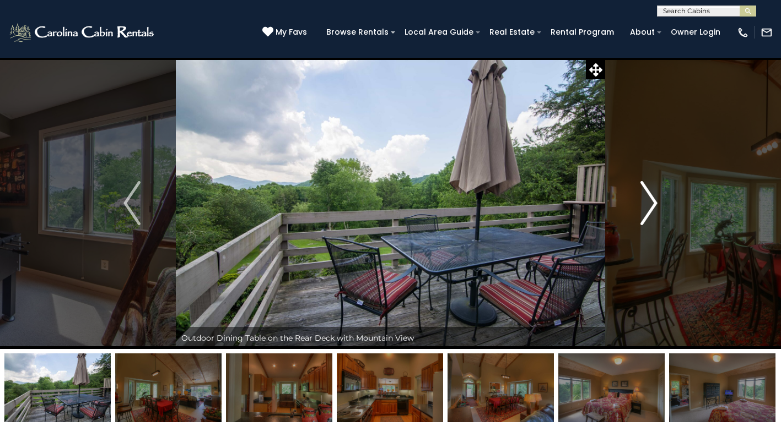
click at [660, 210] on button "Next" at bounding box center [649, 203] width 88 height 292
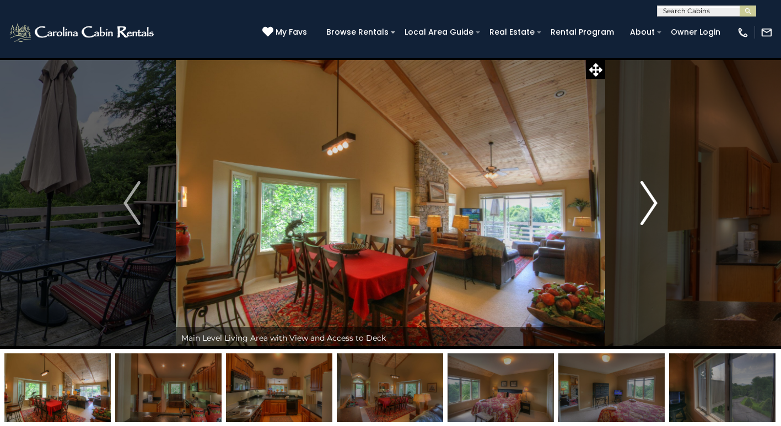
click at [660, 210] on button "Next" at bounding box center [649, 203] width 88 height 292
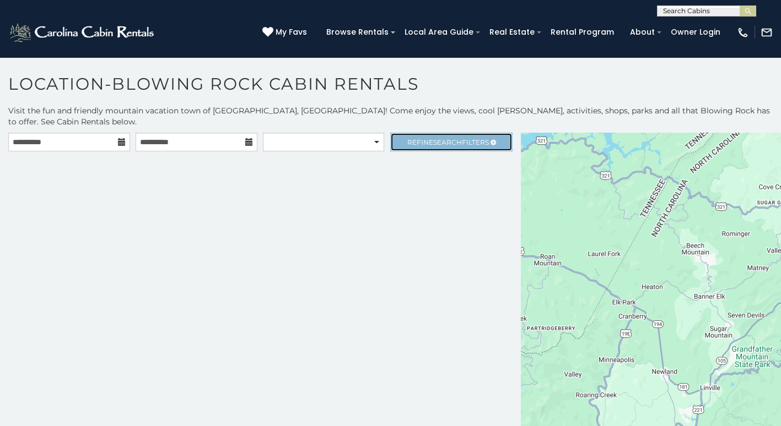
click at [440, 133] on link "Refine Search Filters" at bounding box center [451, 142] width 122 height 19
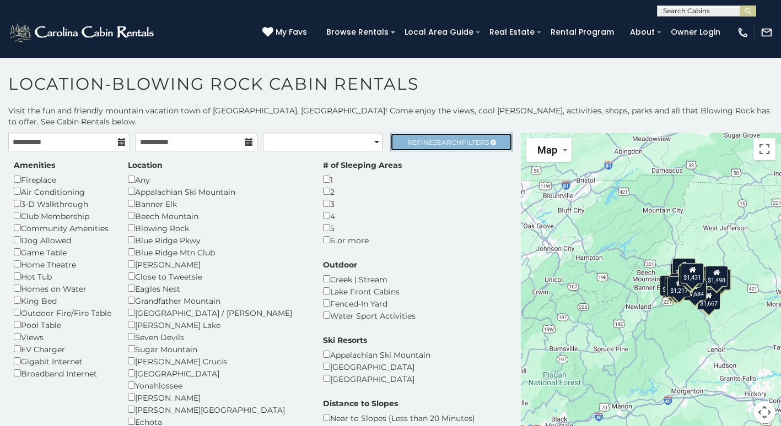
click at [448, 138] on span "Search" at bounding box center [447, 142] width 29 height 8
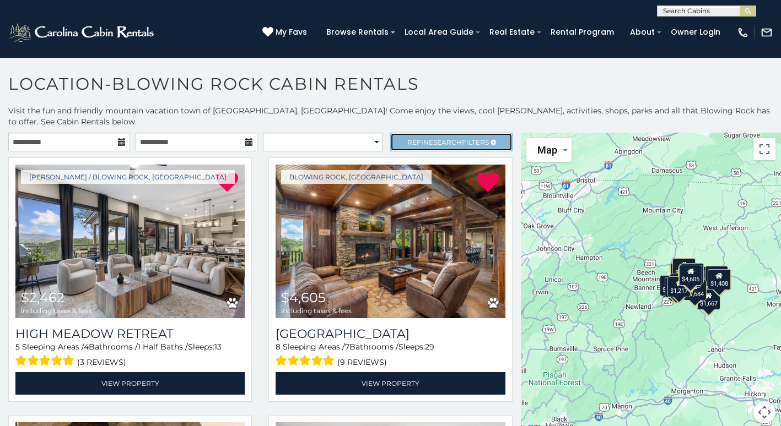
click at [418, 135] on link "Refine Search Filters" at bounding box center [451, 142] width 122 height 19
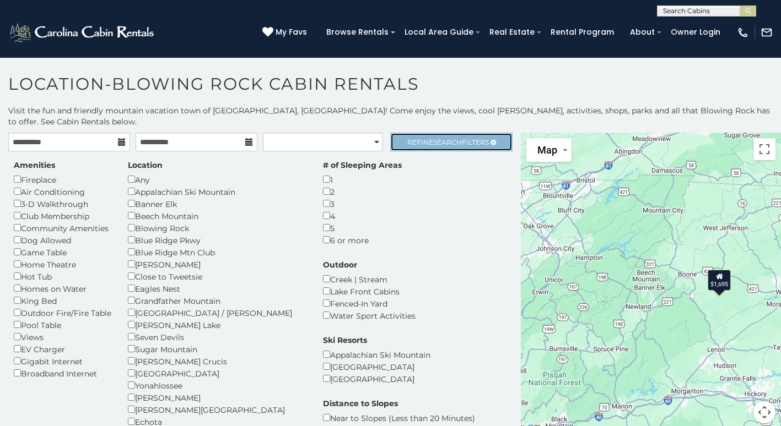
click at [433, 138] on span "Search" at bounding box center [447, 142] width 29 height 8
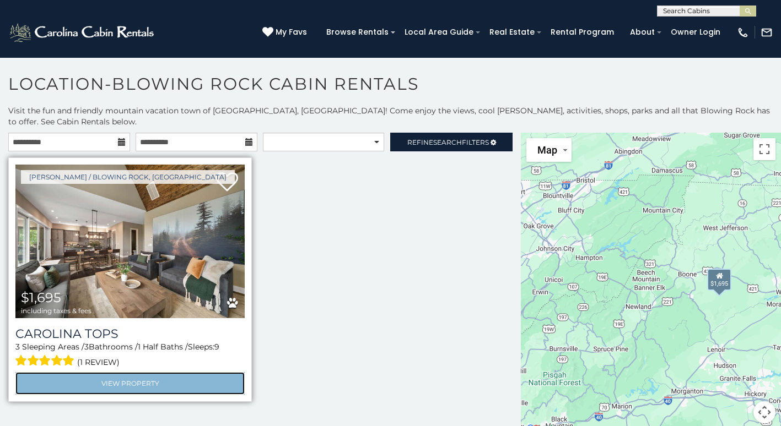
click at [142, 372] on link "View Property" at bounding box center [129, 383] width 229 height 23
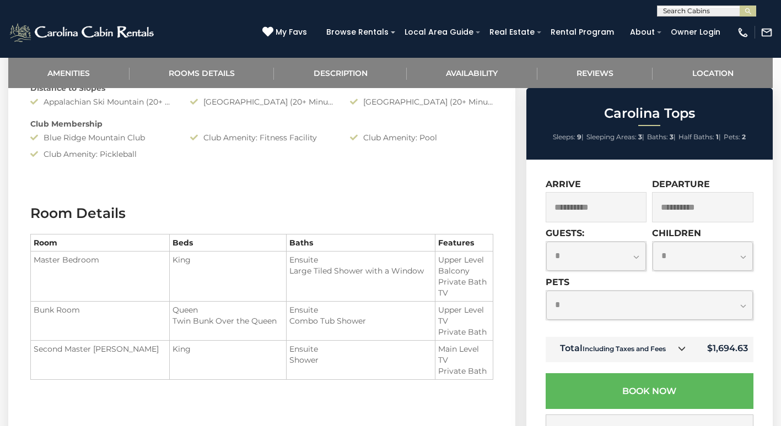
scroll to position [929, 0]
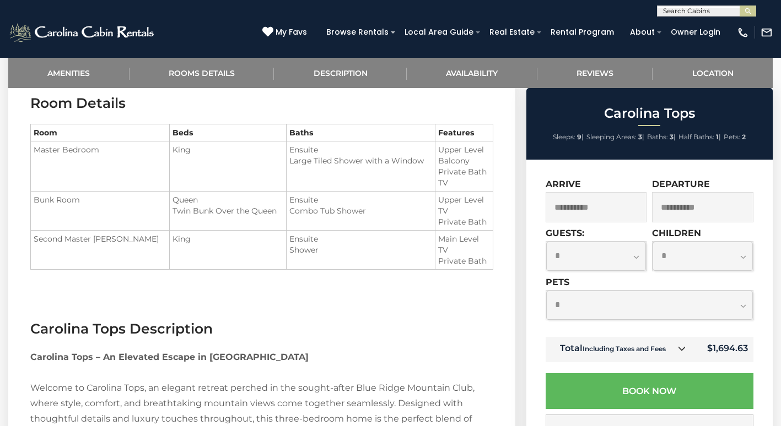
click at [740, 310] on select "**********" at bounding box center [649, 305] width 207 height 29
select select "*"
click at [546, 291] on select "**********" at bounding box center [649, 305] width 207 height 29
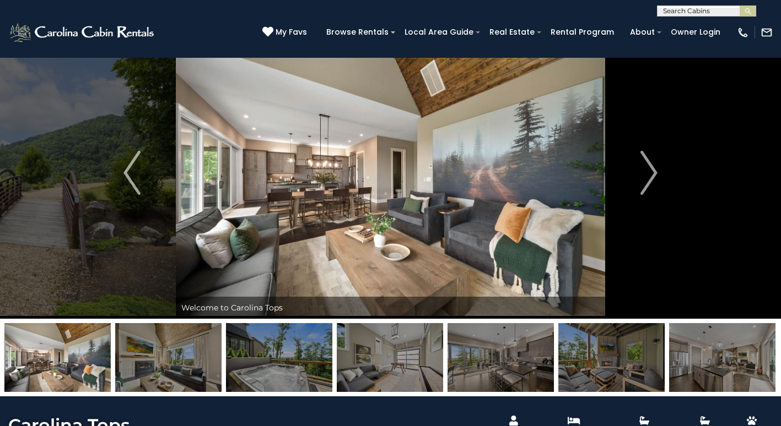
scroll to position [0, 0]
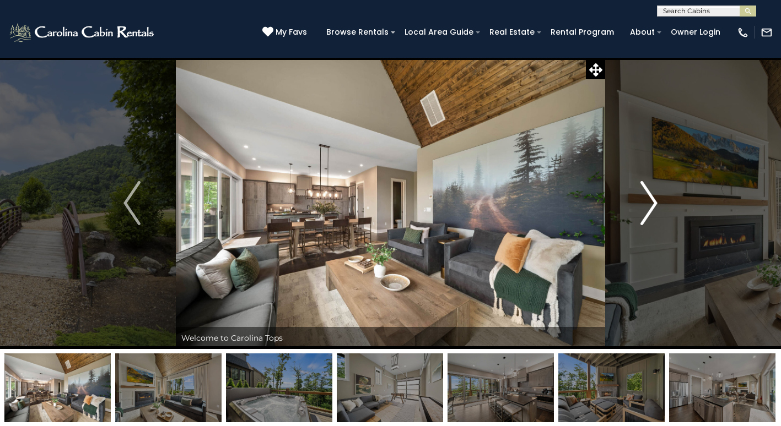
click at [649, 198] on img "Next" at bounding box center [649, 203] width 17 height 44
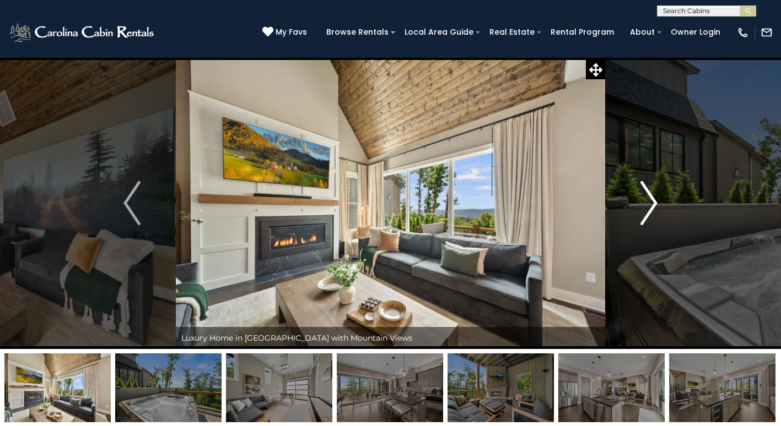
click at [649, 198] on img "Next" at bounding box center [649, 203] width 17 height 44
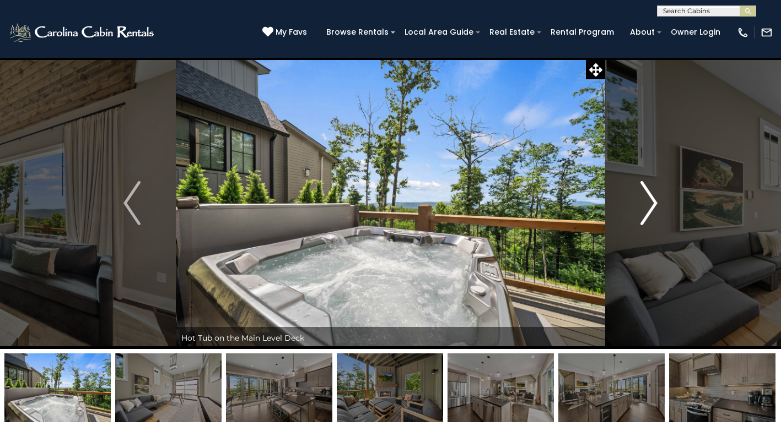
click at [649, 198] on img "Next" at bounding box center [649, 203] width 17 height 44
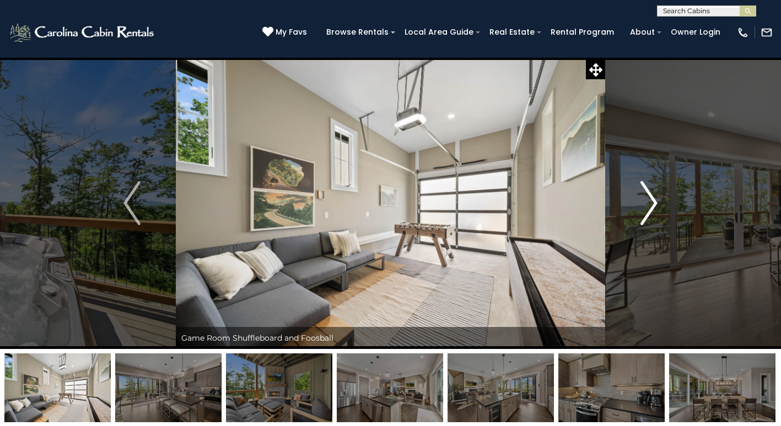
click at [649, 198] on img "Next" at bounding box center [649, 203] width 17 height 44
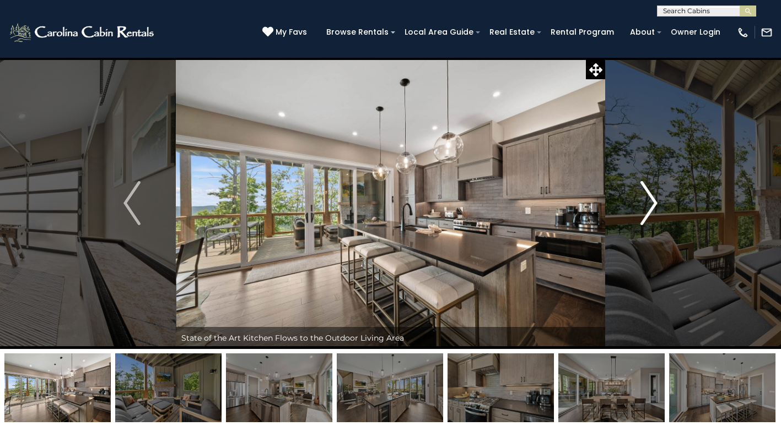
click at [649, 198] on img "Next" at bounding box center [649, 203] width 17 height 44
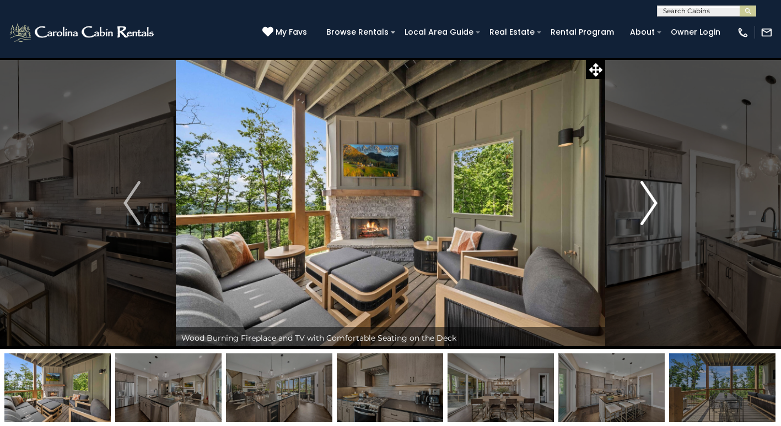
click at [649, 198] on img "Next" at bounding box center [649, 203] width 17 height 44
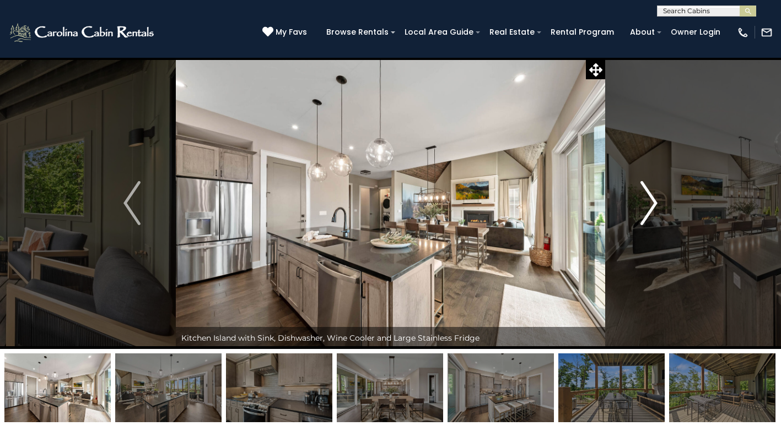
click at [649, 198] on img "Next" at bounding box center [649, 203] width 17 height 44
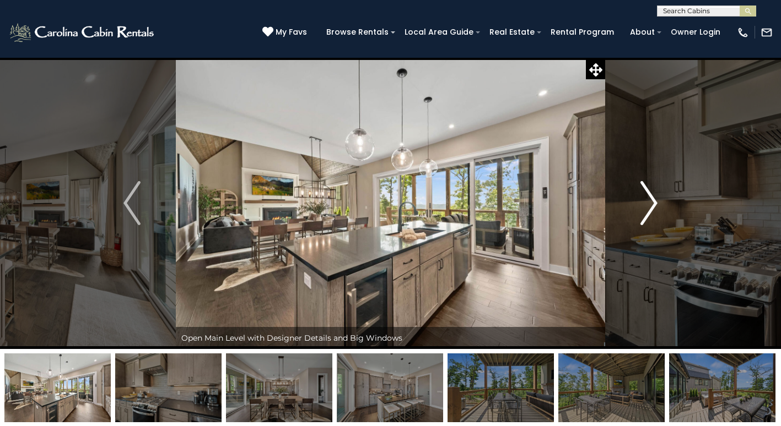
click at [649, 198] on img "Next" at bounding box center [649, 203] width 17 height 44
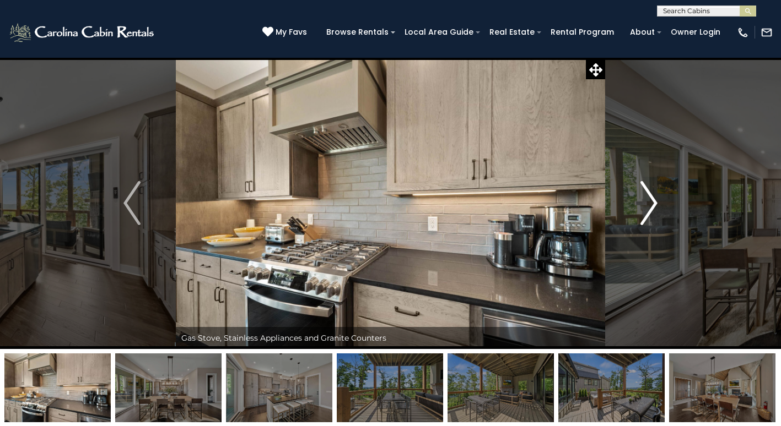
click at [647, 198] on img "Next" at bounding box center [649, 203] width 17 height 44
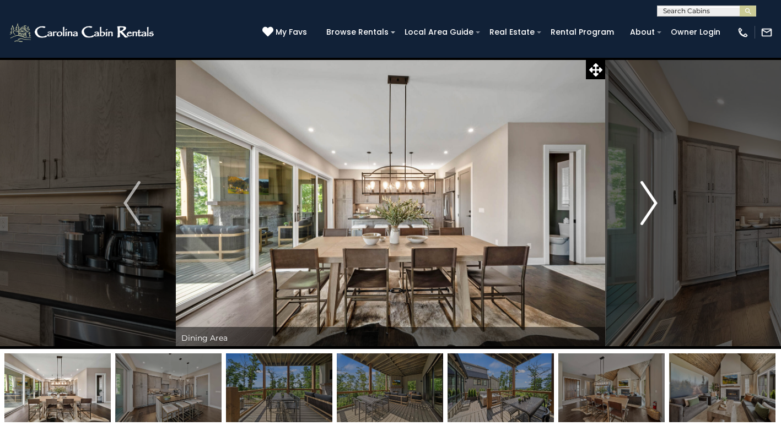
click at [647, 198] on img "Next" at bounding box center [649, 203] width 17 height 44
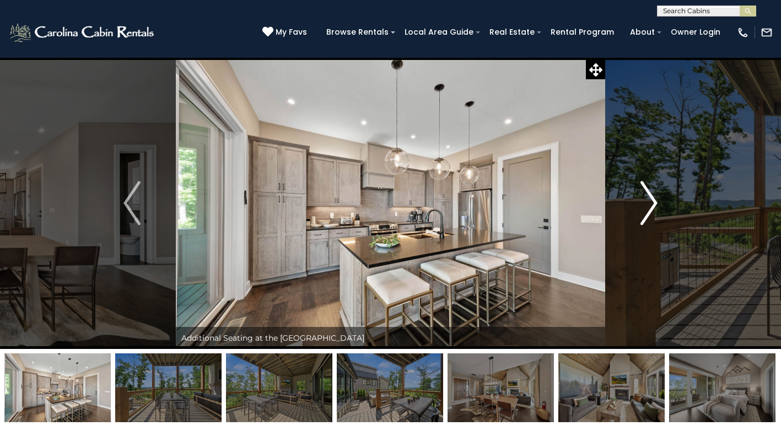
click at [646, 198] on img "Next" at bounding box center [649, 203] width 17 height 44
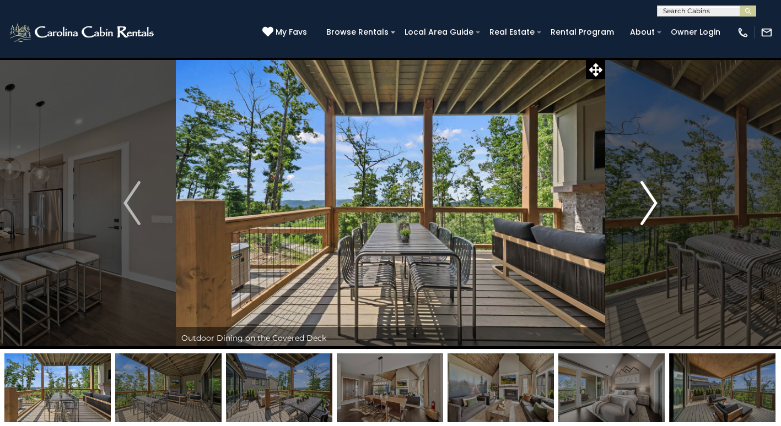
click at [646, 198] on img "Next" at bounding box center [649, 203] width 17 height 44
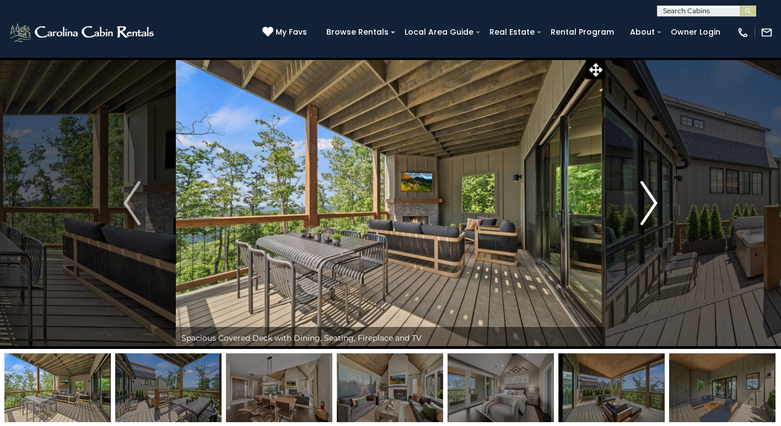
click at [646, 198] on img "Next" at bounding box center [649, 203] width 17 height 44
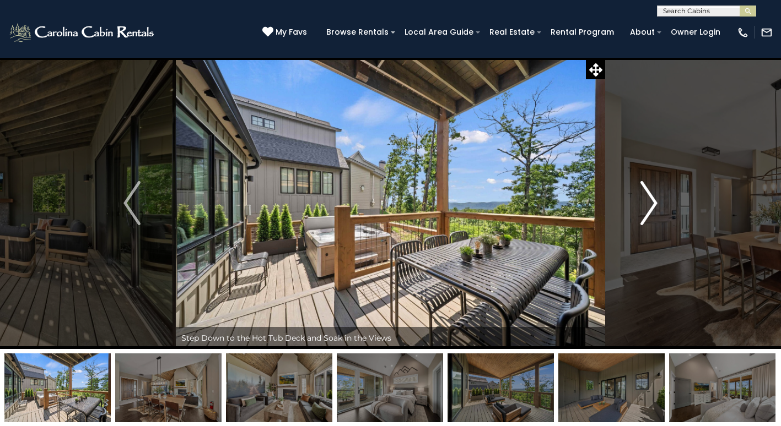
click at [645, 198] on img "Next" at bounding box center [649, 203] width 17 height 44
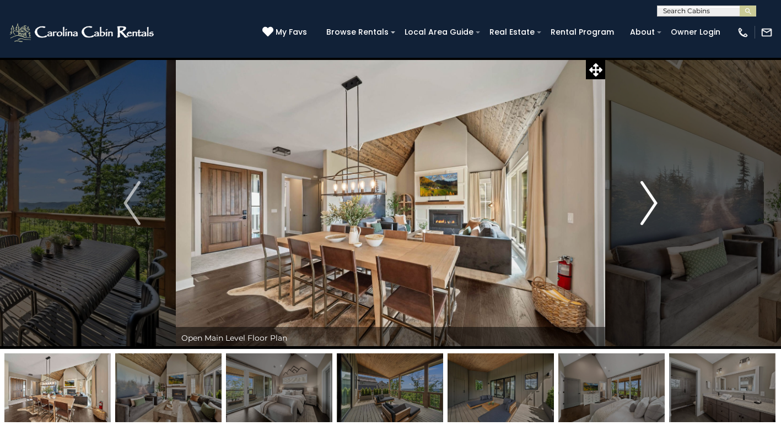
click at [664, 202] on button "Next" at bounding box center [649, 203] width 88 height 292
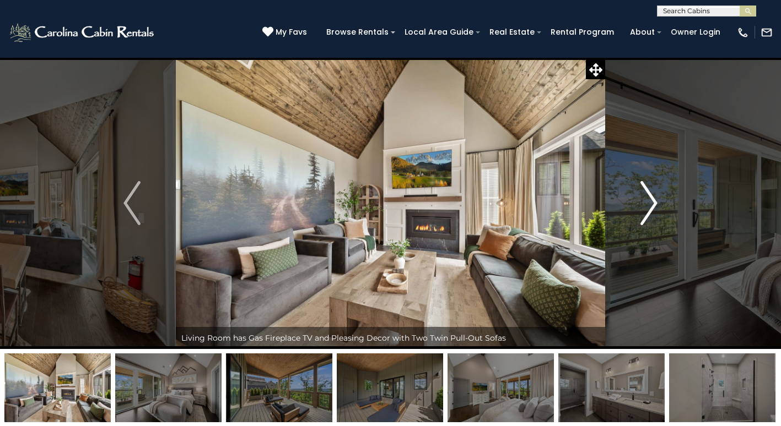
click at [655, 203] on img "Next" at bounding box center [649, 203] width 17 height 44
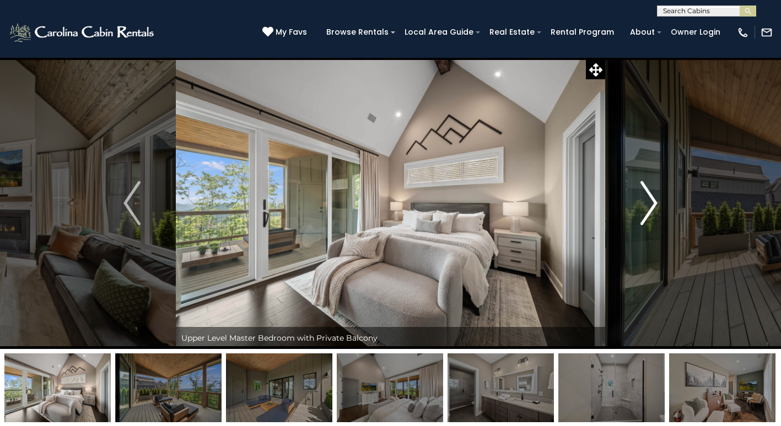
click at [655, 203] on img "Next" at bounding box center [649, 203] width 17 height 44
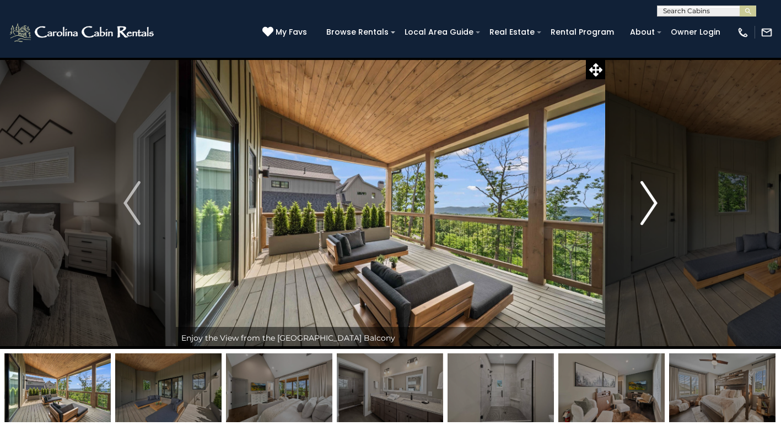
click at [655, 203] on img "Next" at bounding box center [649, 203] width 17 height 44
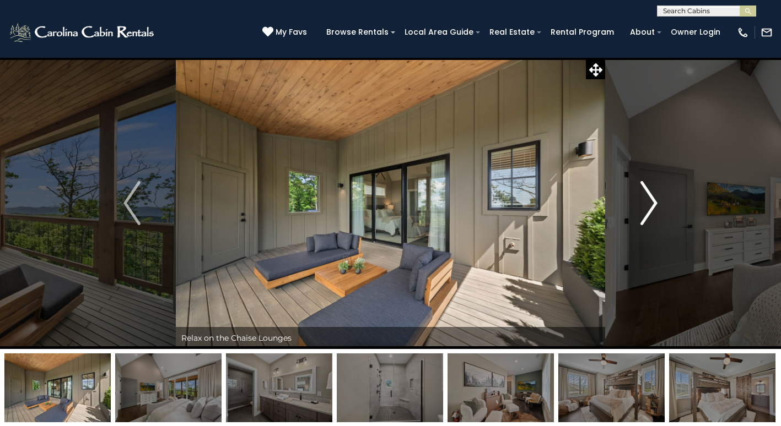
click at [654, 203] on img "Next" at bounding box center [649, 203] width 17 height 44
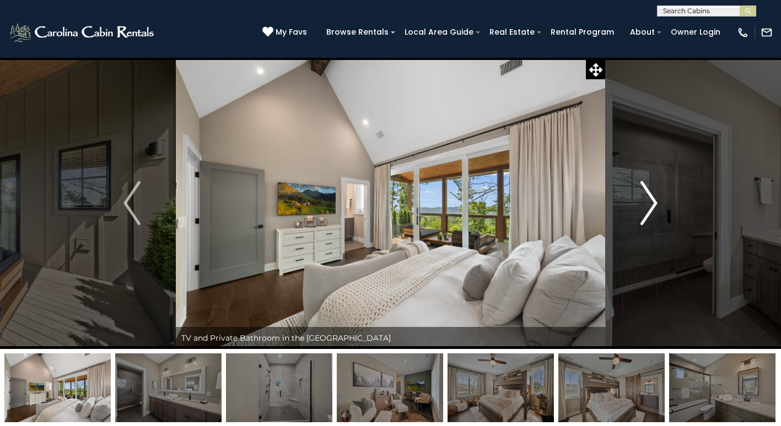
click at [654, 203] on img "Next" at bounding box center [649, 203] width 17 height 44
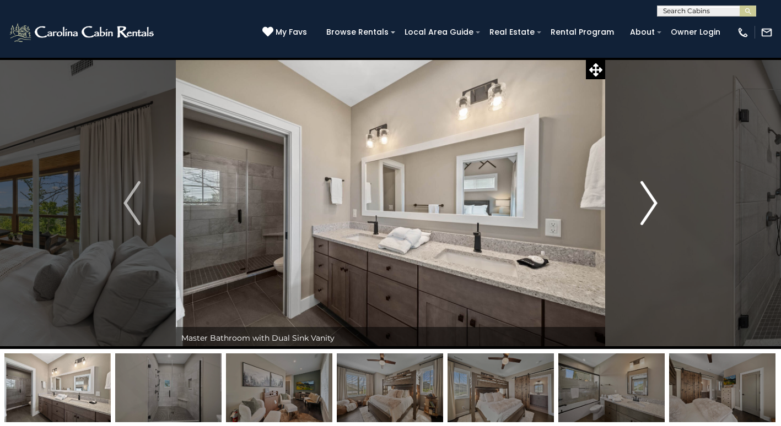
click at [654, 203] on img "Next" at bounding box center [649, 203] width 17 height 44
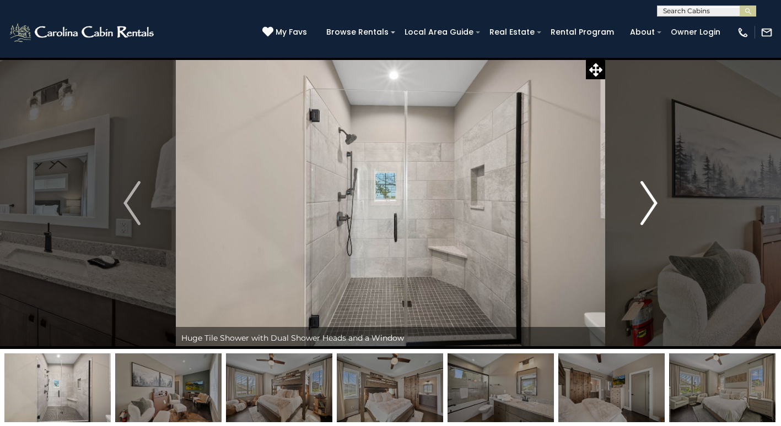
click at [654, 203] on img "Next" at bounding box center [649, 203] width 17 height 44
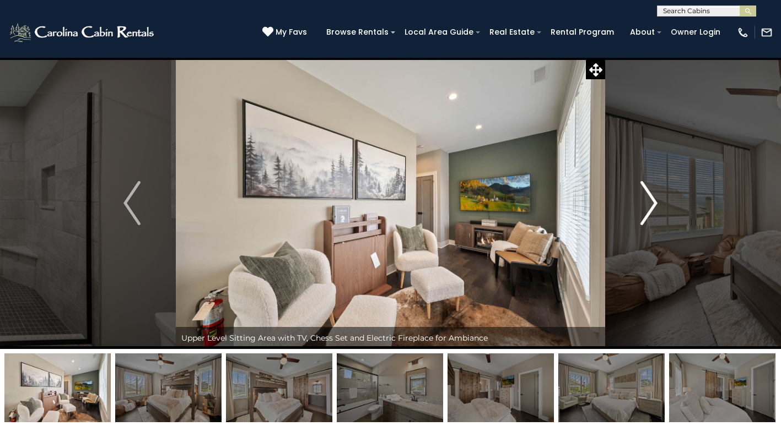
click at [653, 203] on img "Next" at bounding box center [649, 203] width 17 height 44
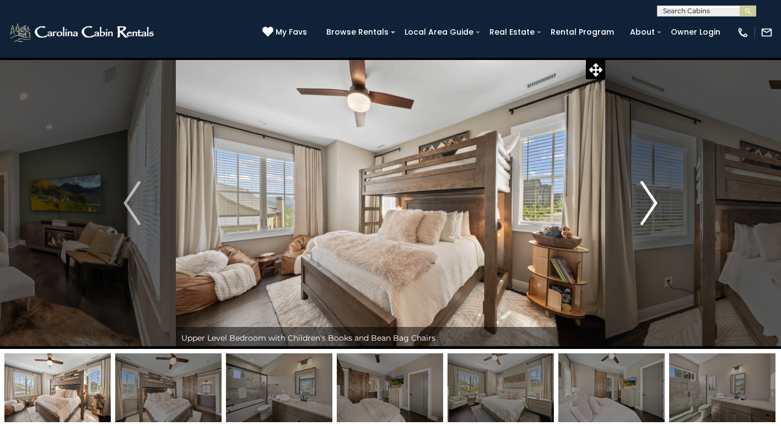
click at [653, 203] on img "Next" at bounding box center [649, 203] width 17 height 44
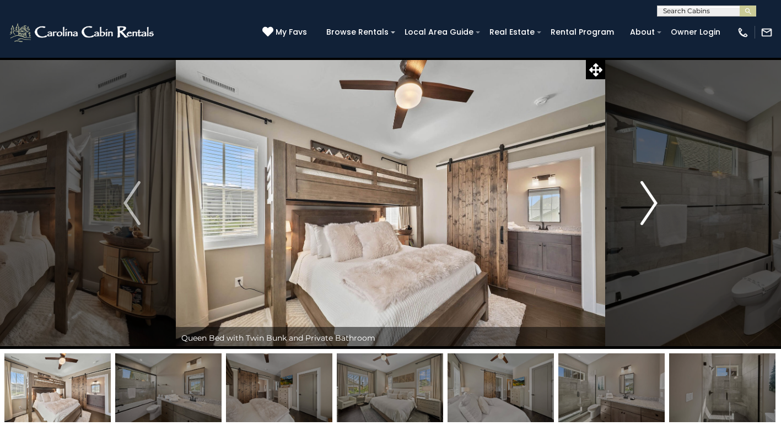
click at [653, 203] on img "Next" at bounding box center [649, 203] width 17 height 44
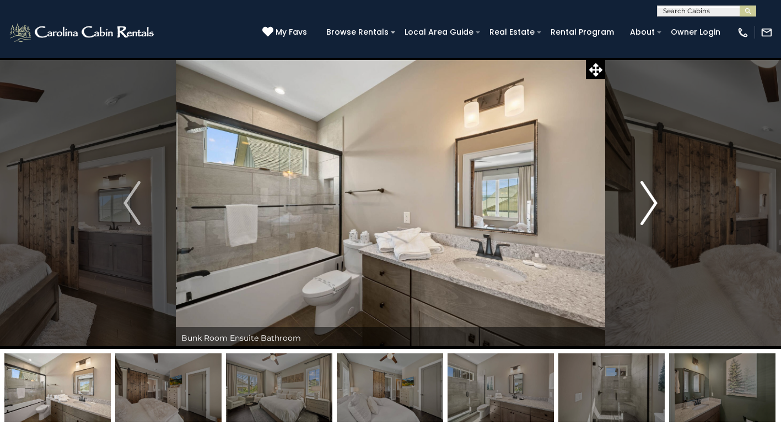
click at [653, 203] on img "Next" at bounding box center [649, 203] width 17 height 44
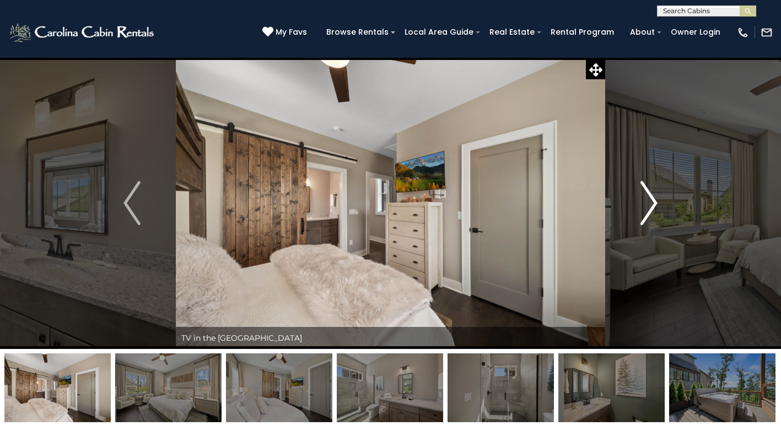
click at [653, 203] on img "Next" at bounding box center [649, 203] width 17 height 44
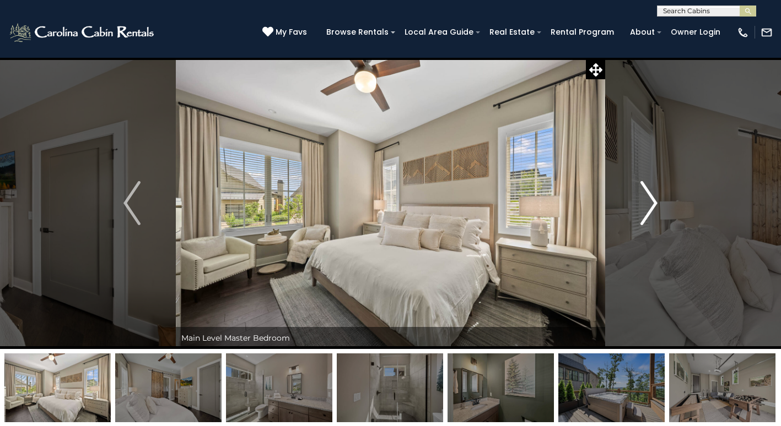
click at [653, 203] on img "Next" at bounding box center [649, 203] width 17 height 44
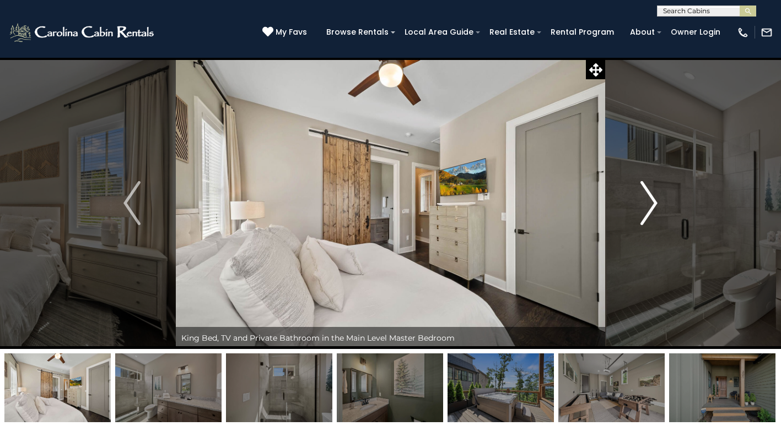
click at [653, 203] on img "Next" at bounding box center [649, 203] width 17 height 44
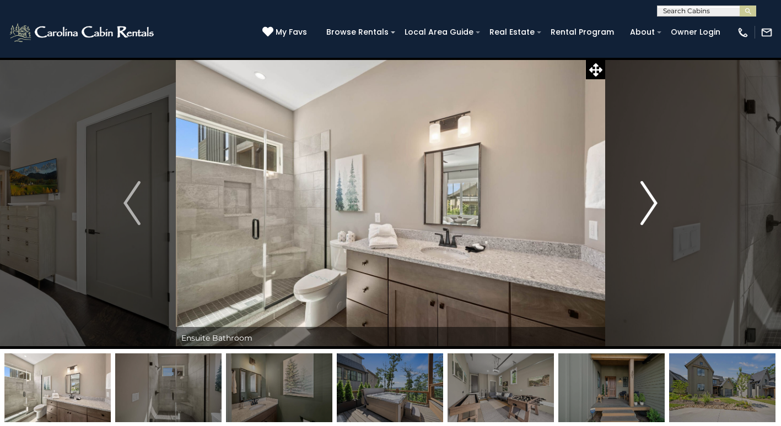
click at [653, 203] on img "Next" at bounding box center [649, 203] width 17 height 44
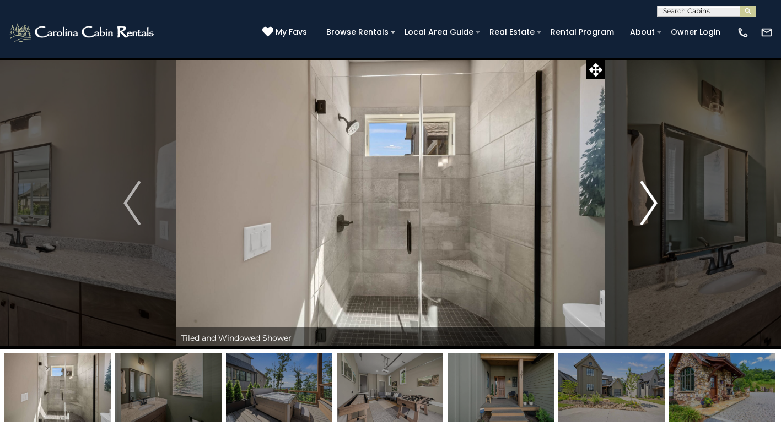
click at [653, 203] on img "Next" at bounding box center [649, 203] width 17 height 44
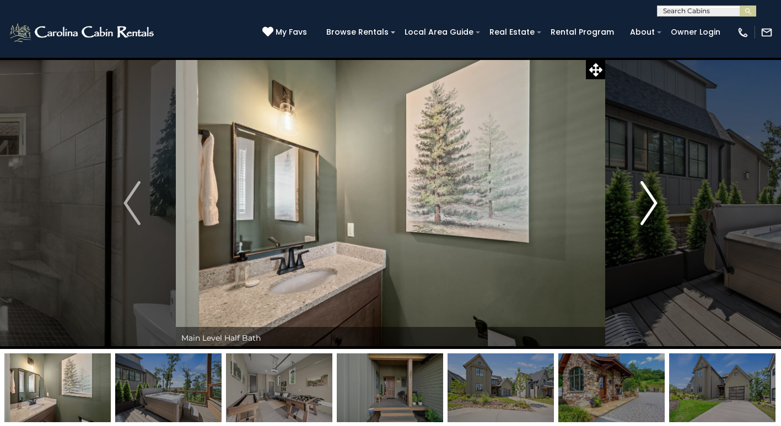
click at [653, 203] on img "Next" at bounding box center [649, 203] width 17 height 44
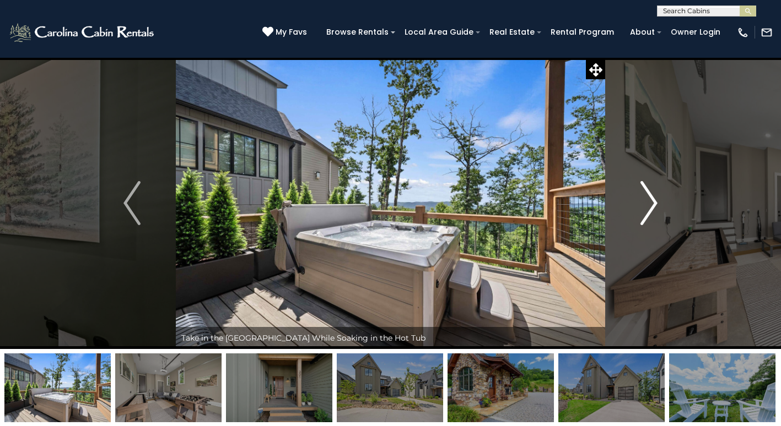
click at [653, 203] on img "Next" at bounding box center [649, 203] width 17 height 44
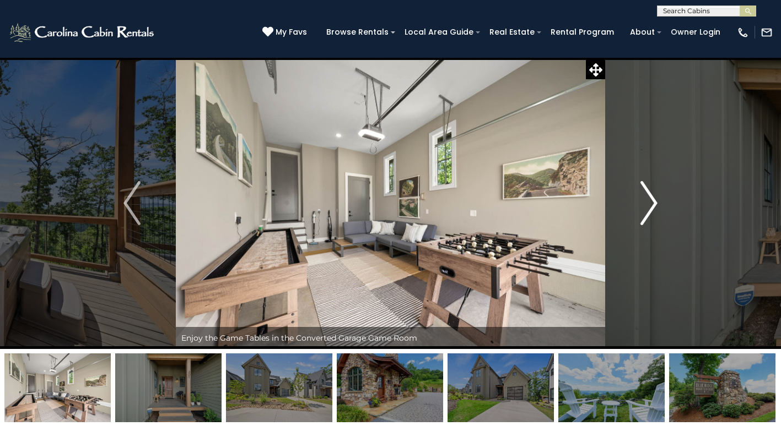
click at [653, 203] on img "Next" at bounding box center [649, 203] width 17 height 44
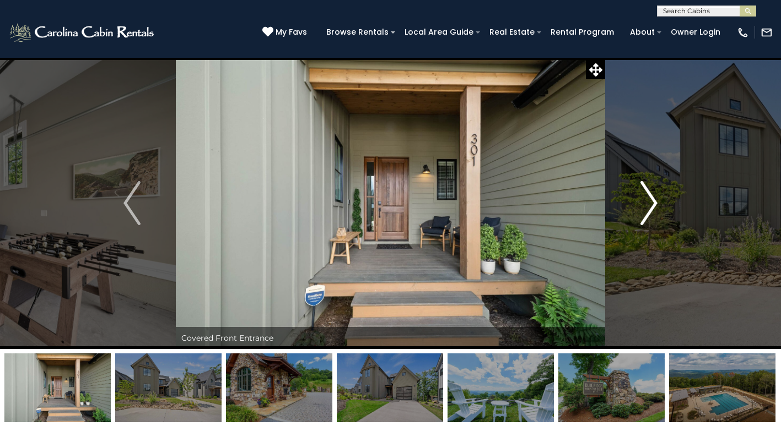
click at [653, 203] on img "Next" at bounding box center [649, 203] width 17 height 44
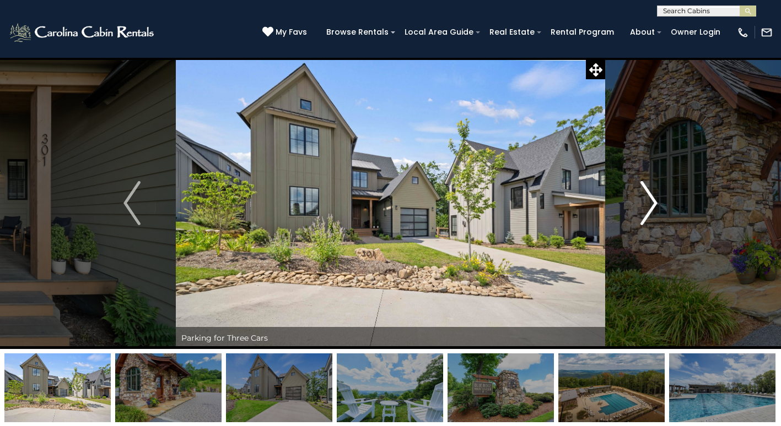
click at [653, 203] on img "Next" at bounding box center [649, 203] width 17 height 44
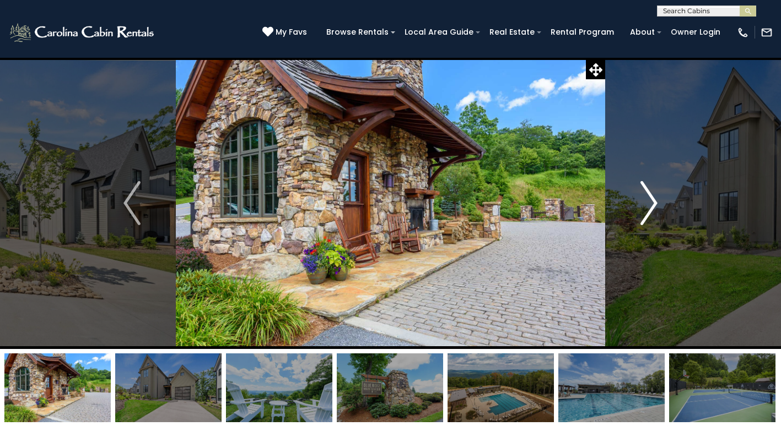
click at [653, 203] on img "Next" at bounding box center [649, 203] width 17 height 44
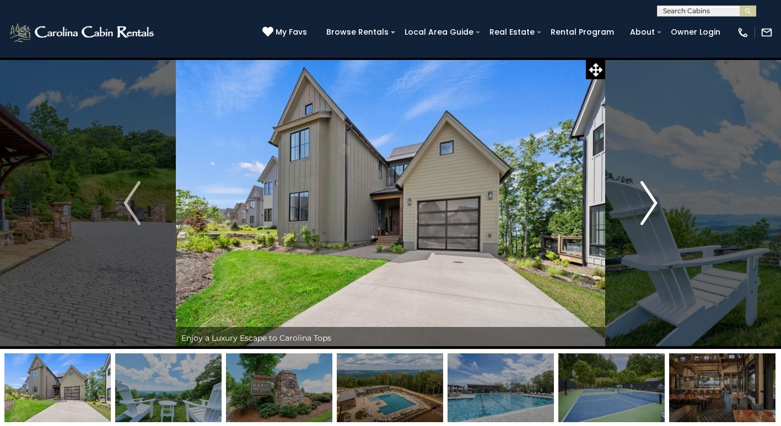
click at [653, 203] on img "Next" at bounding box center [649, 203] width 17 height 44
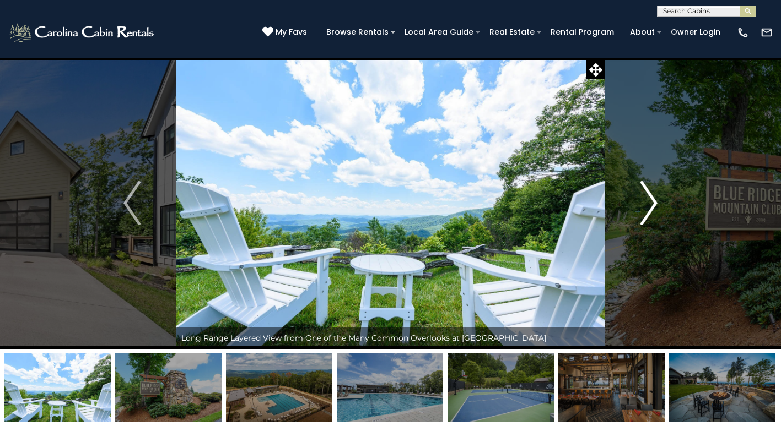
click at [653, 203] on img "Next" at bounding box center [649, 203] width 17 height 44
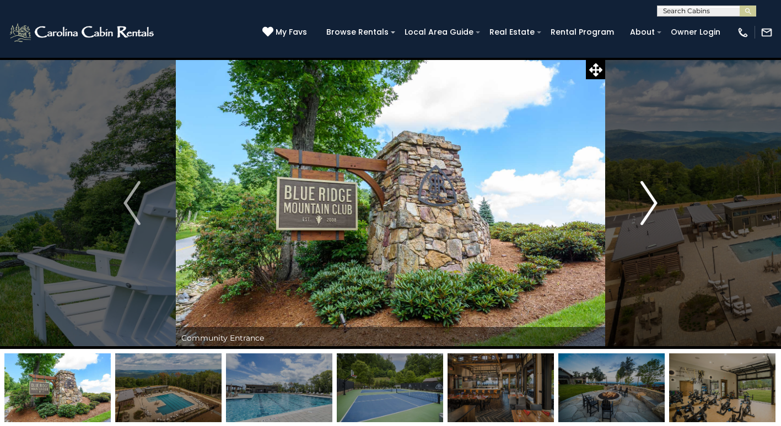
click at [653, 203] on img "Next" at bounding box center [649, 203] width 17 height 44
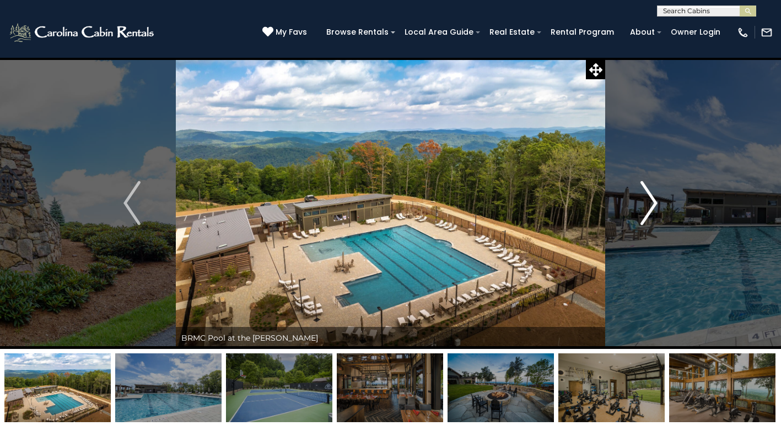
click at [653, 203] on img "Next" at bounding box center [649, 203] width 17 height 44
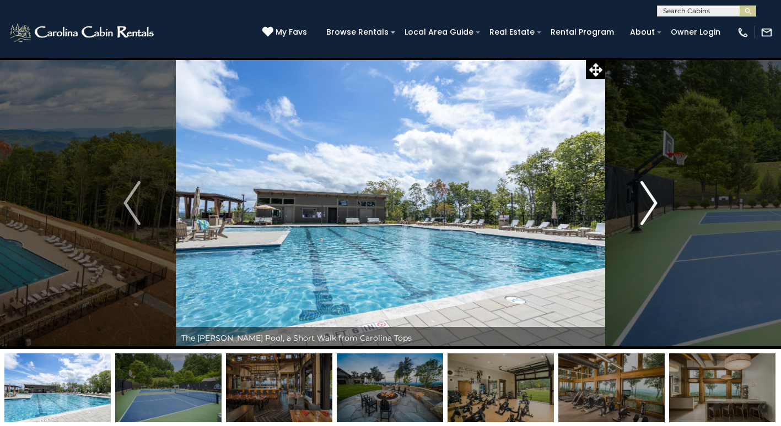
click at [653, 203] on img "Next" at bounding box center [649, 203] width 17 height 44
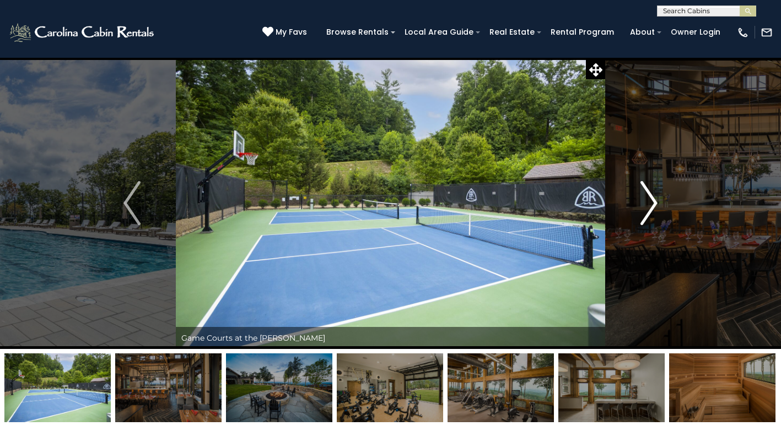
click at [653, 203] on img "Next" at bounding box center [649, 203] width 17 height 44
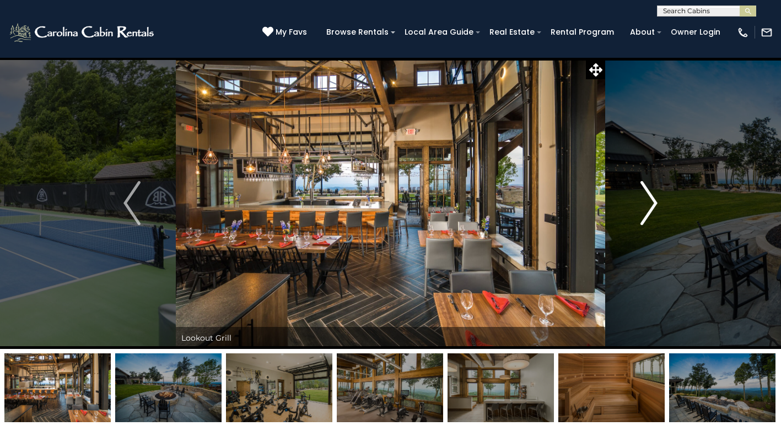
click at [653, 203] on img "Next" at bounding box center [649, 203] width 17 height 44
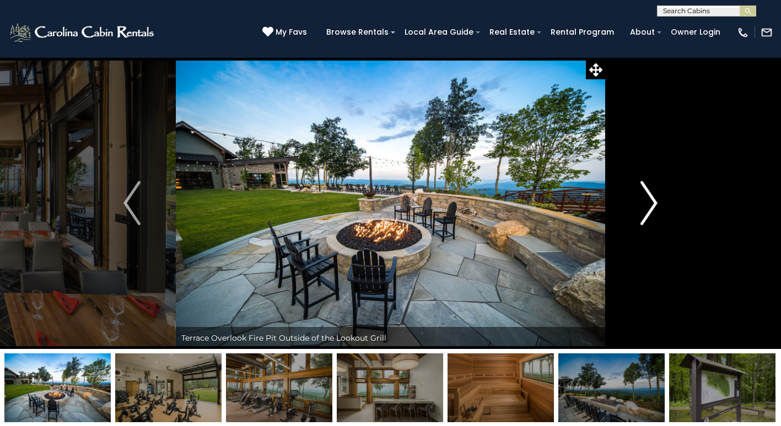
click at [653, 203] on img "Next" at bounding box center [649, 203] width 17 height 44
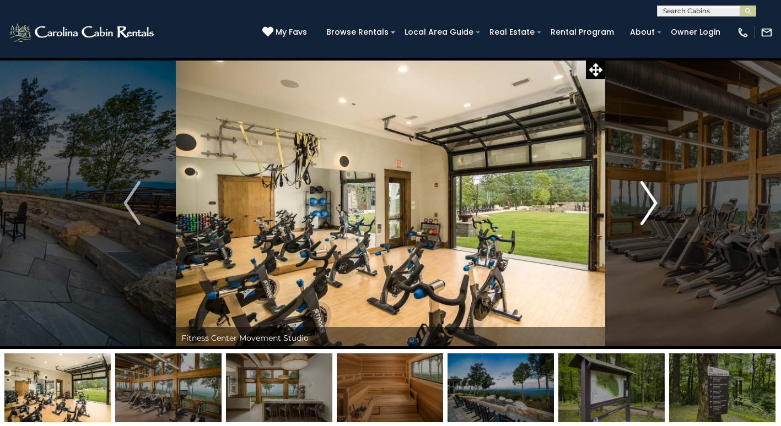
click at [653, 203] on img "Next" at bounding box center [649, 203] width 17 height 44
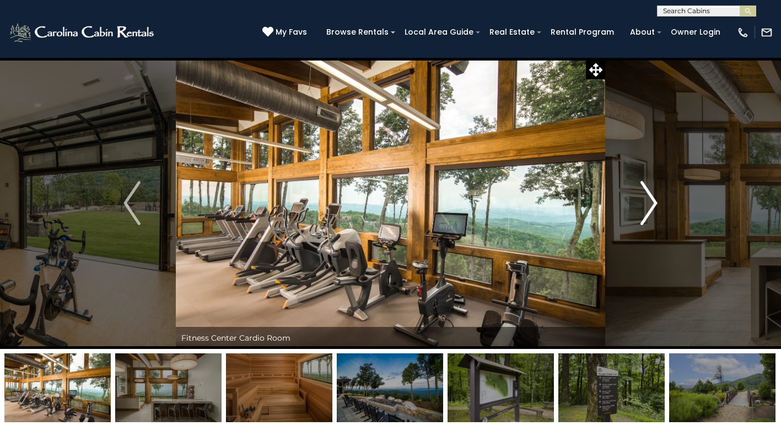
click at [653, 203] on img "Next" at bounding box center [649, 203] width 17 height 44
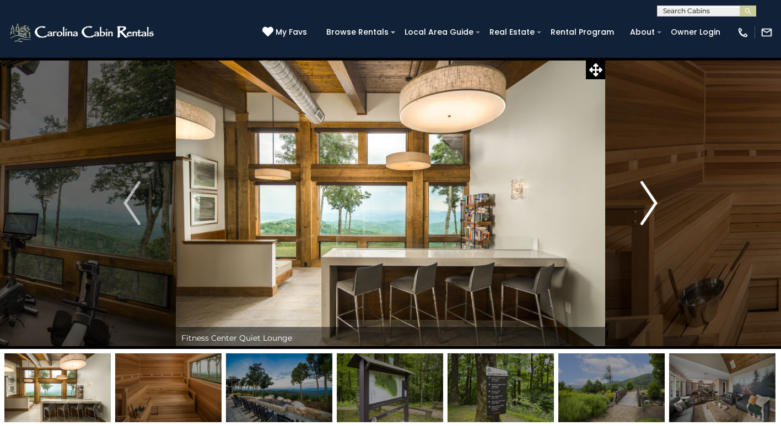
click at [653, 203] on img "Next" at bounding box center [649, 203] width 17 height 44
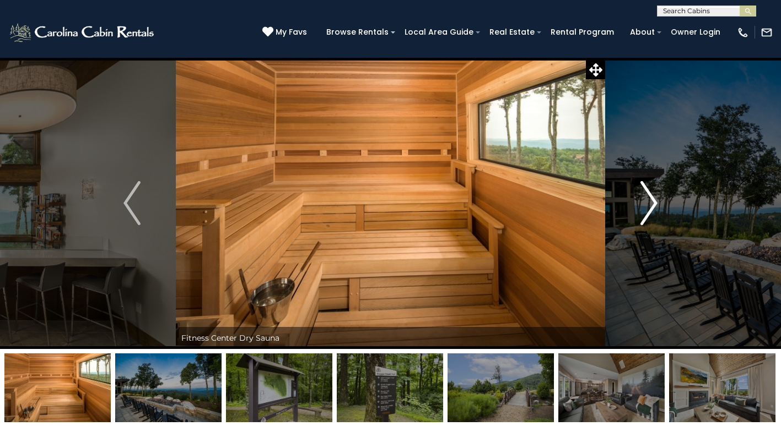
click at [653, 203] on img "Next" at bounding box center [649, 203] width 17 height 44
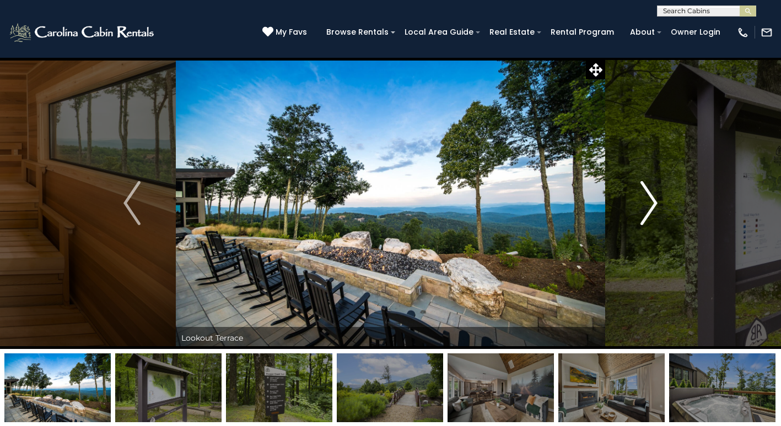
click at [651, 205] on img "Next" at bounding box center [649, 203] width 17 height 44
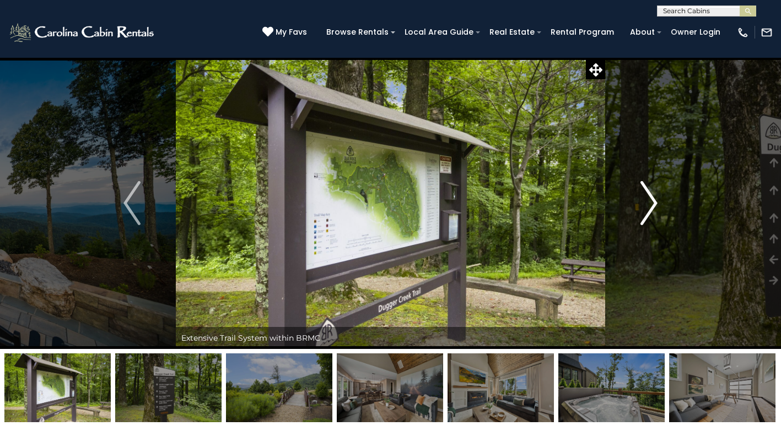
click at [651, 205] on img "Next" at bounding box center [649, 203] width 17 height 44
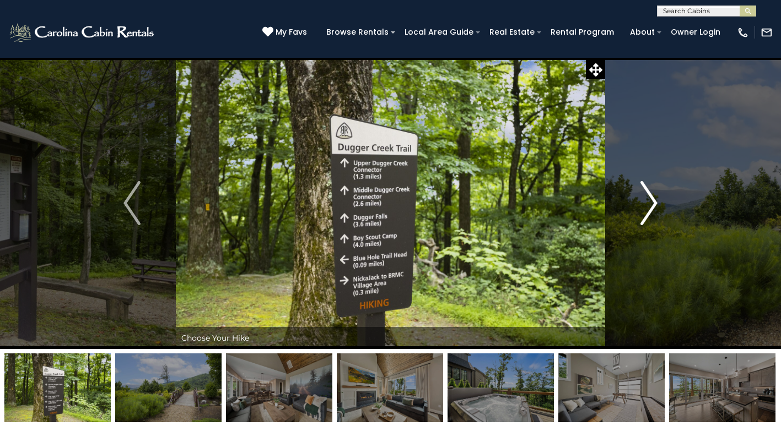
click at [651, 205] on img "Next" at bounding box center [649, 203] width 17 height 44
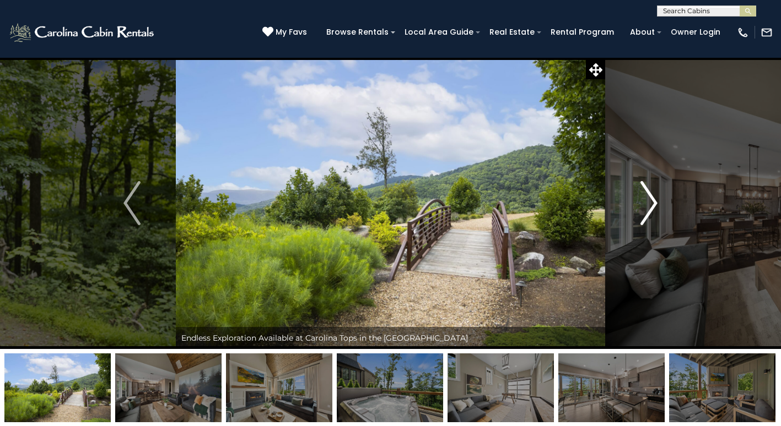
click at [651, 205] on img "Next" at bounding box center [649, 203] width 17 height 44
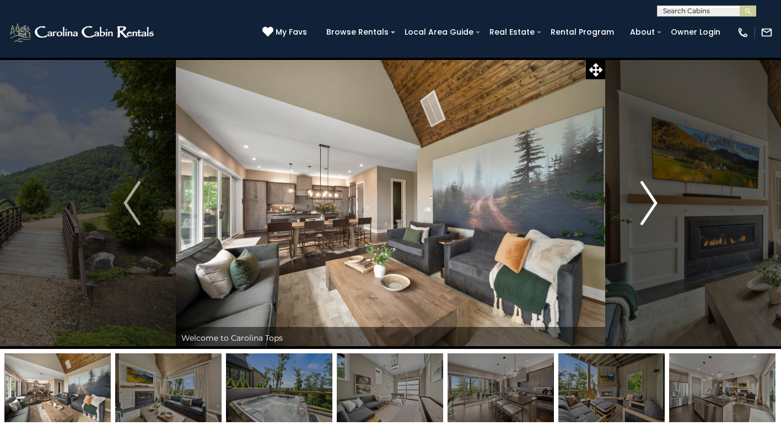
click at [651, 205] on img "Next" at bounding box center [649, 203] width 17 height 44
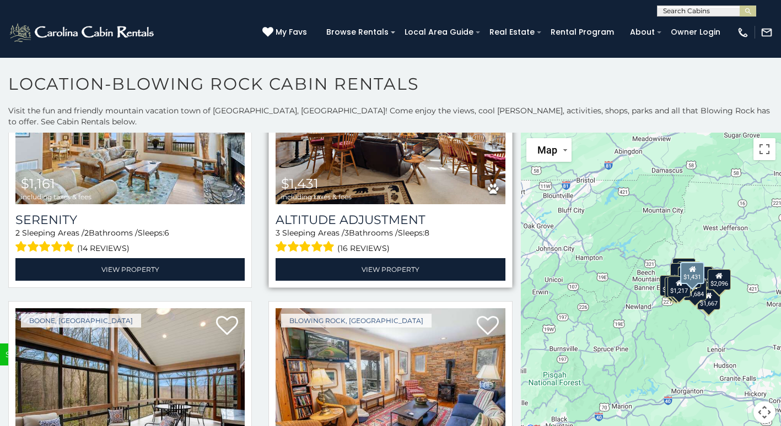
scroll to position [3361, 0]
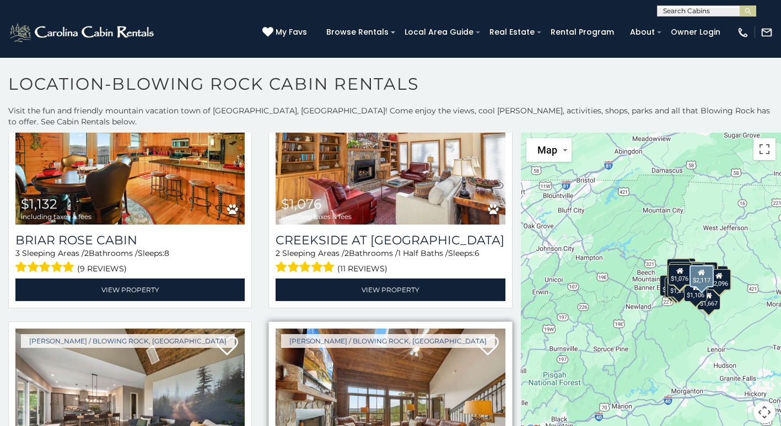
scroll to position [5620, 0]
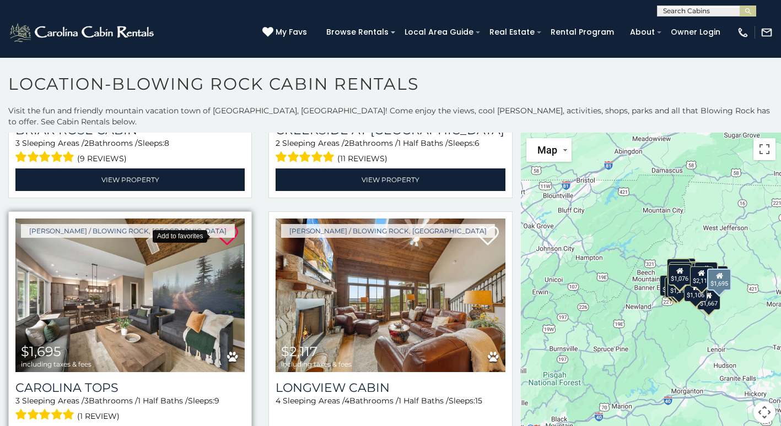
click at [218, 225] on icon at bounding box center [227, 236] width 22 height 22
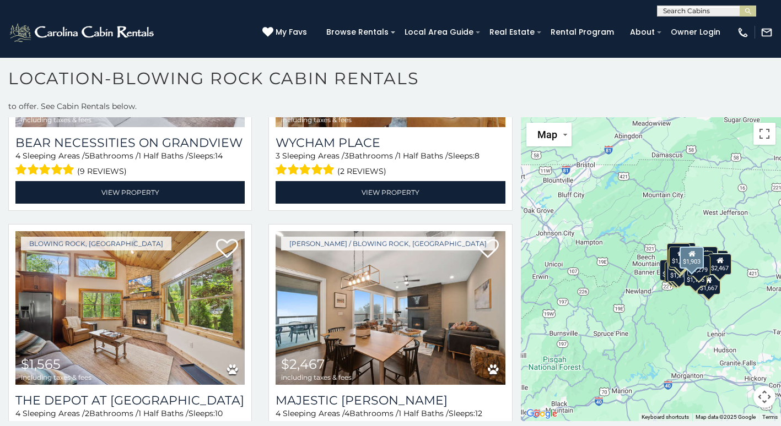
scroll to position [6105, 0]
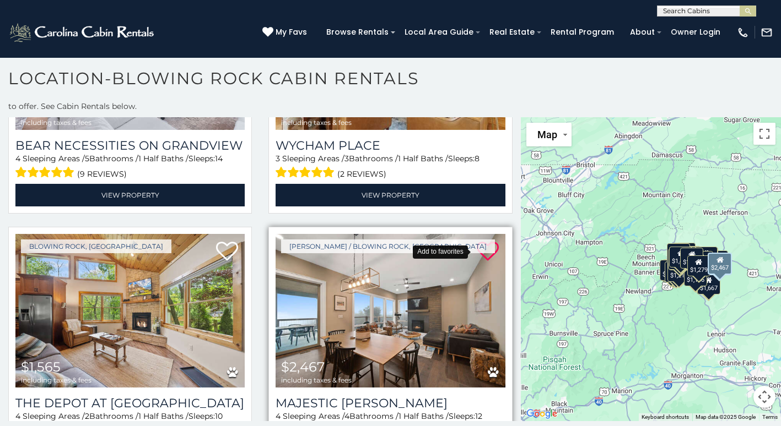
click at [478, 241] on icon at bounding box center [488, 252] width 22 height 22
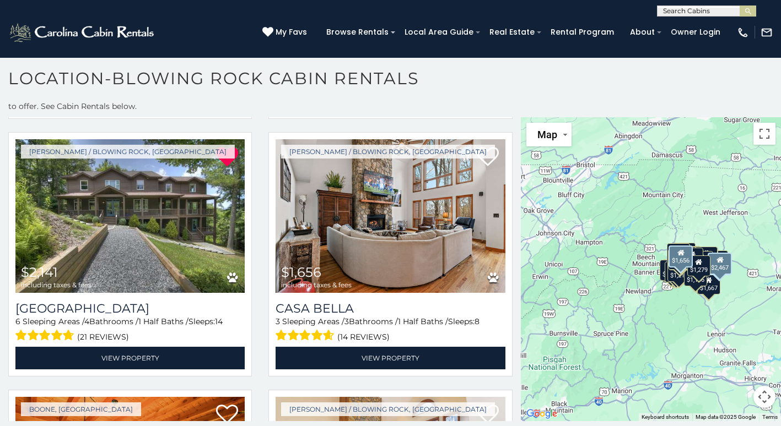
scroll to position [5113, 0]
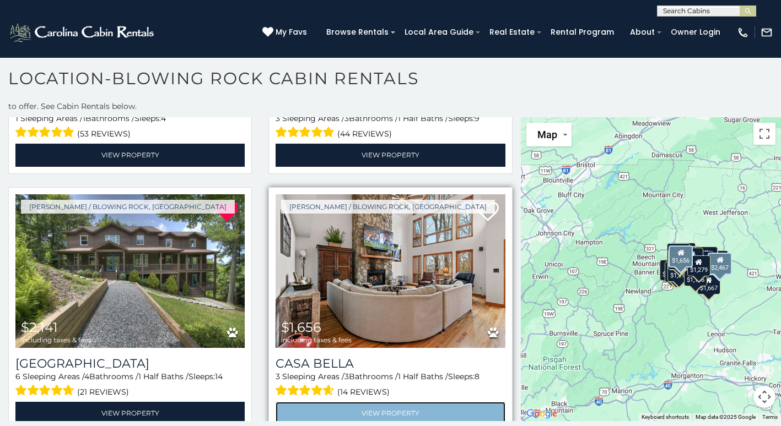
click at [425, 402] on link "View Property" at bounding box center [389, 413] width 229 height 23
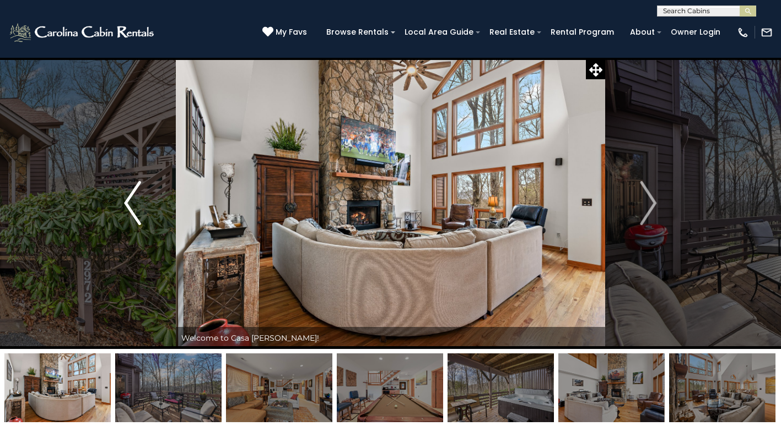
click at [130, 213] on img "Previous" at bounding box center [132, 203] width 17 height 44
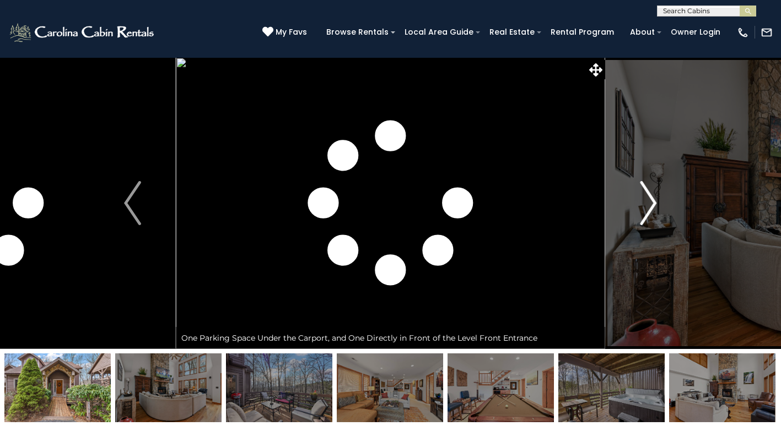
click at [658, 204] on button "Next" at bounding box center [648, 203] width 86 height 292
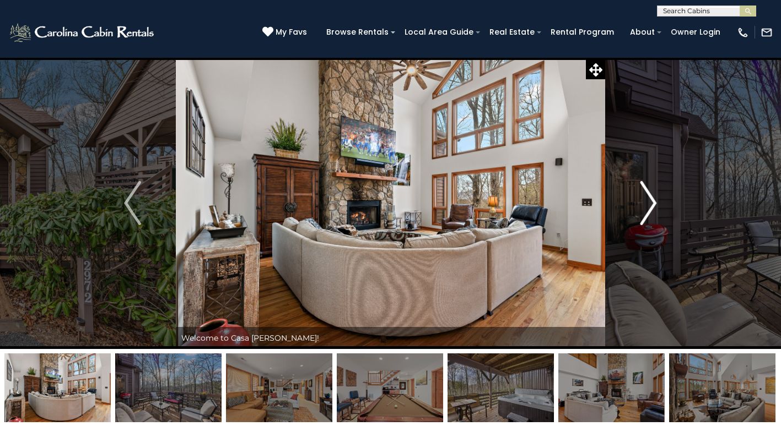
click at [647, 201] on img "Next" at bounding box center [648, 203] width 17 height 44
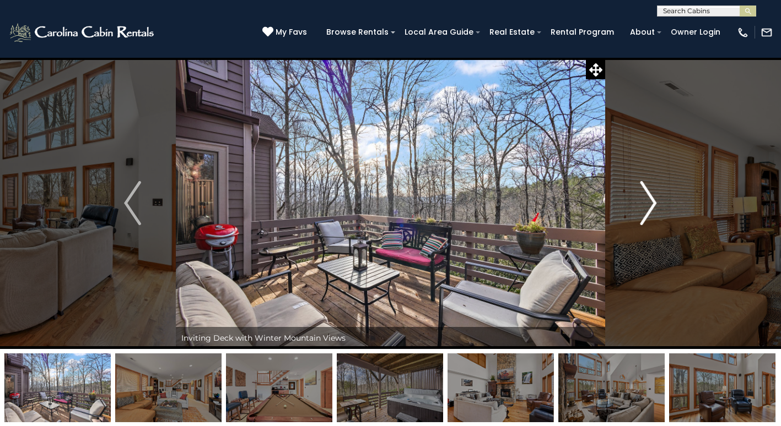
click at [647, 201] on img "Next" at bounding box center [648, 203] width 17 height 44
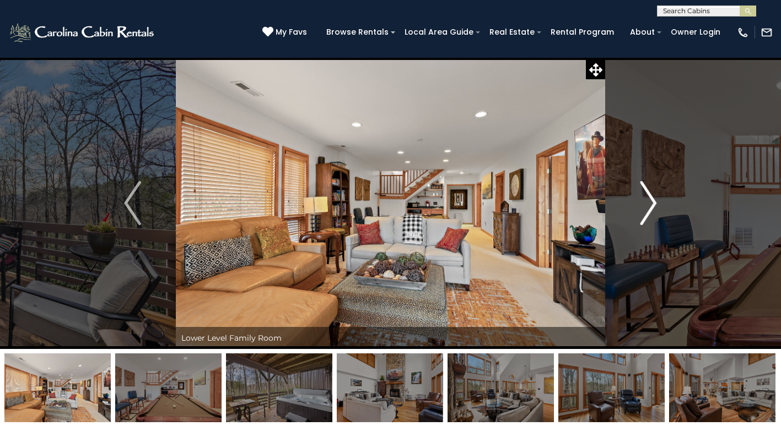
click at [647, 201] on img "Next" at bounding box center [648, 203] width 17 height 44
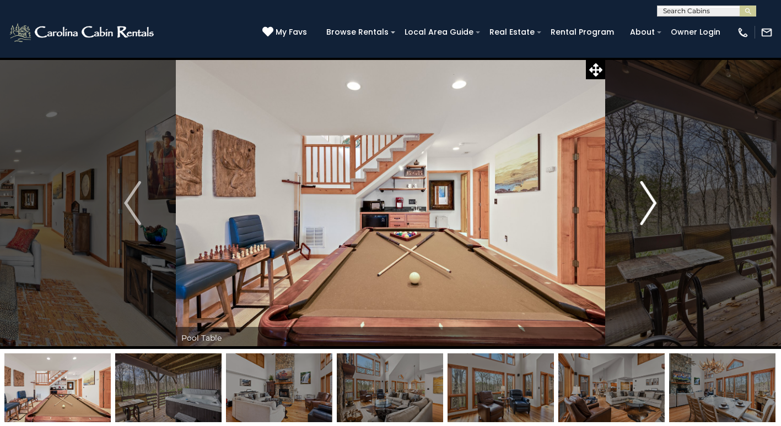
click at [647, 201] on img "Next" at bounding box center [648, 203] width 17 height 44
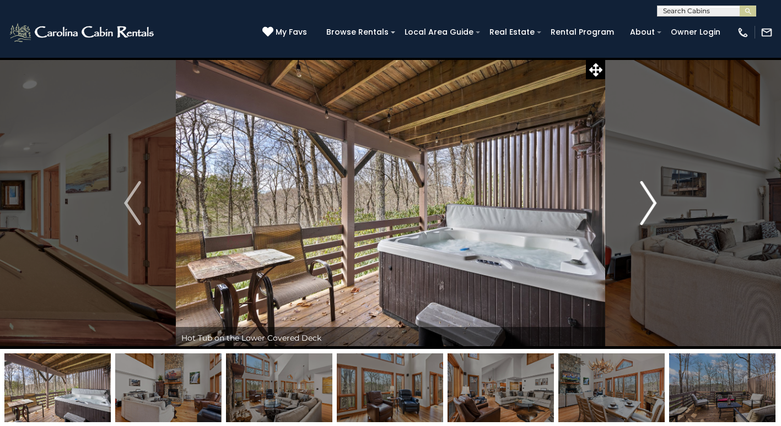
click at [647, 201] on img "Next" at bounding box center [648, 203] width 17 height 44
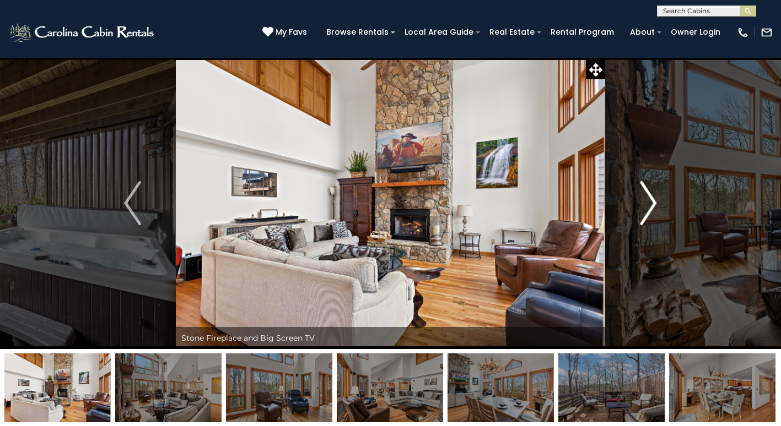
click at [646, 200] on img "Next" at bounding box center [648, 203] width 17 height 44
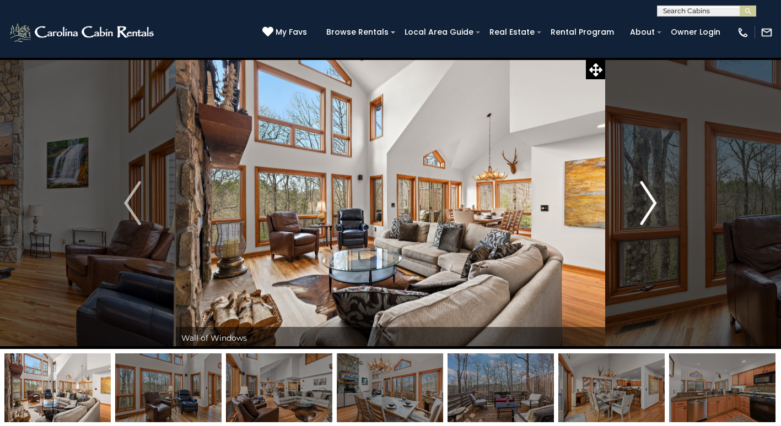
click at [646, 200] on img "Next" at bounding box center [648, 203] width 17 height 44
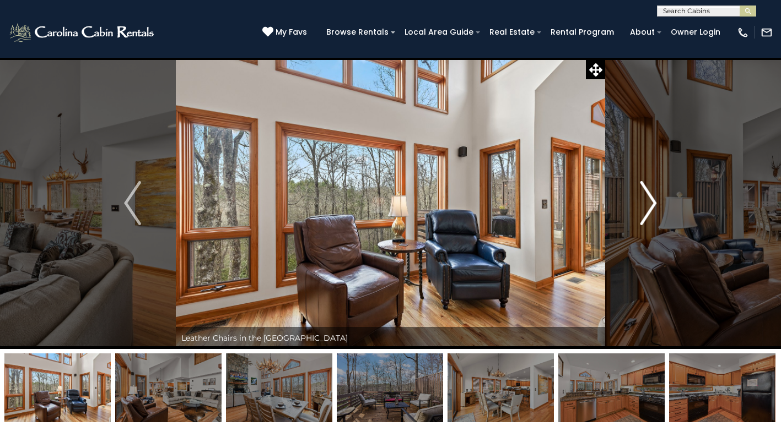
click at [645, 199] on img "Next" at bounding box center [648, 203] width 17 height 44
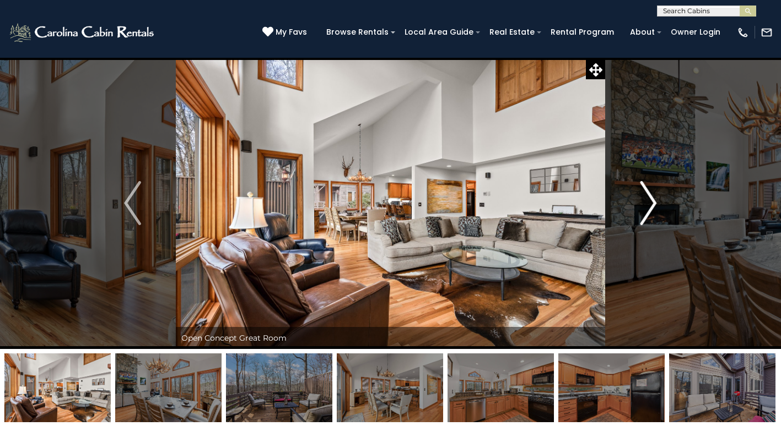
click at [645, 199] on img "Next" at bounding box center [648, 203] width 17 height 44
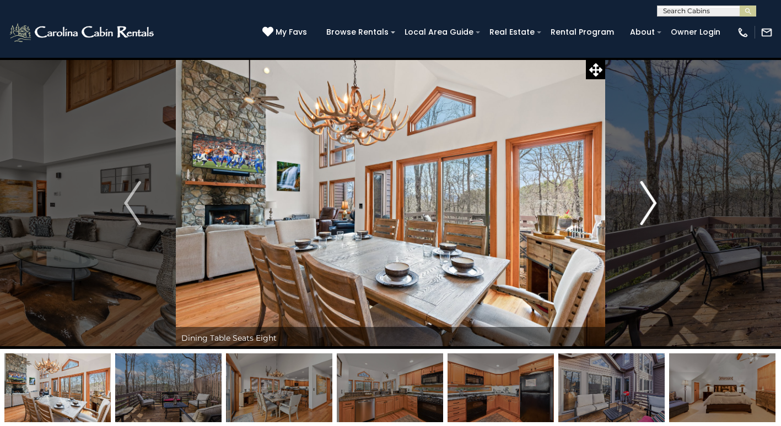
click at [645, 199] on img "Next" at bounding box center [648, 203] width 17 height 44
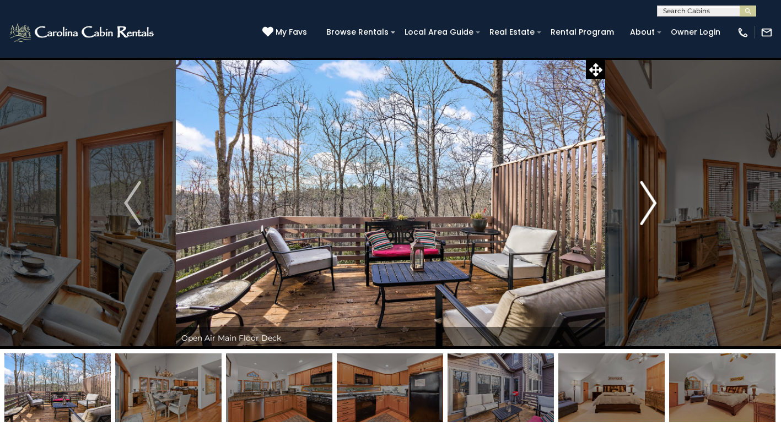
click at [645, 199] on img "Next" at bounding box center [648, 203] width 17 height 44
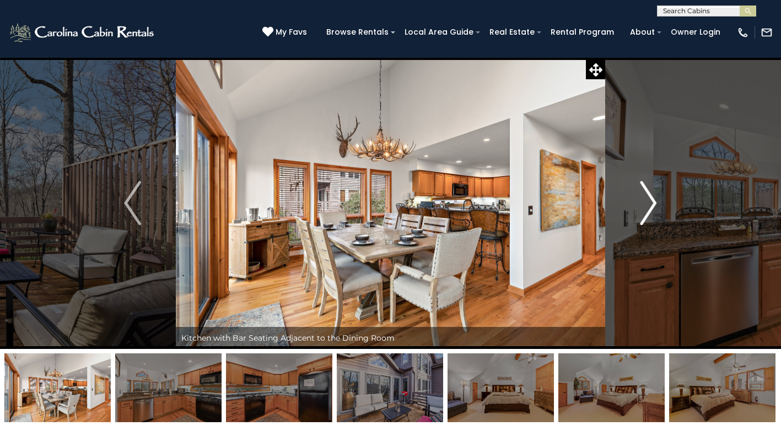
click at [645, 199] on img "Next" at bounding box center [648, 203] width 17 height 44
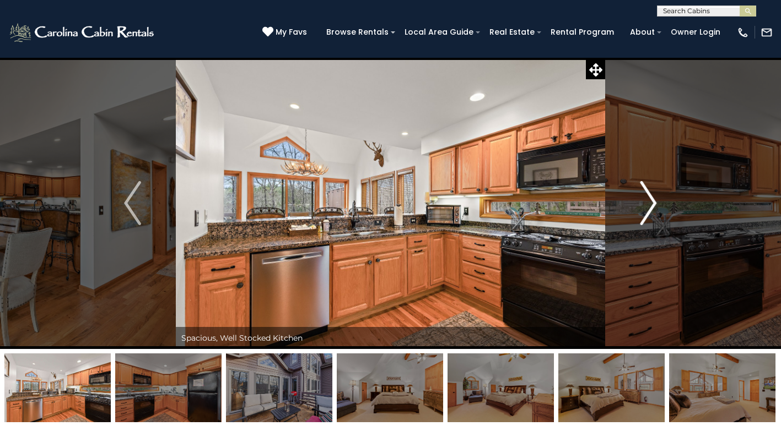
click at [645, 199] on img "Next" at bounding box center [648, 203] width 17 height 44
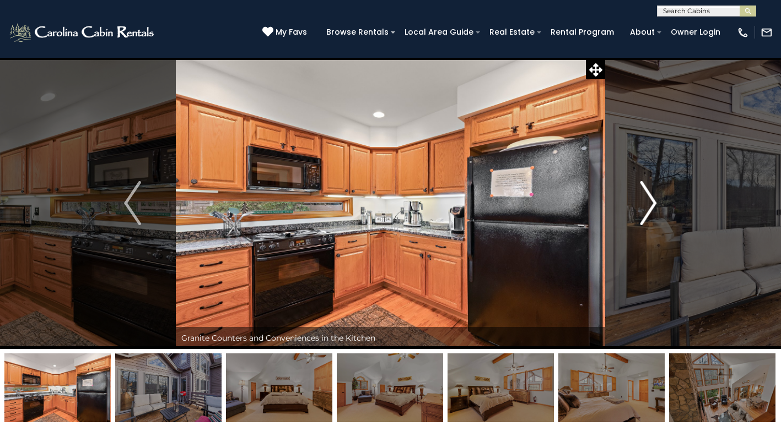
click at [652, 208] on img "Next" at bounding box center [648, 203] width 17 height 44
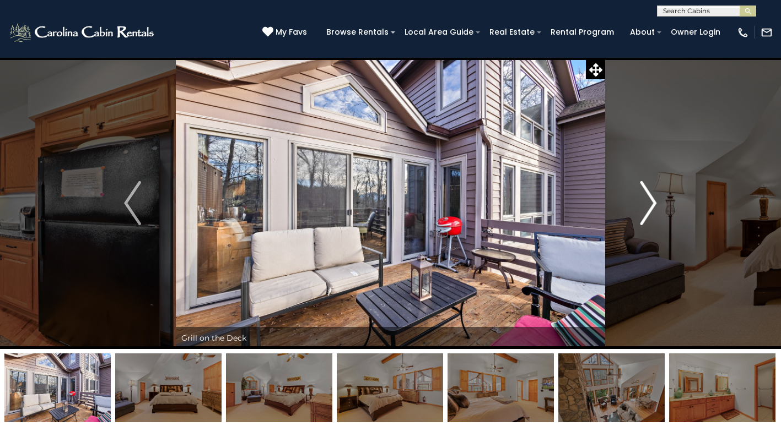
click at [652, 208] on img "Next" at bounding box center [648, 203] width 17 height 44
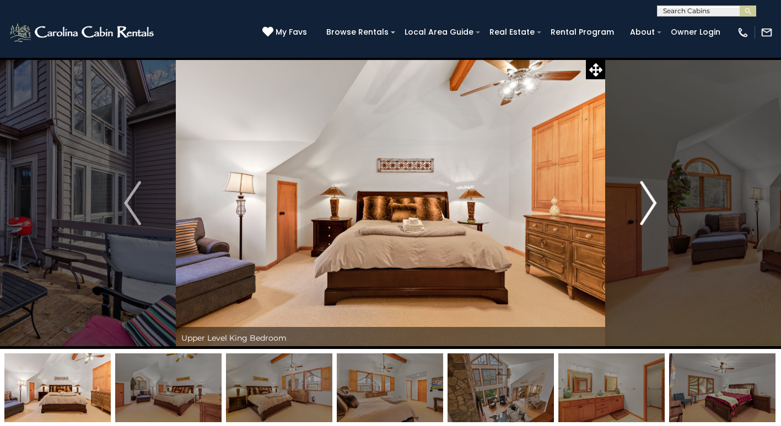
click at [651, 208] on img "Next" at bounding box center [648, 203] width 17 height 44
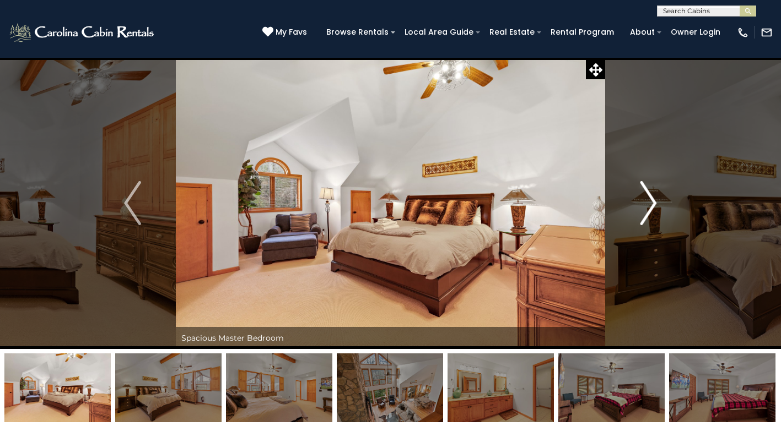
click at [651, 208] on img "Next" at bounding box center [648, 203] width 17 height 44
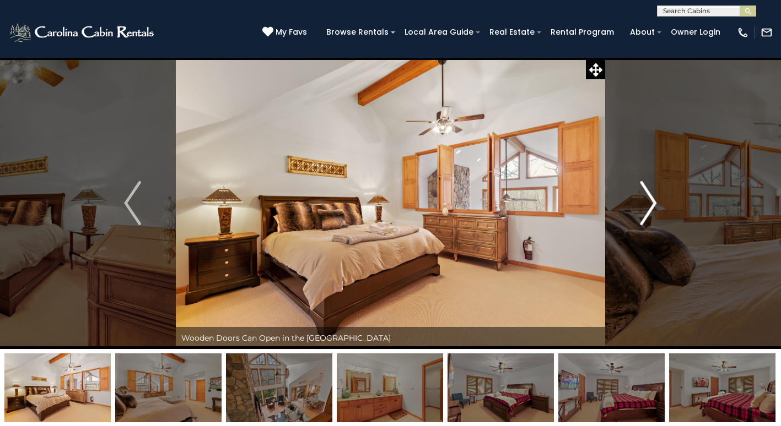
click at [651, 208] on img "Next" at bounding box center [648, 203] width 17 height 44
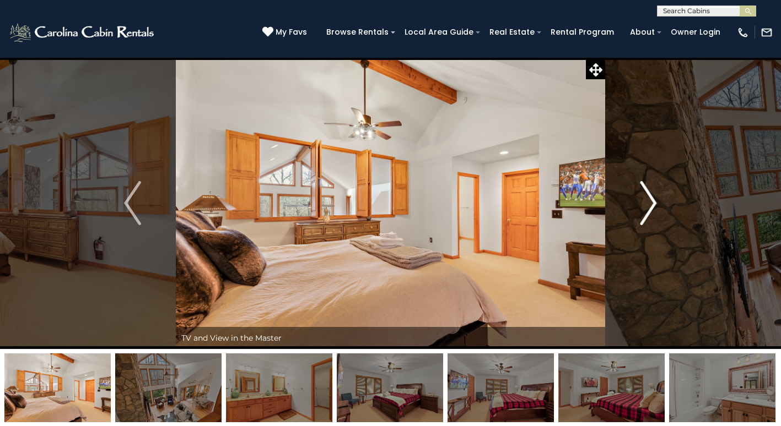
click at [651, 208] on img "Next" at bounding box center [648, 203] width 17 height 44
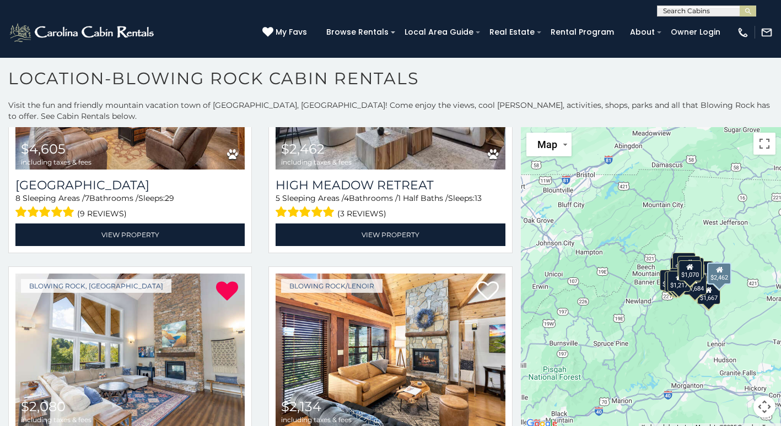
scroll to position [220, 0]
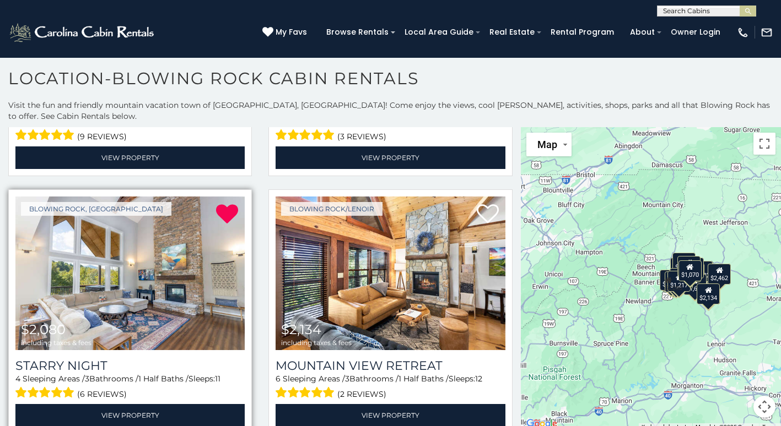
drag, startPoint x: 240, startPoint y: 196, endPoint x: 235, endPoint y: 192, distance: 6.4
click at [235, 193] on div "Blowing Rock, [GEOGRAPHIC_DATA] $2,080 including taxes & fees Starry Night 4 Sl…" at bounding box center [130, 312] width 244 height 245
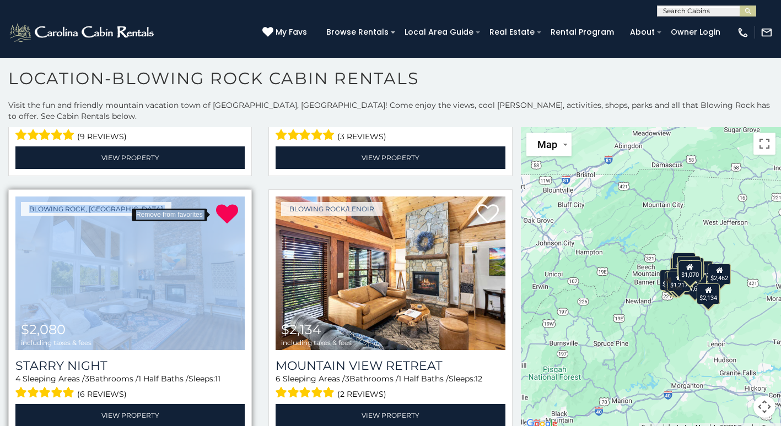
drag, startPoint x: 235, startPoint y: 192, endPoint x: 224, endPoint y: 196, distance: 11.5
click at [224, 203] on icon at bounding box center [227, 214] width 22 height 22
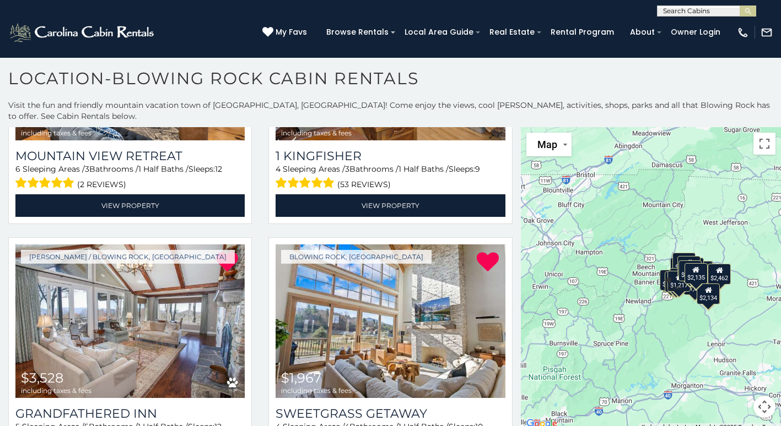
scroll to position [496, 0]
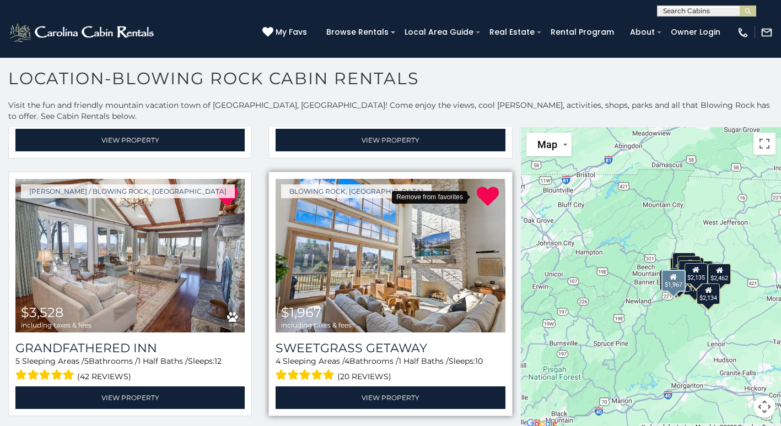
click at [479, 186] on icon at bounding box center [488, 197] width 22 height 22
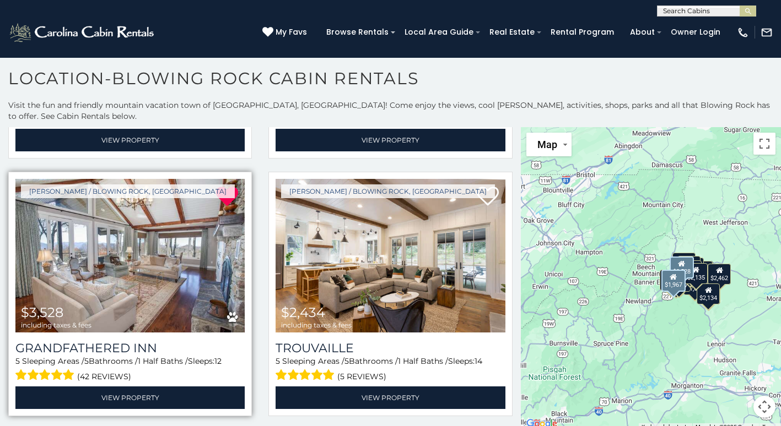
click at [155, 250] on img at bounding box center [129, 256] width 229 height 154
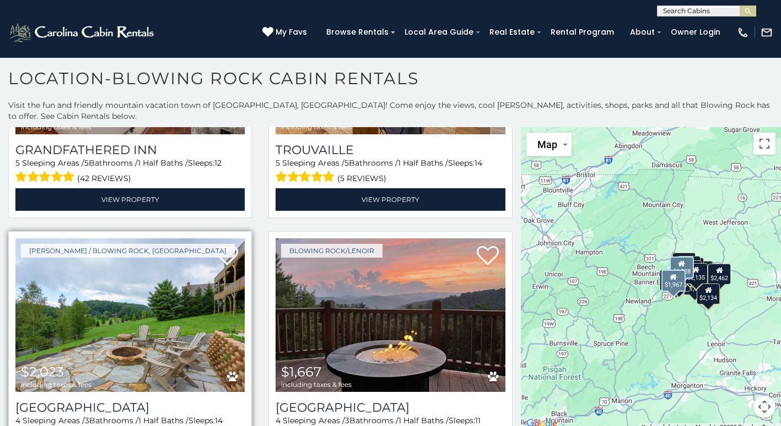
scroll to position [716, 0]
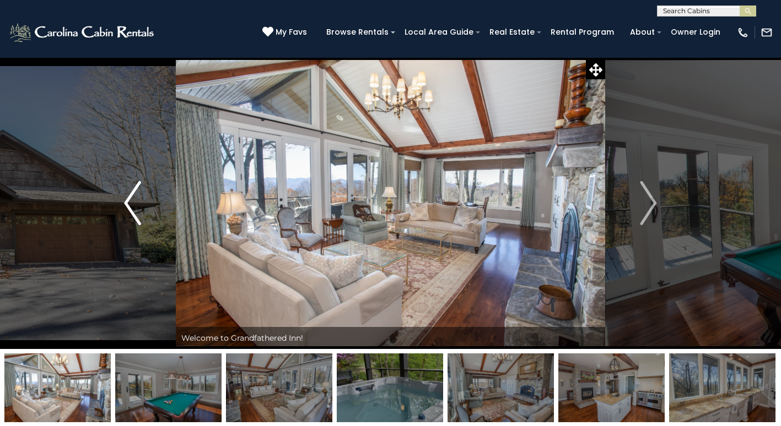
click at [105, 205] on button "Previous" at bounding box center [132, 203] width 86 height 292
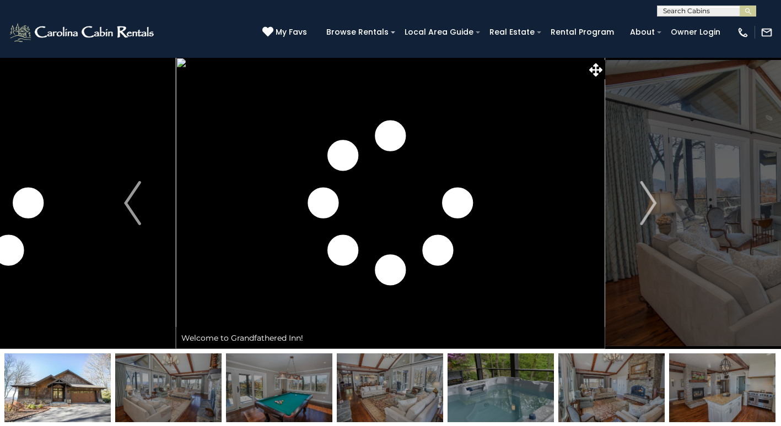
click at [96, 400] on img at bounding box center [57, 388] width 106 height 69
click at [82, 390] on img at bounding box center [57, 388] width 106 height 69
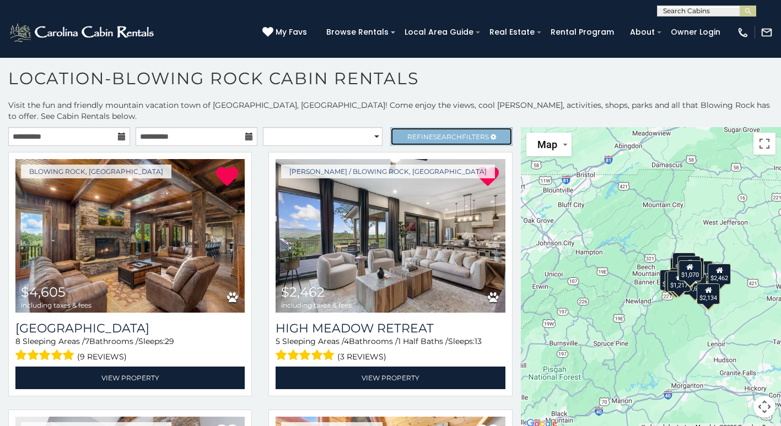
click at [446, 133] on span "Search" at bounding box center [447, 137] width 29 height 8
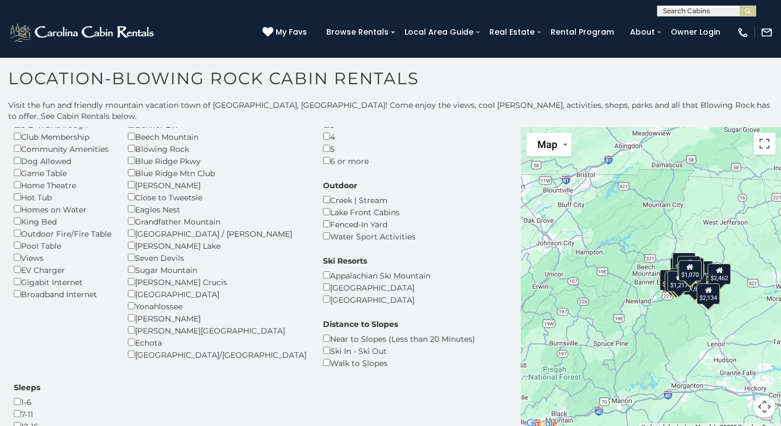
scroll to position [55, 0]
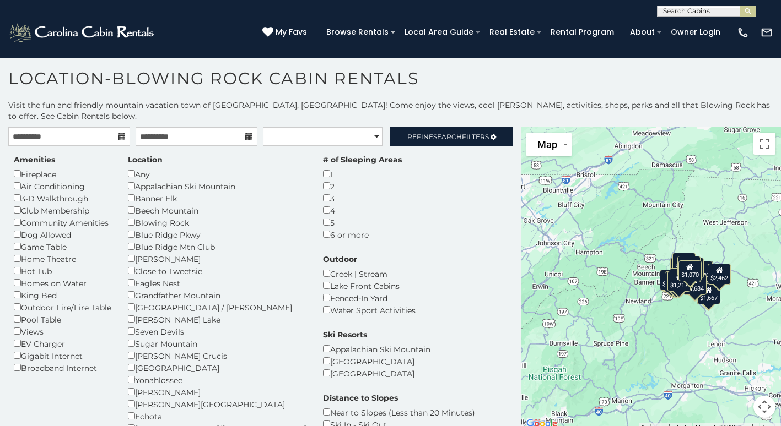
click at [22, 229] on div "Dog Allowed" at bounding box center [63, 235] width 98 height 12
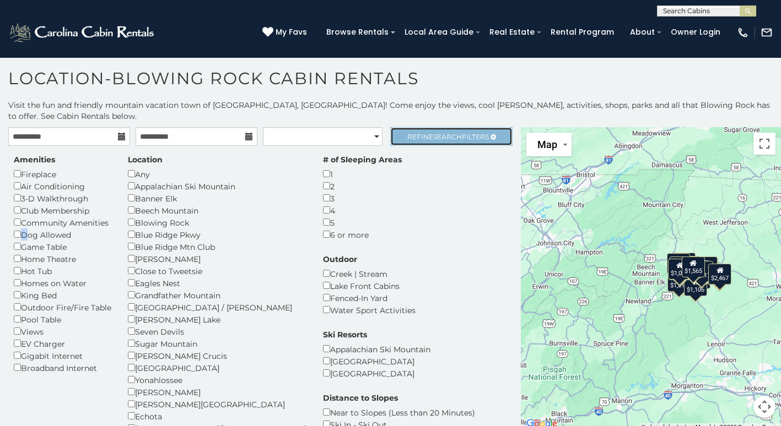
click at [448, 133] on span "Search" at bounding box center [447, 137] width 29 height 8
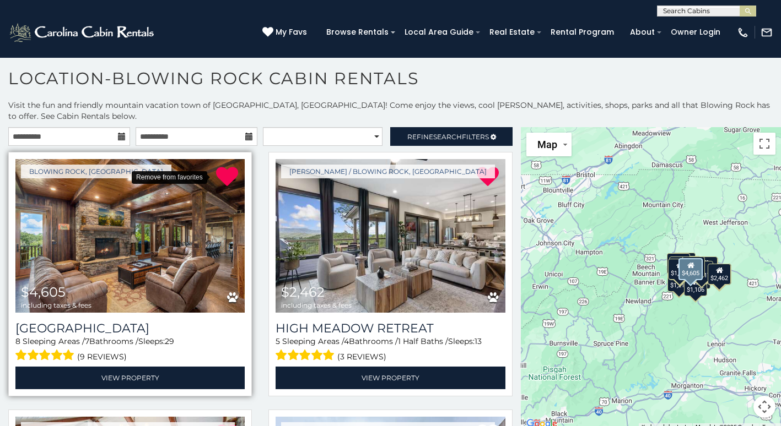
click at [222, 171] on icon at bounding box center [227, 177] width 22 height 22
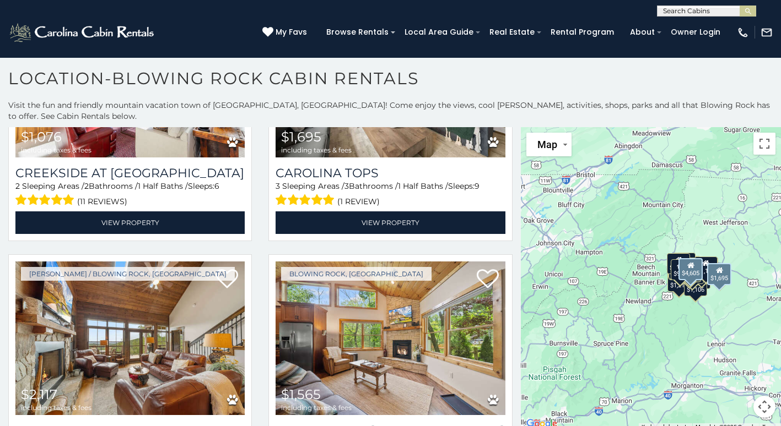
scroll to position [3251, 0]
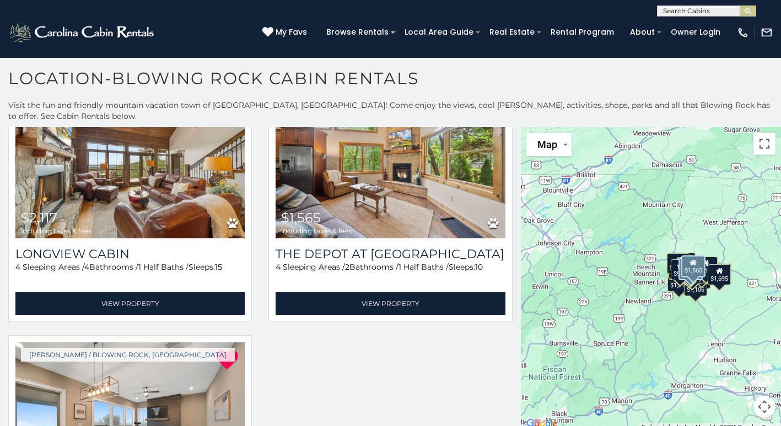
scroll to position [3526, 0]
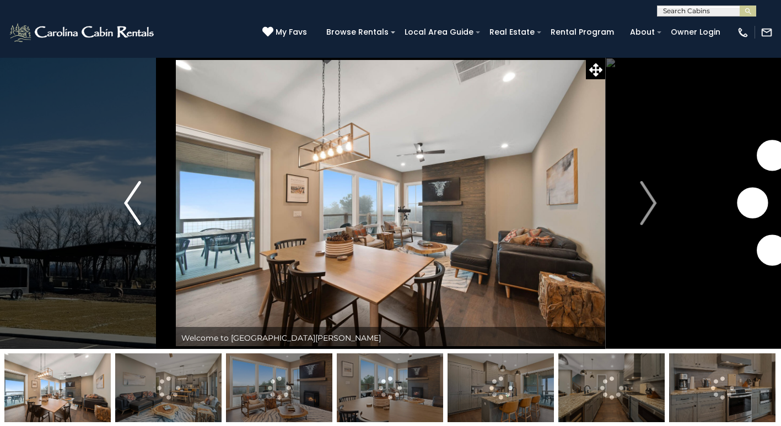
click at [135, 214] on img "Previous" at bounding box center [132, 203] width 17 height 44
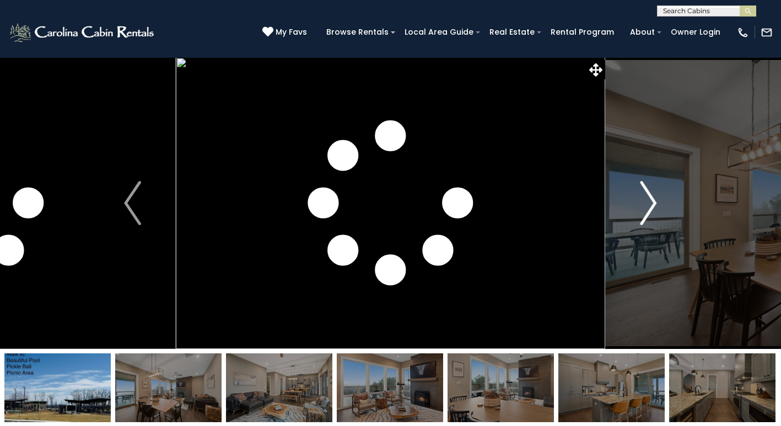
click at [653, 199] on img "Next" at bounding box center [648, 203] width 17 height 44
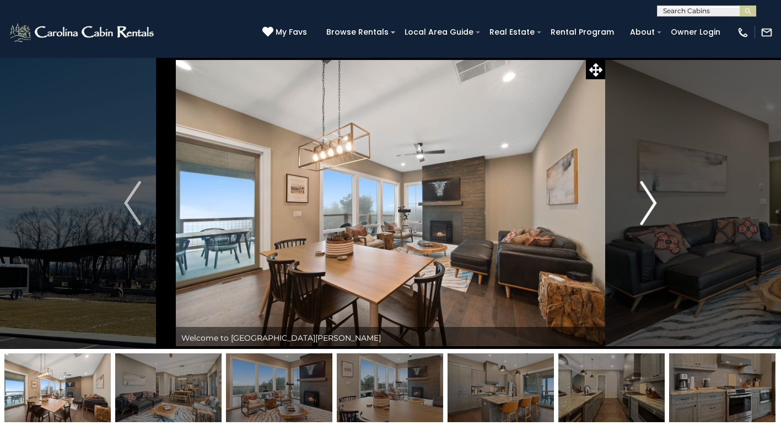
click at [653, 199] on img "Next" at bounding box center [648, 203] width 17 height 44
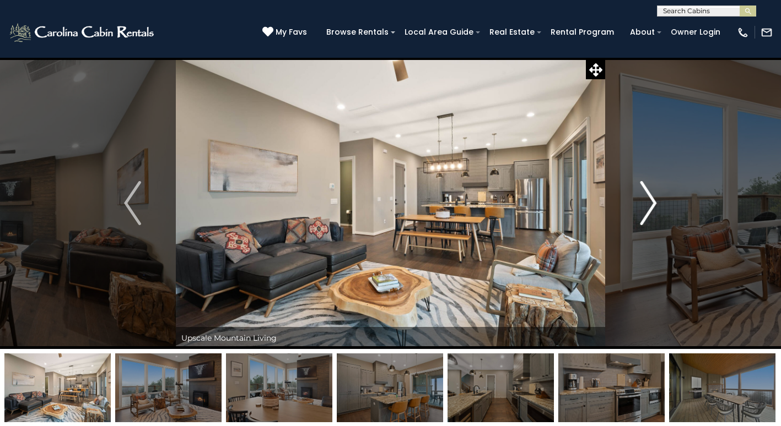
click at [653, 199] on img "Next" at bounding box center [648, 203] width 17 height 44
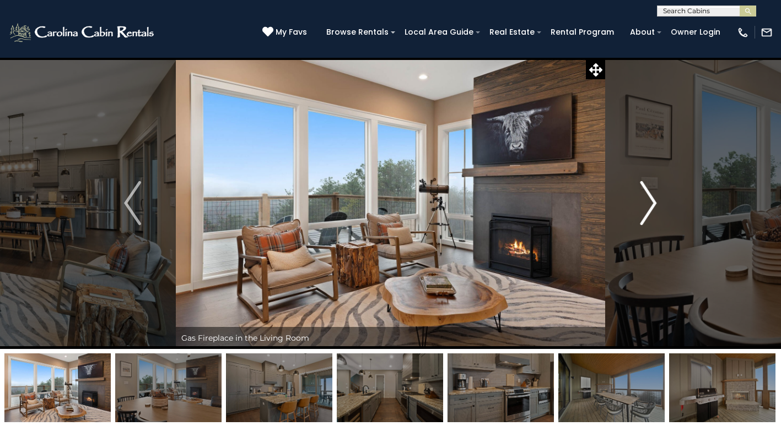
click at [653, 199] on img "Next" at bounding box center [648, 203] width 17 height 44
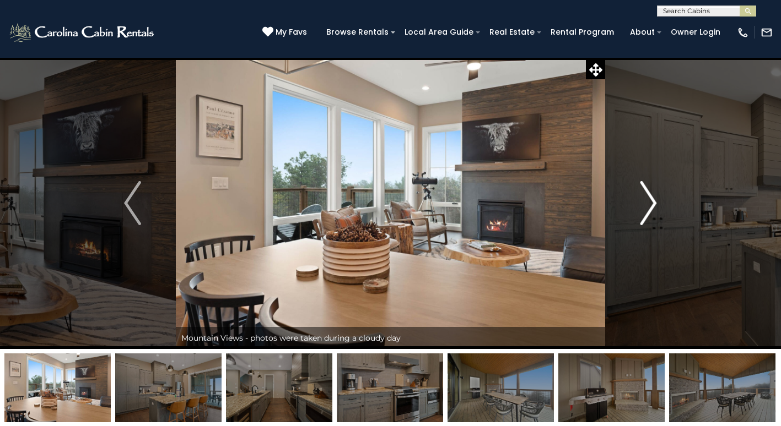
click at [653, 199] on img "Next" at bounding box center [648, 203] width 17 height 44
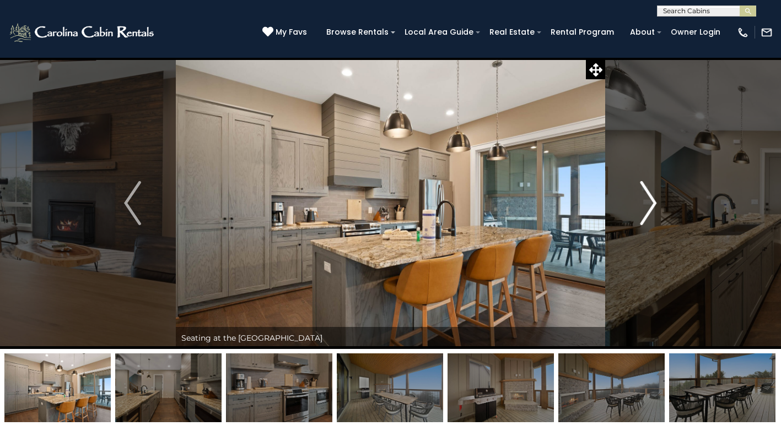
click at [653, 199] on img "Next" at bounding box center [648, 203] width 17 height 44
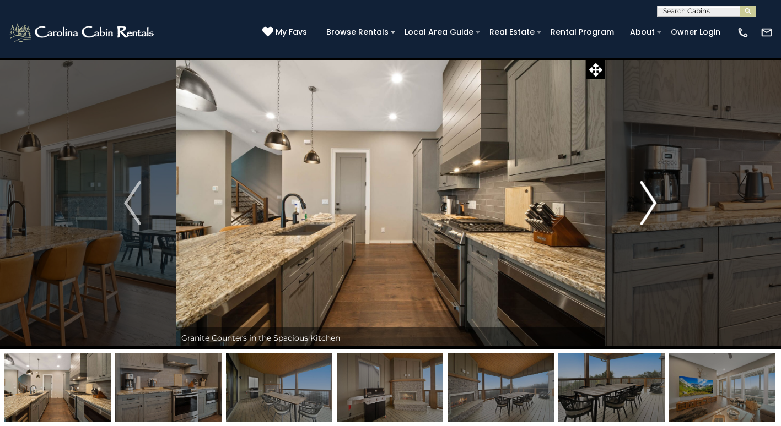
click at [653, 199] on img "Next" at bounding box center [648, 203] width 17 height 44
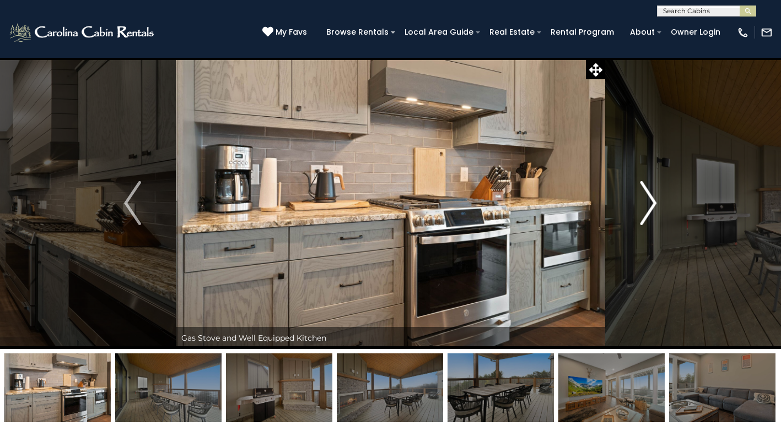
click at [653, 199] on img "Next" at bounding box center [648, 203] width 17 height 44
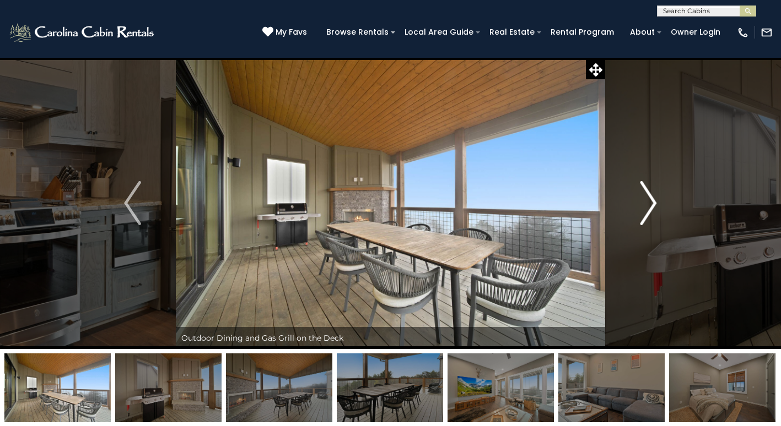
click at [653, 199] on img "Next" at bounding box center [648, 203] width 17 height 44
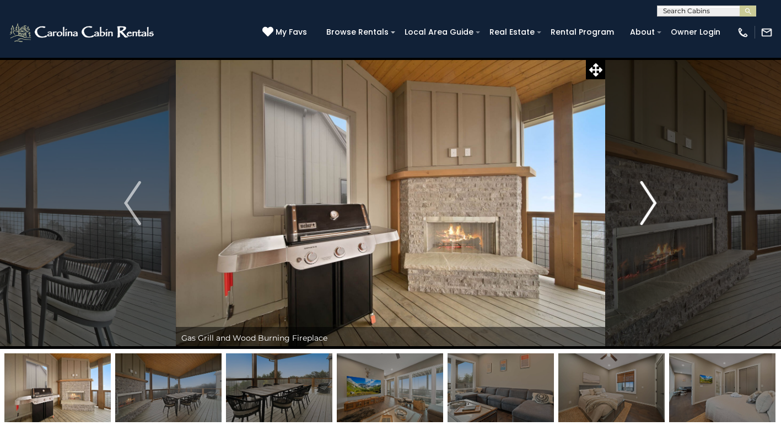
click at [653, 199] on img "Next" at bounding box center [648, 203] width 17 height 44
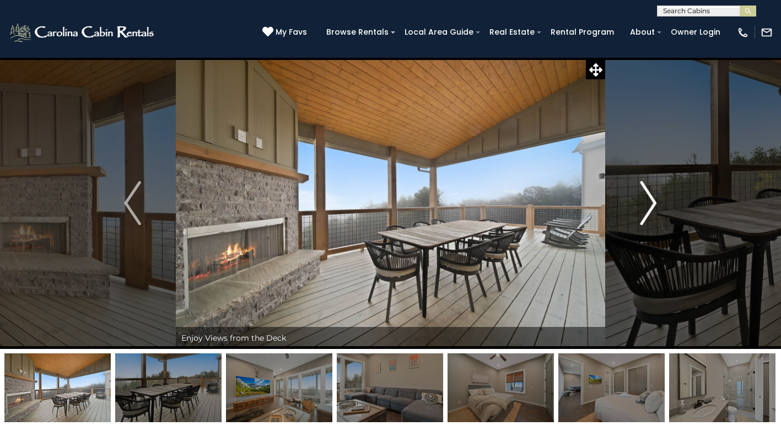
click at [653, 199] on img "Next" at bounding box center [648, 203] width 17 height 44
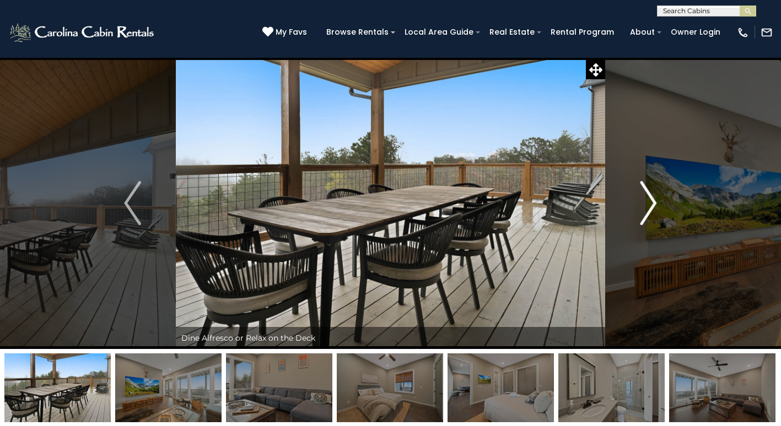
click at [653, 199] on img "Next" at bounding box center [648, 203] width 17 height 44
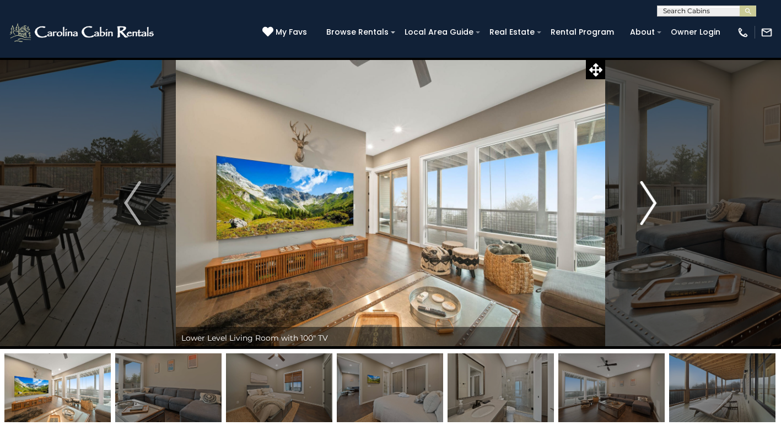
click at [653, 199] on img "Next" at bounding box center [648, 203] width 17 height 44
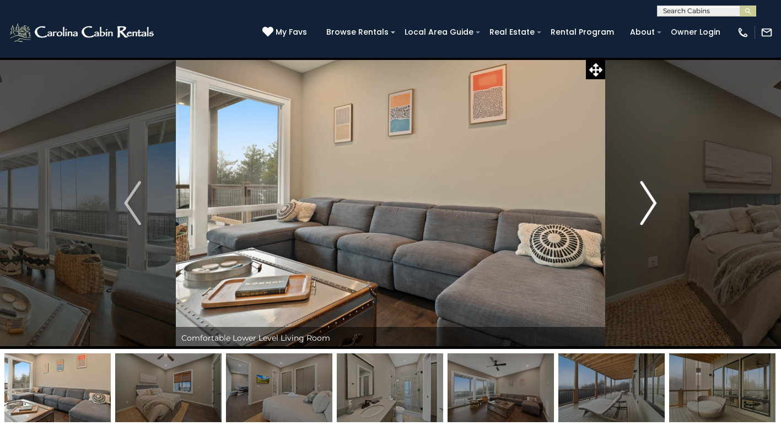
click at [653, 199] on img "Next" at bounding box center [648, 203] width 17 height 44
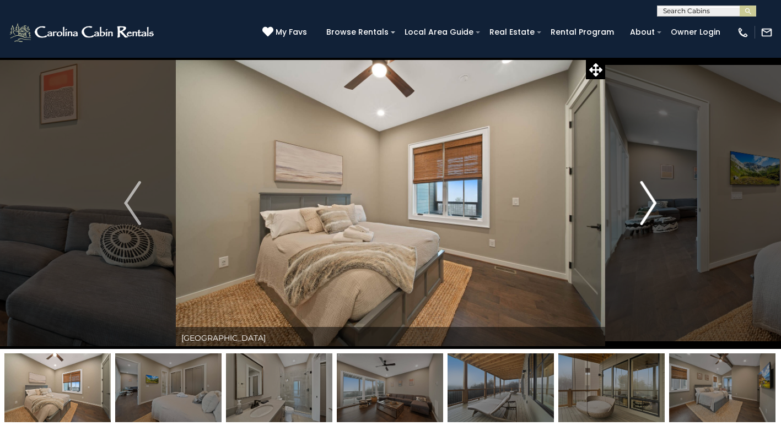
click at [653, 199] on img "Next" at bounding box center [648, 203] width 17 height 44
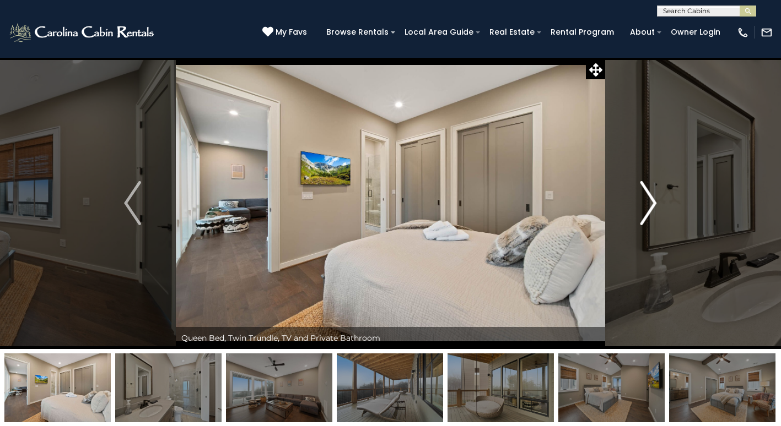
click at [653, 199] on img "Next" at bounding box center [648, 203] width 17 height 44
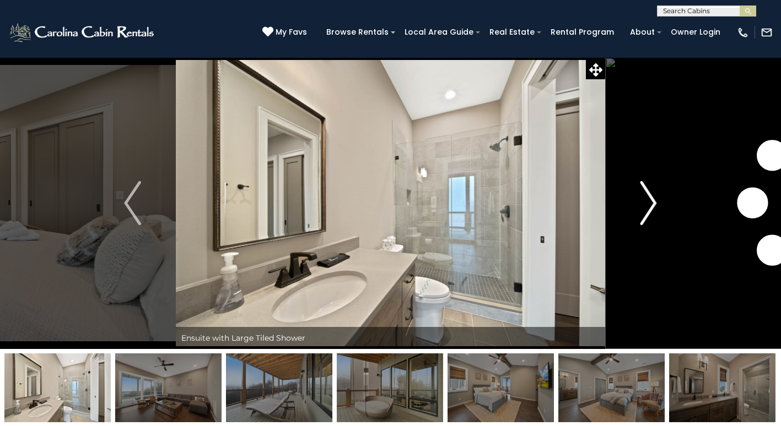
click at [653, 199] on img "Next" at bounding box center [648, 203] width 17 height 44
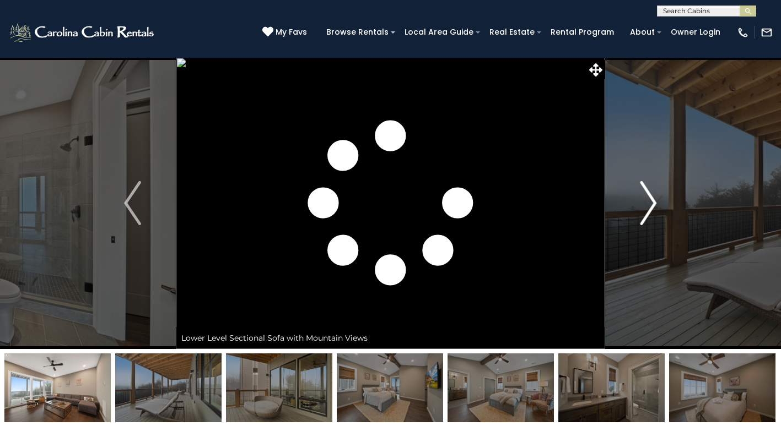
click at [653, 199] on img "Next" at bounding box center [648, 203] width 17 height 44
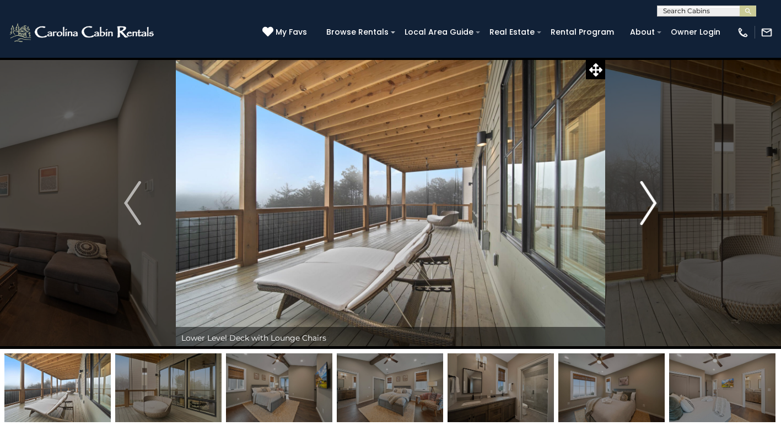
click at [653, 199] on img "Next" at bounding box center [648, 203] width 17 height 44
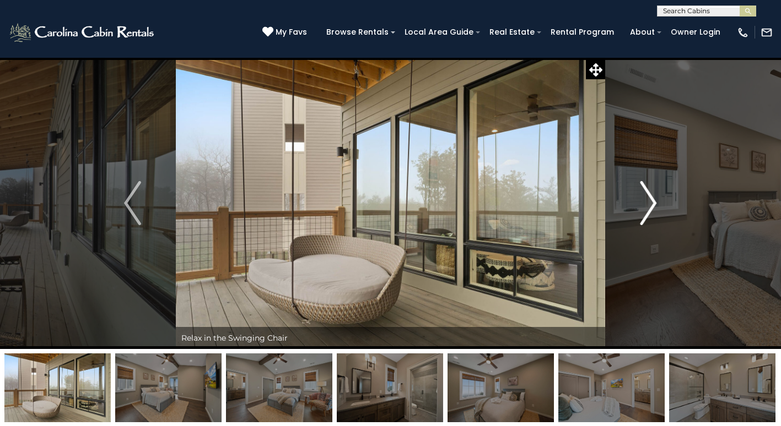
click at [653, 199] on img "Next" at bounding box center [648, 203] width 17 height 44
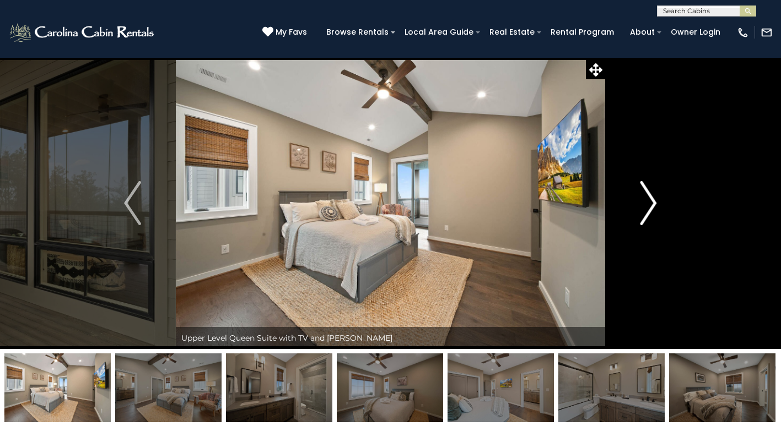
click at [653, 199] on img "Next" at bounding box center [648, 203] width 17 height 44
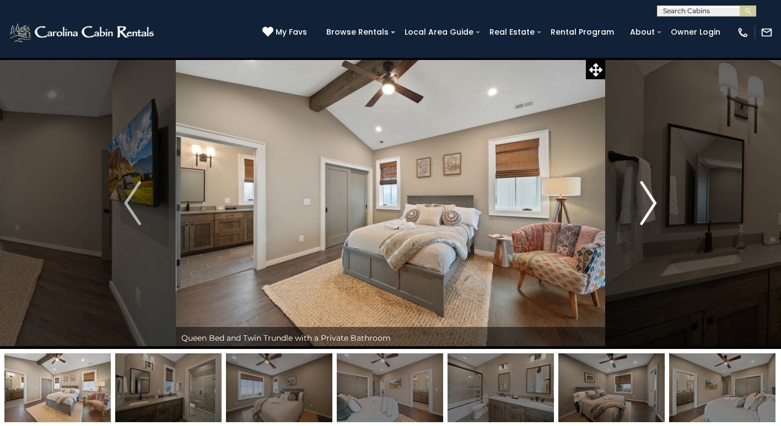
click at [653, 199] on img "Next" at bounding box center [648, 203] width 17 height 44
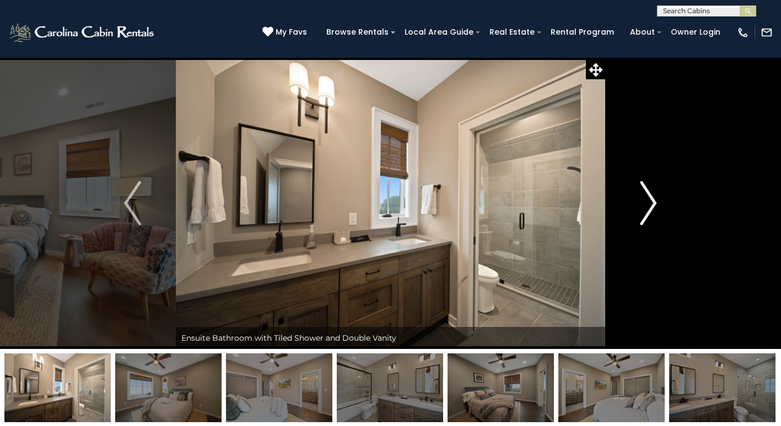
click at [653, 199] on img "Next" at bounding box center [648, 203] width 17 height 44
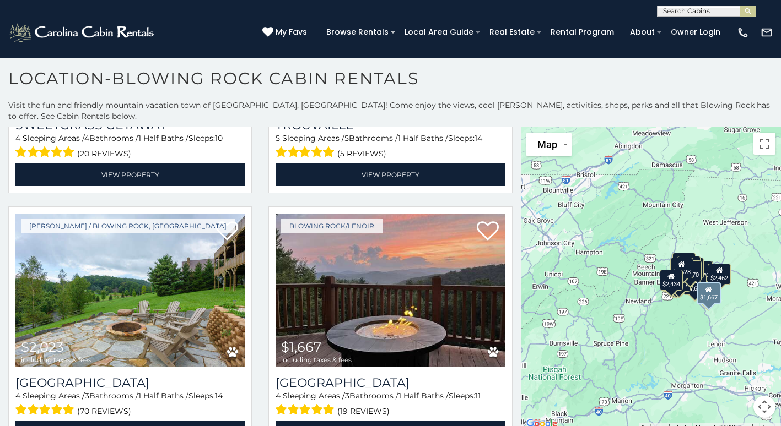
scroll to position [1047, 0]
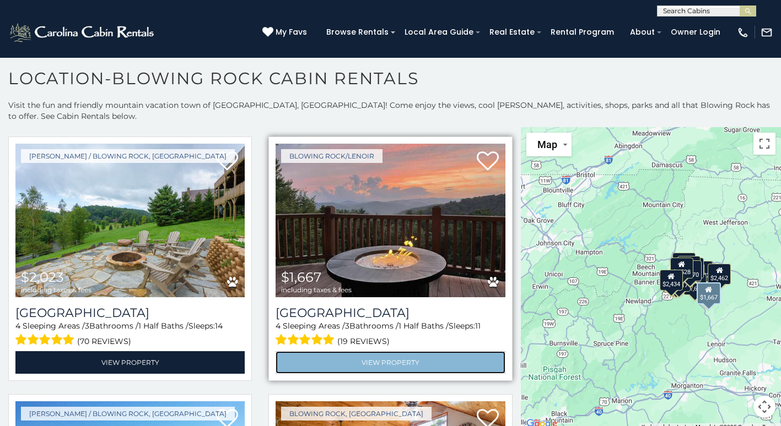
click at [447, 352] on link "View Property" at bounding box center [389, 363] width 229 height 23
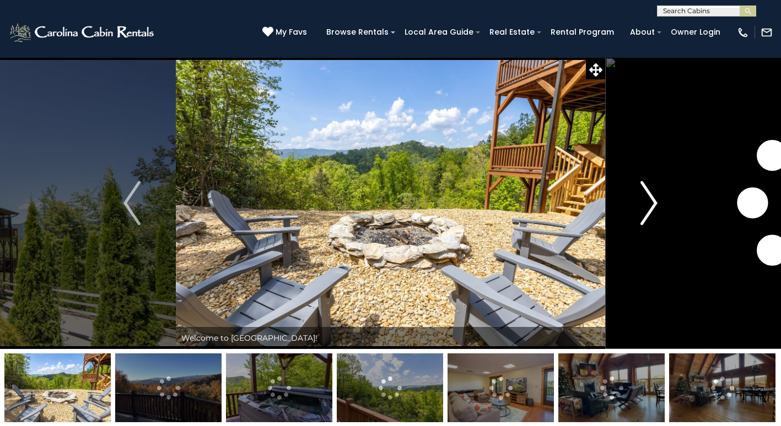
click at [646, 208] on img "Next" at bounding box center [649, 203] width 17 height 44
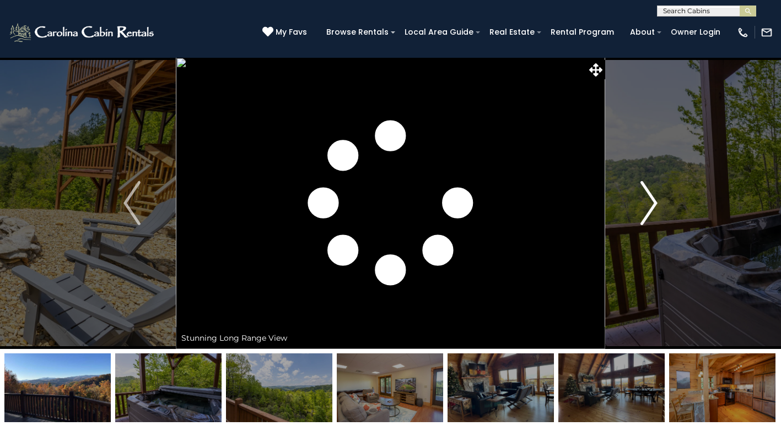
click at [651, 207] on img "Next" at bounding box center [649, 203] width 17 height 44
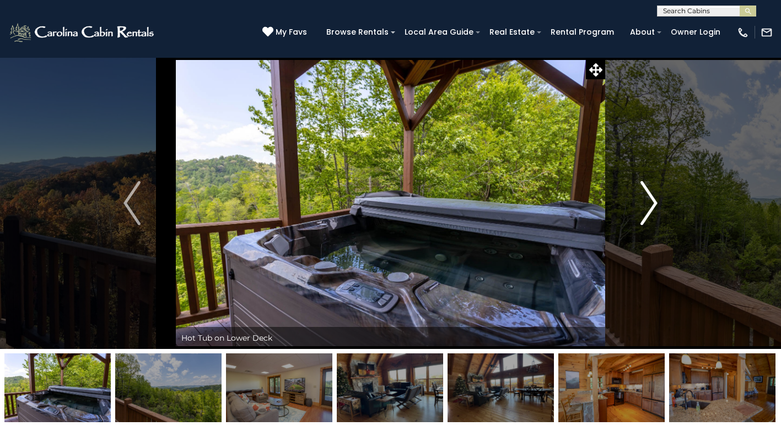
click at [650, 207] on img "Next" at bounding box center [649, 203] width 17 height 44
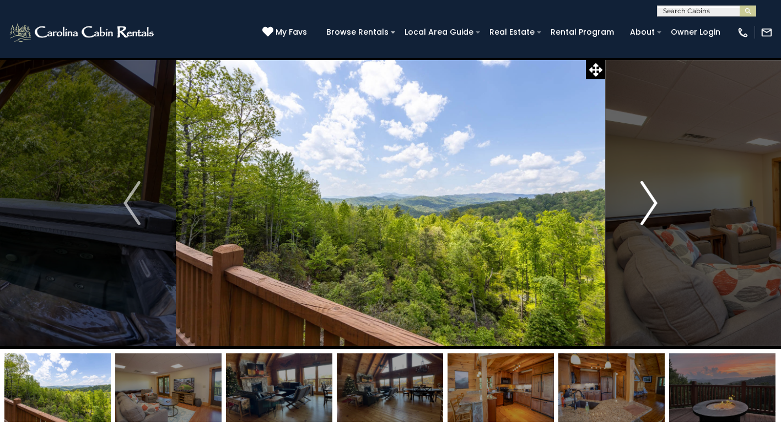
click at [649, 207] on img "Next" at bounding box center [649, 203] width 17 height 44
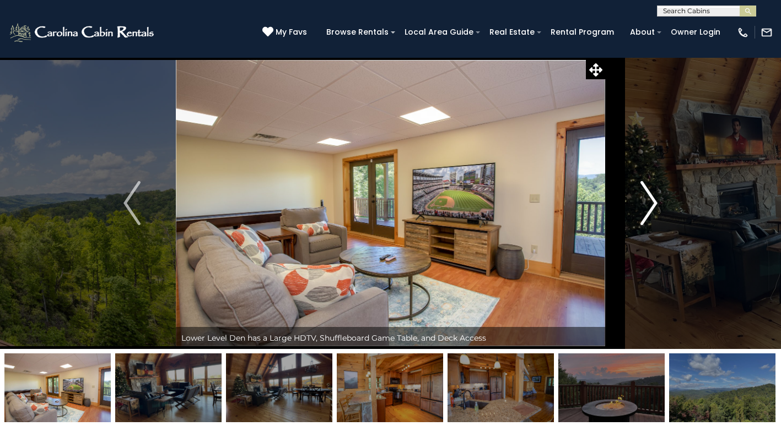
click at [647, 204] on img "Next" at bounding box center [649, 203] width 17 height 44
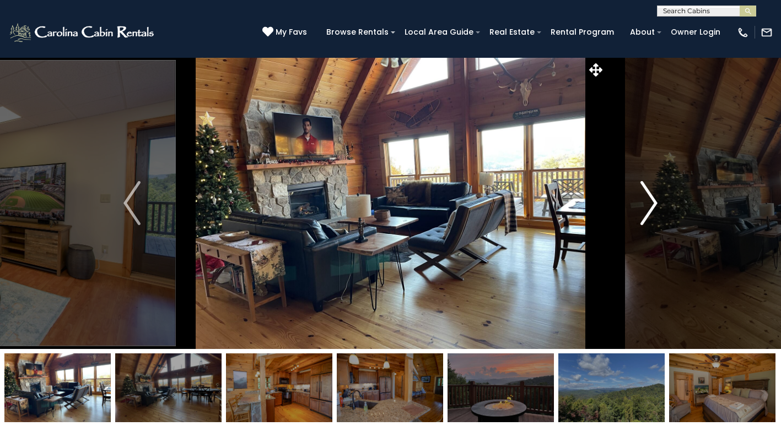
click at [647, 204] on img "Next" at bounding box center [649, 203] width 17 height 44
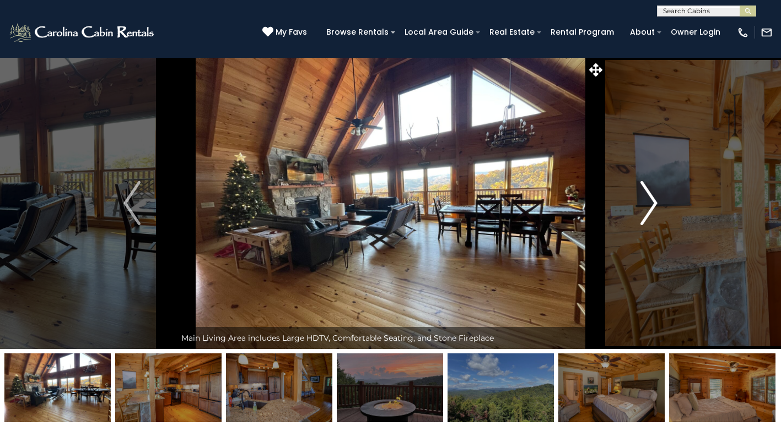
click at [647, 204] on img "Next" at bounding box center [649, 203] width 17 height 44
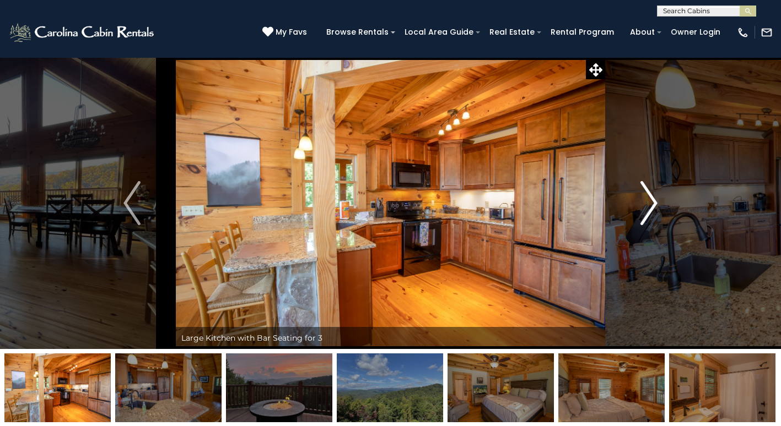
click at [646, 204] on img "Next" at bounding box center [649, 203] width 17 height 44
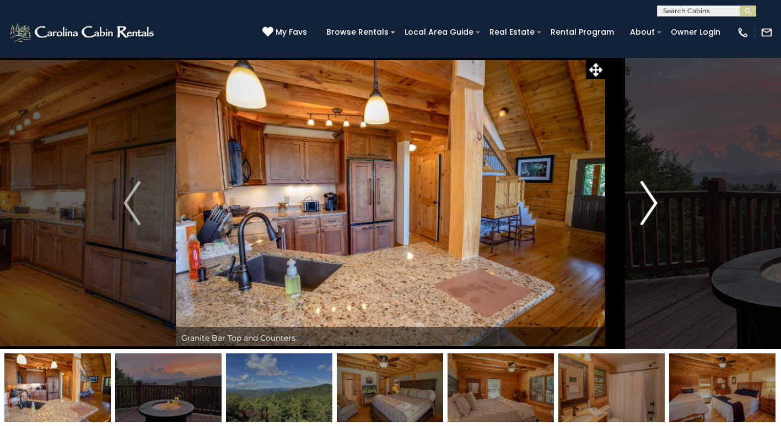
click at [646, 204] on img "Next" at bounding box center [649, 203] width 17 height 44
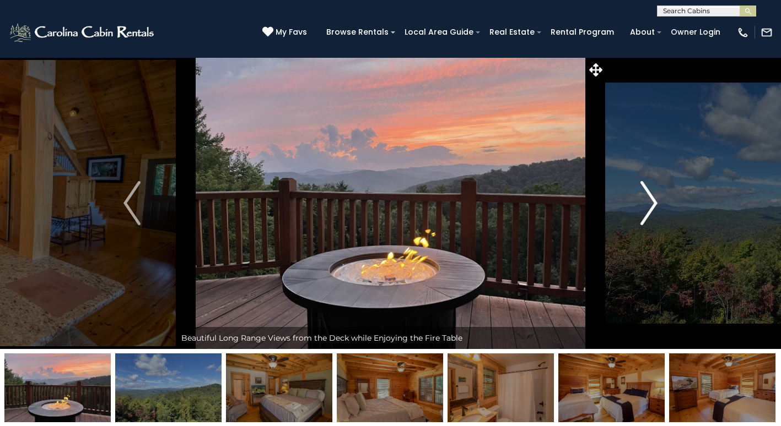
click at [646, 204] on img "Next" at bounding box center [649, 203] width 17 height 44
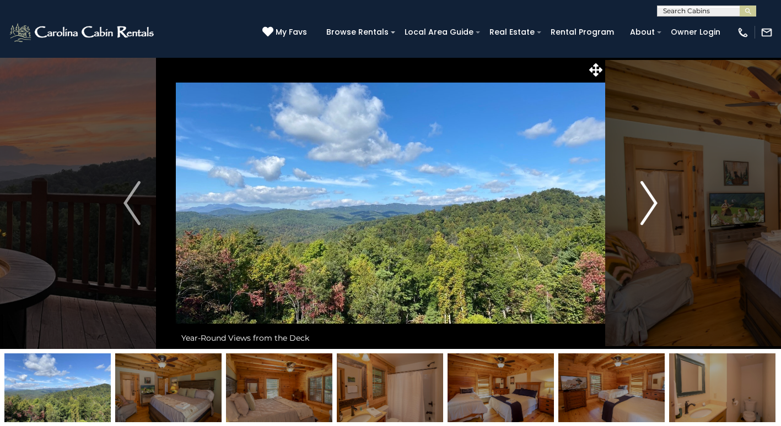
click at [646, 204] on img "Next" at bounding box center [649, 203] width 17 height 44
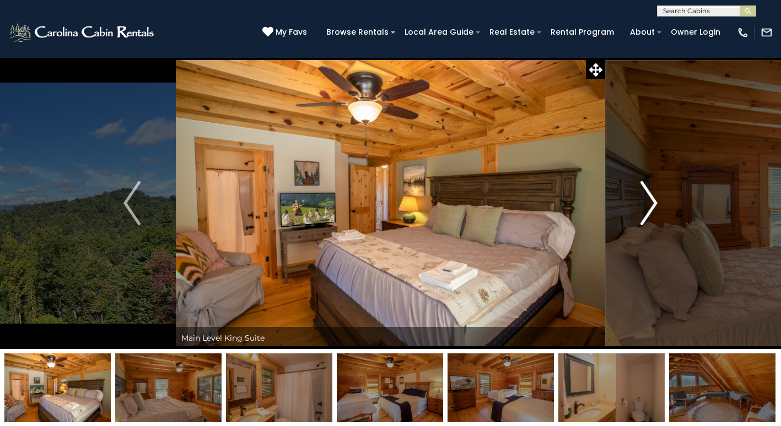
click at [646, 204] on img "Next" at bounding box center [649, 203] width 17 height 44
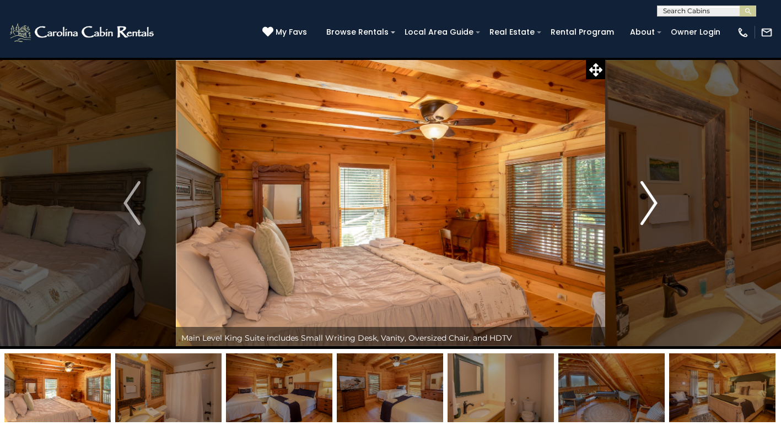
click at [646, 204] on img "Next" at bounding box center [649, 203] width 17 height 44
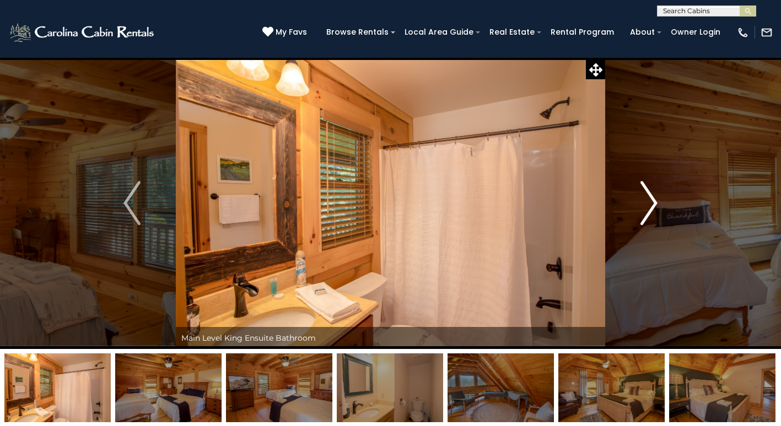
click at [646, 204] on img "Next" at bounding box center [649, 203] width 17 height 44
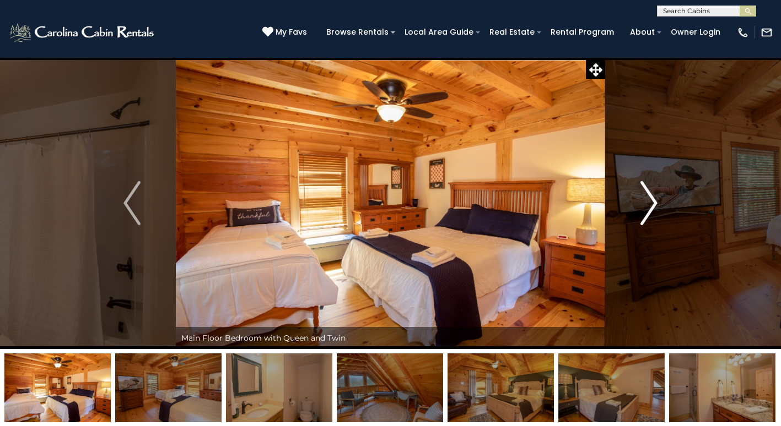
click at [646, 204] on img "Next" at bounding box center [649, 203] width 17 height 44
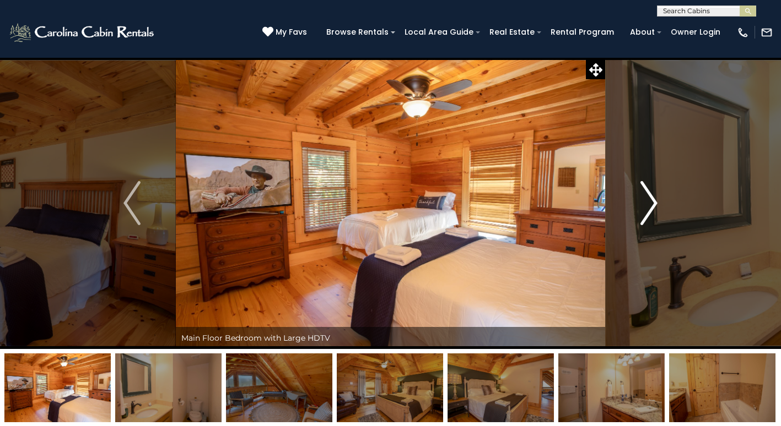
click at [646, 204] on img "Next" at bounding box center [649, 203] width 17 height 44
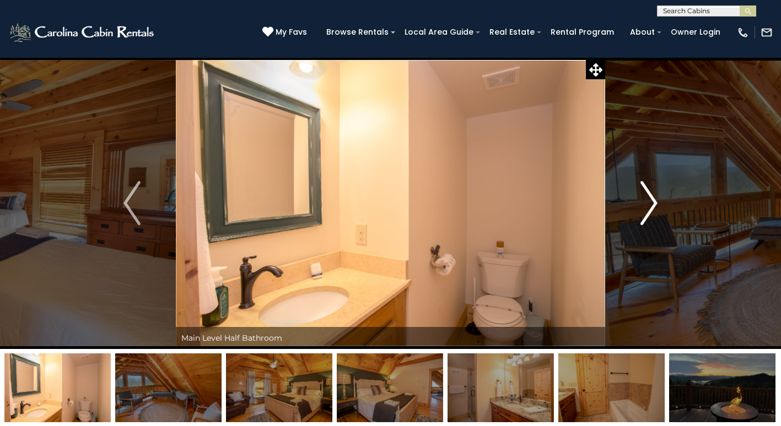
click at [643, 204] on img "Next" at bounding box center [649, 203] width 17 height 44
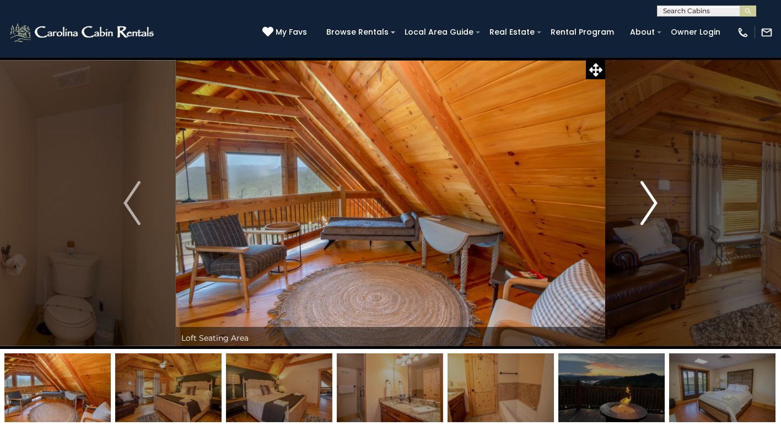
click at [643, 204] on img "Next" at bounding box center [649, 203] width 17 height 44
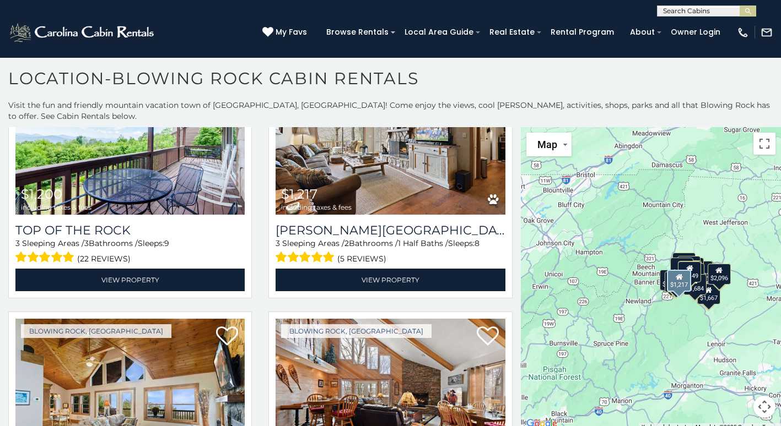
scroll to position [3196, 0]
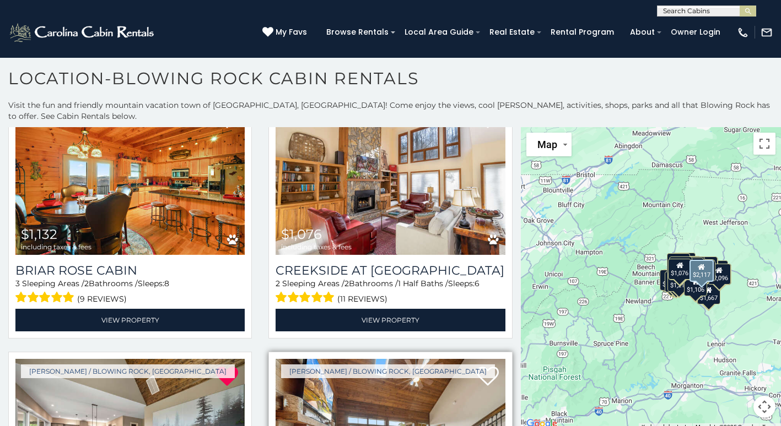
scroll to position [5526, 0]
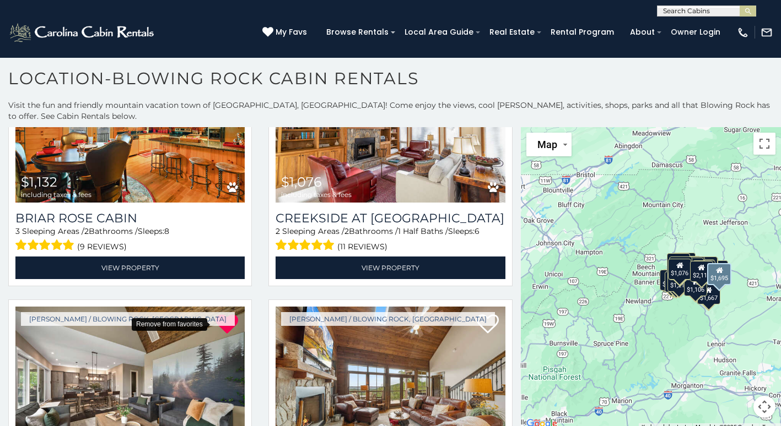
drag, startPoint x: 223, startPoint y: 247, endPoint x: 447, endPoint y: 49, distance: 299.0
click at [224, 313] on icon at bounding box center [227, 324] width 22 height 22
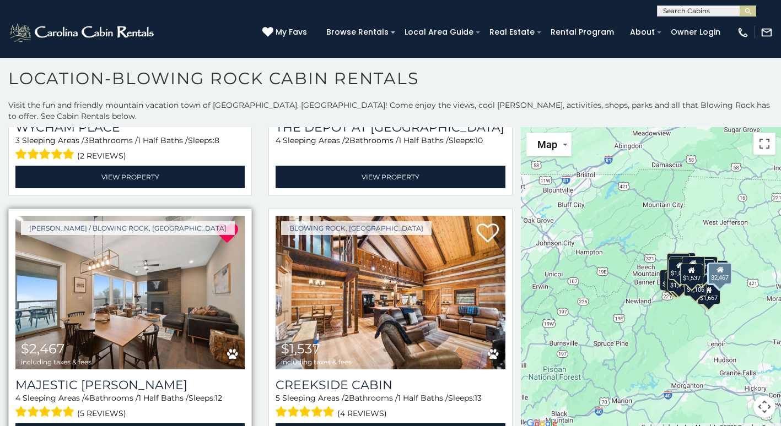
scroll to position [6132, 0]
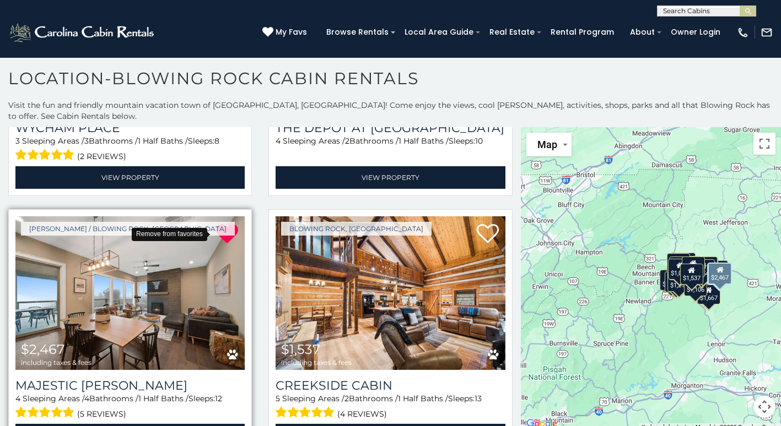
click at [231, 223] on icon at bounding box center [227, 234] width 22 height 22
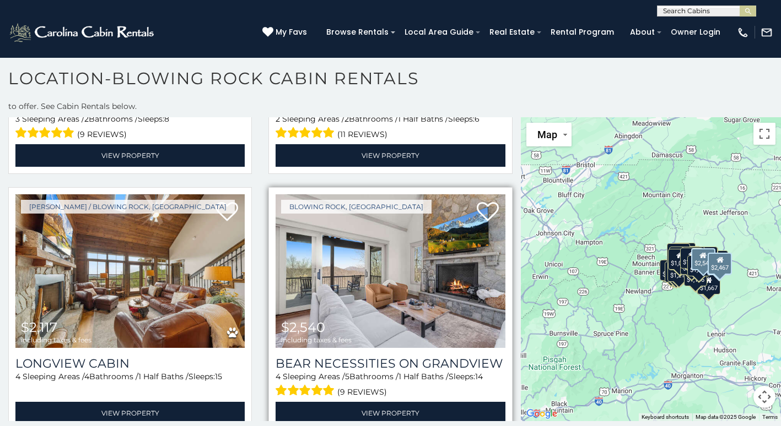
scroll to position [5685, 0]
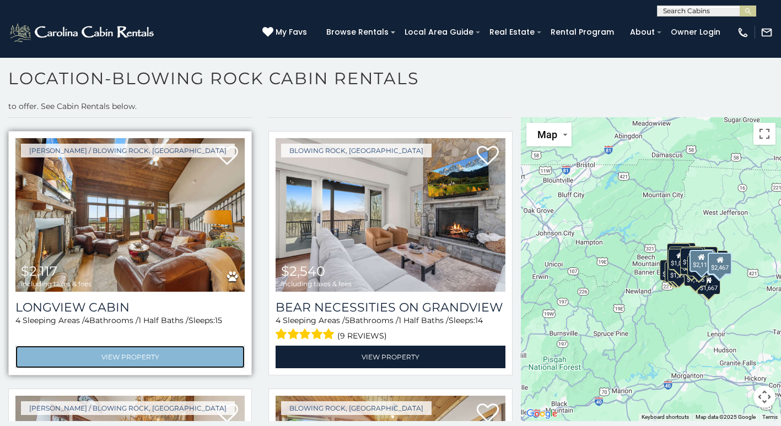
click at [148, 346] on link "View Property" at bounding box center [129, 357] width 229 height 23
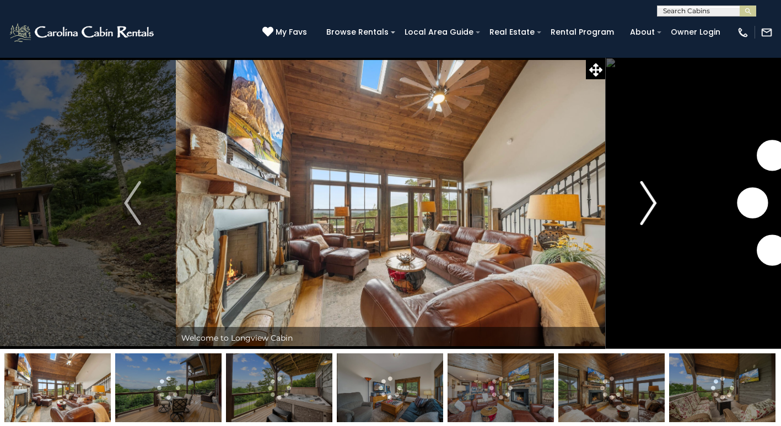
click at [652, 202] on img "Next" at bounding box center [648, 203] width 17 height 44
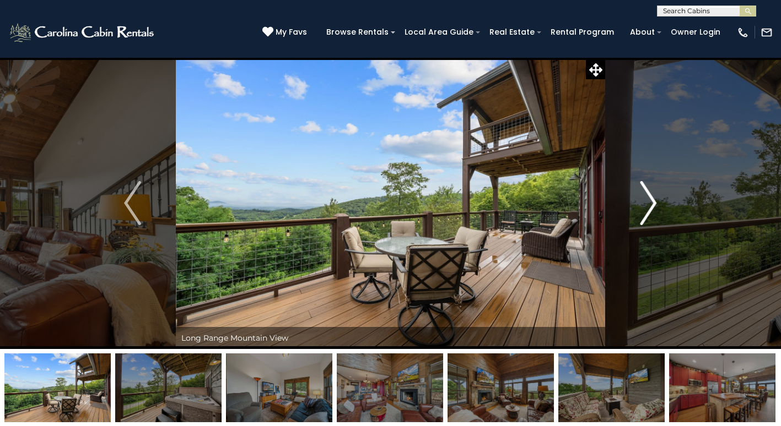
click at [652, 201] on img "Next" at bounding box center [648, 203] width 17 height 44
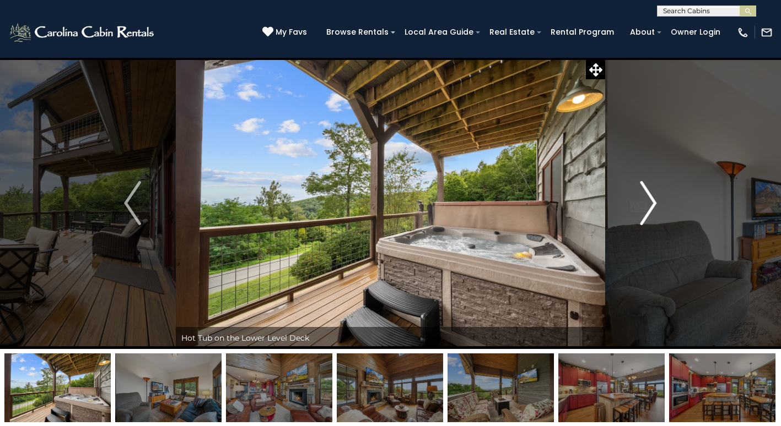
click at [652, 201] on img "Next" at bounding box center [648, 203] width 17 height 44
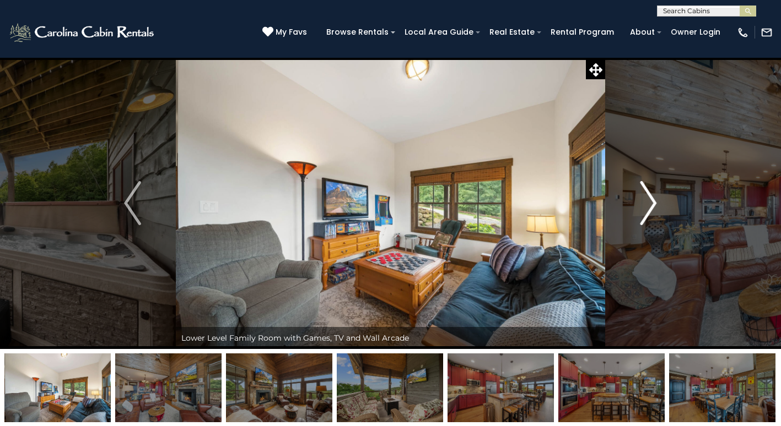
click at [652, 201] on img "Next" at bounding box center [648, 203] width 17 height 44
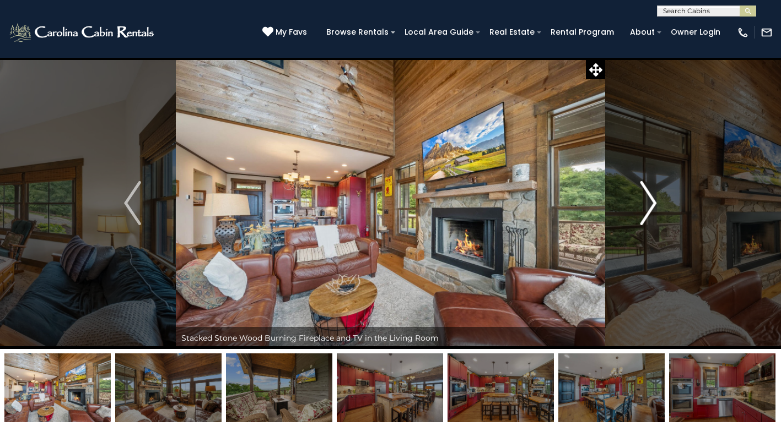
click at [652, 201] on img "Next" at bounding box center [648, 203] width 17 height 44
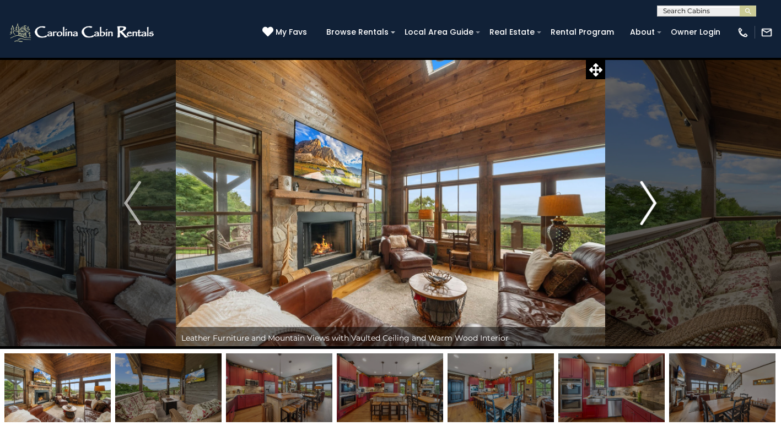
click at [652, 201] on img "Next" at bounding box center [648, 203] width 17 height 44
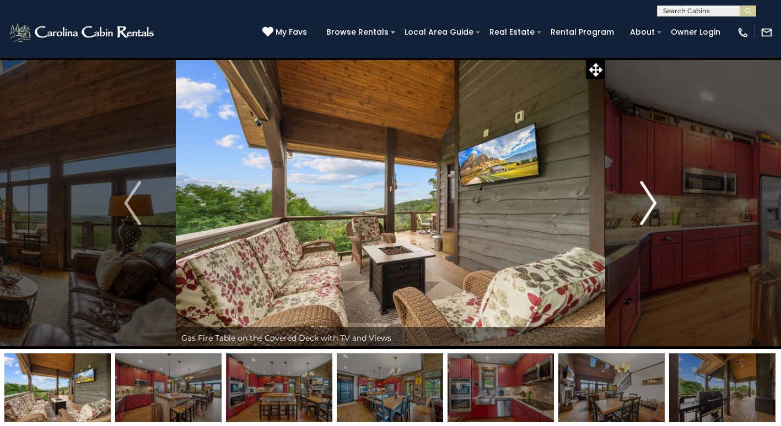
click at [652, 201] on img "Next" at bounding box center [648, 203] width 17 height 44
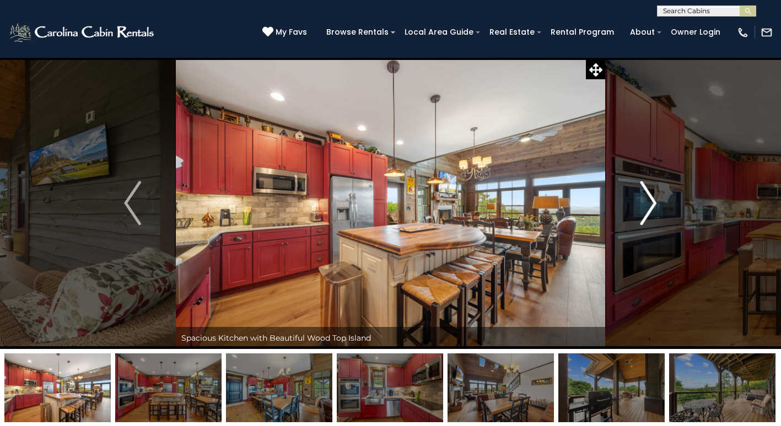
click at [652, 201] on img "Next" at bounding box center [648, 203] width 17 height 44
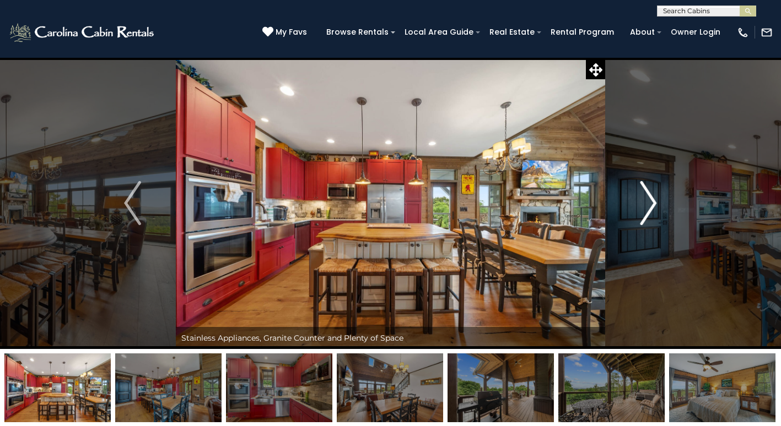
click at [652, 201] on img "Next" at bounding box center [648, 203] width 17 height 44
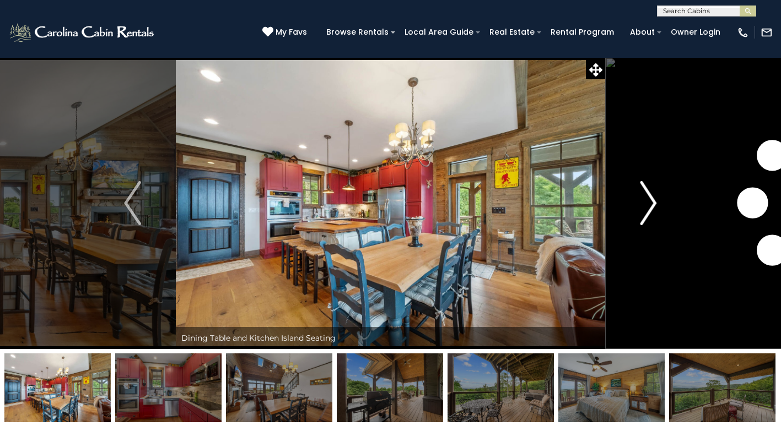
click at [652, 201] on img "Next" at bounding box center [648, 203] width 17 height 44
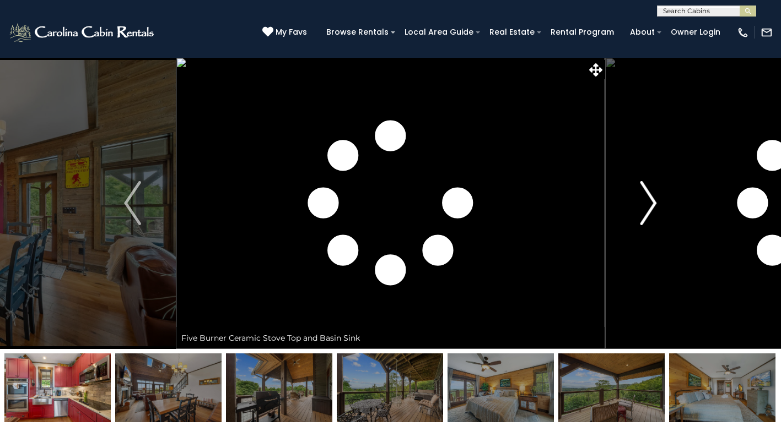
click at [652, 201] on img "Next" at bounding box center [648, 203] width 17 height 44
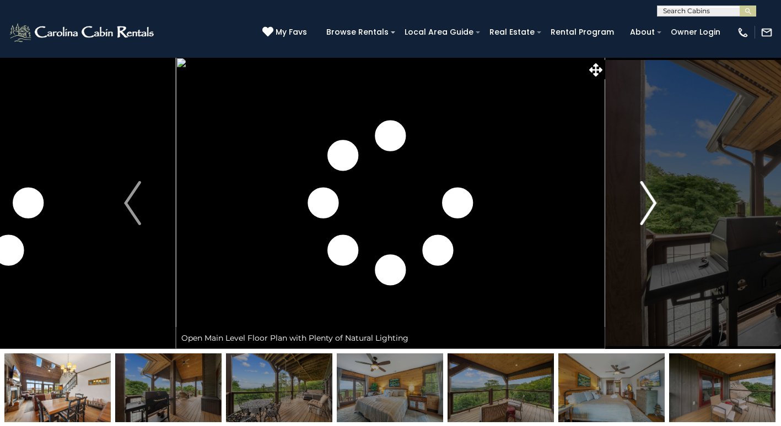
click at [652, 201] on img "Next" at bounding box center [648, 203] width 17 height 44
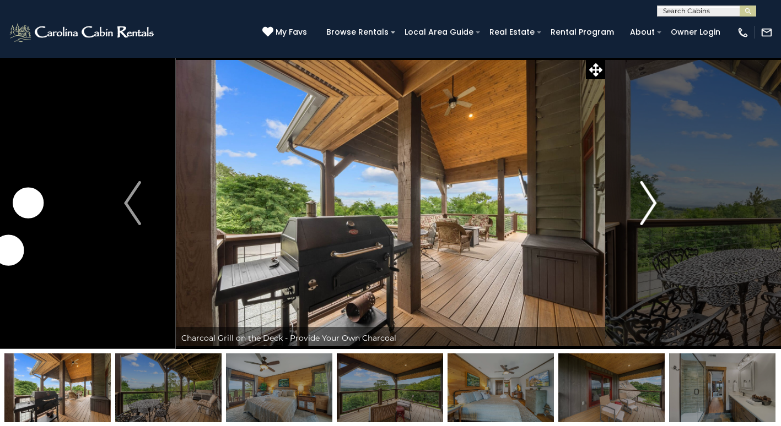
click at [652, 201] on img "Next" at bounding box center [648, 203] width 17 height 44
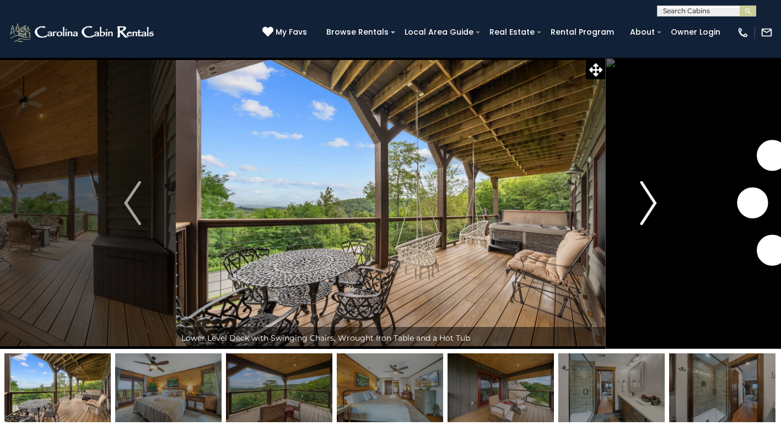
click at [652, 201] on img "Next" at bounding box center [648, 203] width 17 height 44
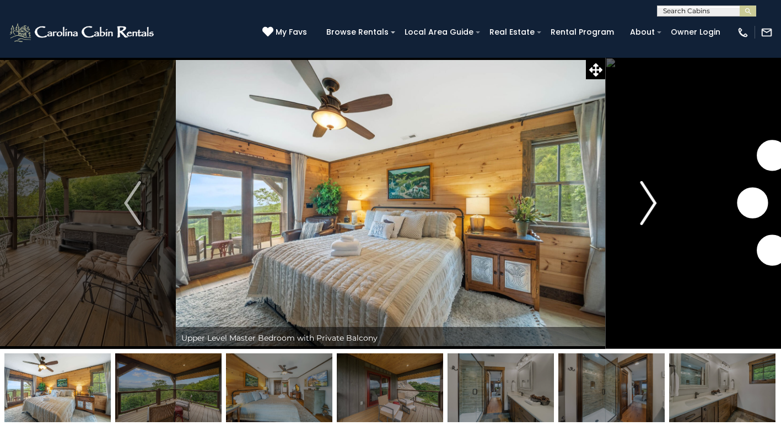
click at [652, 201] on img "Next" at bounding box center [648, 203] width 17 height 44
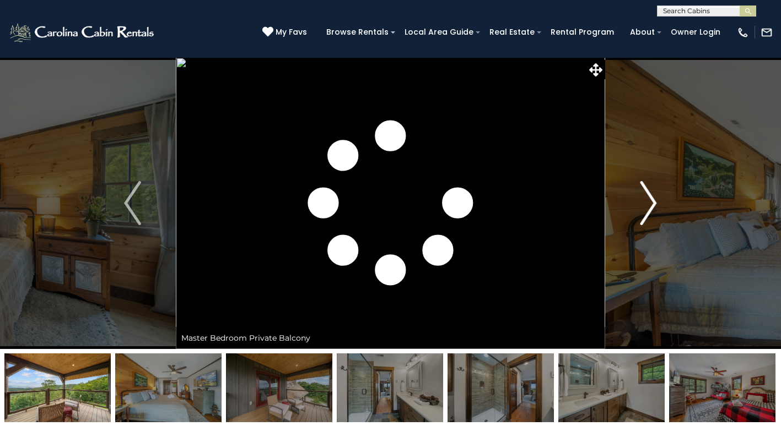
click at [652, 201] on img "Next" at bounding box center [648, 203] width 17 height 44
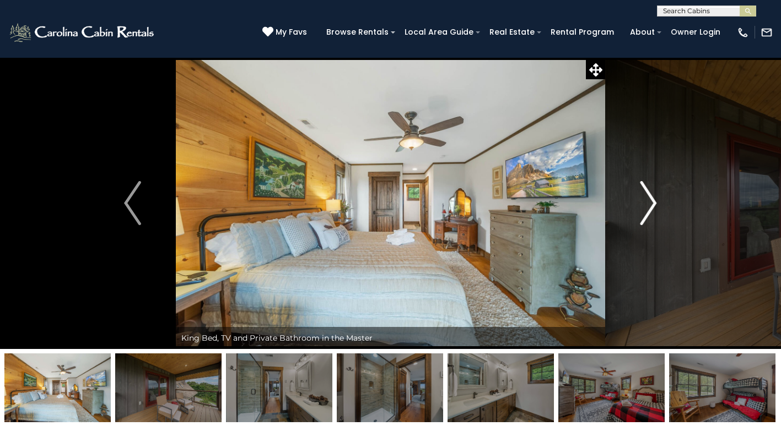
click at [652, 201] on img "Next" at bounding box center [648, 203] width 17 height 44
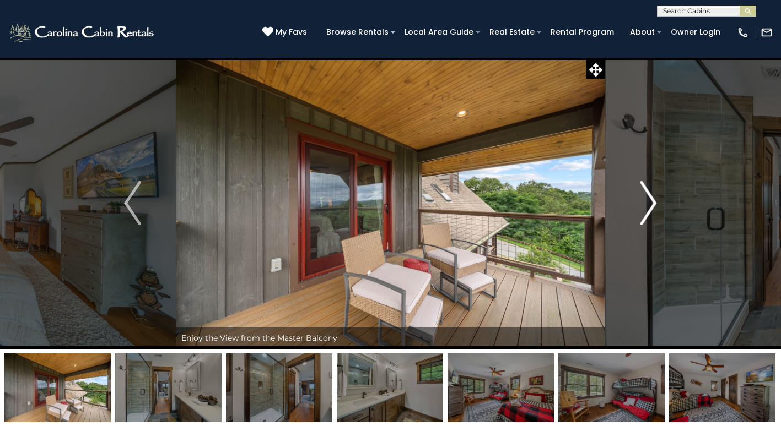
click at [652, 201] on img "Next" at bounding box center [648, 203] width 17 height 44
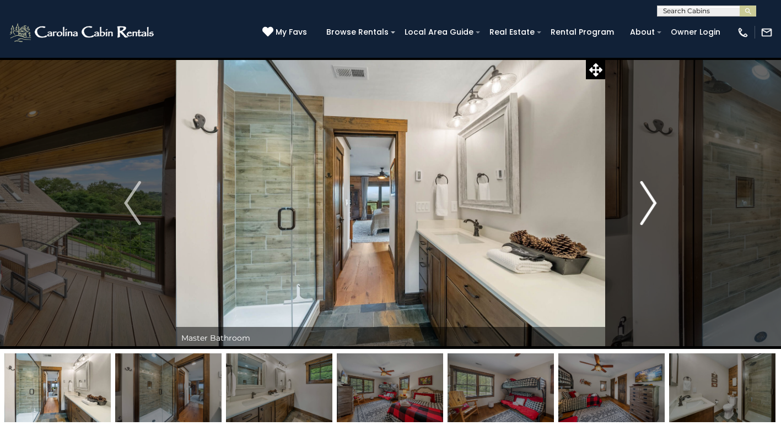
click at [652, 201] on img "Next" at bounding box center [648, 203] width 17 height 44
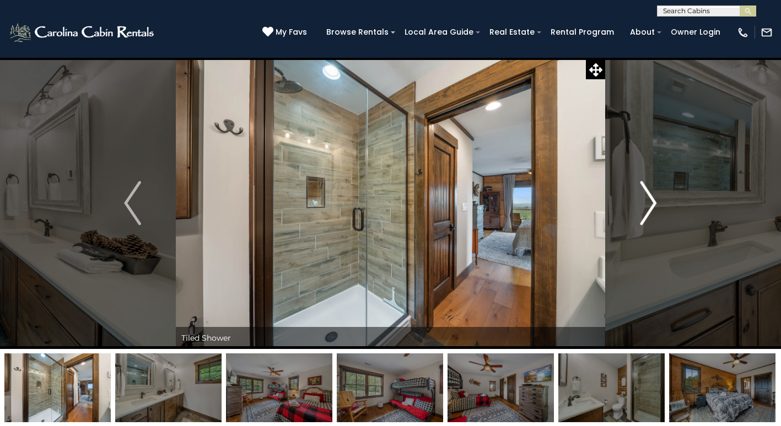
click at [652, 201] on img "Next" at bounding box center [648, 203] width 17 height 44
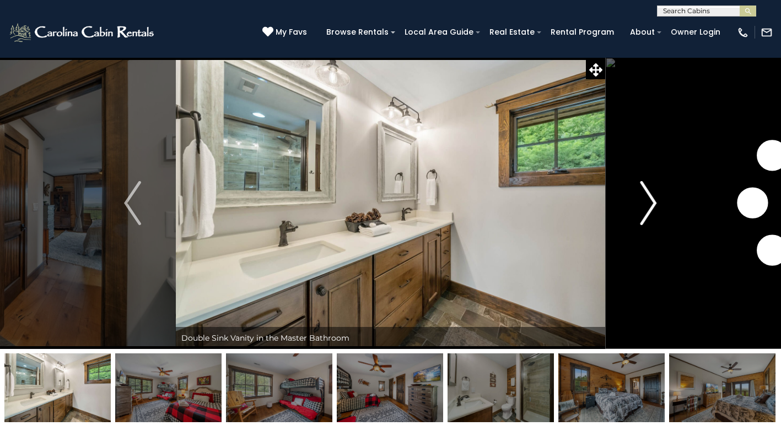
click at [652, 201] on img "Next" at bounding box center [648, 203] width 17 height 44
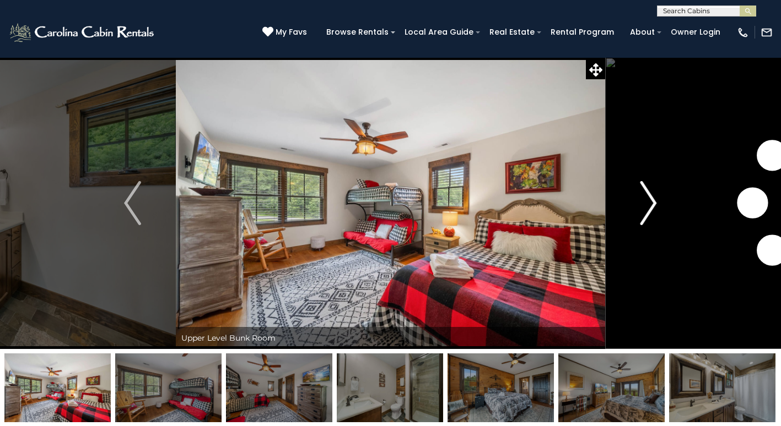
click at [652, 201] on img "Next" at bounding box center [648, 203] width 17 height 44
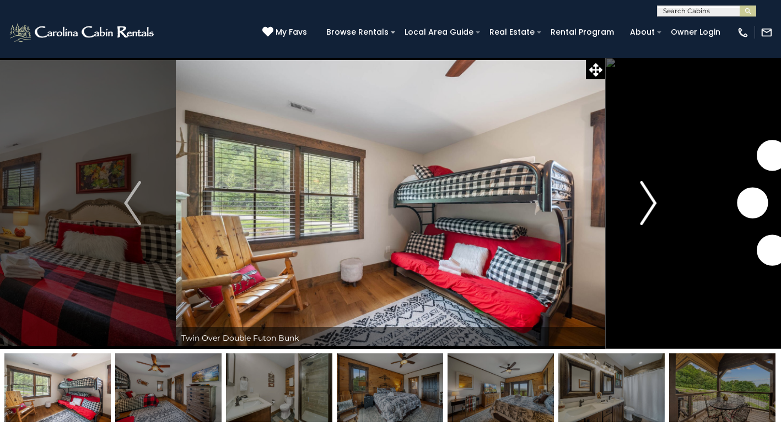
click at [652, 201] on img "Next" at bounding box center [648, 203] width 17 height 44
